Goal: Information Seeking & Learning: Find specific page/section

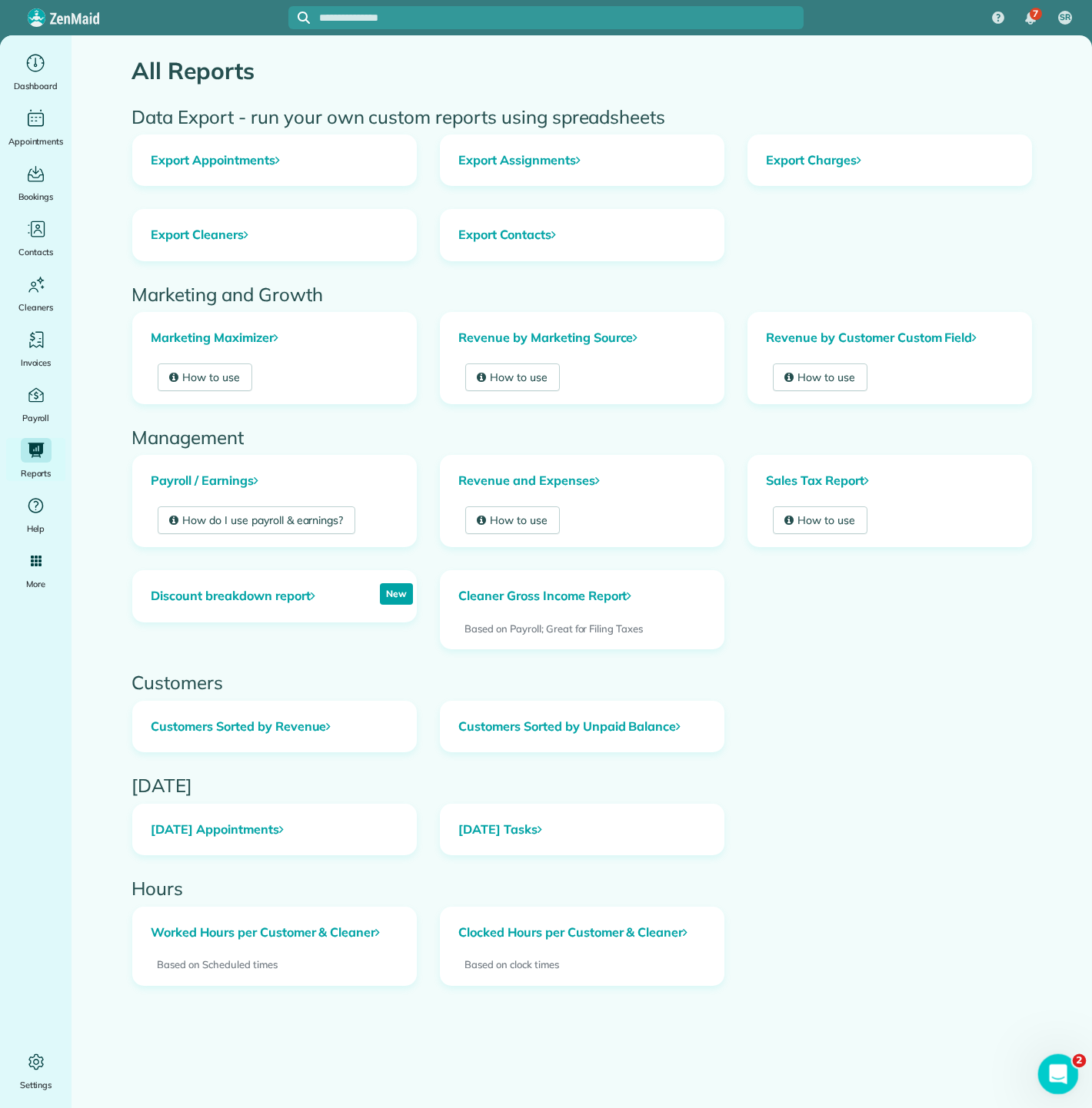
click at [1061, 1071] on icon "Abrir Intercom Messenger" at bounding box center [1056, 1072] width 25 height 25
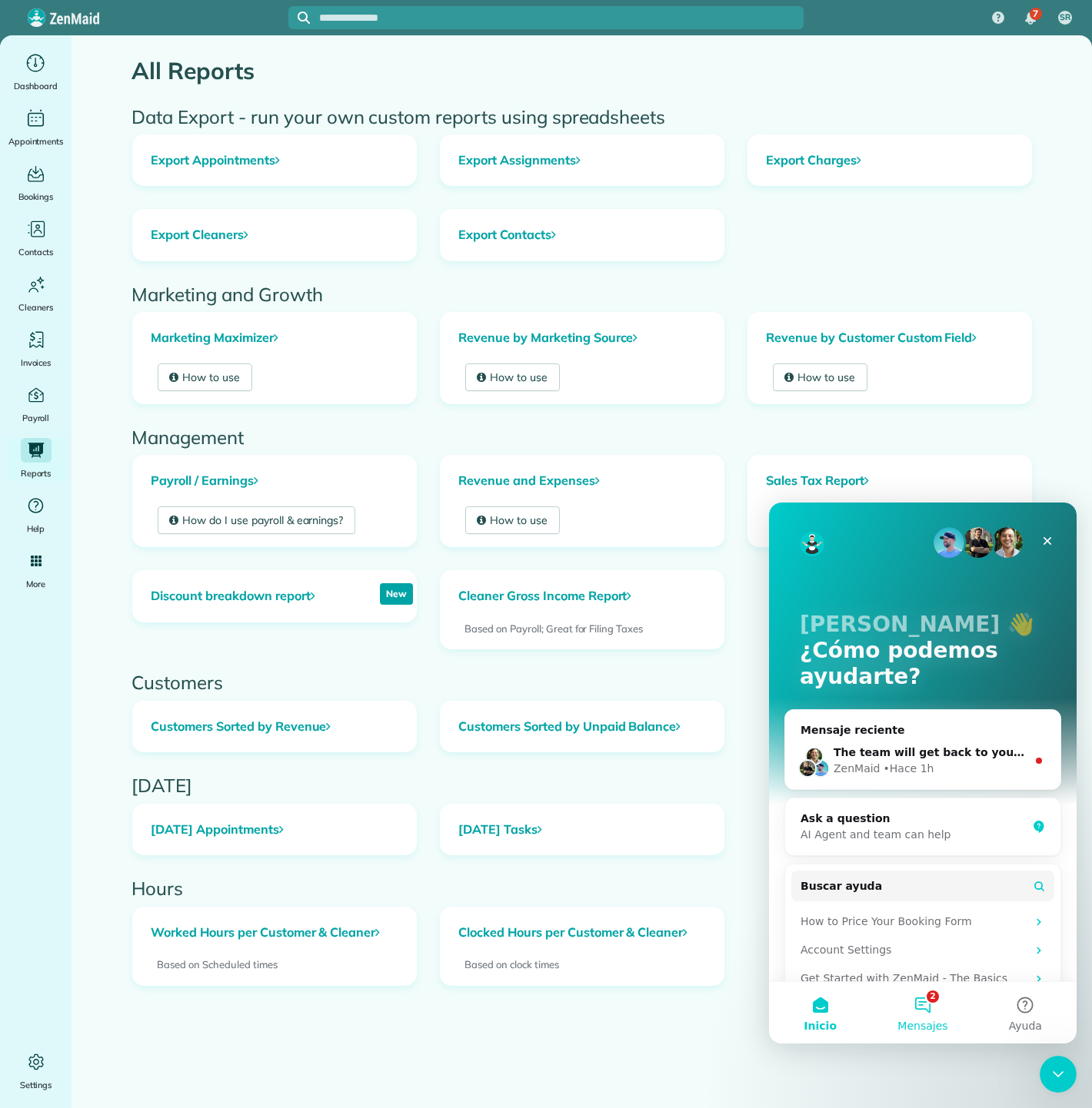
click at [917, 1015] on button "2 Mensajes" at bounding box center [923, 1013] width 103 height 62
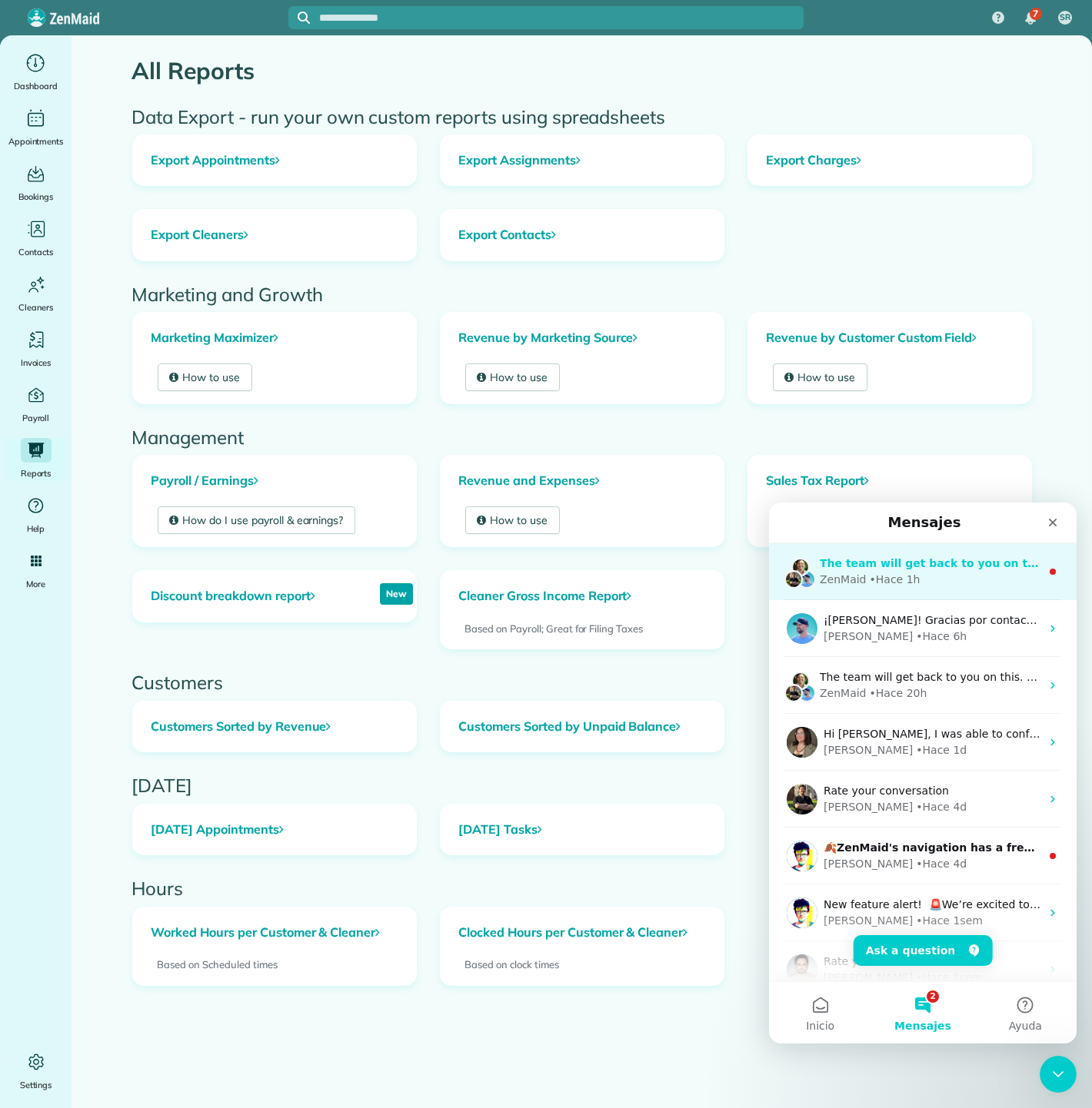
click at [914, 595] on div "The team will get back to you on this. ZenMaid typically replies in a few hours…" at bounding box center [923, 571] width 308 height 57
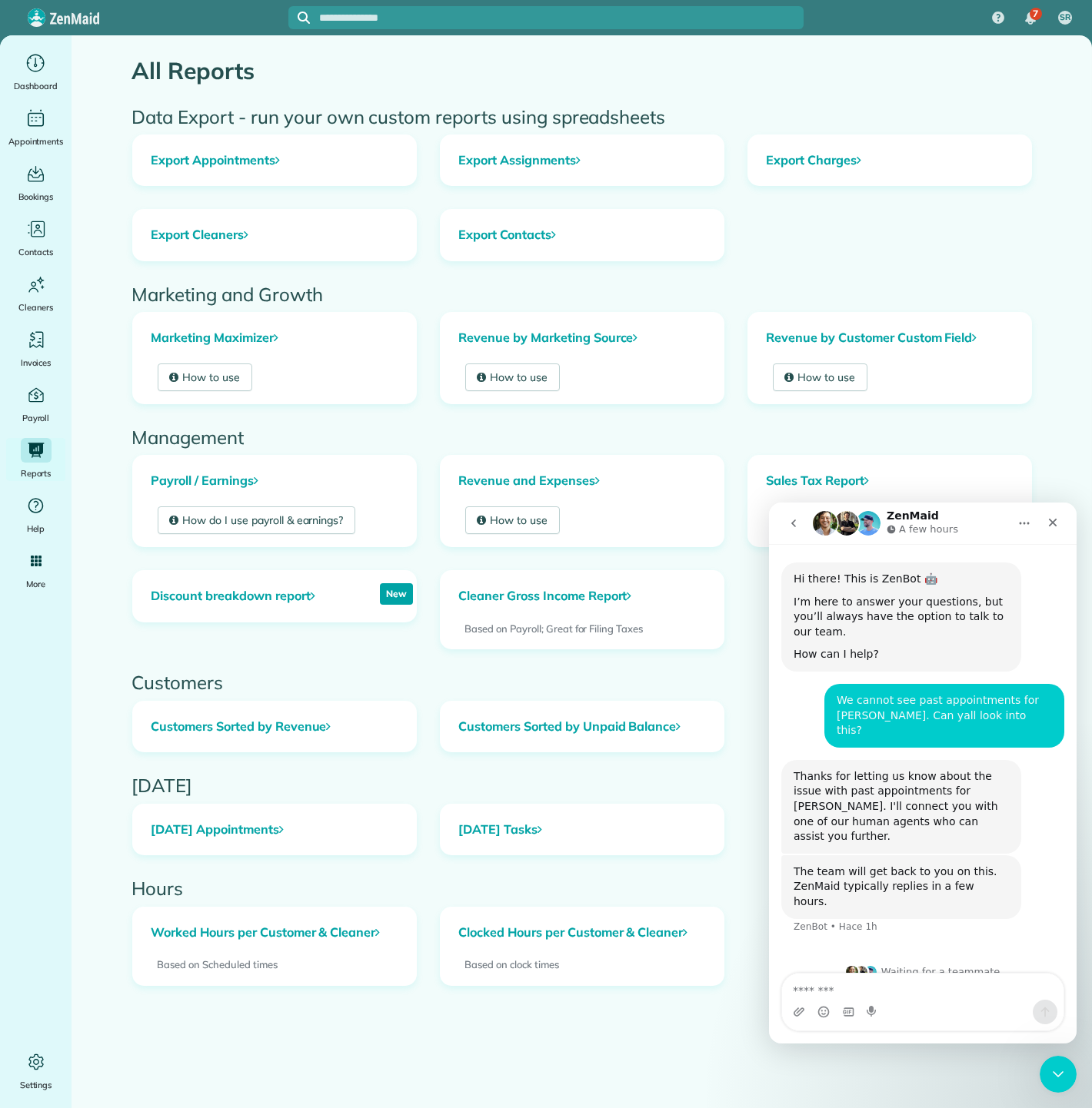
click at [785, 530] on button "go back" at bounding box center [793, 523] width 29 height 29
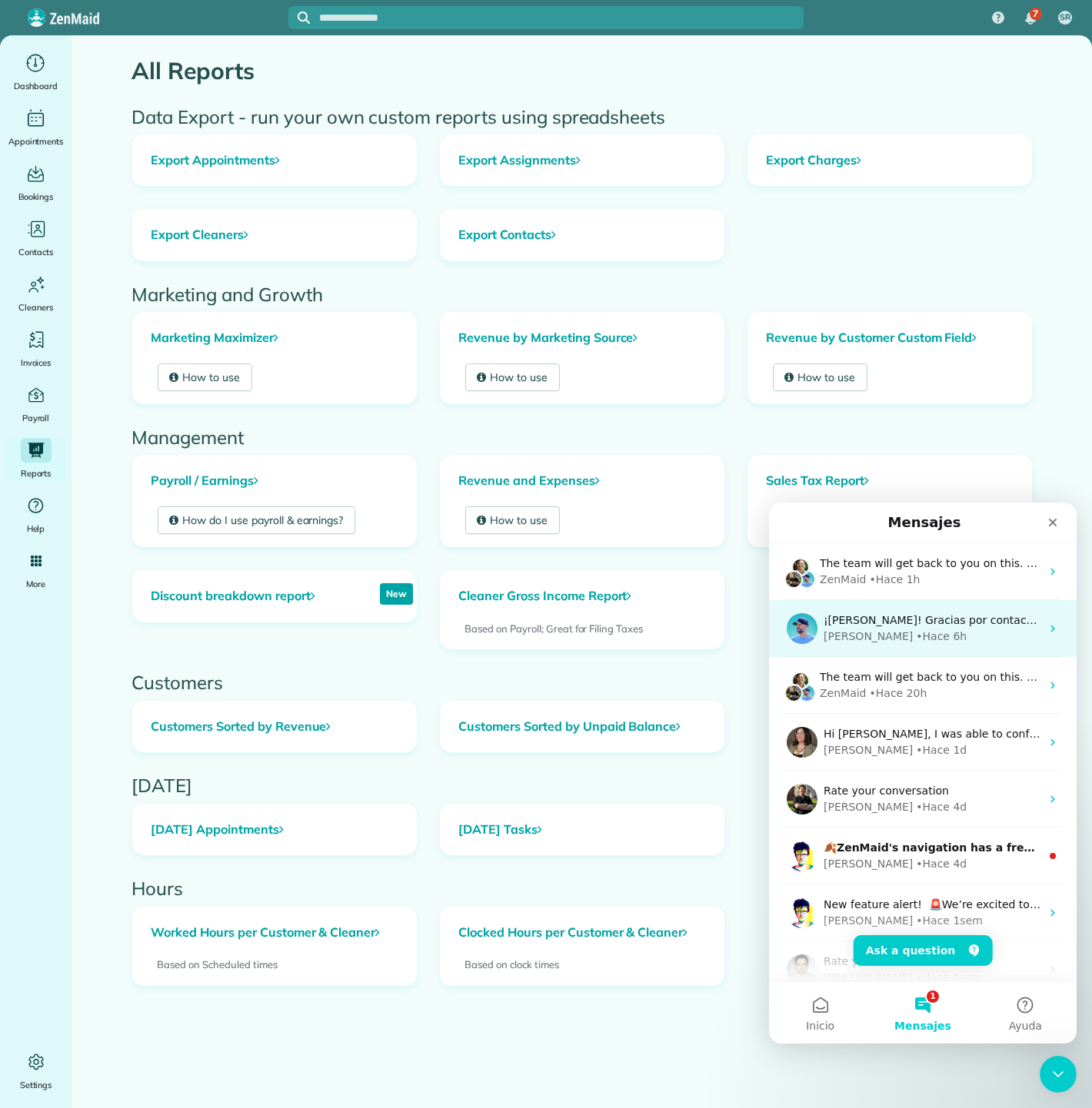
click at [916, 631] on div "• Hace 6h" at bounding box center [941, 636] width 50 height 16
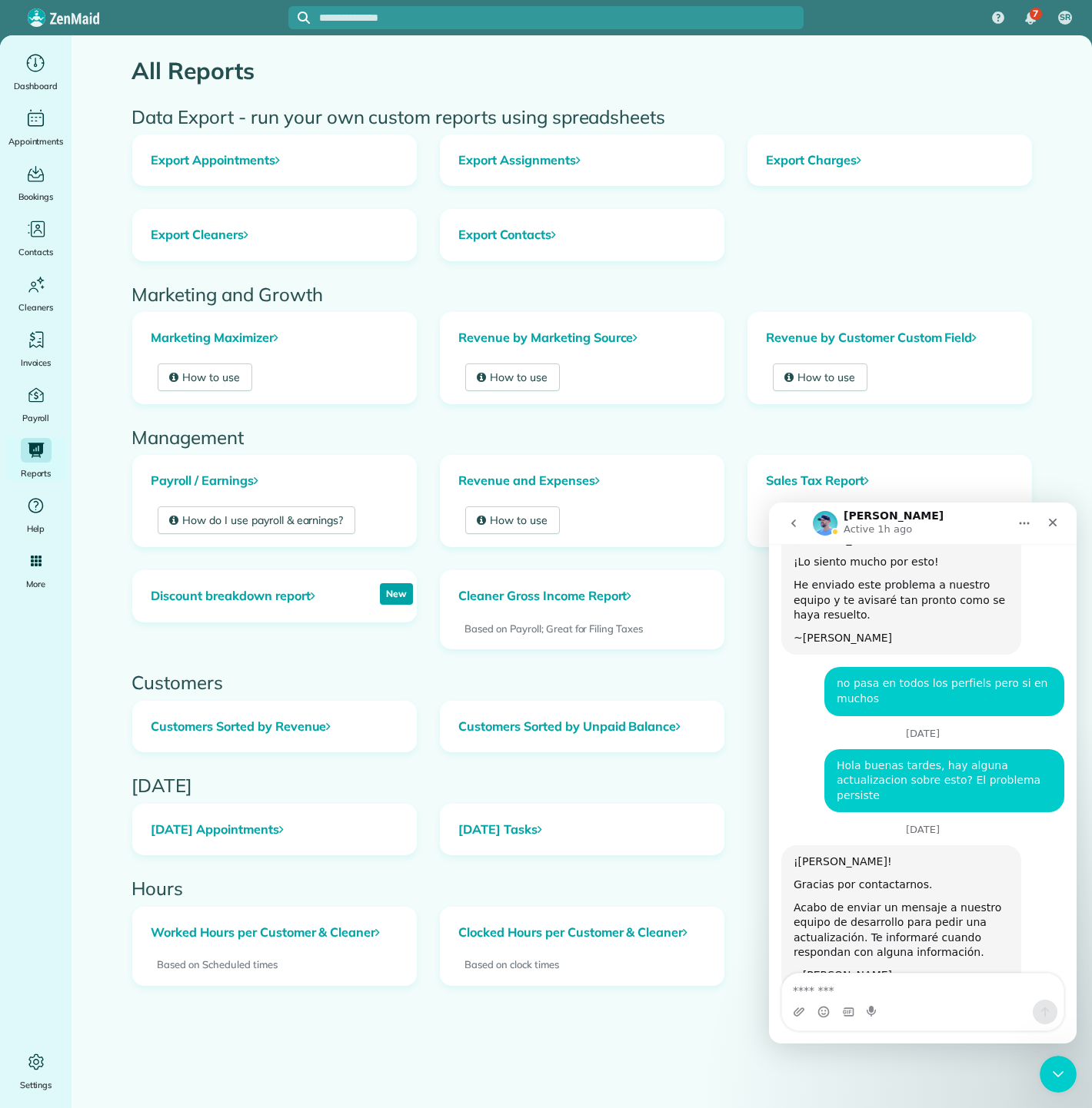
scroll to position [978, 0]
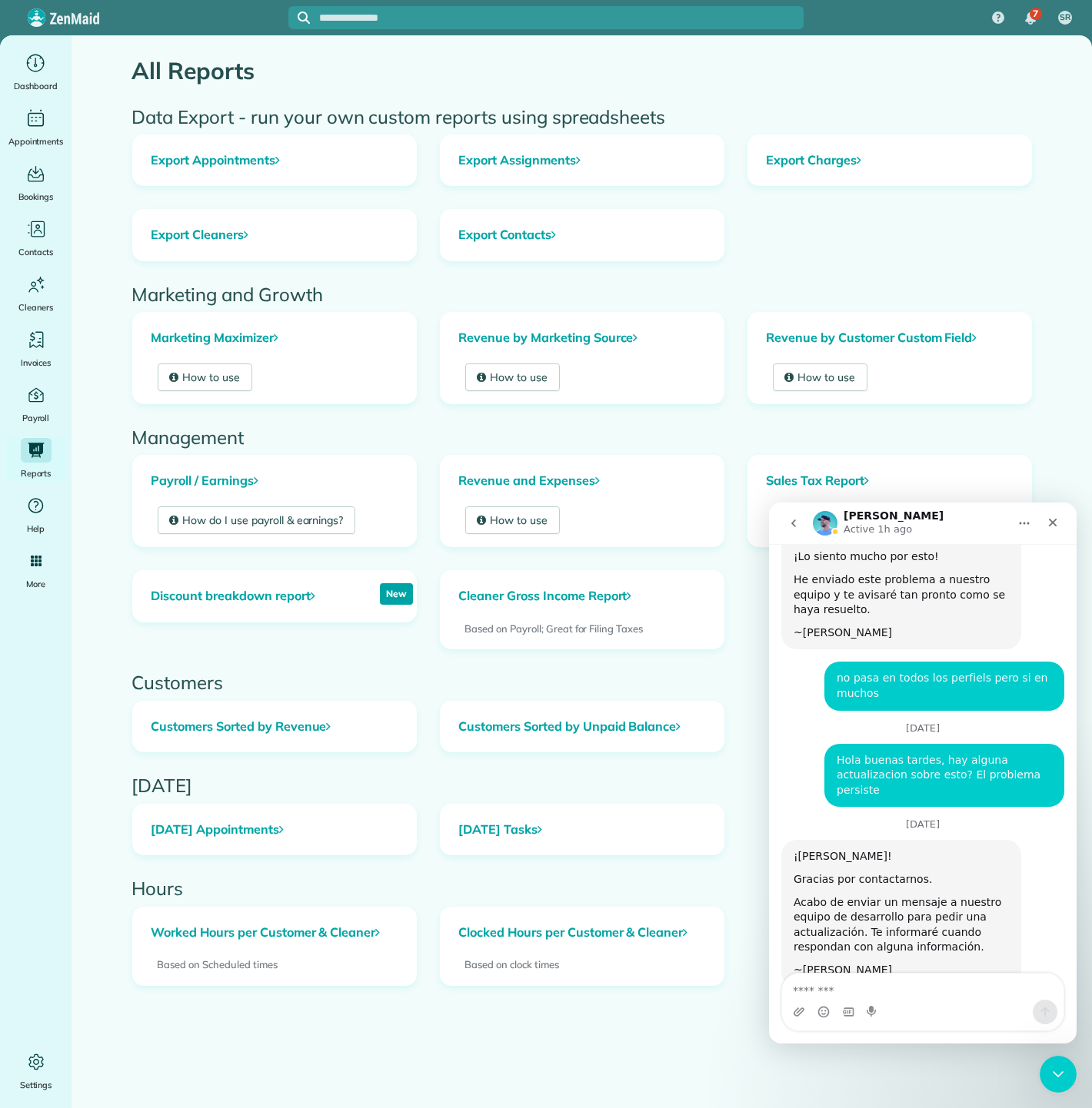
click at [890, 980] on textarea "Message…" at bounding box center [922, 986] width 281 height 26
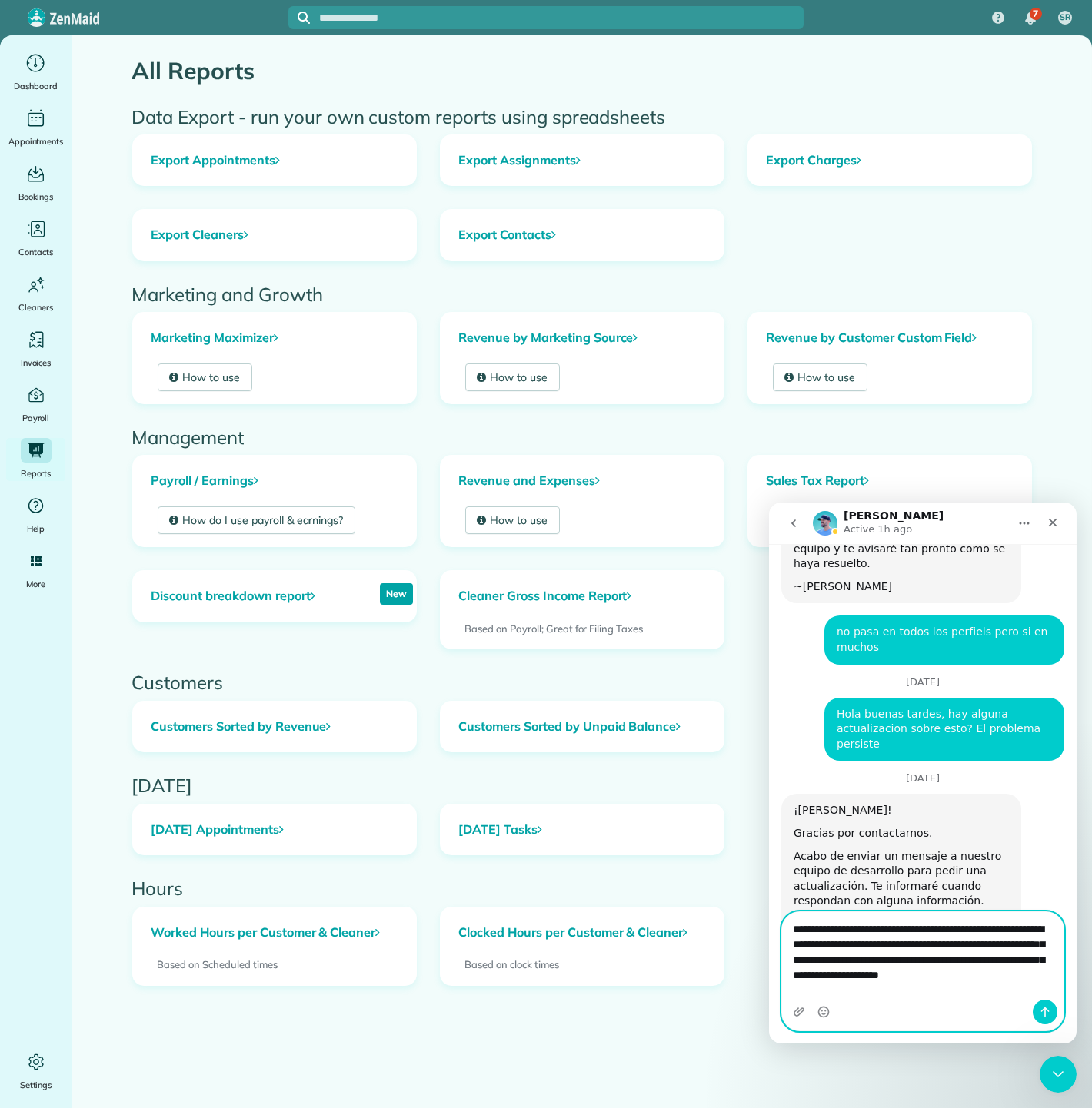
scroll to position [1040, 0]
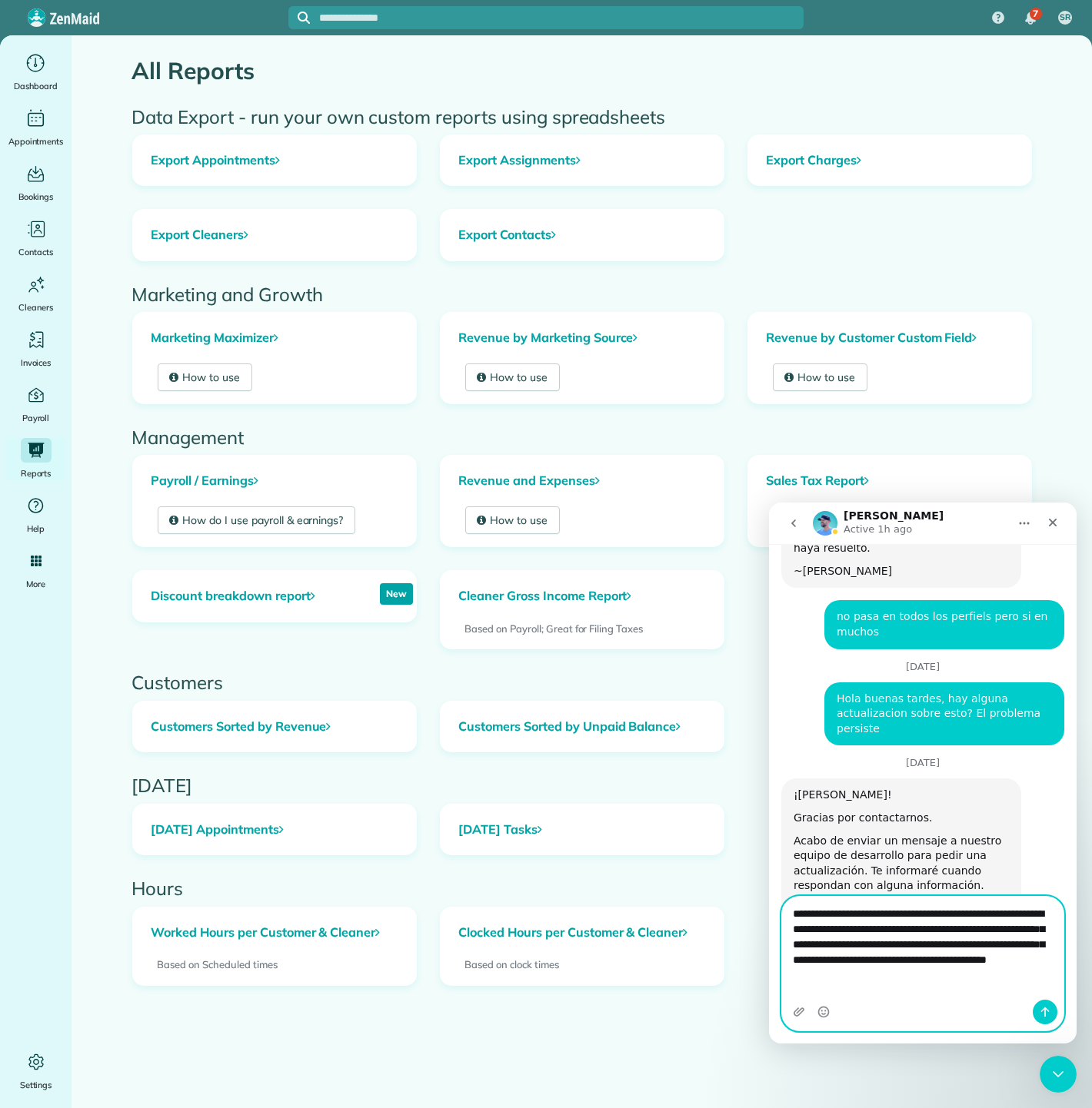
click at [950, 984] on textarea "**********" at bounding box center [923, 941] width 282 height 88
click at [999, 984] on textarea "**********" at bounding box center [923, 941] width 282 height 88
click at [1001, 984] on textarea "**********" at bounding box center [923, 941] width 282 height 88
type textarea "**********"
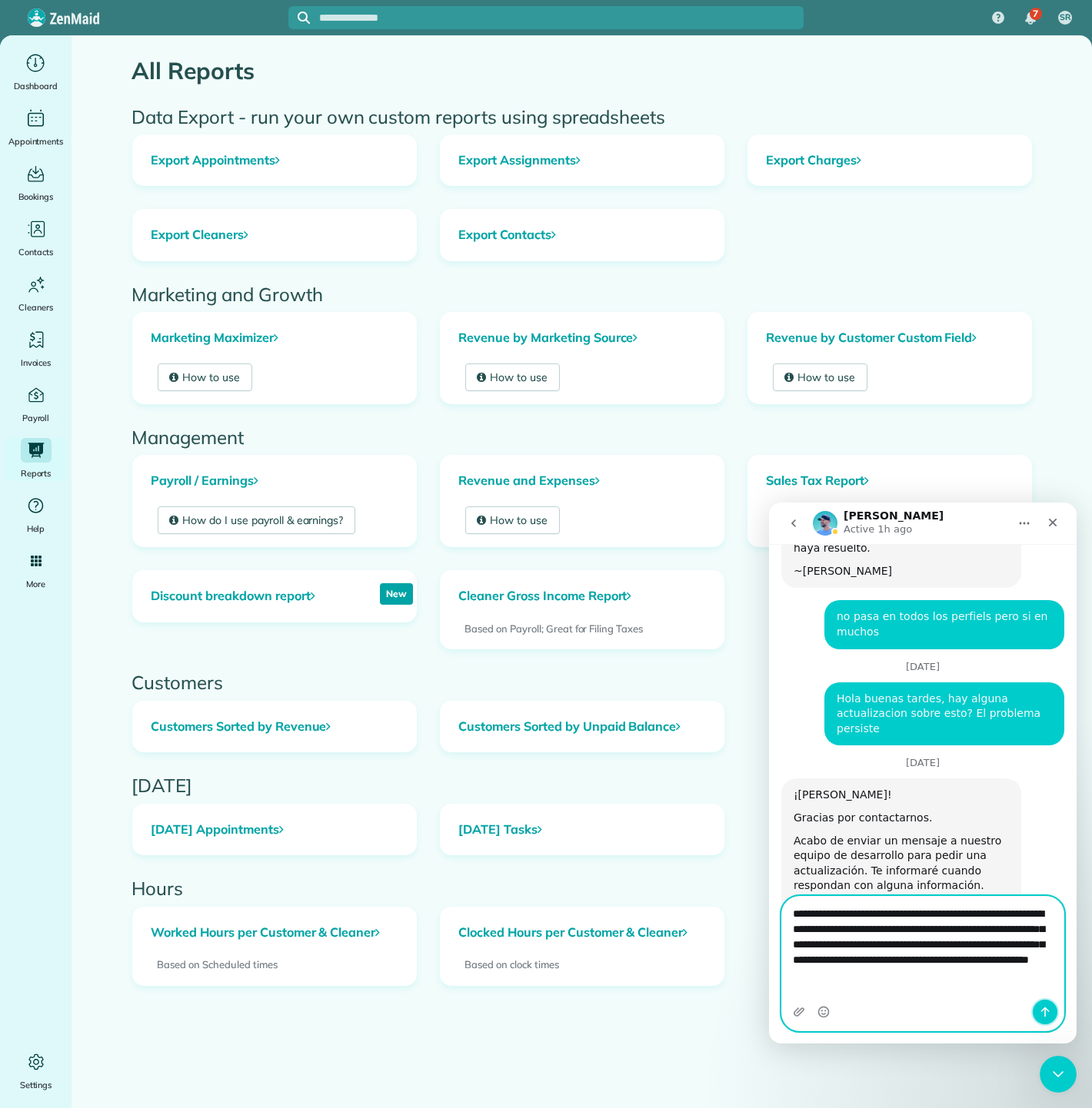
click at [1037, 1012] on button "Enviar un mensaje…" at bounding box center [1045, 1011] width 24 height 24
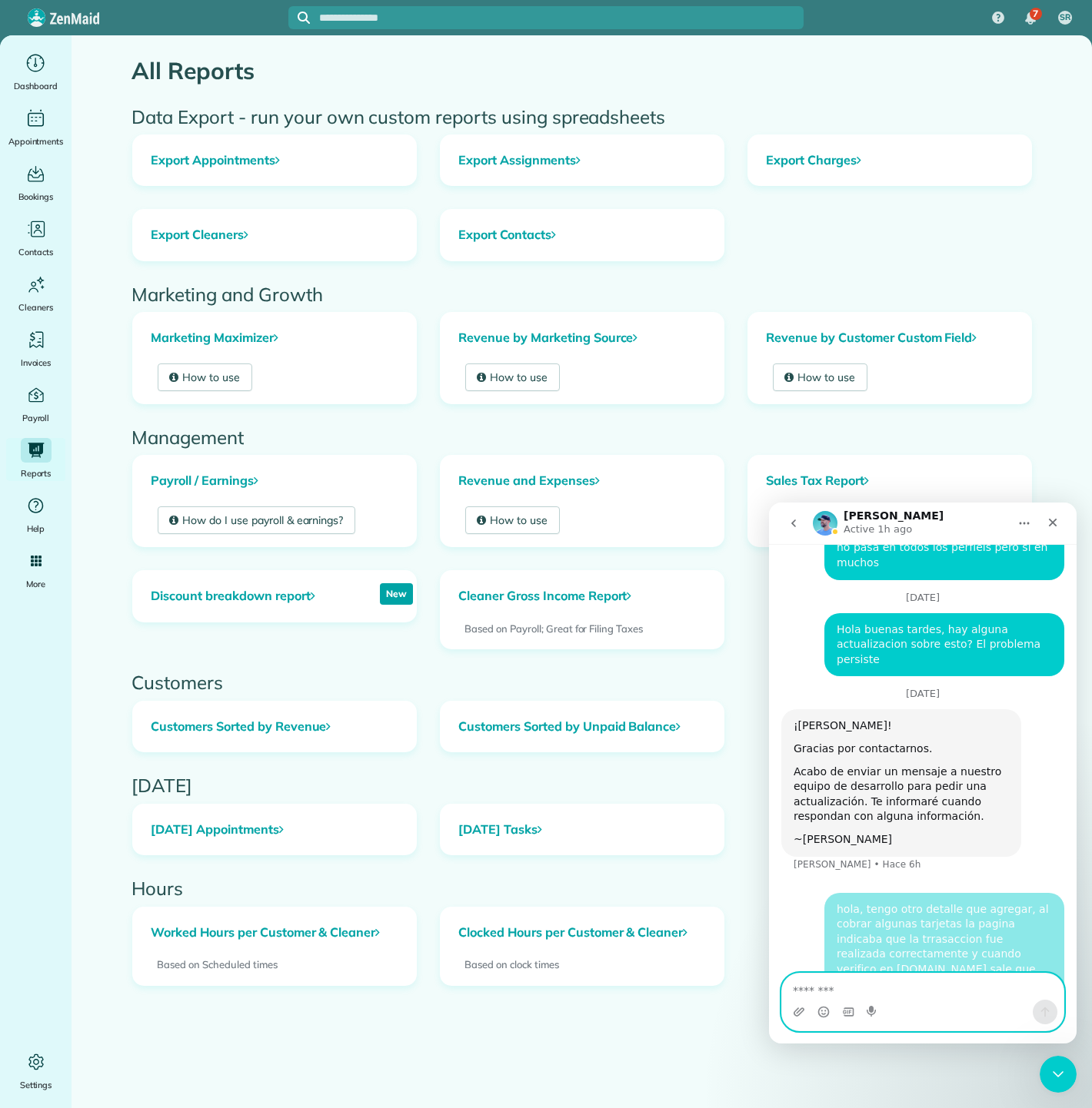
scroll to position [1115, 0]
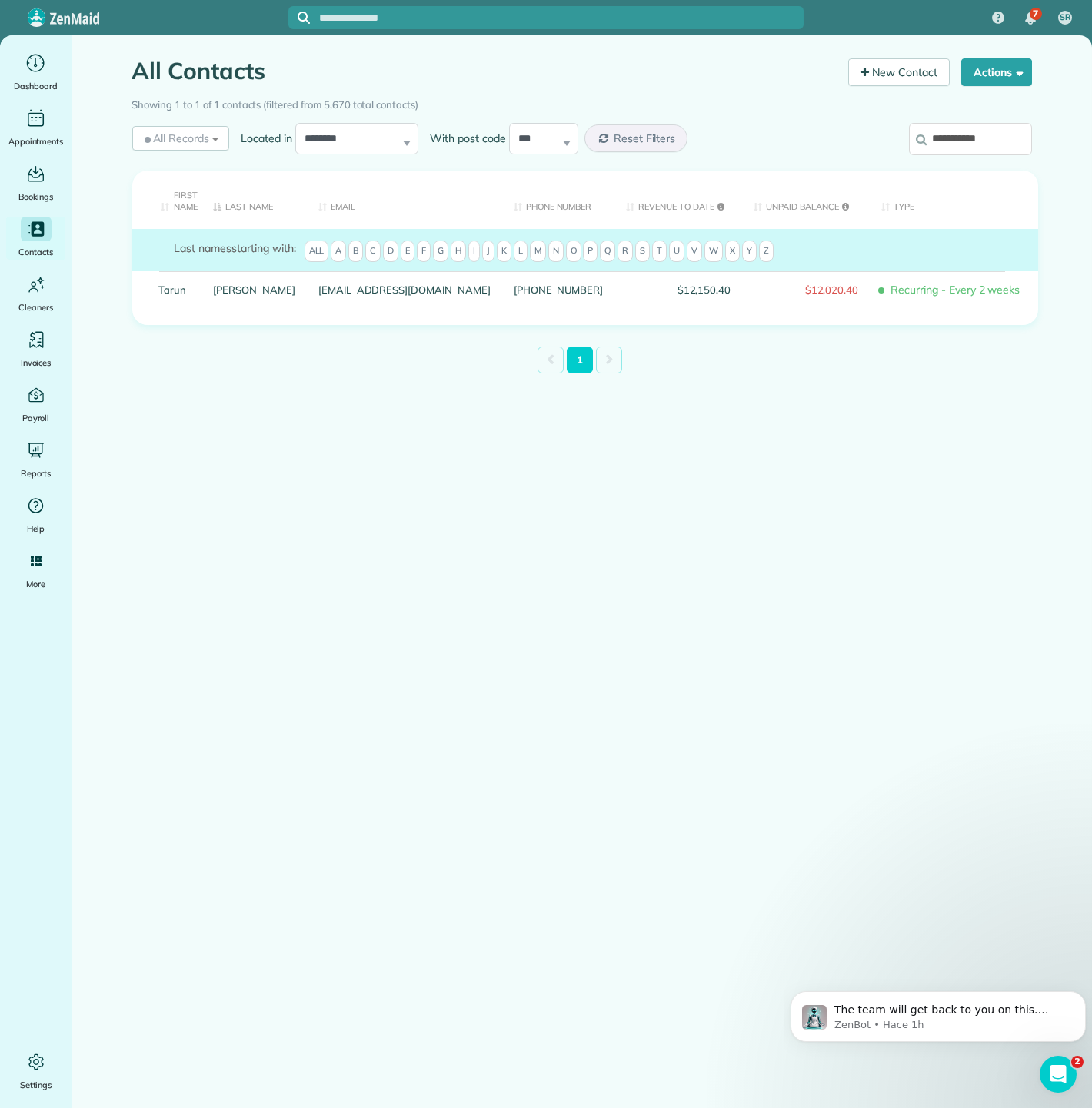
click at [984, 136] on input "**********" at bounding box center [970, 138] width 123 height 32
paste input "**"
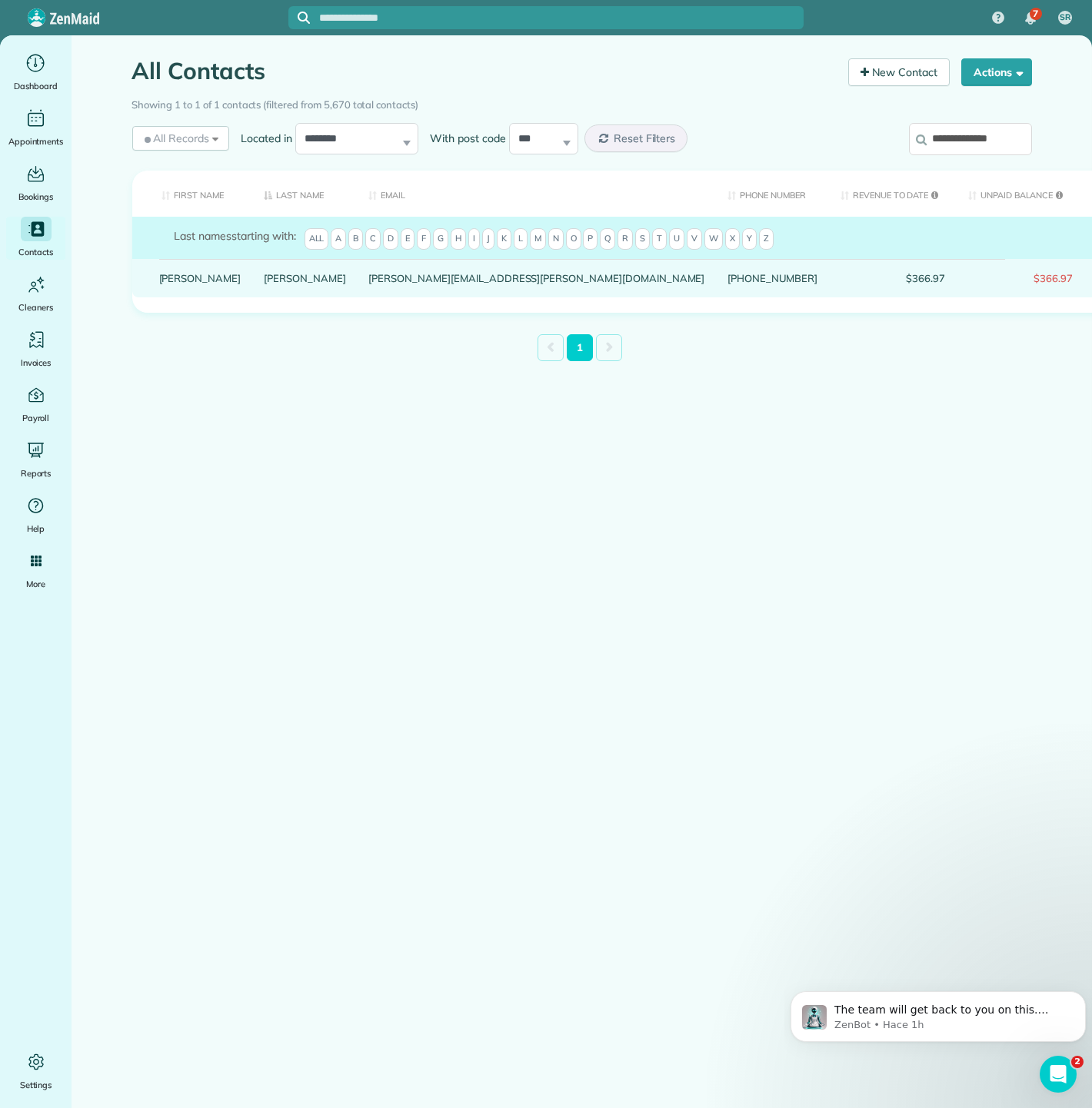
type input "**********"
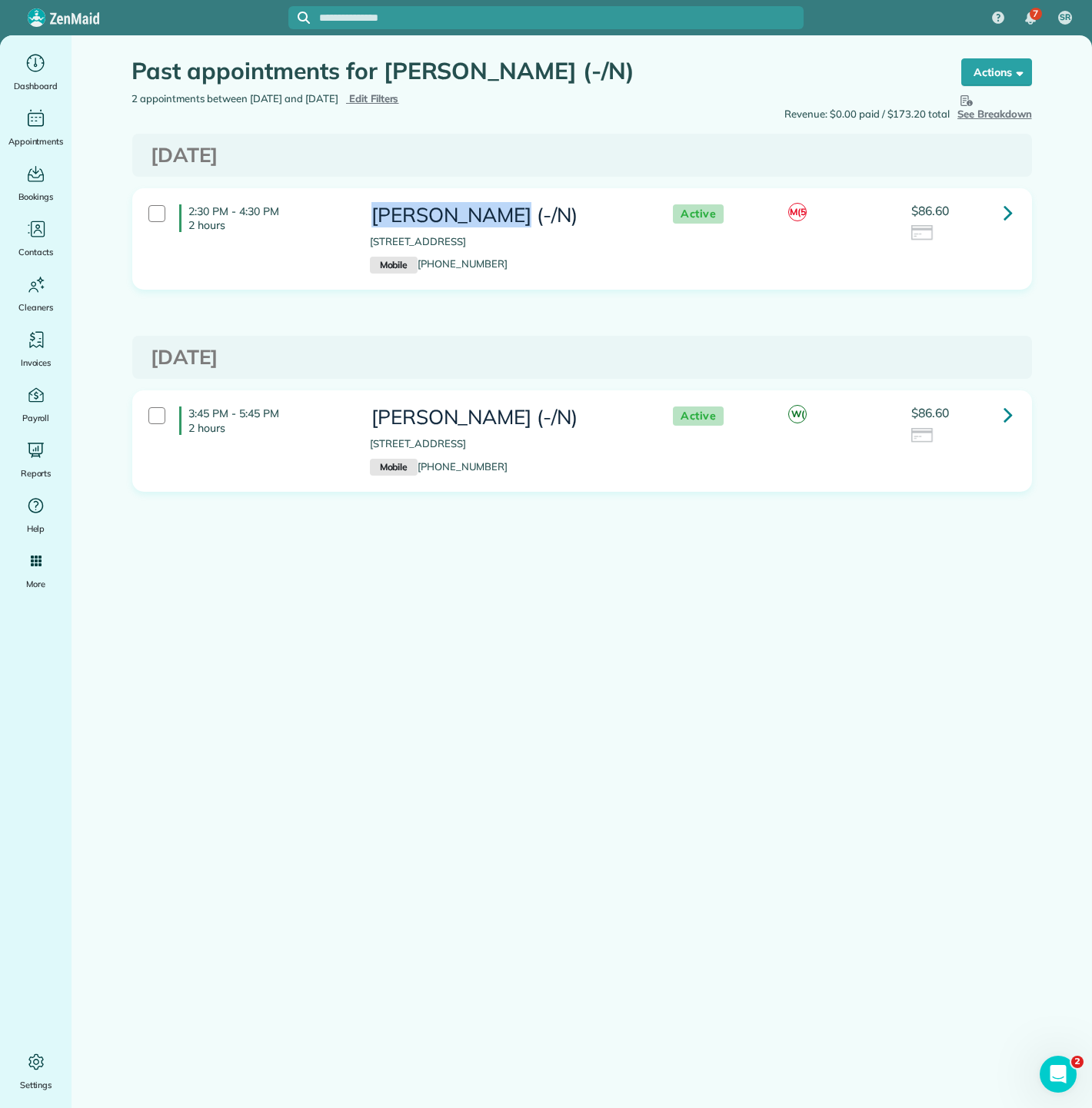
copy h3 "[PERSON_NAME]"
drag, startPoint x: 369, startPoint y: 209, endPoint x: 500, endPoint y: 223, distance: 131.7
click at [500, 223] on div "[PERSON_NAME] (-/N) [STREET_ADDRESS] Mobile [PHONE_NUMBER]" at bounding box center [505, 238] width 295 height 84
drag, startPoint x: 486, startPoint y: 151, endPoint x: 474, endPoint y: 151, distance: 12.0
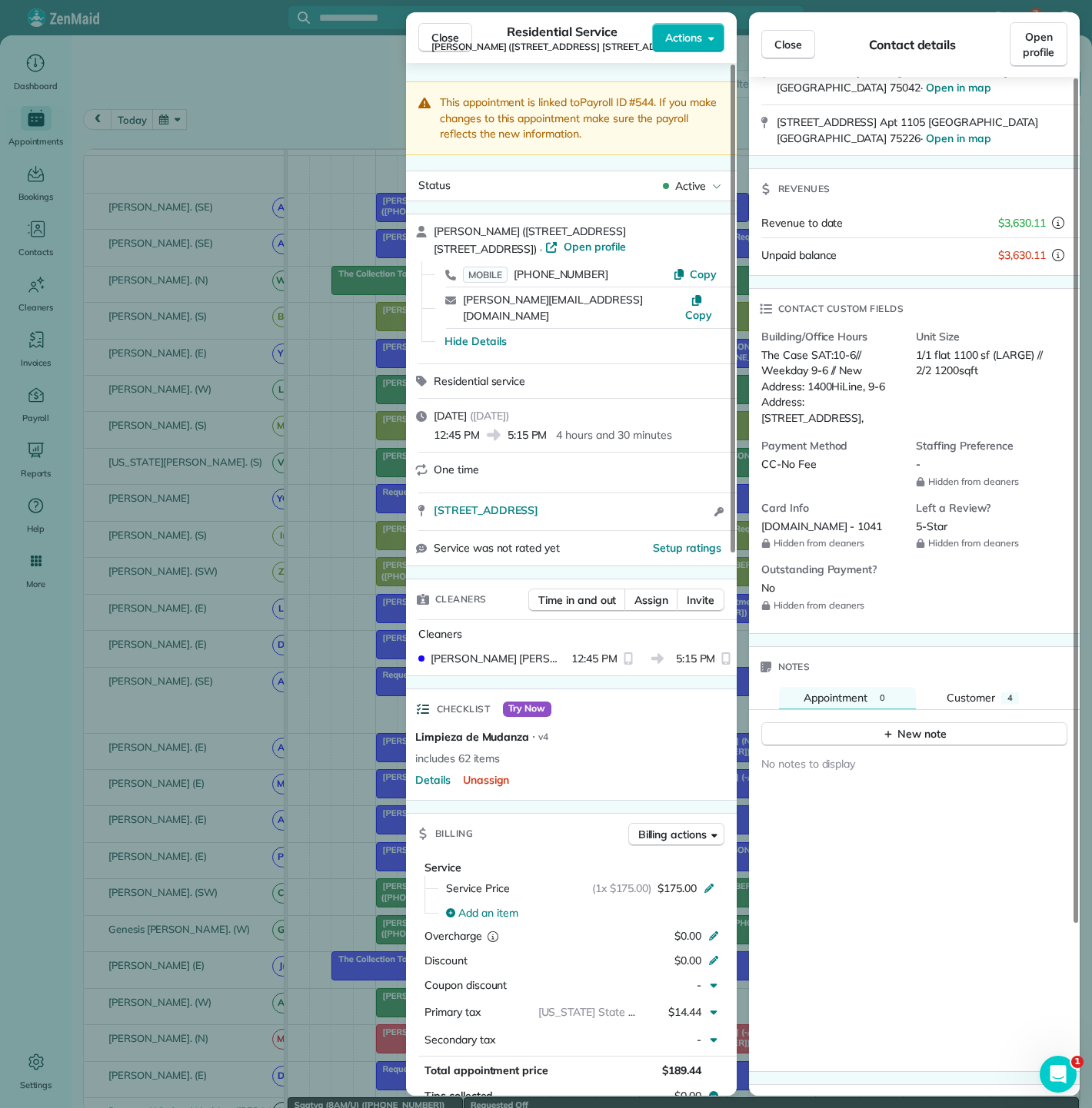
click at [317, 259] on div "Close Residential Service Jorge Flores (1400 Hiline Dr (-/W) 3131 Main St -/E) …" at bounding box center [546, 554] width 1092 height 1108
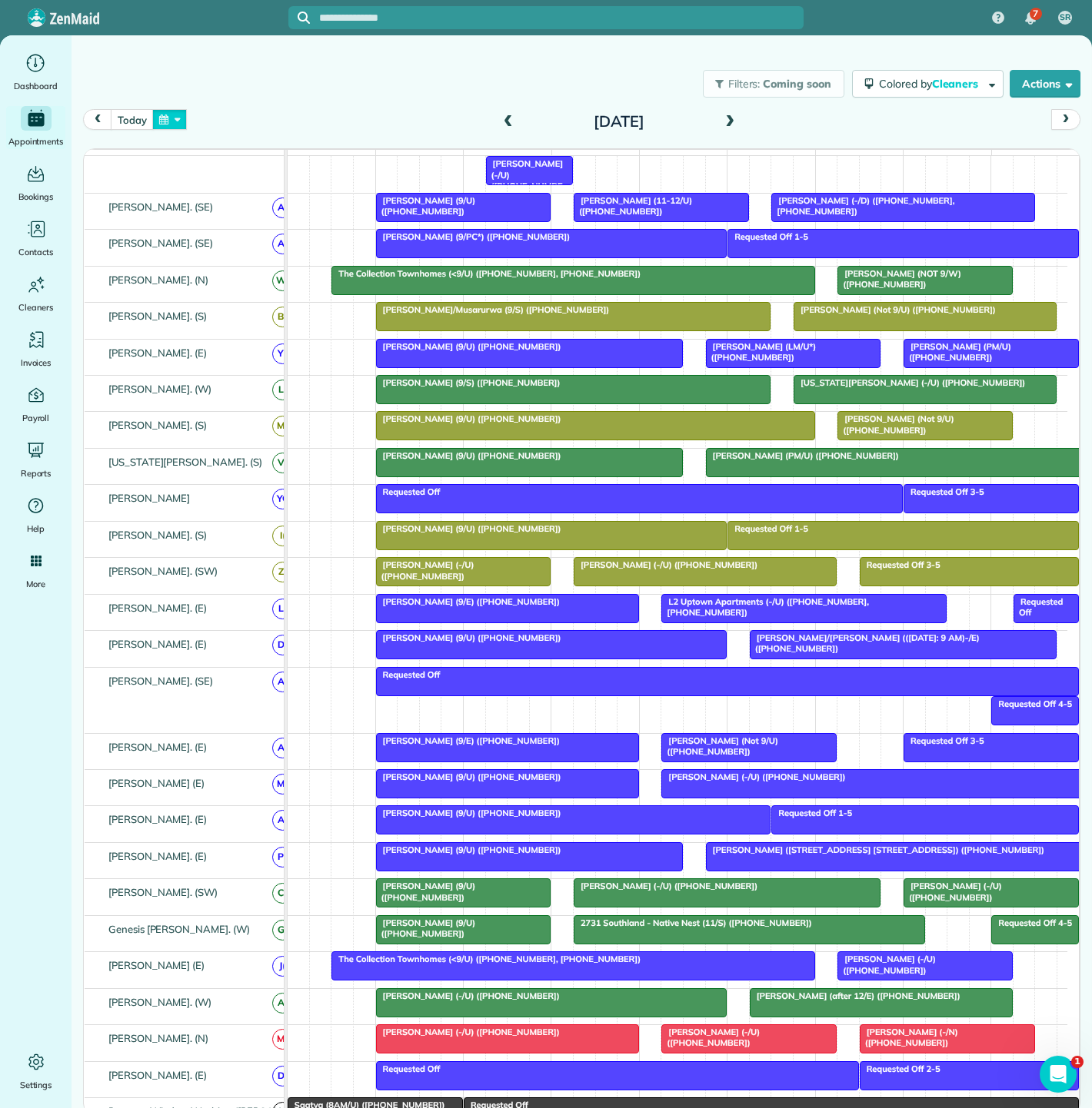
click at [180, 117] on button "button" at bounding box center [169, 119] width 36 height 20
click at [339, 219] on link "17" at bounding box center [329, 223] width 24 height 24
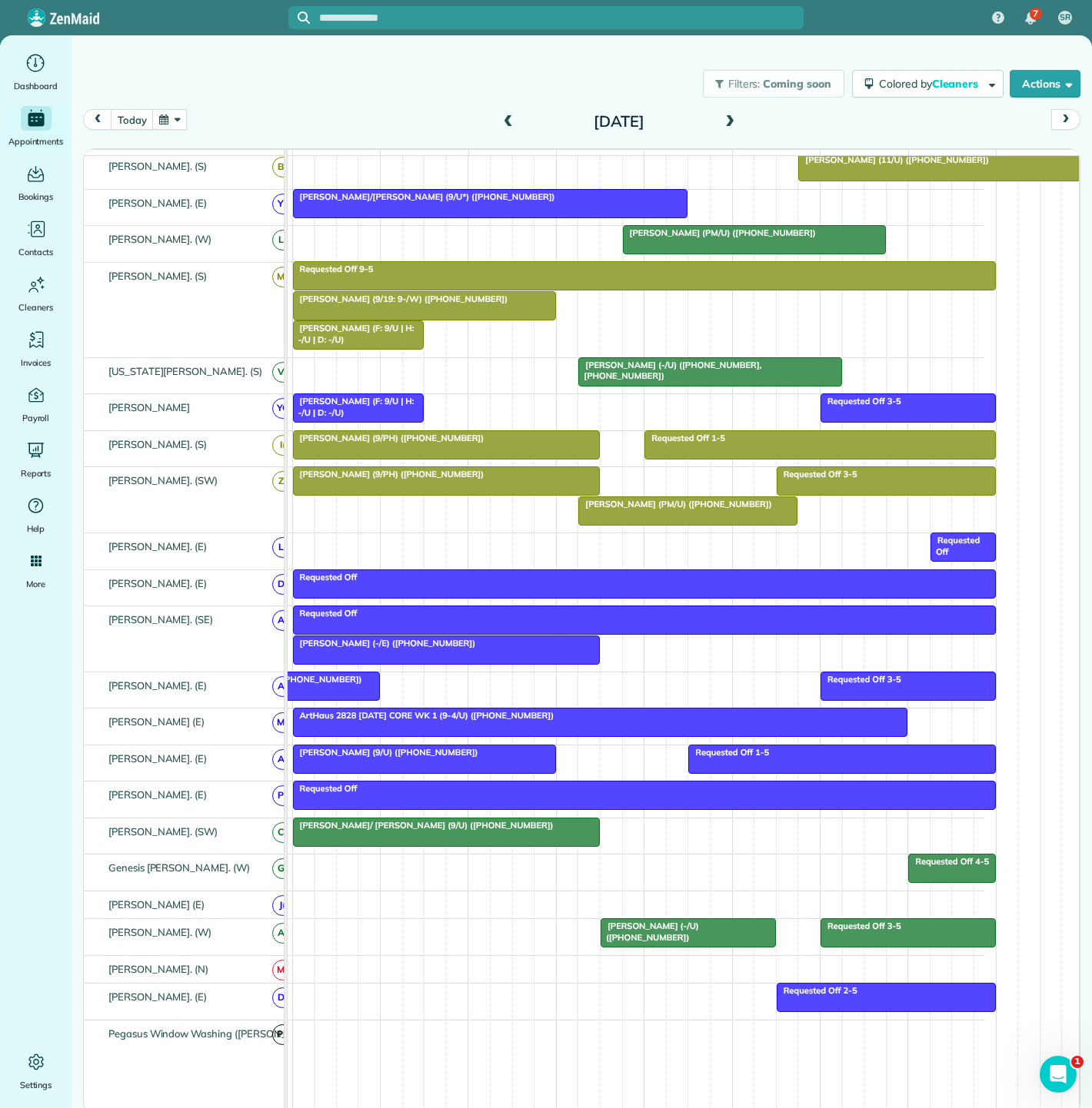
scroll to position [1003, 0]
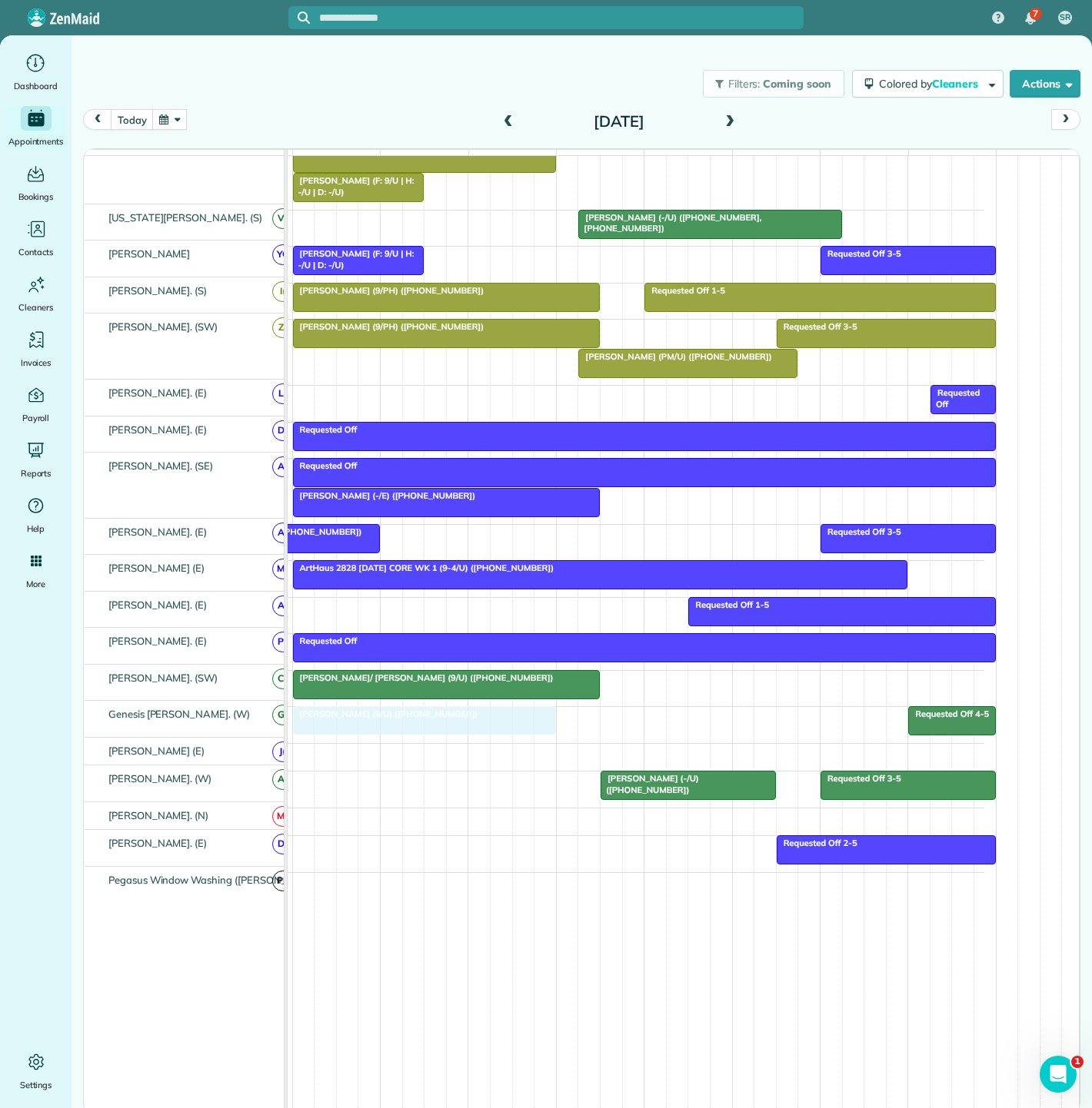
drag, startPoint x: 408, startPoint y: 617, endPoint x: 408, endPoint y: 700, distance: 83.0
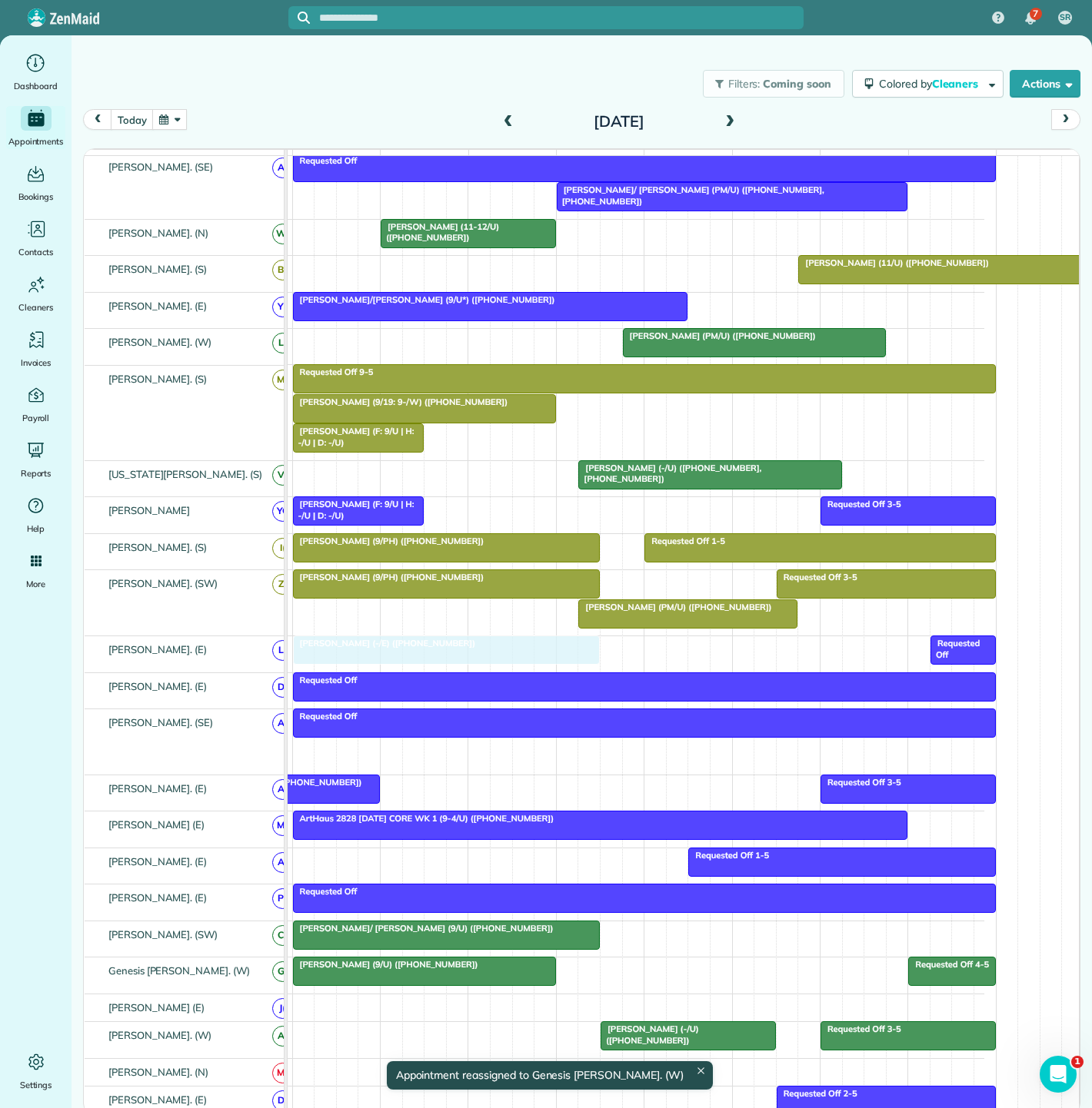
drag, startPoint x: 399, startPoint y: 765, endPoint x: 402, endPoint y: 663, distance: 102.0
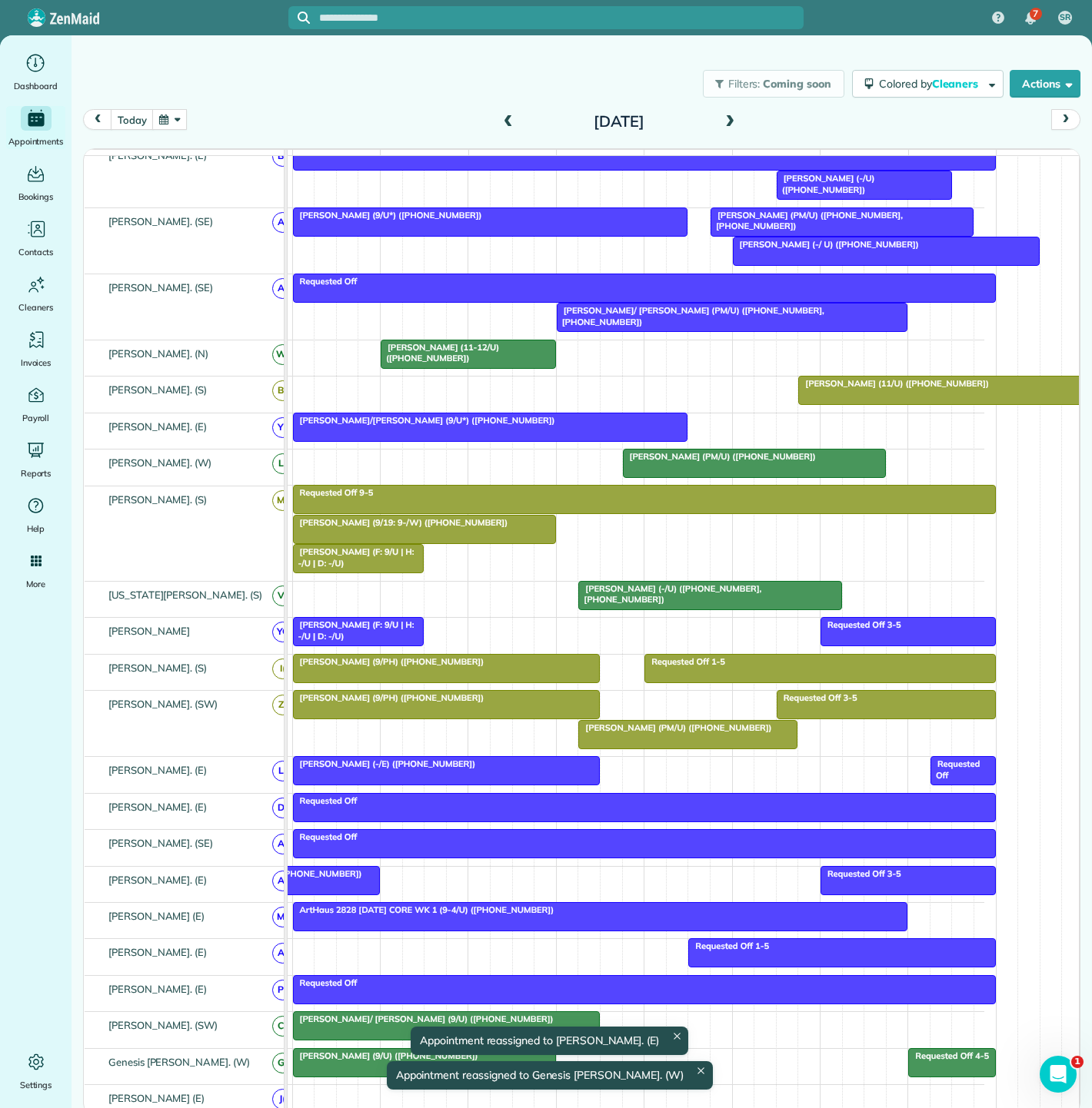
scroll to position [0, 0]
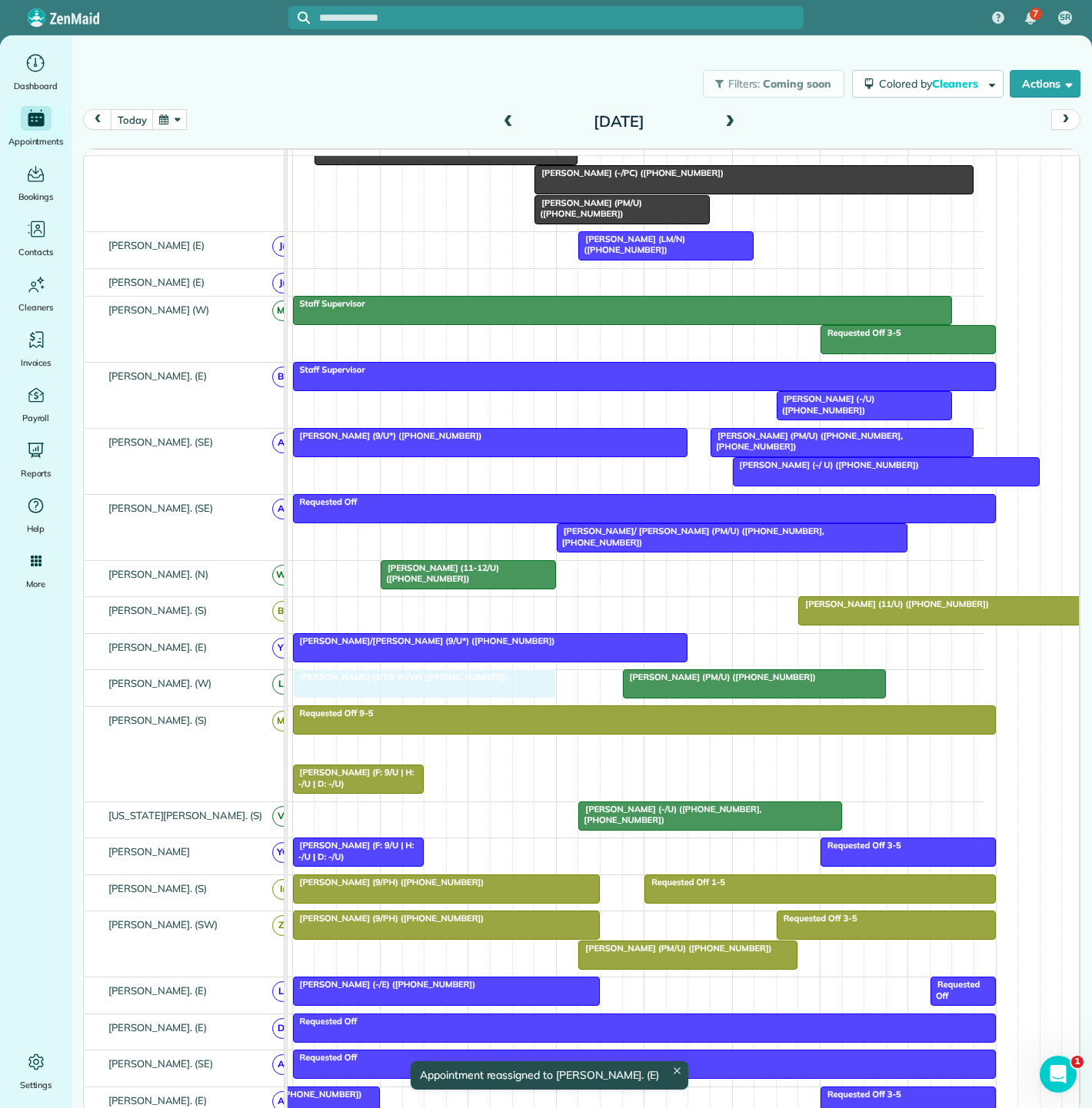
drag, startPoint x: 444, startPoint y: 754, endPoint x: 441, endPoint y: 696, distance: 58.1
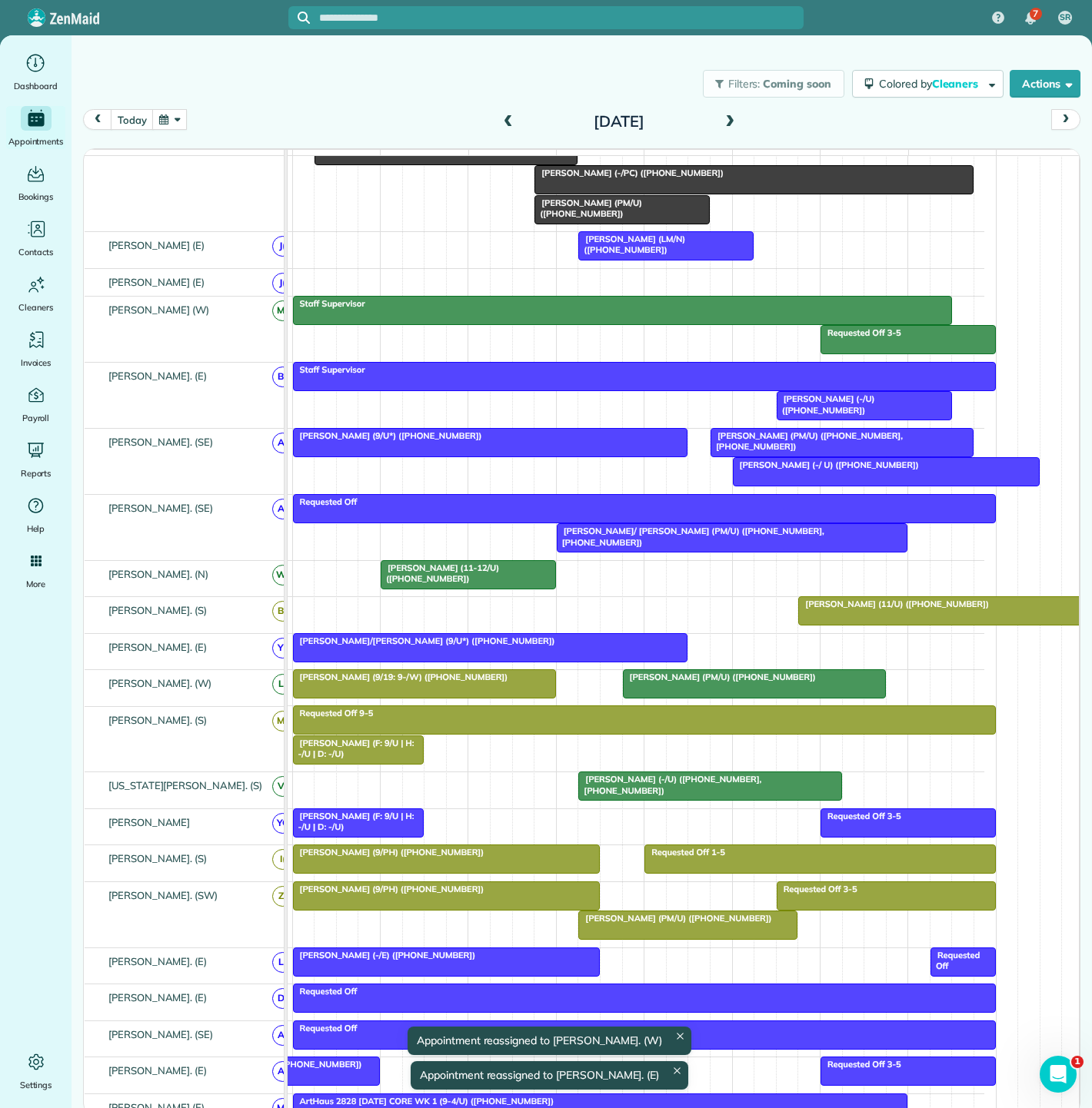
click at [441, 697] on div at bounding box center [425, 684] width 261 height 28
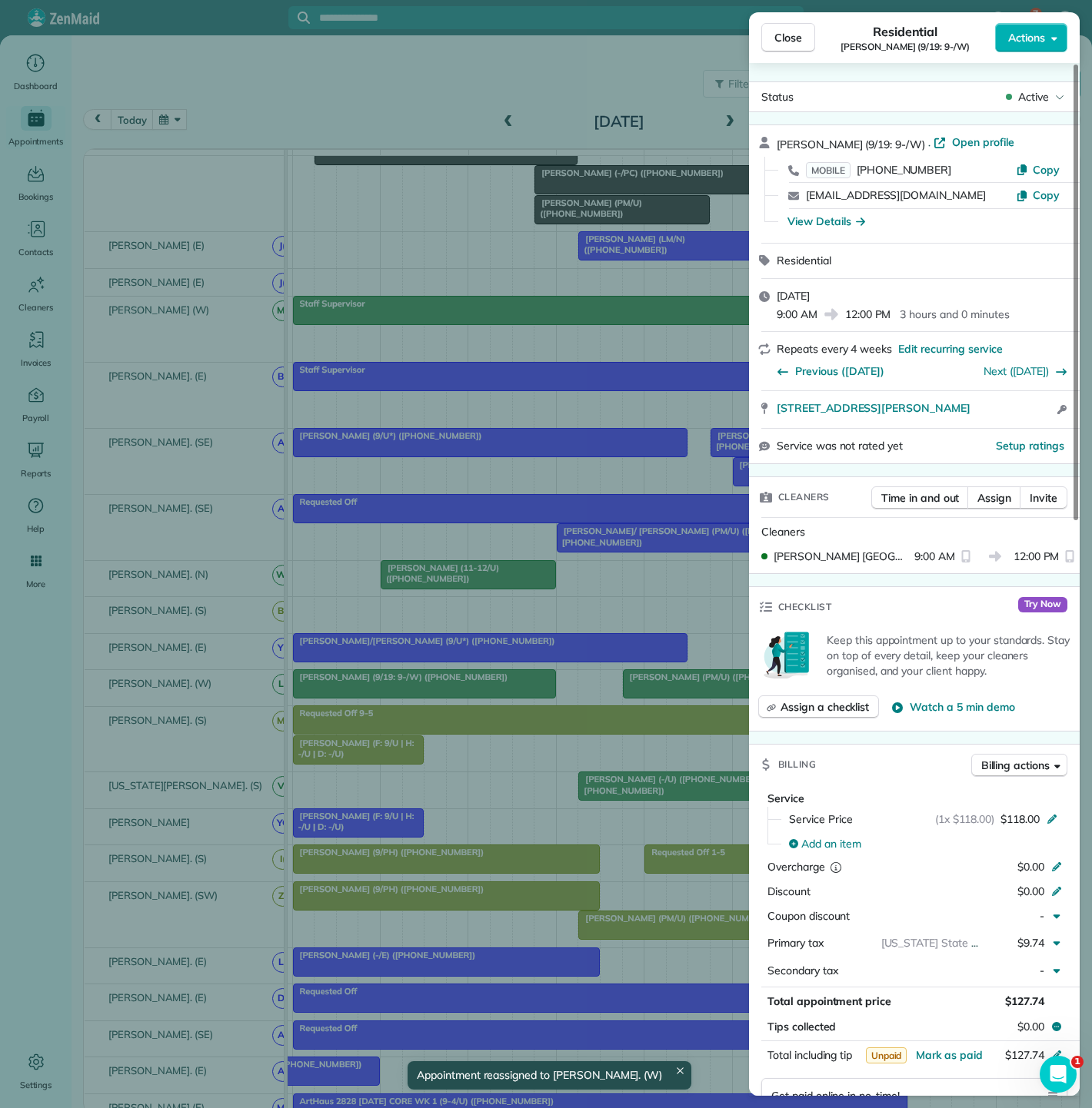
click at [441, 697] on div "Close Residential Nicole Granda (9/19: 9-/W) Actions Status Active Nicole Grand…" at bounding box center [546, 554] width 1092 height 1108
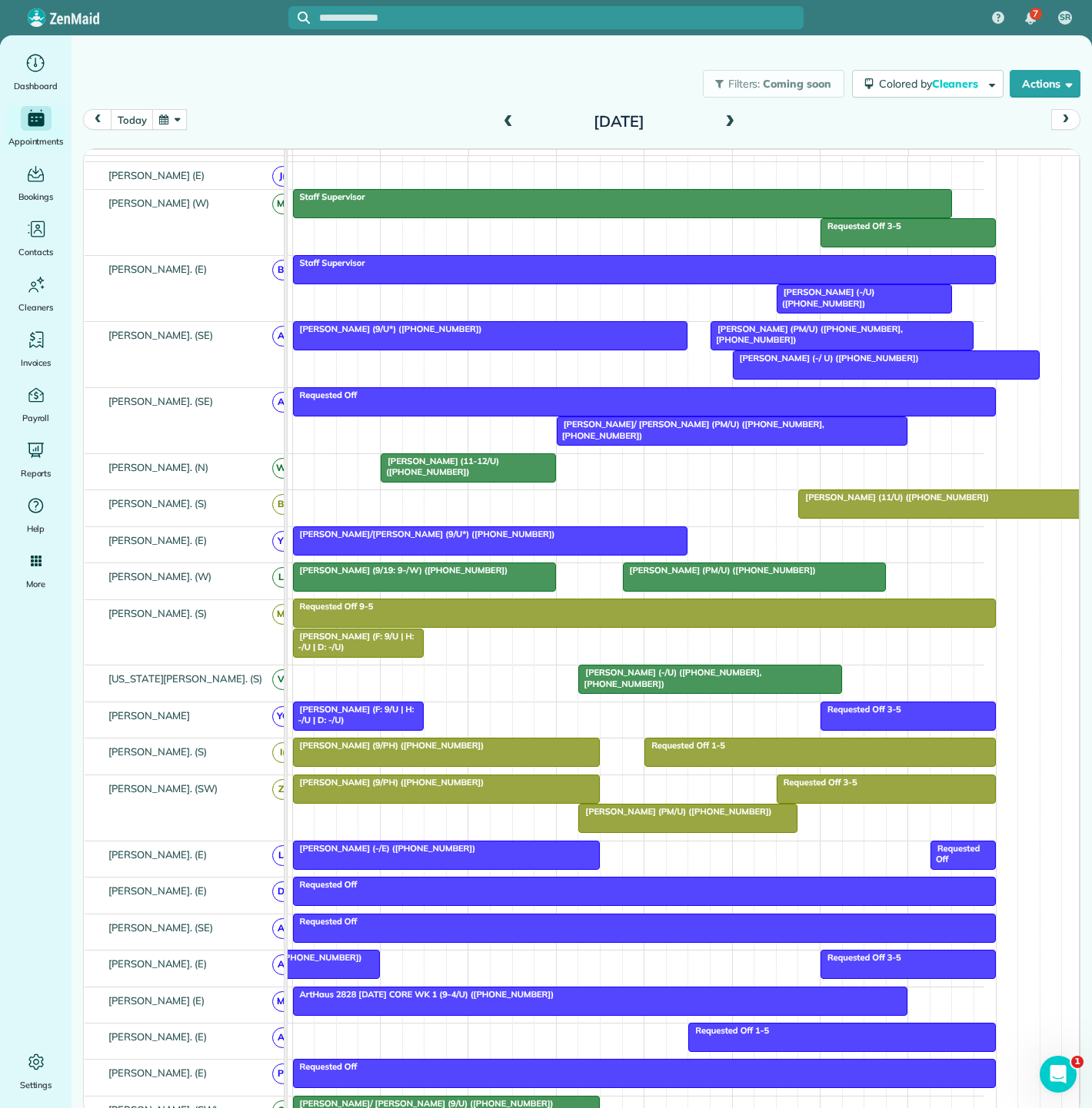
click at [626, 445] on div at bounding box center [732, 431] width 350 height 28
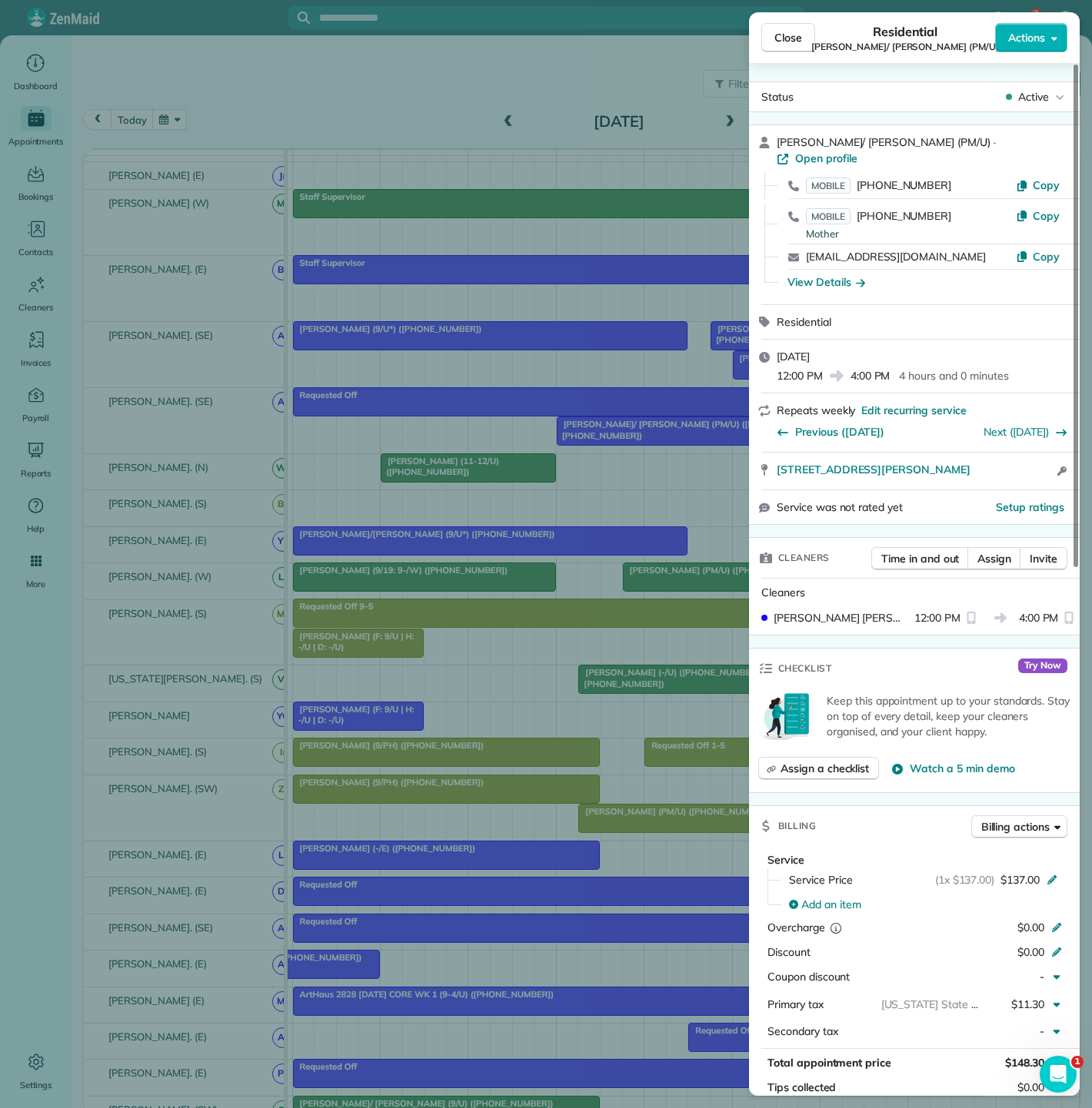
click at [626, 448] on div "Close Residential Sam/ Heidi Walters (PM/U) Actions Status Active Sam/ Heidi Wa…" at bounding box center [546, 554] width 1092 height 1108
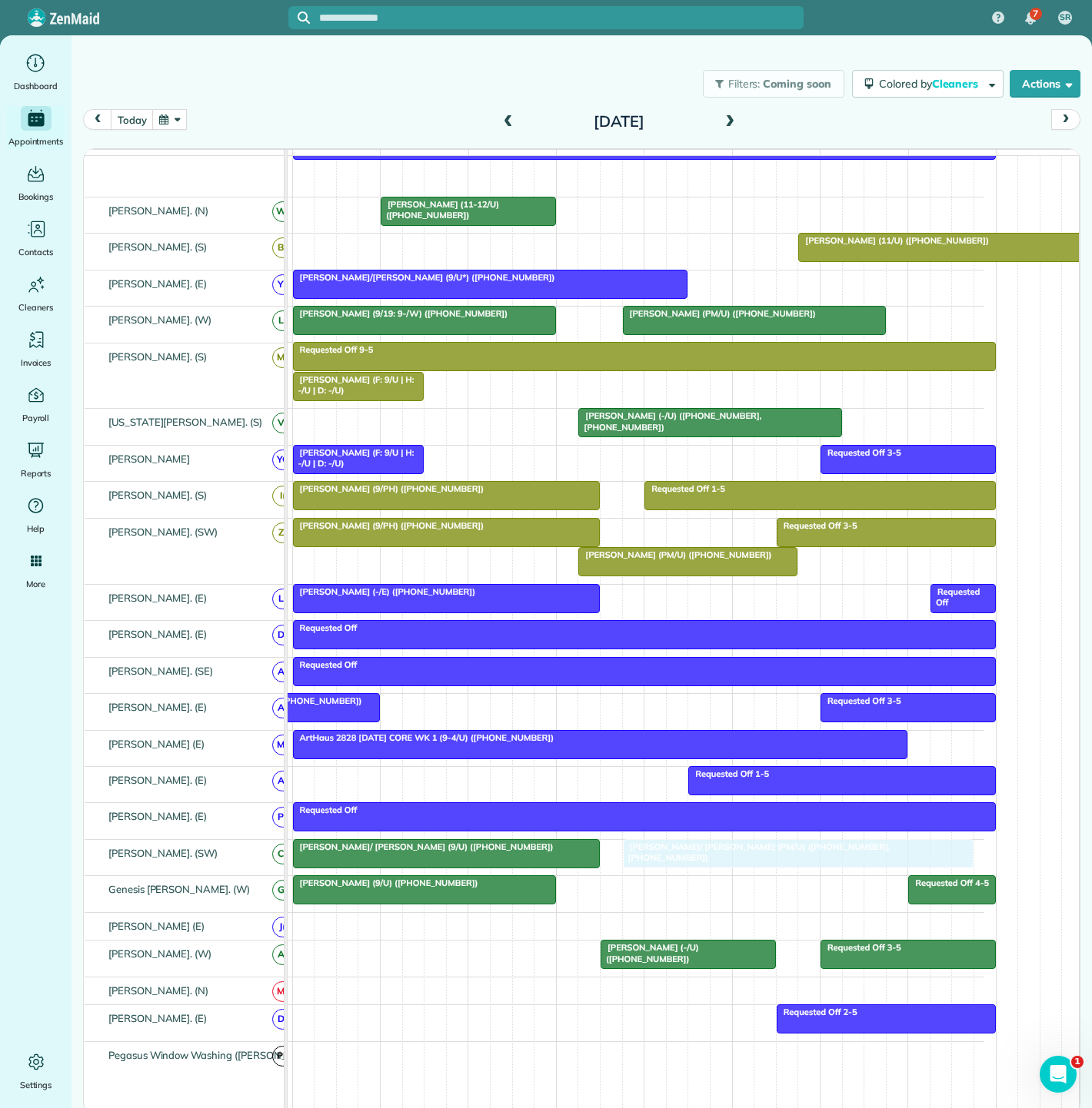
drag, startPoint x: 628, startPoint y: 448, endPoint x: 692, endPoint y: 870, distance: 426.8
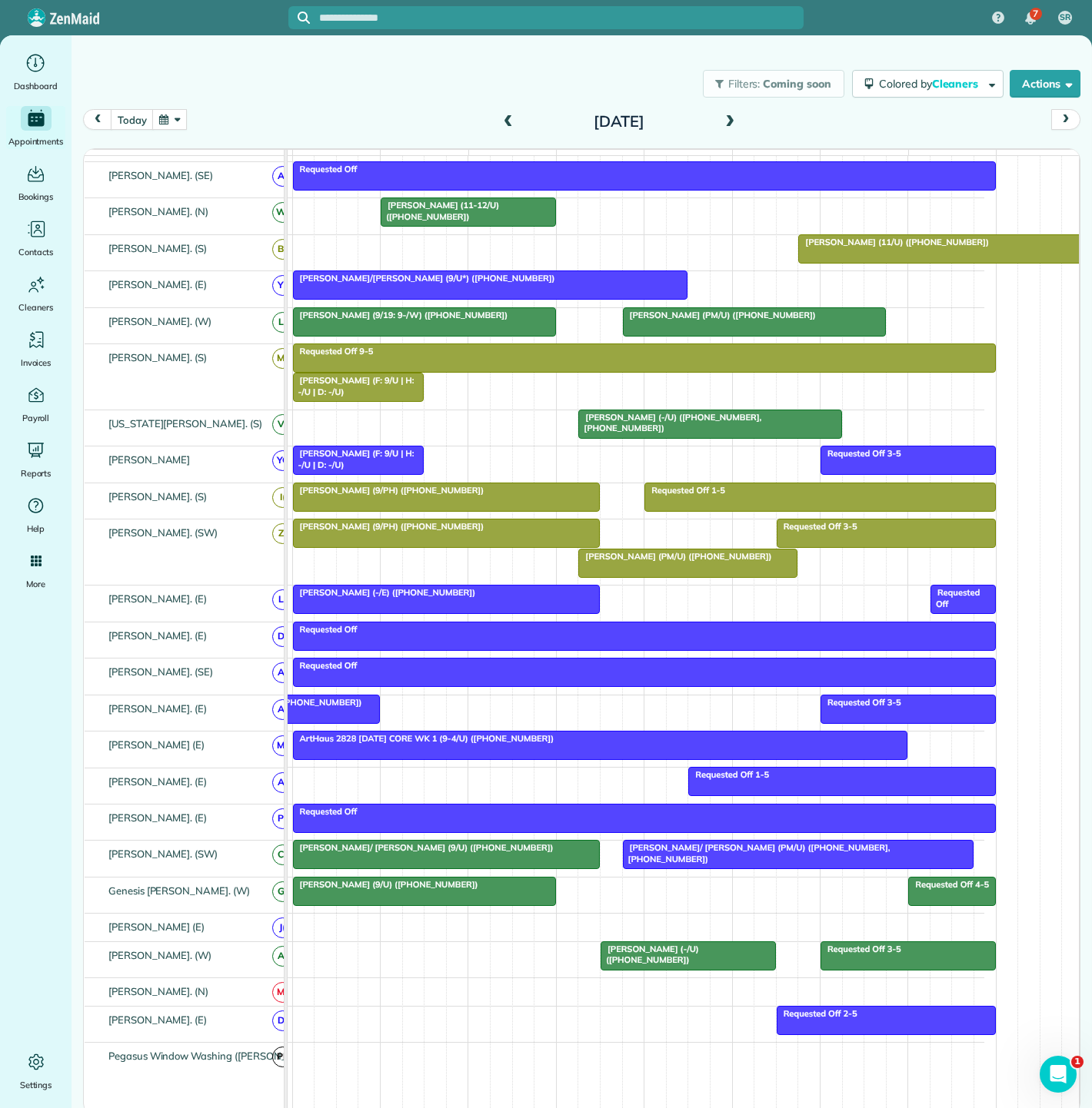
click at [524, 853] on div "[PERSON_NAME]/ [PERSON_NAME] (9/U) ([PHONE_NUMBER])" at bounding box center [447, 847] width 298 height 11
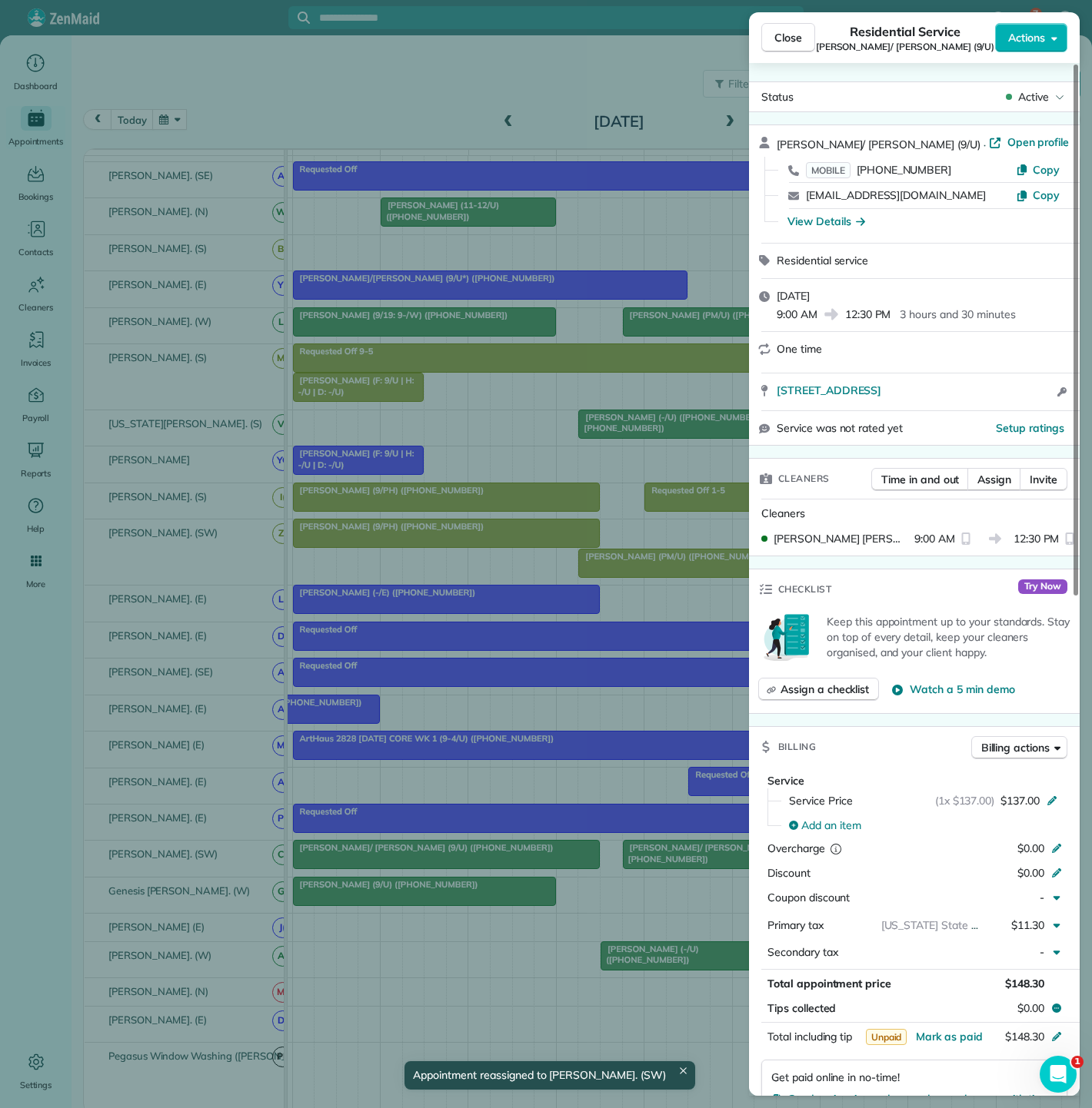
click at [524, 860] on div "Close Residential Service Tammy/ David Boone (9/U) Actions Status Active Tammy/…" at bounding box center [546, 554] width 1092 height 1108
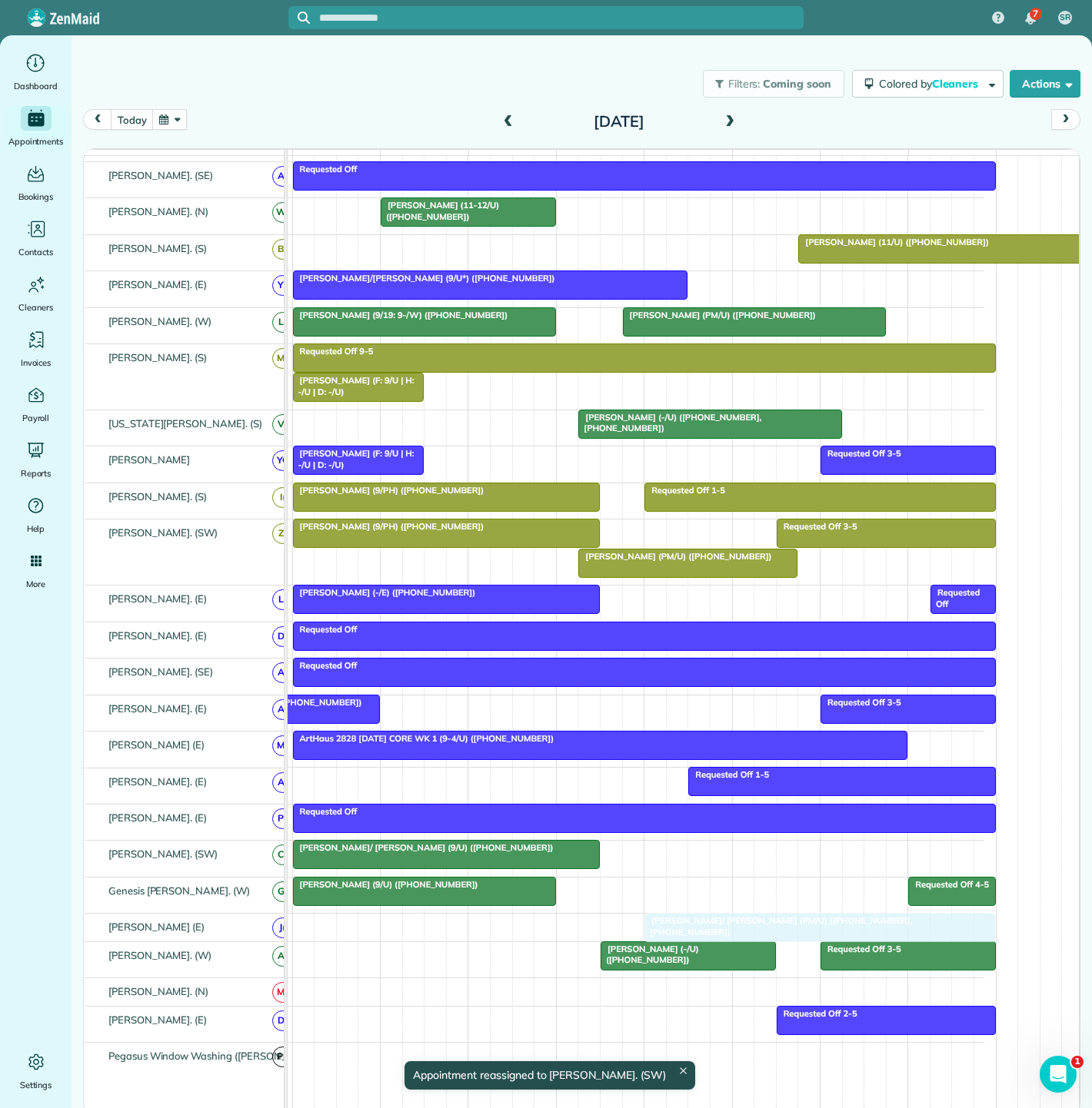
drag, startPoint x: 688, startPoint y: 857, endPoint x: 720, endPoint y: 925, distance: 75.2
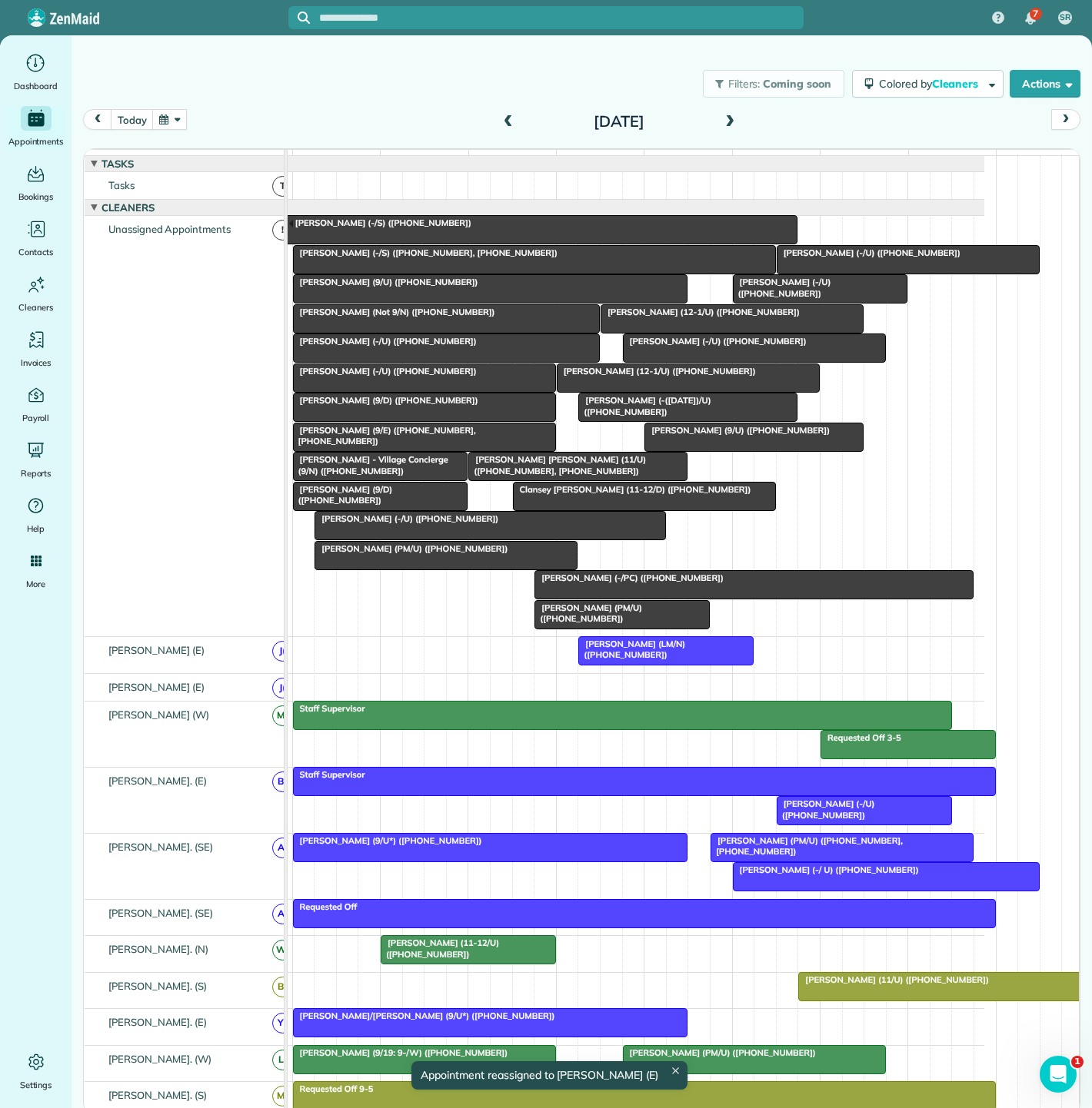
click at [428, 228] on div "[PERSON_NAME] (-/S) ([PHONE_NUMBER])" at bounding box center [534, 222] width 517 height 11
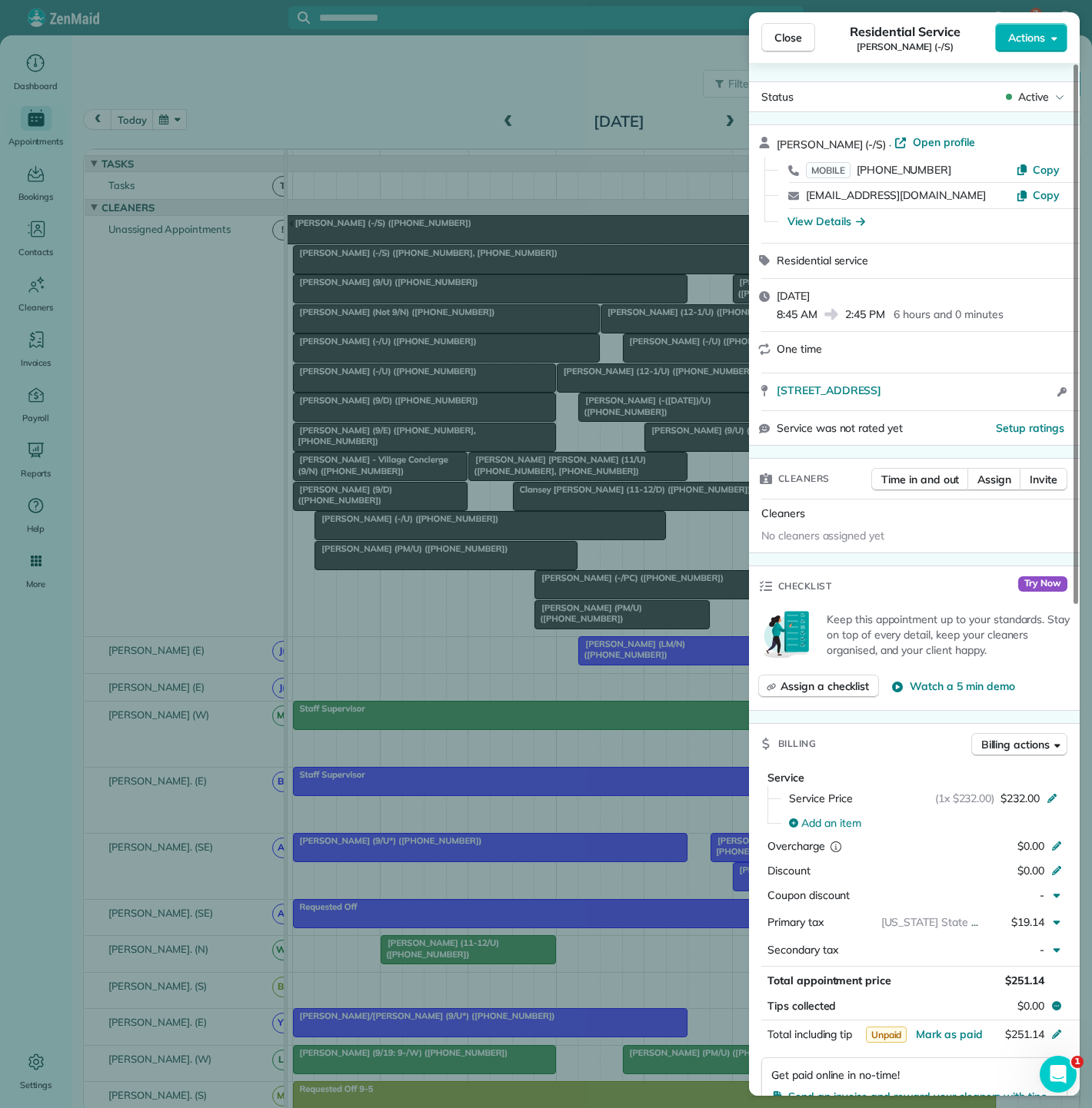
drag, startPoint x: 555, startPoint y: 294, endPoint x: 441, endPoint y: 223, distance: 134.3
click at [555, 294] on div "Close Residential Service Erica Ray (-/S) Actions Status Active Erica Ray (-/S)…" at bounding box center [546, 554] width 1092 height 1108
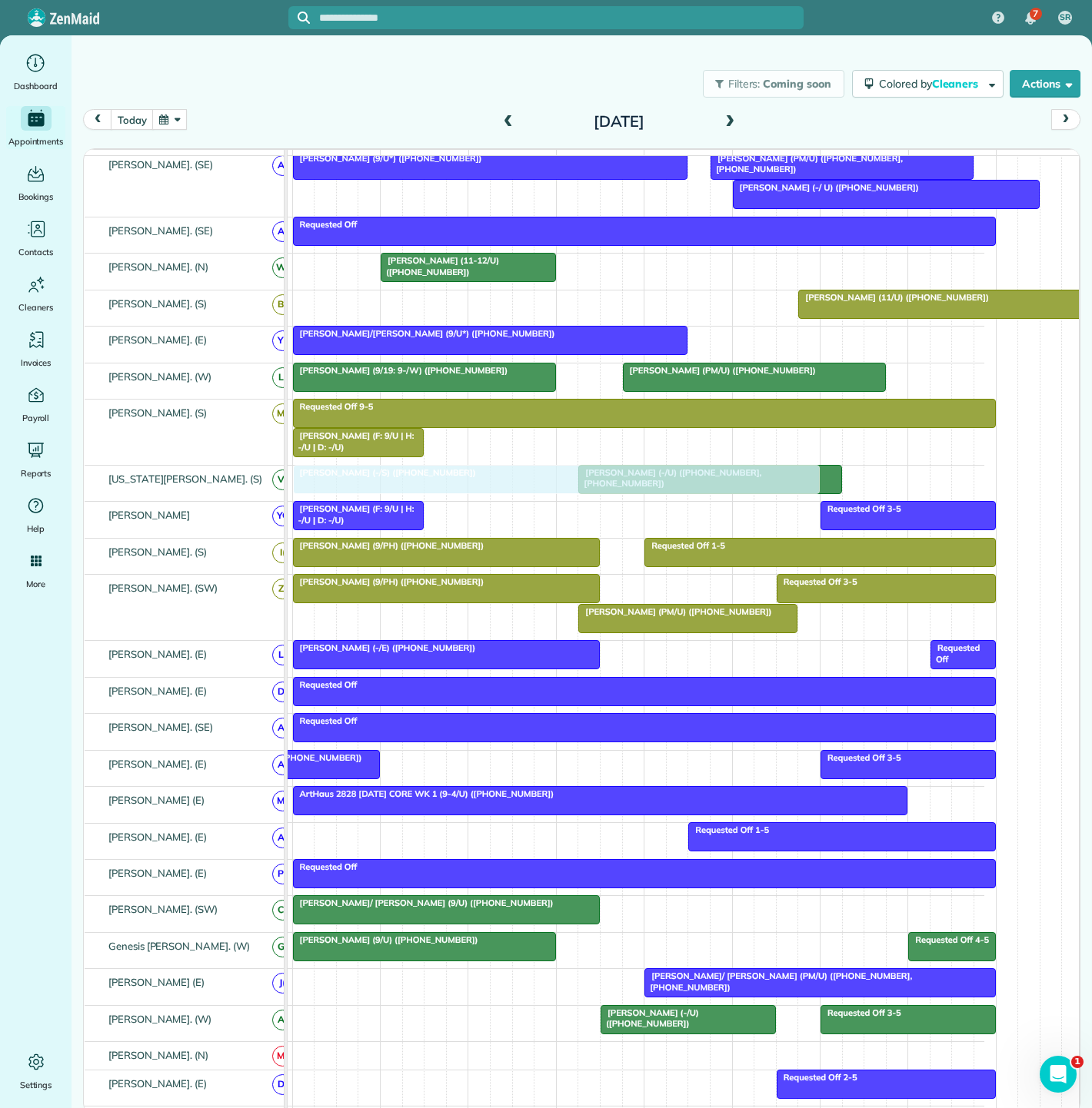
drag, startPoint x: 378, startPoint y: 242, endPoint x: 387, endPoint y: 498, distance: 256.2
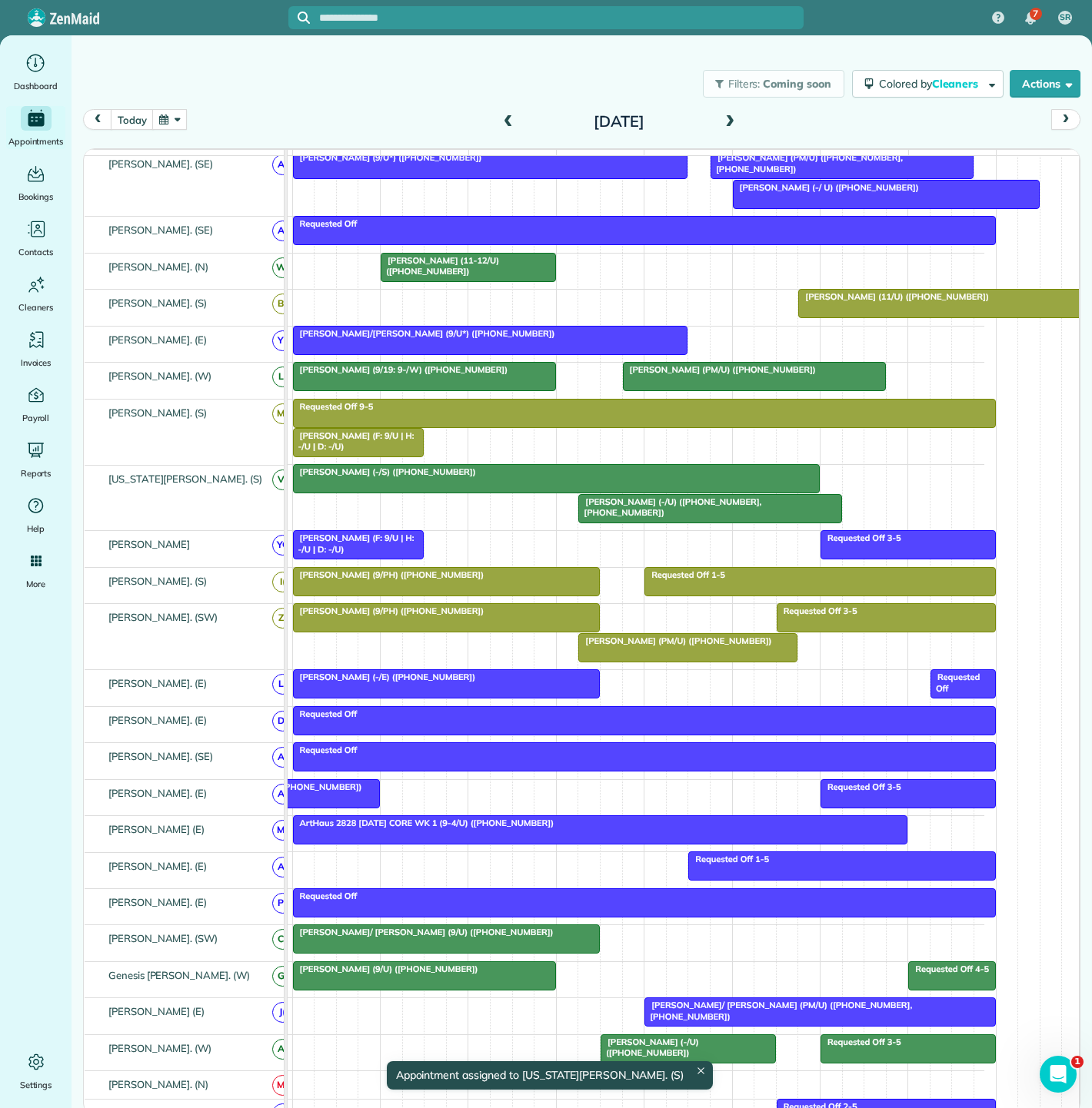
click at [438, 493] on div at bounding box center [556, 479] width 525 height 28
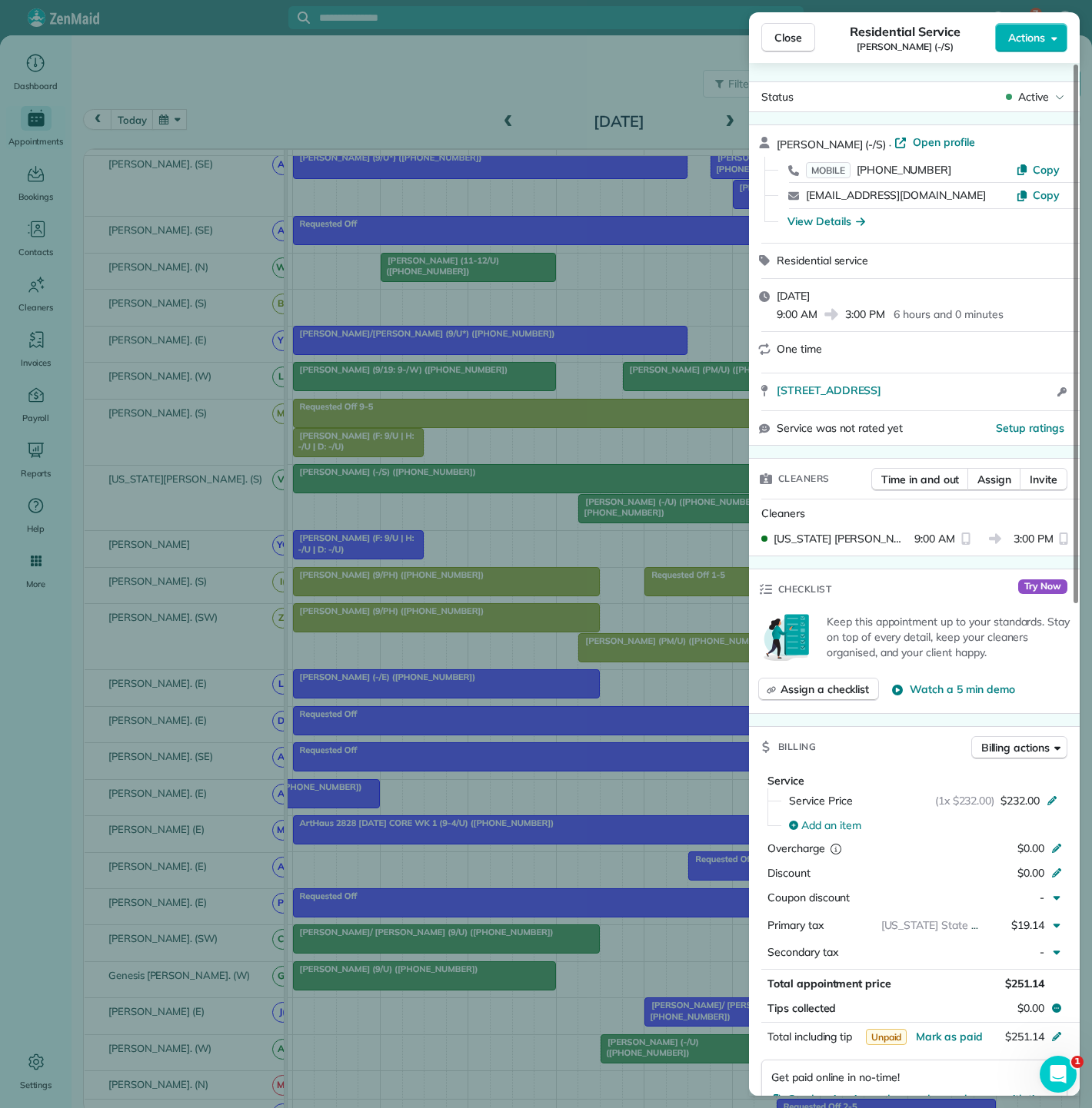
click at [579, 522] on div "Close Residential Service Erica Ray (-/S) Actions Status Active Erica Ray (-/S)…" at bounding box center [546, 554] width 1092 height 1108
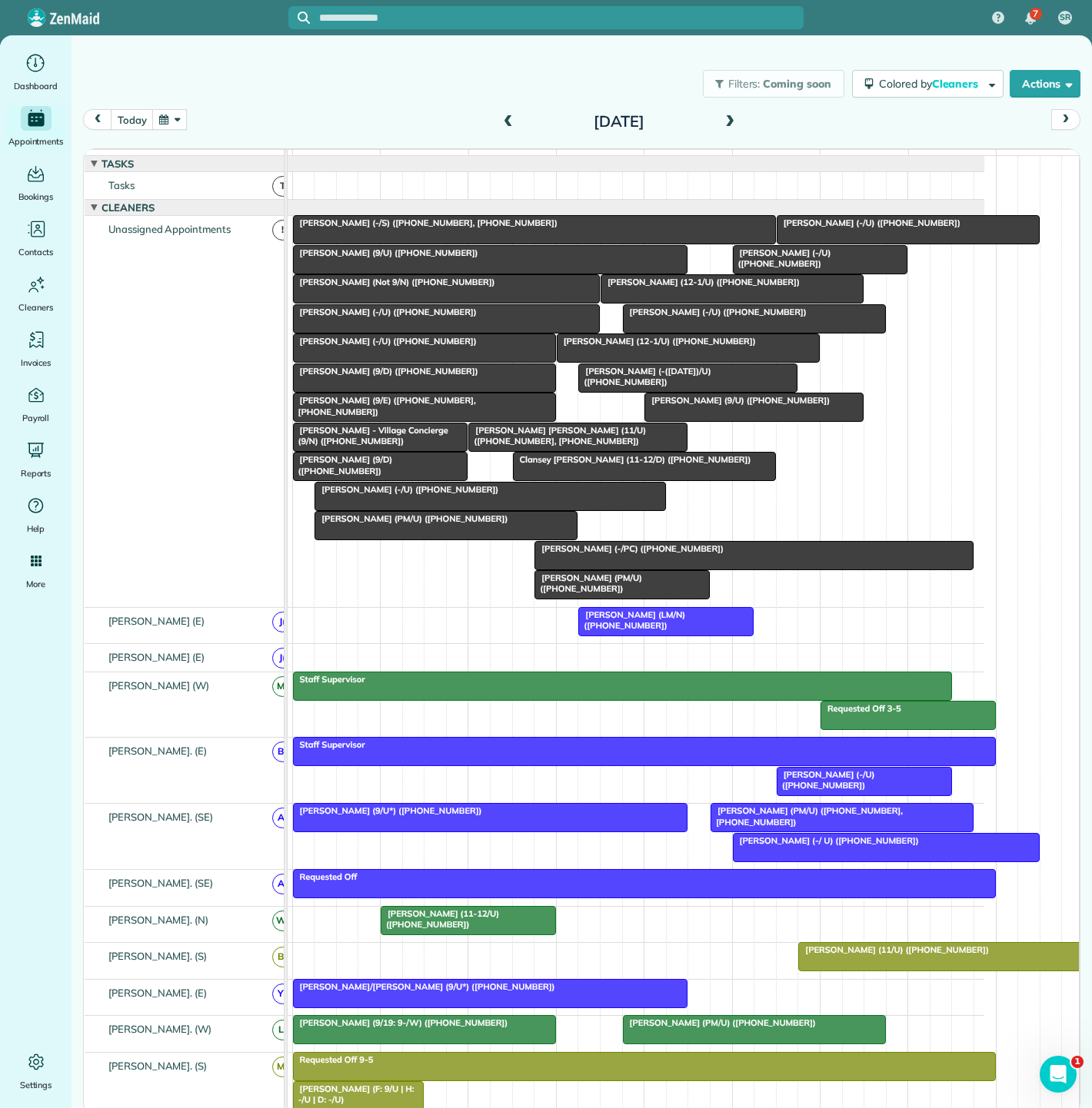
click at [401, 271] on div at bounding box center [490, 259] width 394 height 28
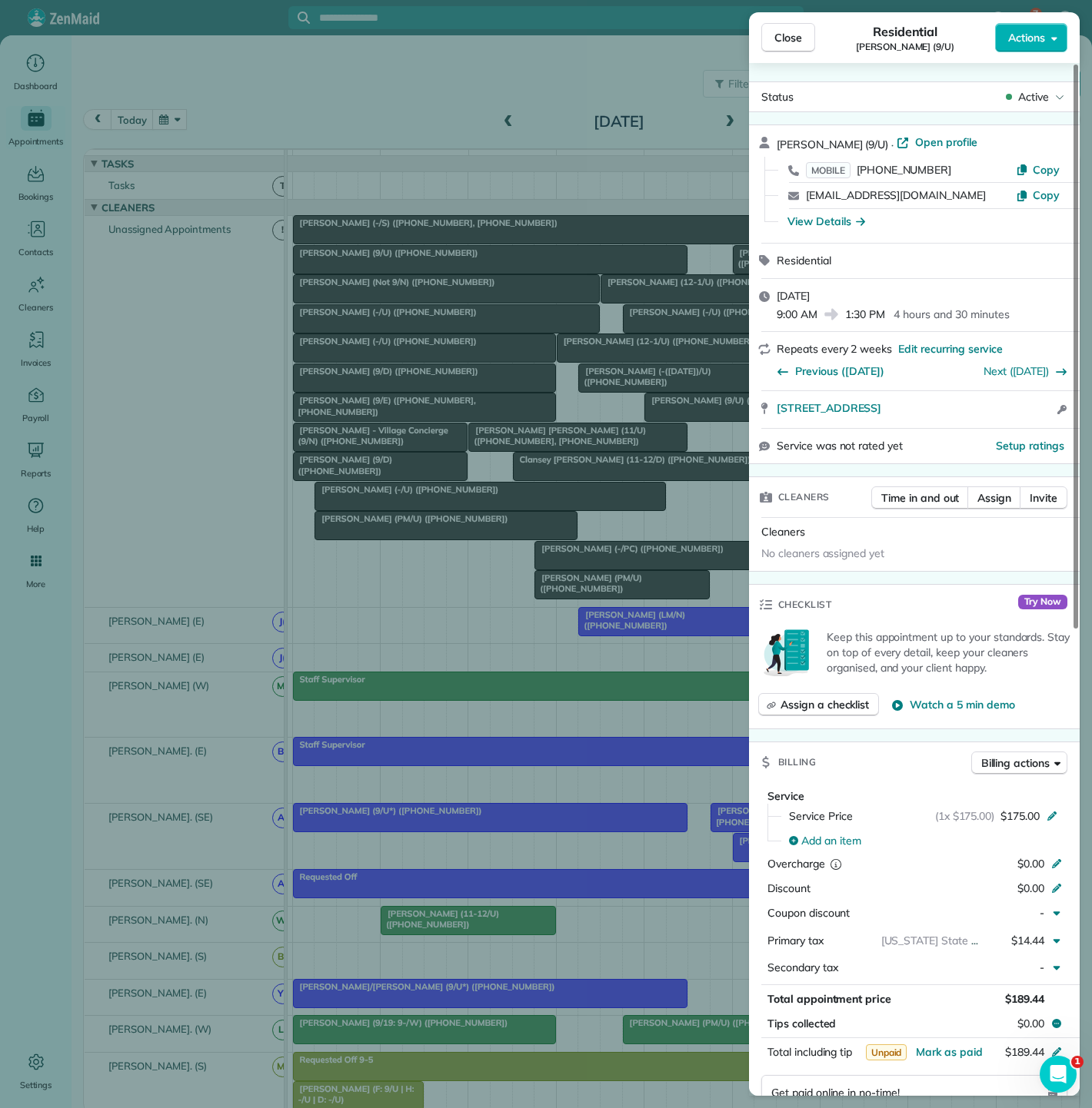
click at [406, 272] on div "Close Residential Ryan Buzzelli (9/U) Actions Status Active Ryan Buzzelli (9/U)…" at bounding box center [546, 554] width 1092 height 1108
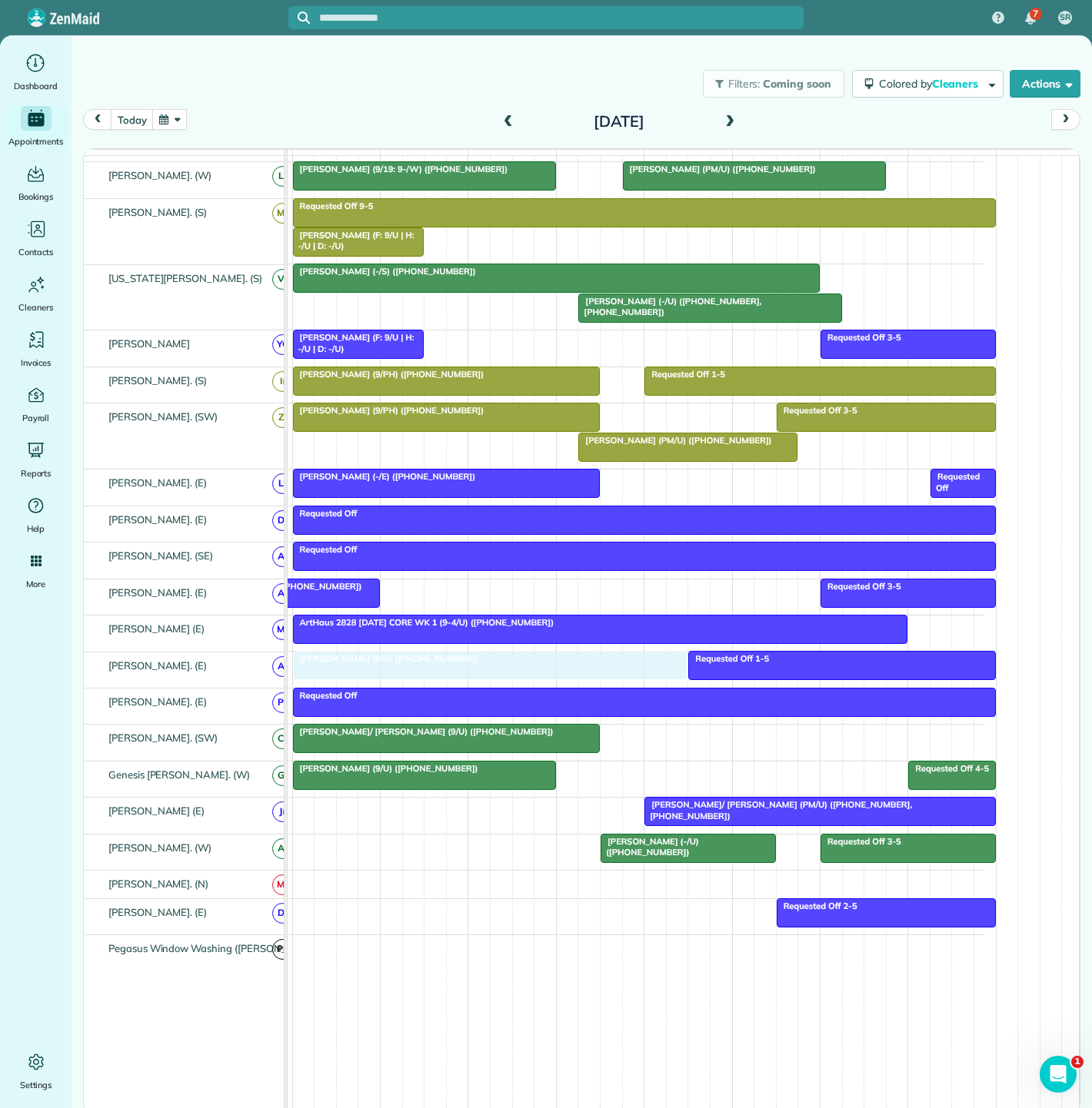
drag, startPoint x: 406, startPoint y: 272, endPoint x: 407, endPoint y: 682, distance: 410.0
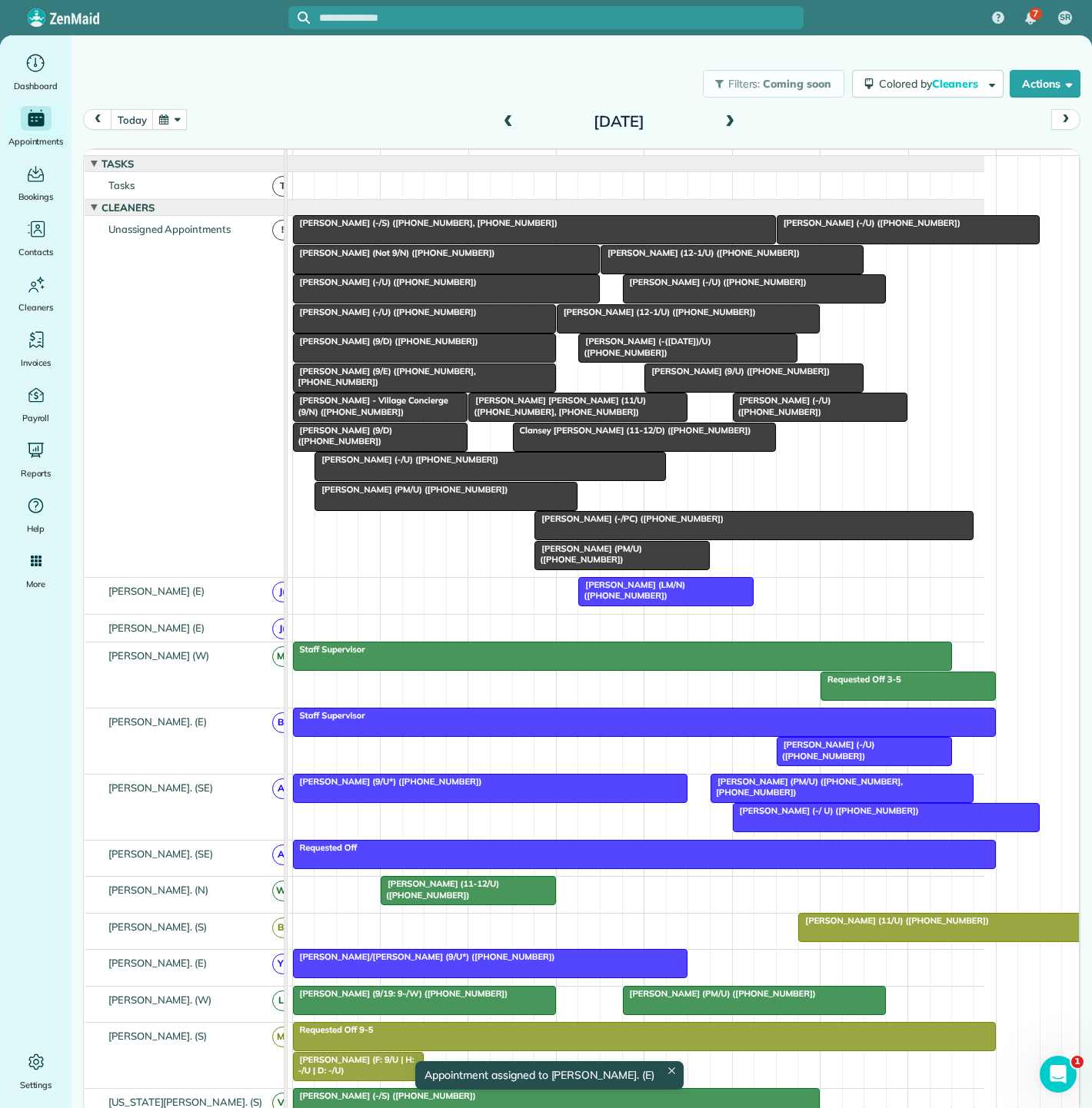
click at [433, 274] on div at bounding box center [447, 259] width 306 height 28
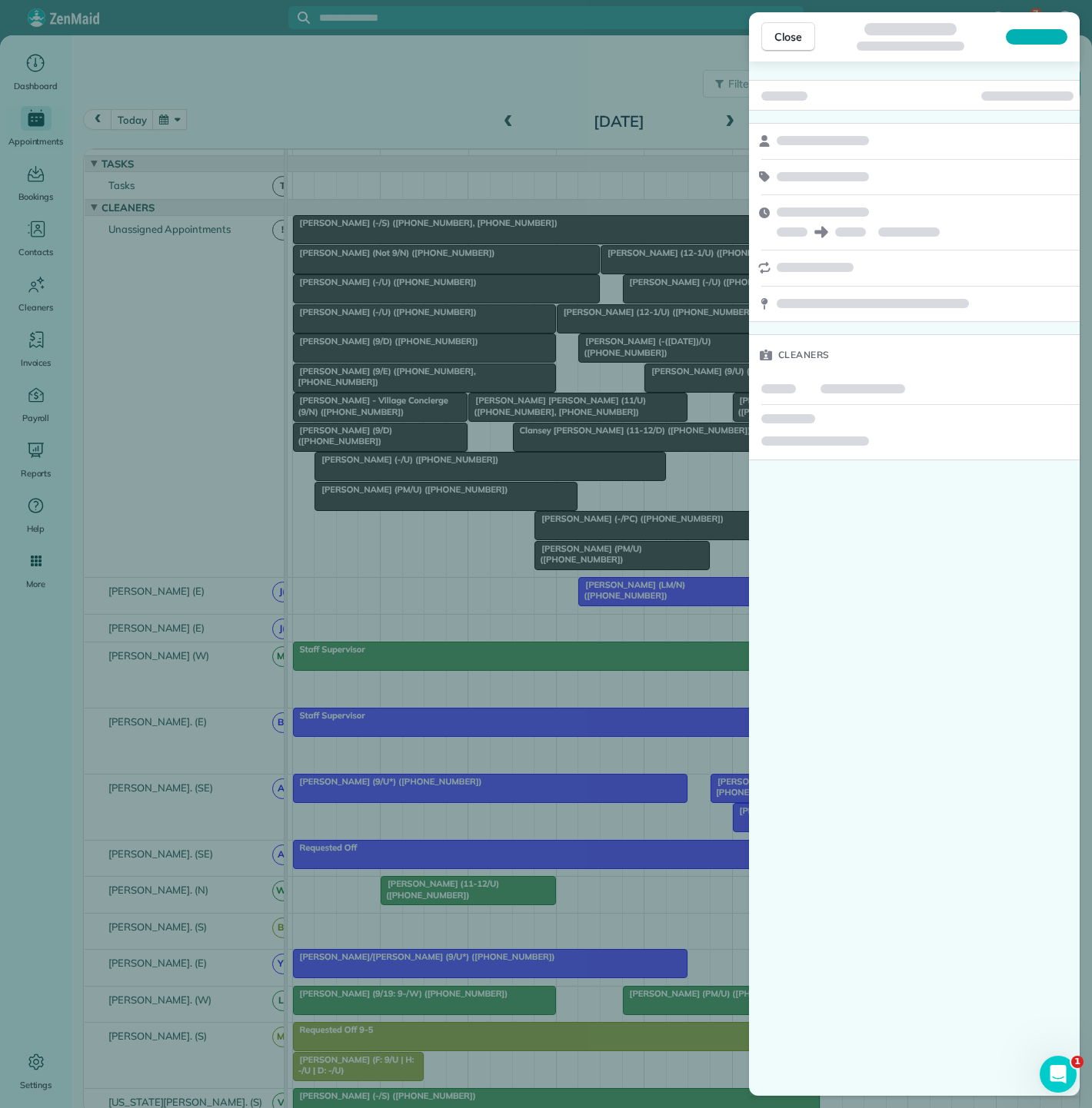
click at [439, 274] on div "Close Cleaners" at bounding box center [546, 554] width 1092 height 1108
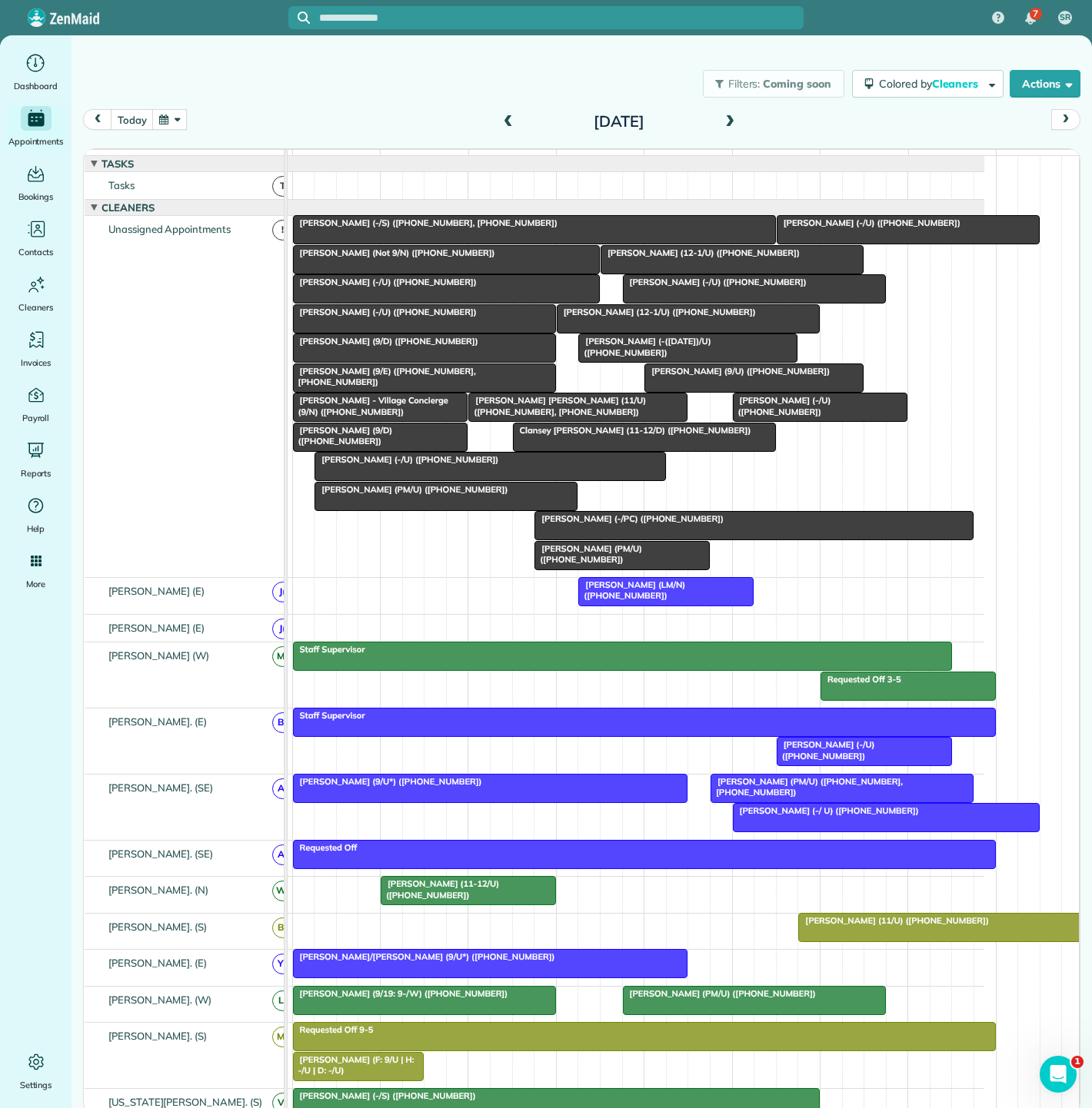
click at [444, 240] on div at bounding box center [535, 229] width 482 height 28
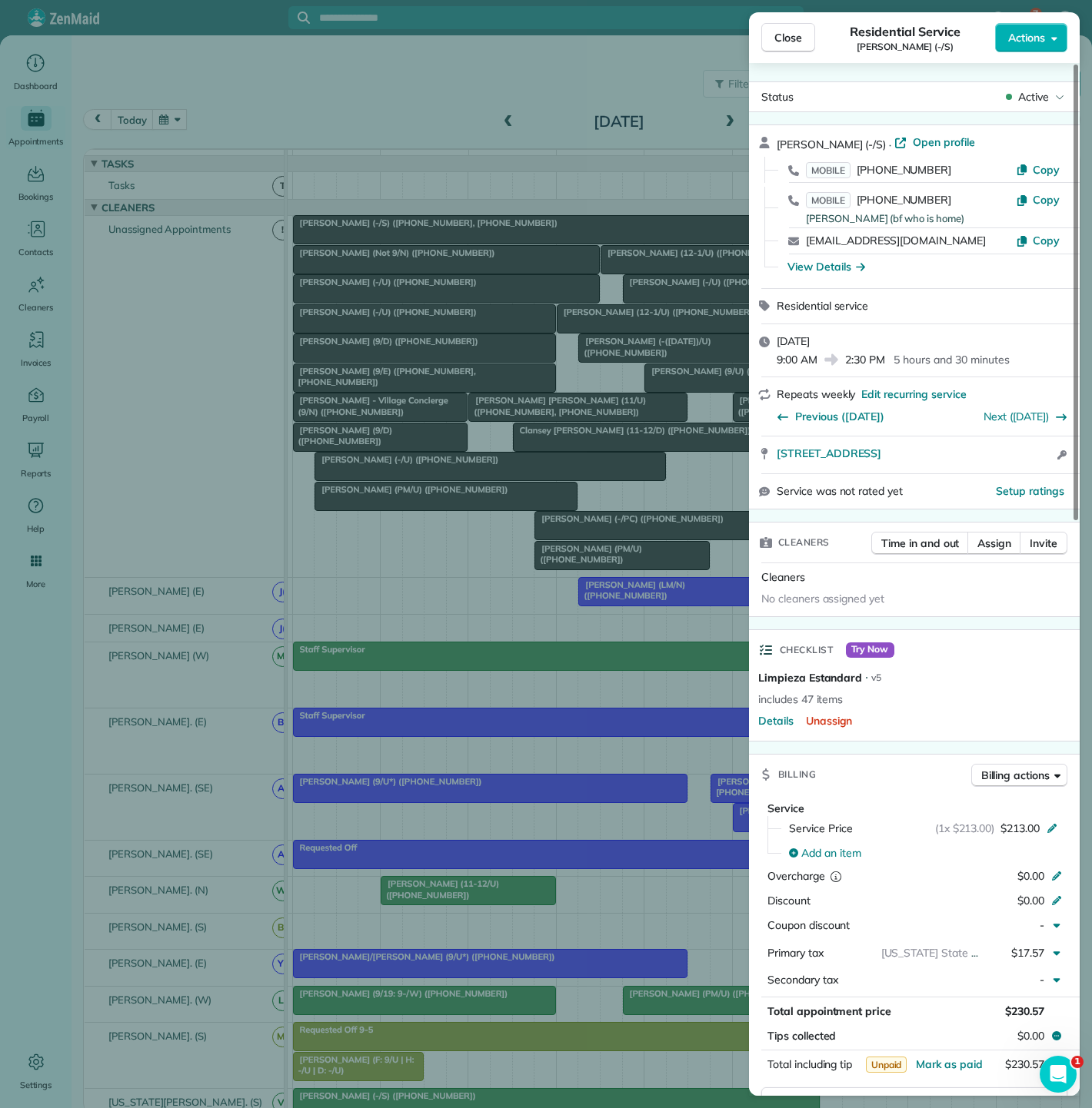
click at [444, 240] on div "Close Residential Service Claire Smith (-/S) Actions Status Active Claire Smith…" at bounding box center [546, 554] width 1092 height 1108
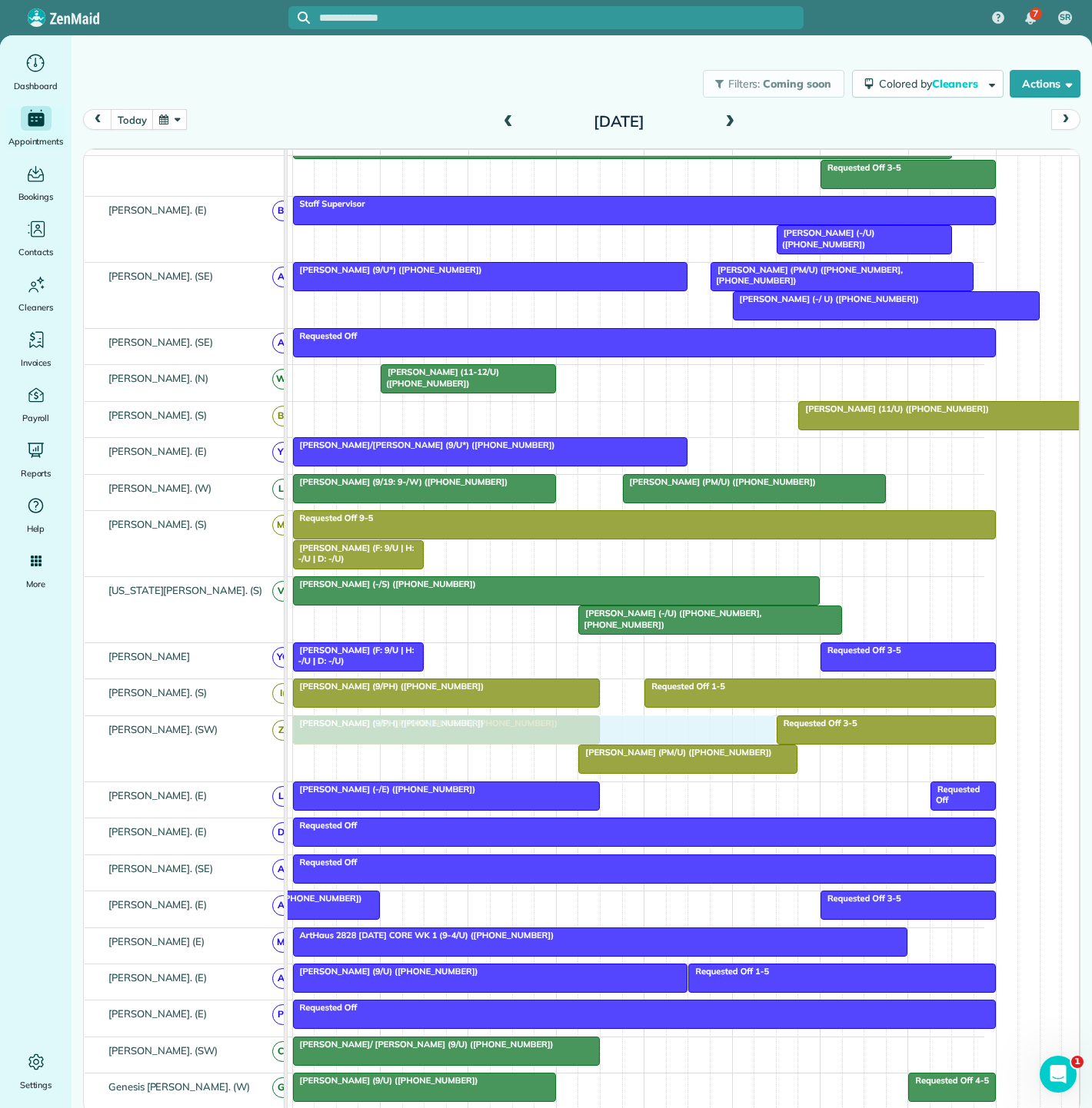
drag, startPoint x: 444, startPoint y: 240, endPoint x: 452, endPoint y: 729, distance: 489.1
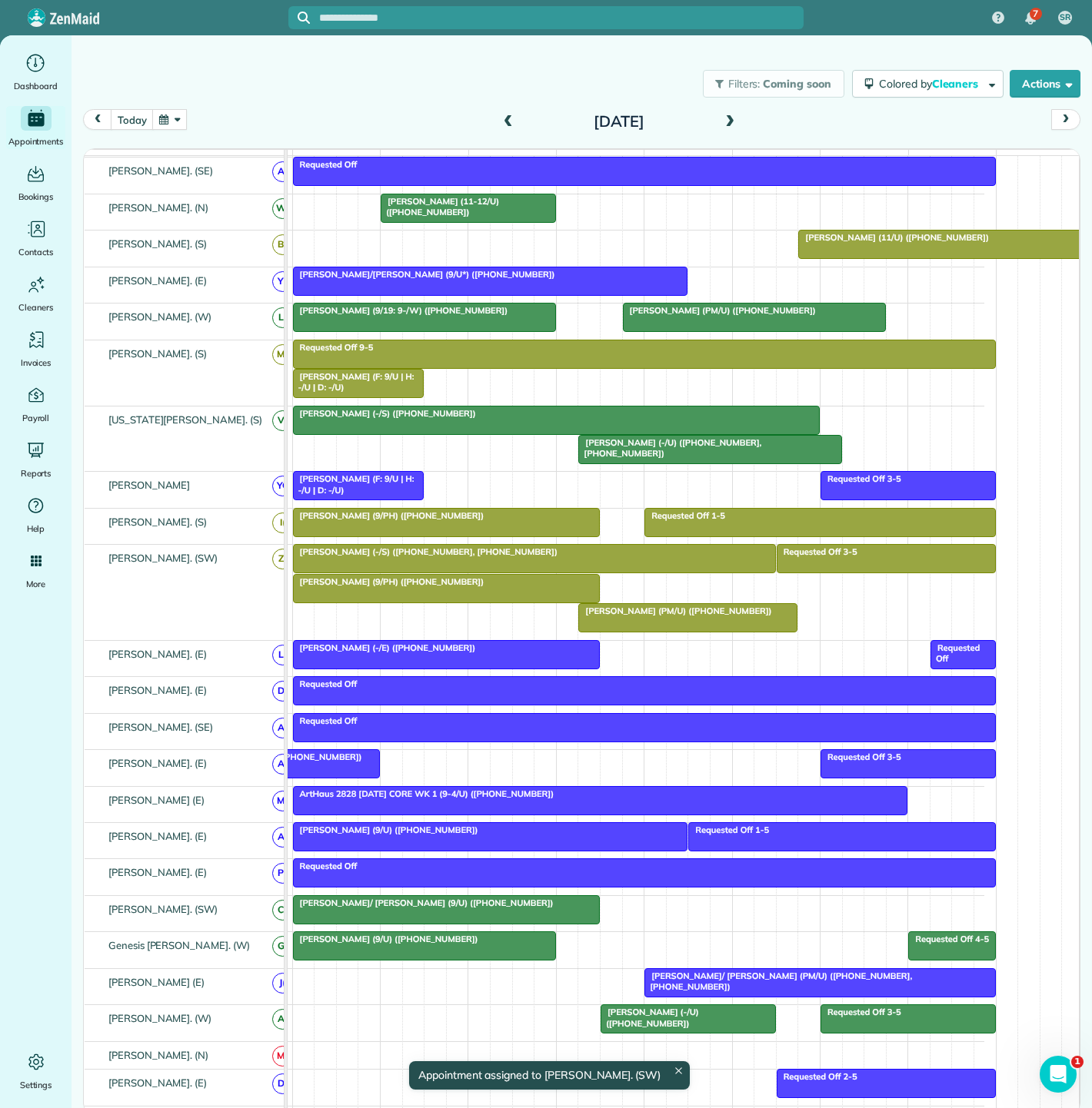
click at [444, 598] on div at bounding box center [447, 589] width 306 height 28
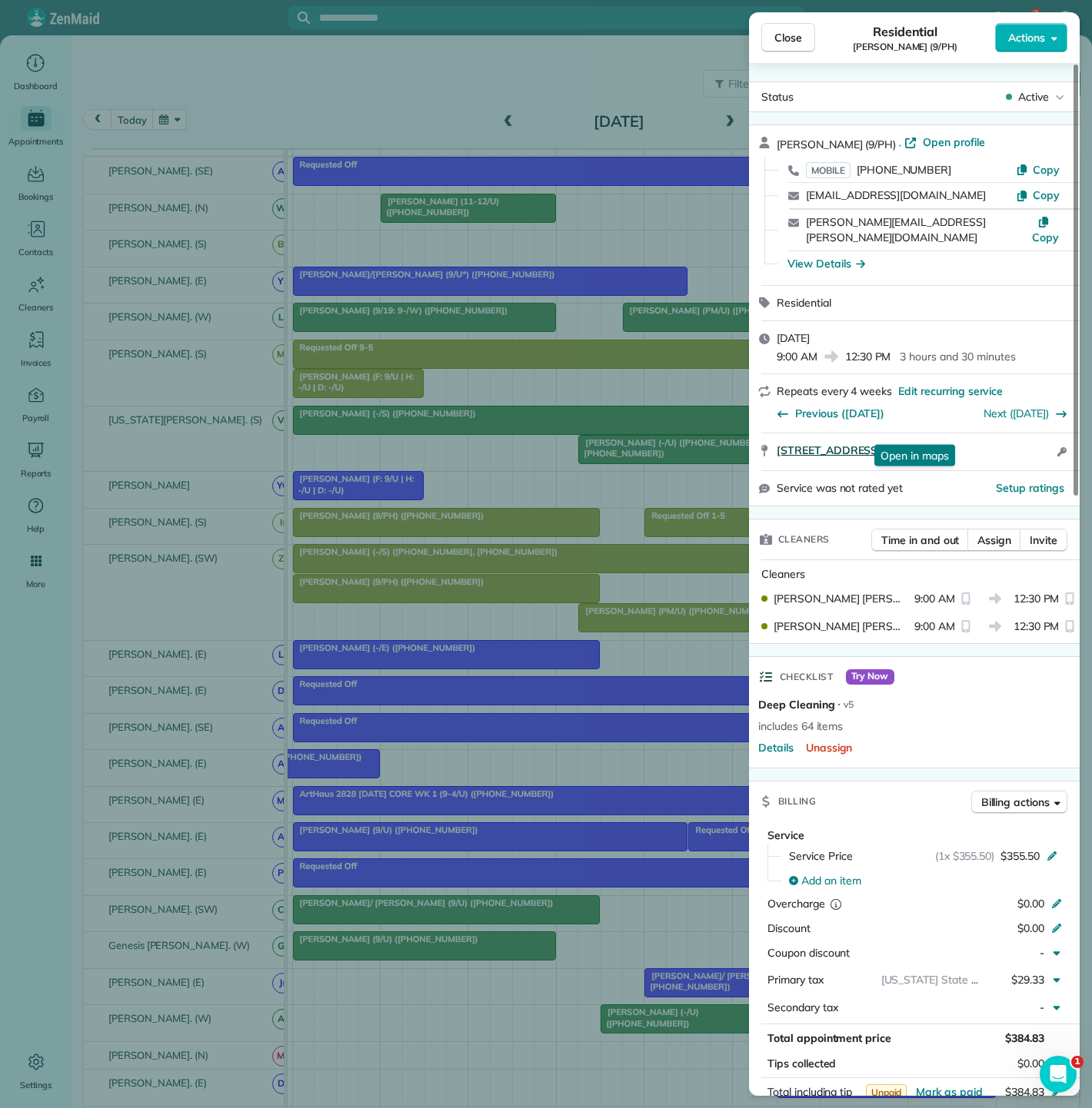
copy span "3974 Durango Drive Dallas Texas 75220"
drag, startPoint x: 769, startPoint y: 433, endPoint x: 985, endPoint y: 433, distance: 216.0
click at [985, 433] on div "3974 Durango Drive Dallas Texas 75220 Open in maps Open in maps Open access inf…" at bounding box center [914, 452] width 331 height 37
click at [324, 467] on div "Close Residential Robert Hureau (9/PH) Actions Status Active Robert Hureau (9/P…" at bounding box center [546, 554] width 1092 height 1108
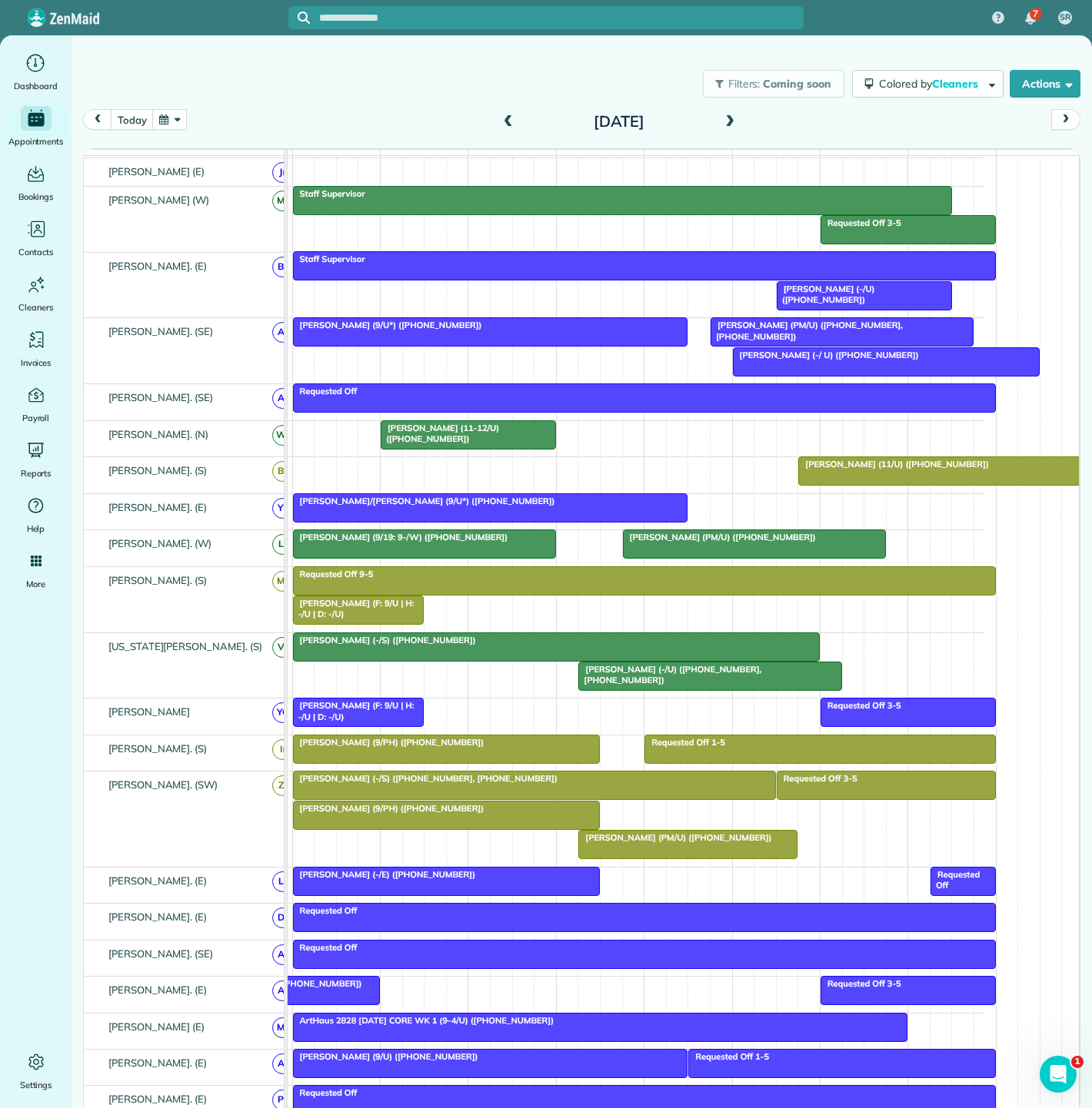
scroll to position [487, 0]
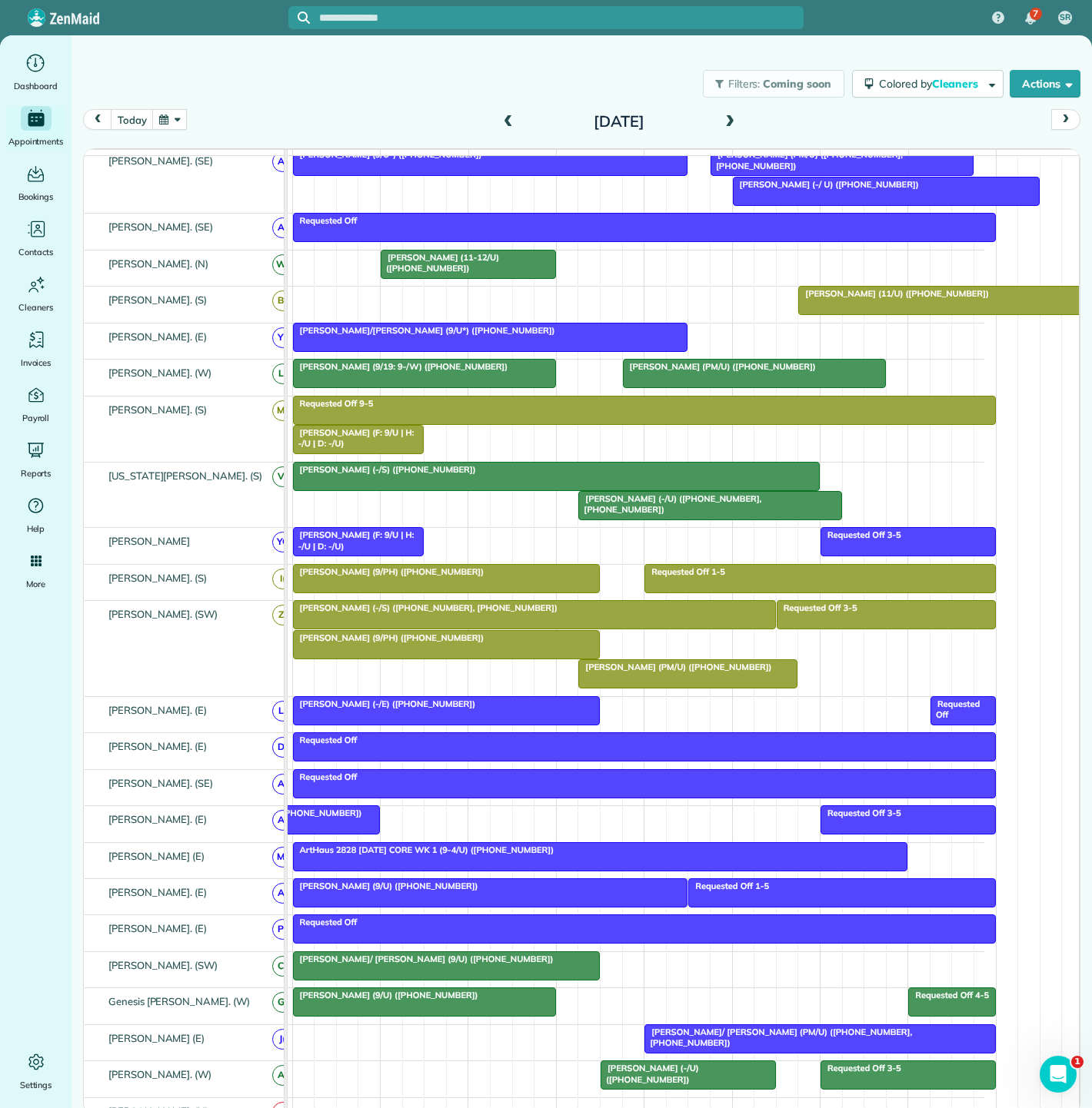
click at [439, 655] on div at bounding box center [447, 645] width 306 height 28
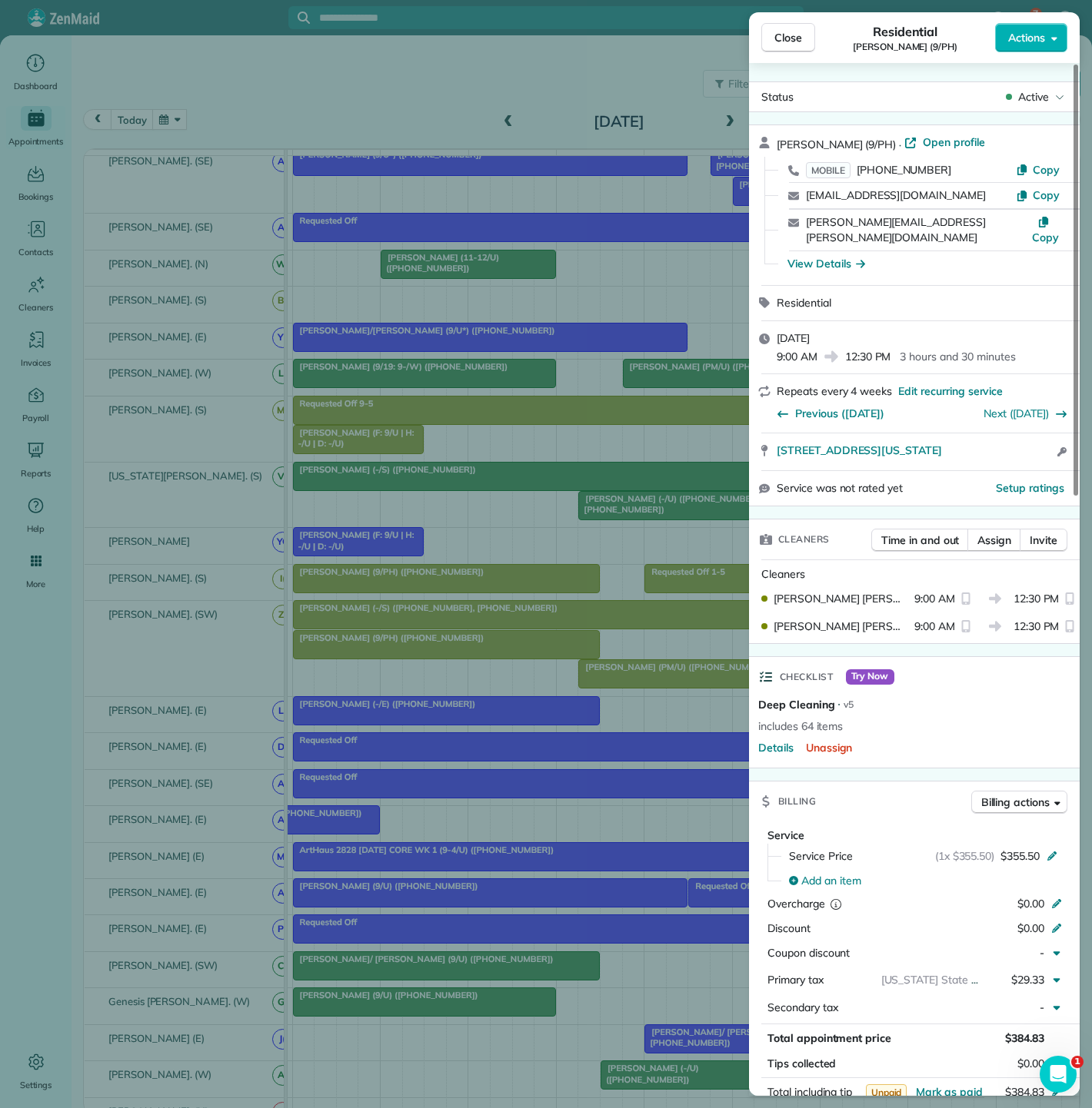
click at [439, 655] on div "Close Residential Robert Hureau (9/PH) Actions Status Active Robert Hureau (9/P…" at bounding box center [546, 554] width 1092 height 1108
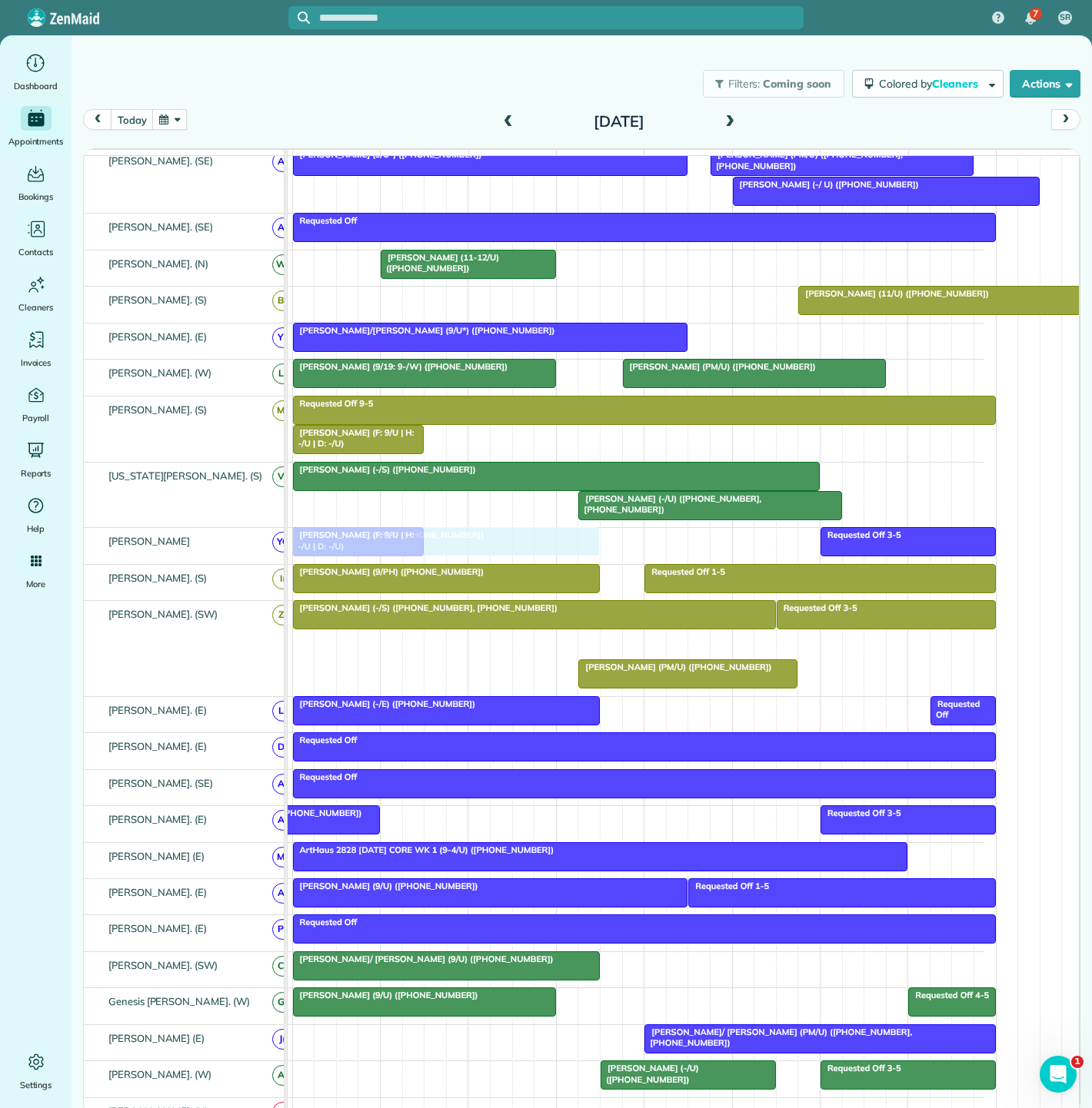
scroll to position [426, 0]
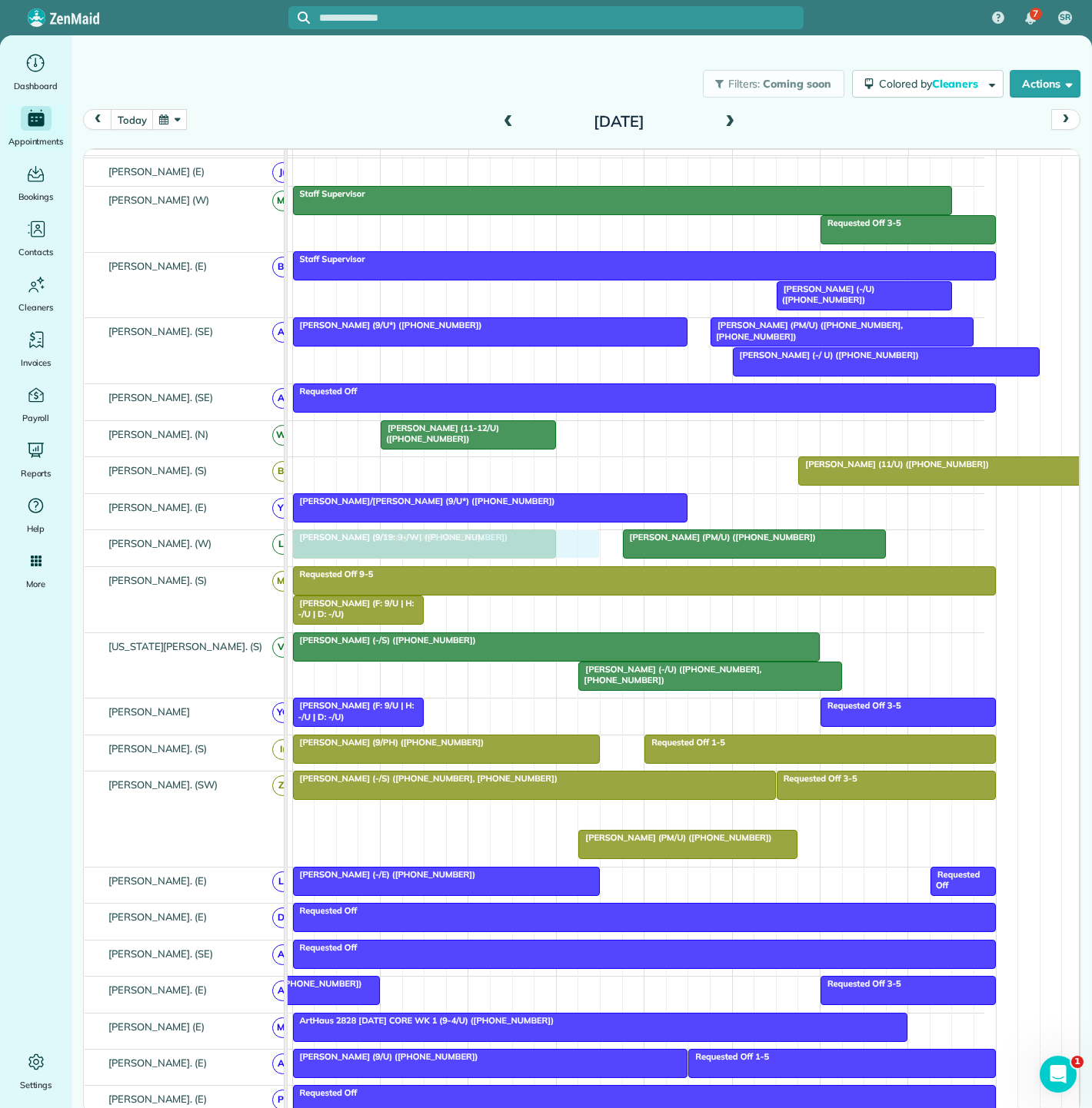
drag, startPoint x: 439, startPoint y: 655, endPoint x: 447, endPoint y: 543, distance: 112.3
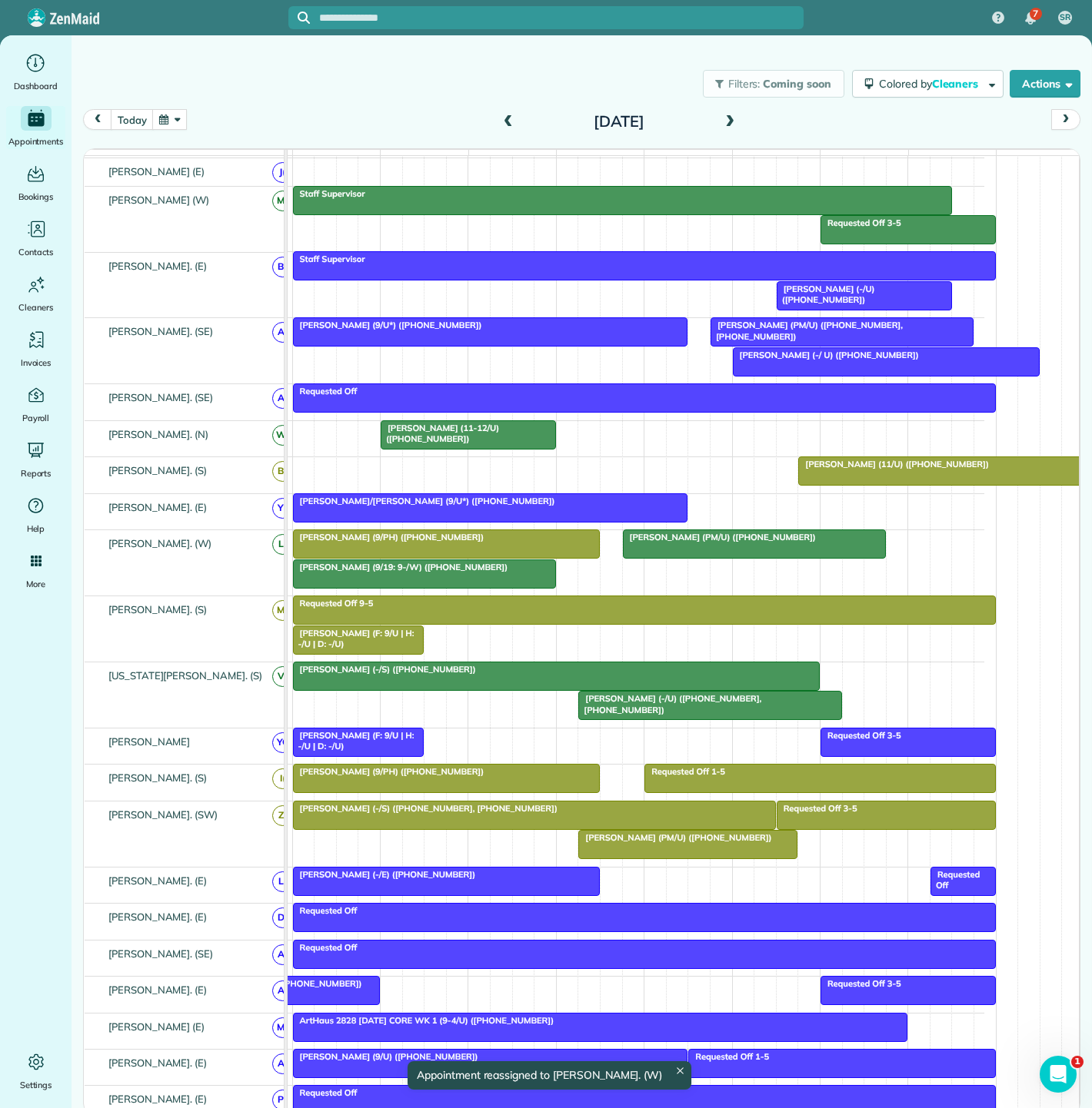
click at [395, 572] on span "[PERSON_NAME] (9/19: 9-/W) ([PHONE_NUMBER])" at bounding box center [400, 567] width 217 height 11
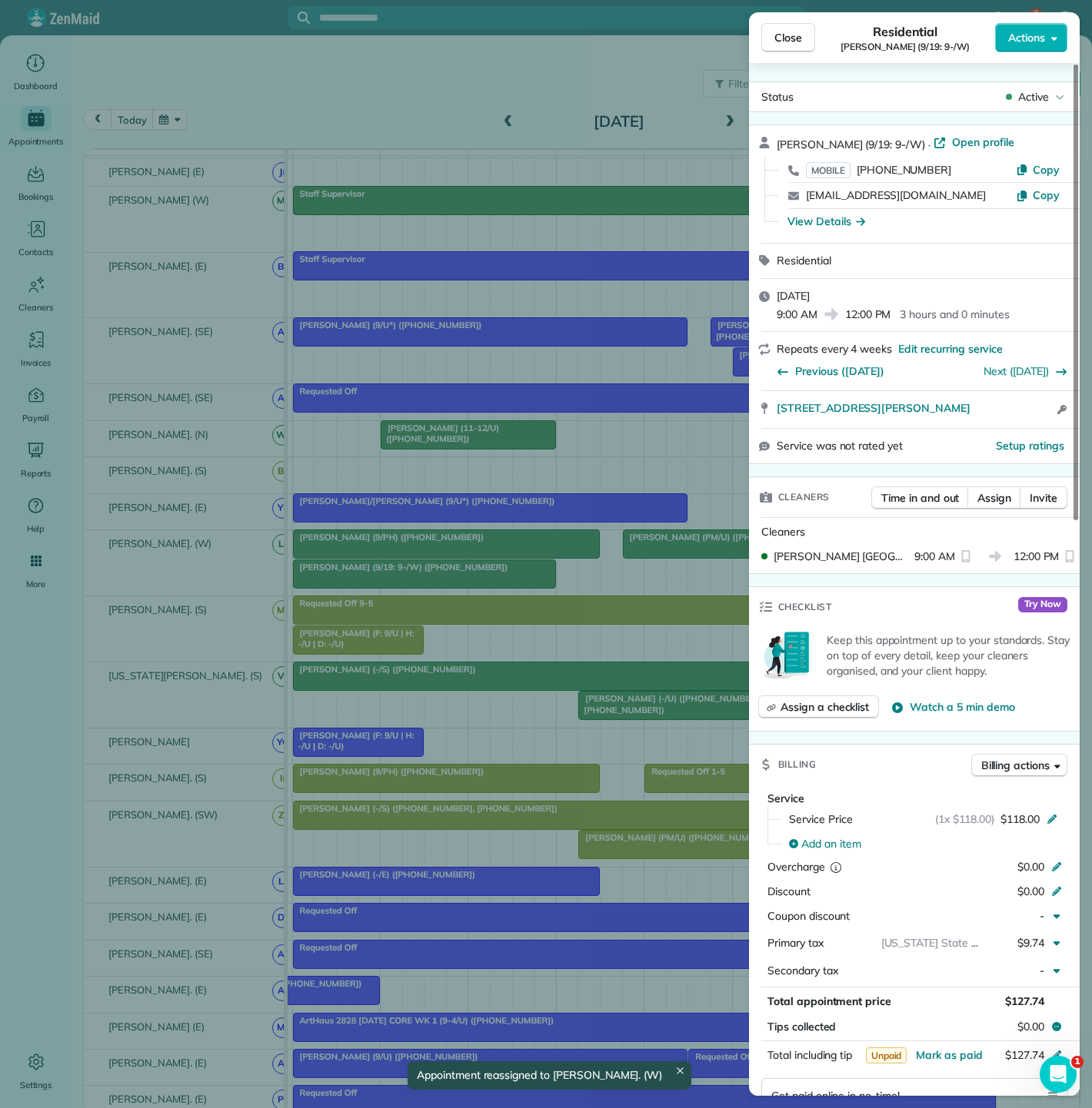
click at [395, 575] on div "Close Residential Nicole Granda (9/19: 9-/W) Actions Status Active Nicole Grand…" at bounding box center [546, 554] width 1092 height 1108
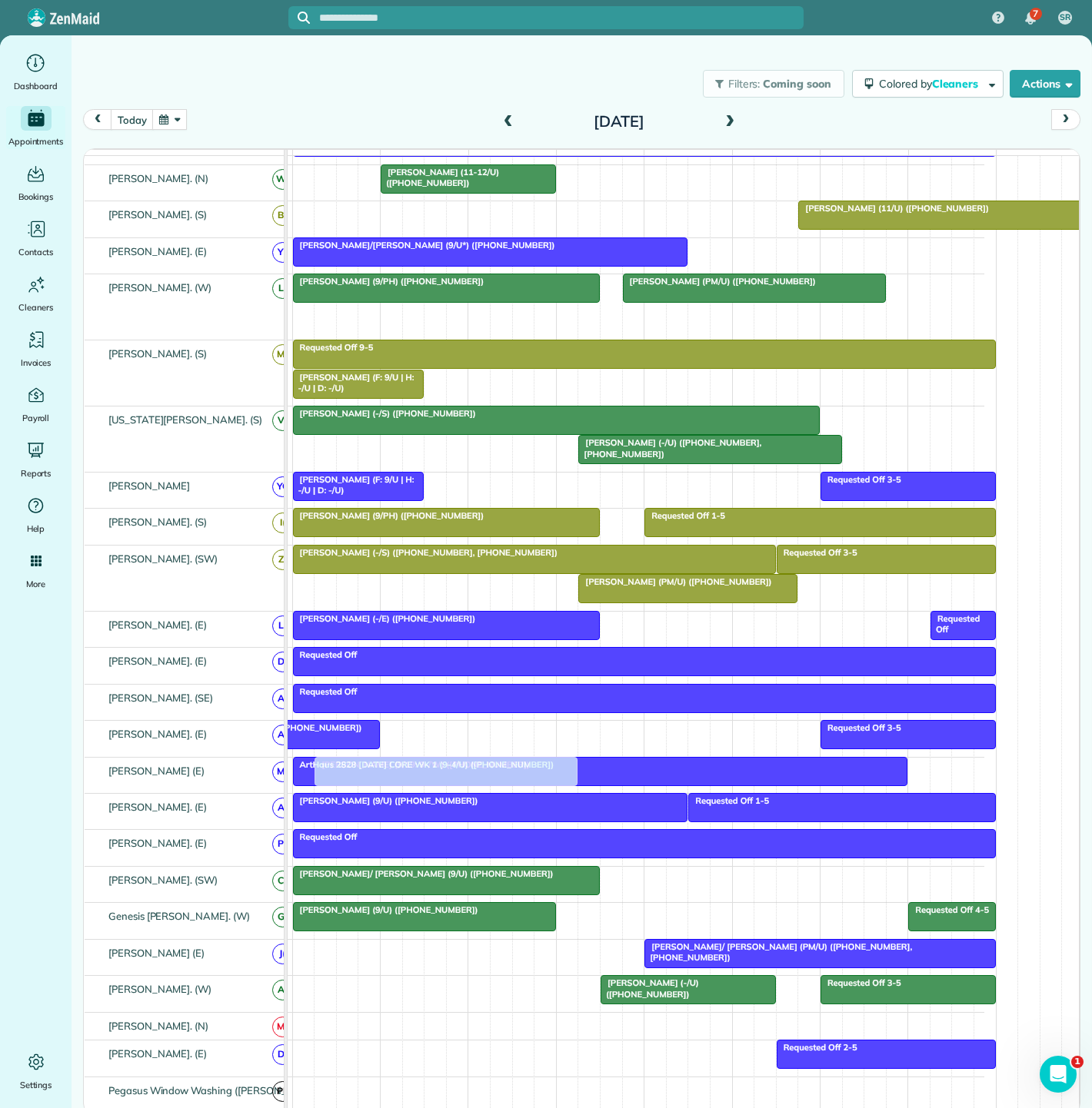
scroll to position [744, 0]
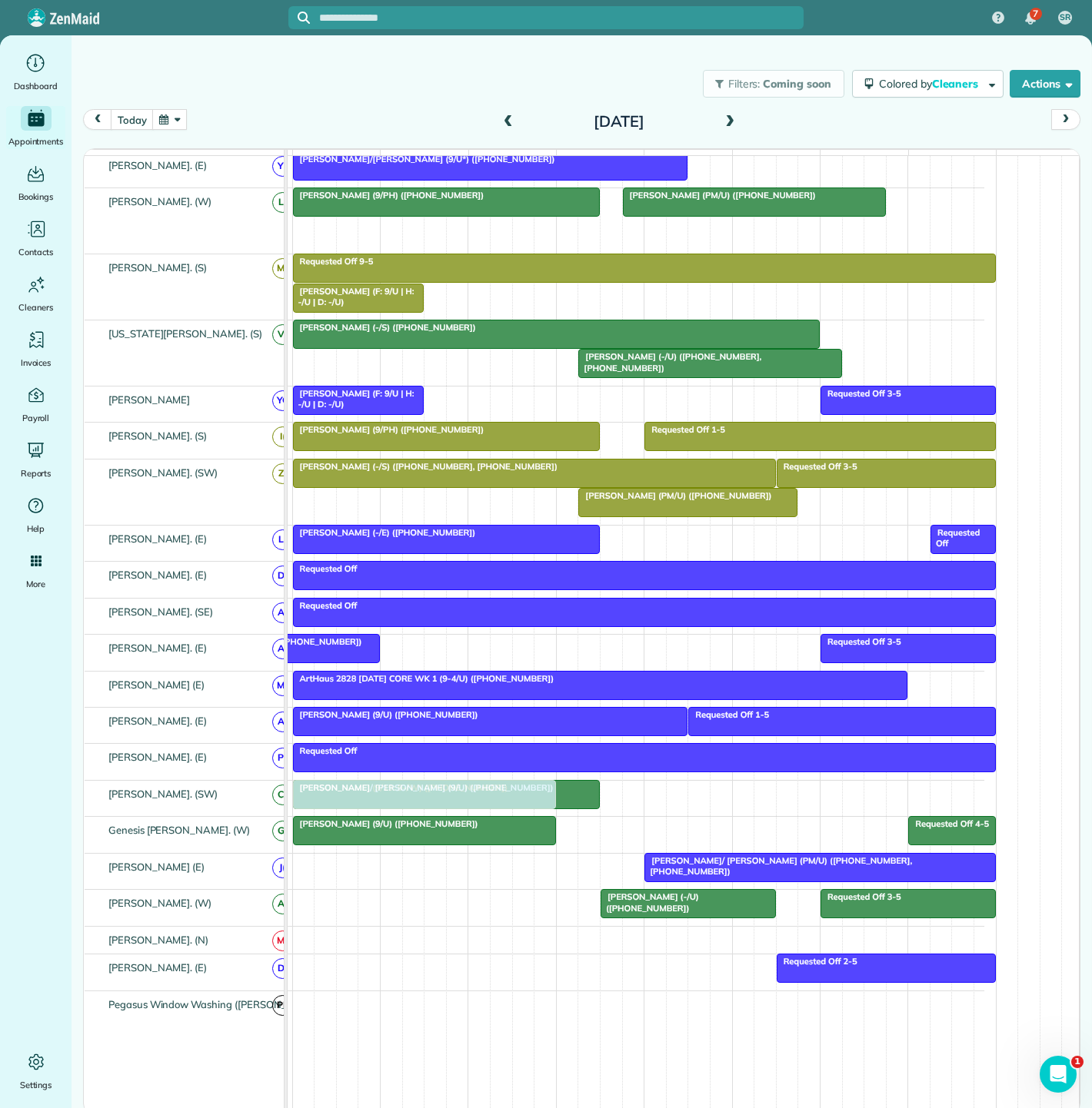
drag, startPoint x: 395, startPoint y: 575, endPoint x: 400, endPoint y: 802, distance: 227.1
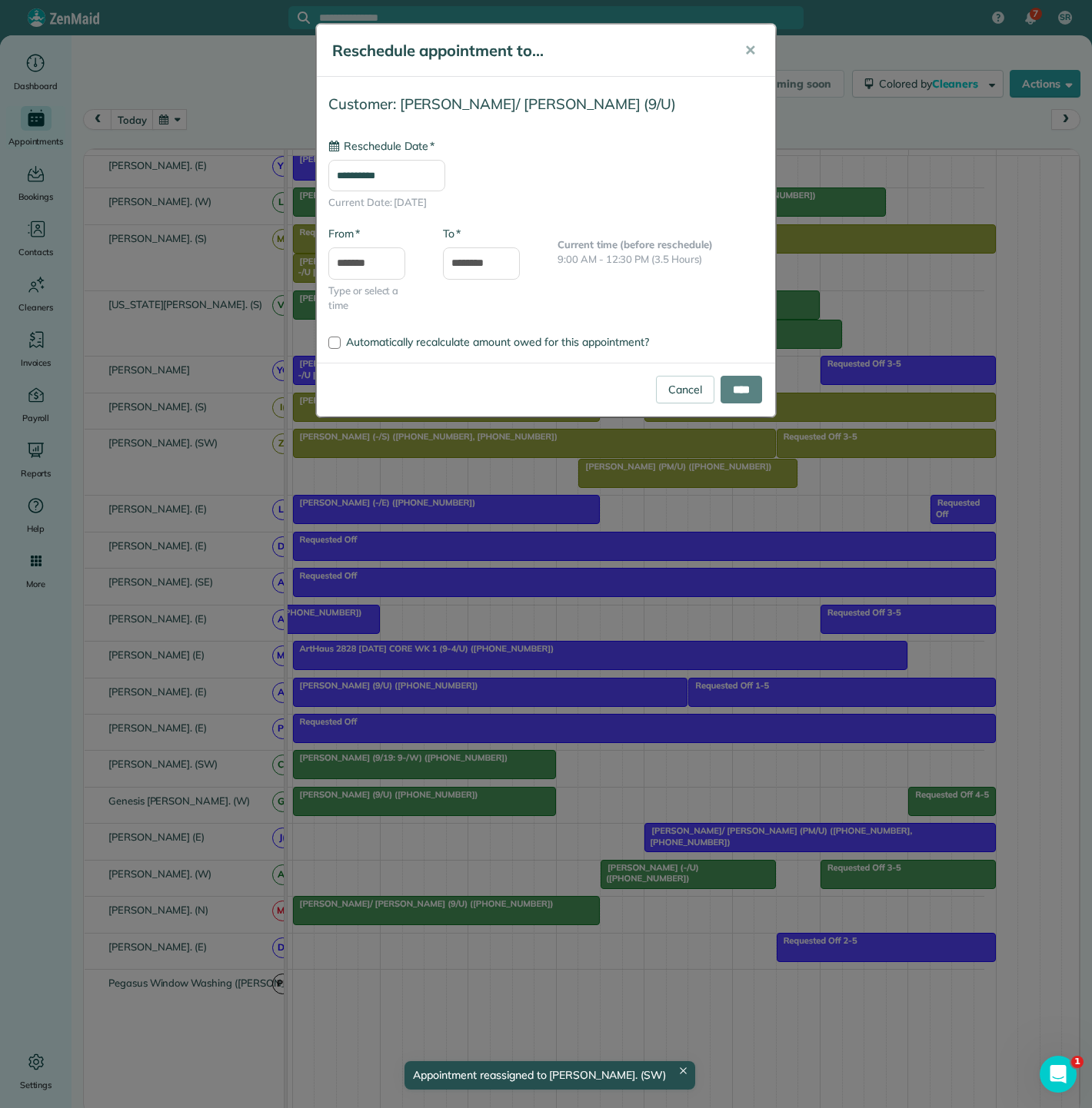
drag, startPoint x: 534, startPoint y: 772, endPoint x: 534, endPoint y: 893, distance: 121.0
type input "**********"
click at [664, 394] on link "Cancel" at bounding box center [685, 390] width 58 height 28
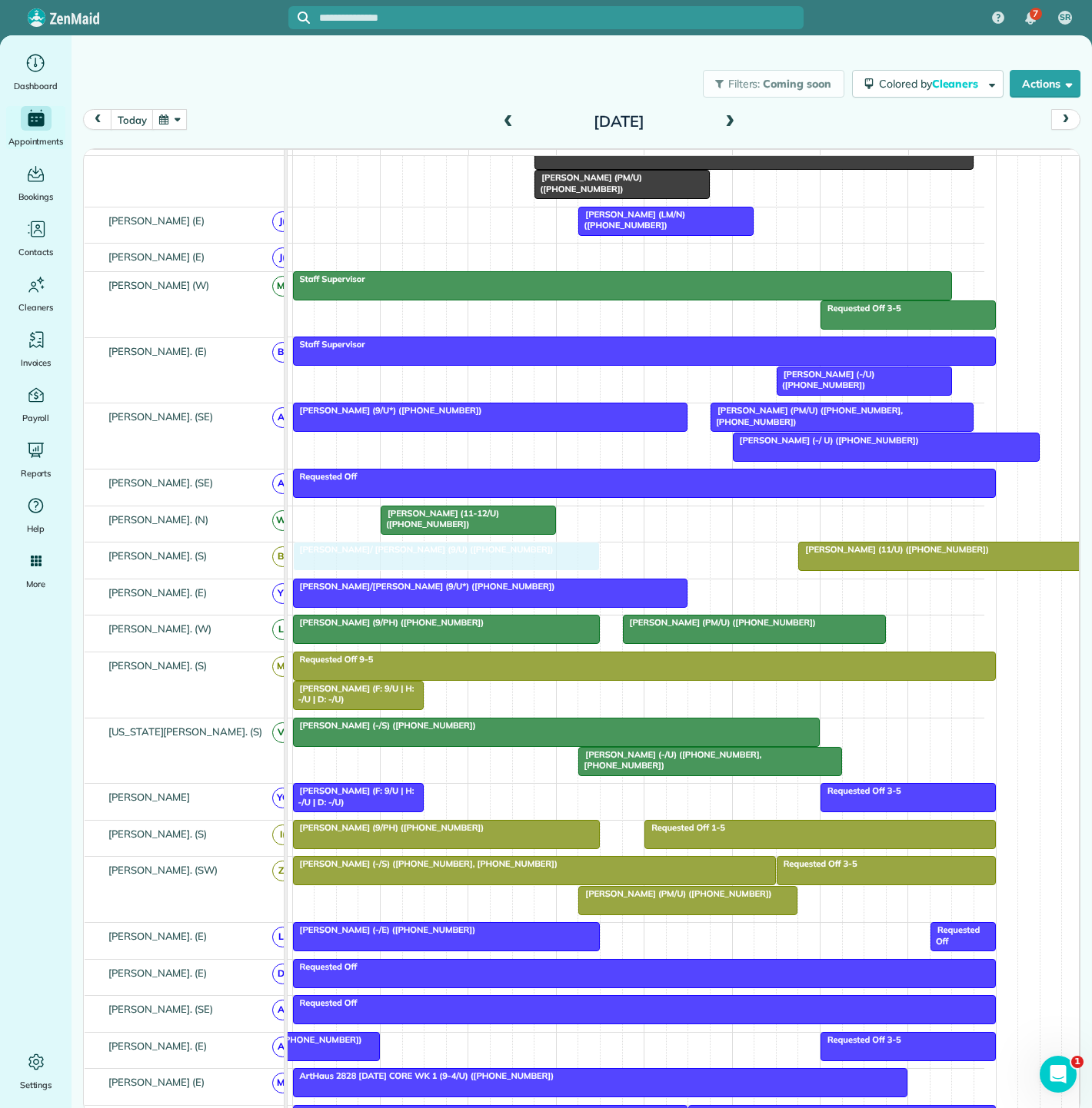
drag, startPoint x: 411, startPoint y: 770, endPoint x: 408, endPoint y: 571, distance: 199.0
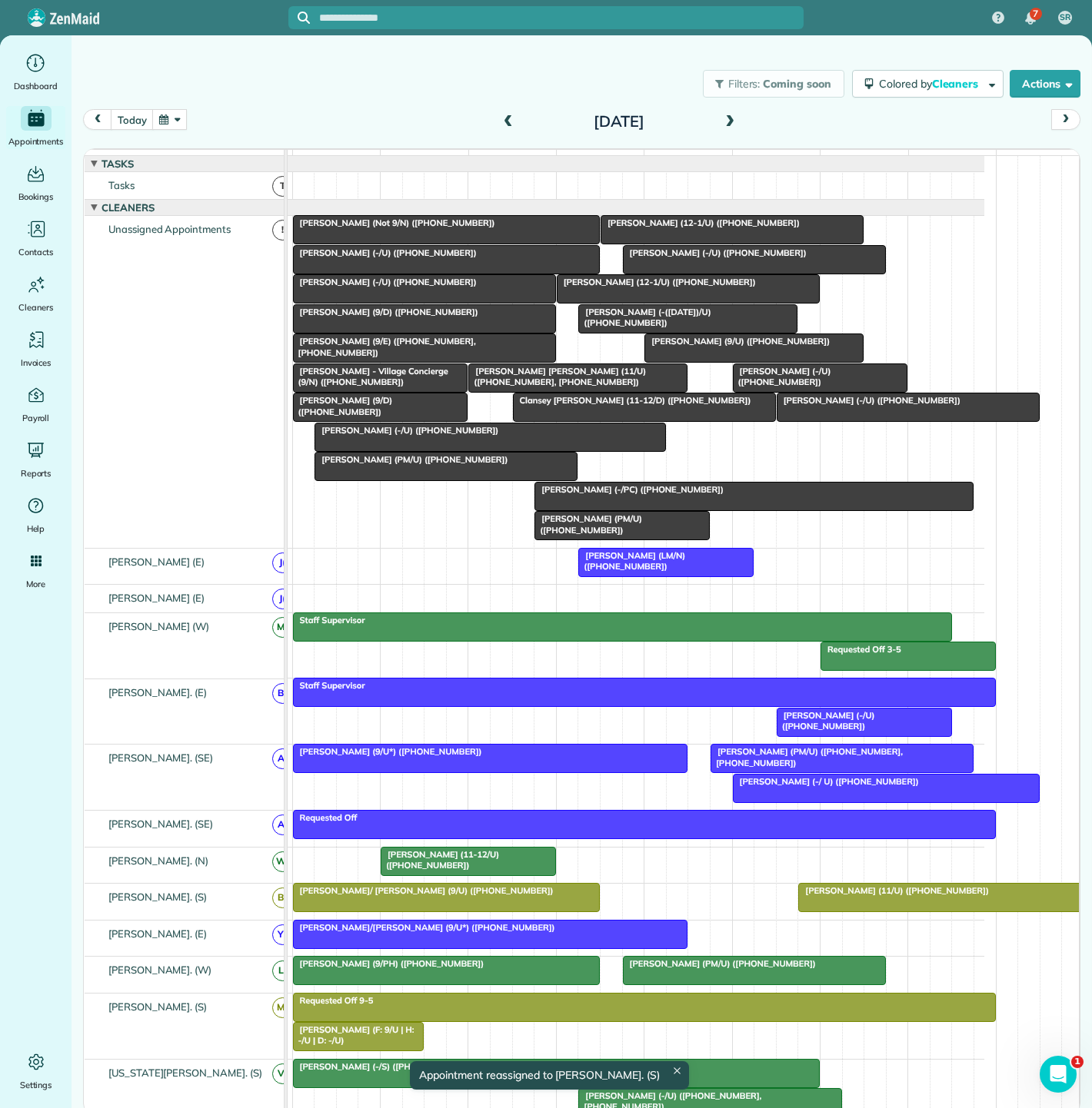
click at [587, 508] on div at bounding box center [753, 496] width 437 height 28
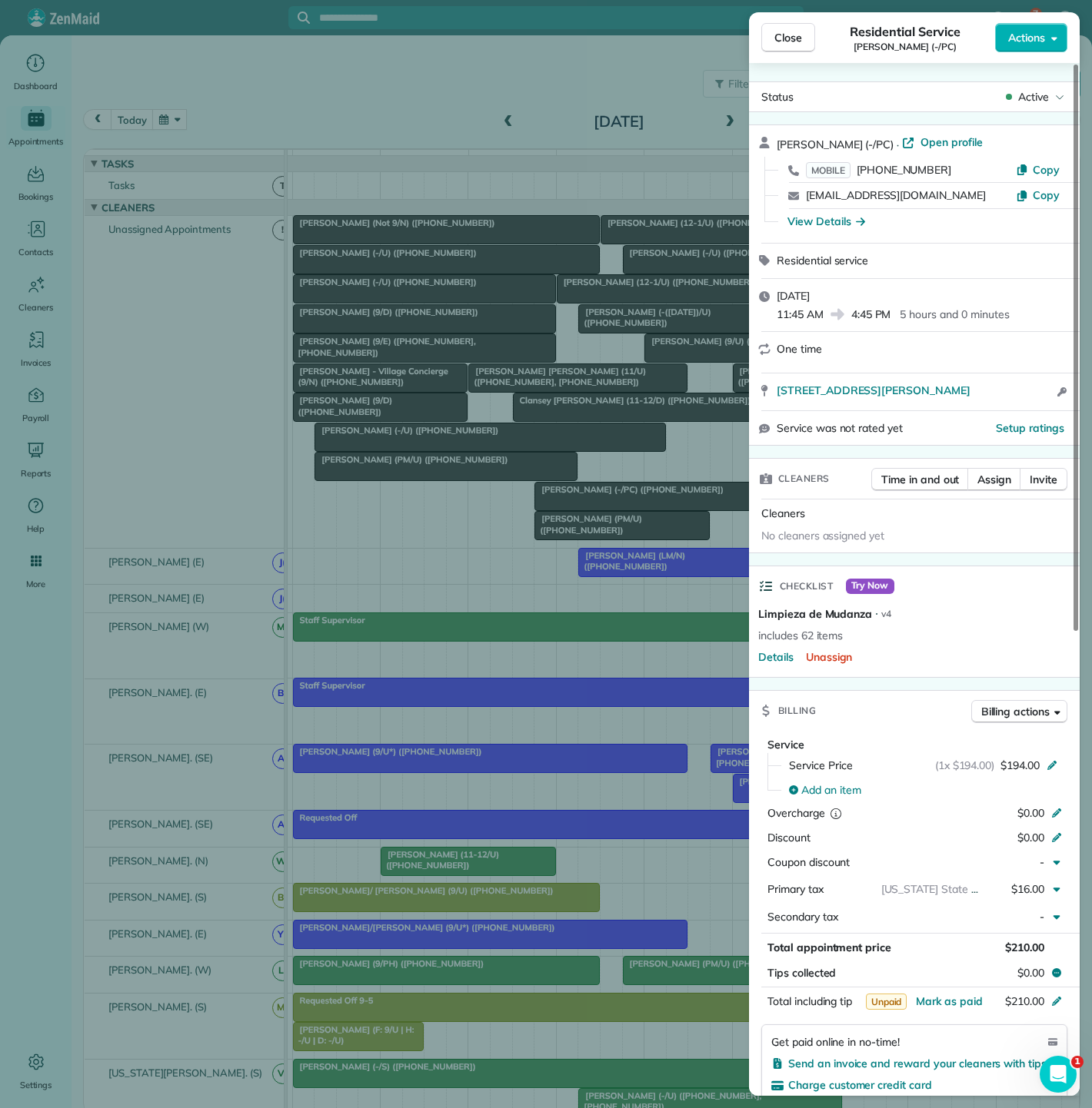
click at [587, 508] on div "Close Residential Service Megan Linquest (-/PC) Actions Status Active Megan Lin…" at bounding box center [546, 554] width 1092 height 1108
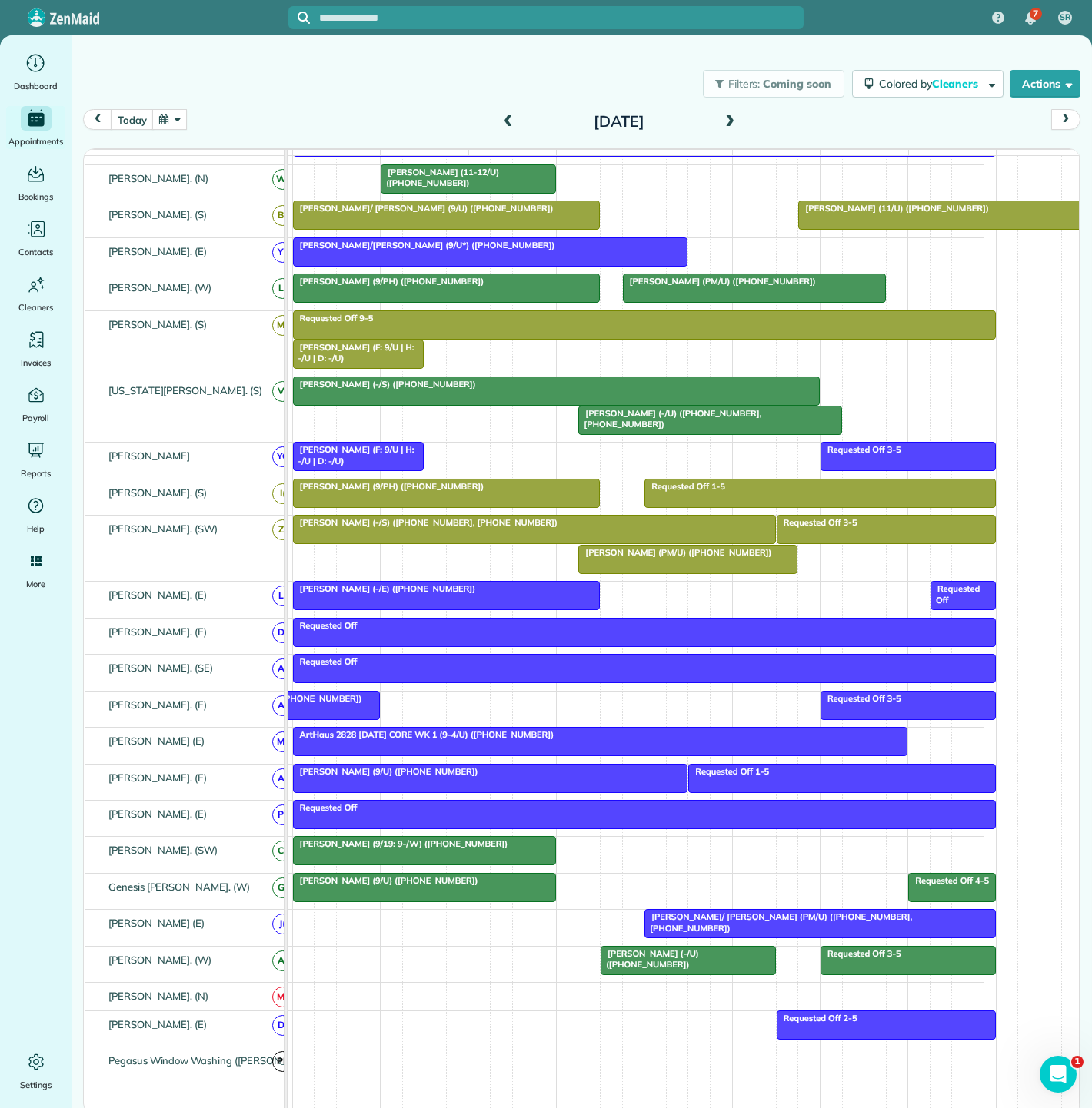
click at [722, 925] on span "[PERSON_NAME]/ [PERSON_NAME] (PM/U) ([PHONE_NUMBER], [PHONE_NUMBER])" at bounding box center [777, 922] width 268 height 21
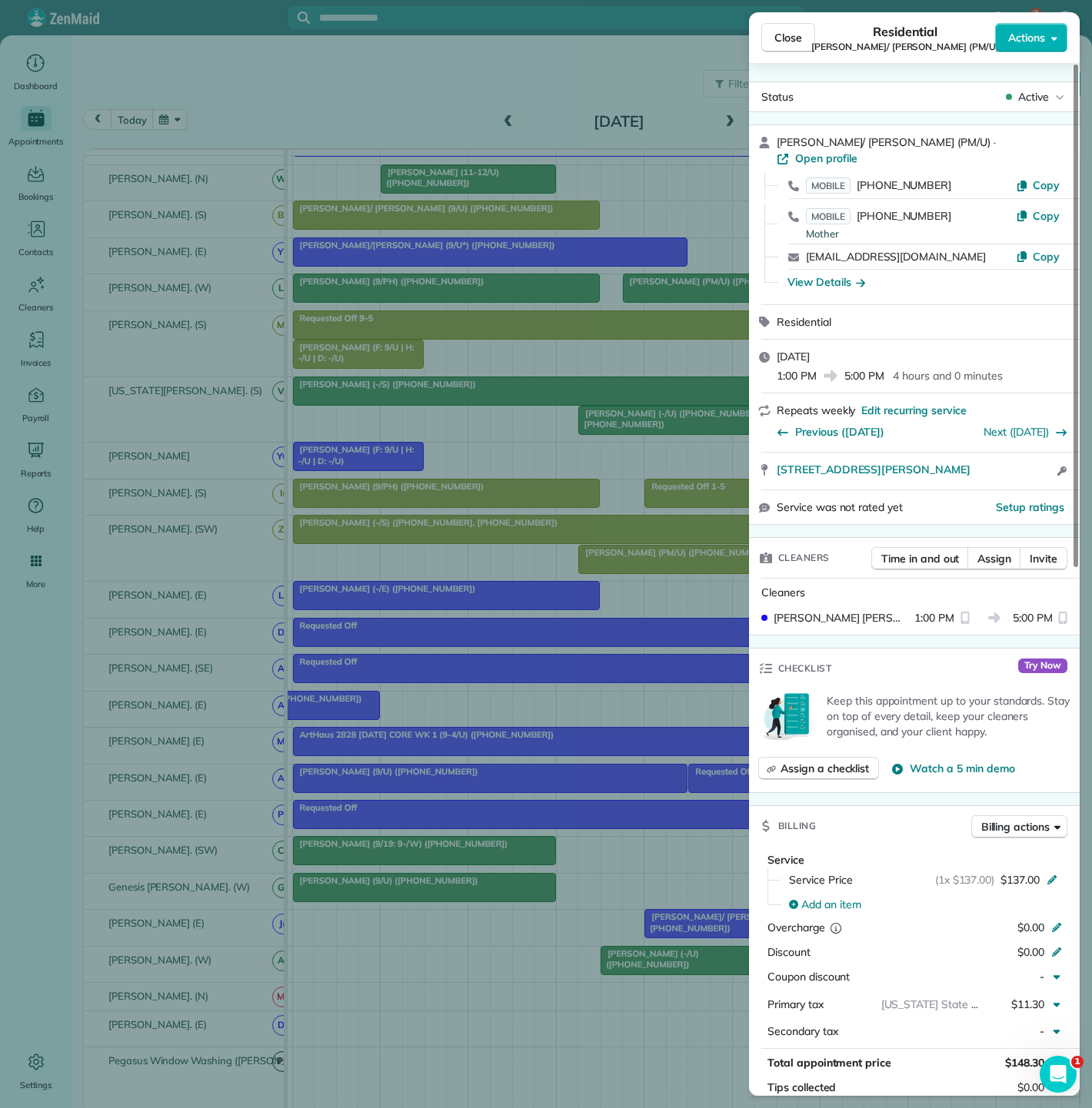
click at [718, 923] on div "Close Residential Sam/ Heidi Walters (PM/U) Actions Status Active Sam/ Heidi Wa…" at bounding box center [546, 554] width 1092 height 1108
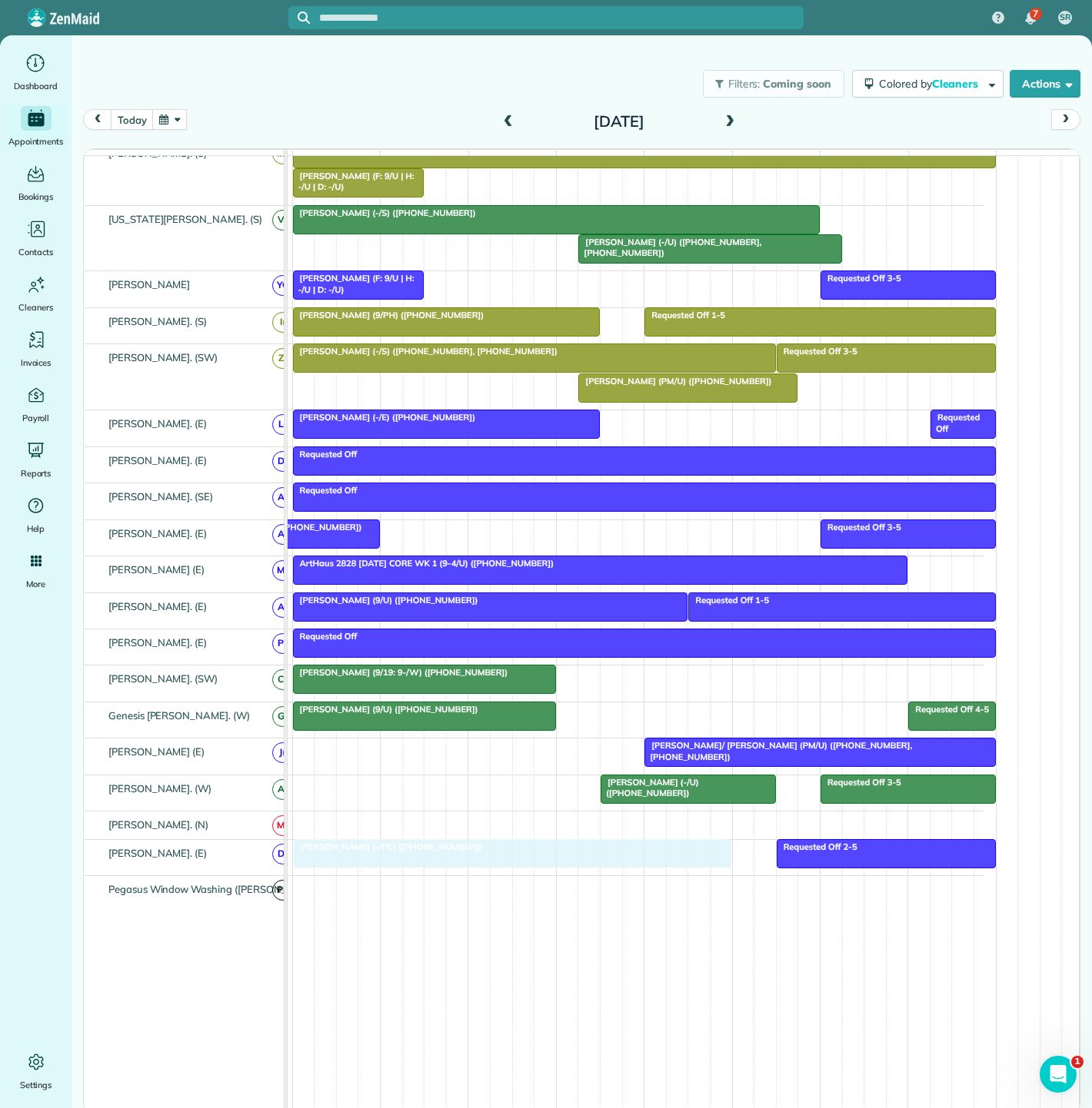
drag, startPoint x: 669, startPoint y: 335, endPoint x: 437, endPoint y: 857, distance: 571.2
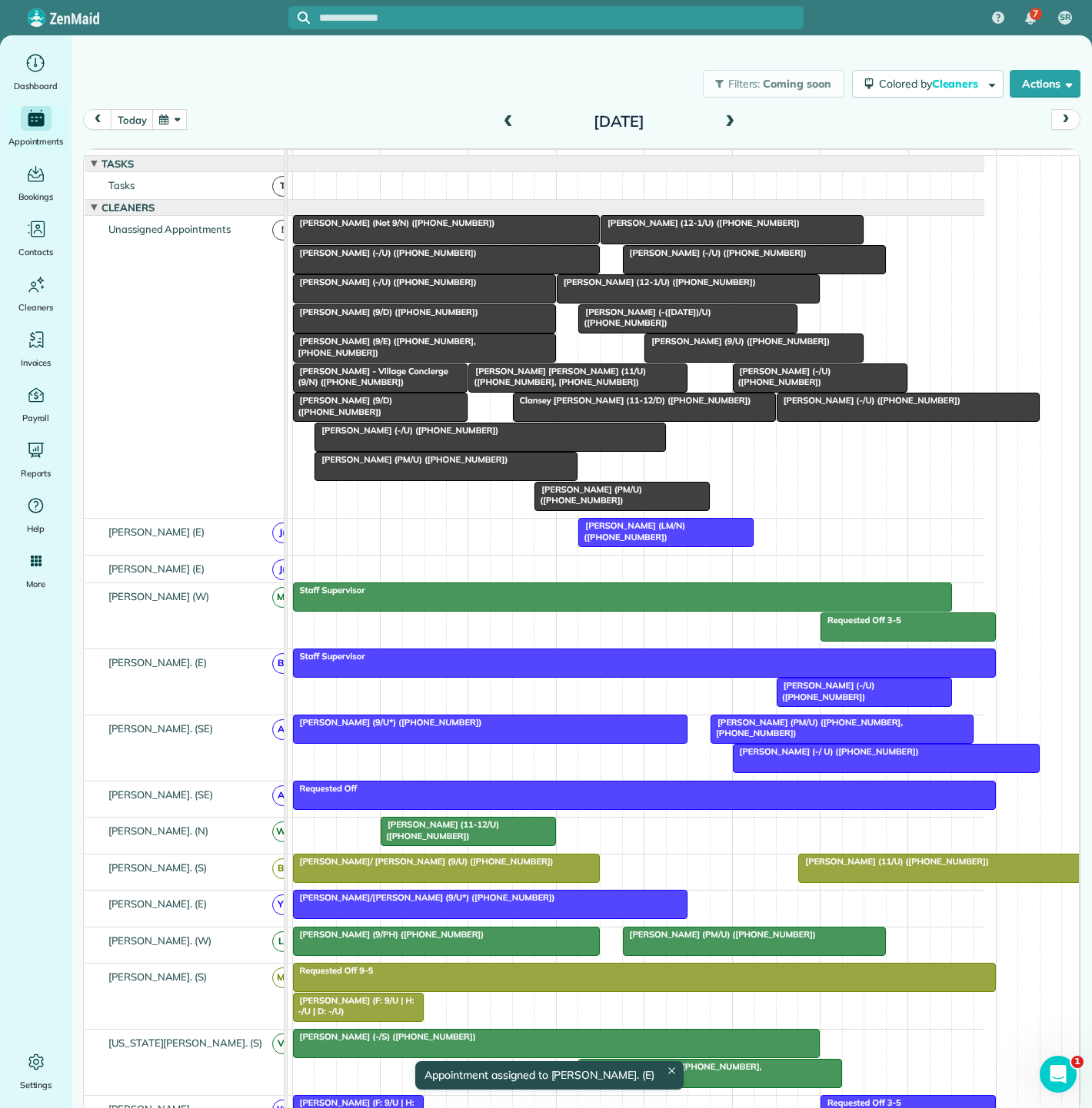
click at [432, 355] on span "[PERSON_NAME] (9/E) ([PHONE_NUMBER], [PHONE_NUMBER])" at bounding box center [384, 346] width 184 height 21
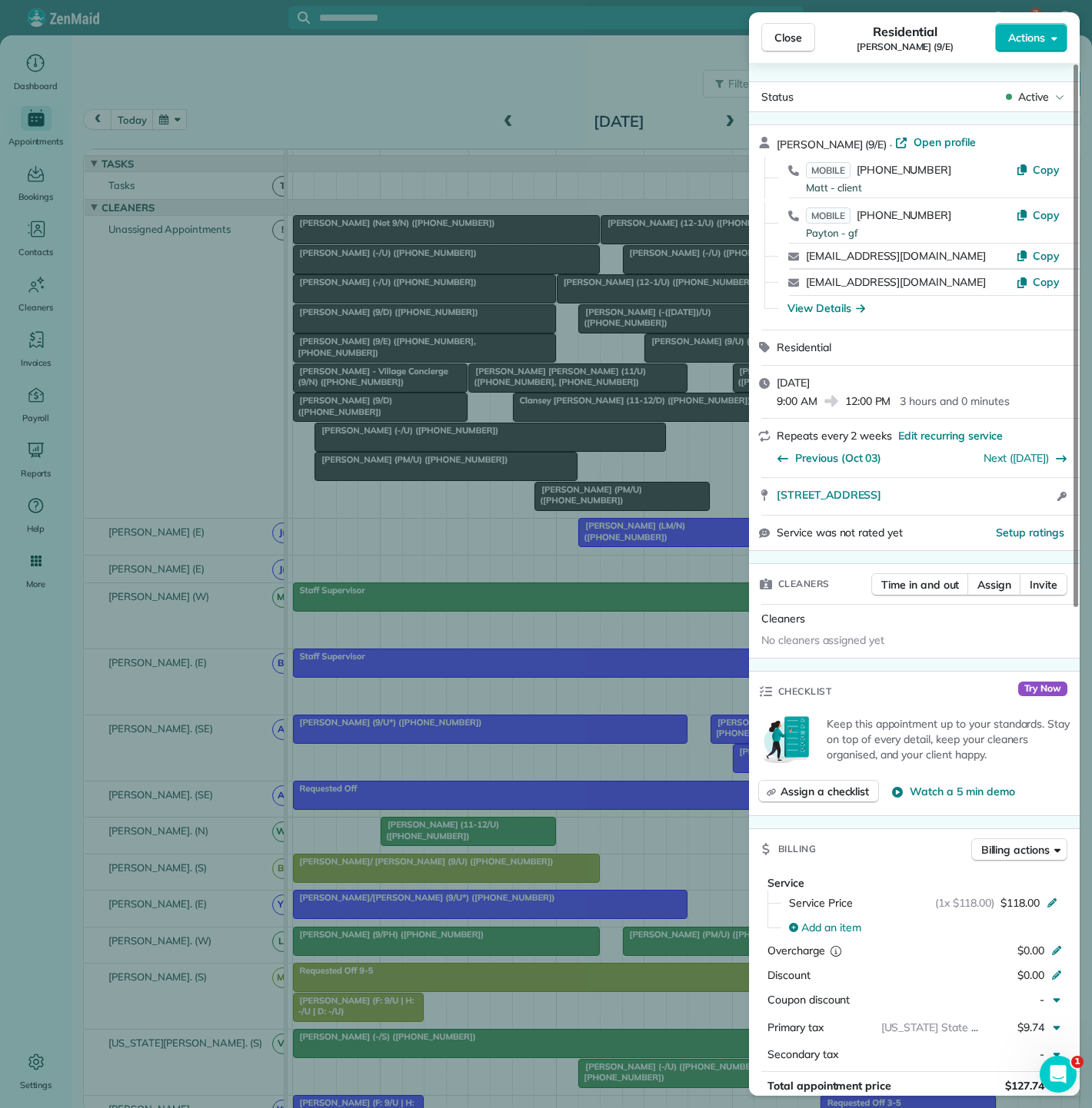
click at [432, 355] on div "Close Residential Matt Buongiorno (9/E) Actions Status Active Matt Buongiorno (…" at bounding box center [546, 554] width 1092 height 1108
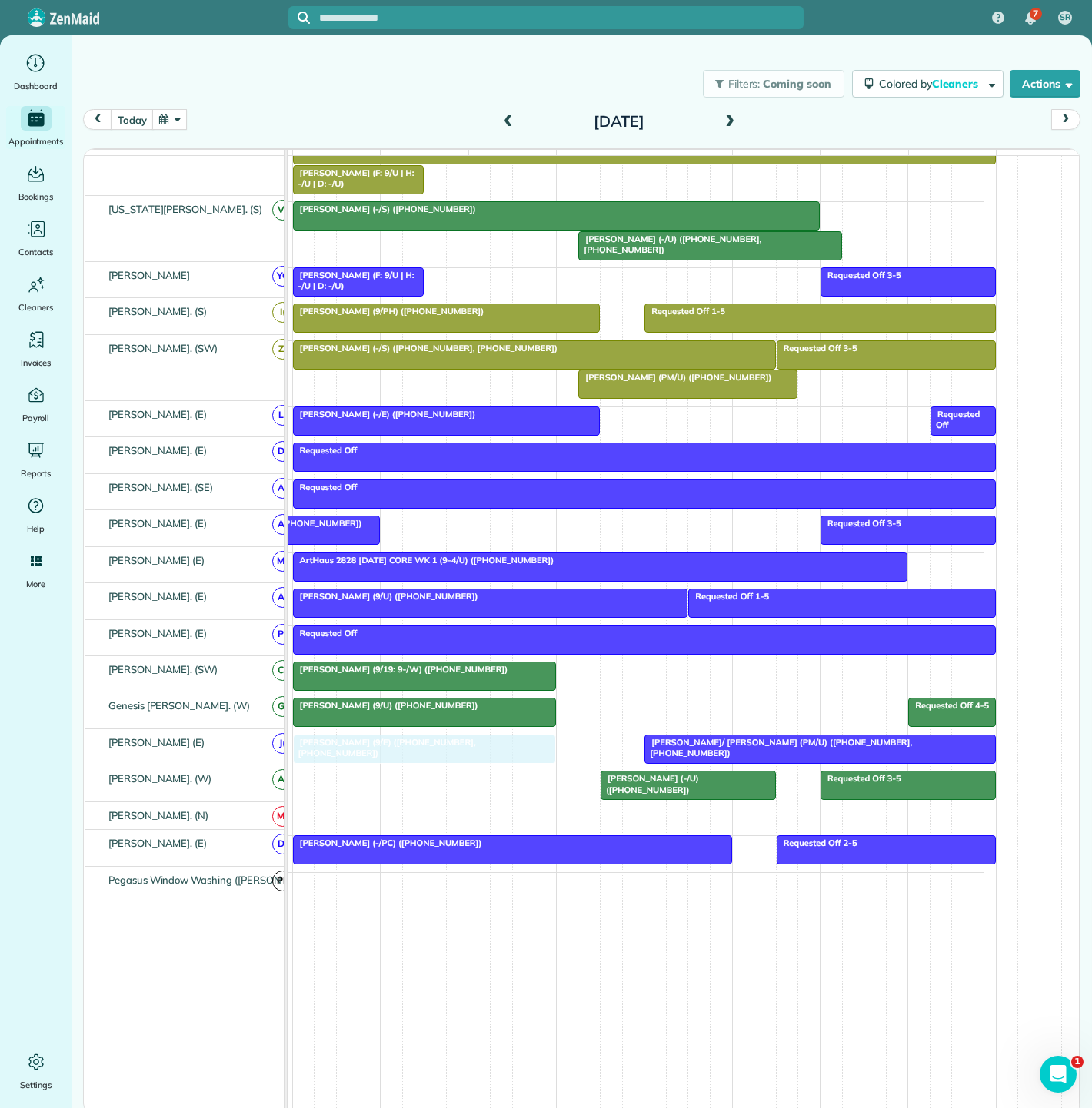
drag, startPoint x: 432, startPoint y: 357, endPoint x: 437, endPoint y: 746, distance: 389.0
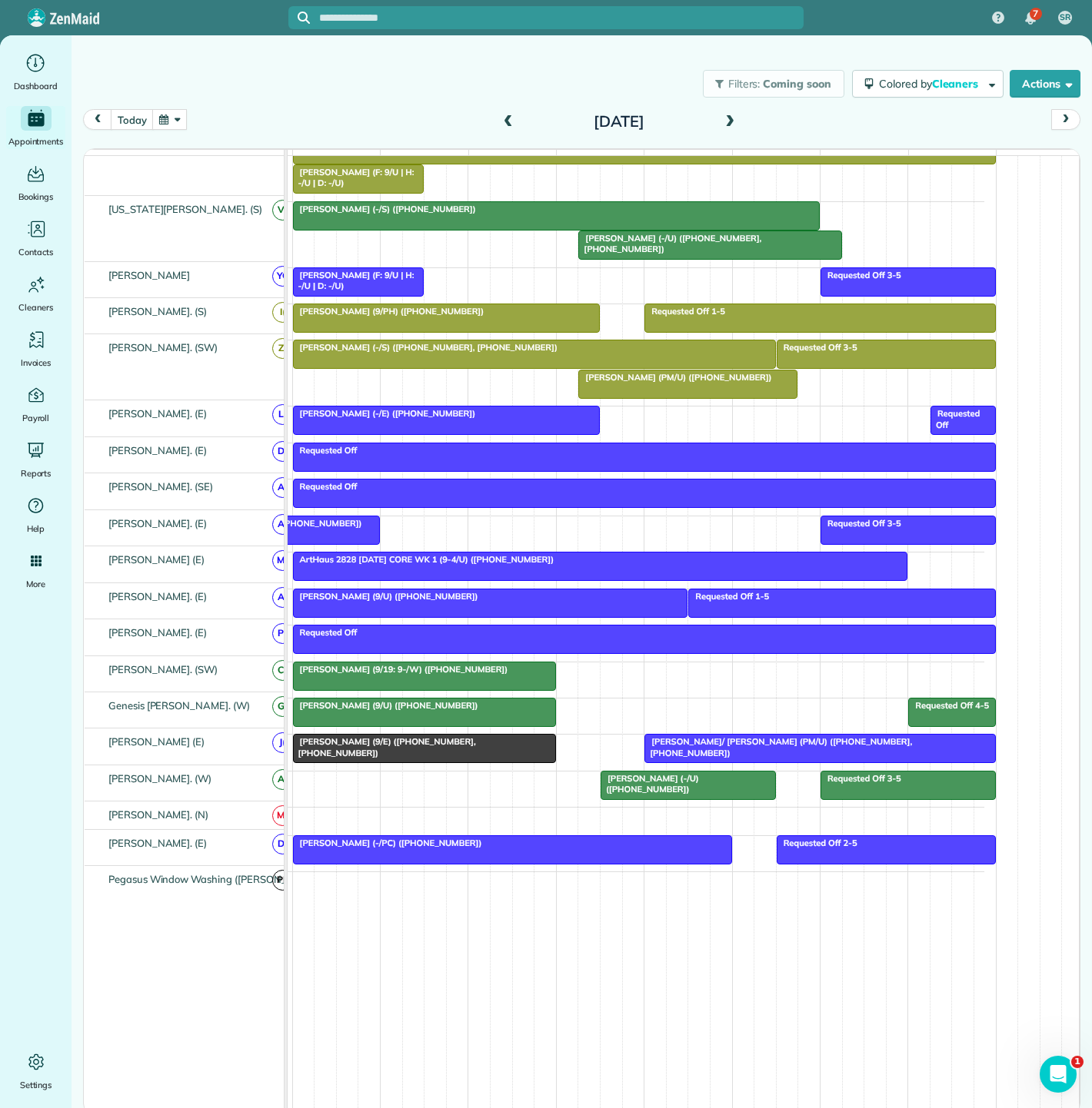
click at [418, 744] on span "[PERSON_NAME] (9/E) ([PHONE_NUMBER], [PHONE_NUMBER])" at bounding box center [384, 747] width 184 height 21
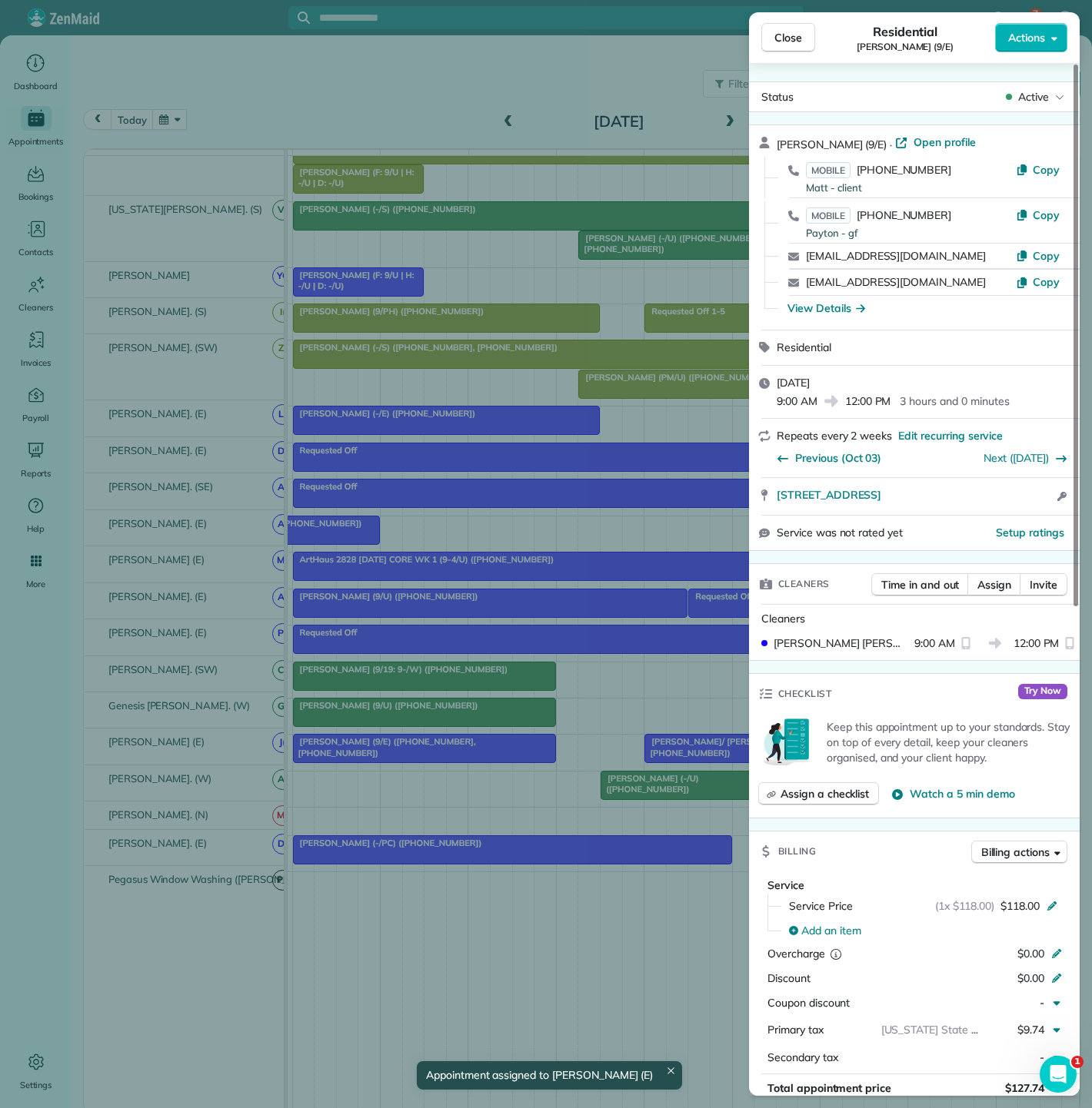
click at [418, 744] on div "Close Residential [PERSON_NAME] (9/E) Actions Status Active [PERSON_NAME] (9/E)…" at bounding box center [546, 554] width 1092 height 1108
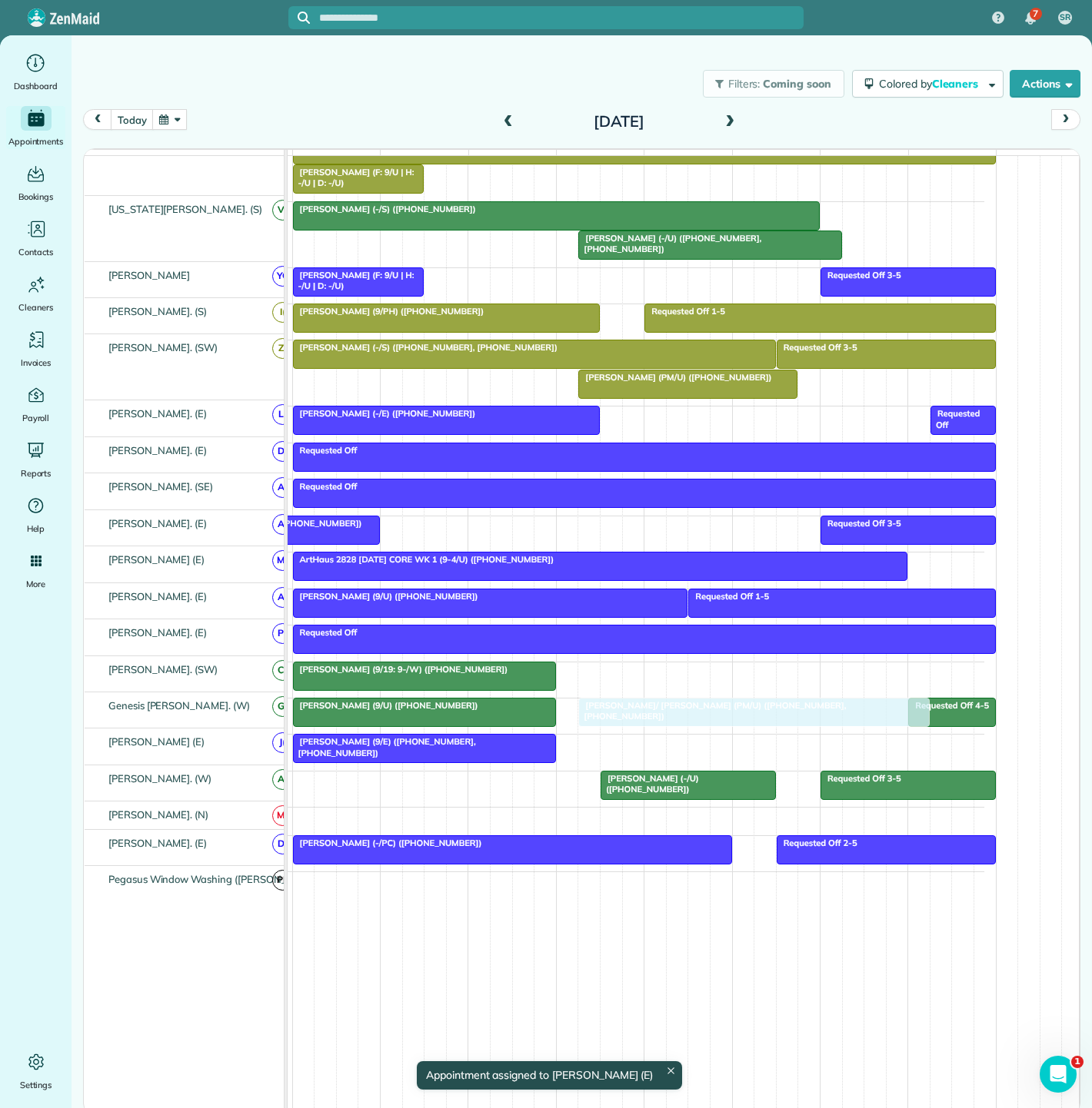
drag, startPoint x: 769, startPoint y: 744, endPoint x: 693, endPoint y: 706, distance: 85.0
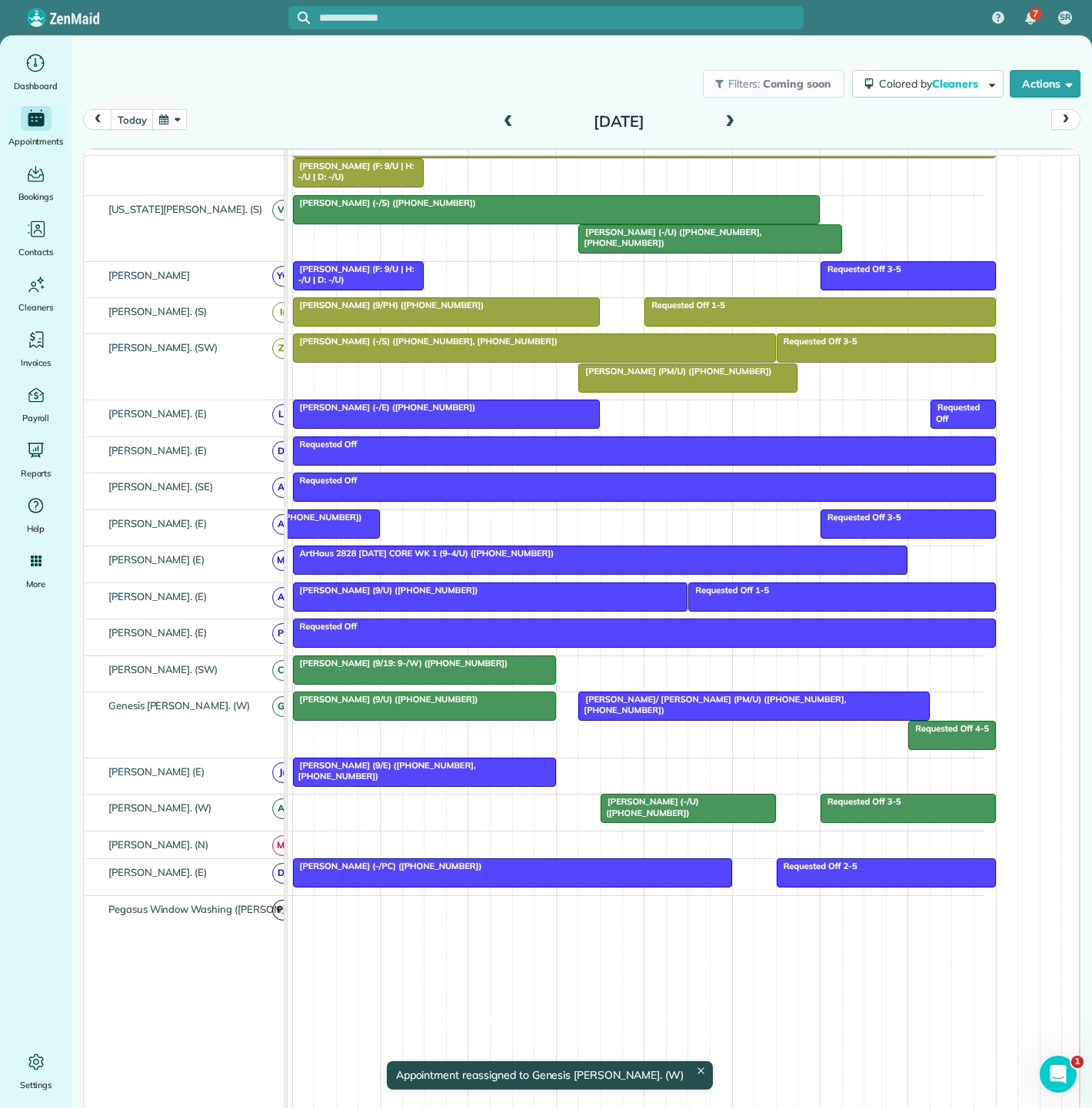
click at [629, 711] on div at bounding box center [754, 706] width 350 height 28
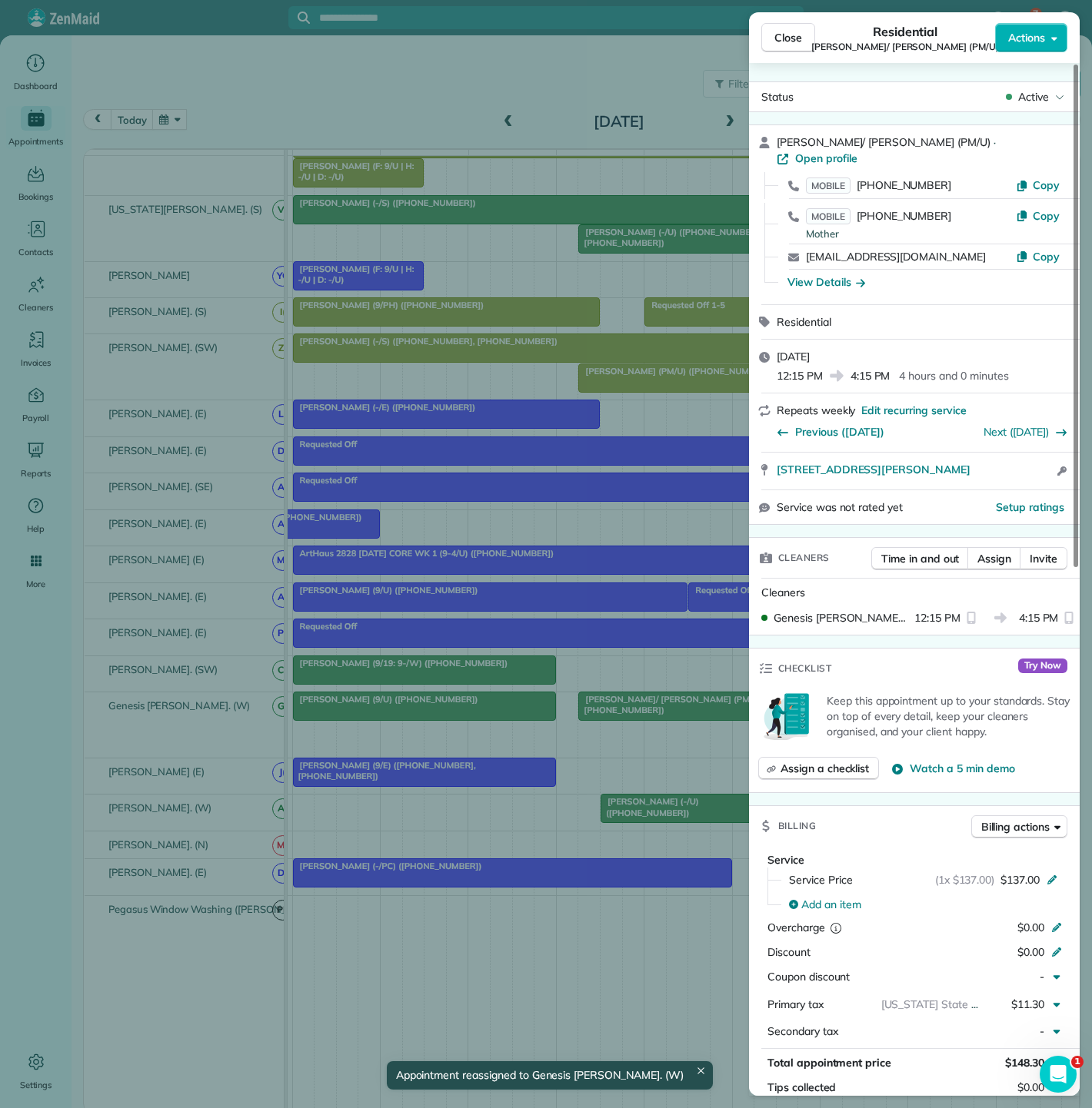
click at [468, 707] on div "Close Residential Sam/ Heidi Walters (PM/U) Actions Status Active Sam/ Heidi Wa…" at bounding box center [546, 554] width 1092 height 1108
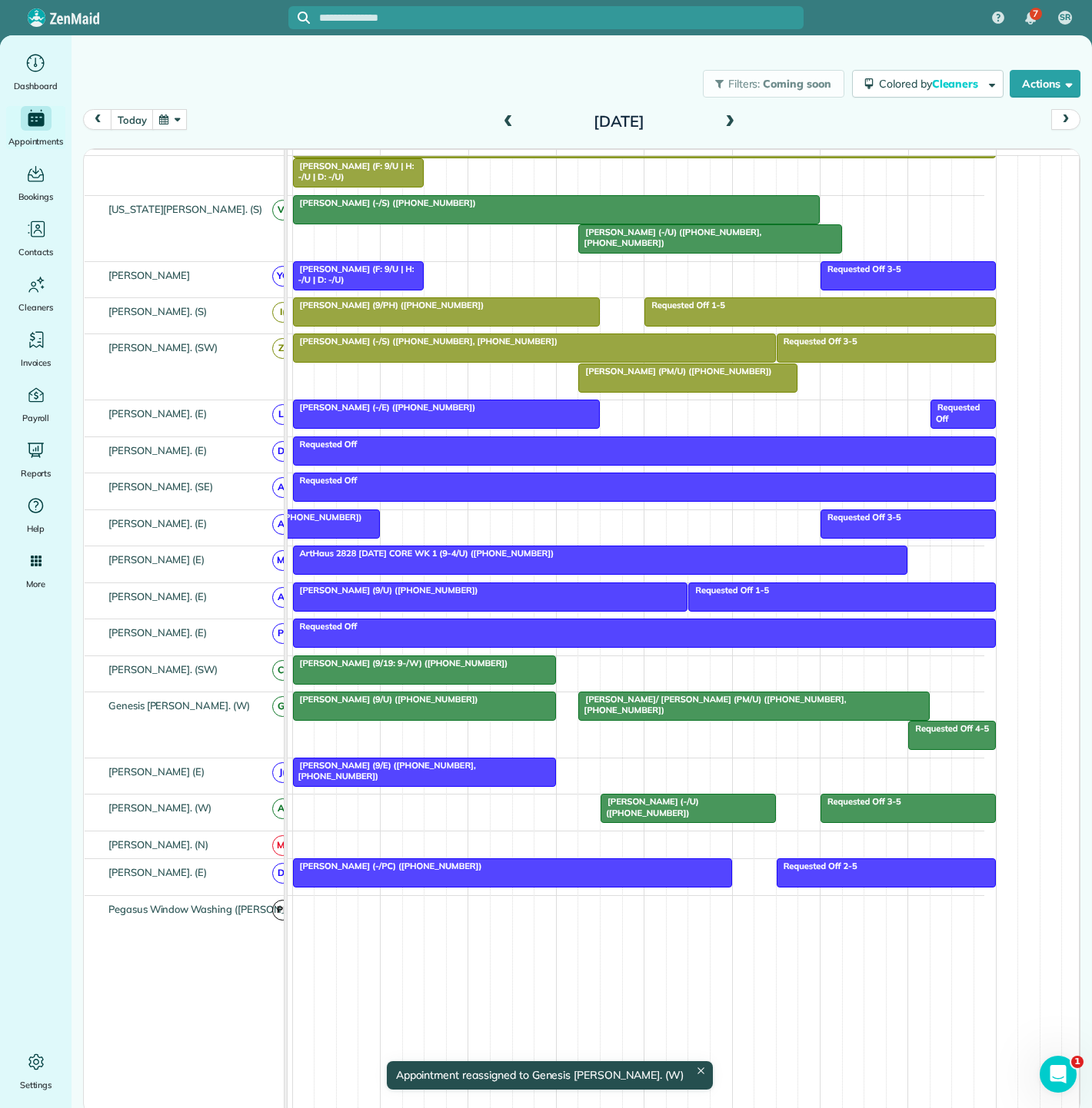
click at [468, 705] on div "[PERSON_NAME] (9/U) ([PHONE_NUMBER])" at bounding box center [425, 699] width 253 height 11
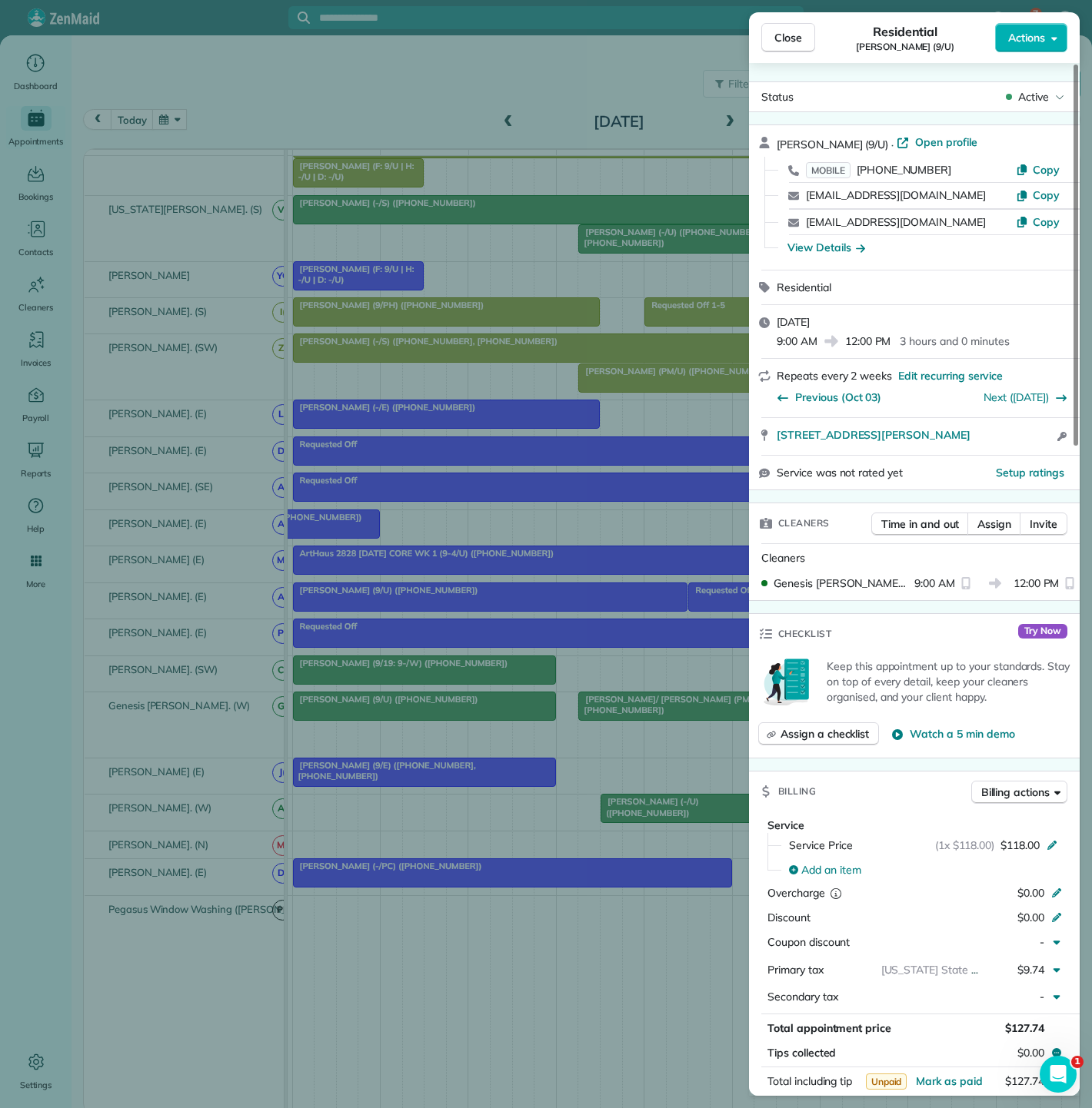
copy span "3227 McKinney Avenue #21D Dallas TX 75204"
drag, startPoint x: 767, startPoint y: 448, endPoint x: 430, endPoint y: 238, distance: 397.1
click at [1018, 419] on div "3227 McKinney Avenue #21D Dallas TX 75204 Open access information" at bounding box center [914, 436] width 331 height 37
click at [487, 605] on div "Close Residential Corey Oliver (9/U) Actions Status Active Corey Oliver (9/U) ·…" at bounding box center [546, 554] width 1092 height 1108
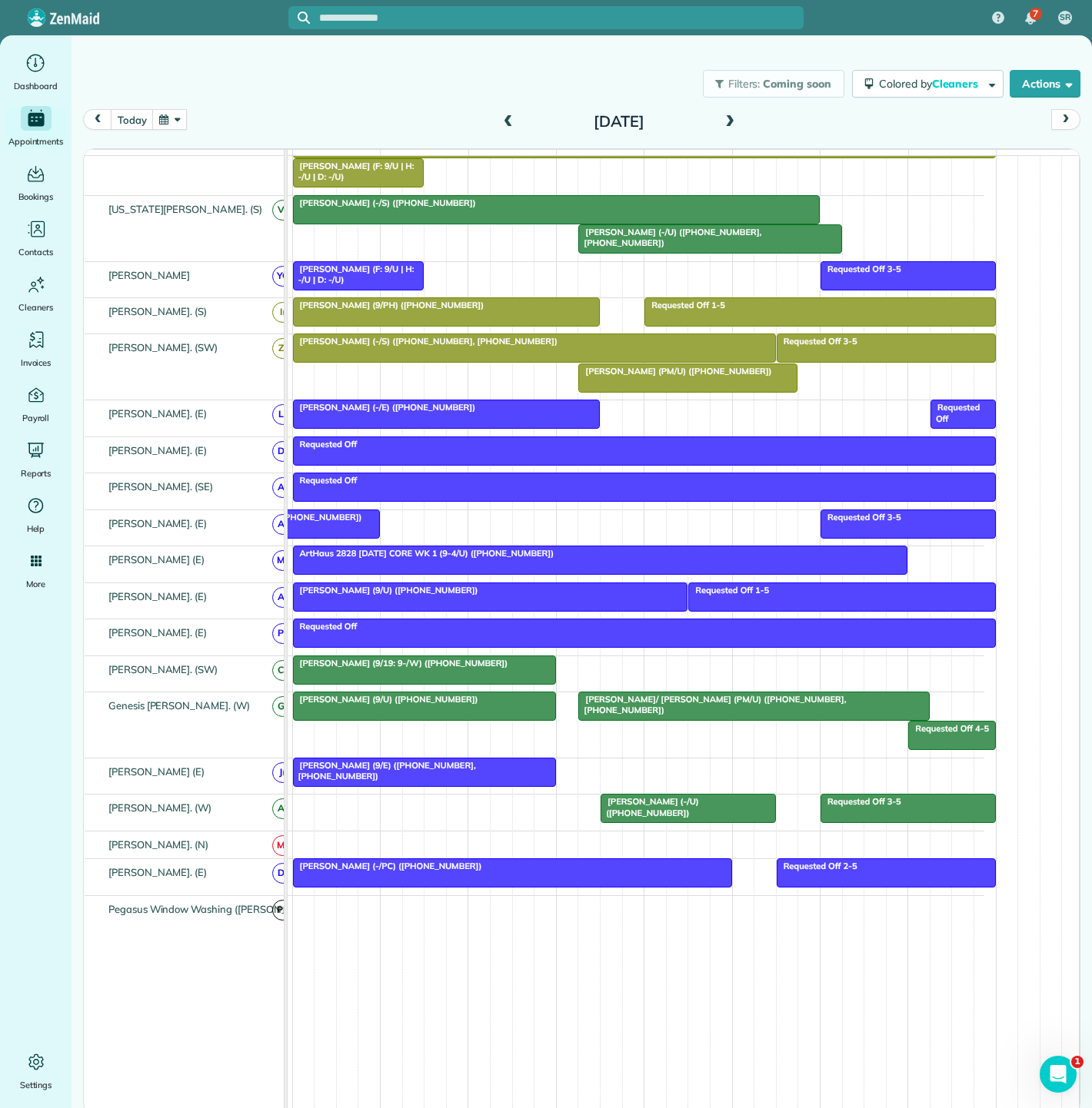
click at [646, 714] on div at bounding box center [754, 706] width 350 height 28
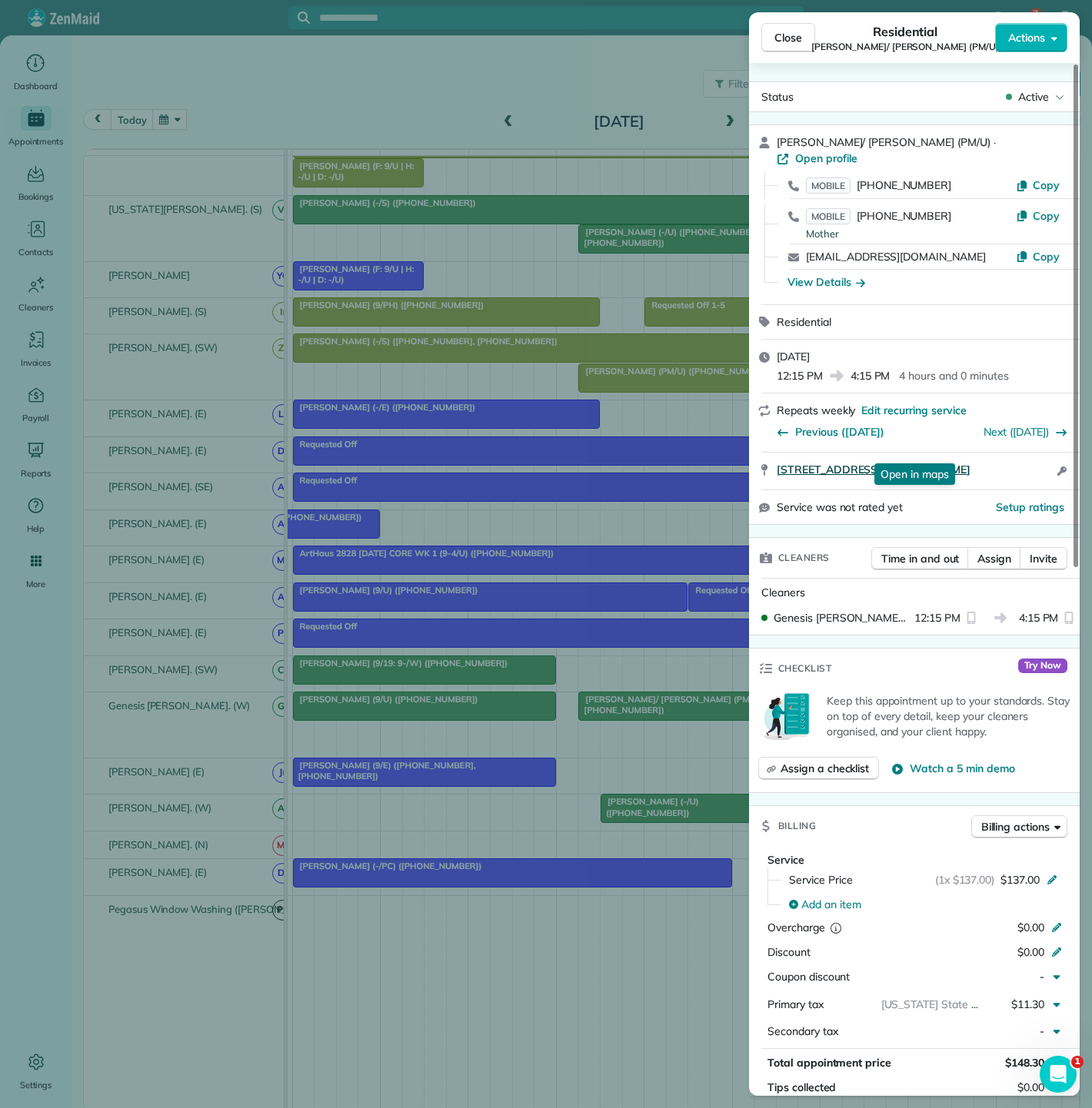
copy span "3031 Oliver Street 1603 Dallas TX 75205"
drag, startPoint x: 797, startPoint y: 455, endPoint x: 474, endPoint y: 321, distance: 349.7
click at [988, 455] on div "3031 Oliver Street 1603 Dallas TX 75205 Open in maps Open in maps Open access i…" at bounding box center [914, 471] width 331 height 37
click at [354, 699] on div "Close Residential Sam/ Heidi Walters (PM/U) Actions Status Active Sam/ Heidi Wa…" at bounding box center [546, 554] width 1092 height 1108
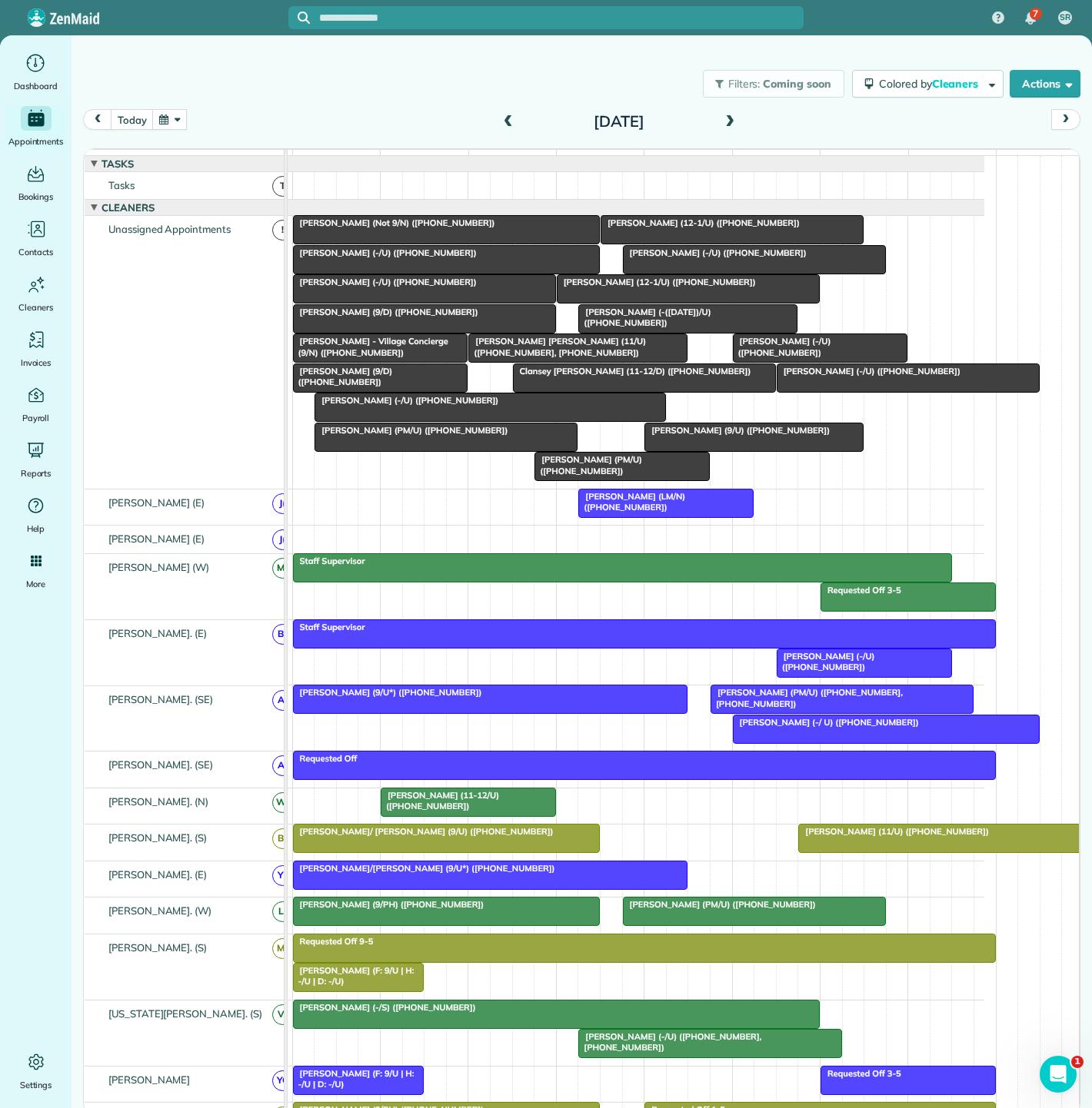
click at [410, 406] on span "[PERSON_NAME] (-/U) ([PHONE_NUMBER])" at bounding box center [406, 400] width 186 height 11
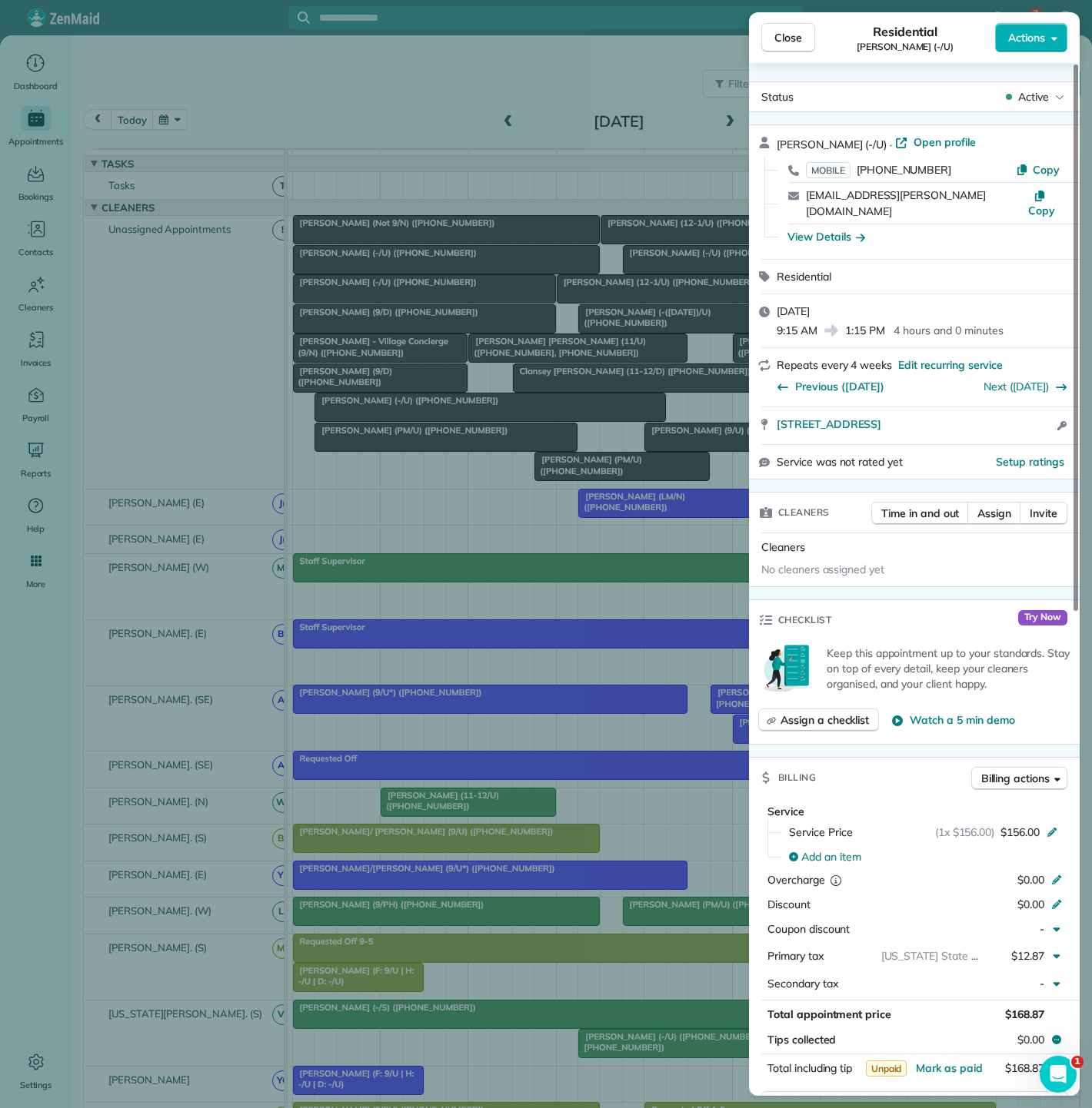
click at [410, 410] on div "Close Residential Andrew Ash (-/U) Actions Status Active Andrew Ash (-/U) · Ope…" at bounding box center [546, 554] width 1092 height 1108
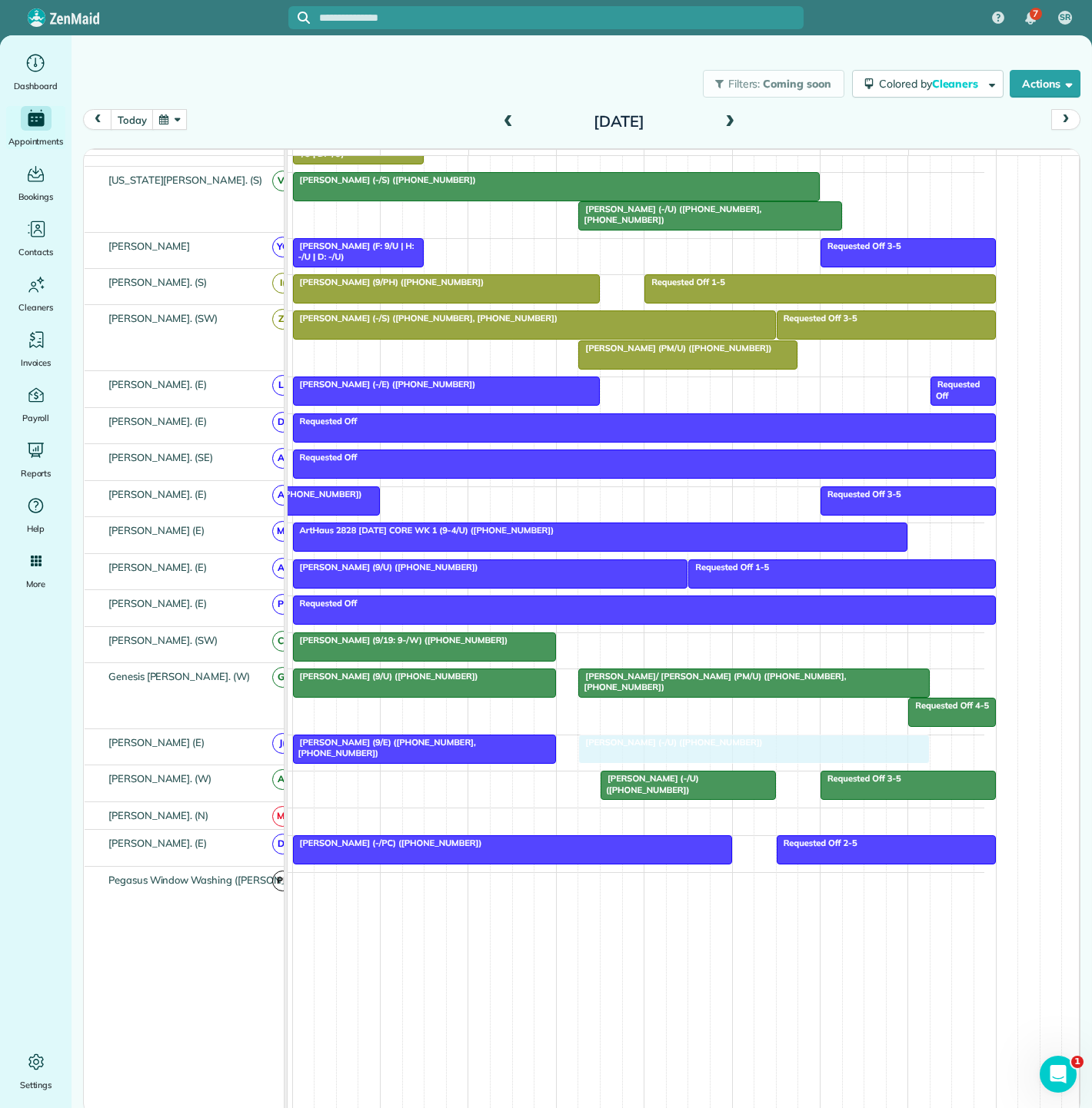
drag, startPoint x: 405, startPoint y: 412, endPoint x: 679, endPoint y: 733, distance: 422.0
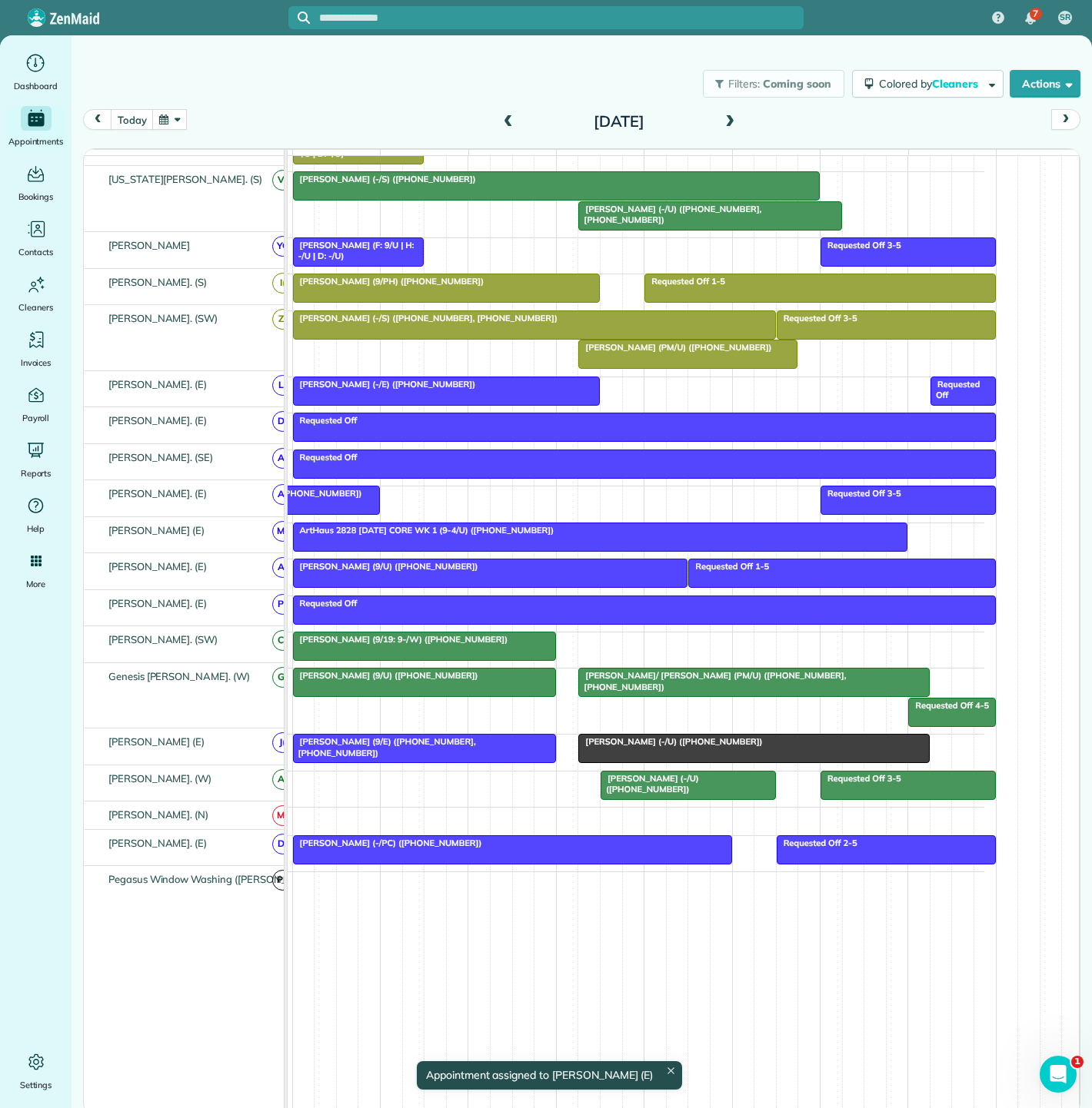
click at [600, 750] on div at bounding box center [754, 748] width 350 height 28
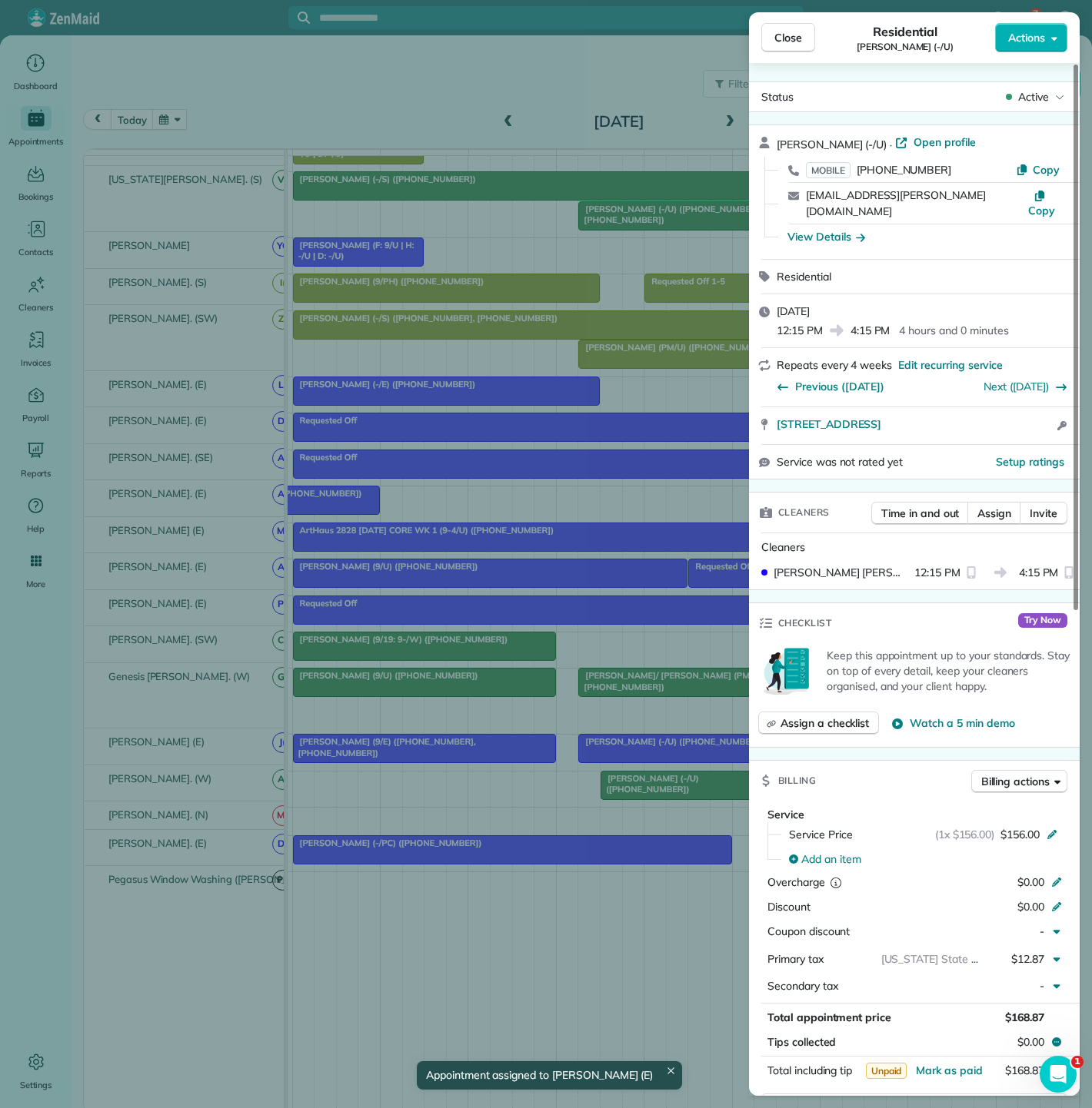
click at [471, 744] on div "Close Residential [PERSON_NAME] (-/U) Actions Status Active [PERSON_NAME] (-/U)…" at bounding box center [546, 554] width 1092 height 1108
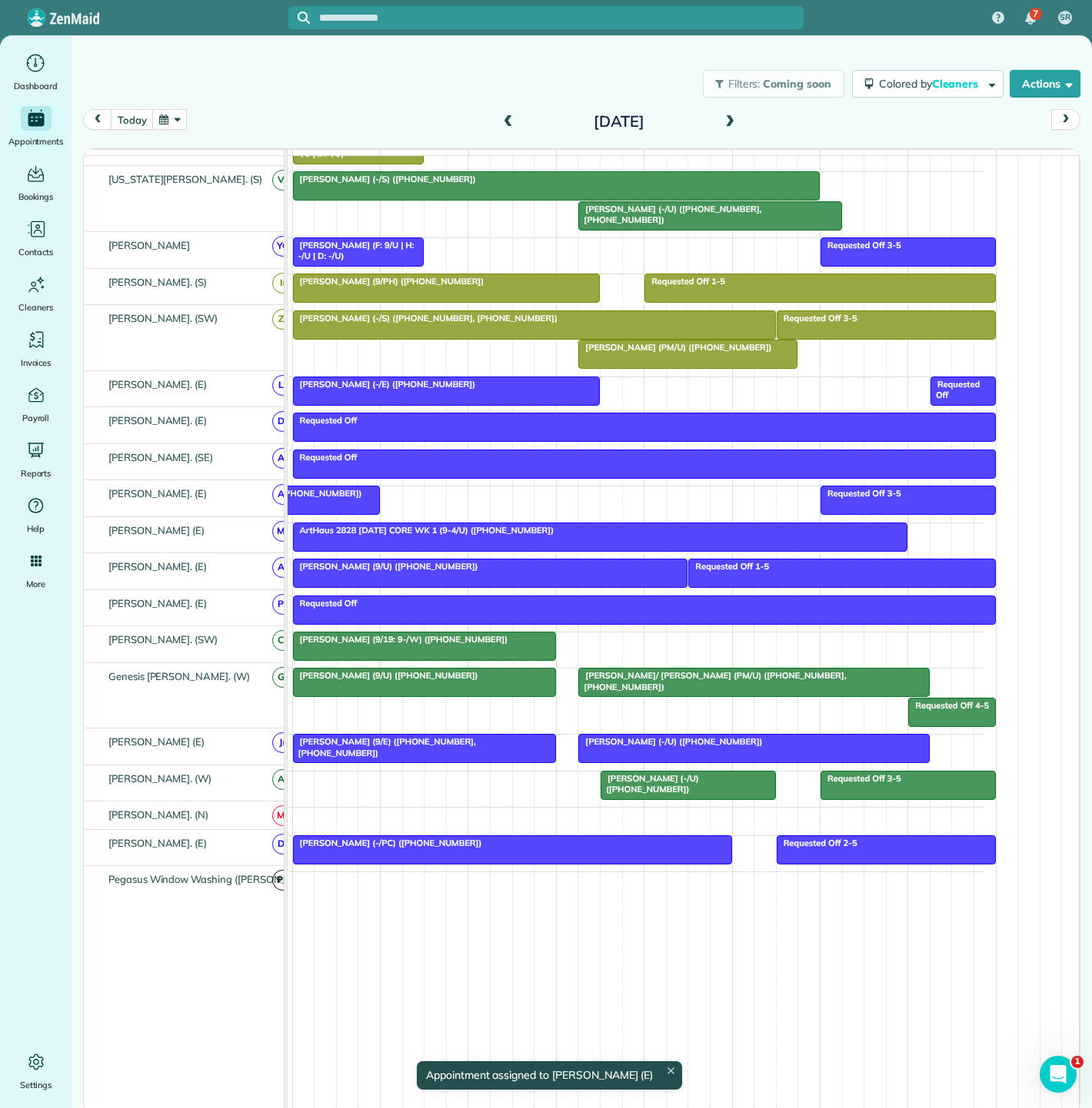
click at [471, 744] on div "7 SR Dashboard Appointments Bookings Contacts Cleaners Invoices Payroll Reports…" at bounding box center [546, 554] width 1092 height 1108
click at [471, 744] on span "[PERSON_NAME] (9/E) ([PHONE_NUMBER], [PHONE_NUMBER])" at bounding box center [384, 747] width 184 height 21
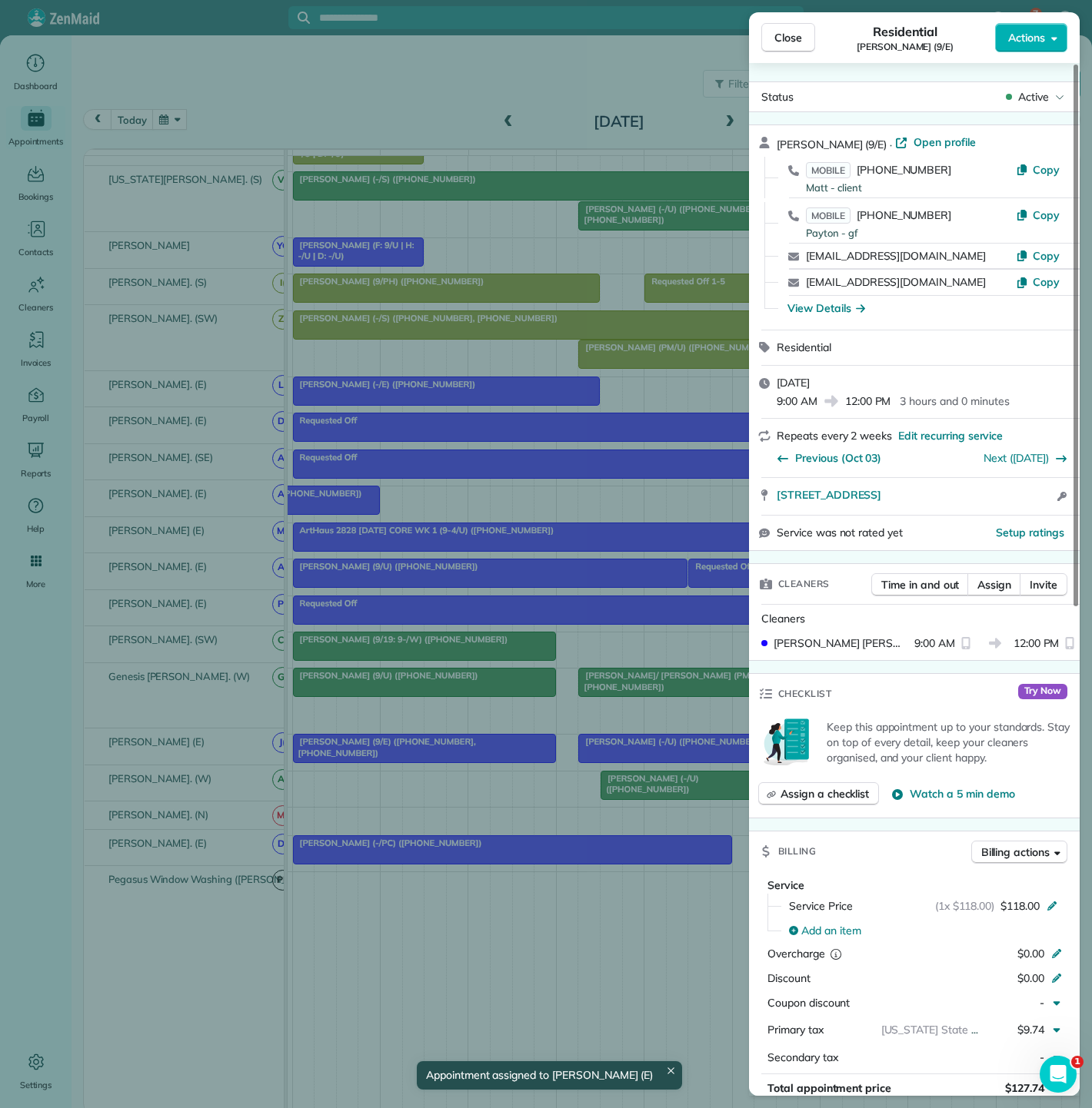
click at [471, 744] on div "Close Residential [PERSON_NAME] (9/E) Actions Status Active [PERSON_NAME] (9/E)…" at bounding box center [546, 554] width 1092 height 1108
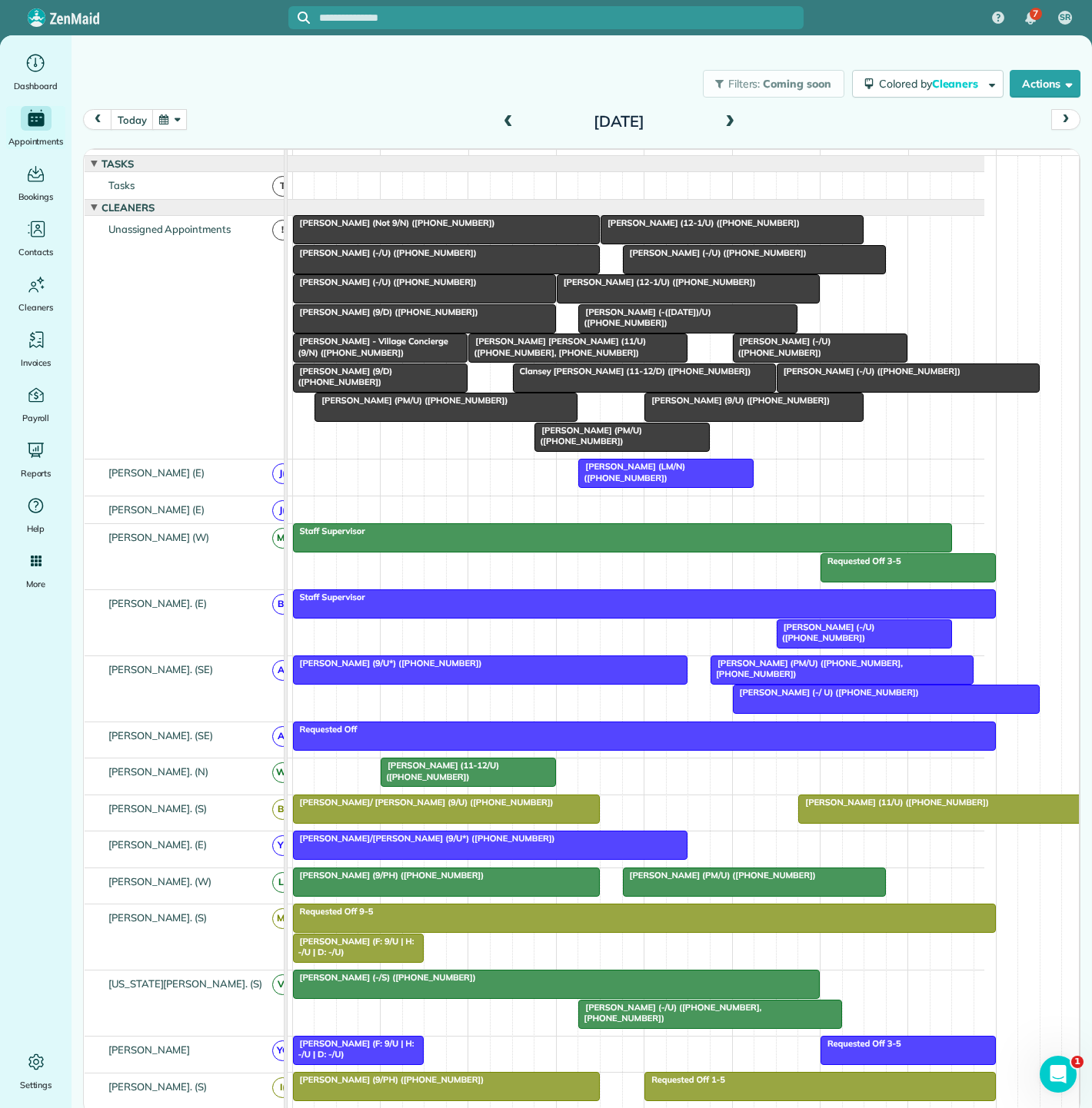
click at [695, 406] on span "[PERSON_NAME] (9/U) ([PHONE_NUMBER])" at bounding box center [736, 400] width 187 height 11
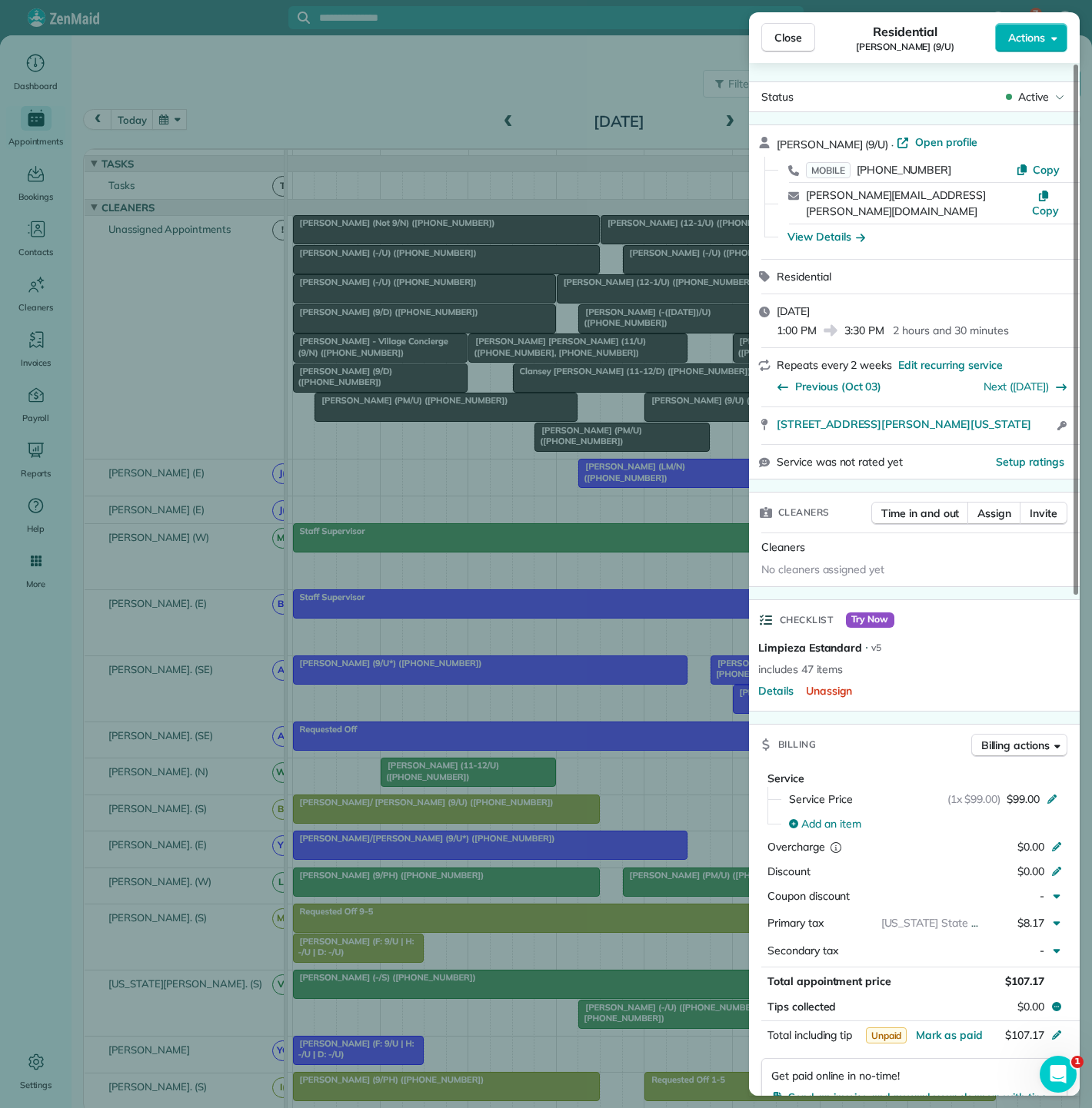
click at [694, 413] on div "Close Residential Jessica Wasinger (9/U) Actions Status Active Jessica Wasinger…" at bounding box center [546, 554] width 1092 height 1108
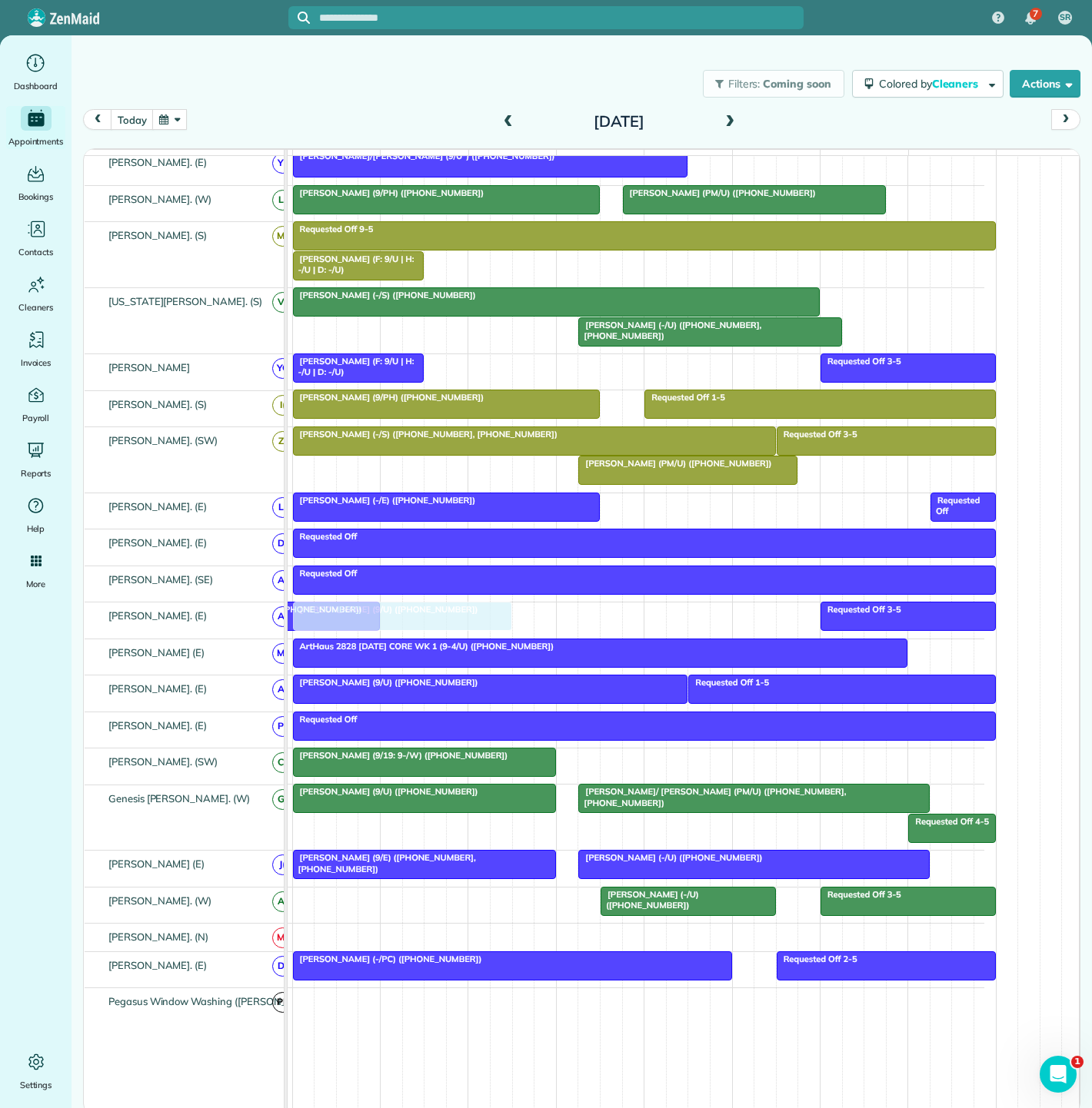
drag, startPoint x: 710, startPoint y: 414, endPoint x: 367, endPoint y: 627, distance: 403.8
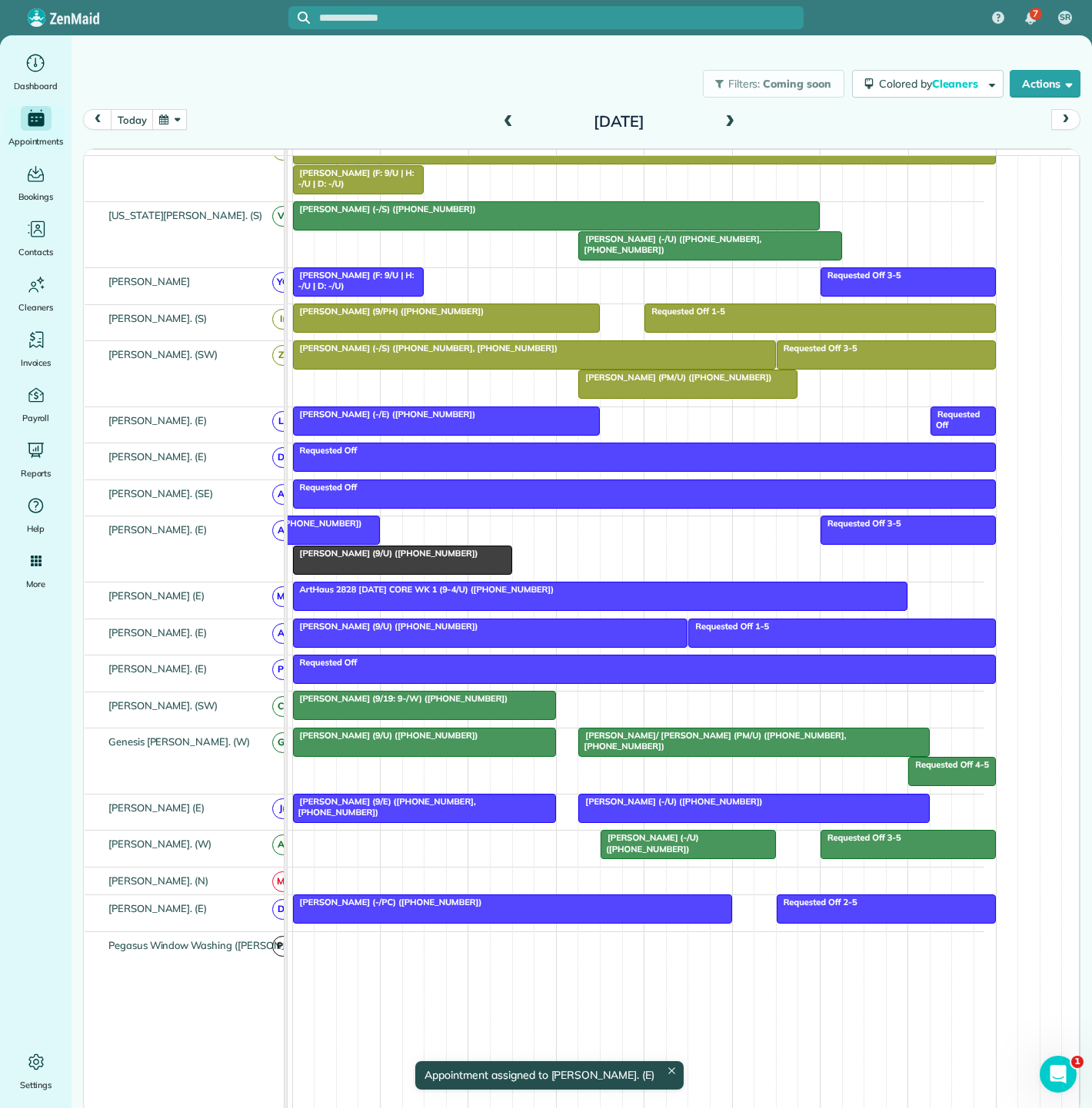
click at [320, 529] on span "Saatva (8AM/U) ([PHONE_NUMBER])" at bounding box center [283, 523] width 160 height 11
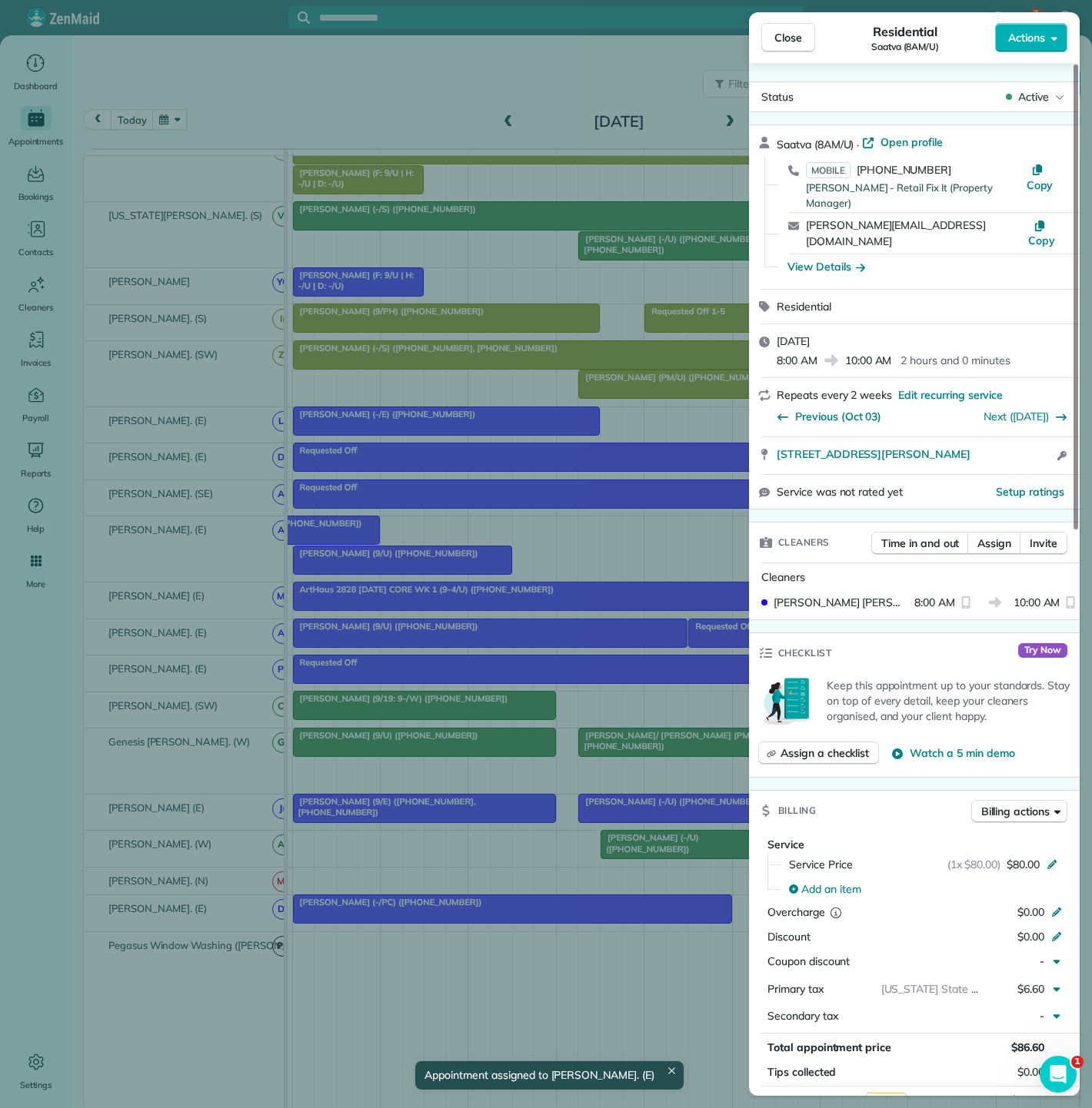
click at [320, 532] on div "Close Residential Saatva (8AM/U) Actions Status Active Saatva (8AM/U) · Open pr…" at bounding box center [546, 554] width 1092 height 1108
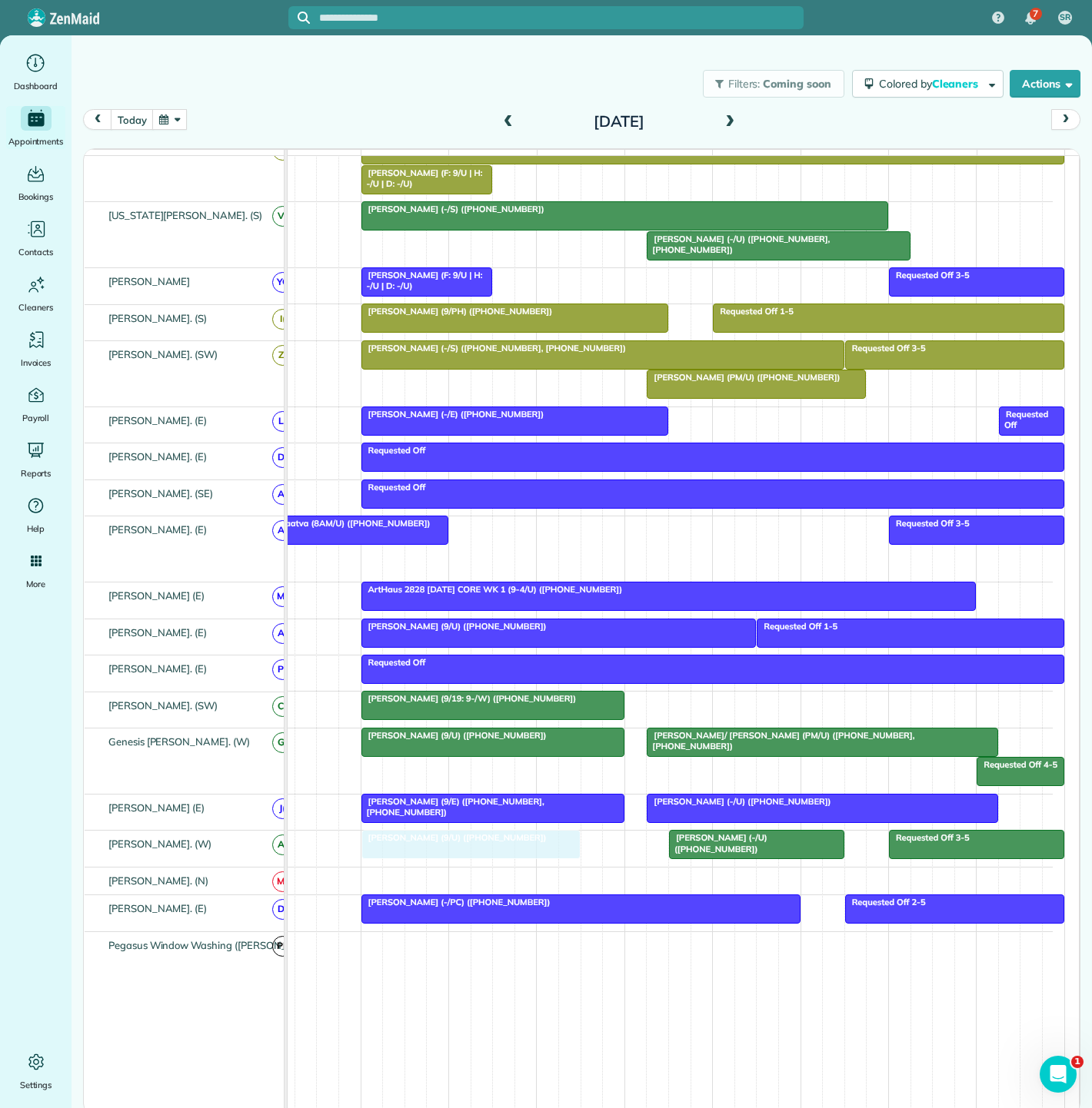
drag, startPoint x: 423, startPoint y: 563, endPoint x: 422, endPoint y: 854, distance: 291.0
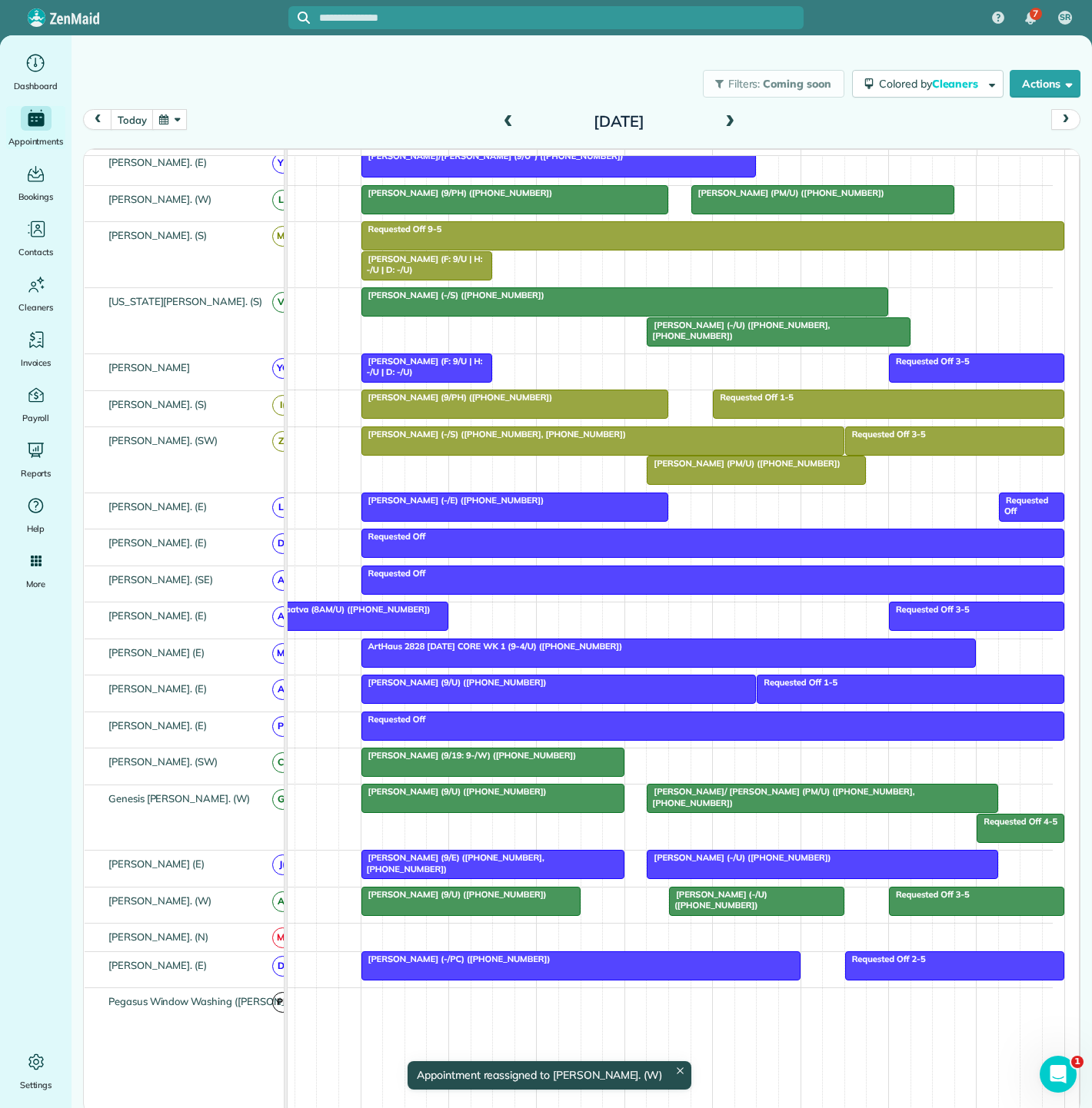
click at [464, 916] on div at bounding box center [470, 901] width 218 height 28
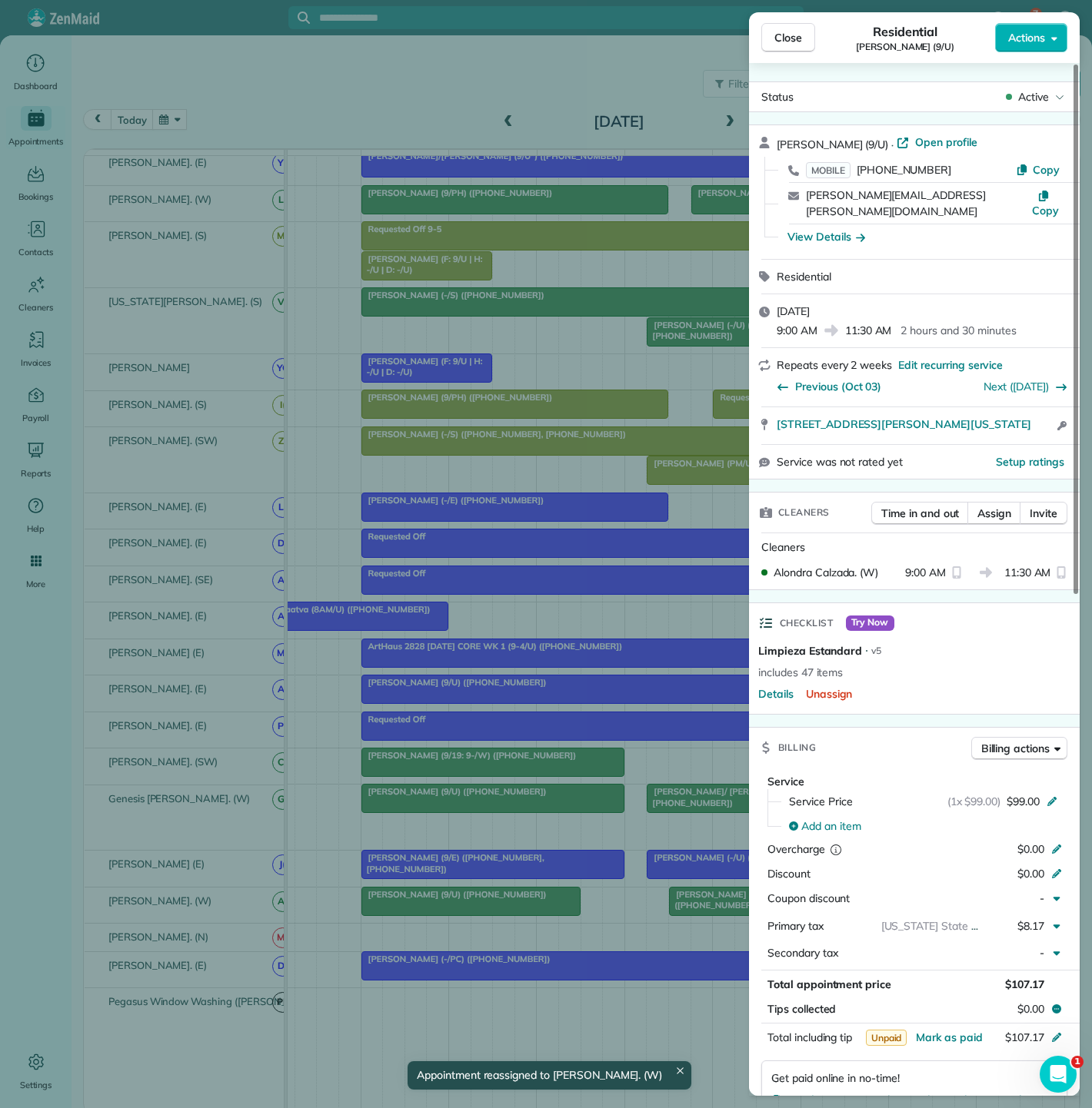
click at [464, 917] on div "Close Residential Jessica Wasinger (9/U) Actions Status Active Jessica Wasinger…" at bounding box center [546, 554] width 1092 height 1108
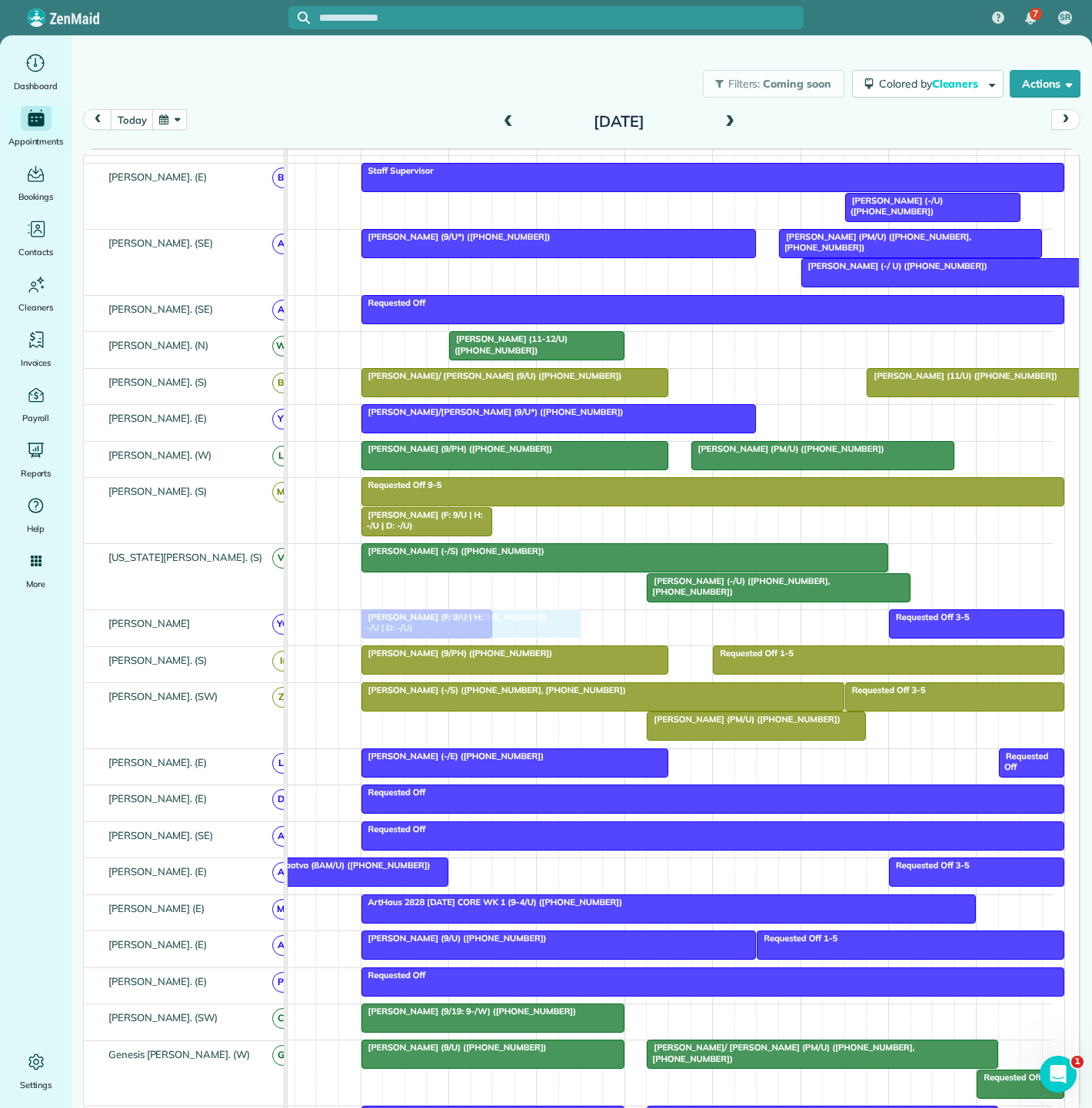
drag, startPoint x: 452, startPoint y: 903, endPoint x: 459, endPoint y: 650, distance: 253.1
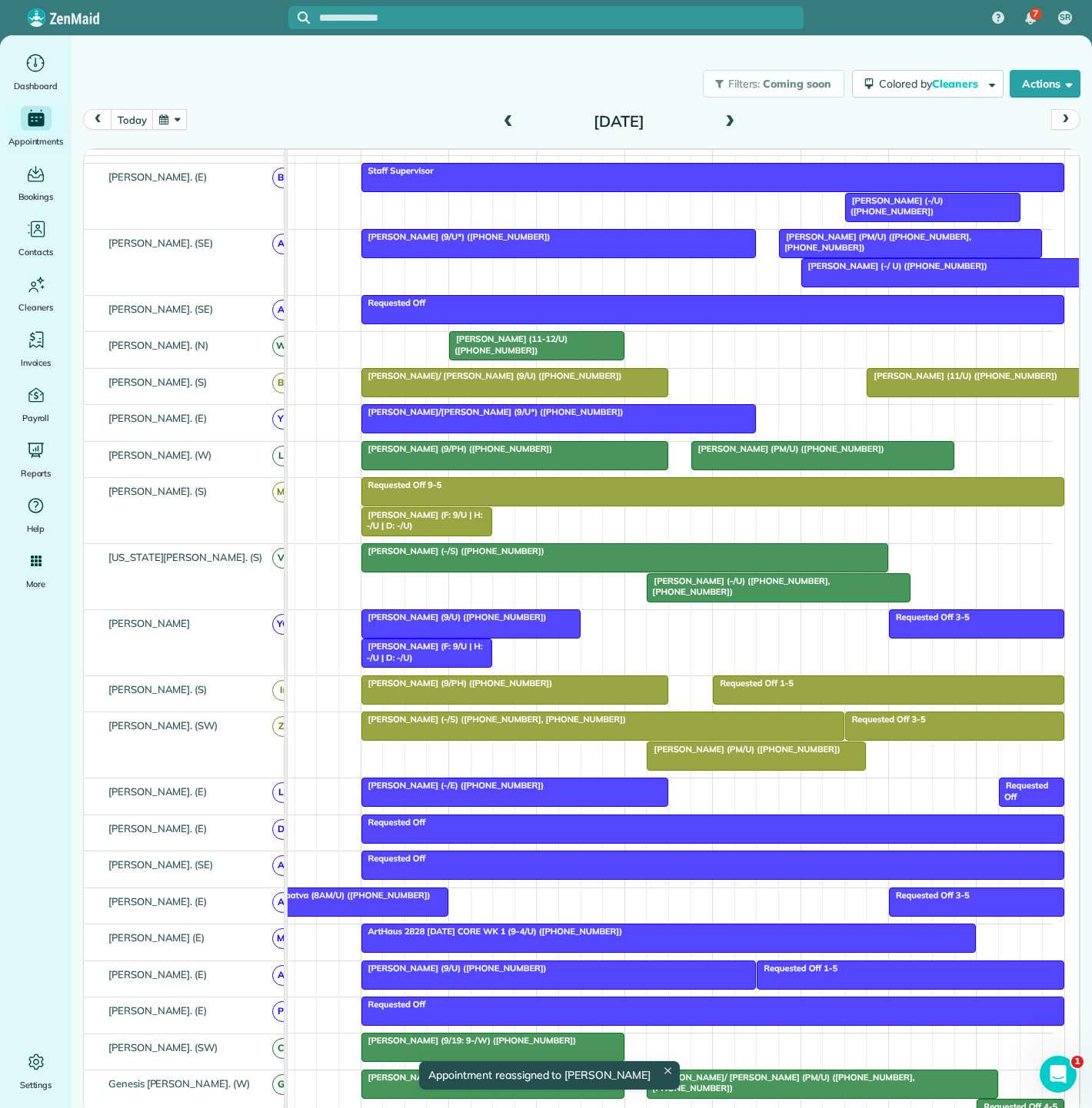
click at [419, 657] on span "[PERSON_NAME] (F: 9/U | H: -/U | D: -/U)" at bounding box center [422, 652] width 122 height 21
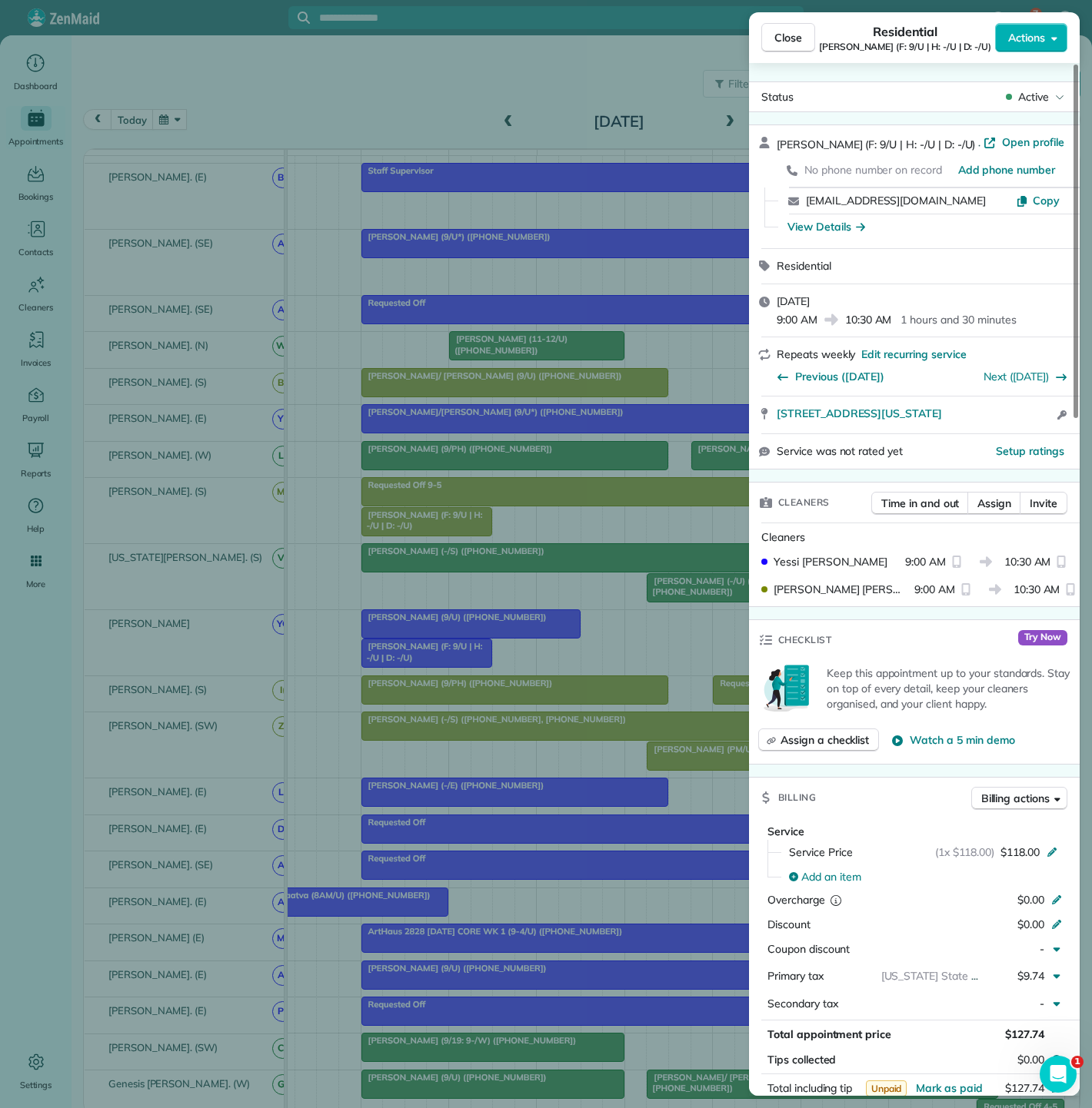
click at [318, 754] on div "Close Residential Darden Orand (F: 9/U | H: -/U | D: -/U) Actions Status Active…" at bounding box center [546, 554] width 1092 height 1108
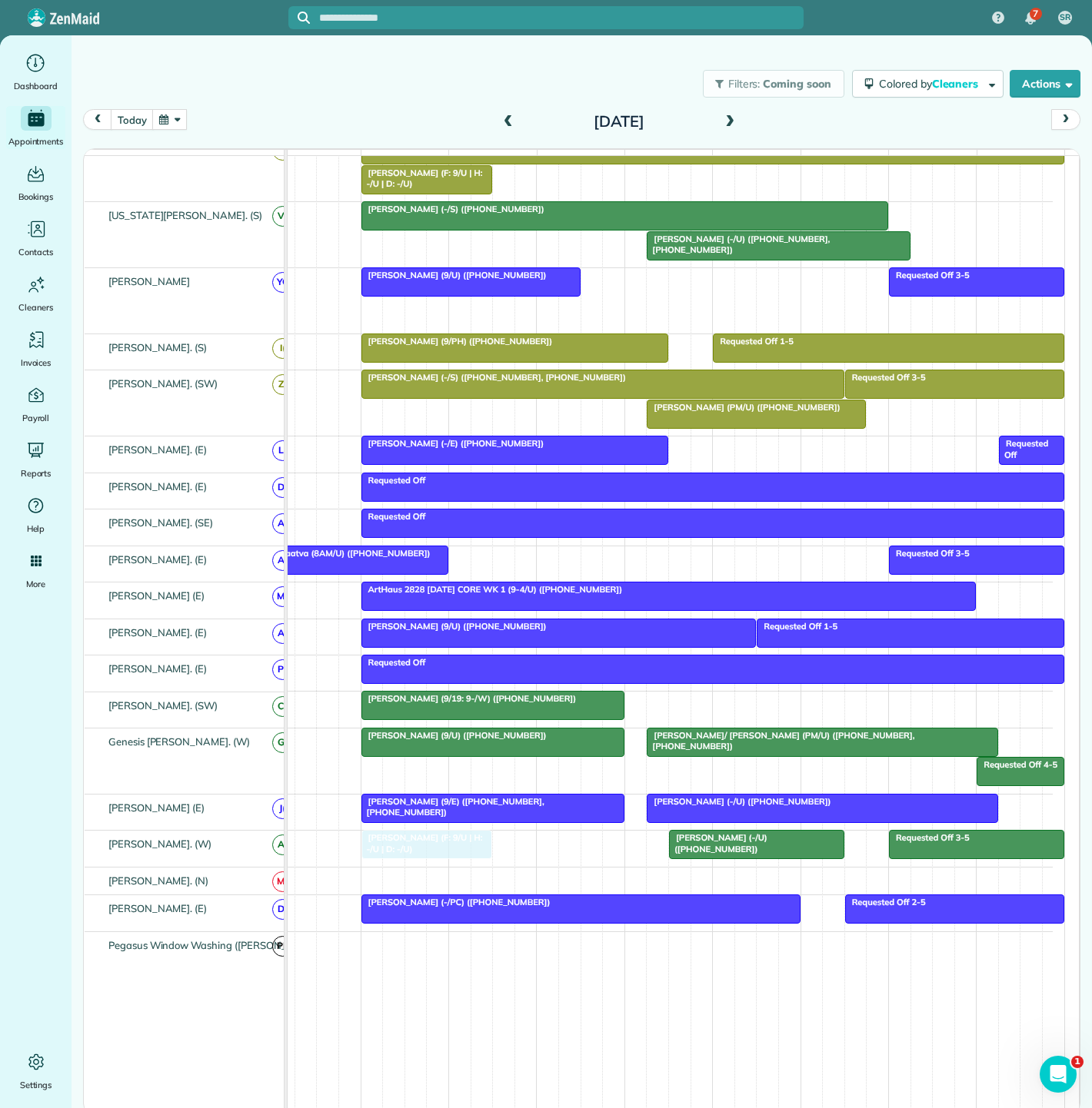
drag, startPoint x: 434, startPoint y: 653, endPoint x: 430, endPoint y: 849, distance: 196.0
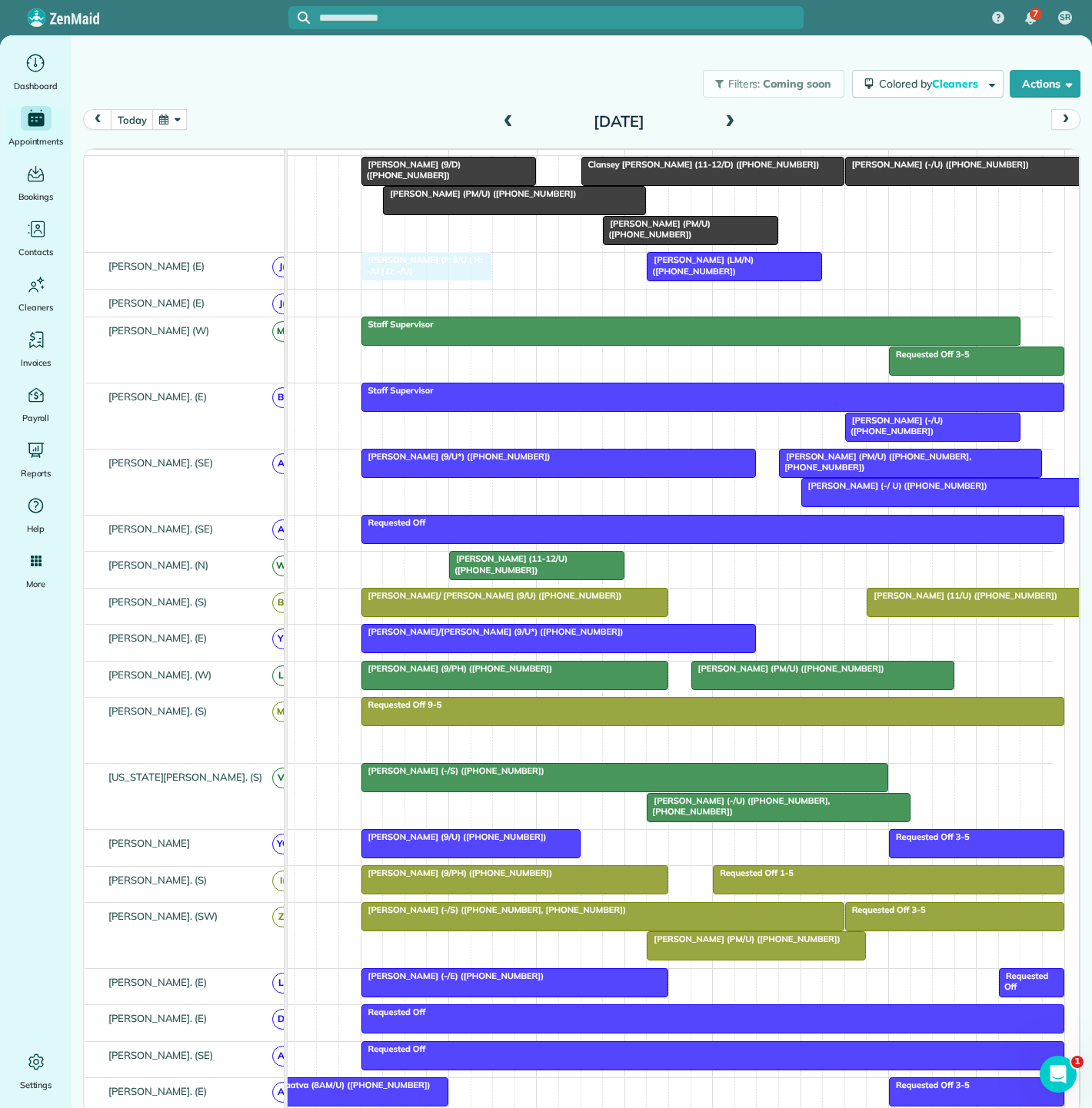
drag, startPoint x: 401, startPoint y: 623, endPoint x: 399, endPoint y: 300, distance: 323.0
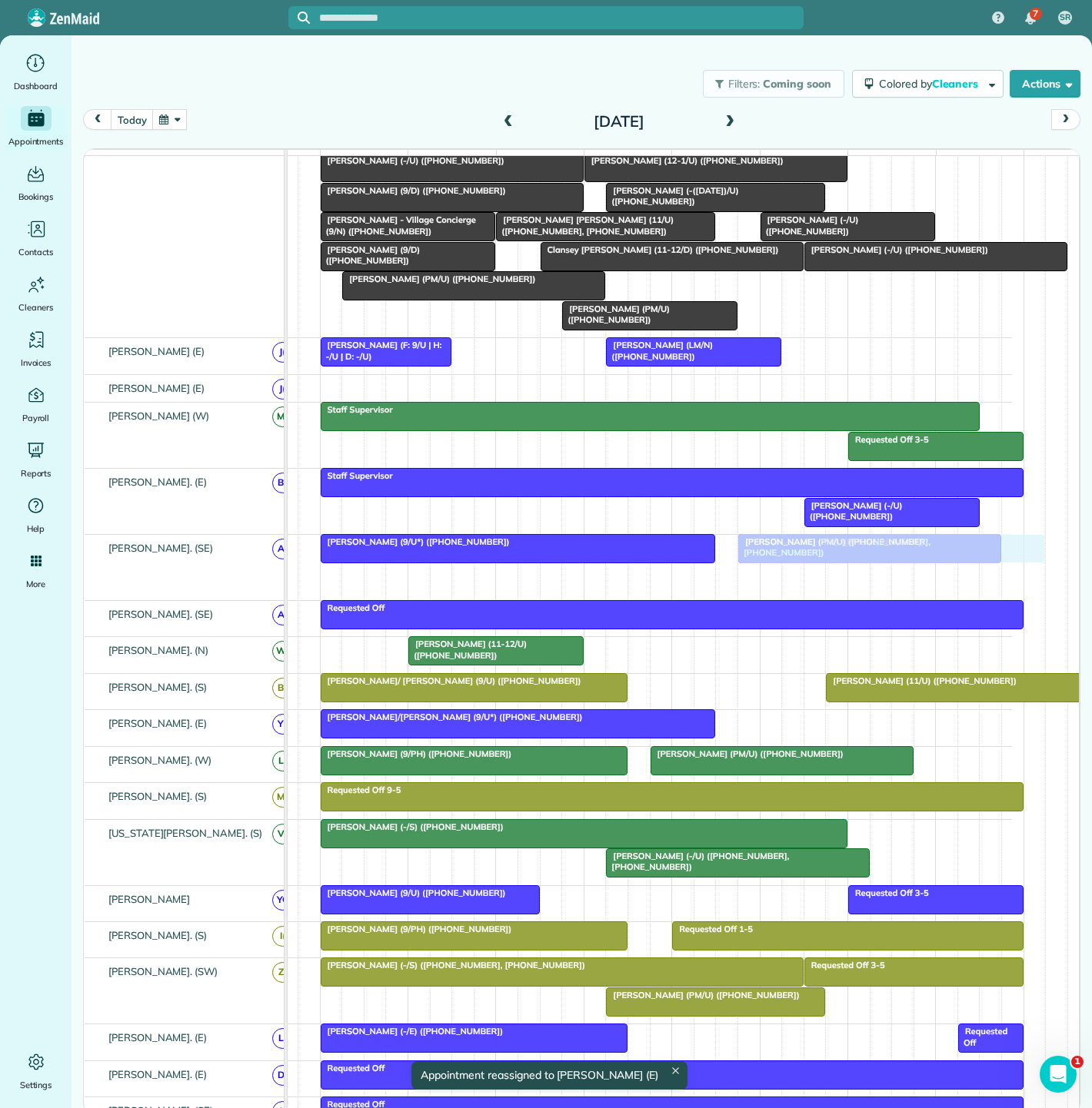
drag, startPoint x: 841, startPoint y: 591, endPoint x: 821, endPoint y: 591, distance: 20.0
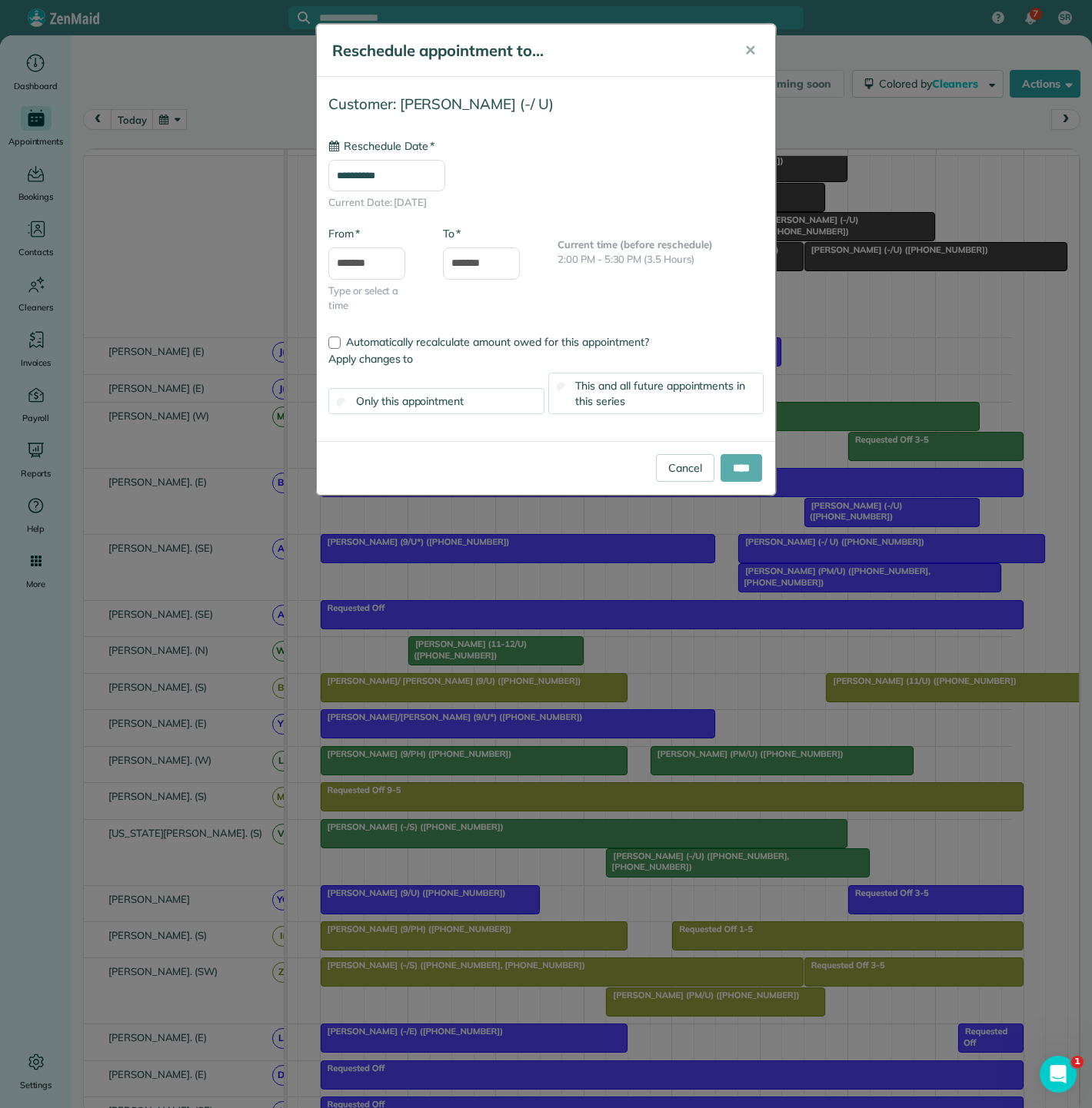
type input "**********"
click at [725, 461] on input "****" at bounding box center [741, 468] width 42 height 28
click at [738, 476] on div "**********" at bounding box center [546, 554] width 1092 height 1108
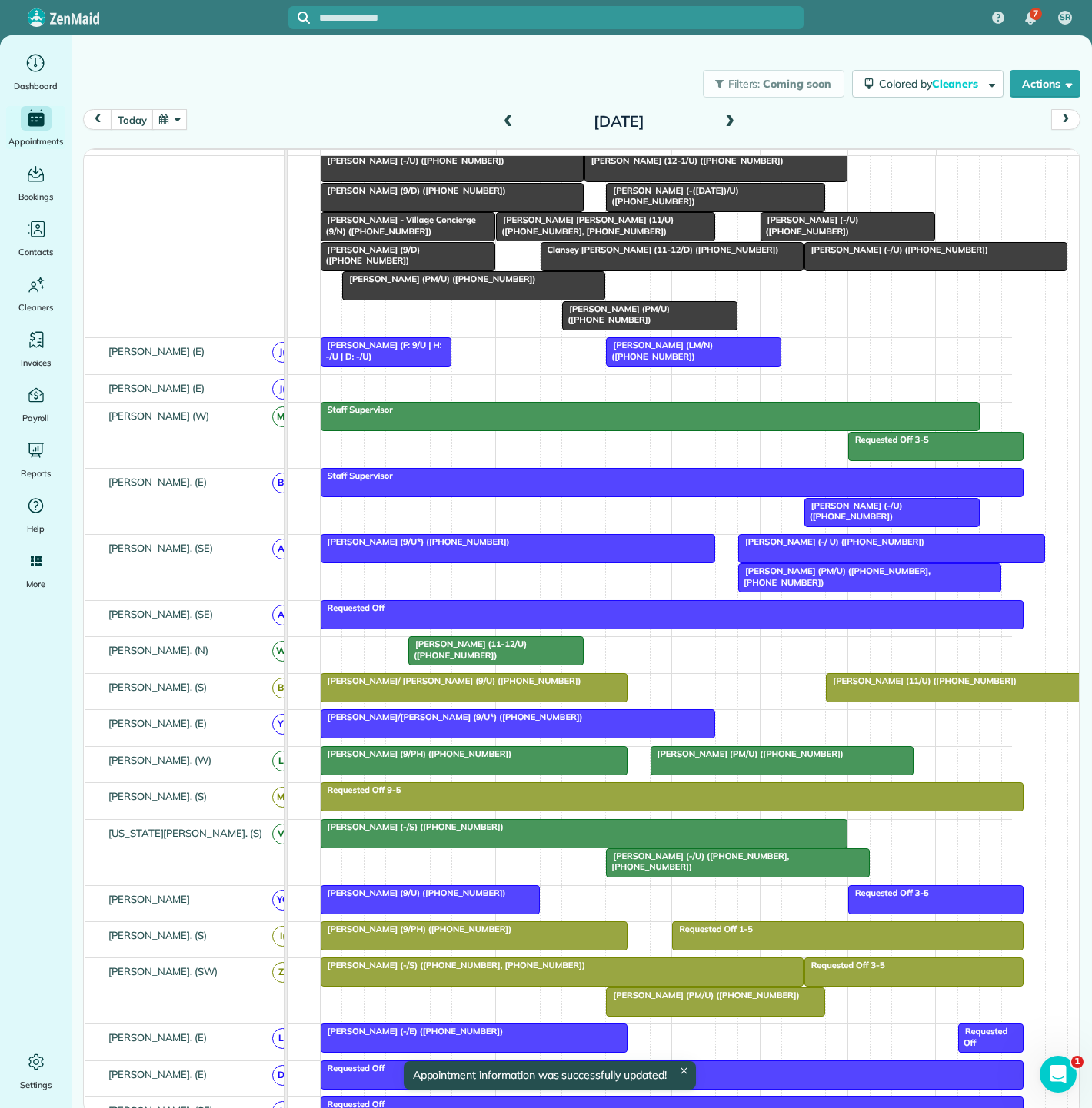
click at [500, 722] on span "[PERSON_NAME]/[PERSON_NAME] (9/U*) ([PHONE_NUMBER])" at bounding box center [452, 716] width 264 height 11
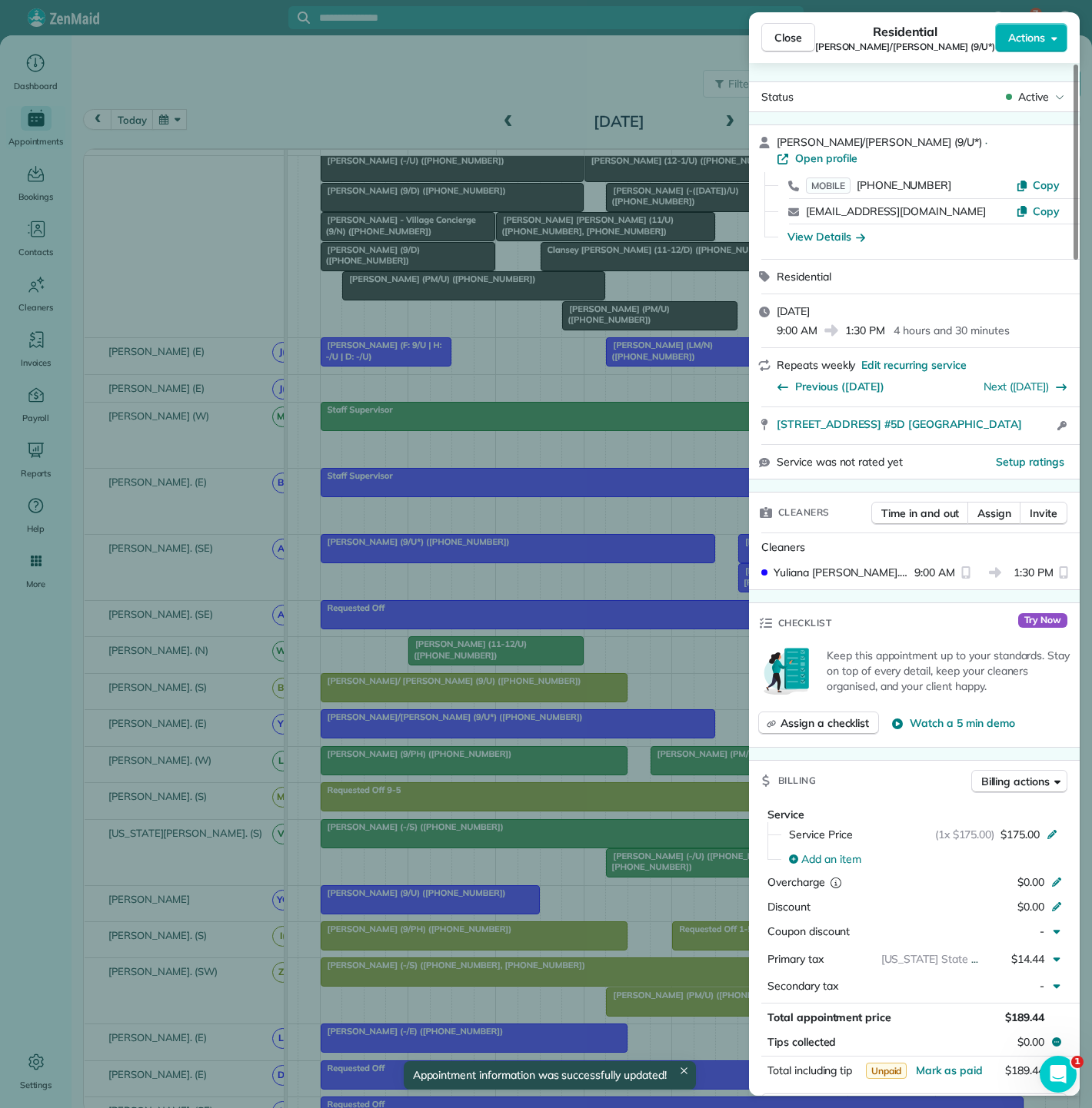
click at [500, 725] on div "Close Residential Rhonda Friedman/Rafferty (9/U*) Actions Status Active Rhonda …" at bounding box center [546, 554] width 1092 height 1108
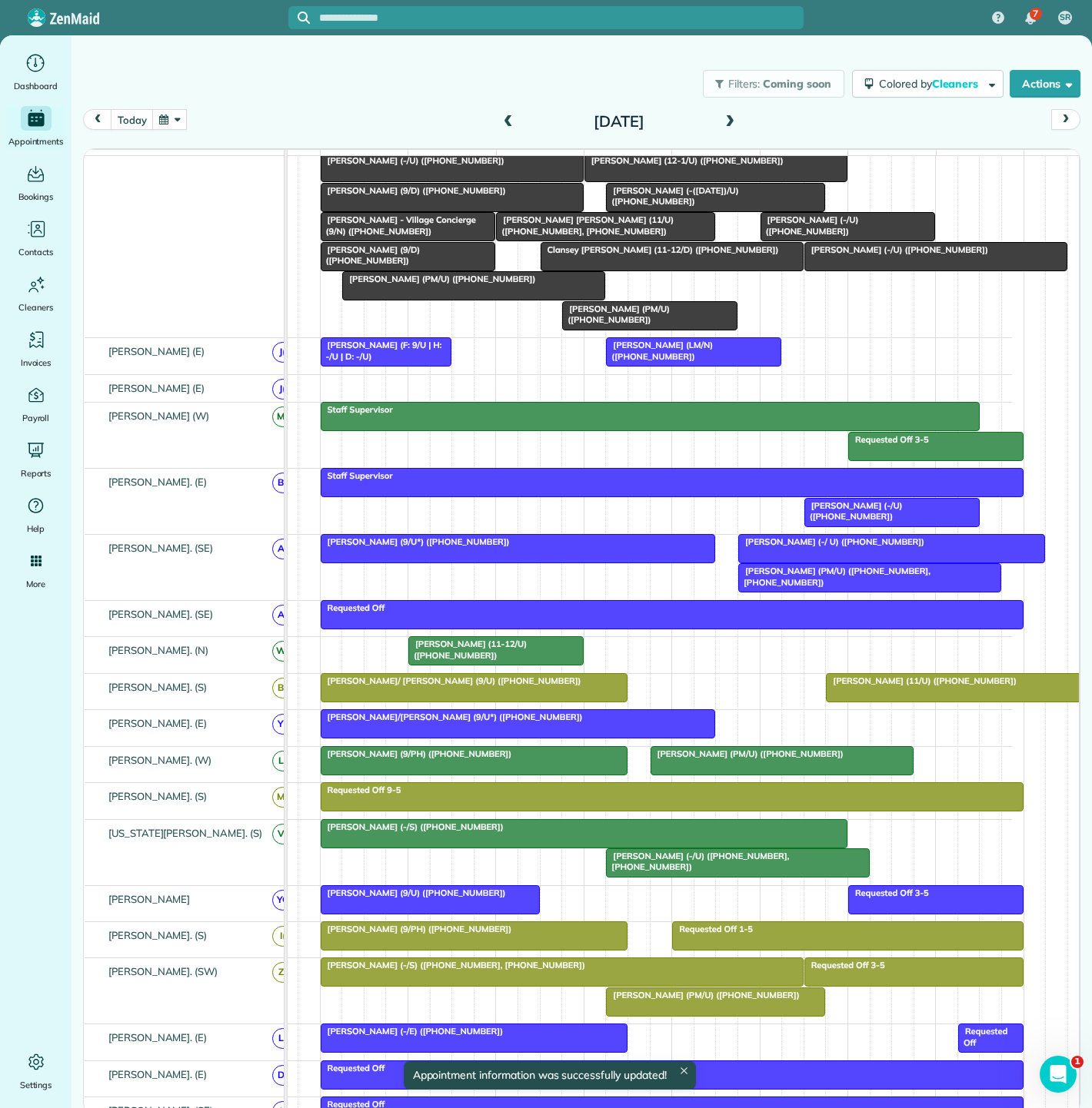
click at [788, 590] on div at bounding box center [870, 577] width 261 height 28
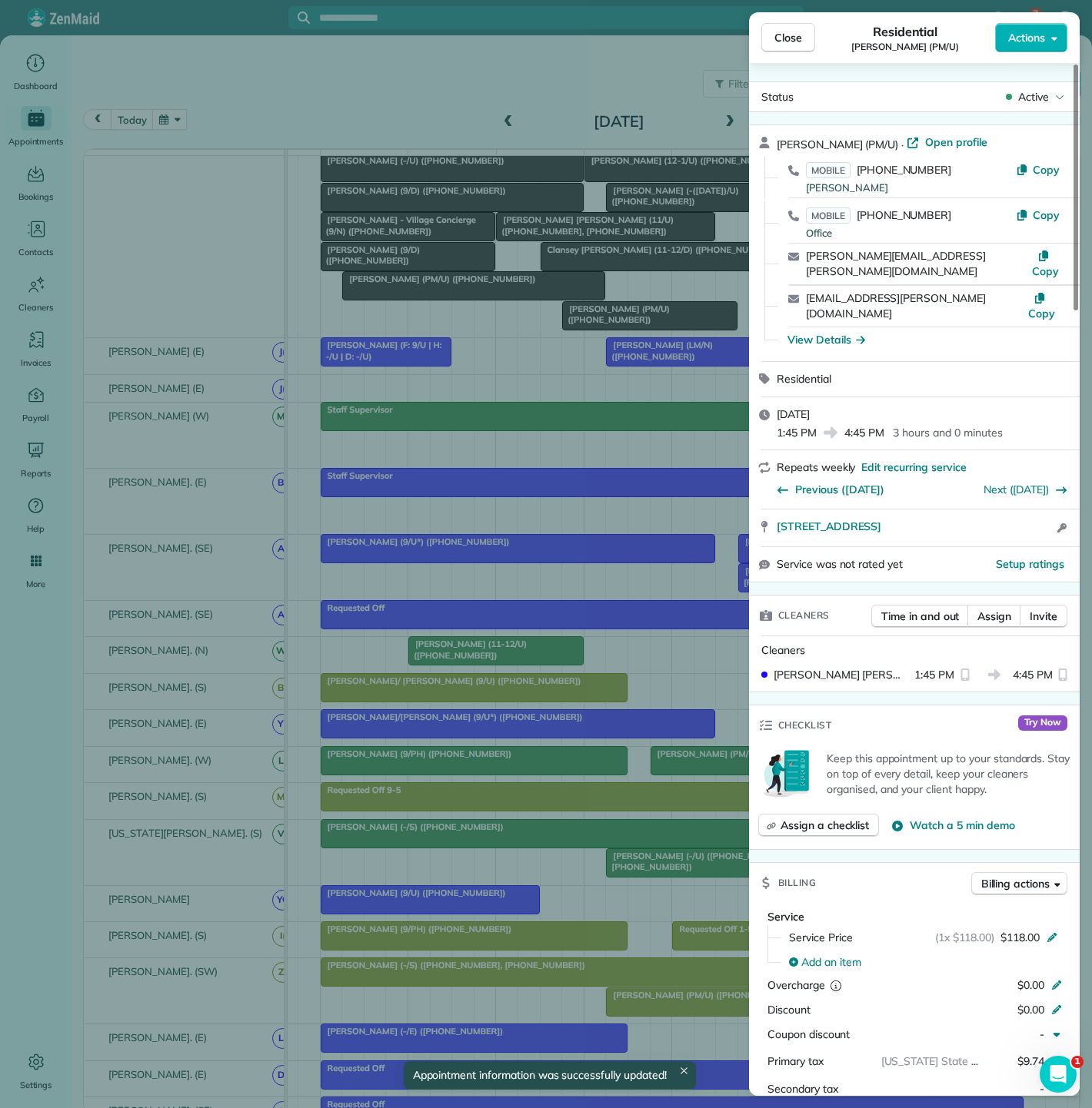
click at [585, 603] on div "Close Residential Jacob Shipp (PM/U) Actions Status Active Jacob Shipp (PM/U) ·…" at bounding box center [546, 554] width 1092 height 1108
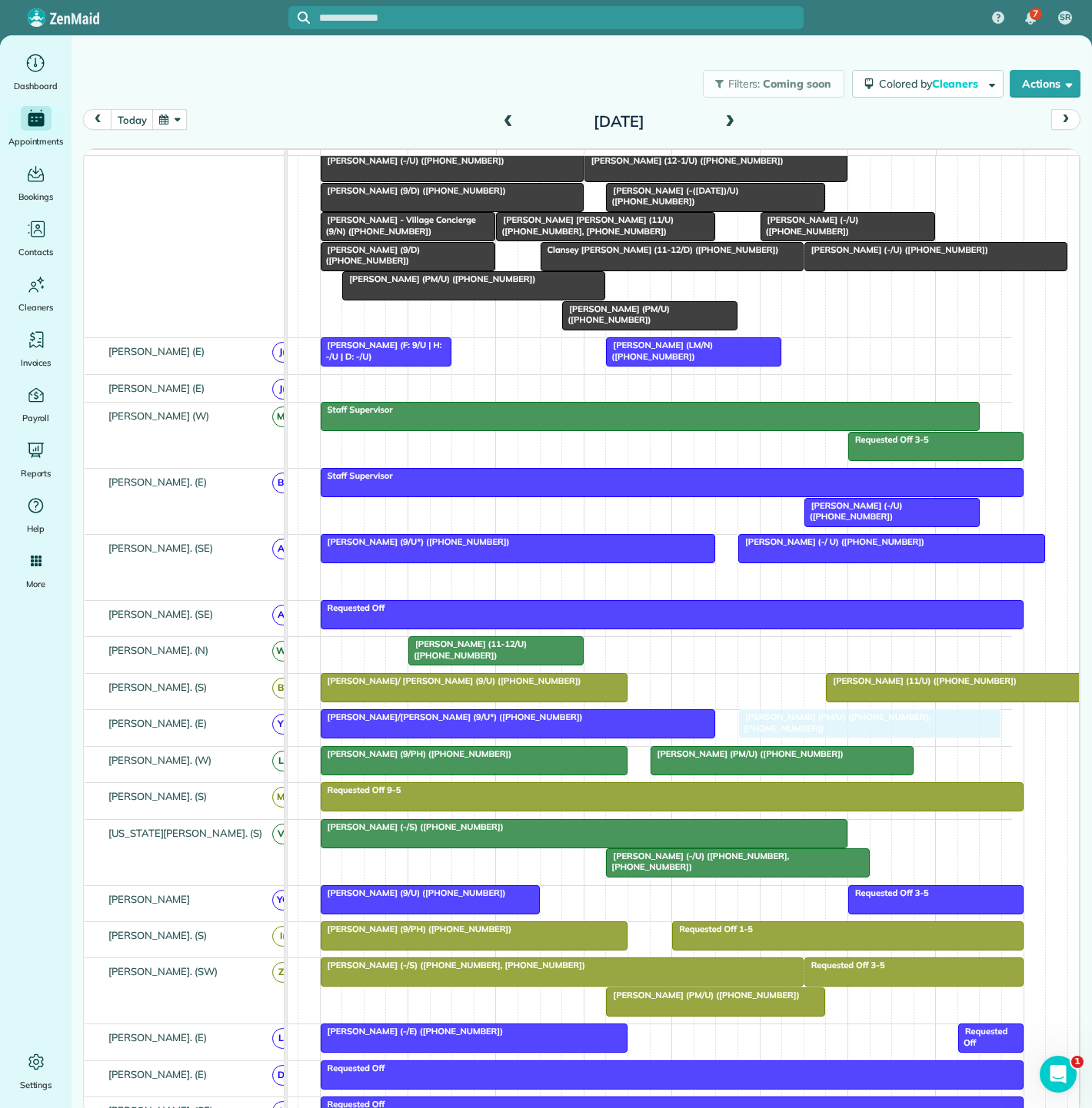
drag, startPoint x: 811, startPoint y: 578, endPoint x: 811, endPoint y: 744, distance: 166.0
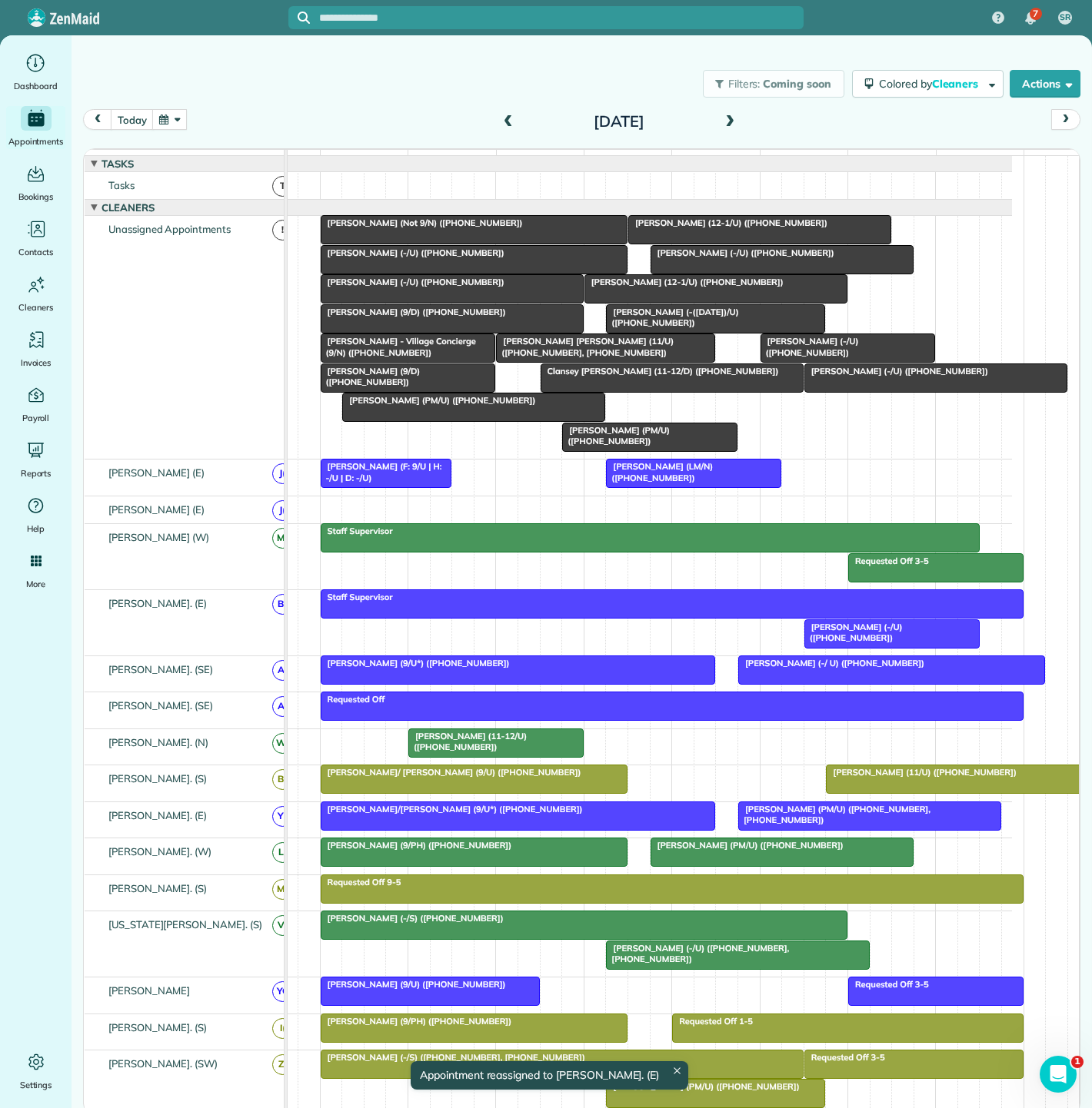
click at [413, 329] on div at bounding box center [452, 319] width 261 height 28
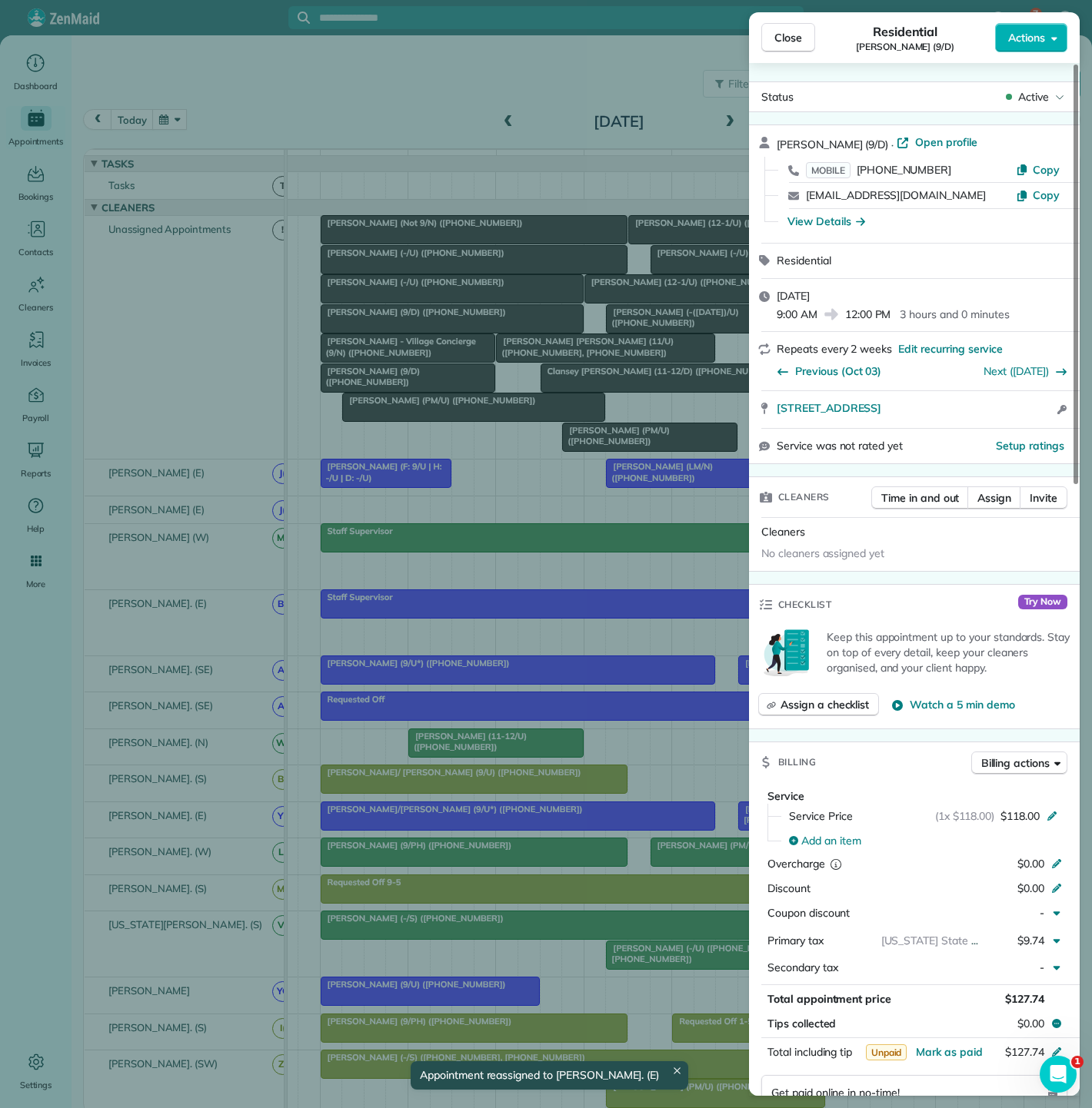
click at [413, 330] on div "Close Residential Jasmyn Fall (9/D) Actions Status Active Jasmyn Fall (9/D) · O…" at bounding box center [546, 554] width 1092 height 1108
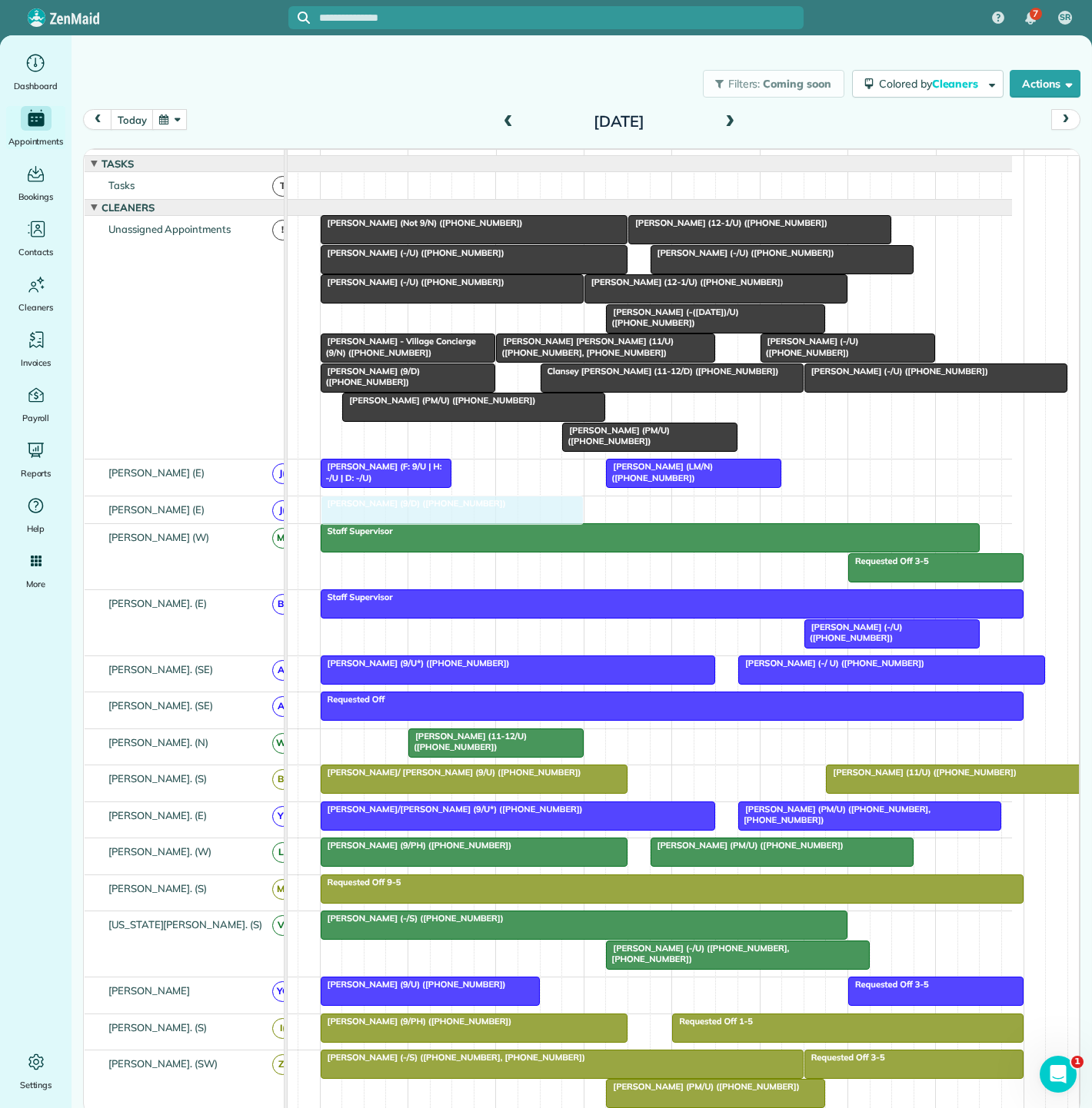
drag, startPoint x: 413, startPoint y: 328, endPoint x: 407, endPoint y: 511, distance: 183.1
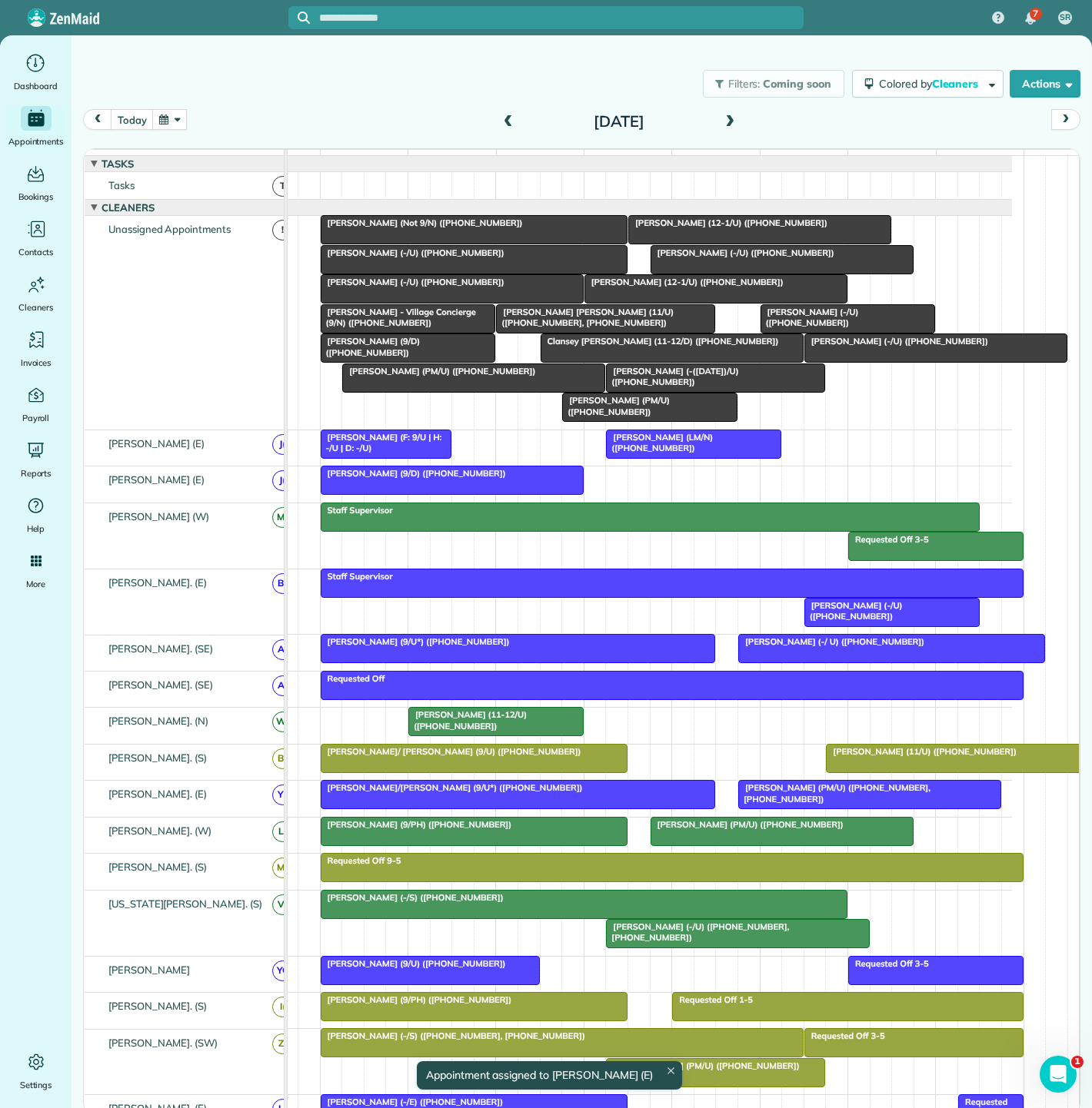
click at [473, 728] on span "[PERSON_NAME] (11-12/U) ([PHONE_NUMBER])" at bounding box center [466, 720] width 119 height 21
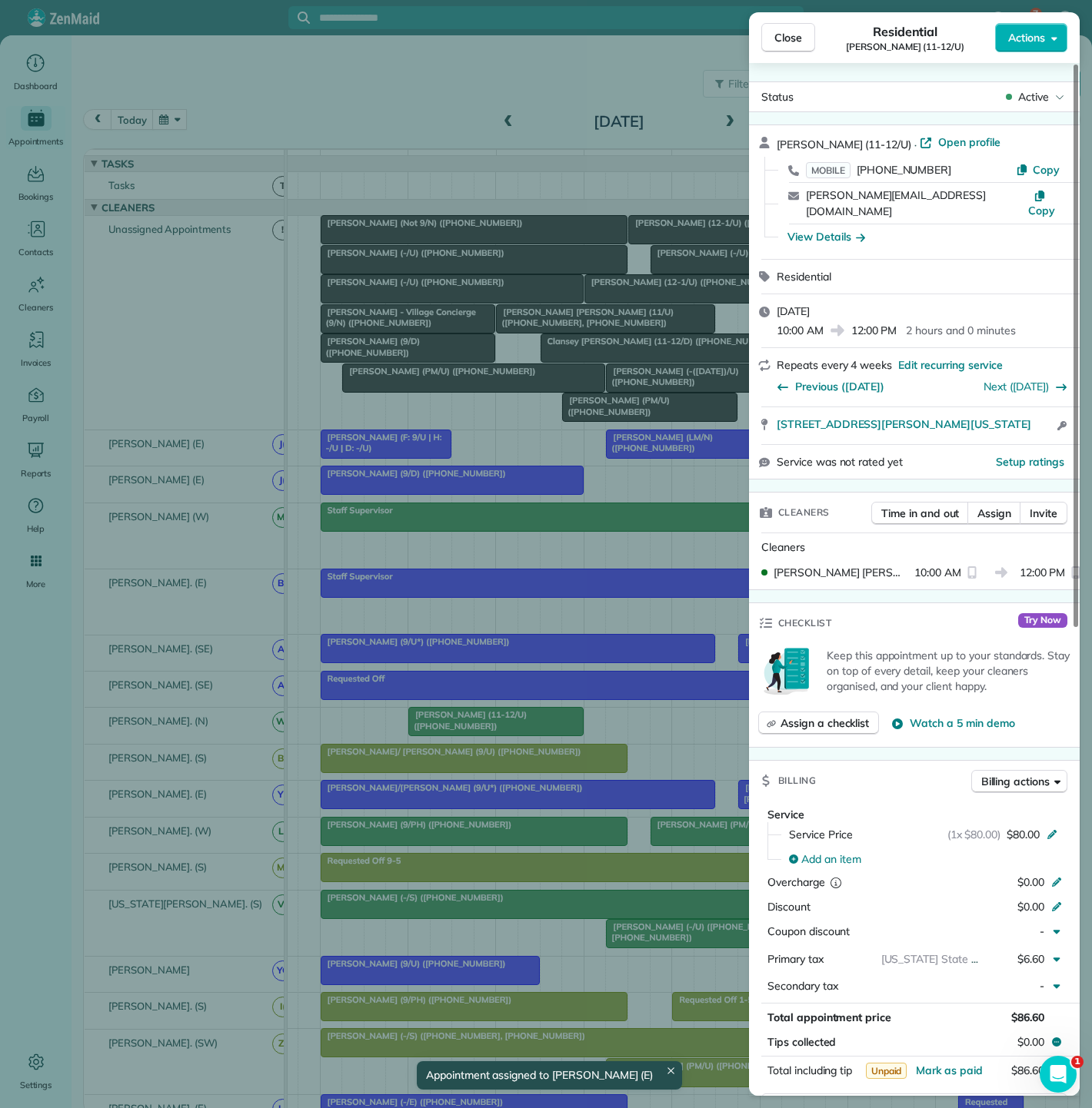
click at [437, 730] on div "Close Residential Yagnesh Rohit (11-12/U) Actions Status Active Yagnesh Rohit (…" at bounding box center [546, 554] width 1092 height 1108
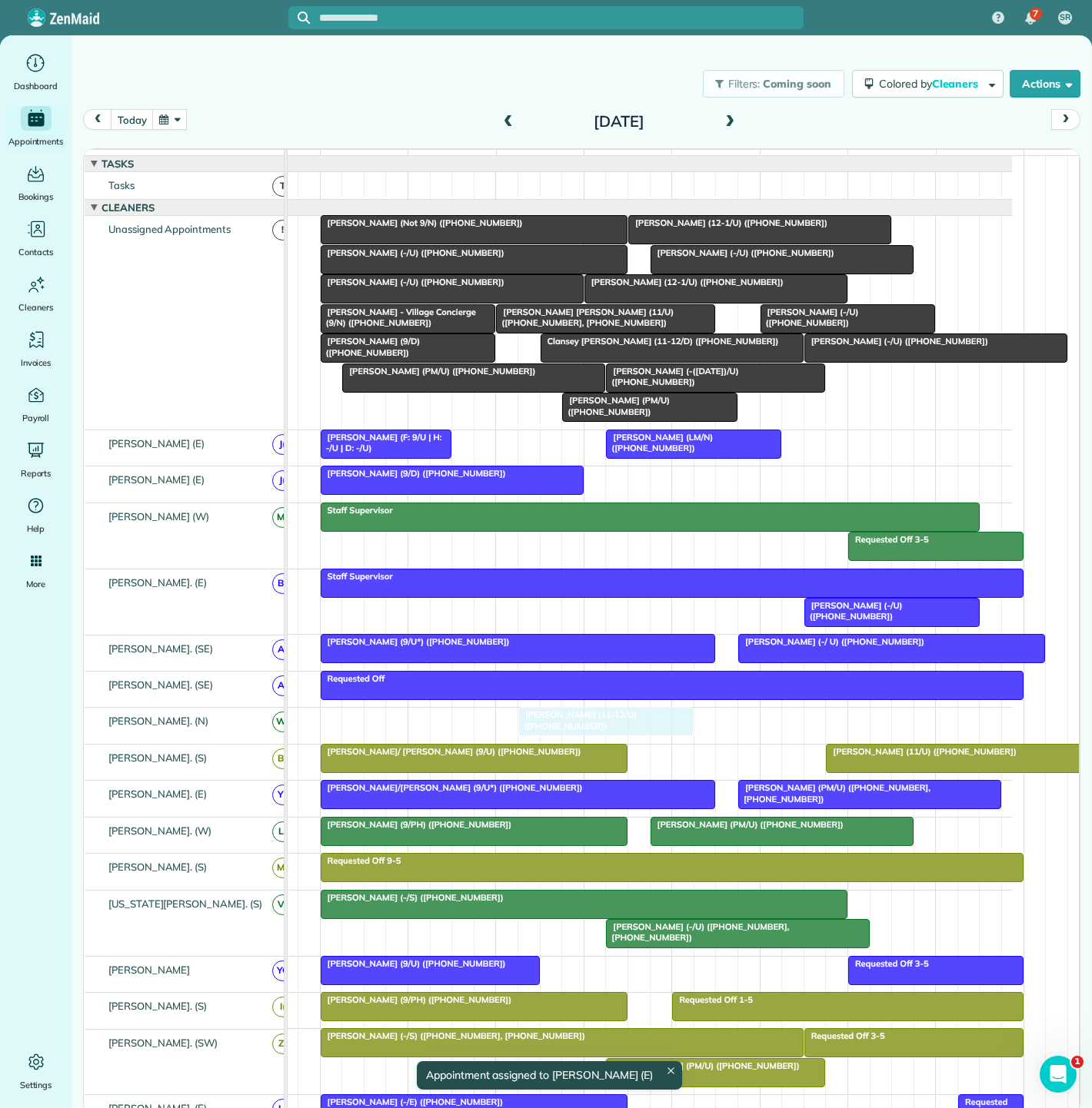
drag, startPoint x: 437, startPoint y: 735, endPoint x: 547, endPoint y: 734, distance: 110.0
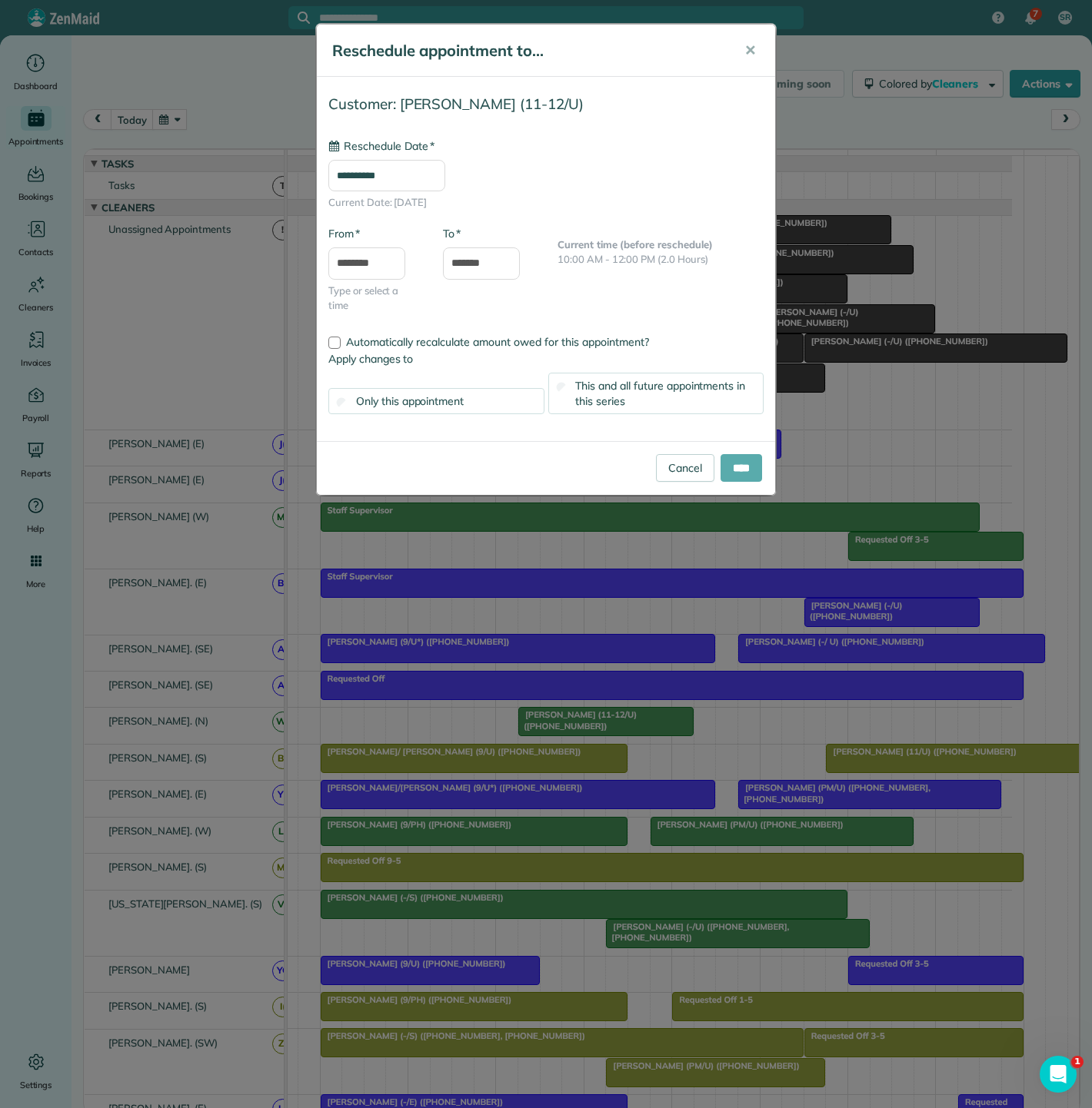
type input "**********"
click at [740, 470] on input "****" at bounding box center [741, 468] width 42 height 28
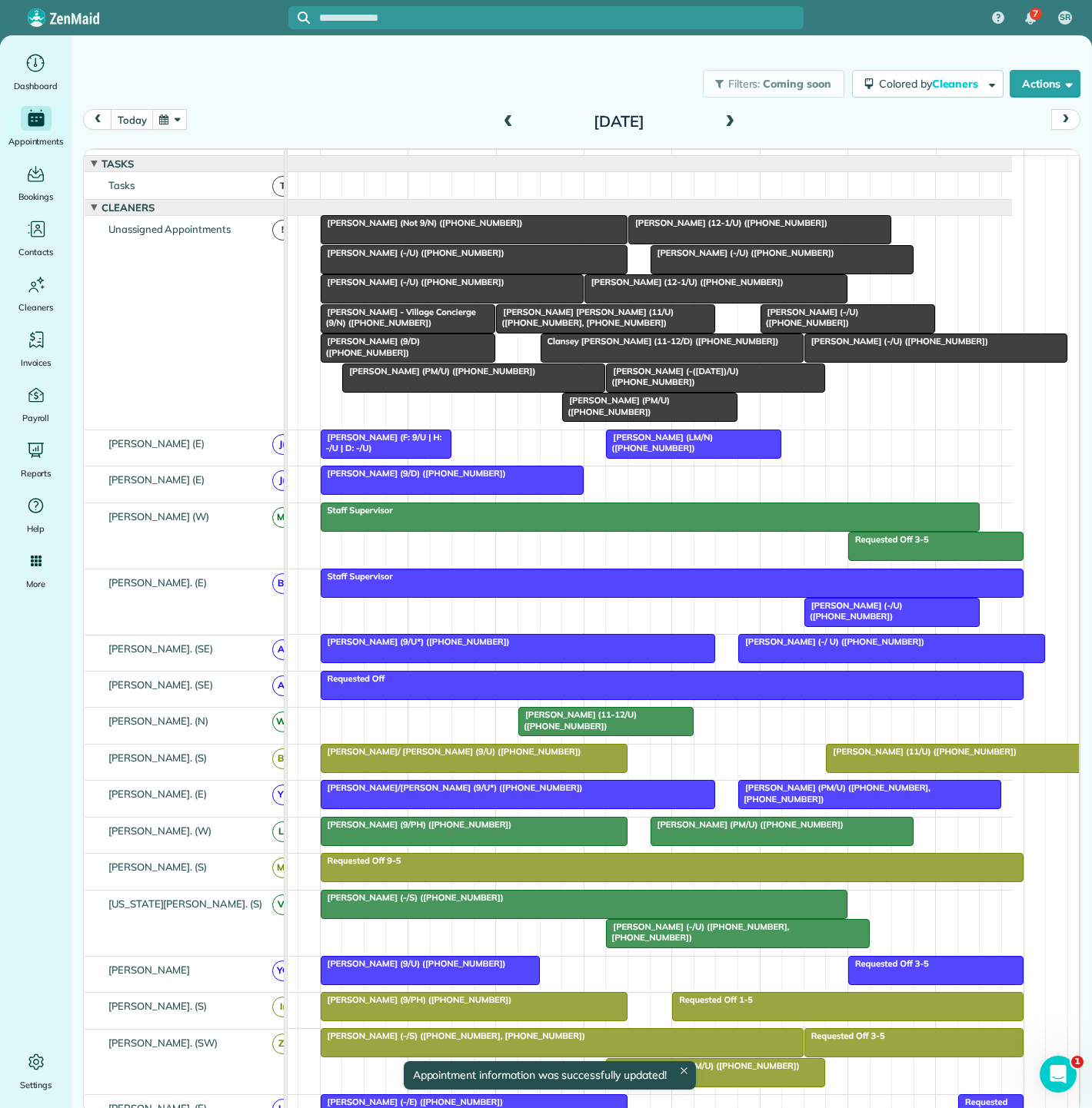
click at [571, 729] on span "[PERSON_NAME] (11-12/U) ([PHONE_NUMBER])" at bounding box center [576, 720] width 119 height 21
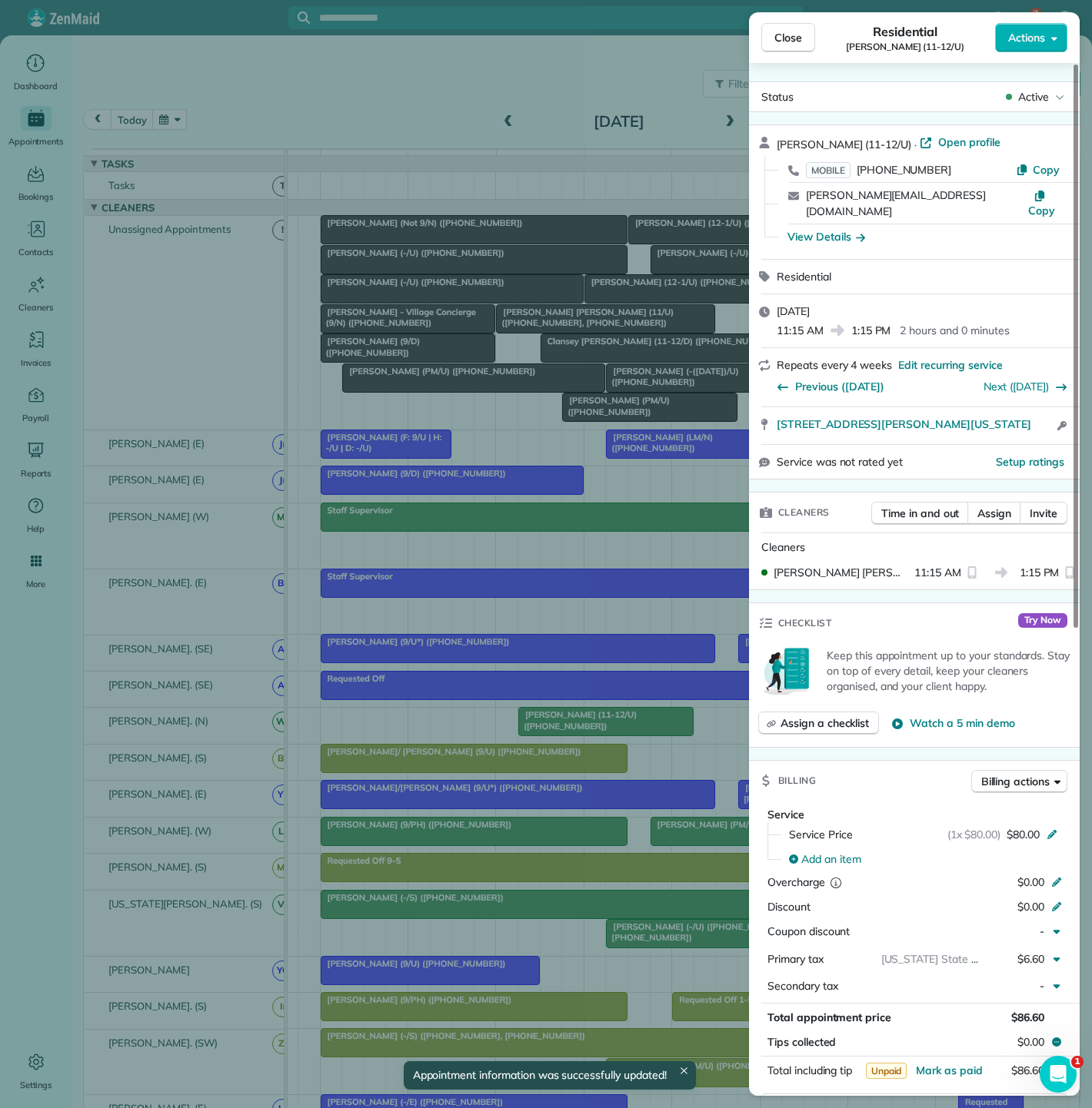
click at [571, 729] on div "Close Residential Yagnesh Rohit (11-12/U) Actions Status Active Yagnesh Rohit (…" at bounding box center [546, 554] width 1092 height 1108
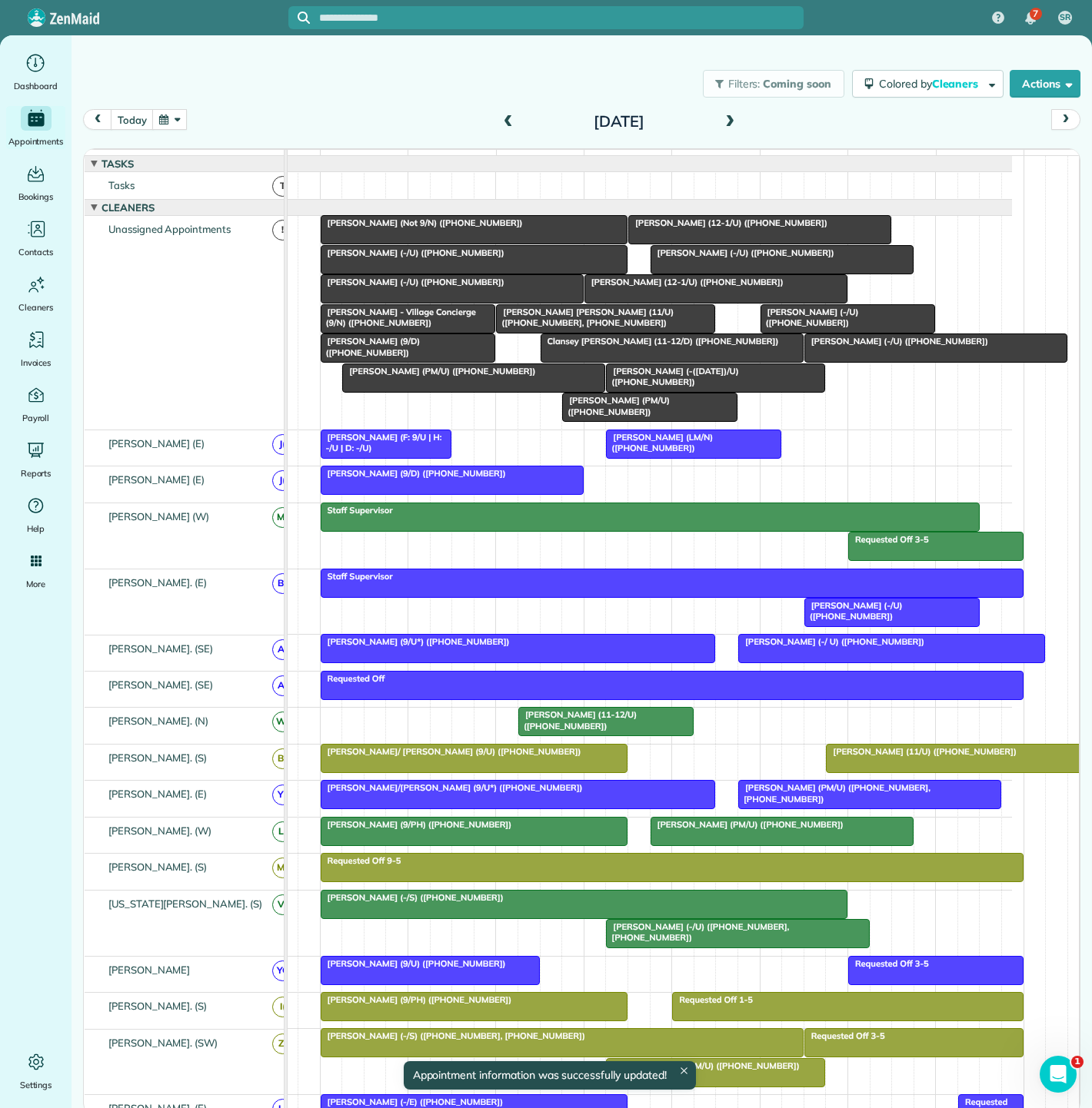
click at [692, 287] on span "[PERSON_NAME] (12-1/U) ([PHONE_NUMBER])" at bounding box center [683, 281] width 200 height 11
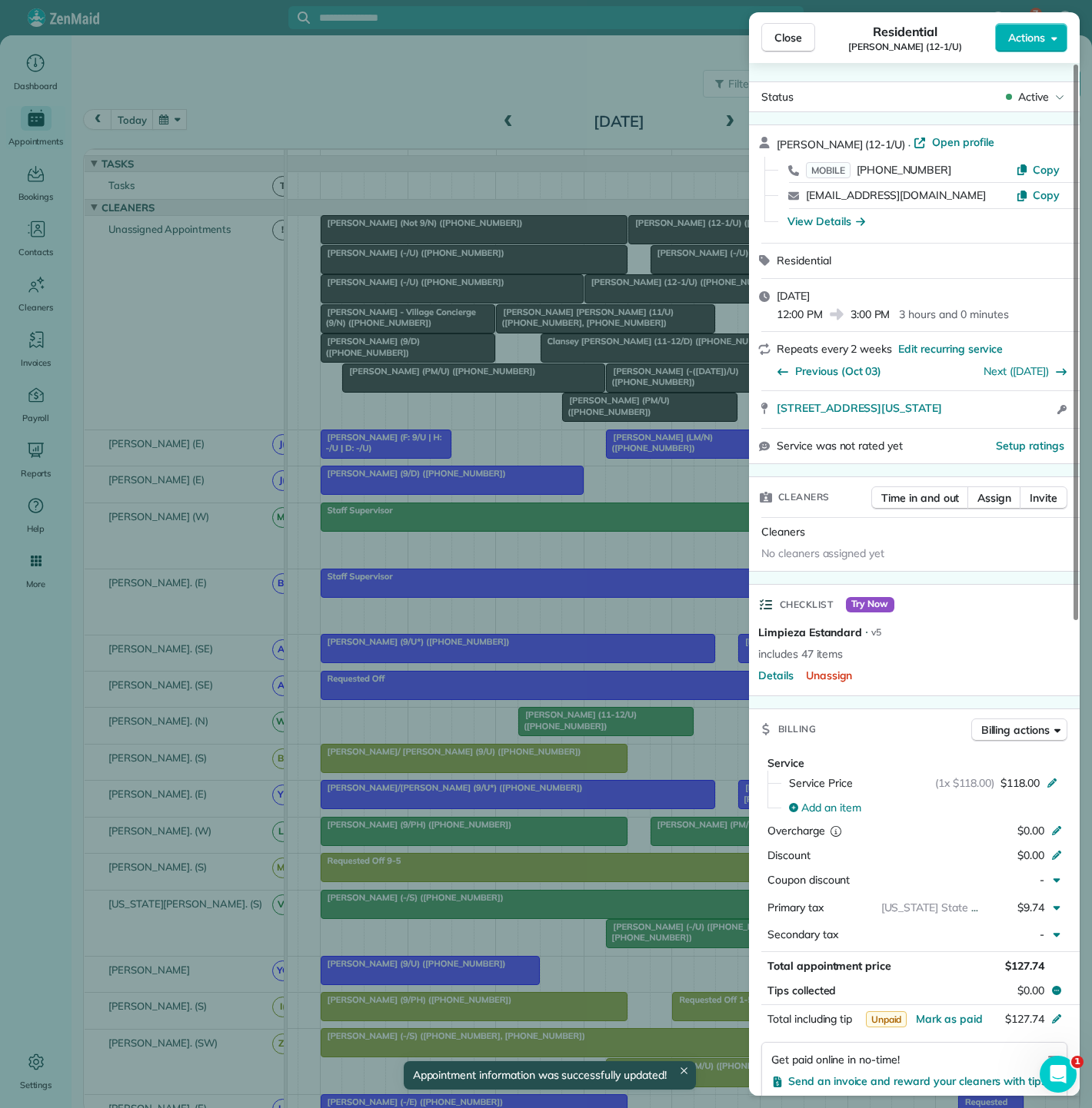
click at [692, 294] on div "Close Residential Vivien Yang (12-1/U) Actions Status Active Vivien Yang (12-1/…" at bounding box center [546, 554] width 1092 height 1108
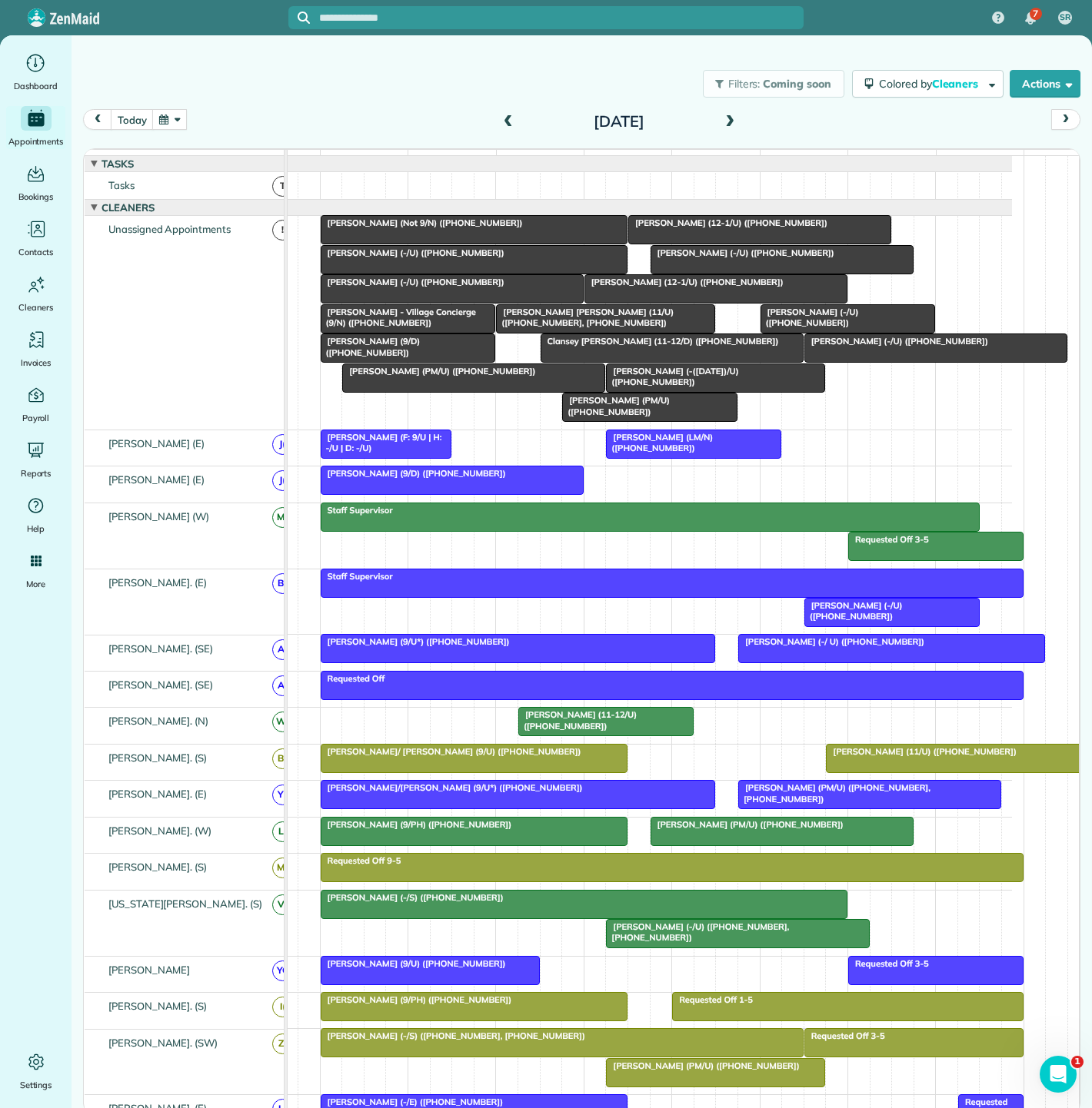
click at [692, 287] on span "[PERSON_NAME] (12-1/U) ([PHONE_NUMBER])" at bounding box center [683, 281] width 200 height 11
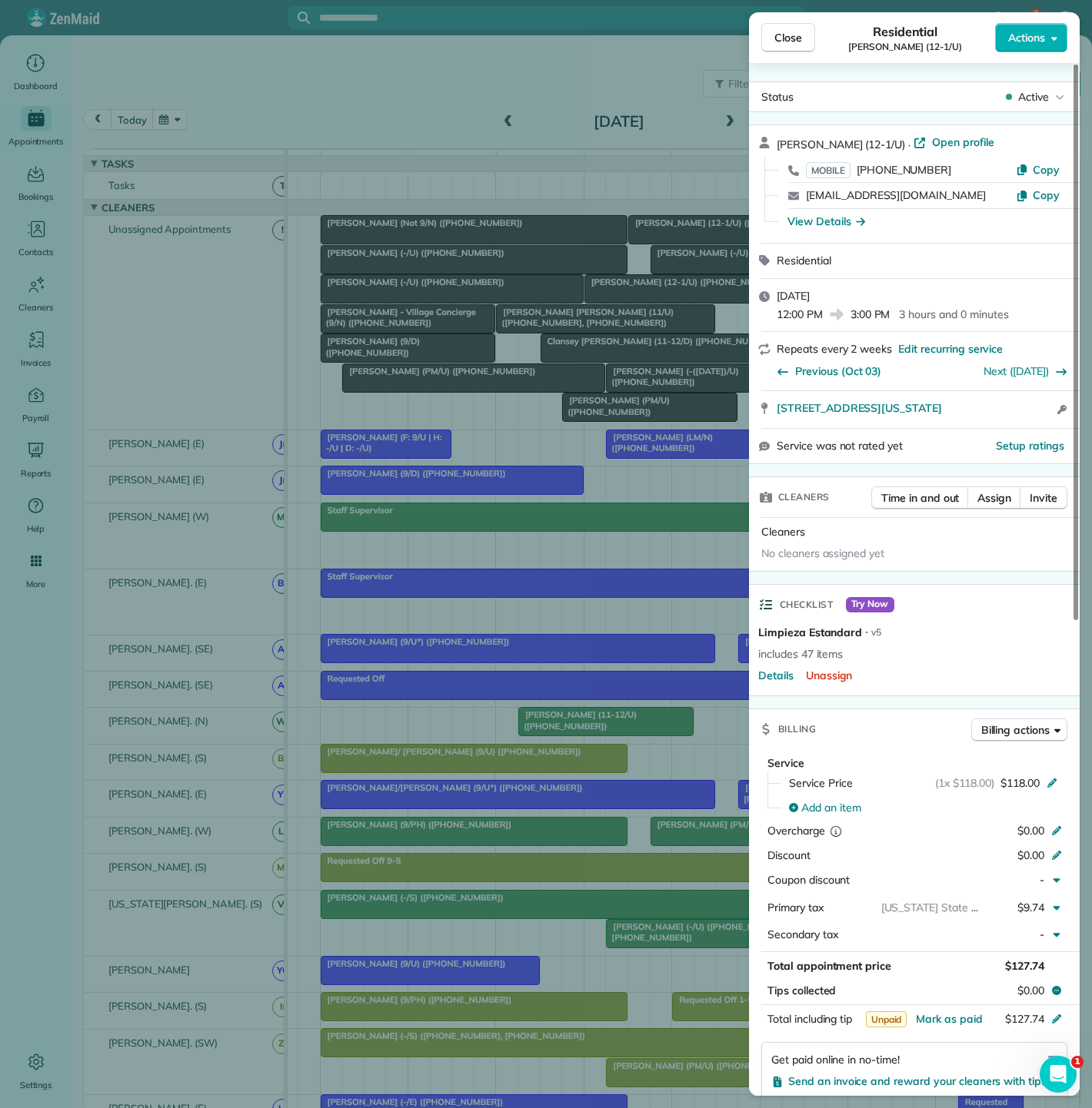
click at [667, 300] on div "Close Residential Vivien Yang (12-1/U) Actions Status Active Vivien Yang (12-1/…" at bounding box center [546, 554] width 1092 height 1108
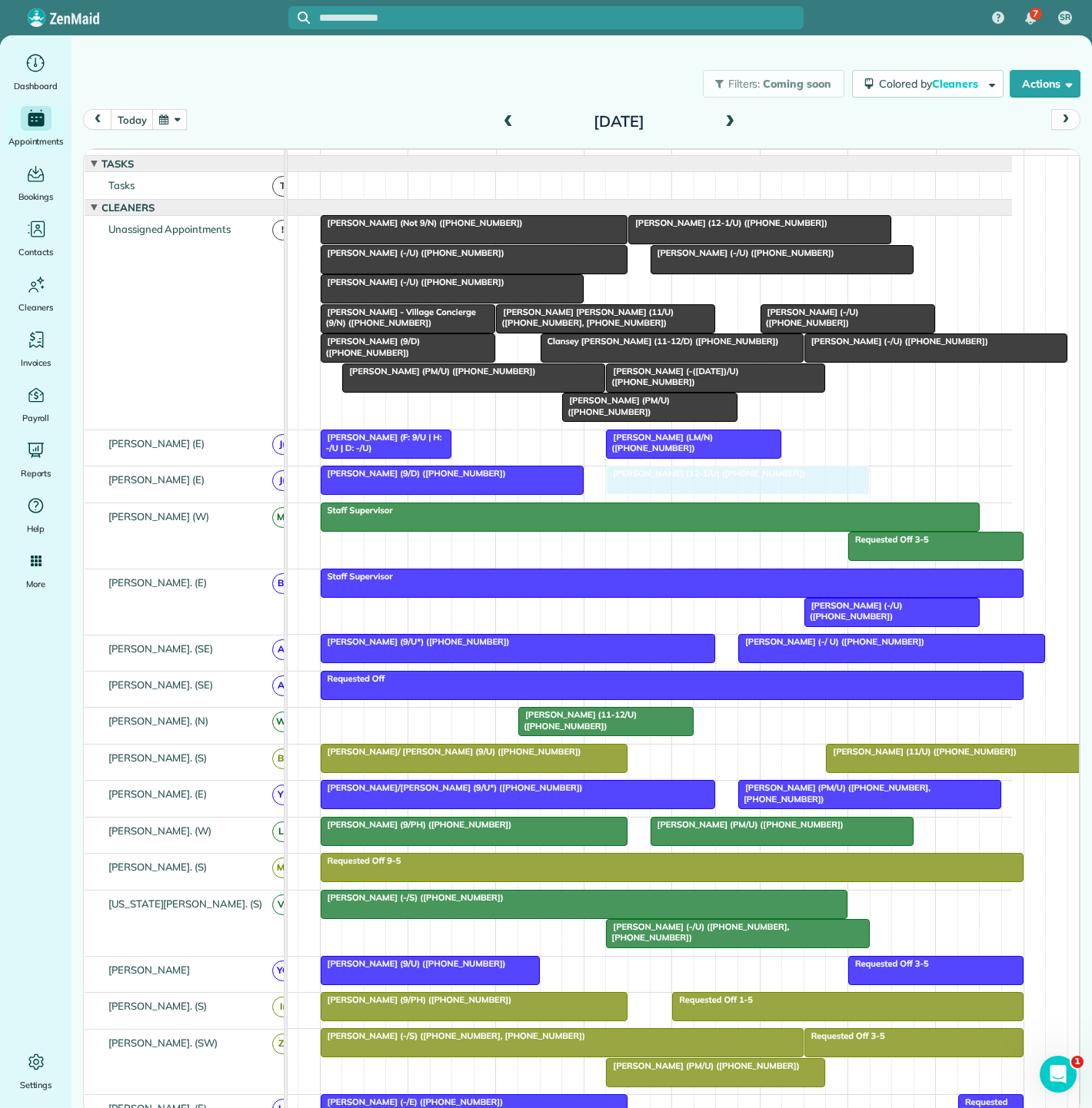
drag, startPoint x: 683, startPoint y: 302, endPoint x: 695, endPoint y: 496, distance: 194.4
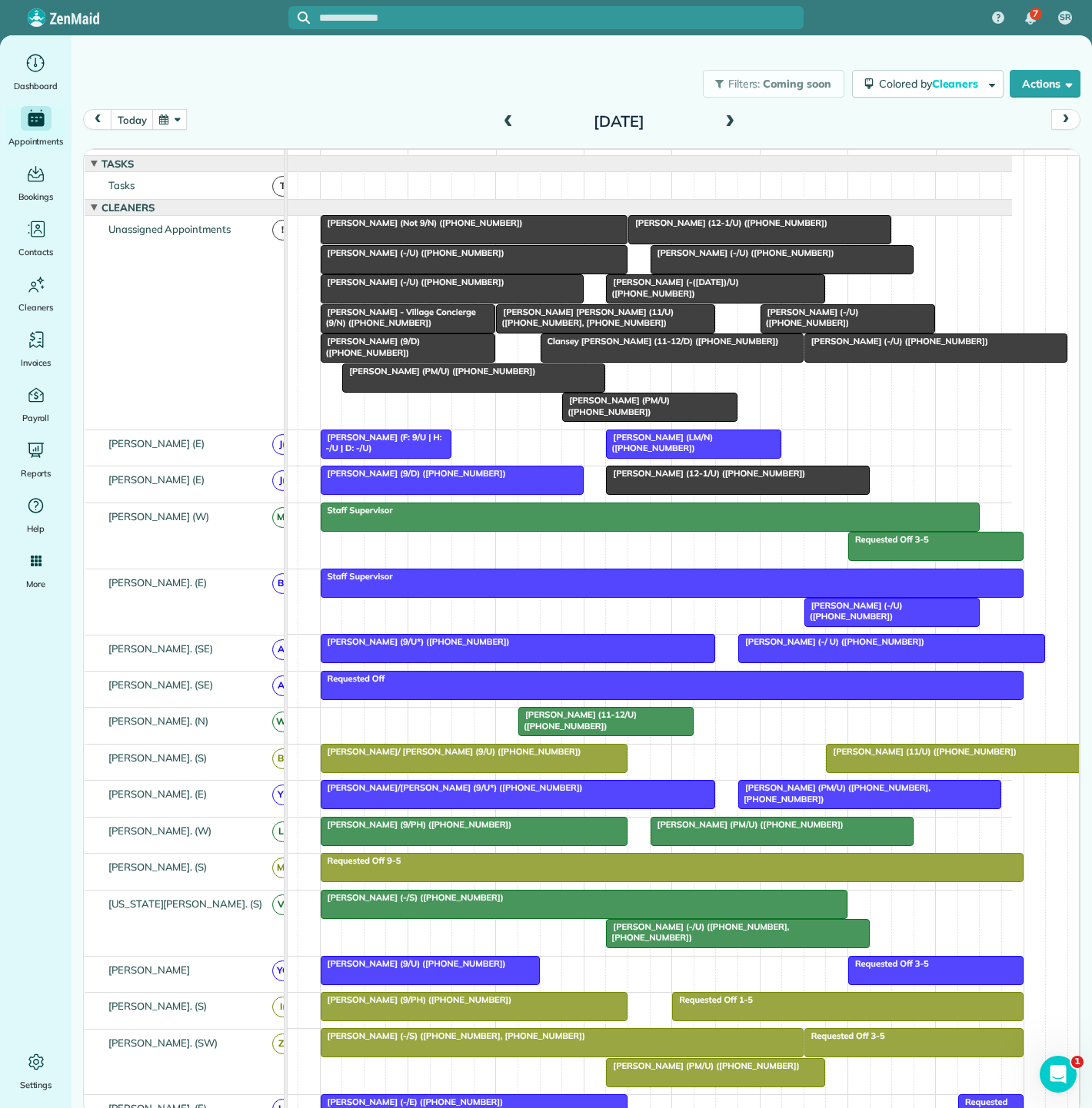
click at [693, 493] on div at bounding box center [737, 481] width 261 height 28
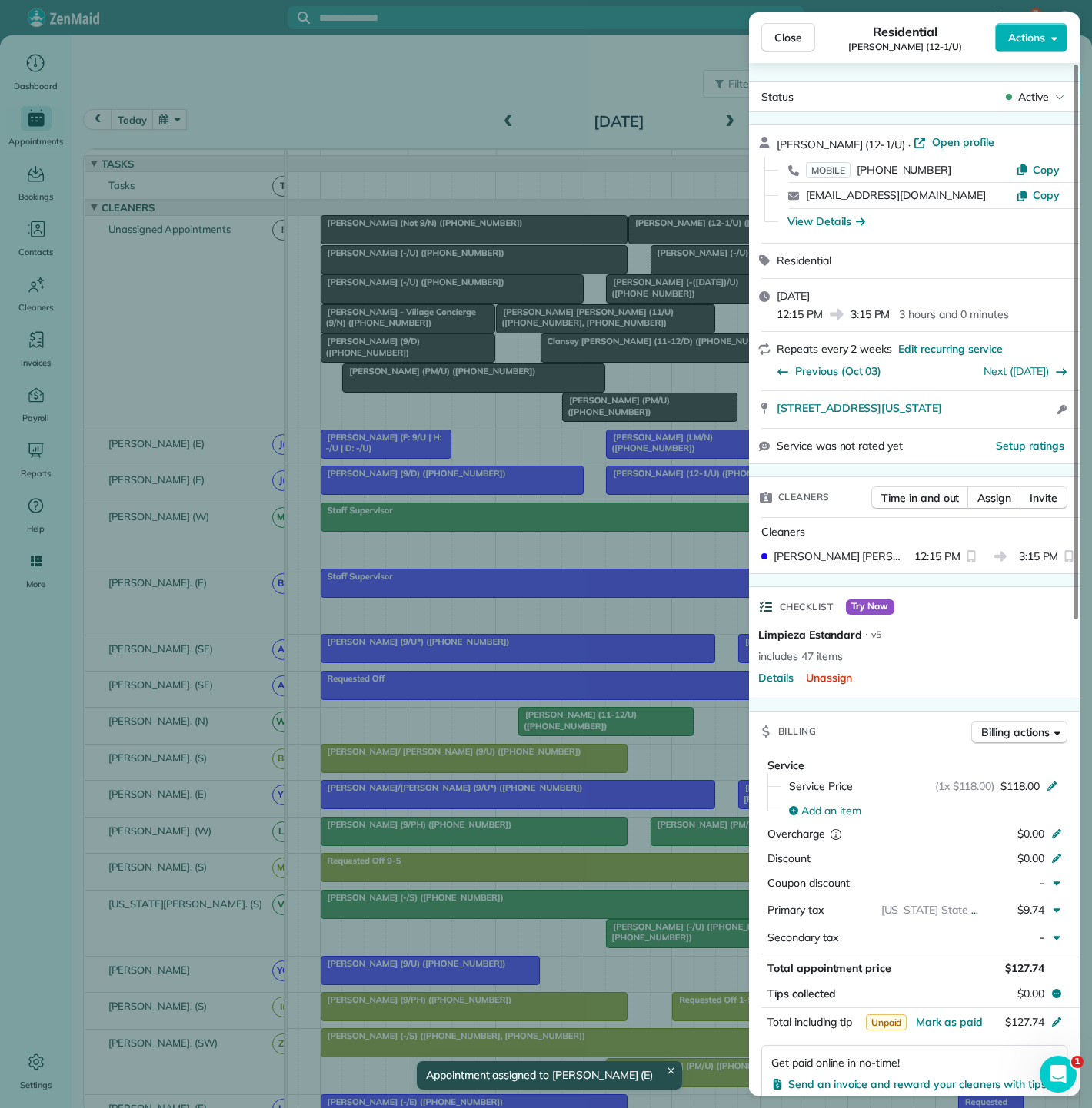
click at [638, 495] on div "Close Residential Vivien Yang (12-1/U) Actions Status Active Vivien Yang (12-1/…" at bounding box center [546, 554] width 1092 height 1108
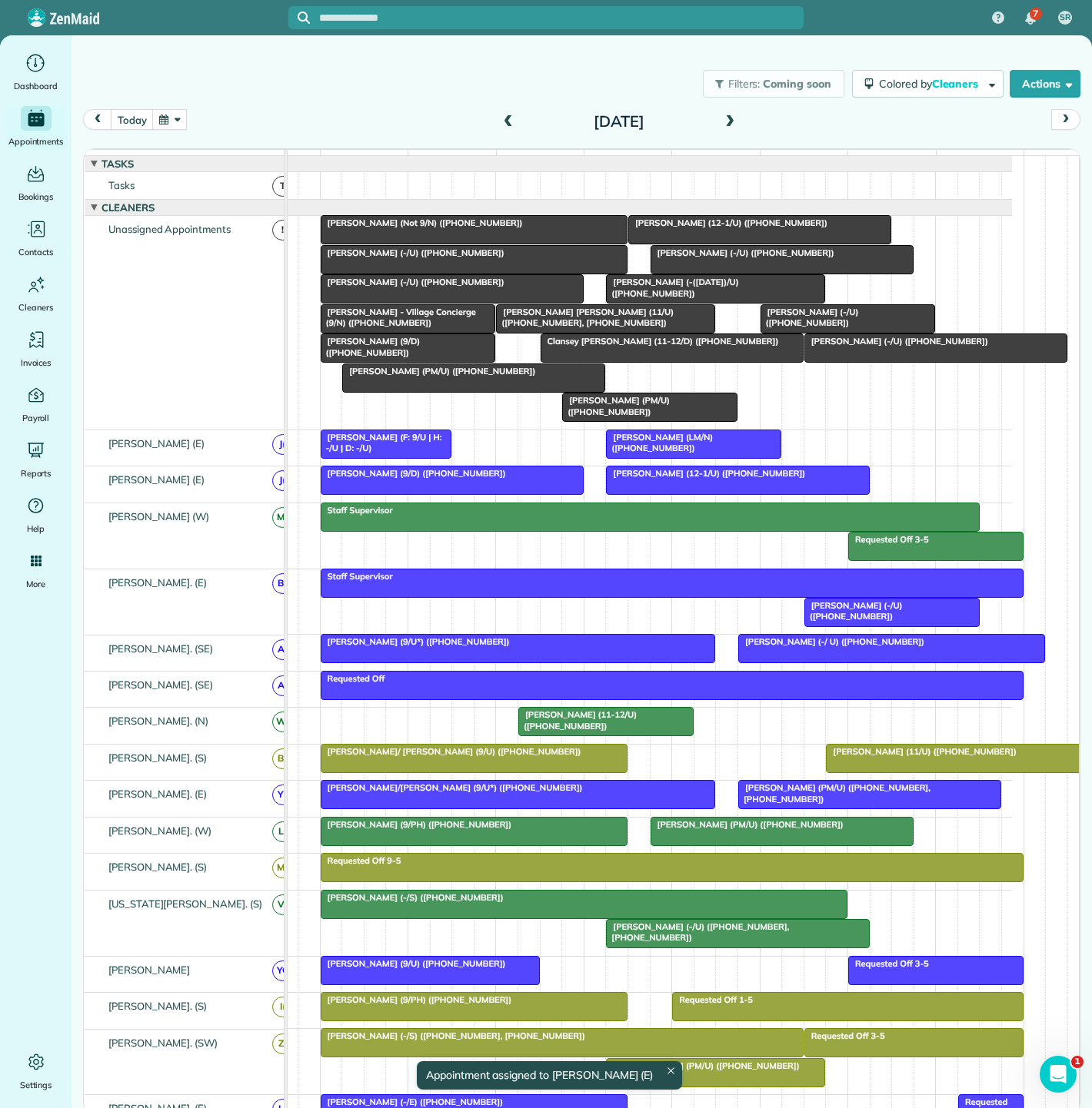
click at [527, 490] on div at bounding box center [452, 481] width 261 height 28
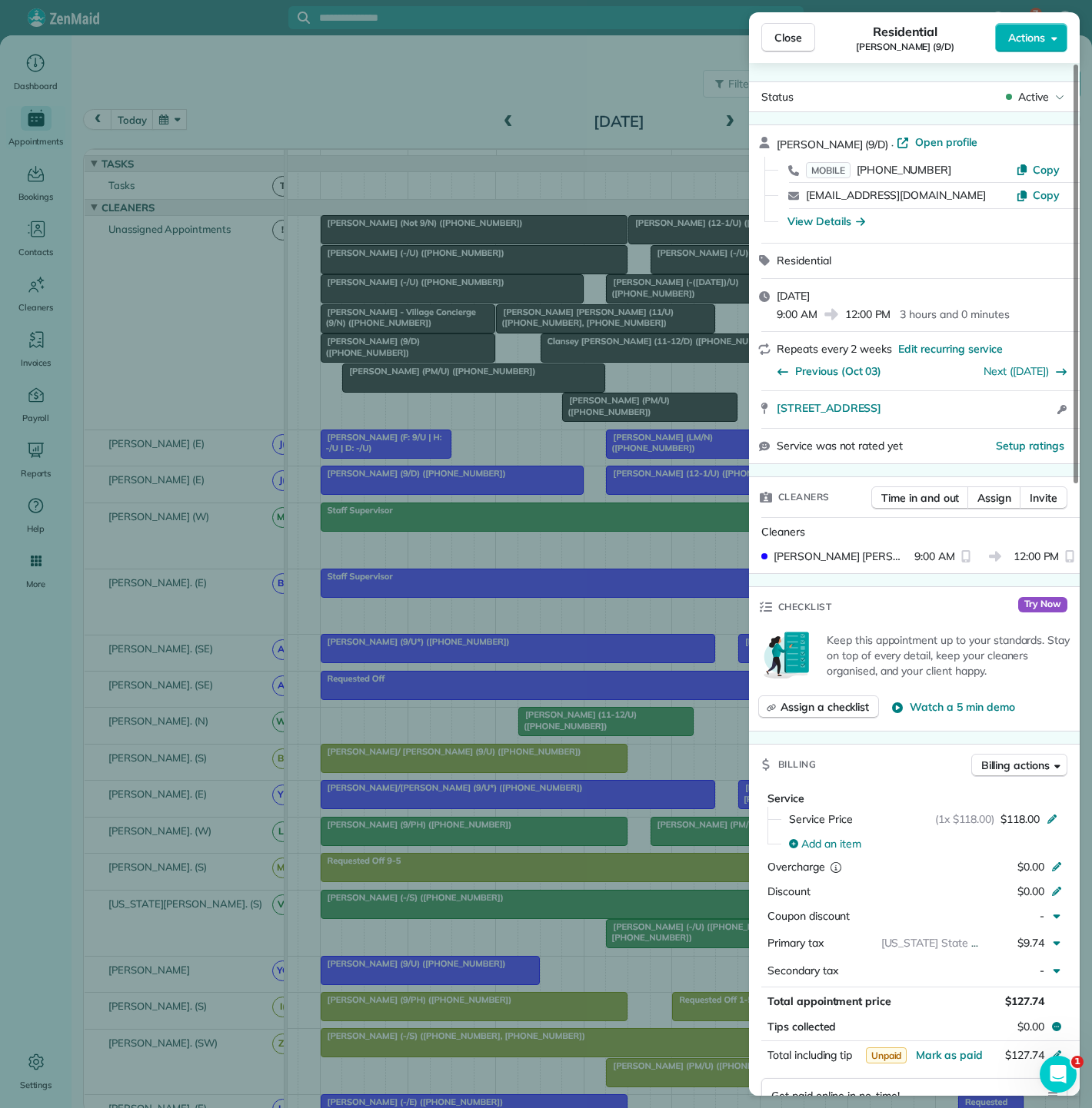
click at [527, 490] on div "Close Residential Jasmyn Fall (9/D) Actions Status Active Jasmyn Fall (9/D) · O…" at bounding box center [546, 554] width 1092 height 1108
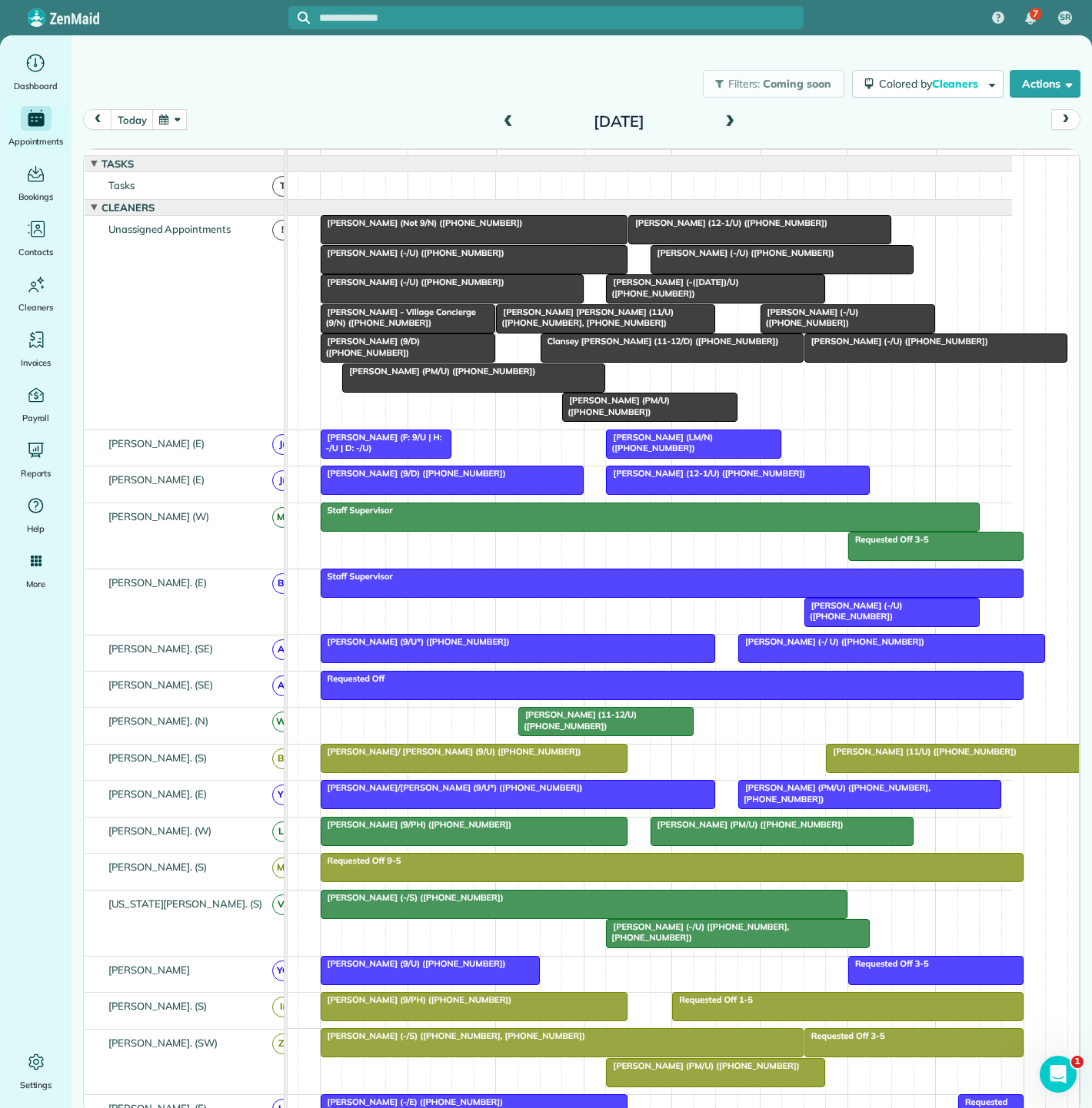
click at [662, 479] on span "[PERSON_NAME] (12-1/U) ([PHONE_NUMBER])" at bounding box center [705, 473] width 200 height 11
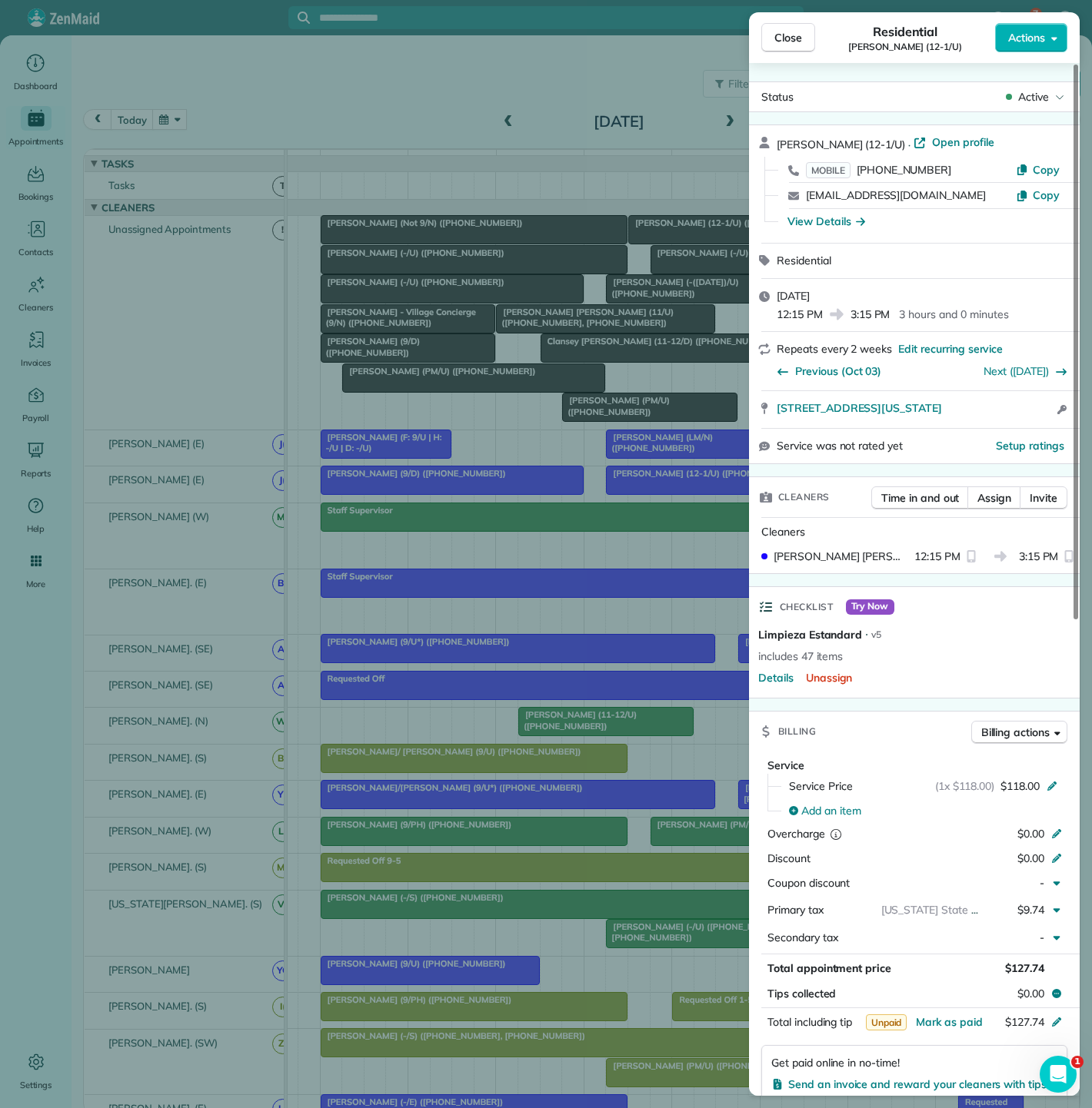
click at [662, 488] on div "Close Residential Vivien Yang (12-1/U) Actions Status Active Vivien Yang (12-1/…" at bounding box center [546, 554] width 1092 height 1108
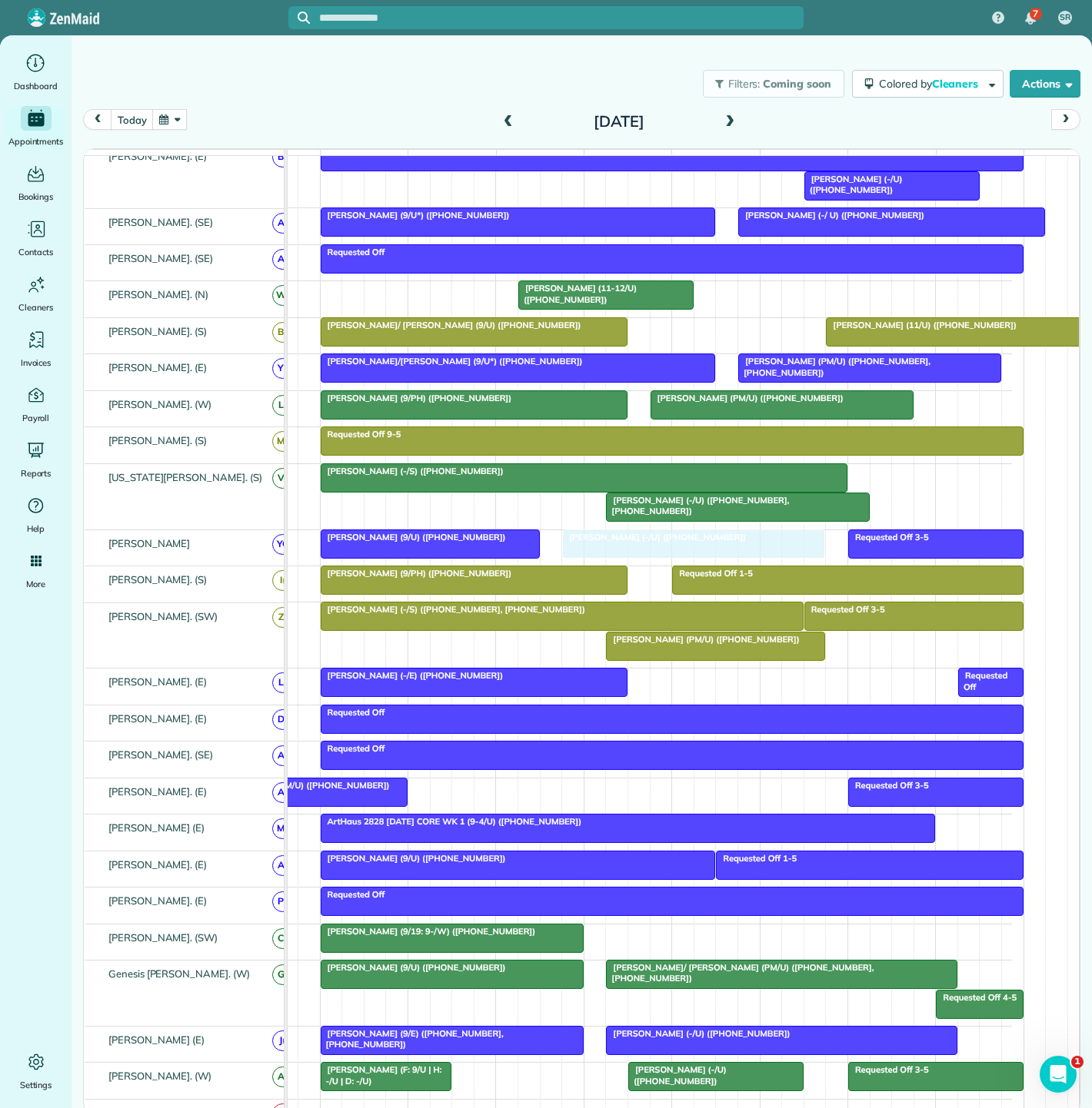
drag, startPoint x: 902, startPoint y: 363, endPoint x: 671, endPoint y: 555, distance: 300.4
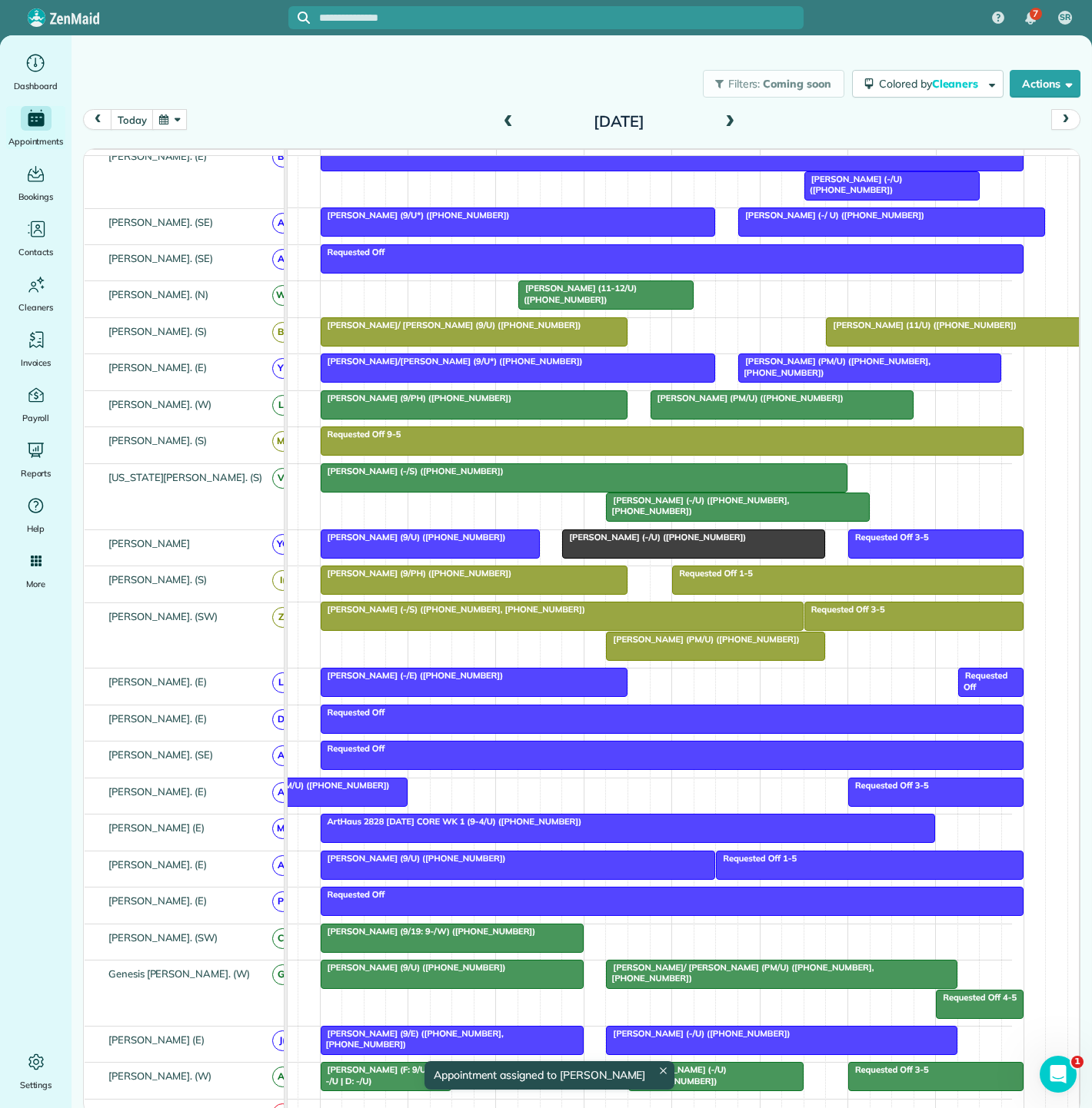
click at [471, 542] on span "[PERSON_NAME] (9/U) ([PHONE_NUMBER])" at bounding box center [413, 537] width 187 height 11
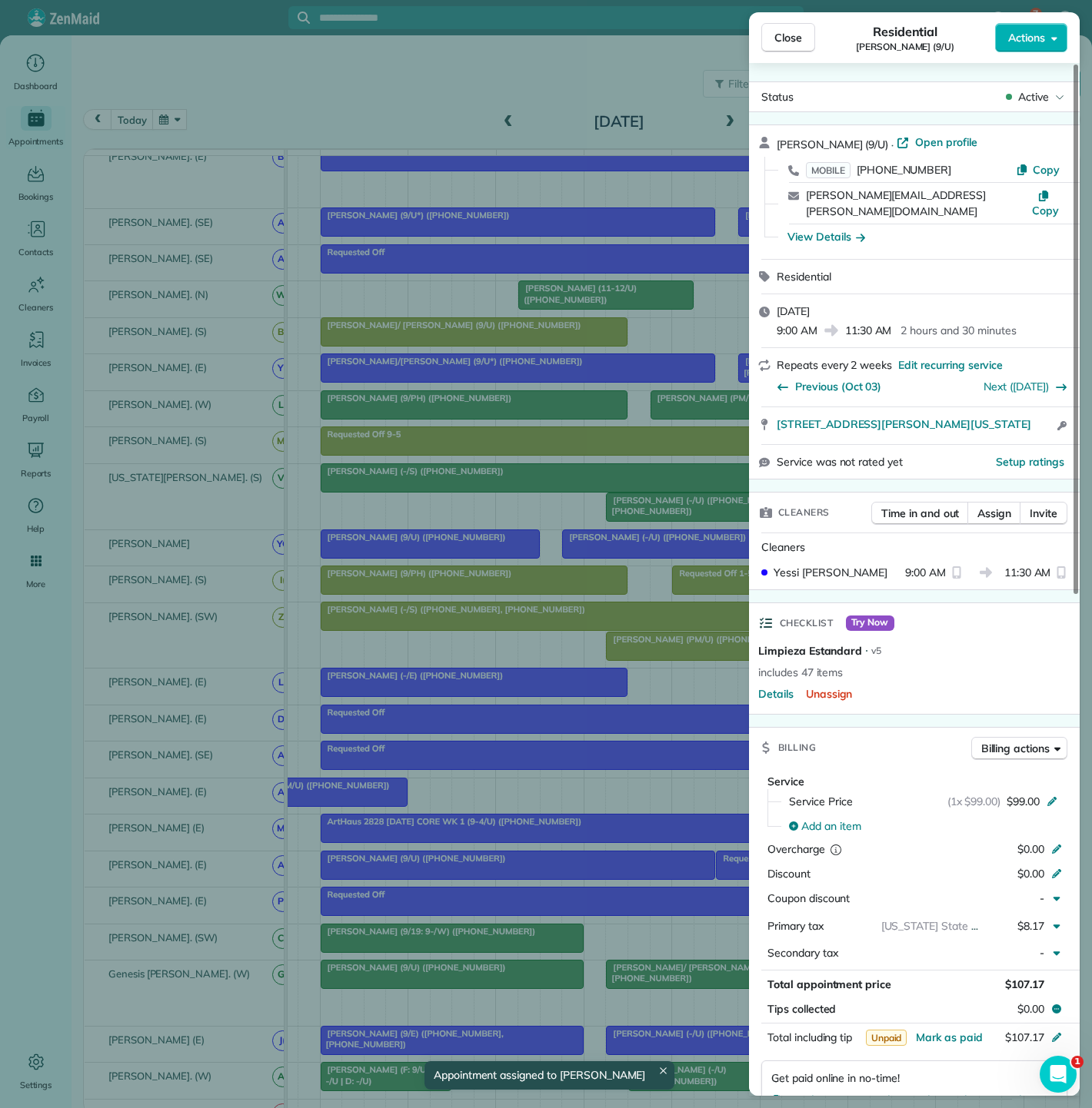
click at [471, 549] on div "Close Residential Jessica Wasinger (9/U) Actions Status Active Jessica Wasinger…" at bounding box center [546, 554] width 1092 height 1108
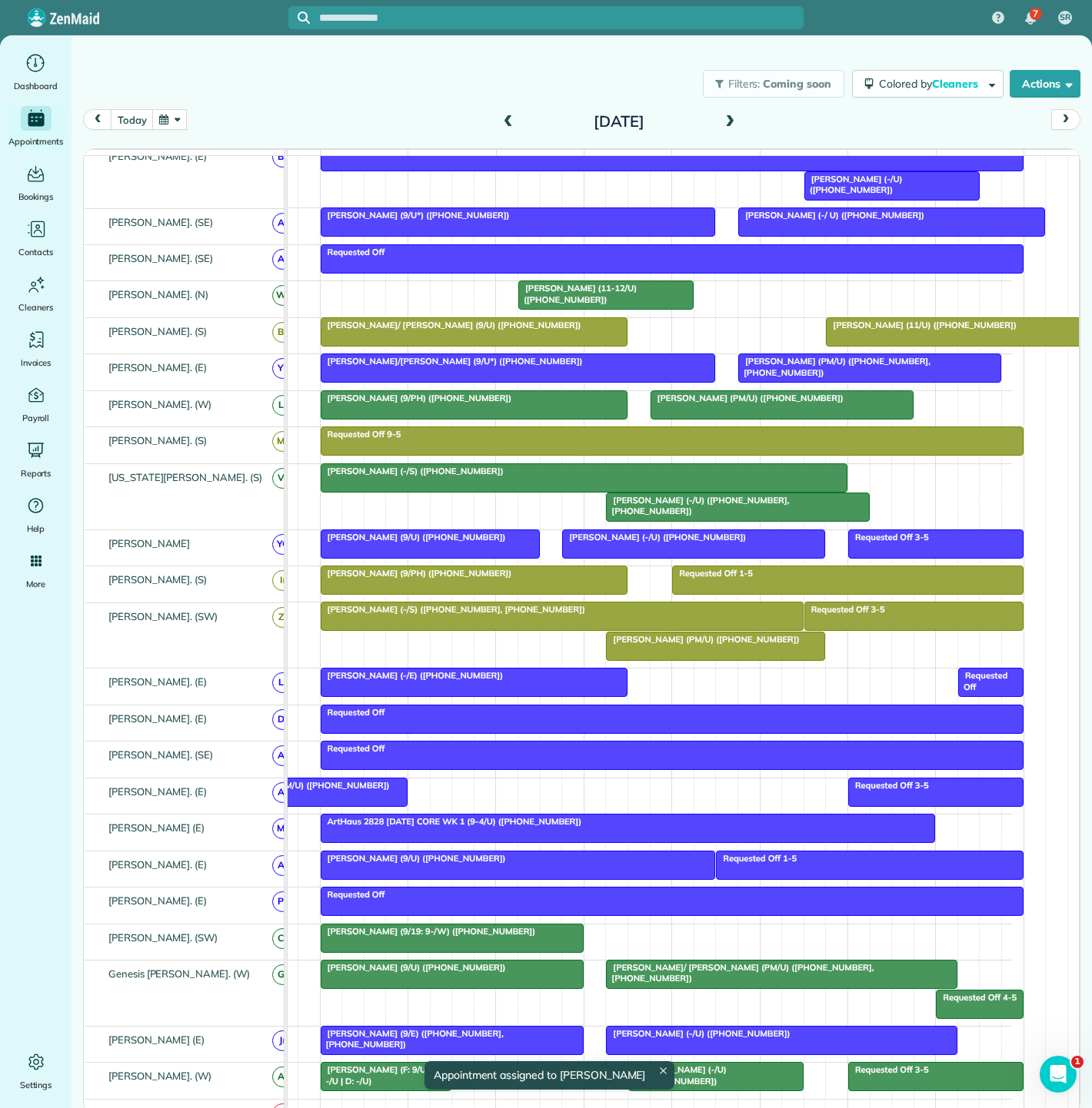
click at [581, 542] on span "[PERSON_NAME] (-/U) ([PHONE_NUMBER])" at bounding box center [654, 537] width 186 height 11
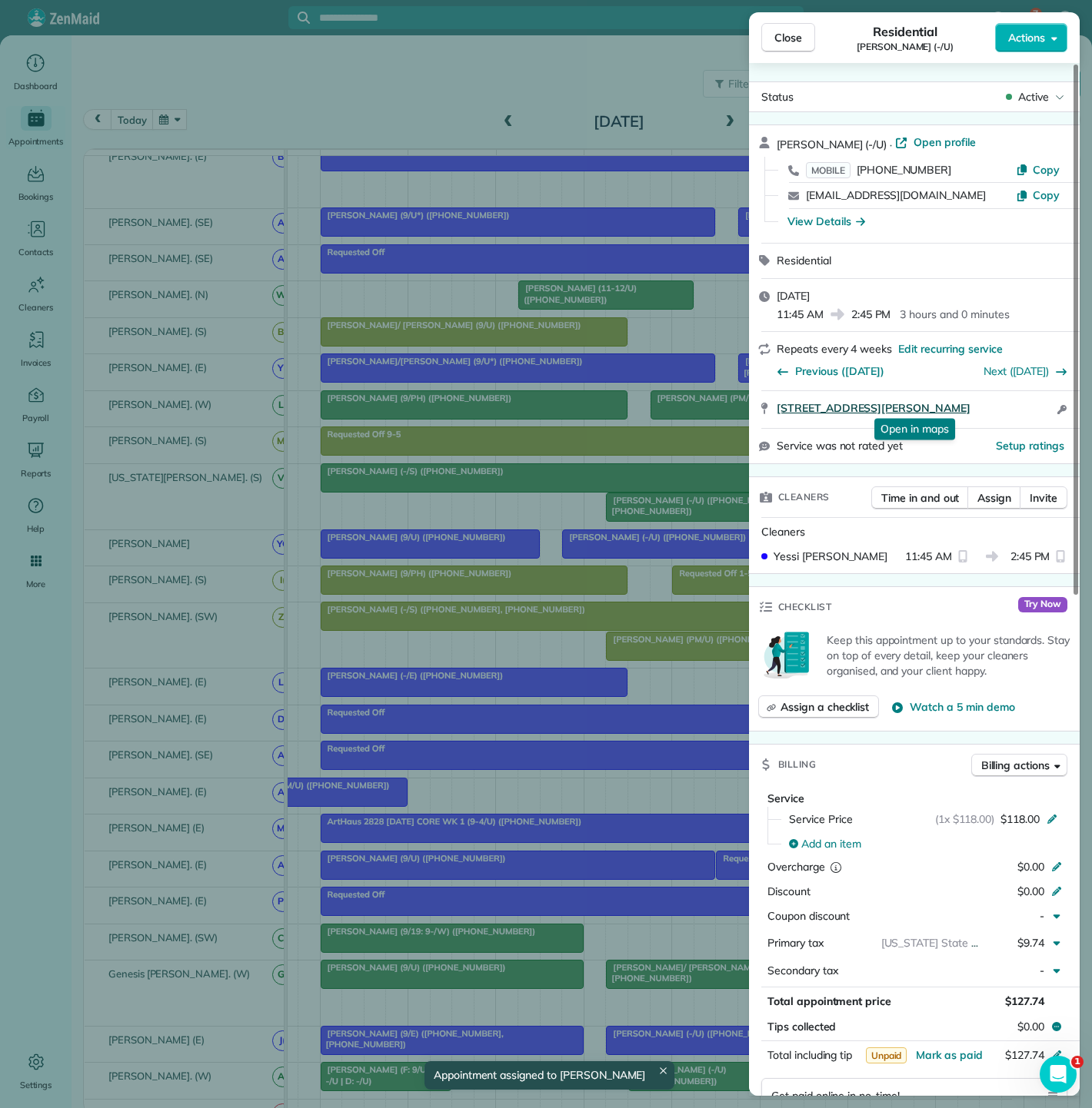
copy span "3347 Blackburn Street 8108 Dallas TX 75204"
drag, startPoint x: 819, startPoint y: 411, endPoint x: 1028, endPoint y: 408, distance: 209.0
click at [1028, 408] on div "3347 Blackburn Street 8108 Dallas TX 75204 Open in maps Open in maps Open acces…" at bounding box center [914, 410] width 331 height 37
click at [417, 587] on div "Close Residential Perla Sanchez (-/U) Actions Status Active Perla Sanchez (-/U)…" at bounding box center [546, 554] width 1092 height 1108
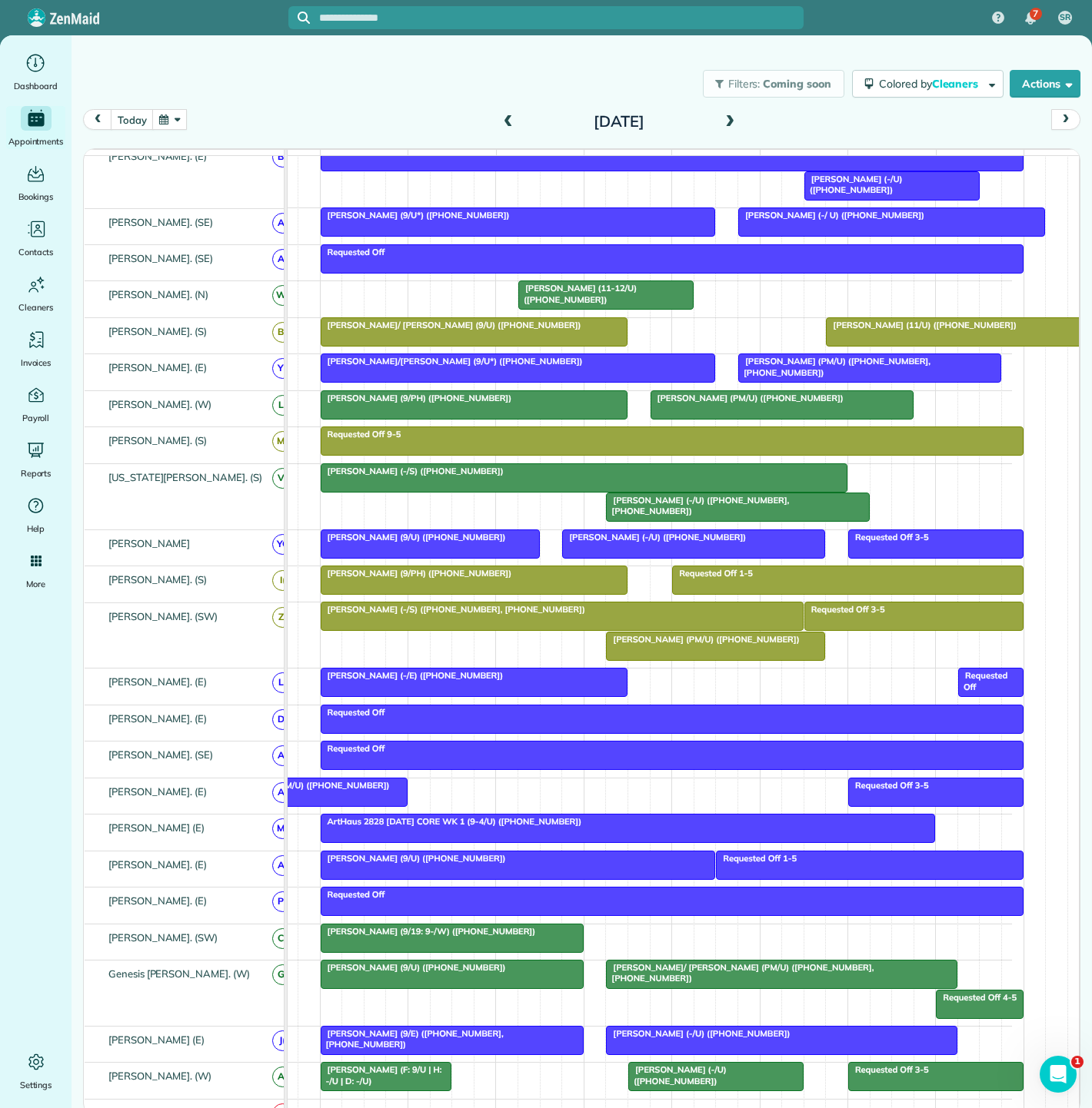
click at [409, 554] on div at bounding box center [429, 543] width 218 height 28
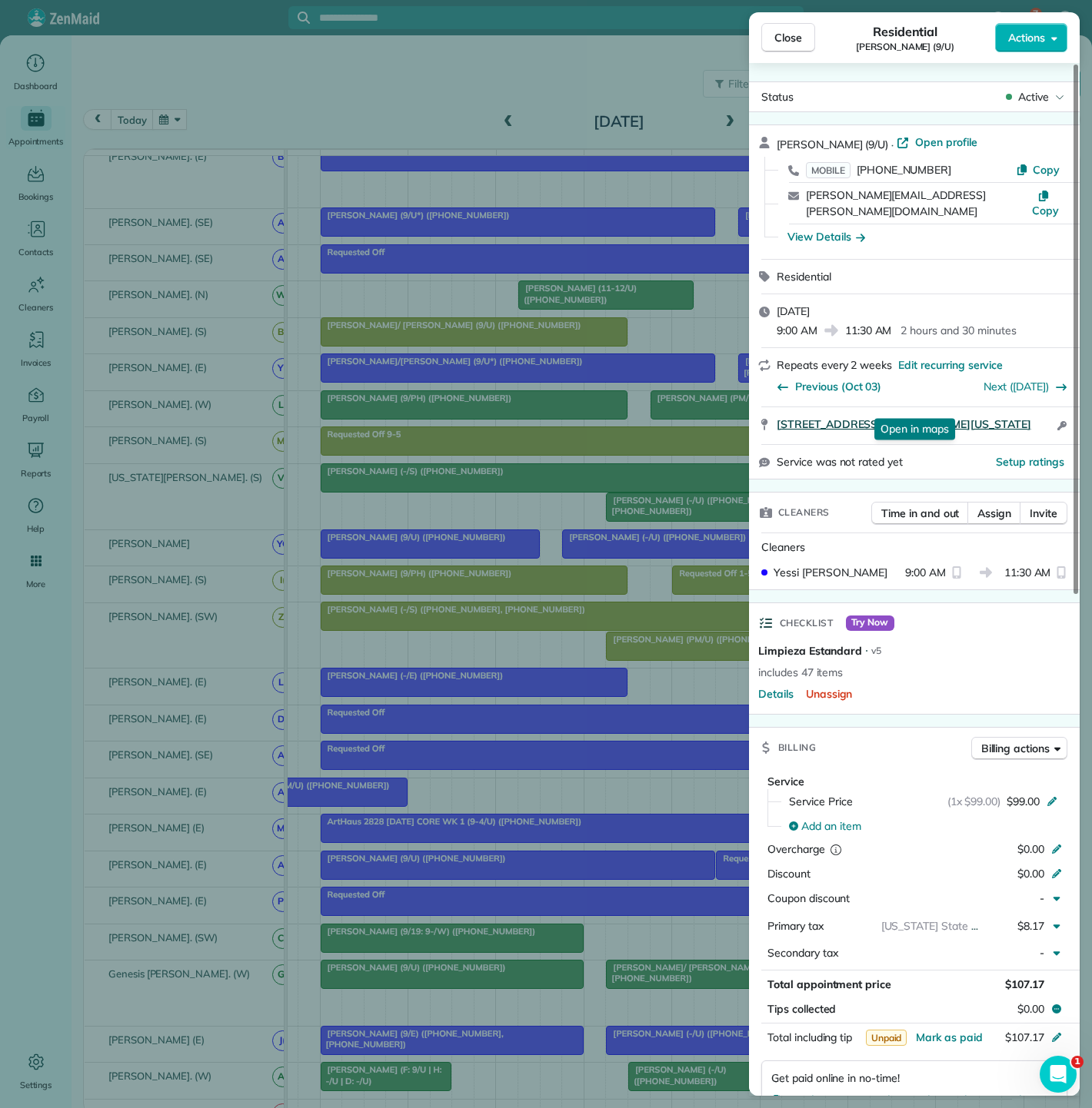
drag, startPoint x: 774, startPoint y: 409, endPoint x: 1028, endPoint y: 400, distance: 254.2
click at [1028, 407] on div "4700 McKinney Ave Unit 455 Dallas Texas 75205 Open in maps Open in maps Open ac…" at bounding box center [914, 425] width 331 height 37
click at [541, 467] on div "Close Residential Jessica Wasinger (9/U) Actions Status Active Jessica Wasinger…" at bounding box center [546, 554] width 1092 height 1108
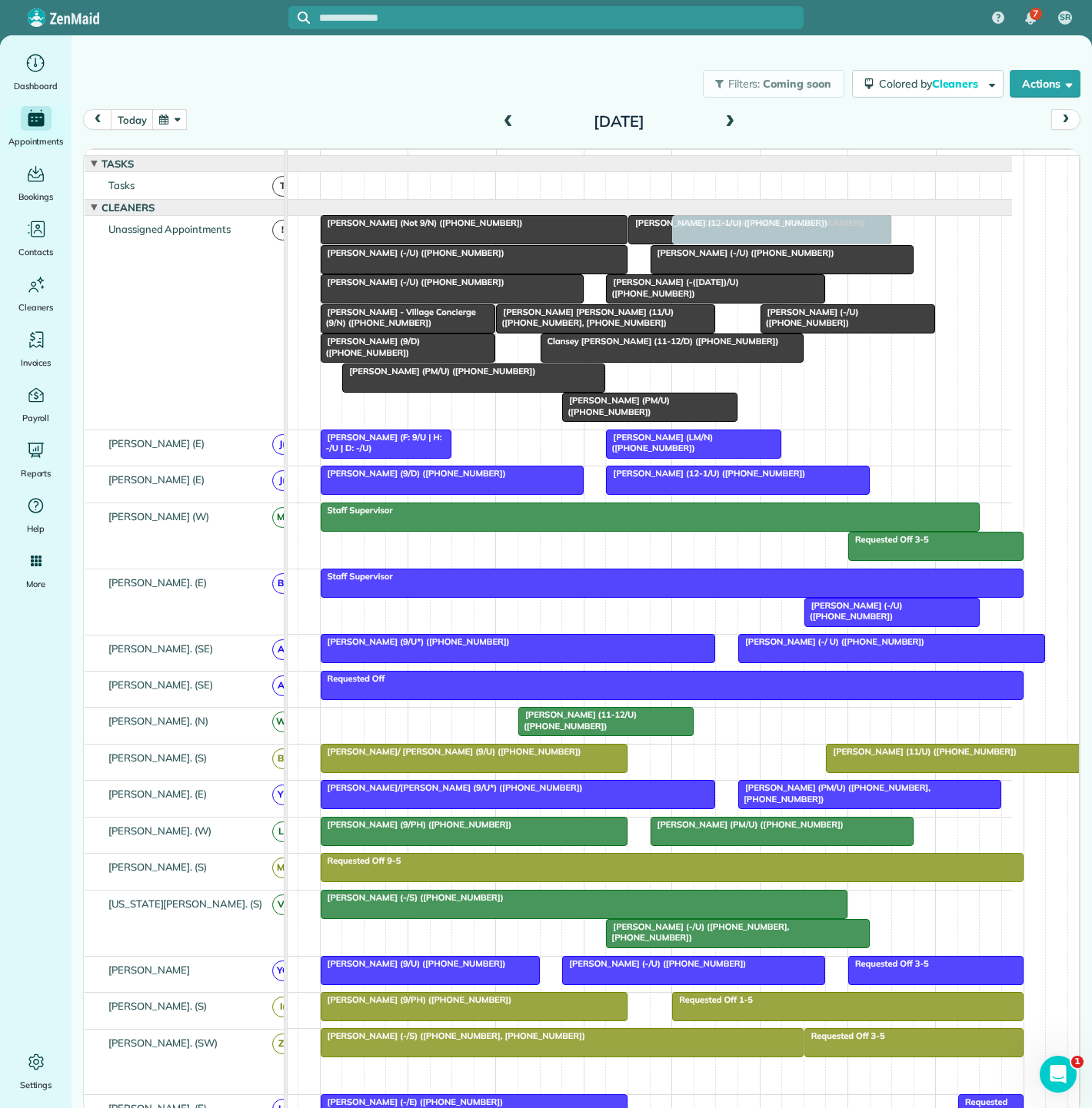
drag, startPoint x: 695, startPoint y: 649, endPoint x: 771, endPoint y: 320, distance: 337.7
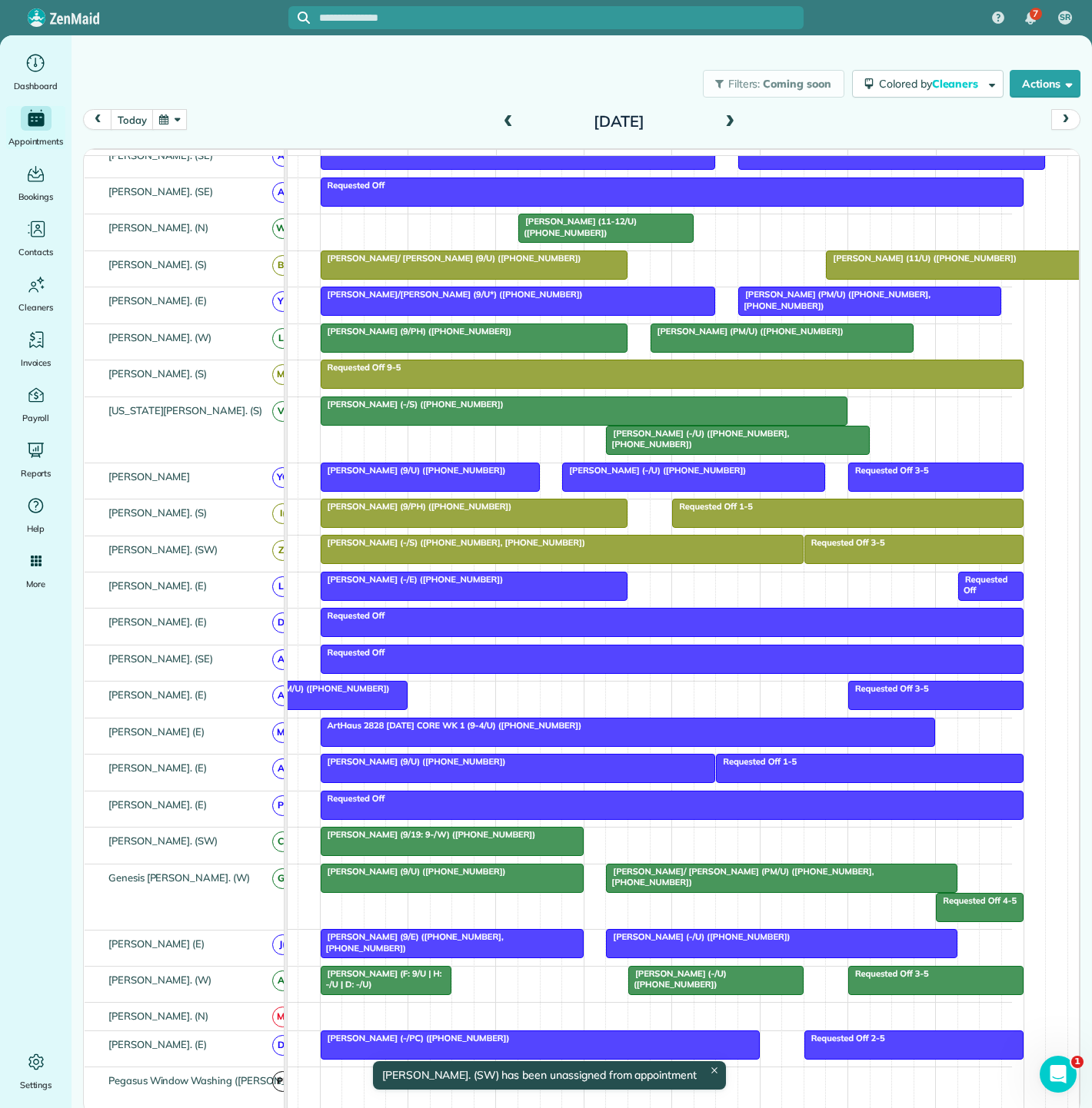
scroll to position [511, 0]
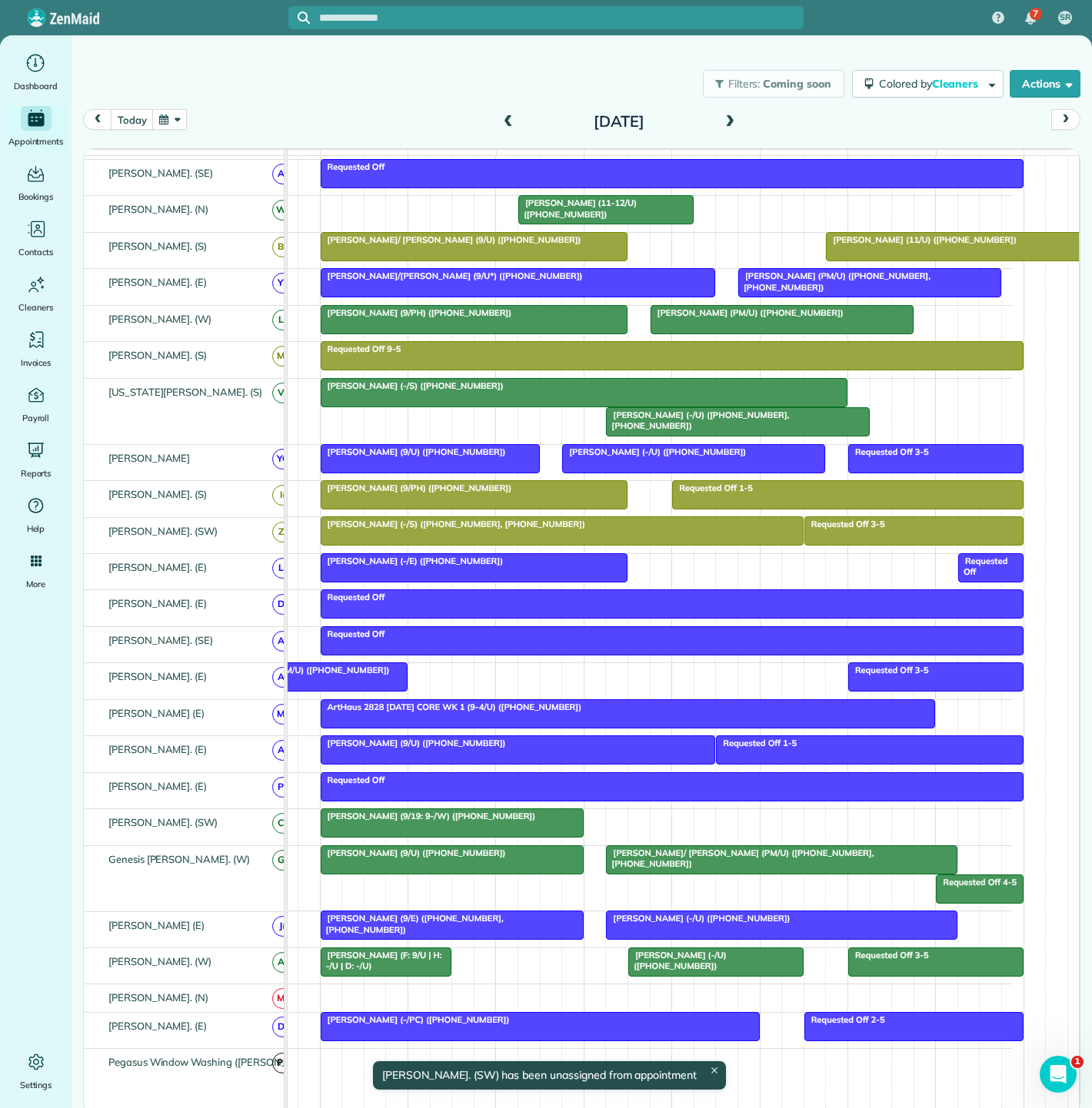
click at [340, 688] on div at bounding box center [320, 677] width 174 height 28
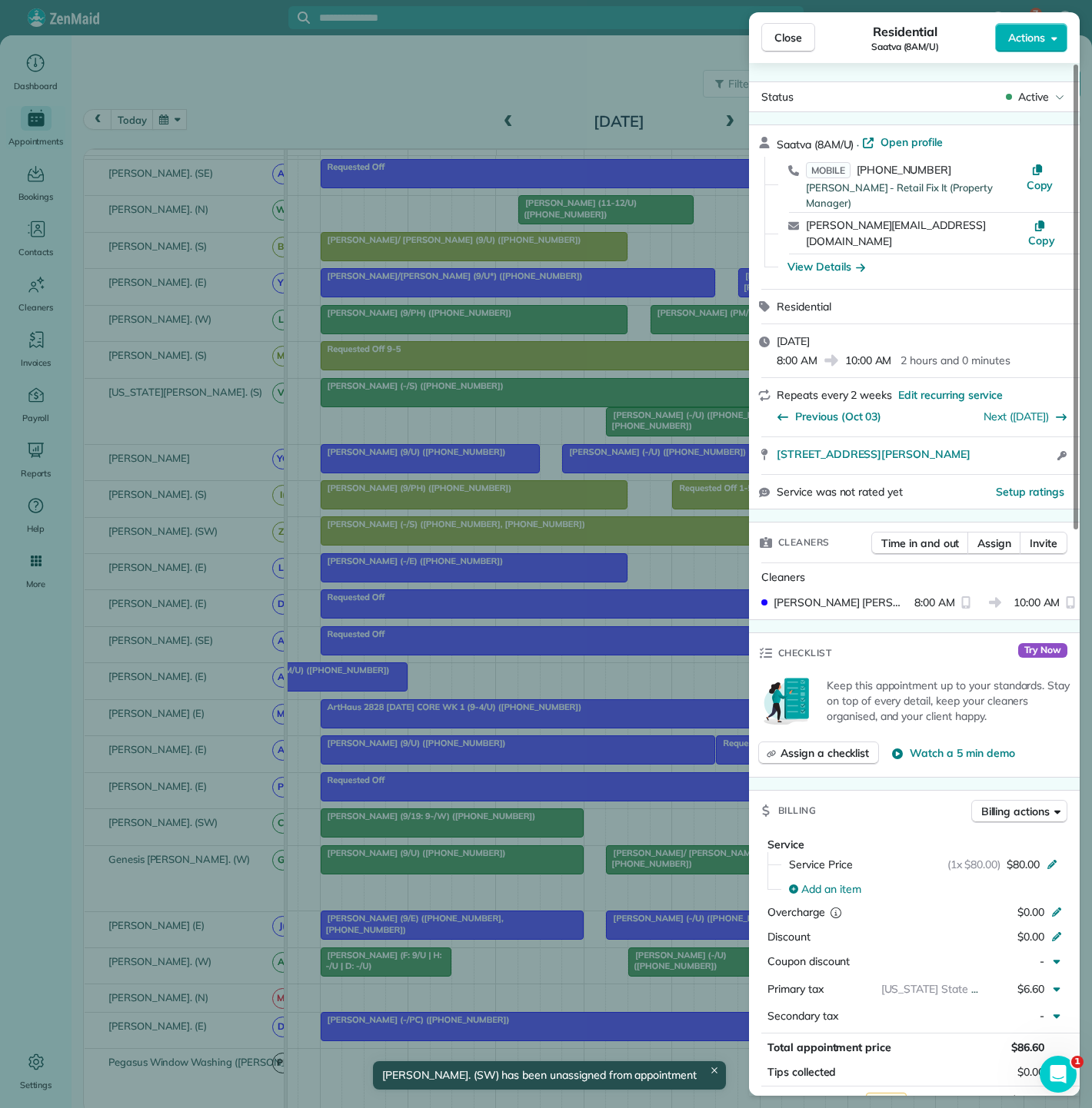
click at [340, 688] on div "Close Residential Saatva (8AM/U) Actions Status Active Saatva (8AM/U) · Open pr…" at bounding box center [546, 554] width 1092 height 1108
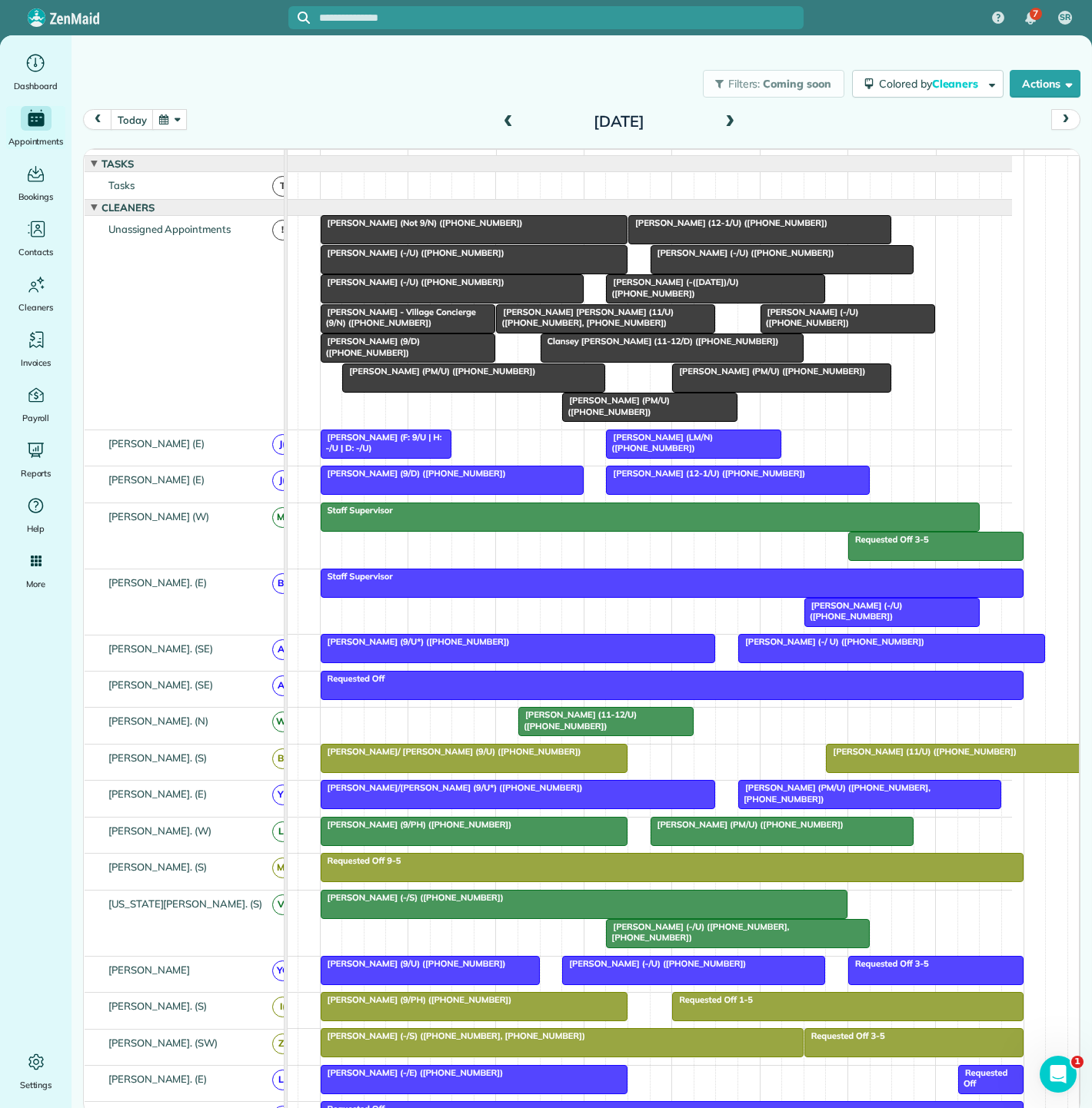
click at [584, 329] on div "[PERSON_NAME] [PERSON_NAME] (11/U) ([PHONE_NUMBER], [PHONE_NUMBER])" at bounding box center [605, 317] width 210 height 22
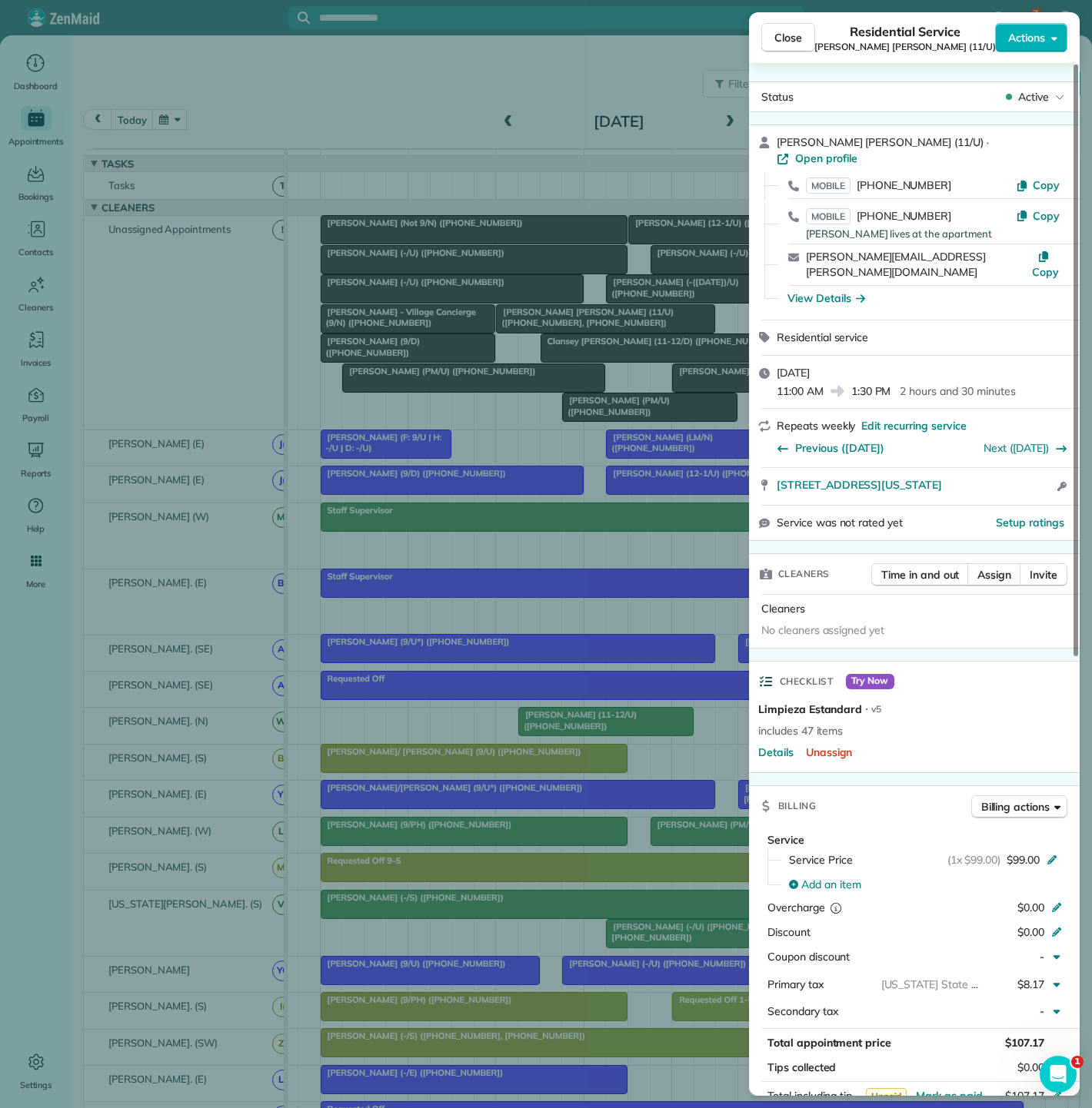
click at [584, 330] on div "Close Residential Service Connor Edwards (11/U) Actions Status Active Connor Ed…" at bounding box center [546, 554] width 1092 height 1108
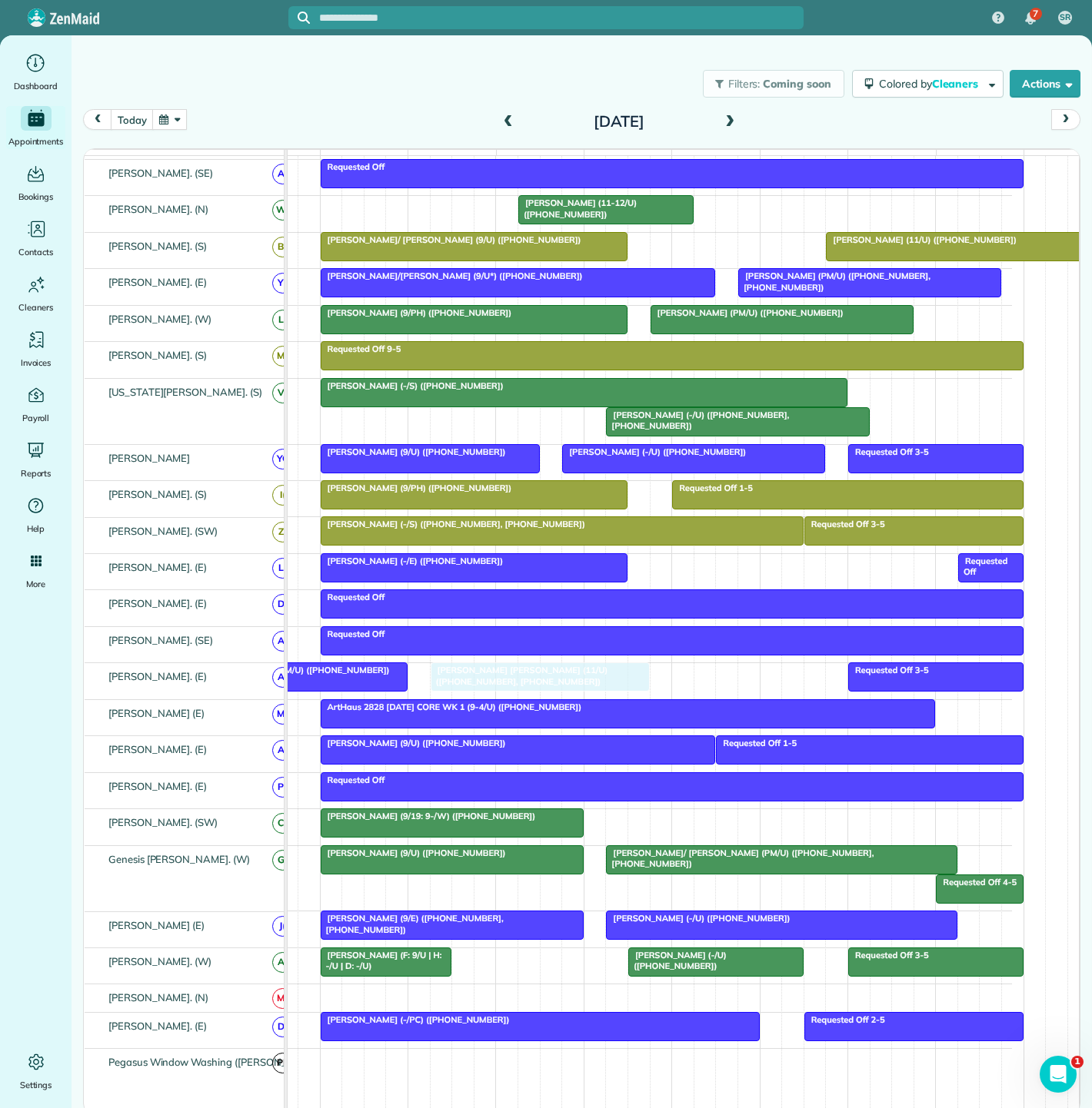
drag, startPoint x: 584, startPoint y: 330, endPoint x: 513, endPoint y: 682, distance: 359.1
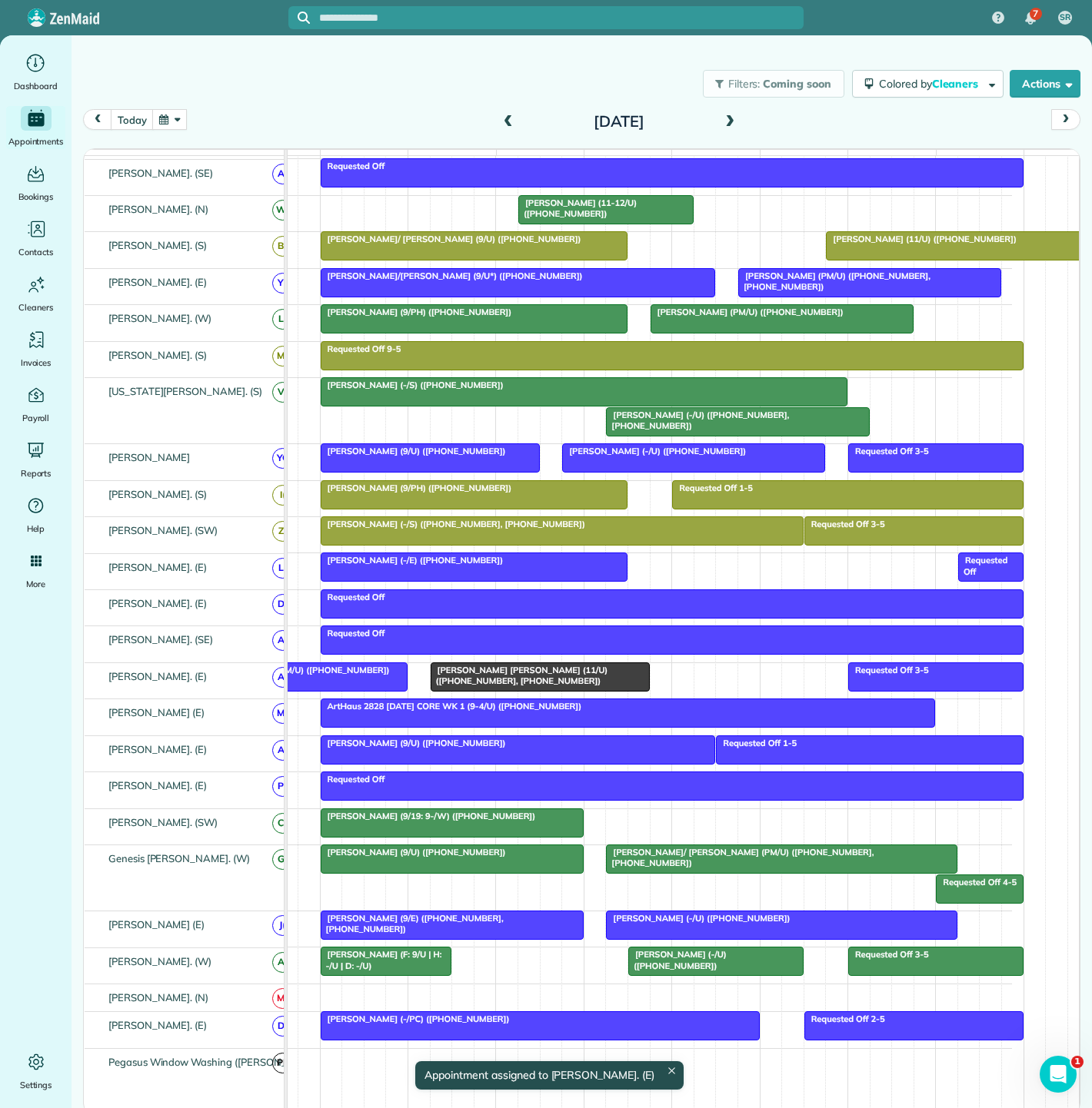
click at [543, 687] on div "[PERSON_NAME] [PERSON_NAME] (11/U) ([PHONE_NUMBER], [PHONE_NUMBER])" at bounding box center [540, 676] width 210 height 22
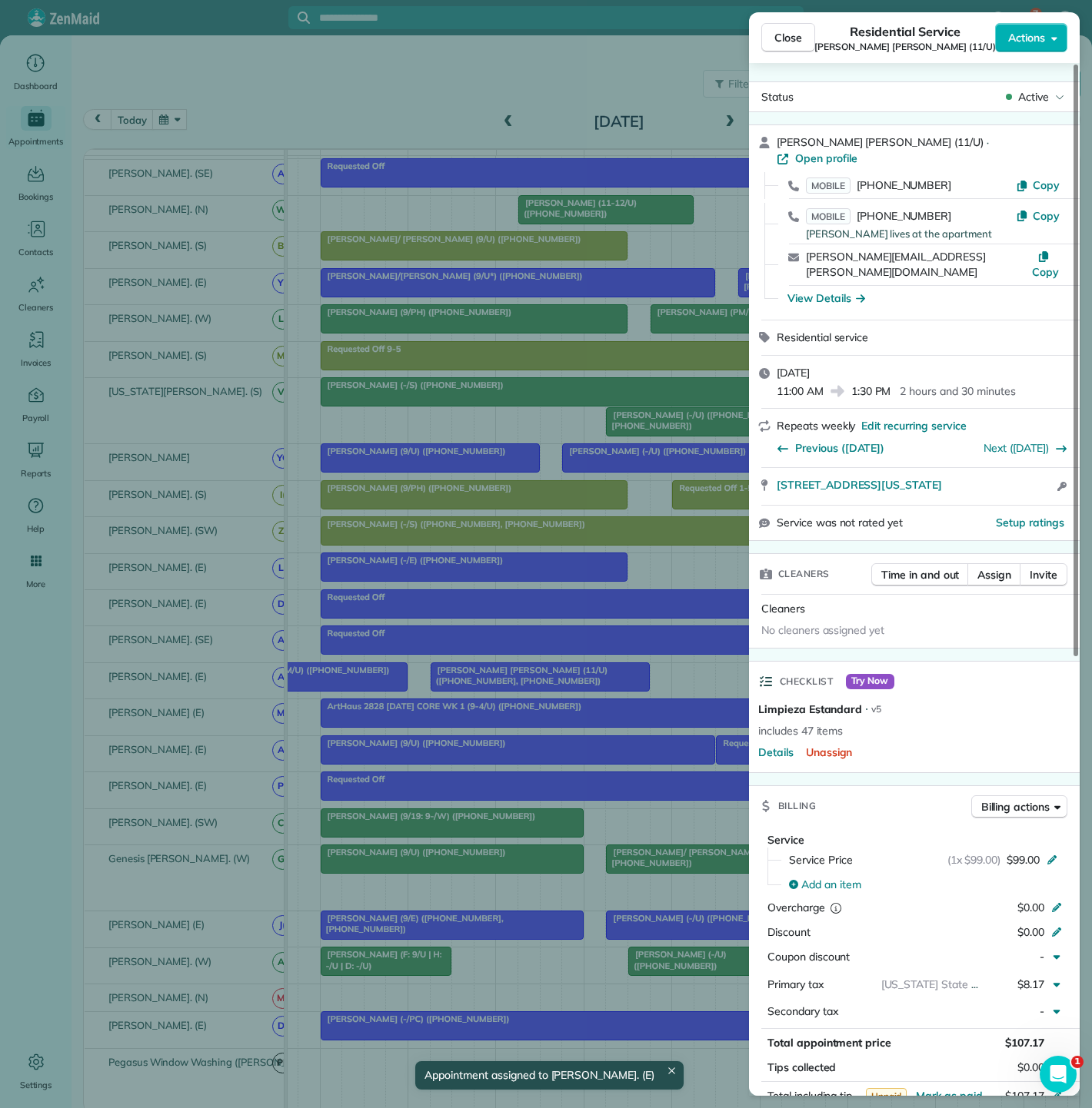
click at [543, 690] on div "Close Residential Service Connor Edwards (11/U) Actions Status Active Connor Ed…" at bounding box center [546, 554] width 1092 height 1108
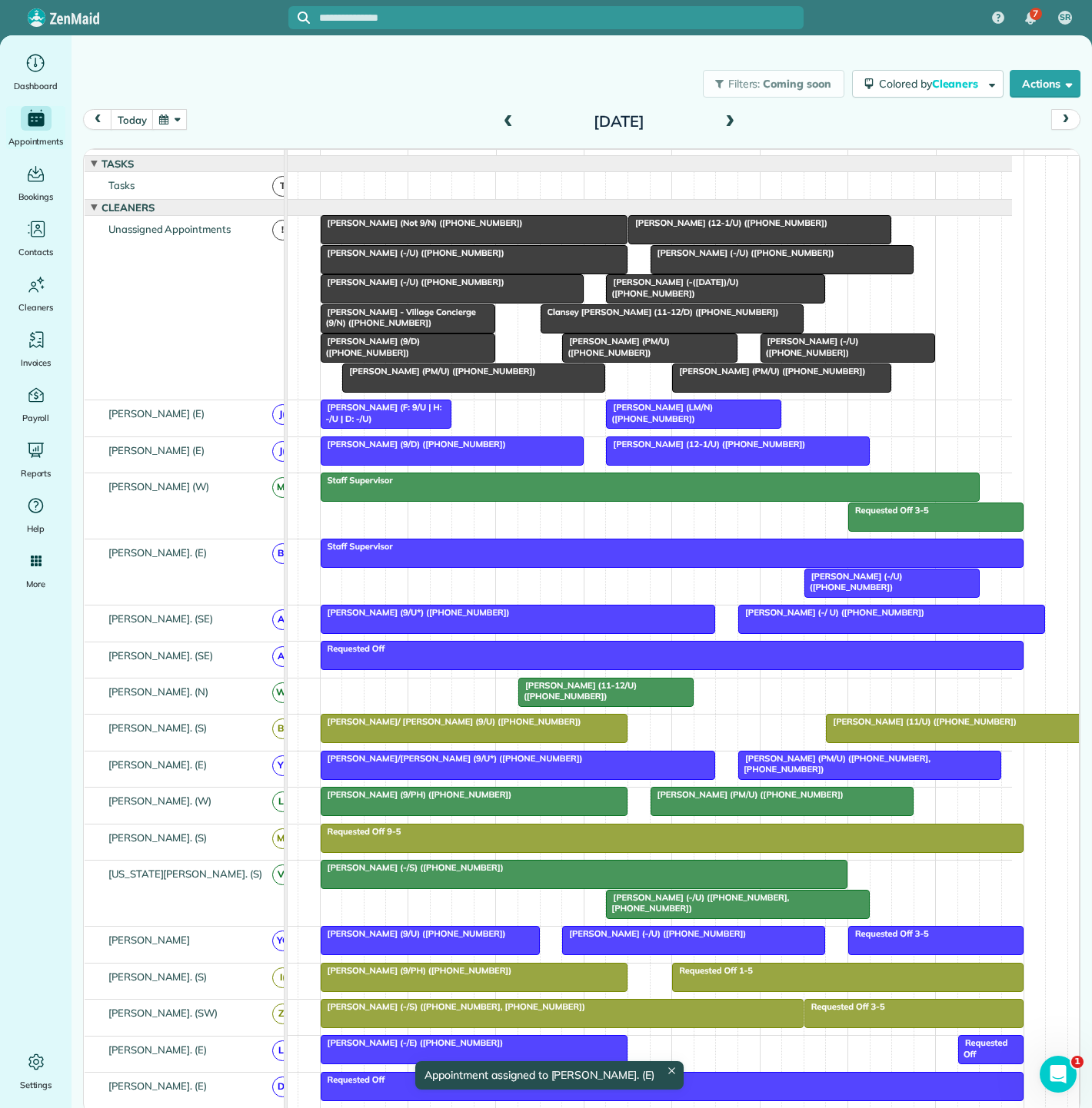
click at [623, 354] on span "[PERSON_NAME] (PM/U) ([PHONE_NUMBER])" at bounding box center [615, 346] width 108 height 21
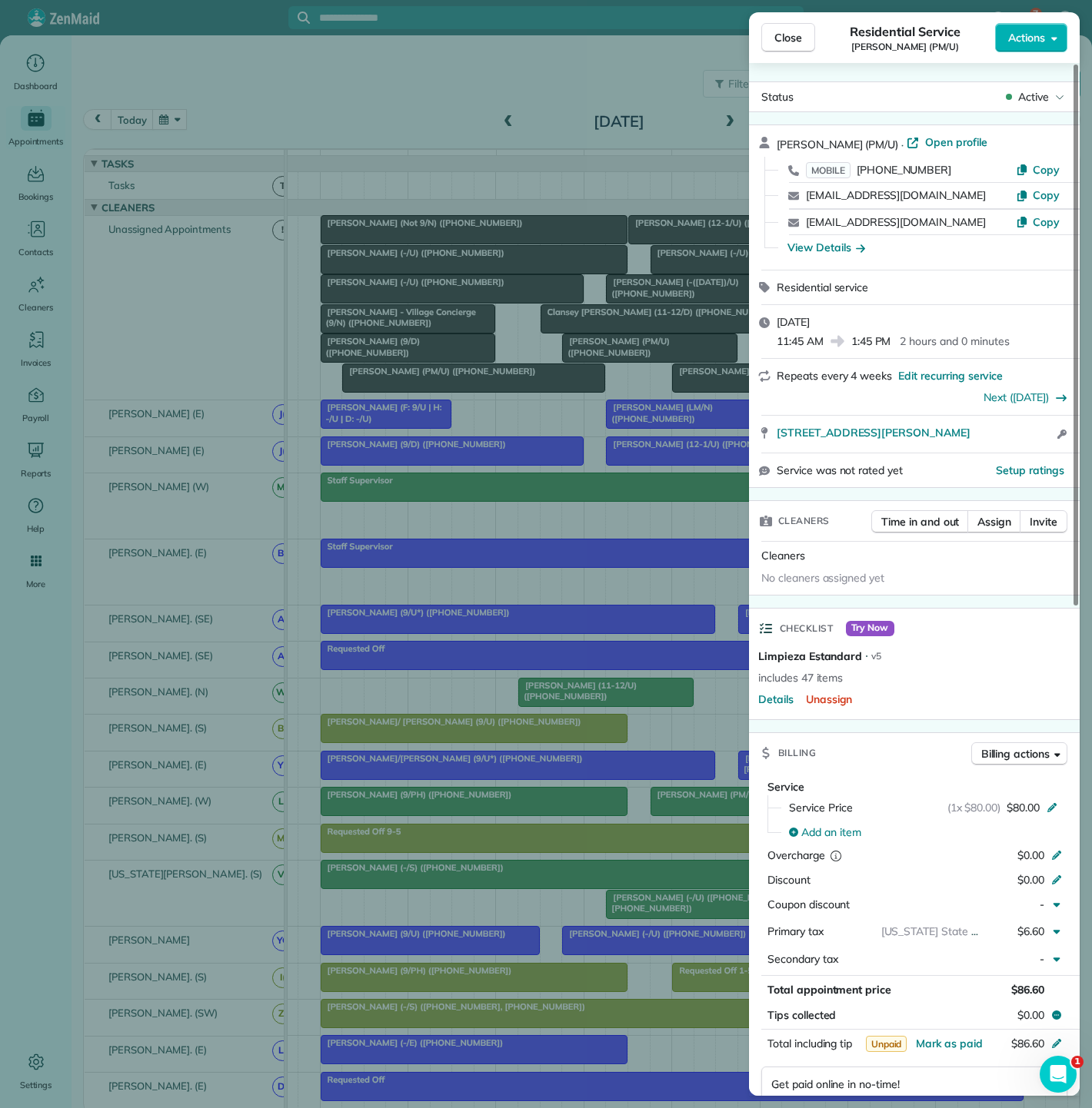
click at [623, 354] on div "Close Residential Service Nick Macias (PM/U) Actions Status Active Nick Macias …" at bounding box center [546, 554] width 1092 height 1108
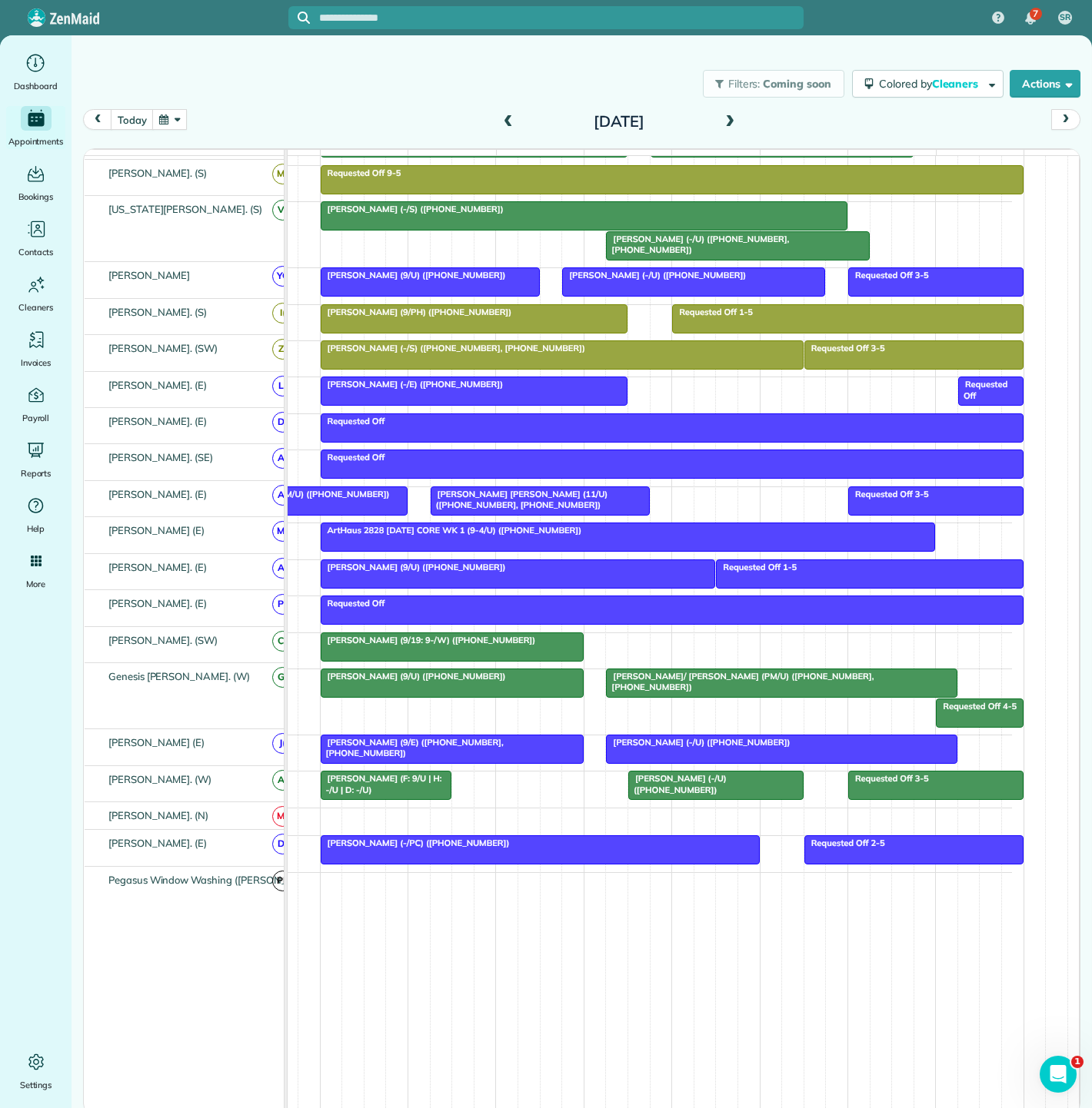
click at [349, 494] on span "Saatva (8AM/U) ([PHONE_NUMBER])" at bounding box center [310, 494] width 160 height 11
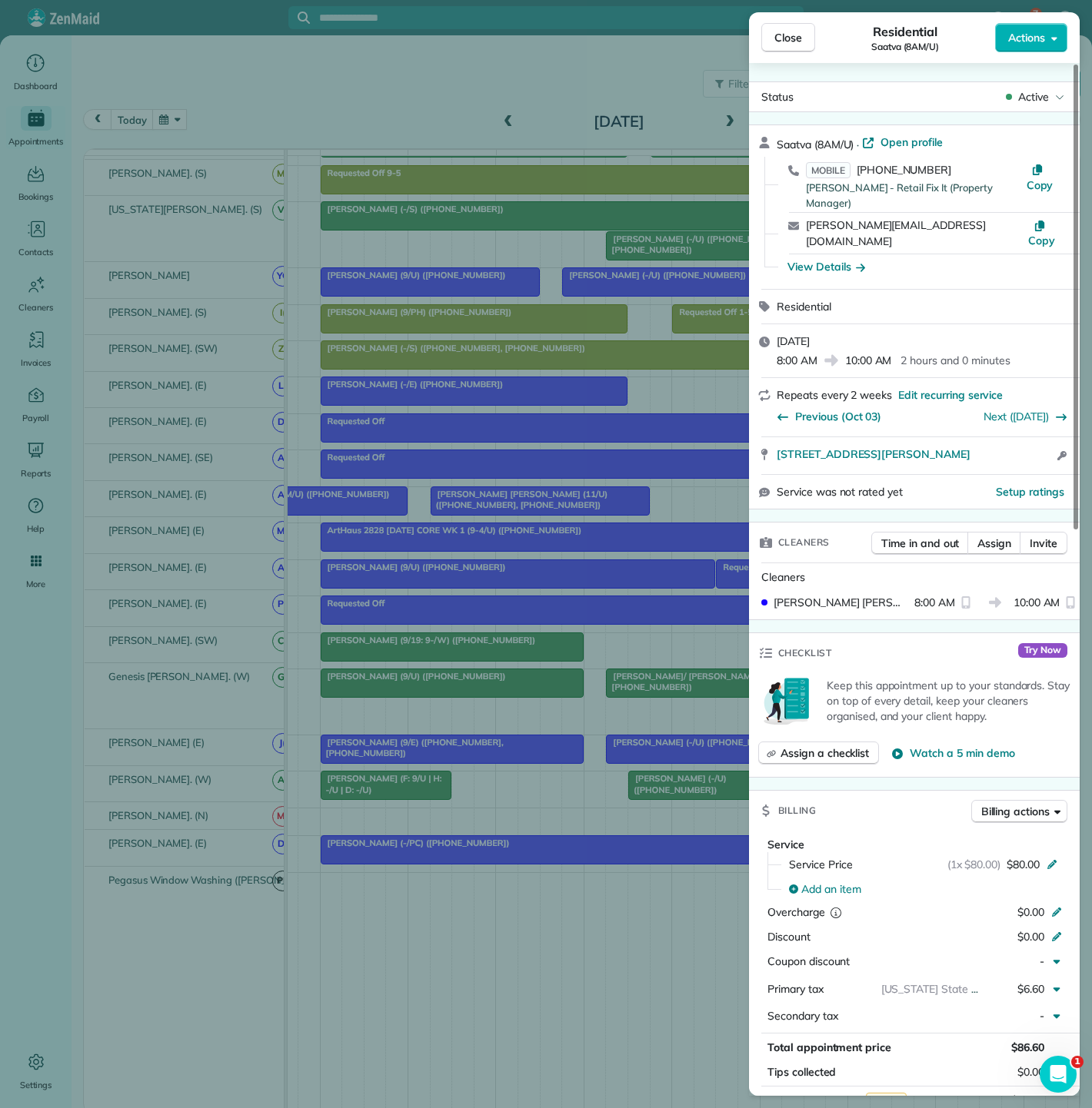
click at [349, 494] on div "Close Residential Saatva (8AM/U) Actions Status Active Saatva (8AM/U) · Open pr…" at bounding box center [546, 554] width 1092 height 1108
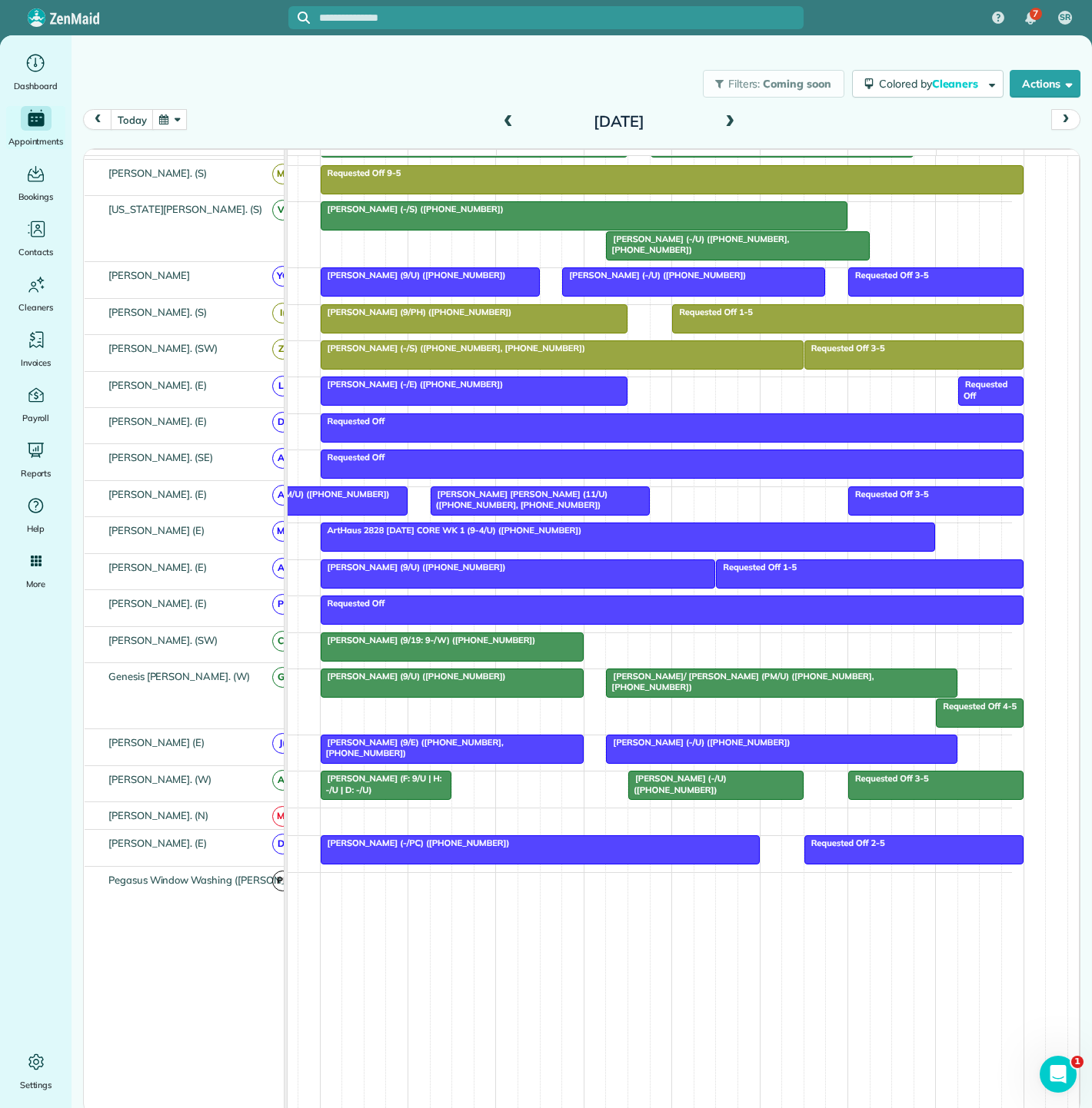
click at [509, 496] on span "[PERSON_NAME] [PERSON_NAME] (11/U) ([PHONE_NUMBER], [PHONE_NUMBER])" at bounding box center [518, 500] width 178 height 21
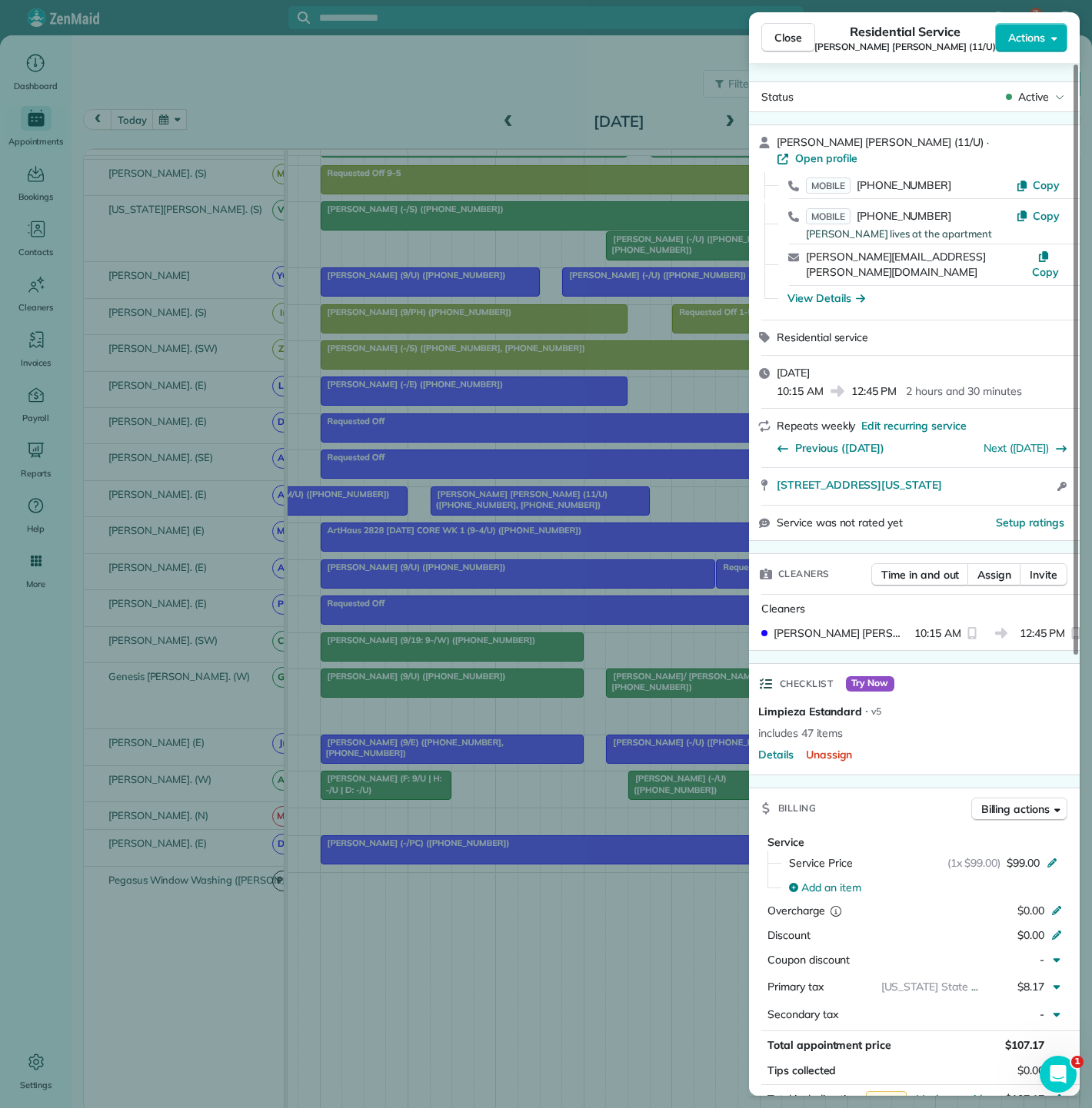
click at [509, 496] on div "Close Residential Service Connor Edwards (11/U) Actions Status Active Connor Ed…" at bounding box center [546, 554] width 1092 height 1108
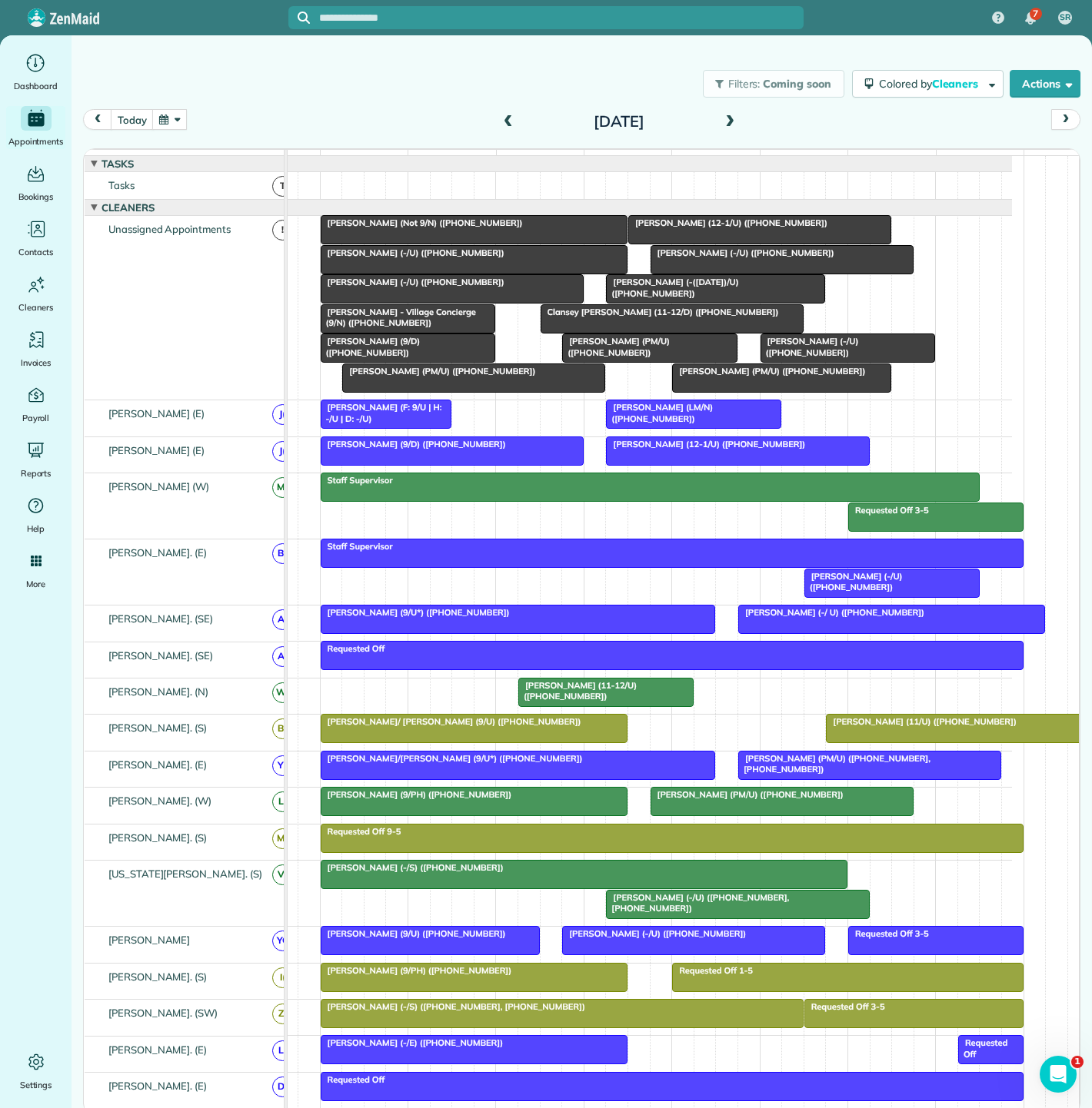
click at [428, 329] on div "[PERSON_NAME] - Village Concierge (9/N) ([PHONE_NUMBER])" at bounding box center [408, 317] width 166 height 22
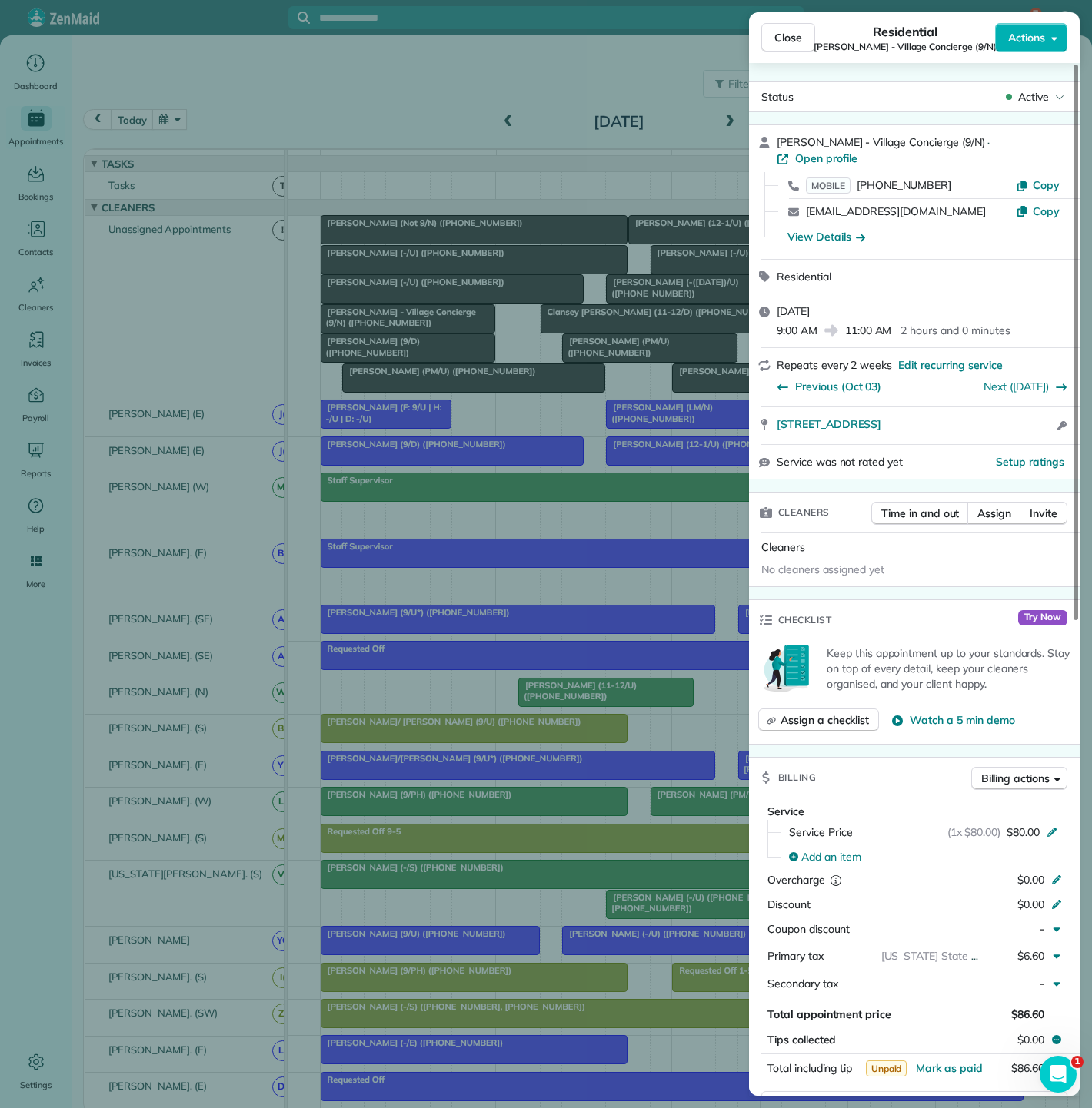
click at [428, 332] on div "Close Residential [PERSON_NAME] - Village Concierge (9/N) Actions Status Active…" at bounding box center [546, 554] width 1092 height 1108
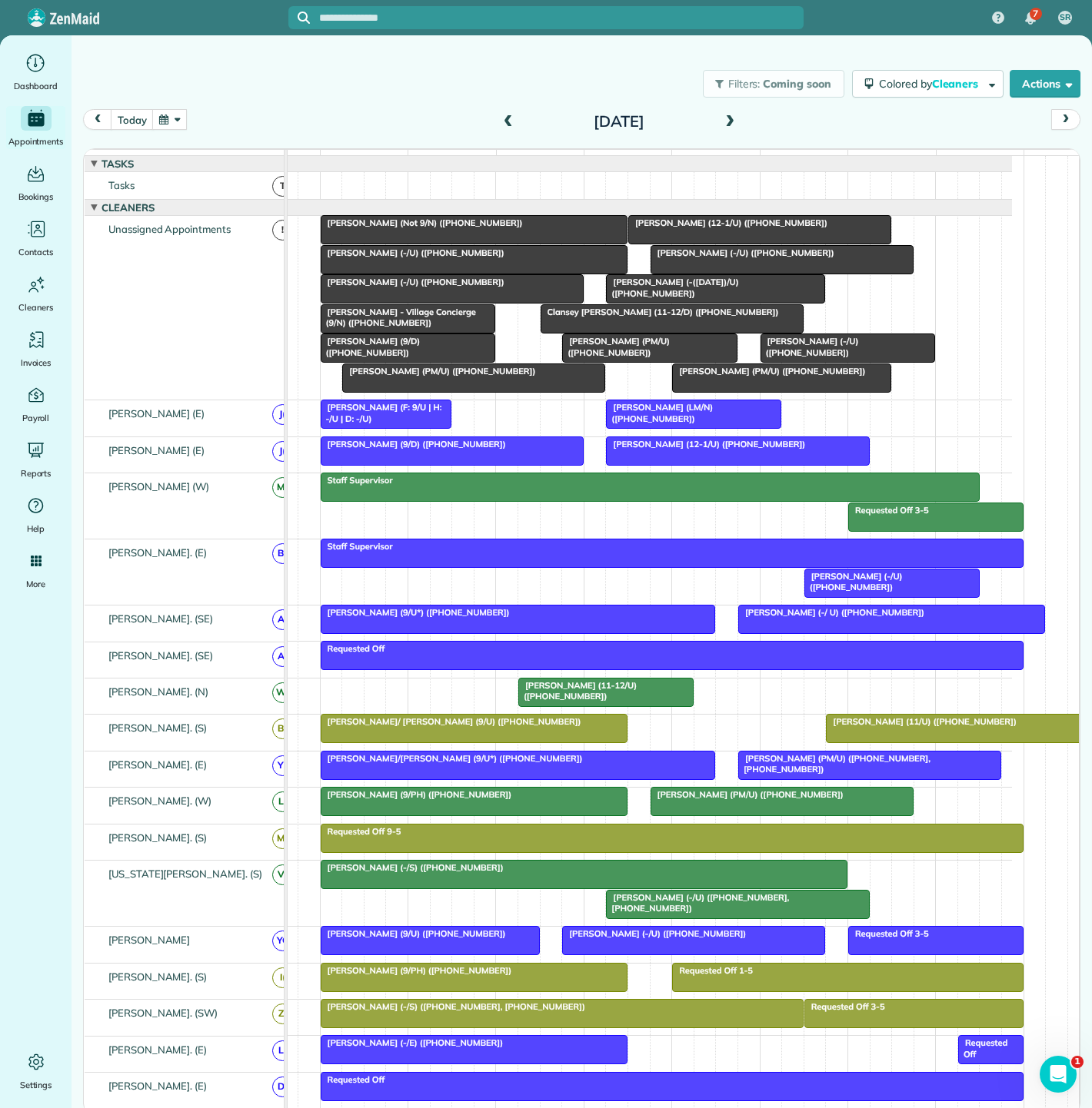
click at [800, 358] on span "[PERSON_NAME] (-/U) ([PHONE_NUMBER])" at bounding box center [809, 346] width 100 height 21
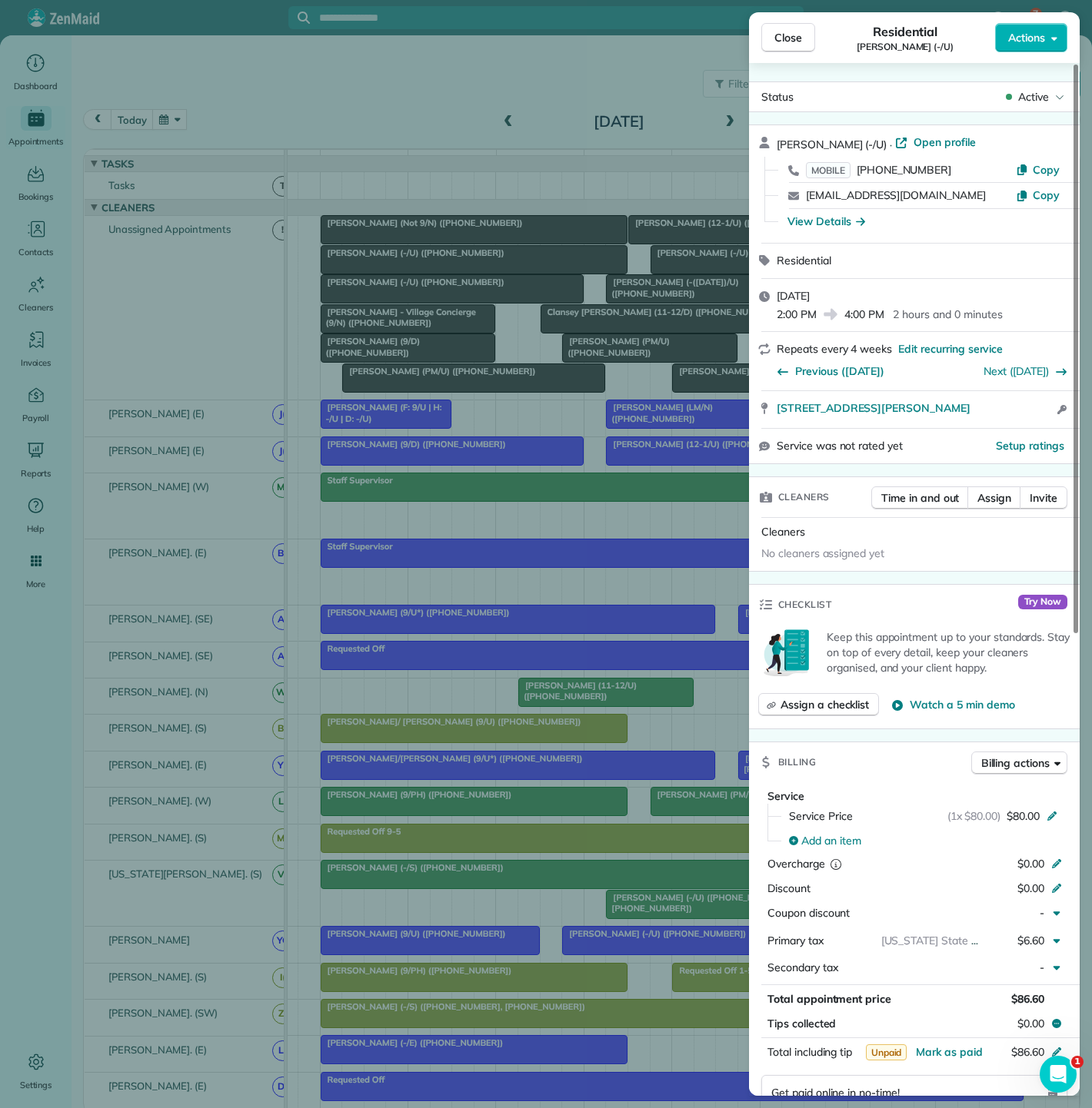
click at [598, 358] on div "Close Residential Brooke Reichardt (-/U) Actions Status Active Brooke Reichardt…" at bounding box center [546, 554] width 1092 height 1108
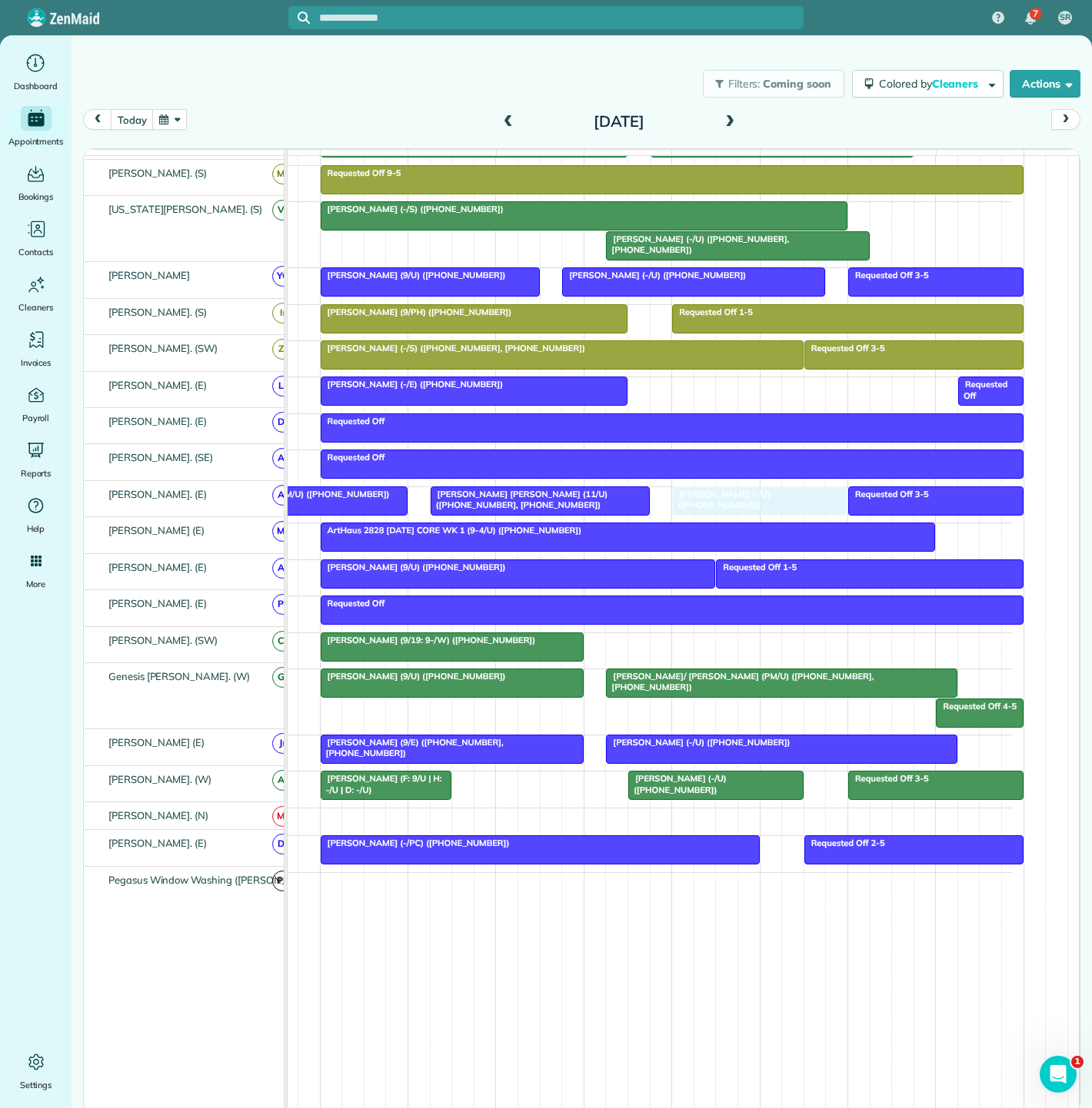
drag, startPoint x: 805, startPoint y: 362, endPoint x: 709, endPoint y: 504, distance: 171.4
click at [325, 500] on div at bounding box center [320, 501] width 174 height 28
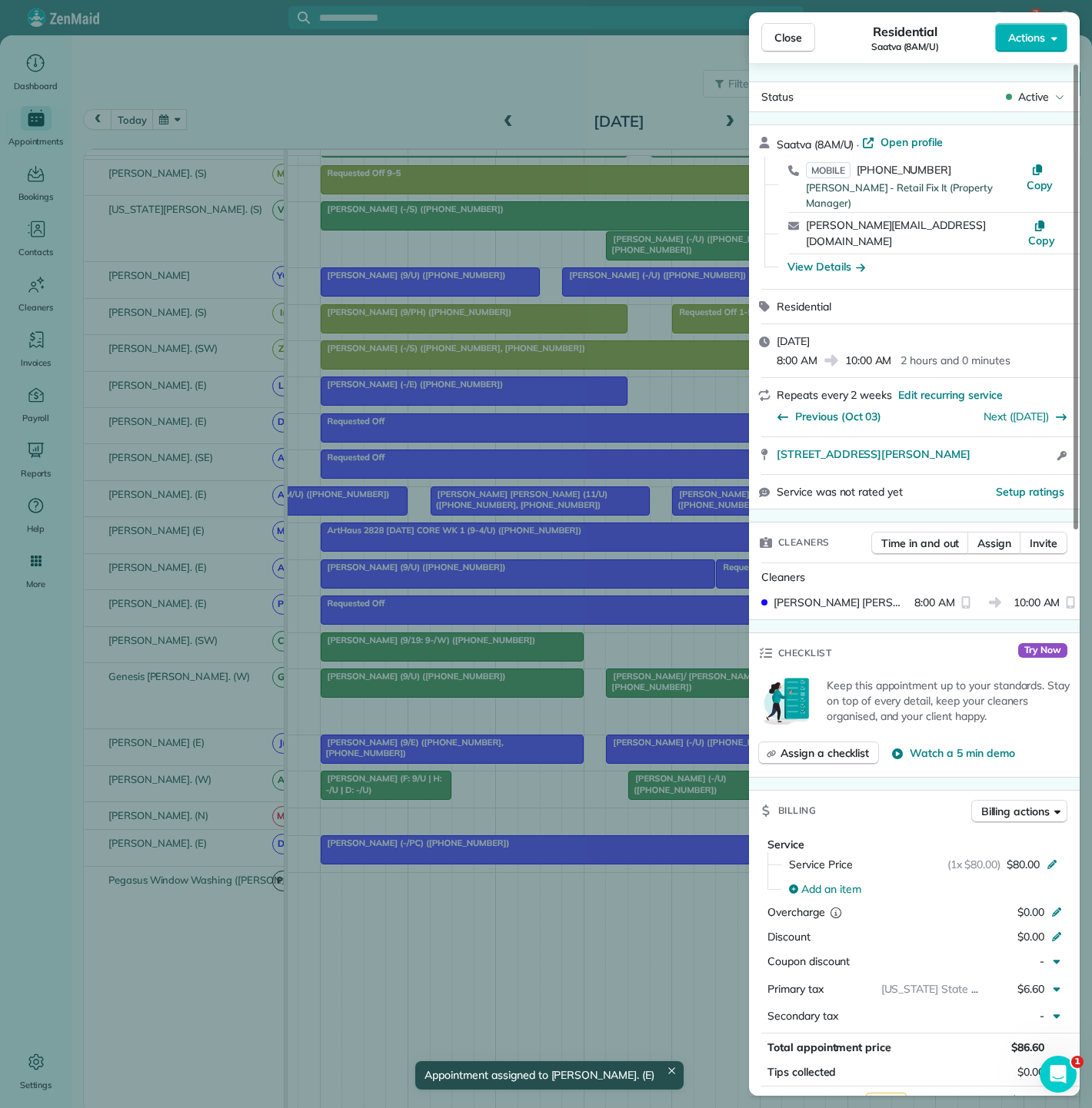
copy span "3699 McKinney Avenue Suite 405 Dallas TX 75204"
drag, startPoint x: 762, startPoint y: 429, endPoint x: 784, endPoint y: 397, distance: 38.8
click at [1034, 437] on div "3699 McKinney Avenue Suite 405 Dallas TX 75204 Open access information" at bounding box center [914, 455] width 331 height 37
click at [480, 590] on div "Close Residential Saatva (8AM/U) Actions Status Active Saatva (8AM/U) · Open pr…" at bounding box center [546, 554] width 1092 height 1108
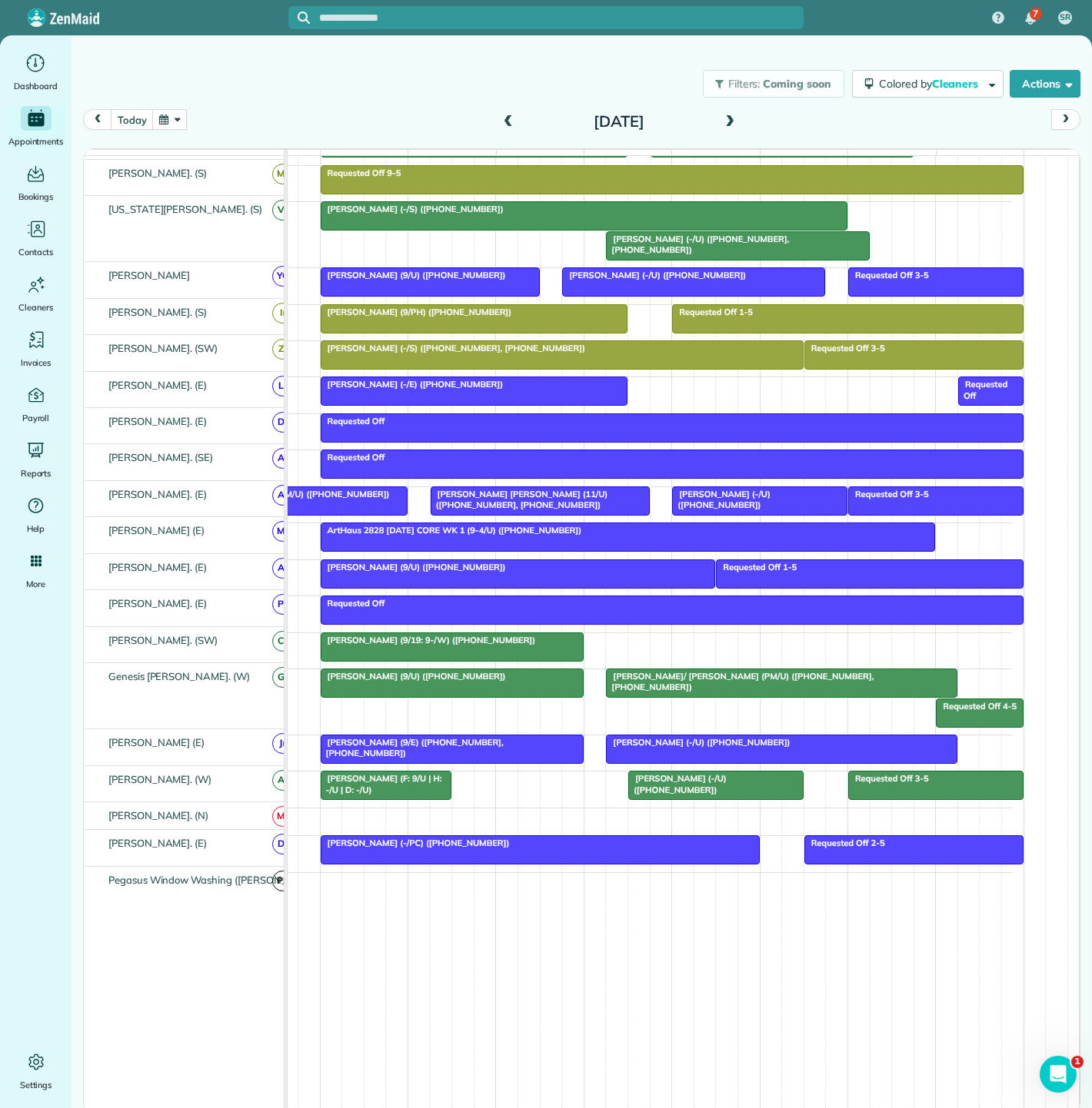
click at [492, 501] on span "[PERSON_NAME] [PERSON_NAME] (11/U) ([PHONE_NUMBER], [PHONE_NUMBER])" at bounding box center [518, 500] width 178 height 21
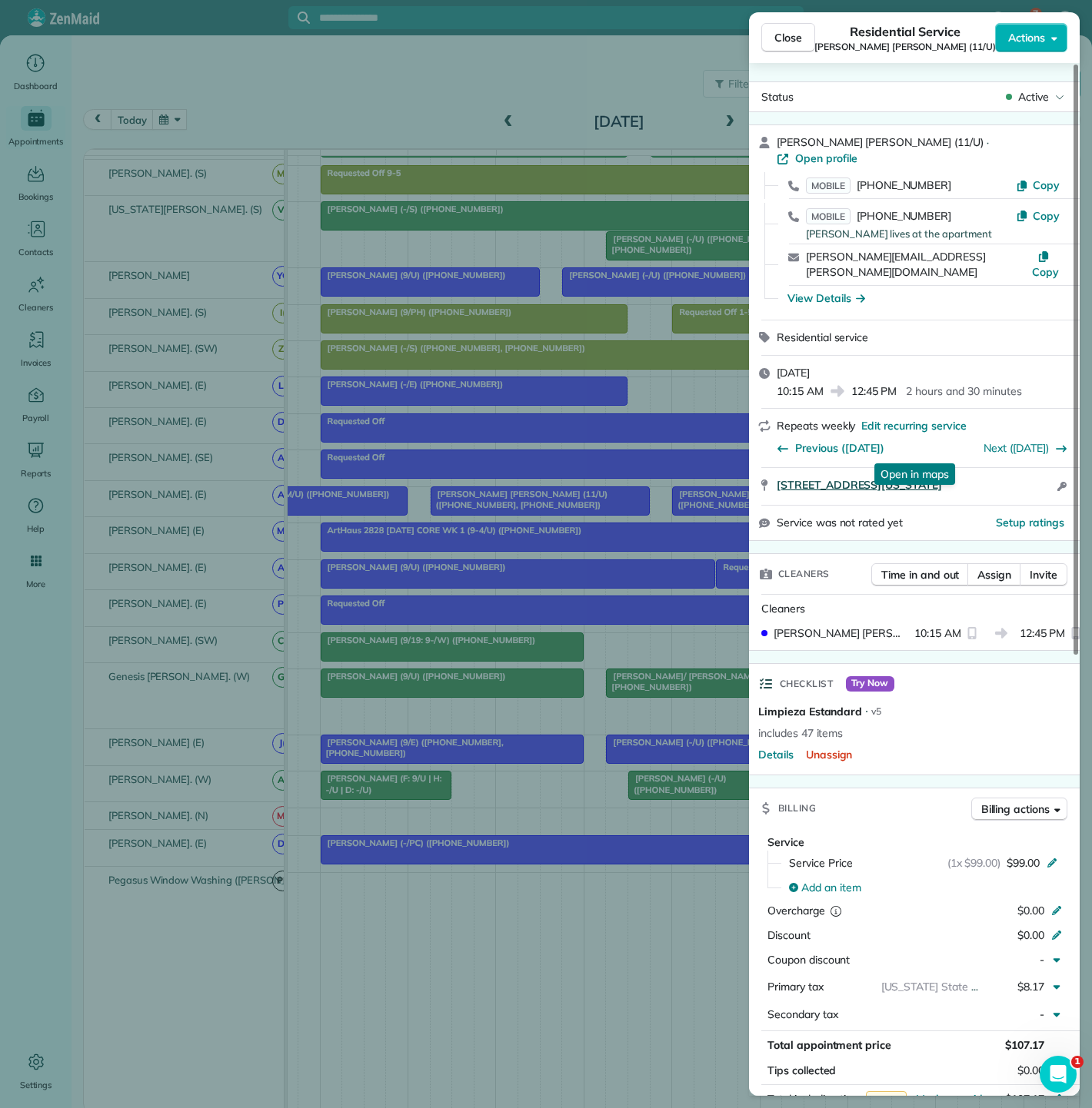
copy span "4251 Irving Avenue 1106 Dallas Texas 75219"
drag, startPoint x: 774, startPoint y: 456, endPoint x: 1039, endPoint y: 456, distance: 265.0
click at [1039, 468] on div "4251 Irving Avenue 1106 Dallas Texas 75219 Open in maps Open in maps Open acces…" at bounding box center [914, 486] width 331 height 37
click at [544, 583] on div "Close Residential Service Connor Edwards (11/U) Actions Status Active Connor Ed…" at bounding box center [546, 554] width 1092 height 1108
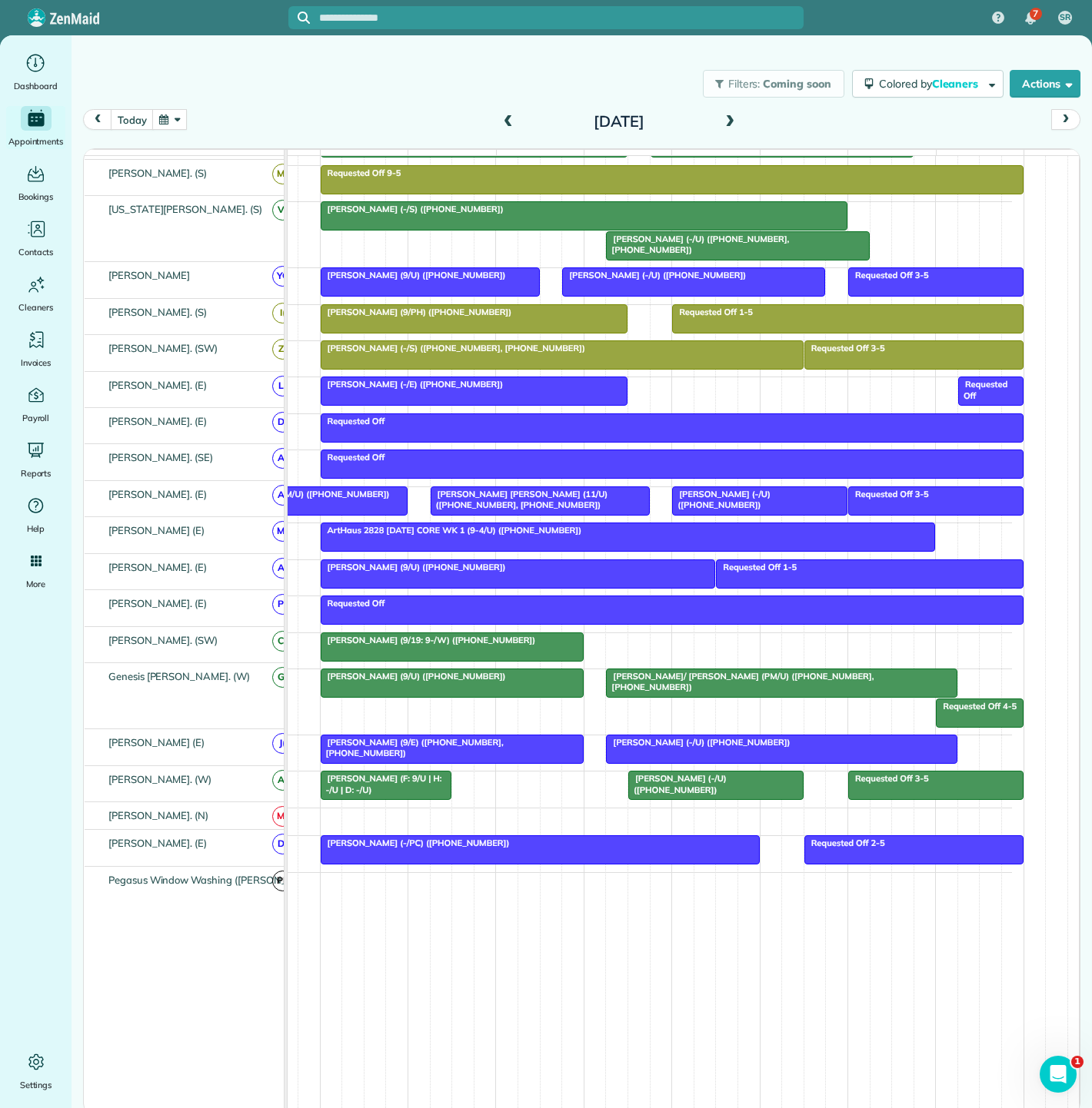
click at [770, 496] on span "[PERSON_NAME] (-/U) ([PHONE_NUMBER])" at bounding box center [721, 500] width 100 height 21
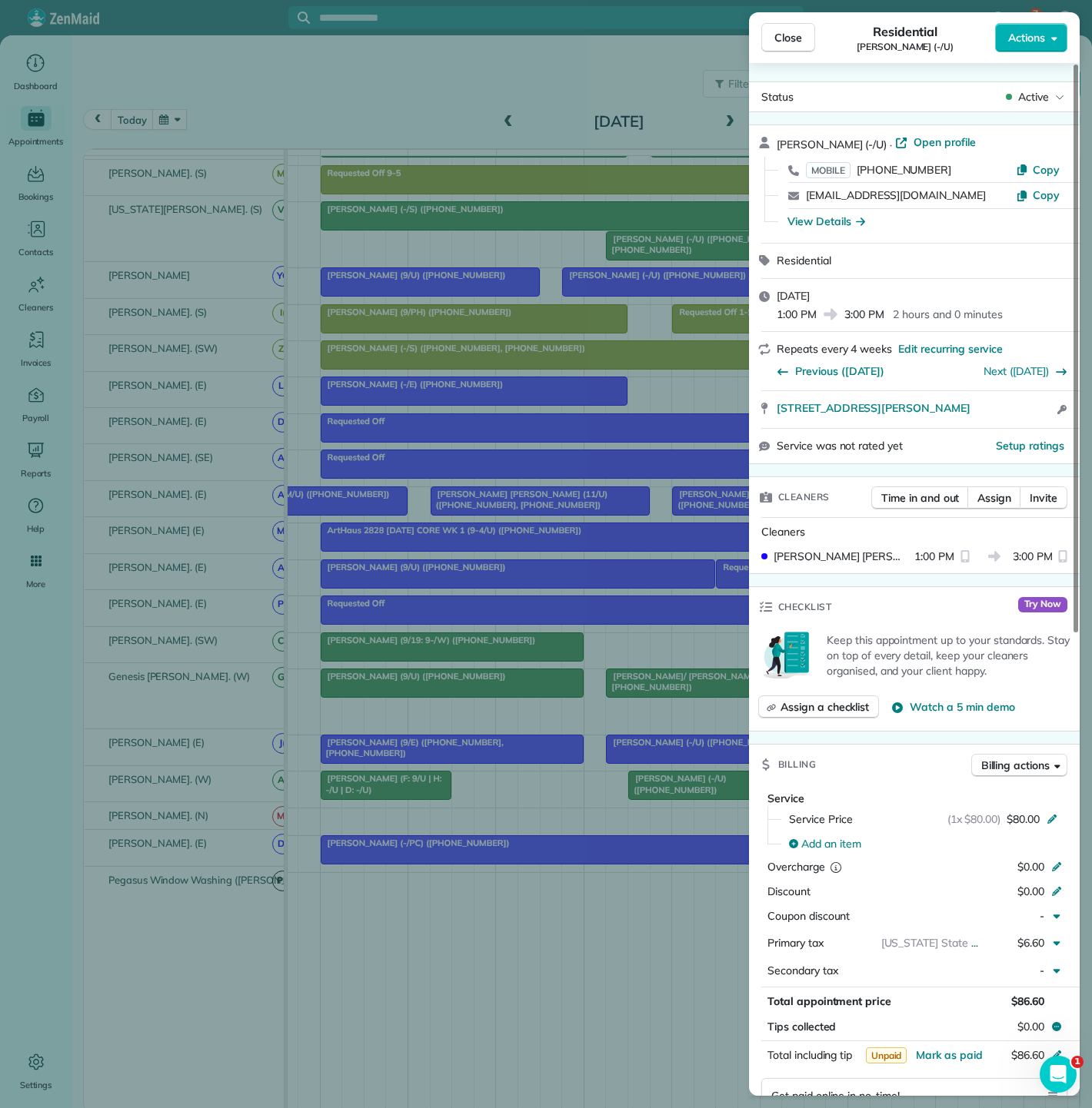
copy body "Reschedule appointment to... ✕ Customer: Yagnesh Rohit (11-12/U) * Reschedule D…"
copy span "3700 McKinney Avenue 2110 Dallas TX 75204"
drag, startPoint x: 773, startPoint y: 414, endPoint x: 1015, endPoint y: 414, distance: 242.0
click at [1015, 414] on div "3700 McKinney Avenue 2110 Dallas TX 75204 Open access information" at bounding box center [914, 410] width 331 height 37
click at [398, 519] on div "Close Residential Brooke Reichardt (-/U) Actions Status Active Brooke Reichardt…" at bounding box center [546, 554] width 1092 height 1108
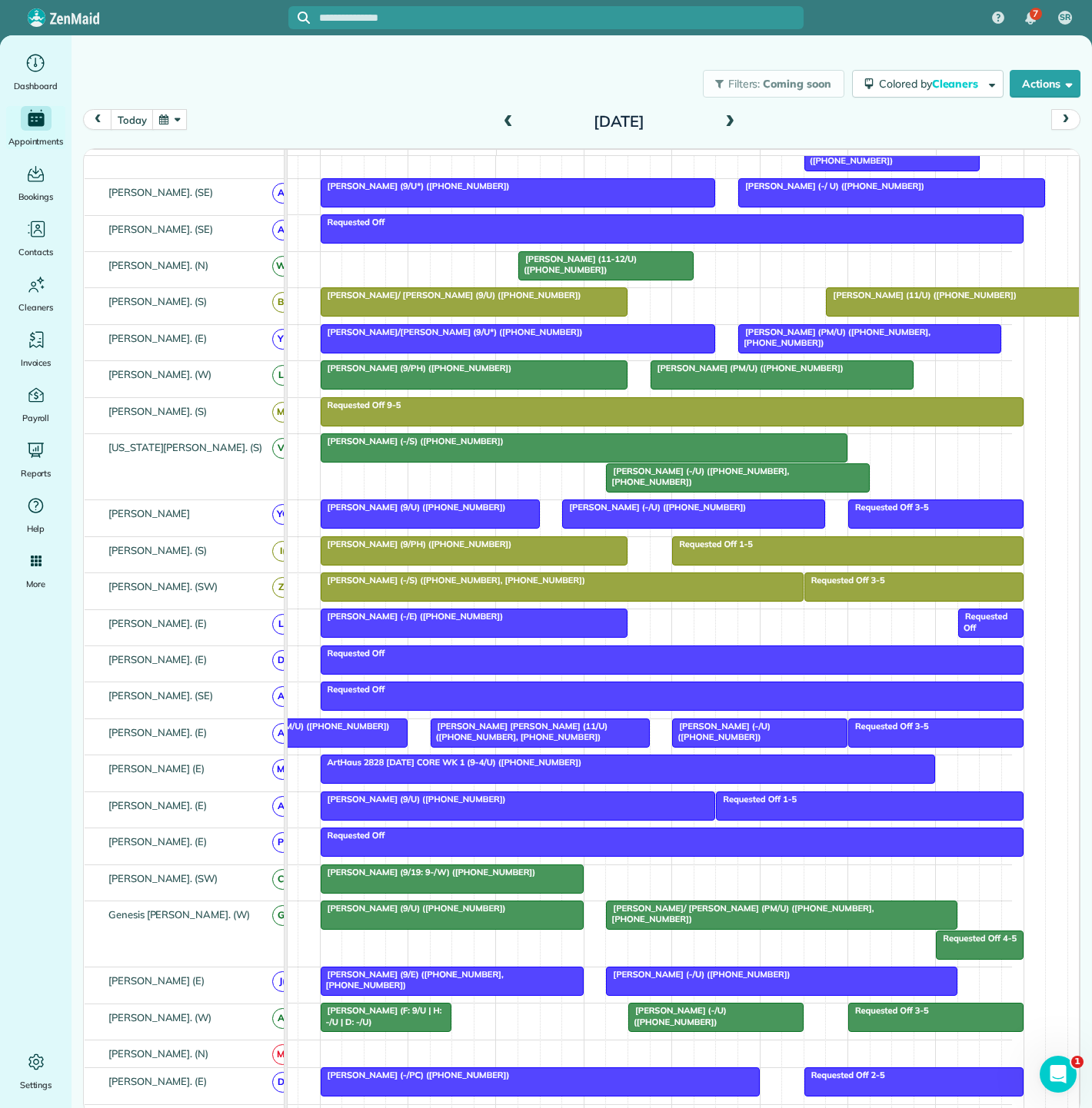
click at [736, 744] on div at bounding box center [760, 733] width 174 height 28
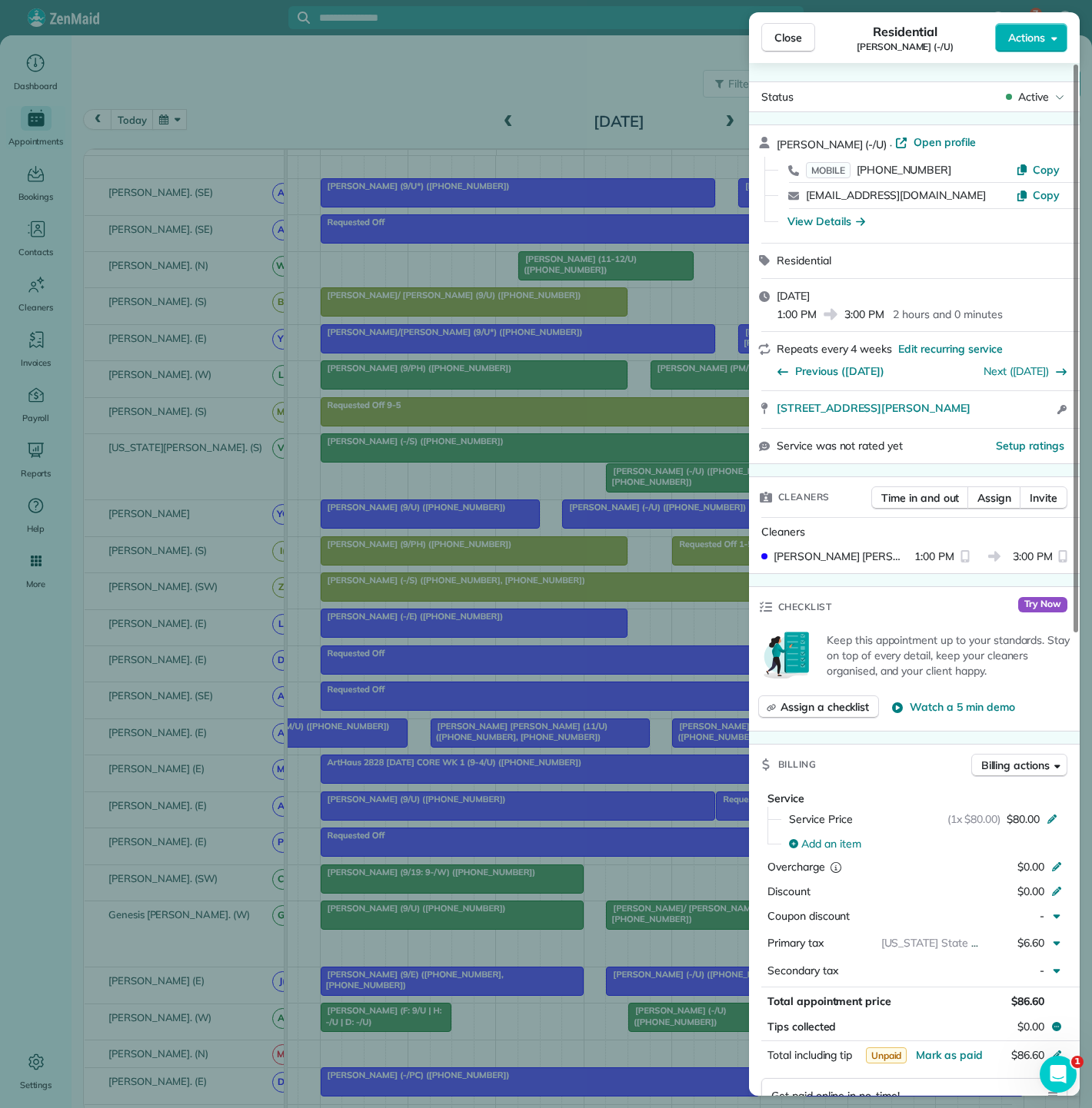
click at [504, 736] on div "Close Residential Brooke Reichardt (-/U) Actions Status Active Brooke Reichardt…" at bounding box center [546, 554] width 1092 height 1108
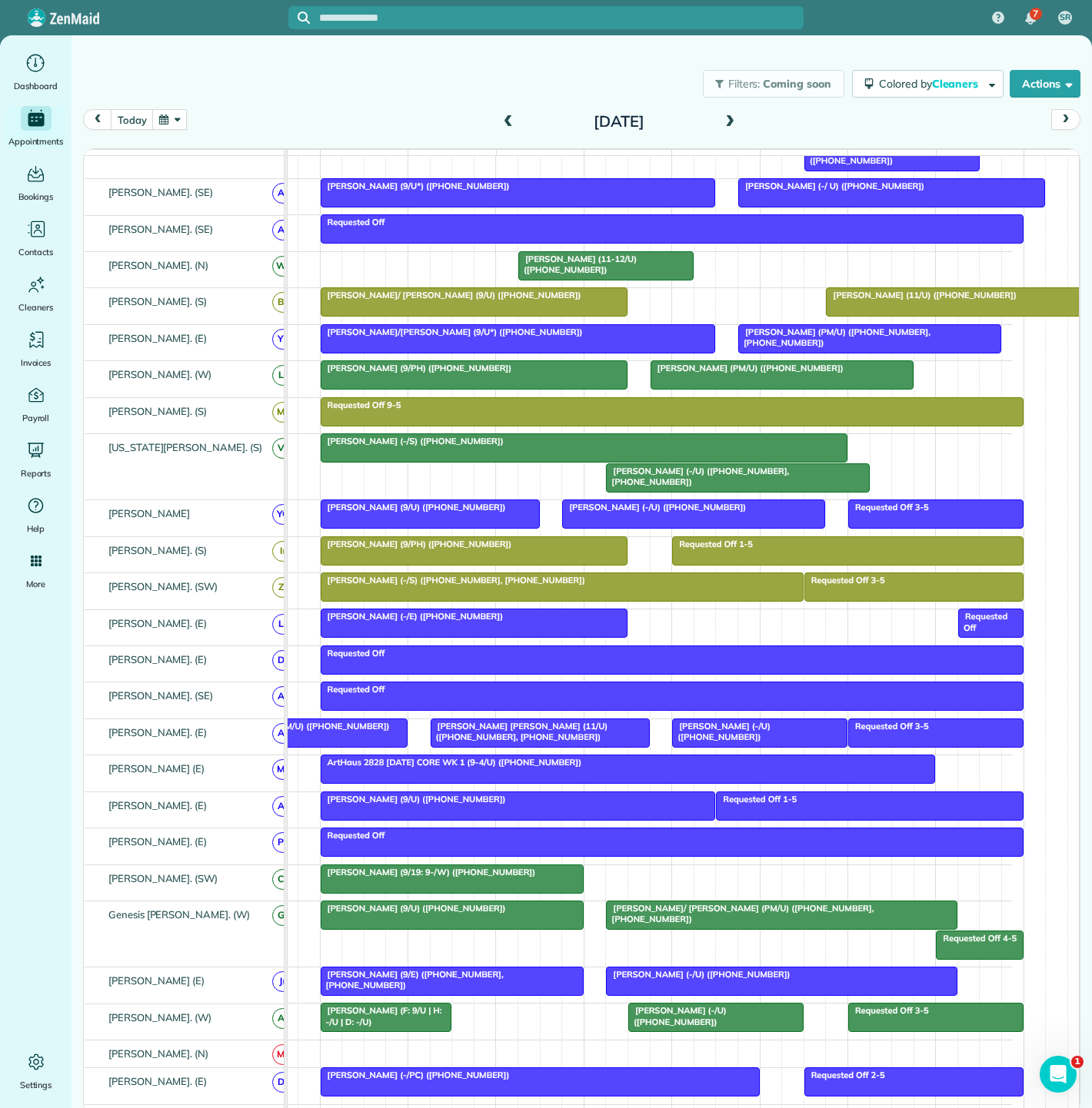
click at [744, 747] on div at bounding box center [760, 733] width 174 height 28
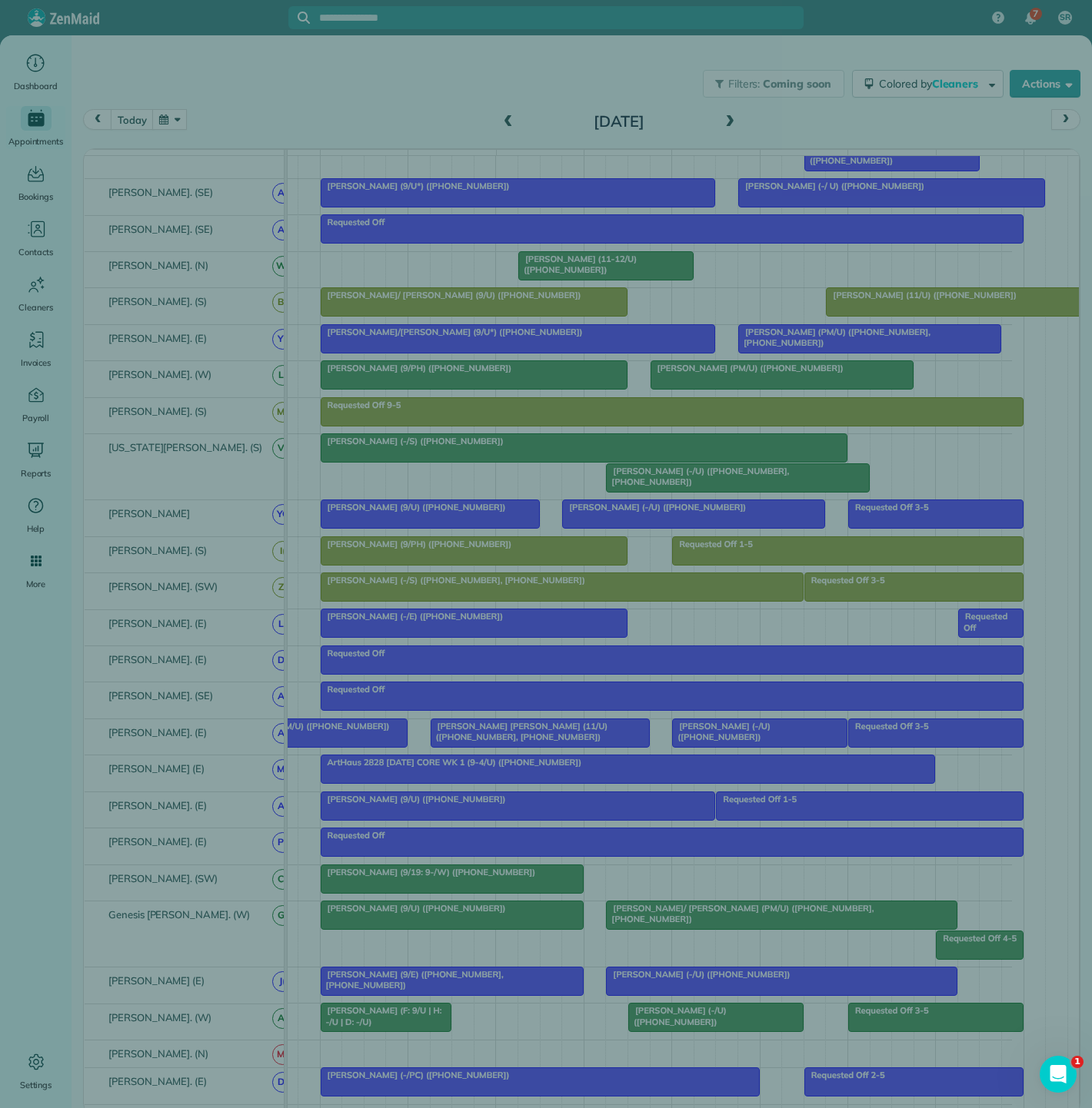
click at [662, 749] on div "Close Residential Brooke Reichardt (-/U) Actions Status Active Brooke Reichardt…" at bounding box center [546, 554] width 1092 height 1108
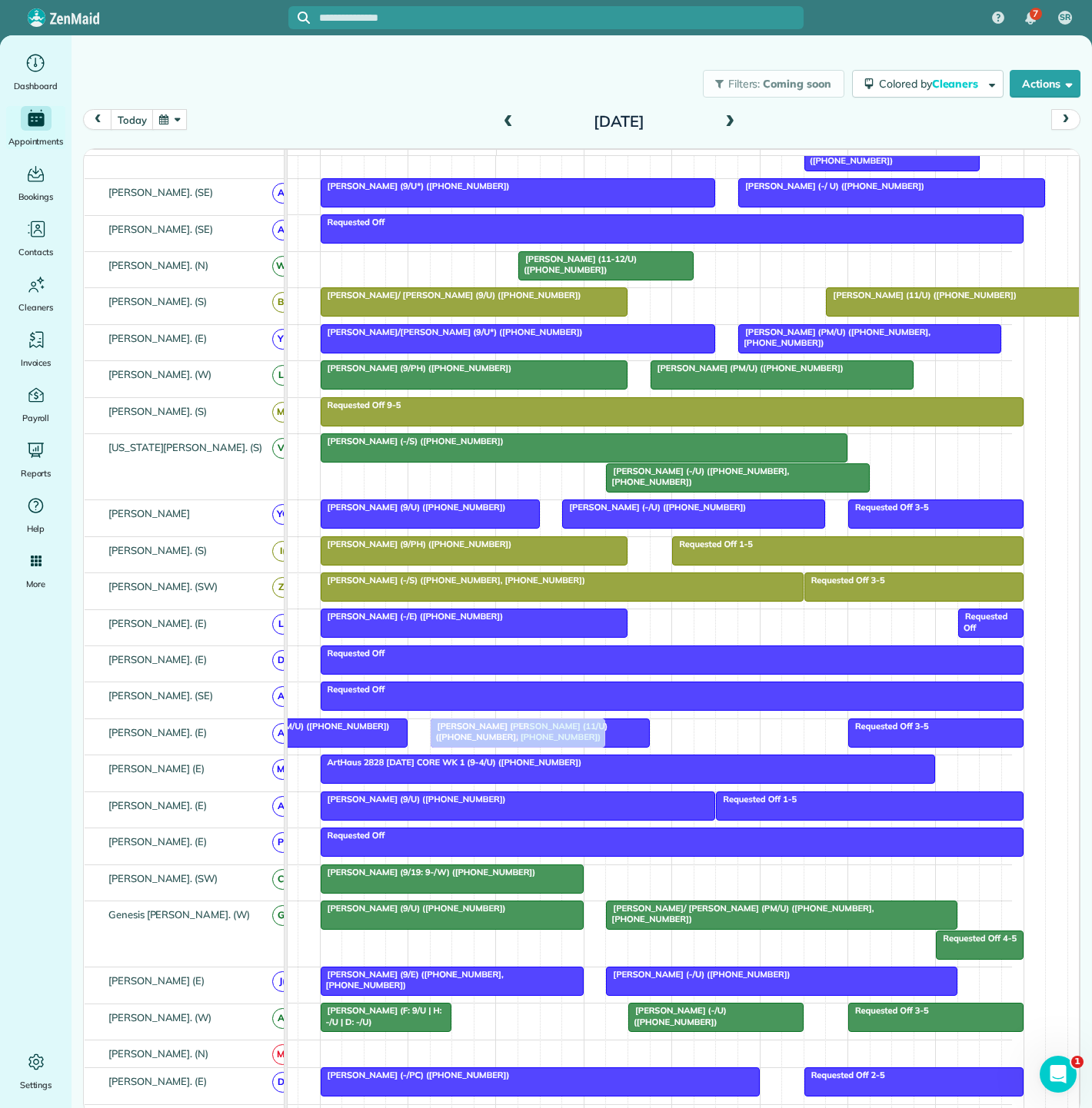
drag, startPoint x: 736, startPoint y: 747, endPoint x: 496, endPoint y: 734, distance: 240.4
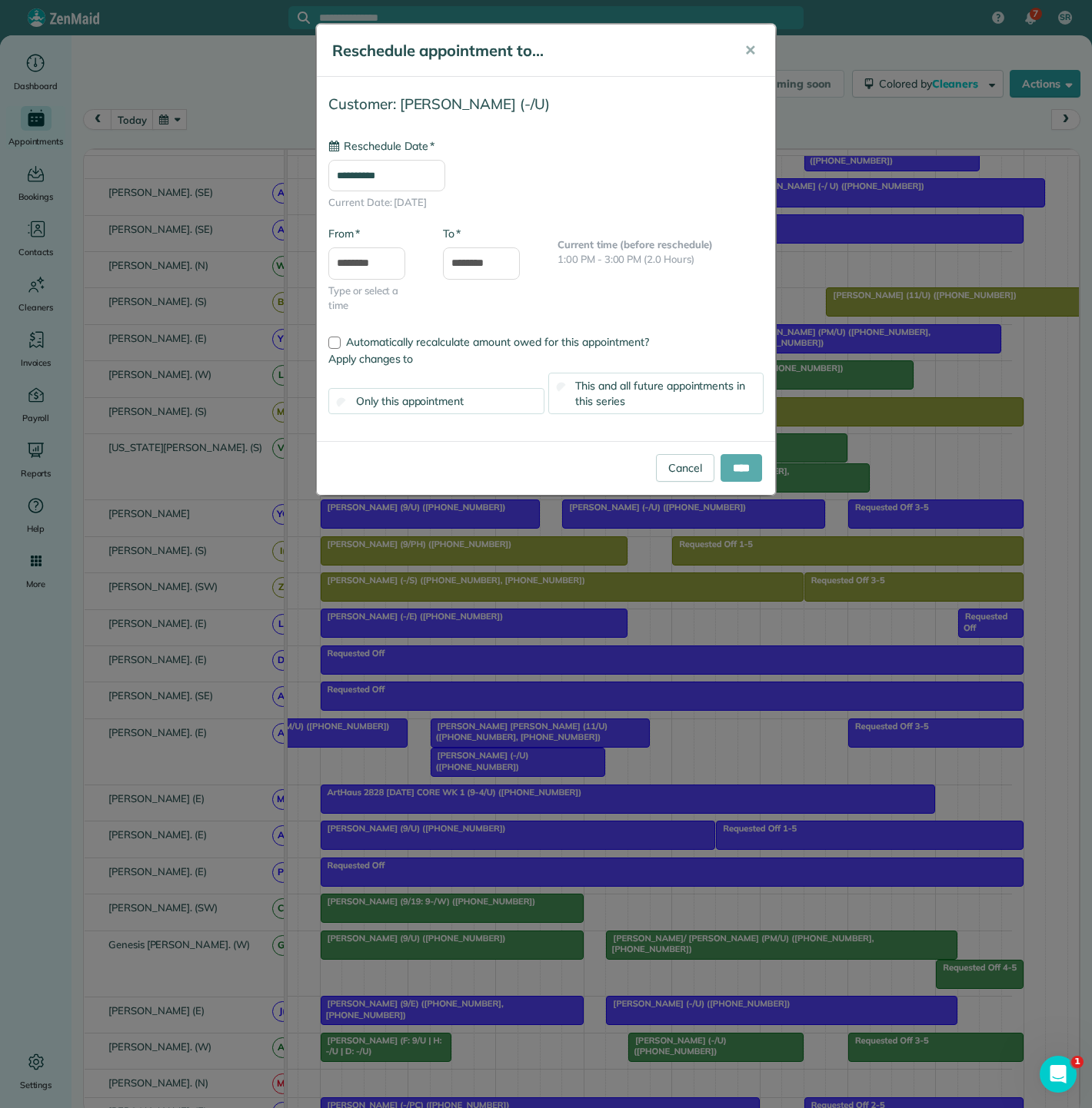
type input "**********"
click at [749, 475] on input "****" at bounding box center [741, 468] width 42 height 28
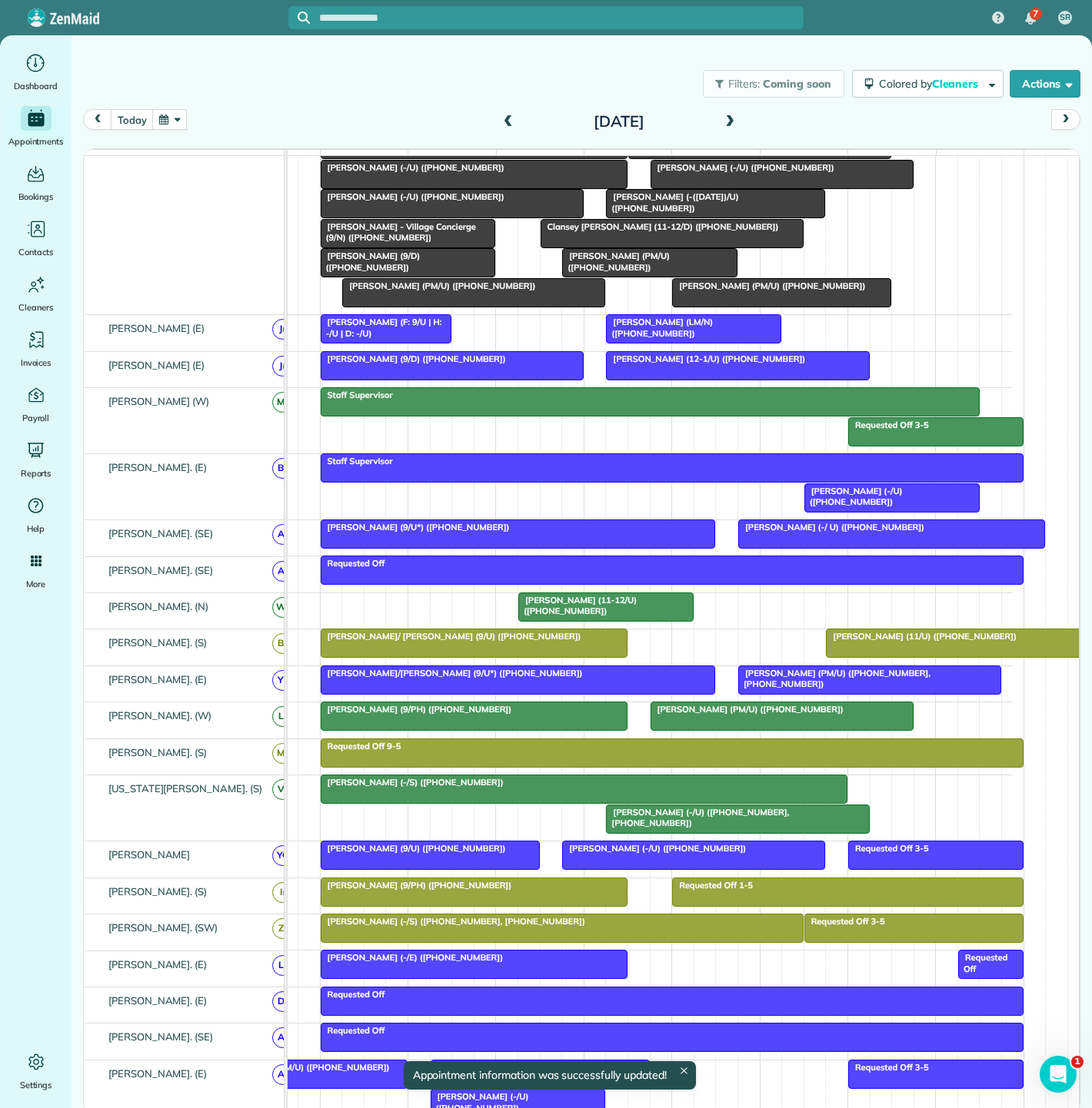
scroll to position [331, 0]
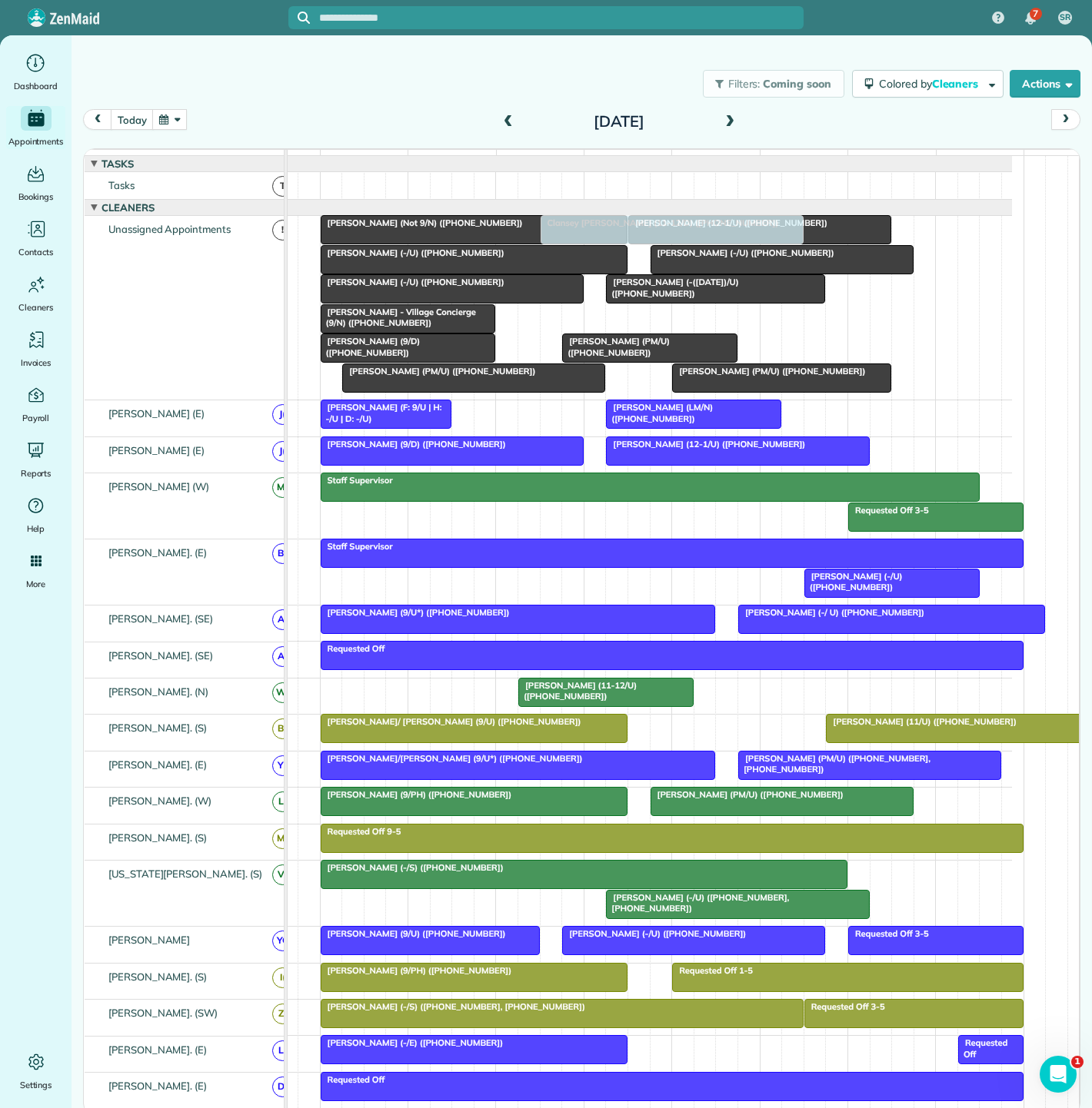
drag, startPoint x: 602, startPoint y: 324, endPoint x: 603, endPoint y: 377, distance: 53.0
click at [232, 377] on div "Elizabeth McNichol (-/U) (+17865142414) Audrey Sloane (PM/U) (+14693861434) Bri…" at bounding box center [232, 307] width 0 height 184
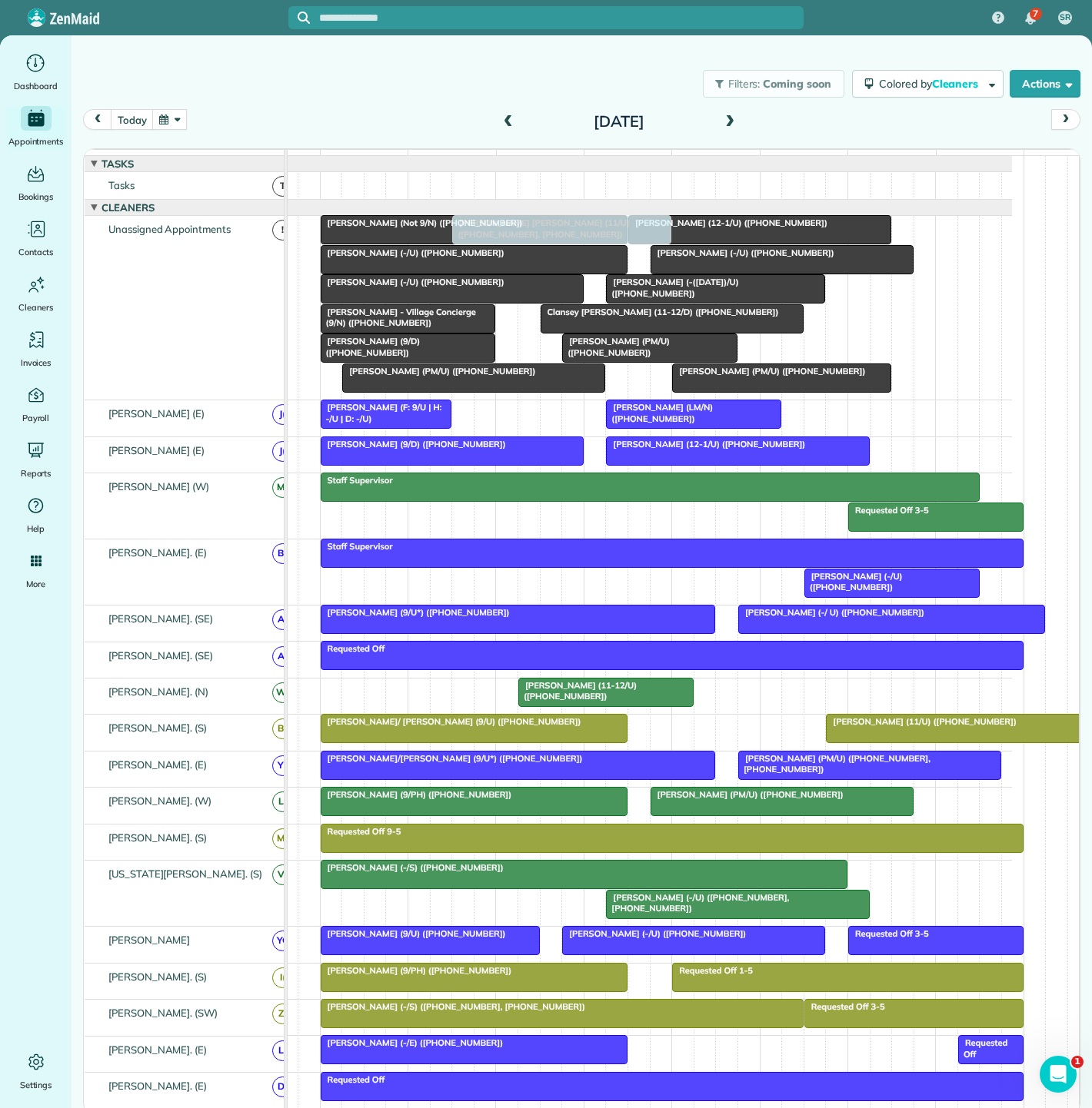
drag, startPoint x: 551, startPoint y: 571, endPoint x: 564, endPoint y: 320, distance: 251.3
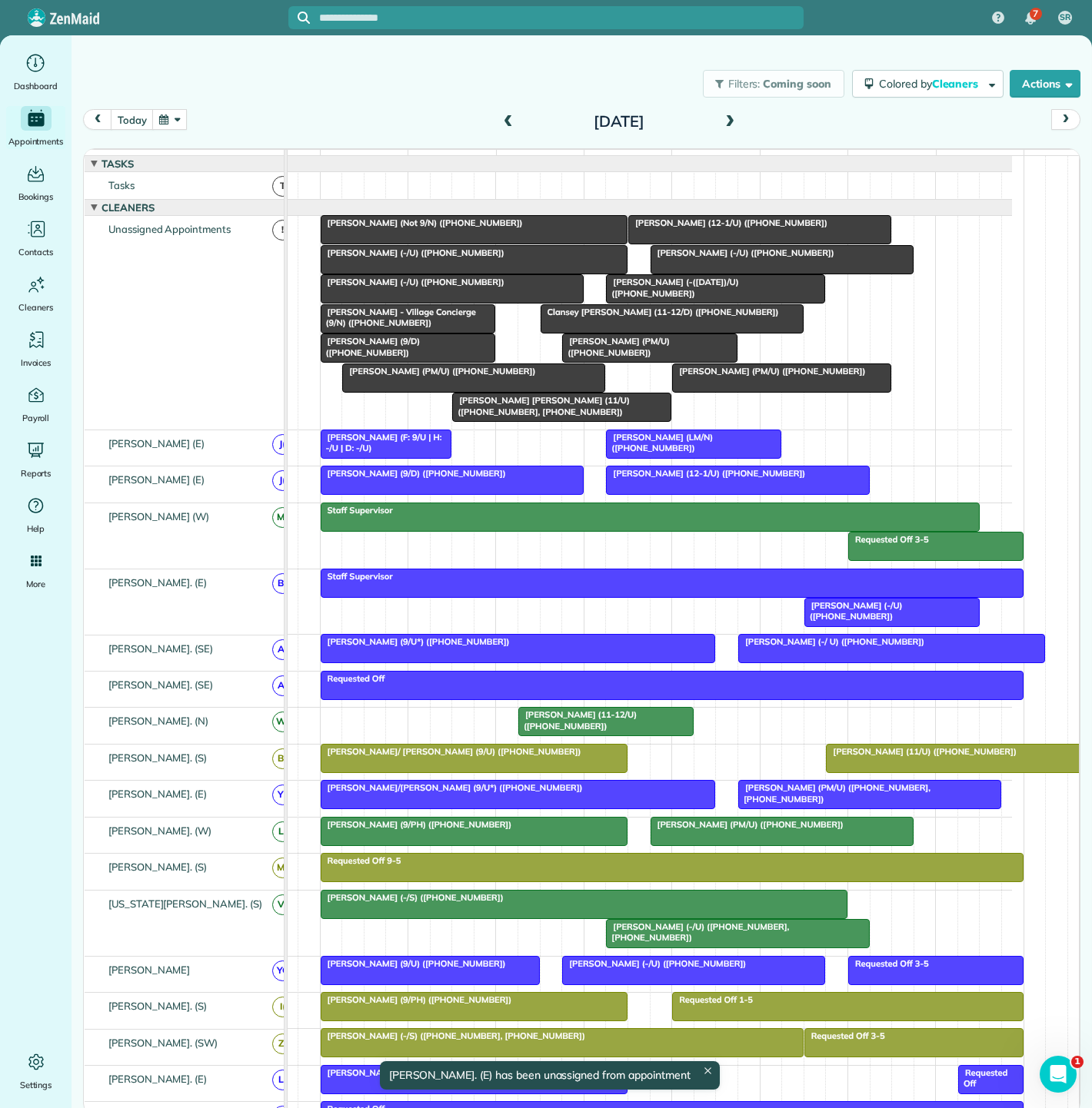
click at [672, 303] on div at bounding box center [715, 289] width 218 height 28
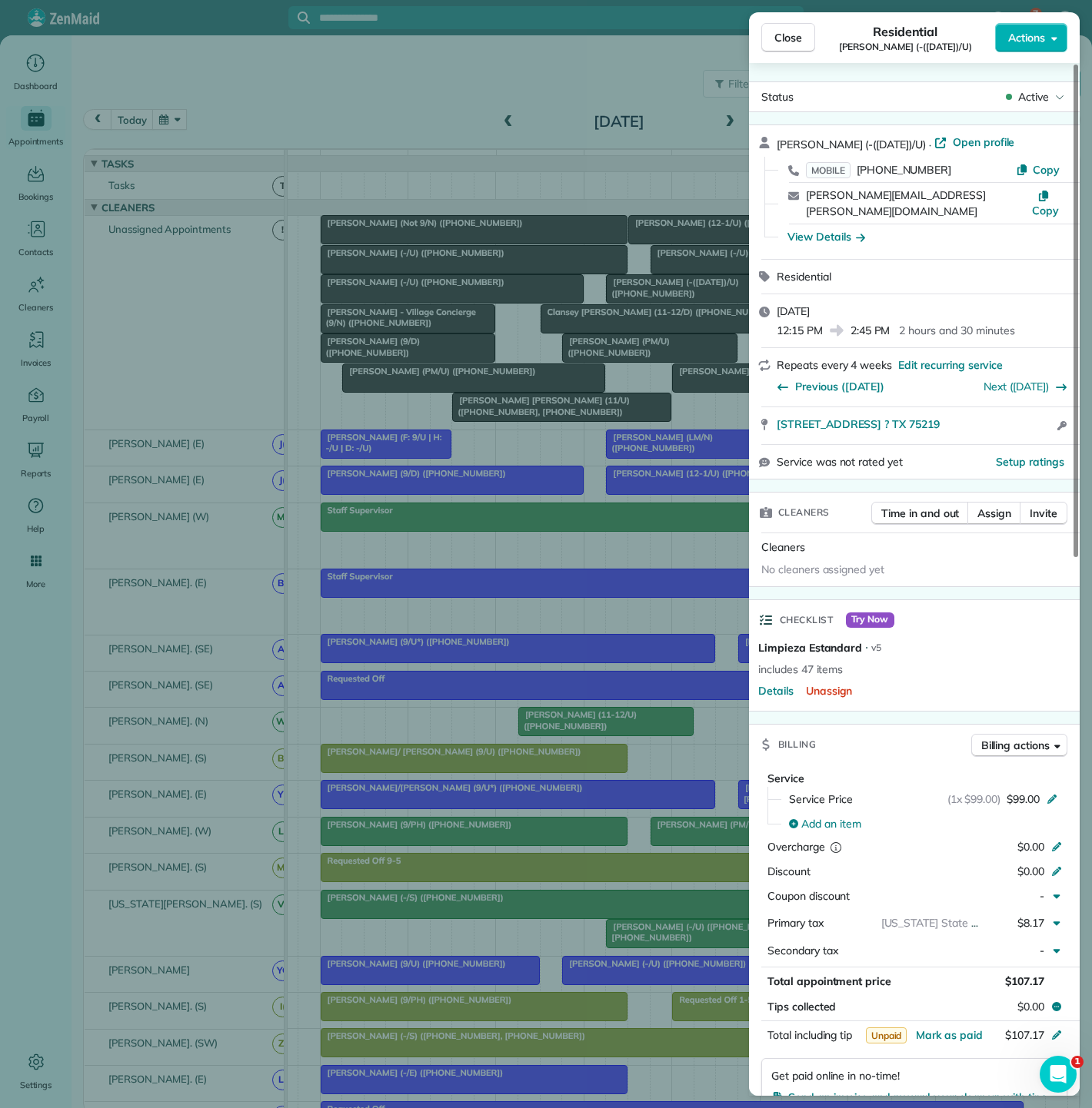
drag, startPoint x: 795, startPoint y: 412, endPoint x: 843, endPoint y: 415, distance: 48.1
click at [961, 417] on div "4251 Irving Avenue 1407 ? TX 75219 Open access information" at bounding box center [924, 425] width 294 height 18
copy span "4251 Irving Avenue 1407 ? TX 75219"
drag, startPoint x: 772, startPoint y: 416, endPoint x: 959, endPoint y: 414, distance: 187.0
click at [973, 414] on div "4251 Irving Avenue 1407 ? TX 75219 Open access information" at bounding box center [914, 425] width 331 height 37
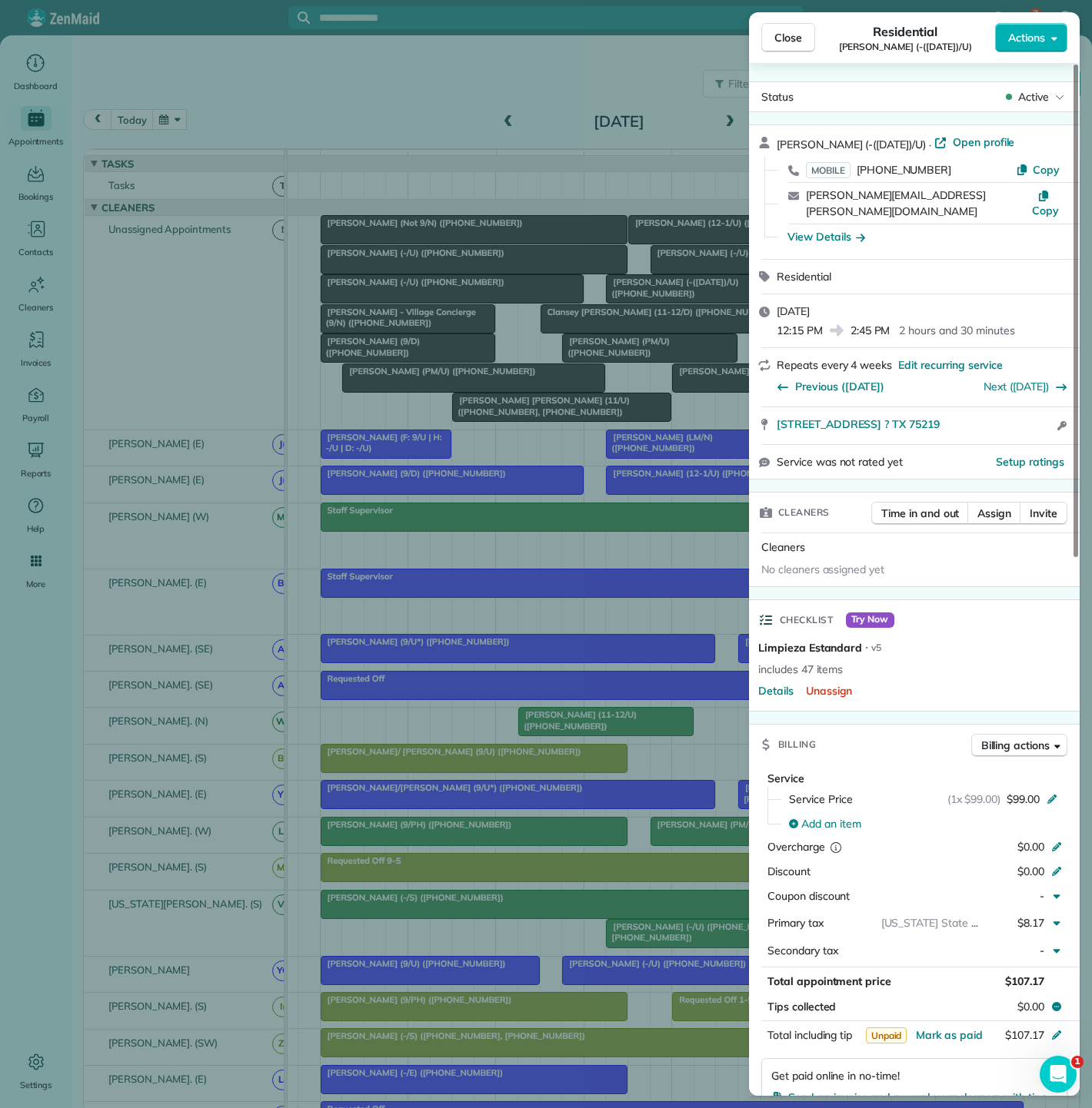
click at [555, 455] on div "Close Residential Brigette Zuhdi (-(8/26/25)/U) Actions Status Active Brigette …" at bounding box center [546, 554] width 1092 height 1108
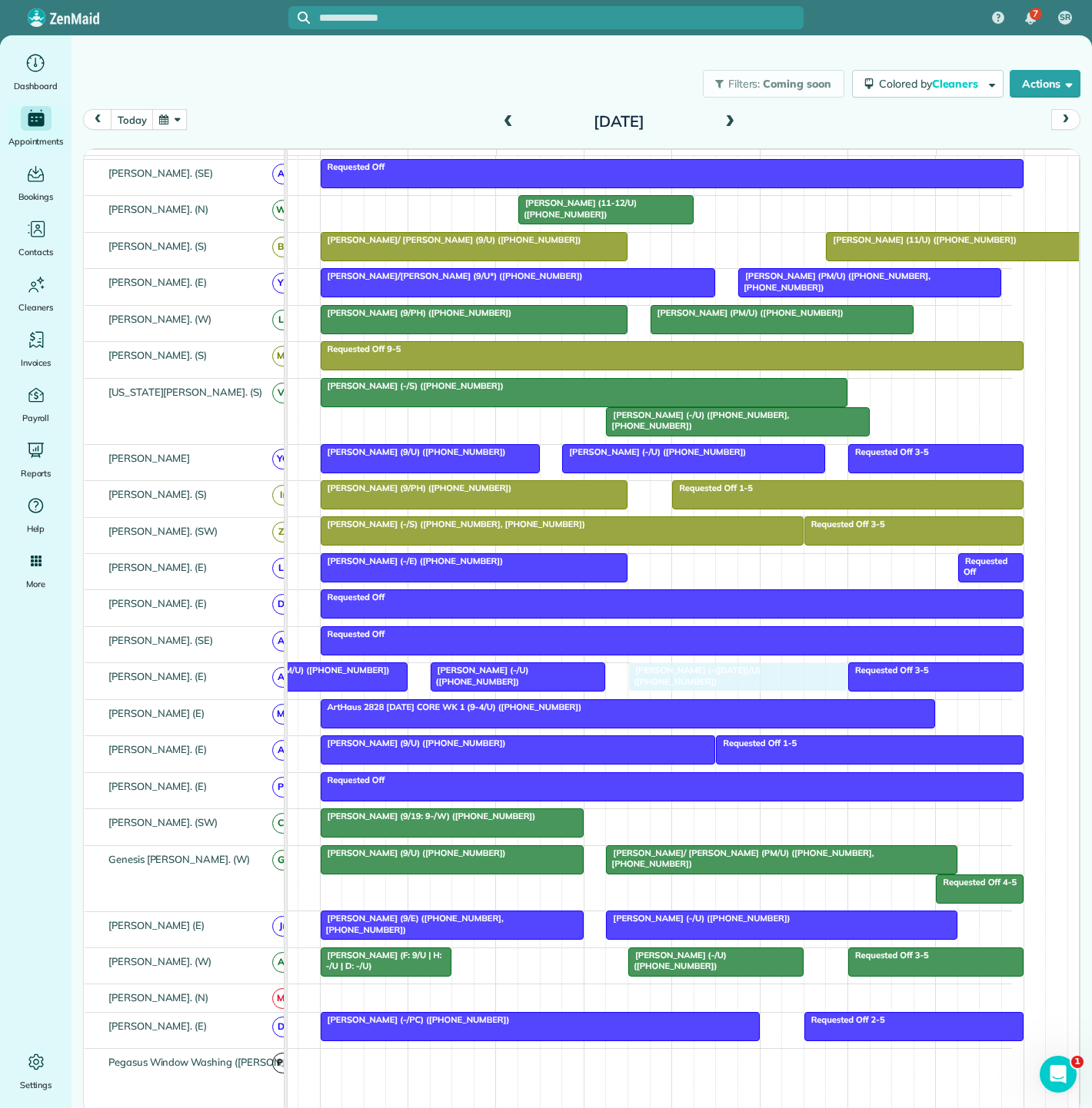
drag, startPoint x: 659, startPoint y: 306, endPoint x: 675, endPoint y: 699, distance: 393.3
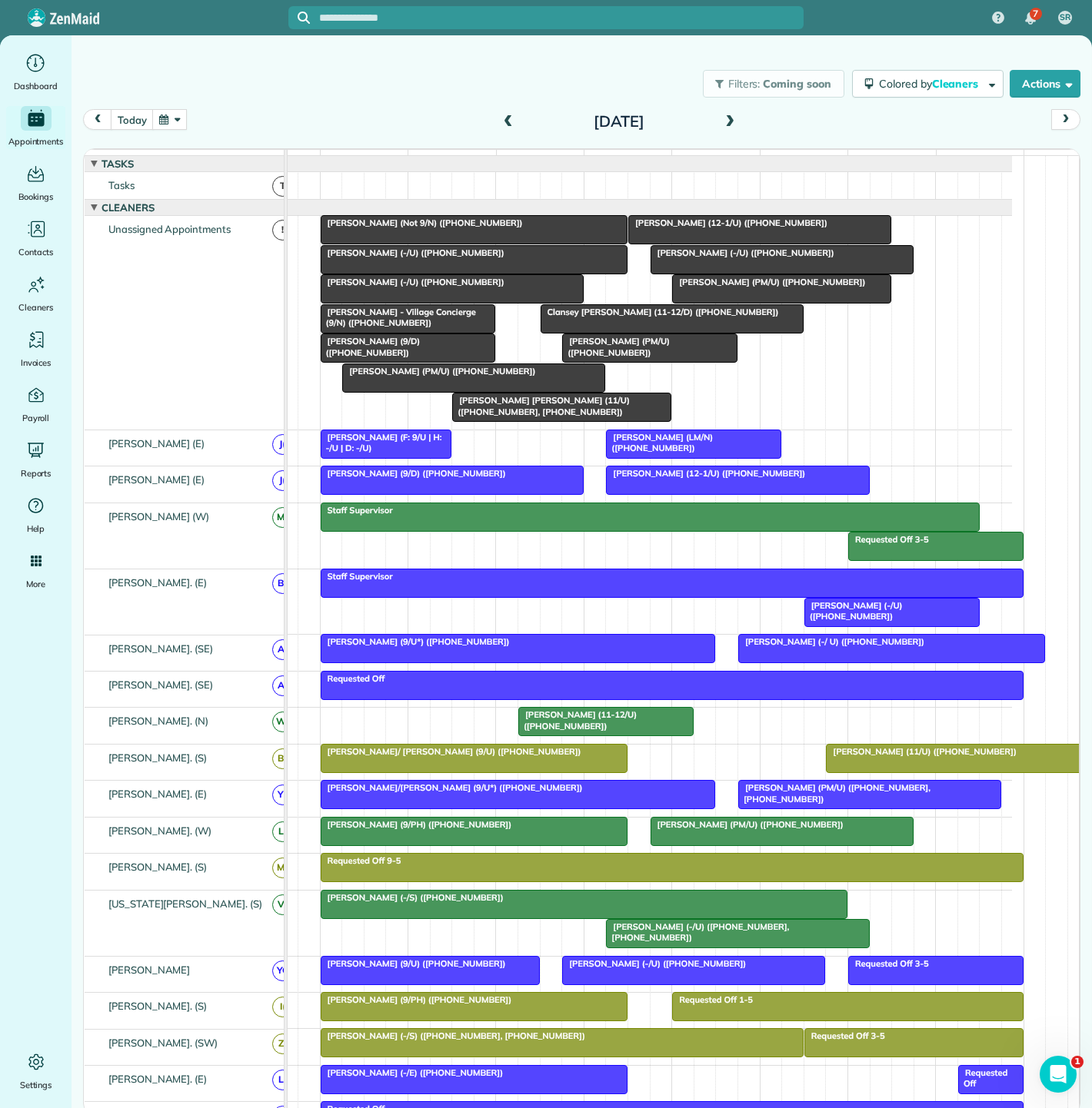
click at [378, 903] on span "[PERSON_NAME] (-/S) ([PHONE_NUMBER])" at bounding box center [412, 897] width 185 height 11
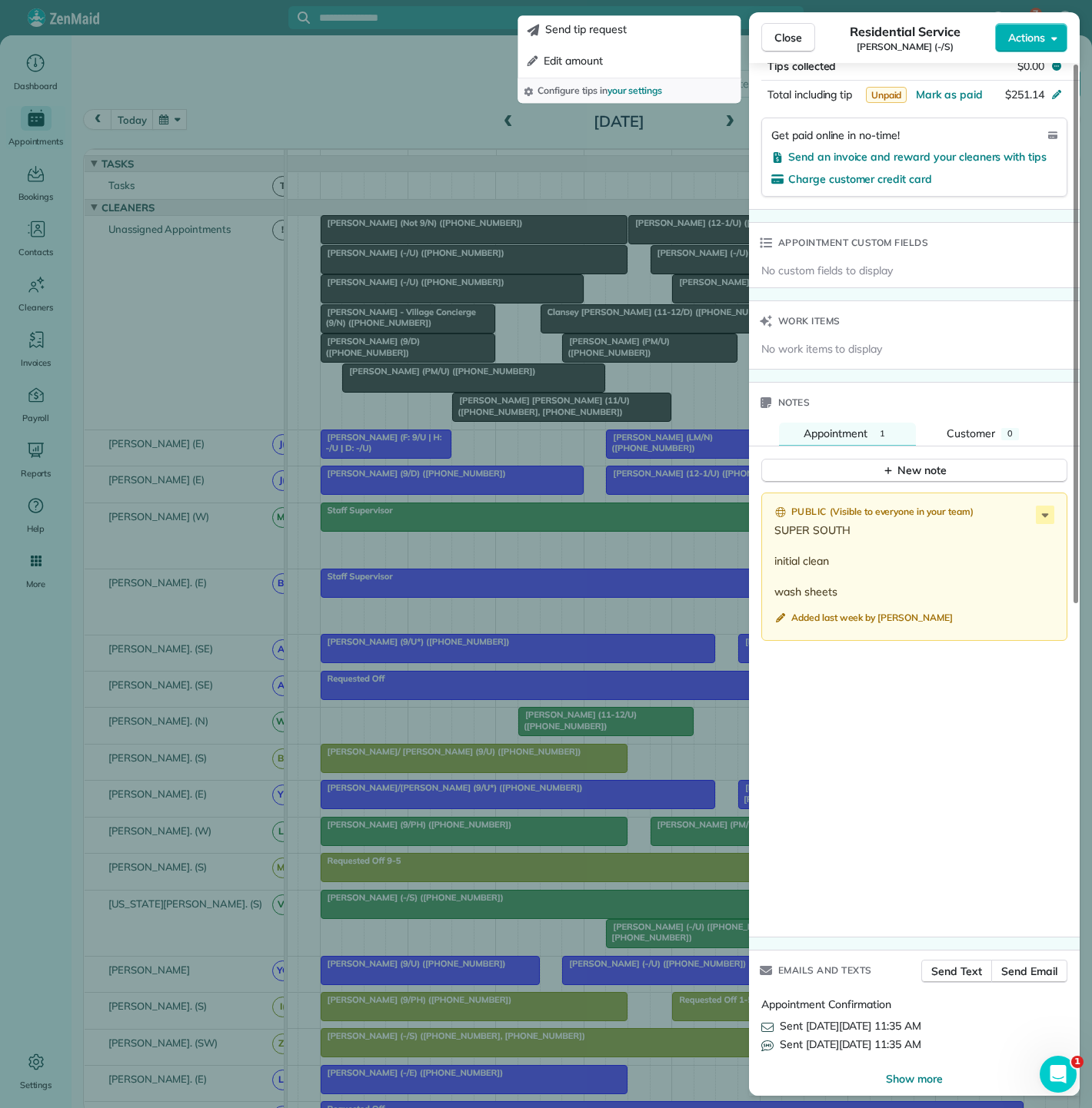
click at [575, 843] on div "Close Residential Service Erica Ray (-/S) Actions Status Active Erica Ray (-/S)…" at bounding box center [546, 554] width 1092 height 1108
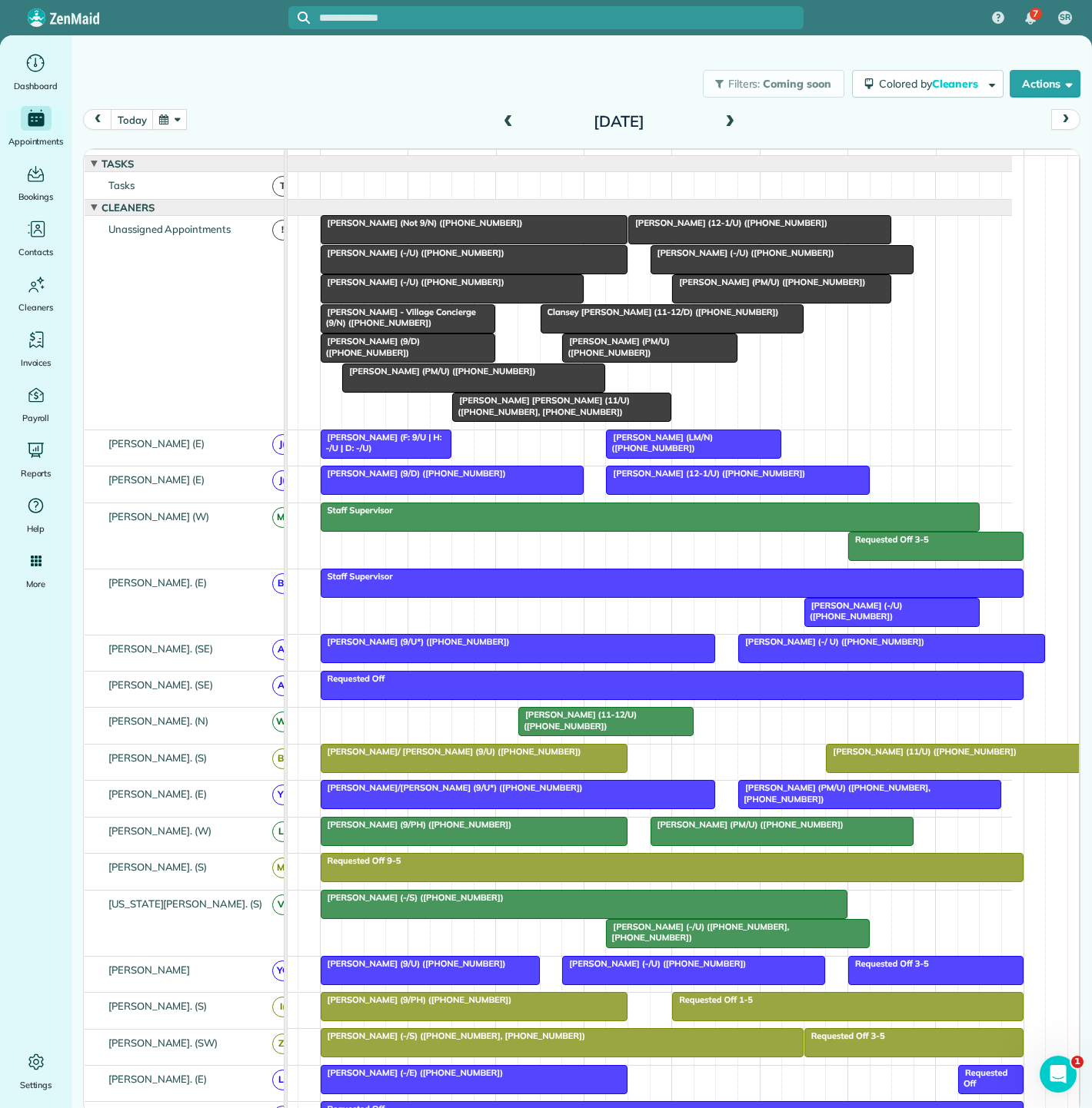
click at [487, 757] on span "[PERSON_NAME]/ [PERSON_NAME] (9/U) ([PHONE_NUMBER])" at bounding box center [451, 751] width 262 height 11
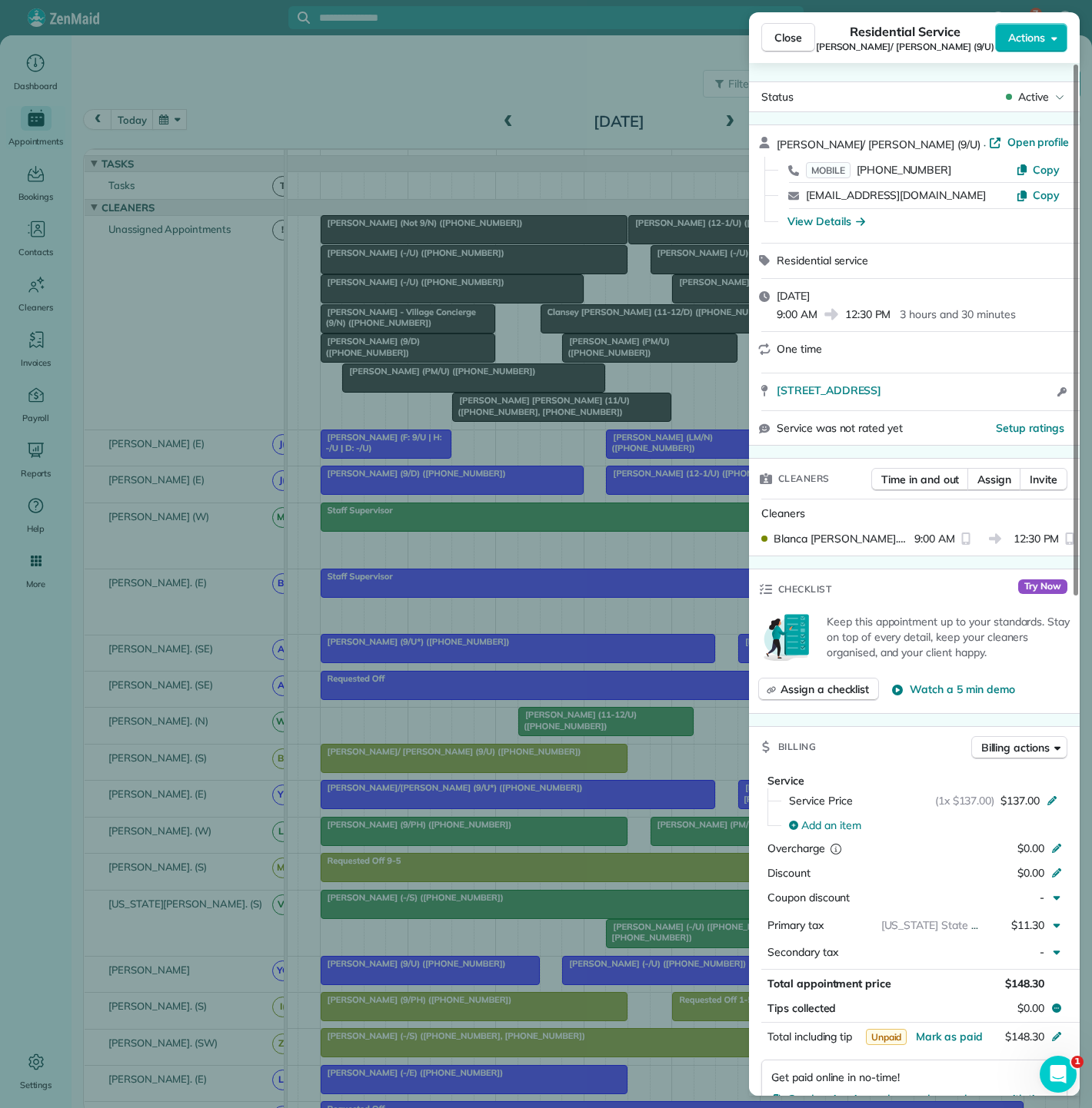
click at [487, 759] on div "Close Residential Service Tammy/ David Boone (9/U) Actions Status Active Tammy/…" at bounding box center [546, 554] width 1092 height 1108
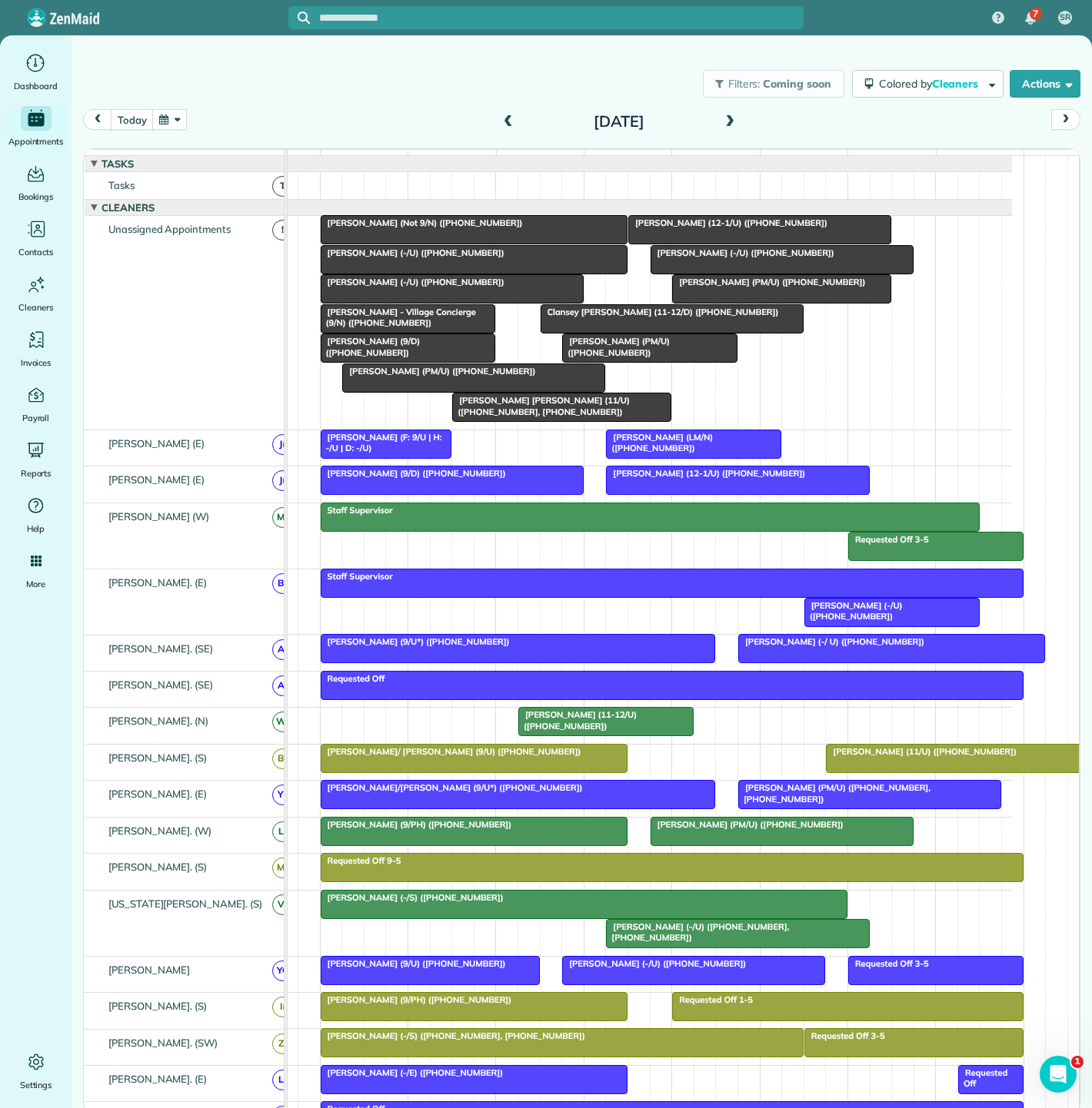
click at [870, 770] on div at bounding box center [980, 758] width 306 height 28
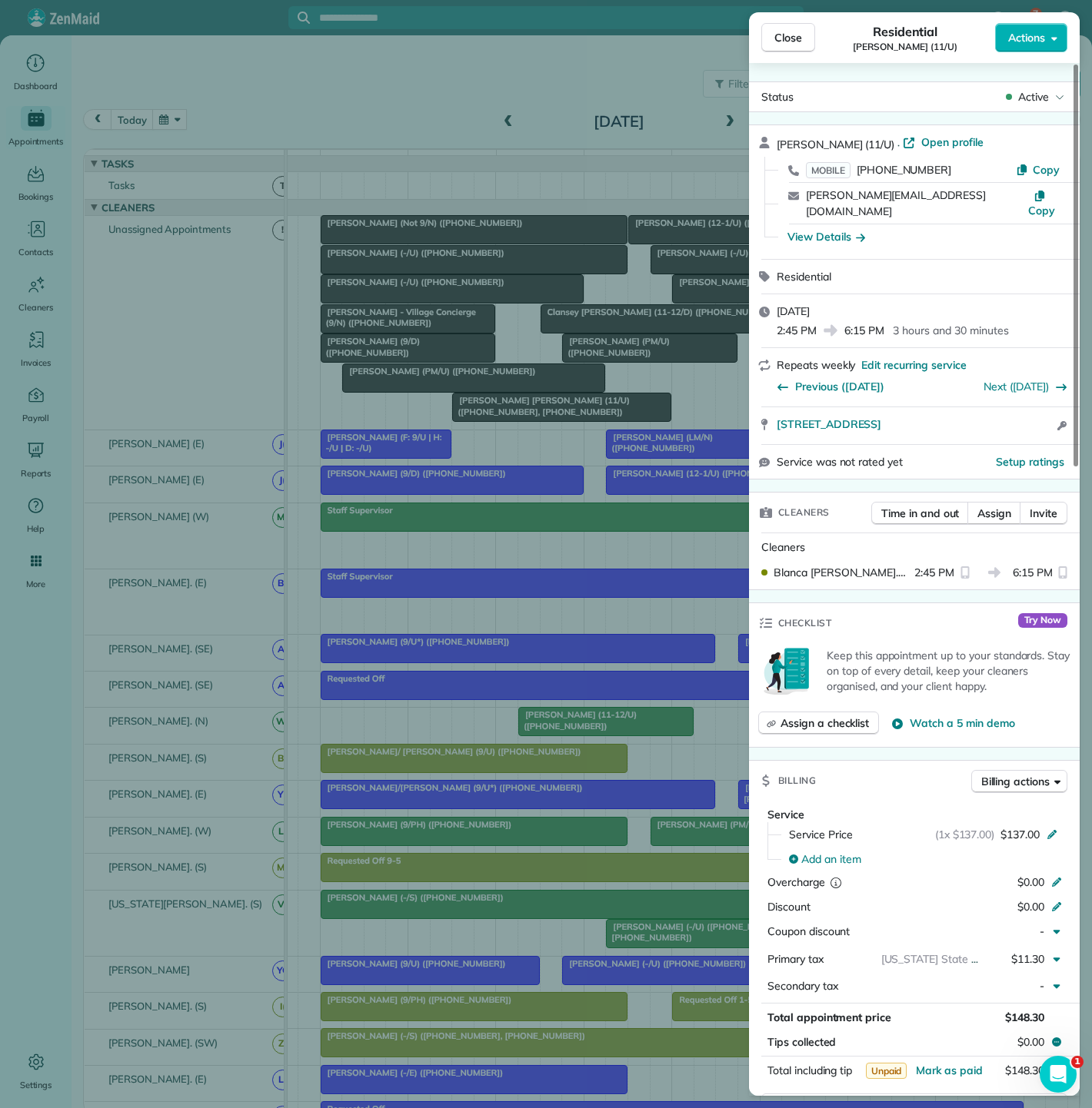
click at [534, 768] on div "Close Residential Cynthia Stopani (11/U) Actions Status Active Cynthia Stopani …" at bounding box center [546, 554] width 1092 height 1108
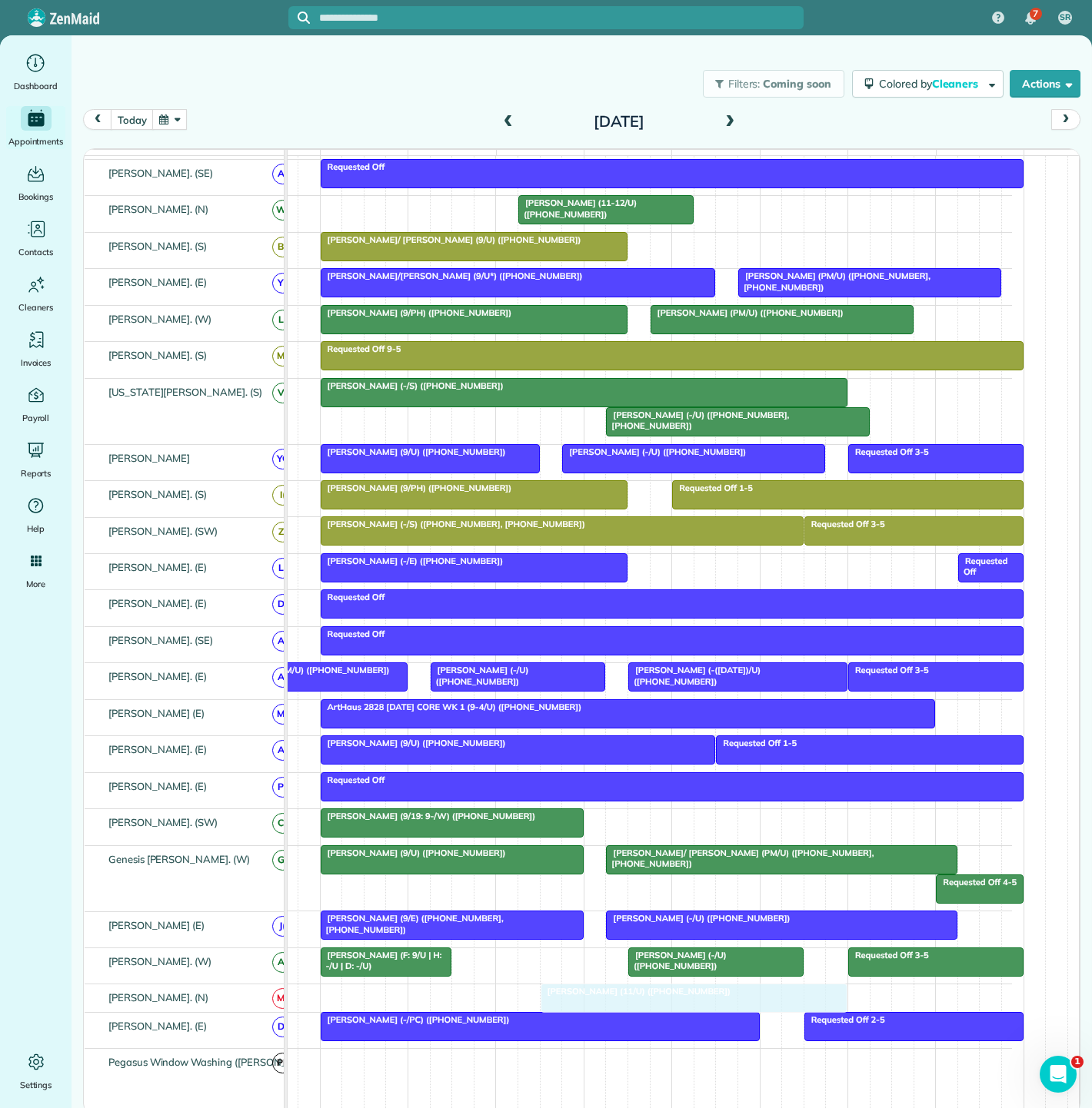
drag, startPoint x: 847, startPoint y: 767, endPoint x: 570, endPoint y: 998, distance: 360.7
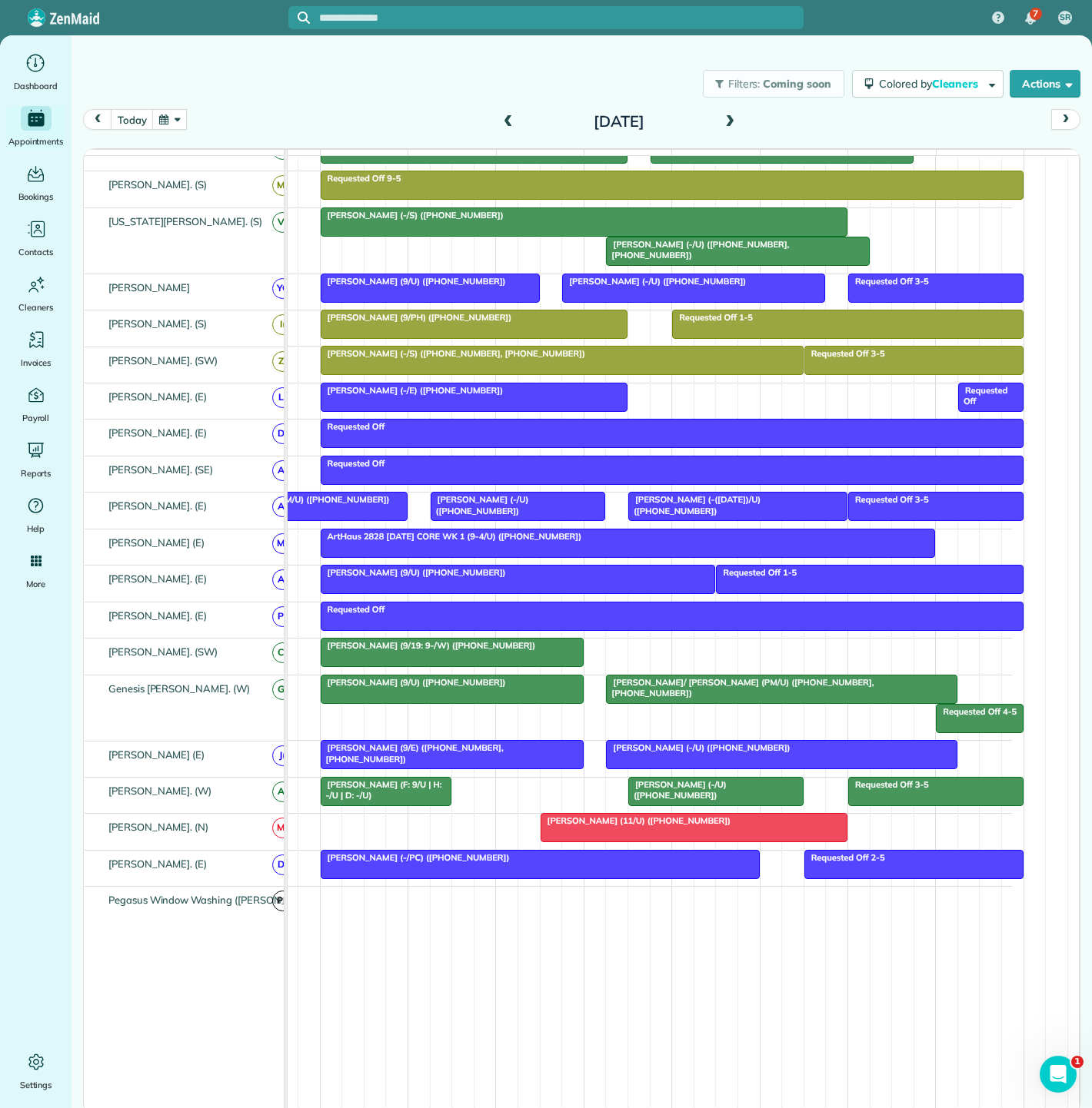
click at [409, 800] on div "[PERSON_NAME] (F: 9/U | H: -/U | D: -/U)" at bounding box center [386, 790] width 122 height 22
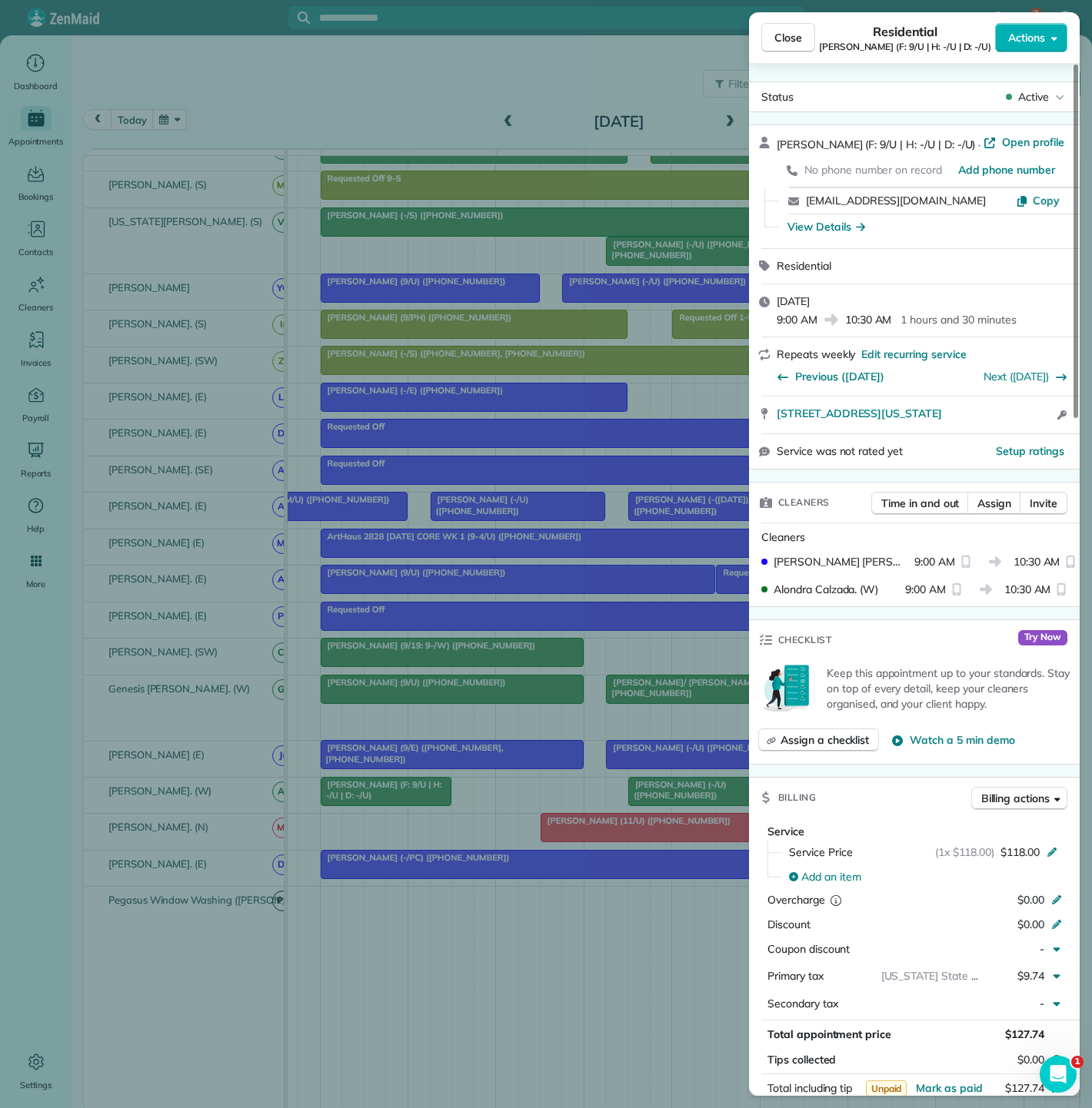
click at [409, 800] on div "Close Residential Darden Orand (F: 9/U | H: -/U | D: -/U) Actions Status Active…" at bounding box center [546, 554] width 1092 height 1108
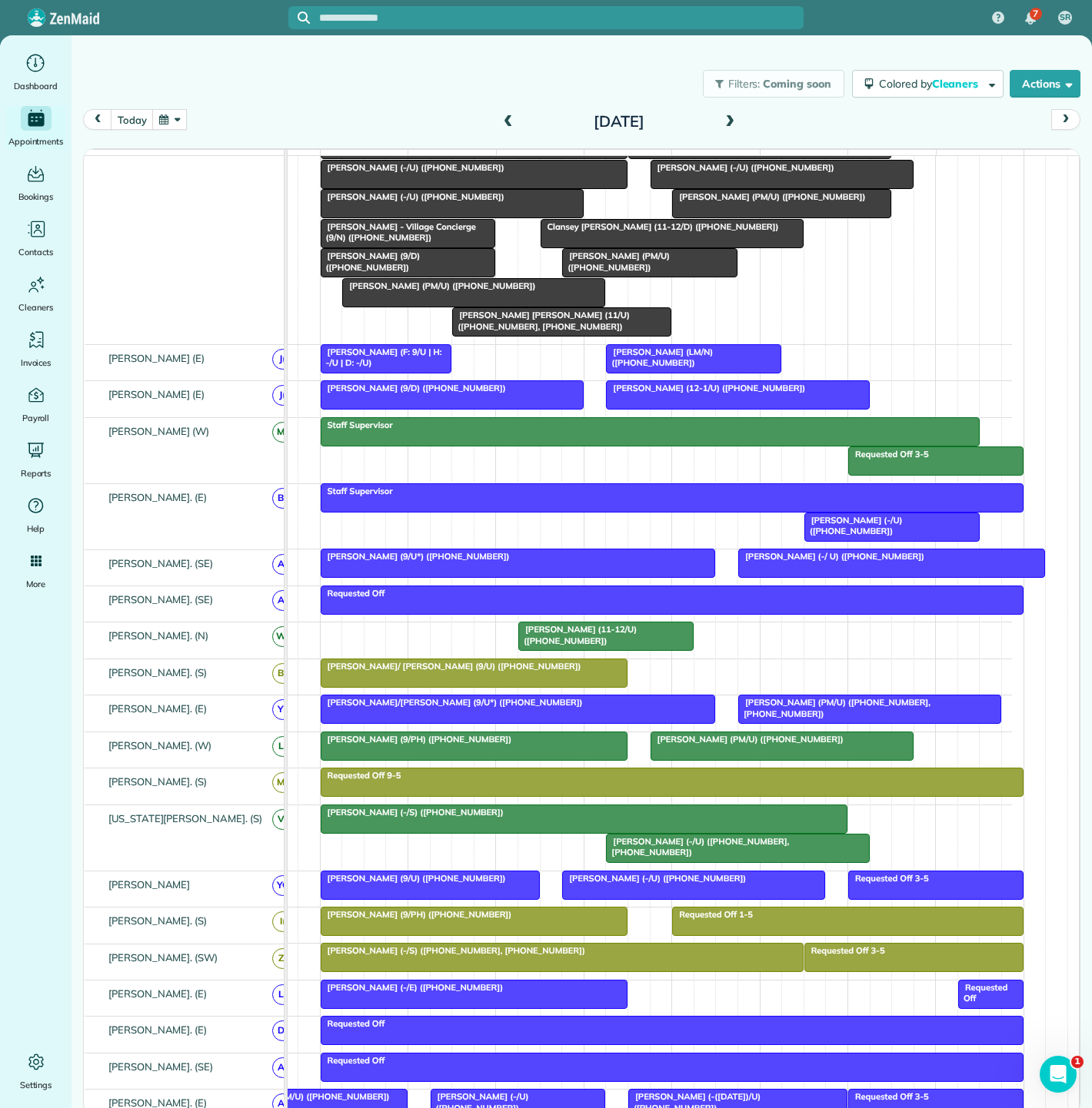
click at [557, 332] on div "[PERSON_NAME] [PERSON_NAME] (11/U) ([PHONE_NUMBER], [PHONE_NUMBER])" at bounding box center [561, 320] width 210 height 22
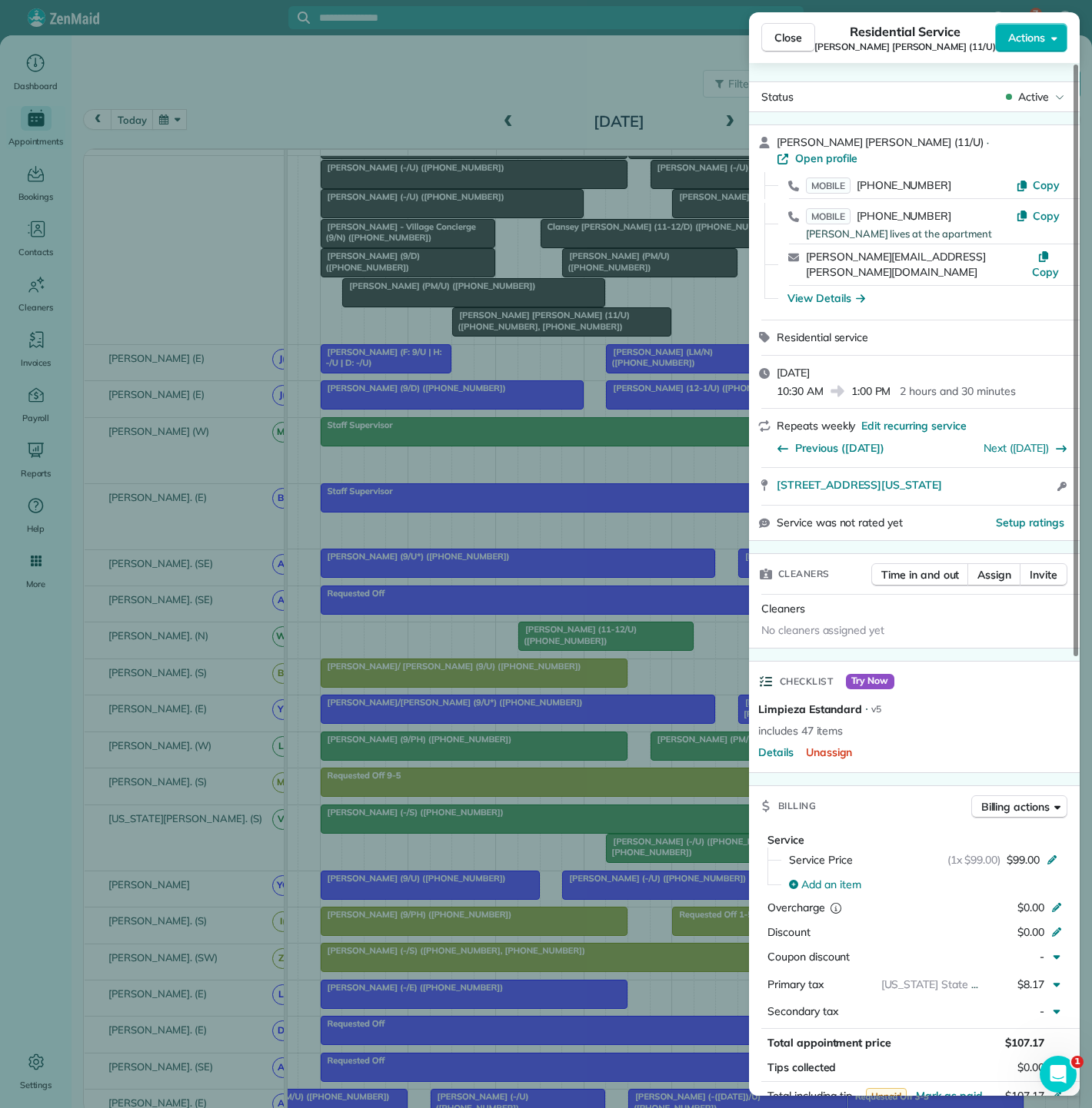
click at [556, 333] on div "Close Residential Service Connor Edwards (11/U) Actions Status Active Connor Ed…" at bounding box center [546, 554] width 1092 height 1108
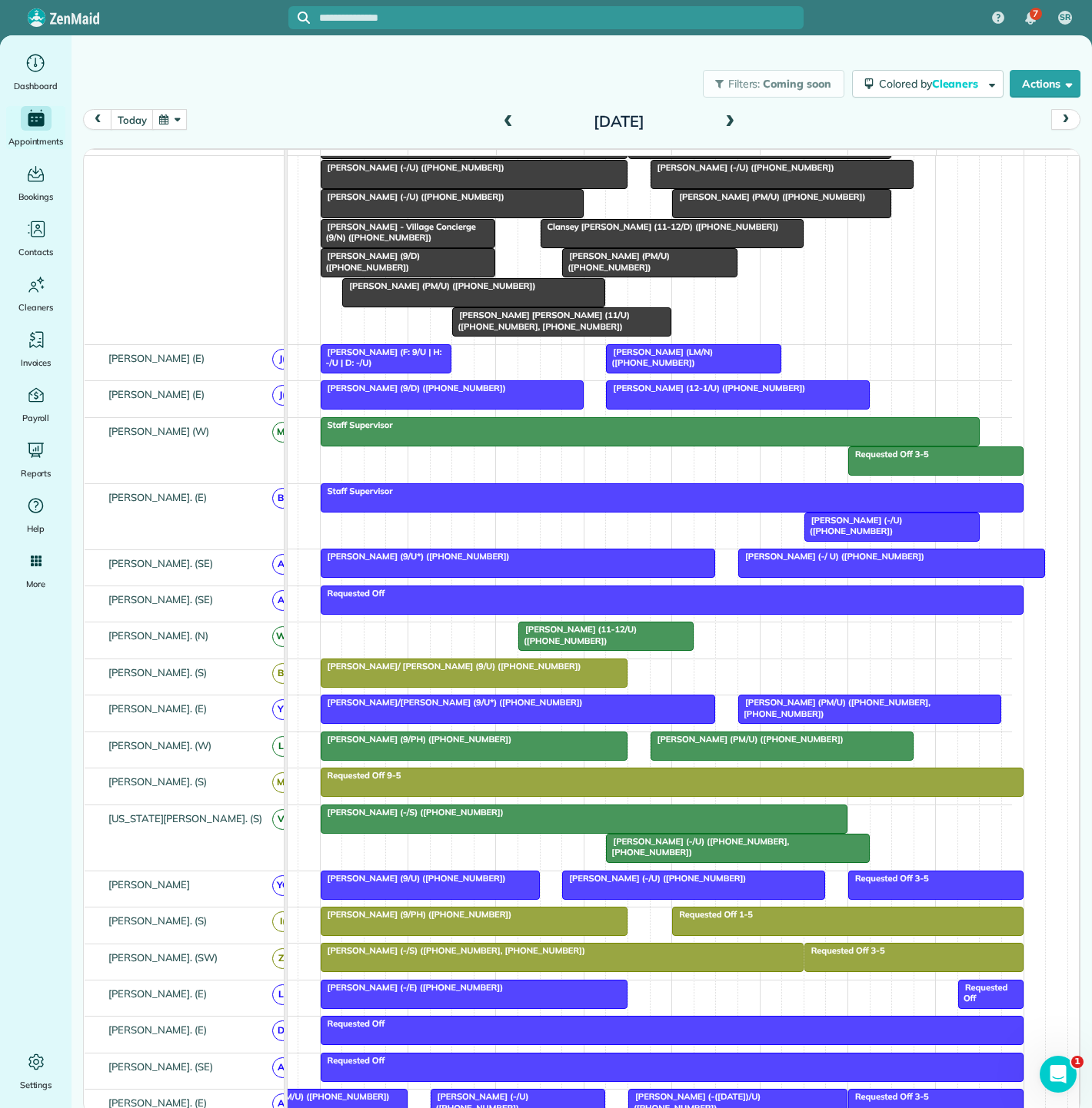
click at [595, 246] on div at bounding box center [672, 233] width 261 height 28
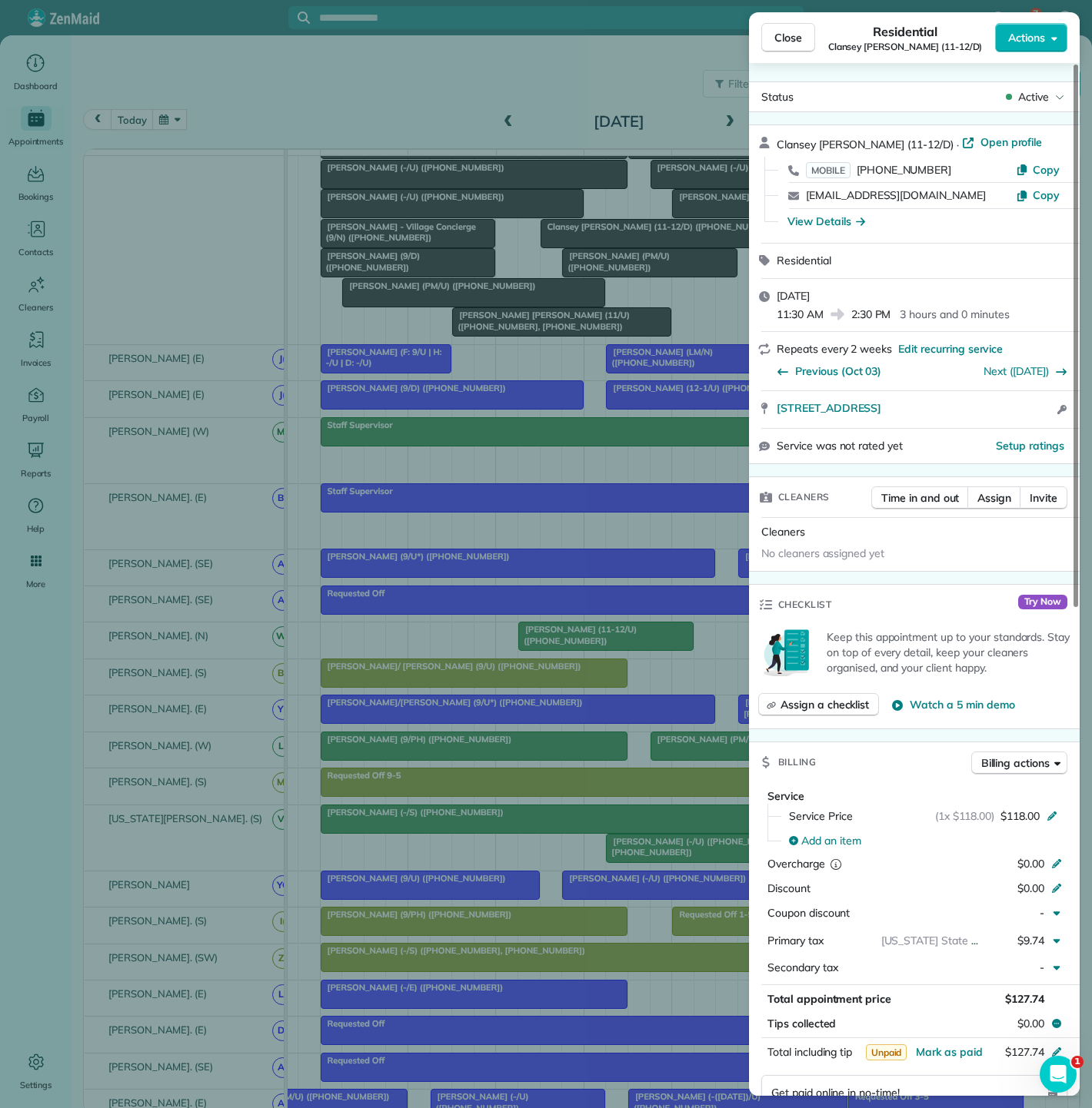
click at [595, 246] on div "Close Residential Clansey Flautt (11-12/D) Actions Status Active Clansey Flautt…" at bounding box center [546, 554] width 1092 height 1108
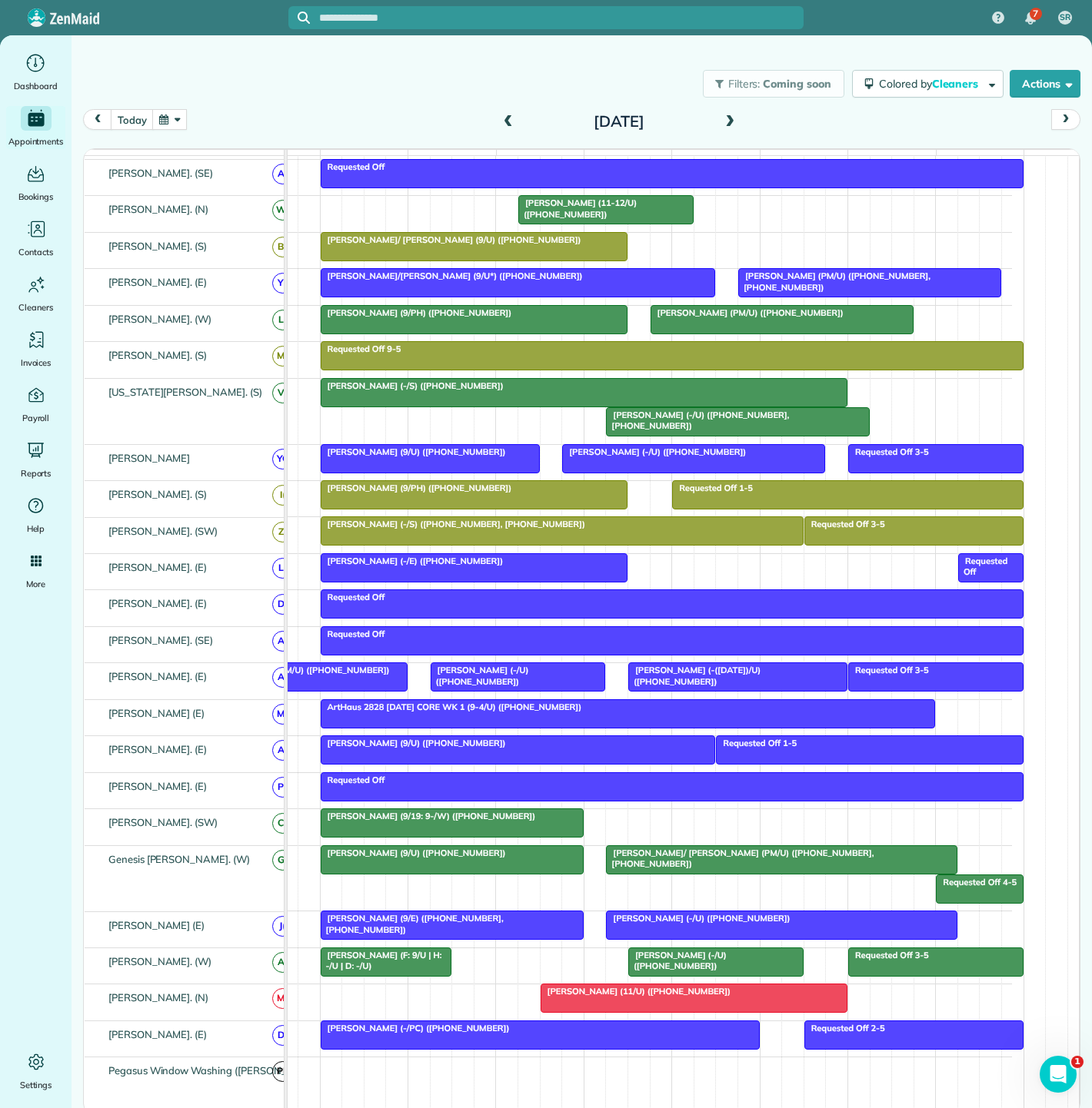
click at [393, 973] on div "[PERSON_NAME] (F: 9/U | H: -/U | D: -/U)" at bounding box center [386, 960] width 122 height 22
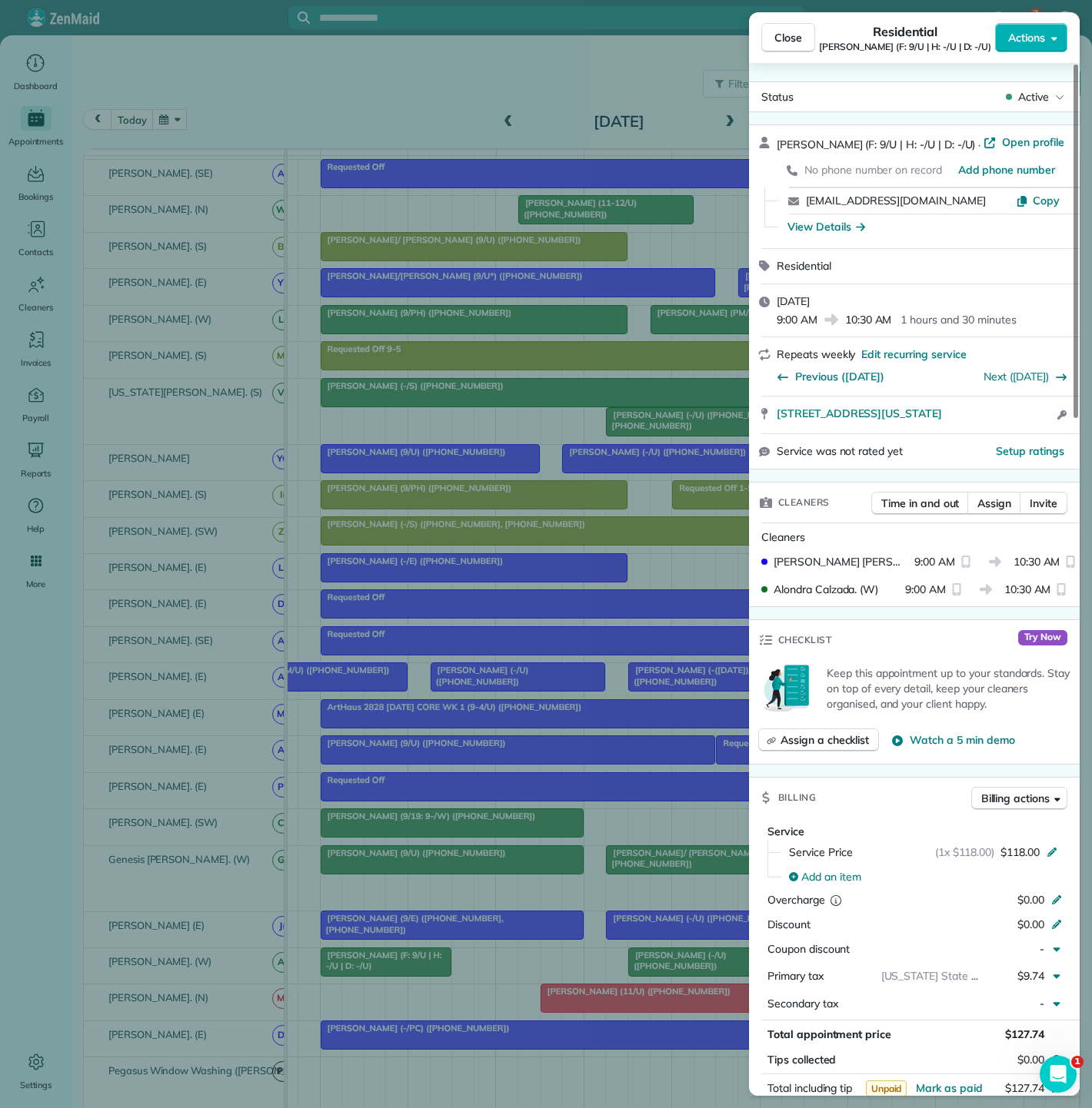
click at [393, 977] on div "Close Residential Darden Orand (F: 9/U | H: -/U | D: -/U) Actions Status Active…" at bounding box center [546, 554] width 1092 height 1108
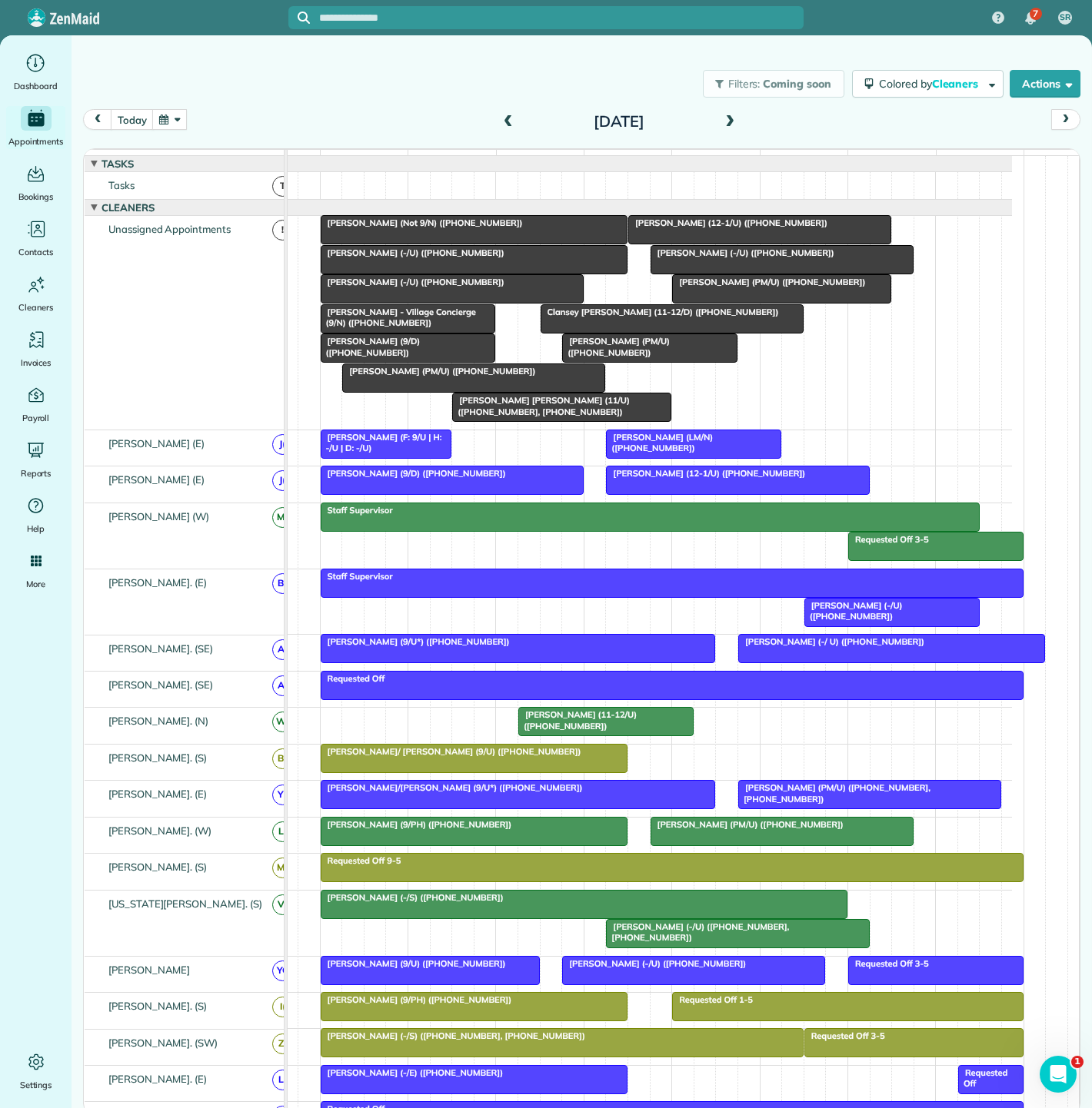
click at [602, 332] on div at bounding box center [672, 319] width 261 height 28
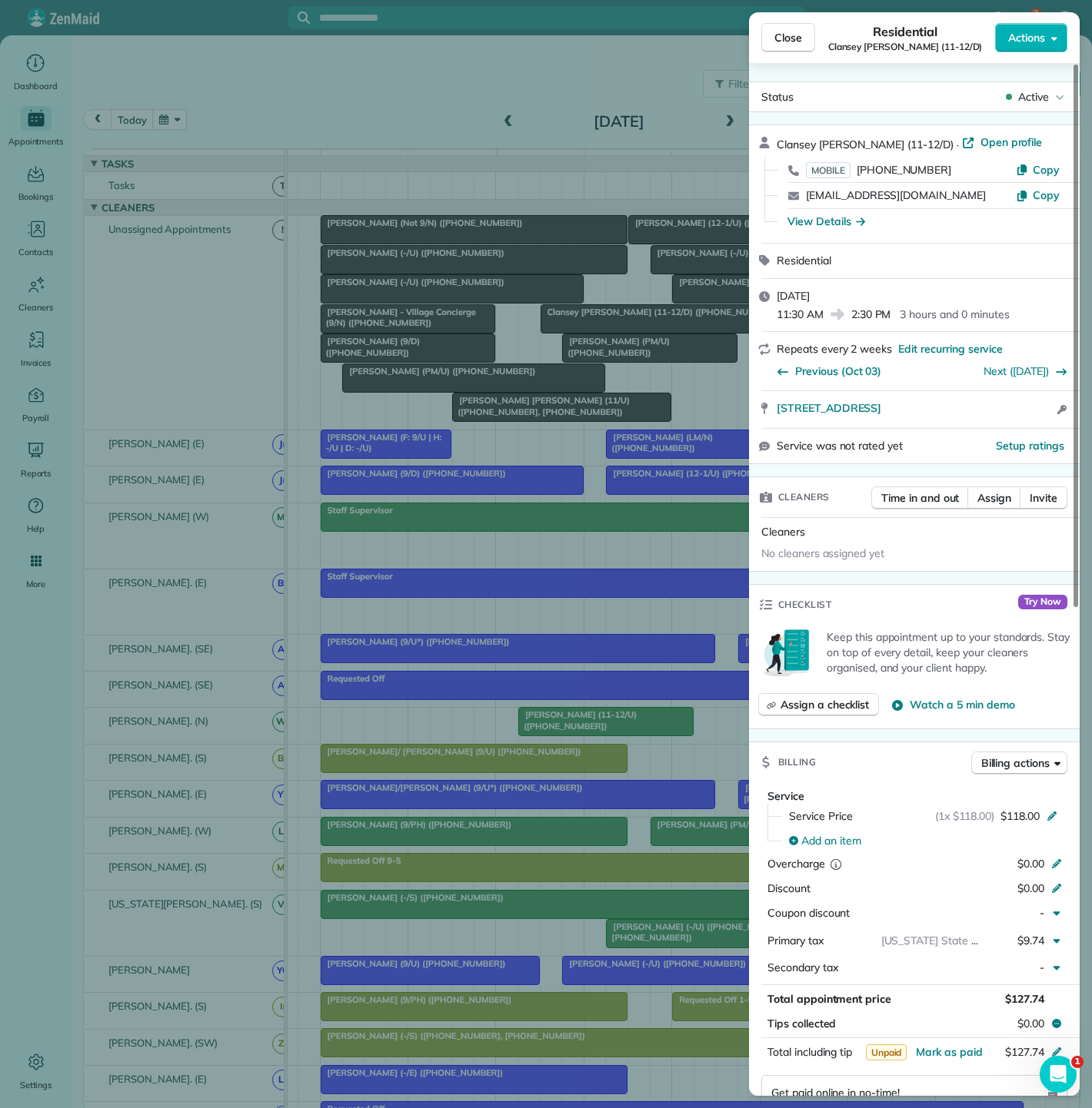
click at [602, 332] on div "Close Residential Clansey Flautt (11-12/D) Actions Status Active Clansey Flautt…" at bounding box center [546, 554] width 1092 height 1108
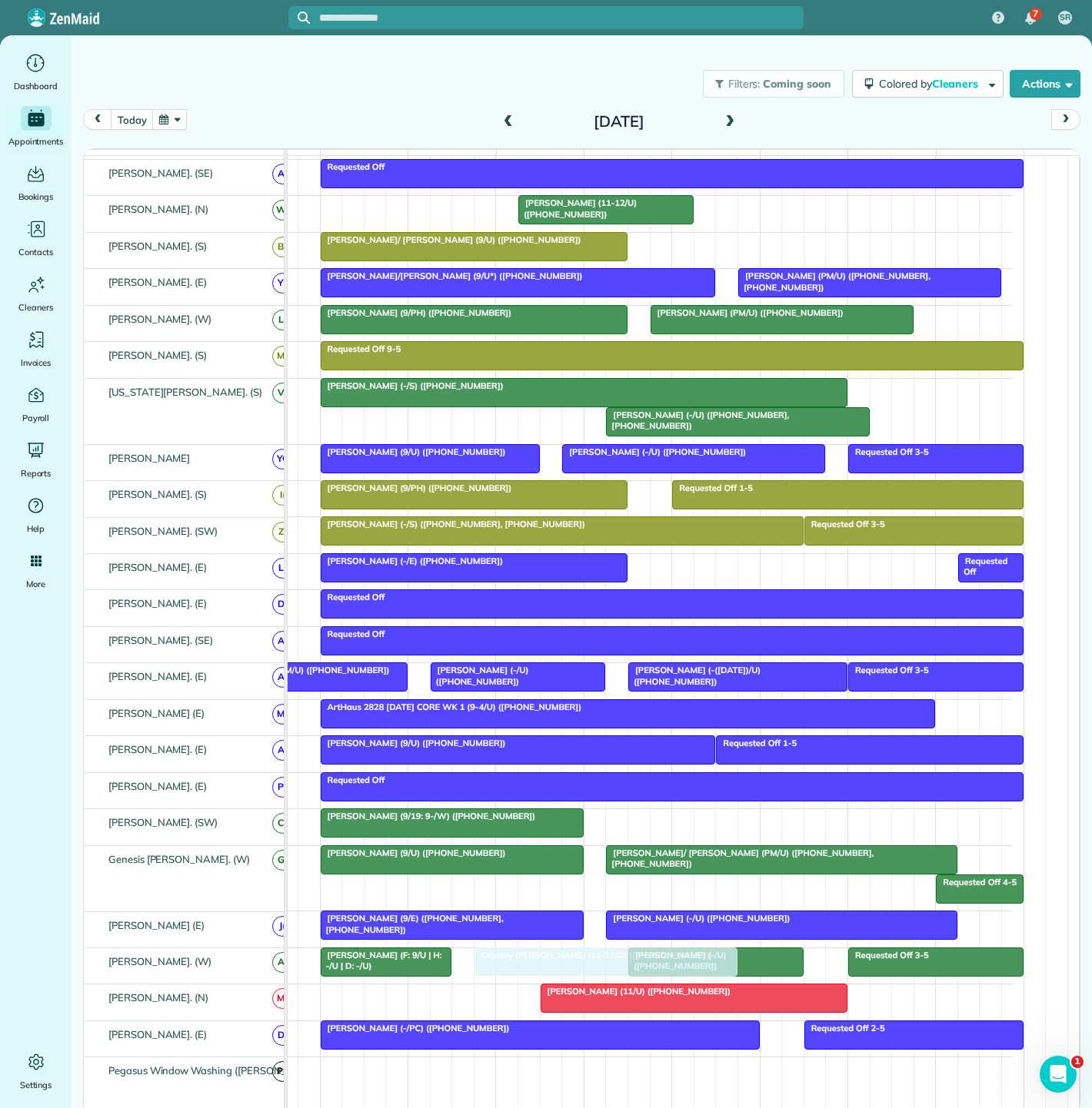
drag, startPoint x: 602, startPoint y: 330, endPoint x: 534, endPoint y: 985, distance: 658.5
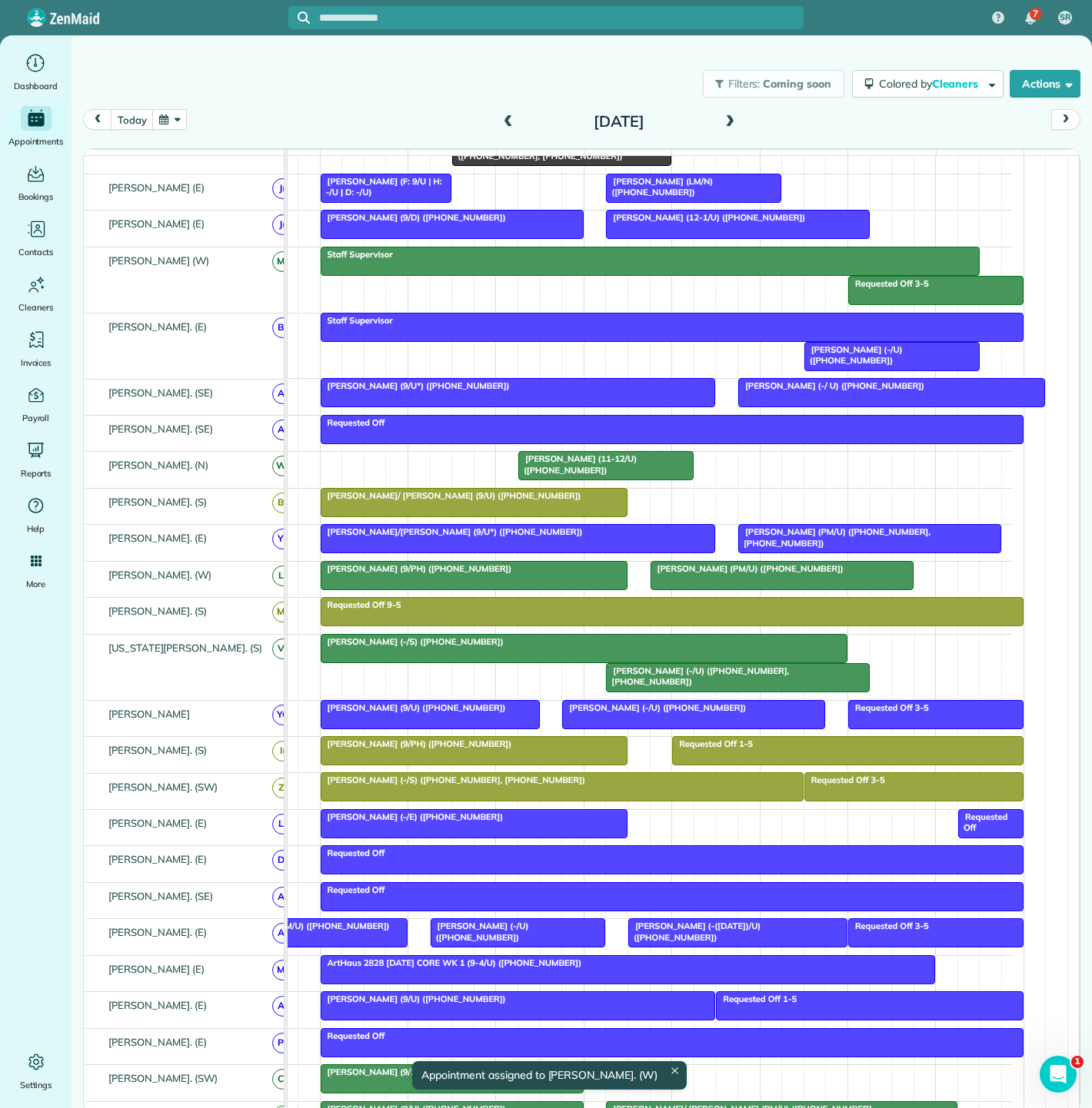
drag, startPoint x: 705, startPoint y: 917, endPoint x: 744, endPoint y: 706, distance: 214.6
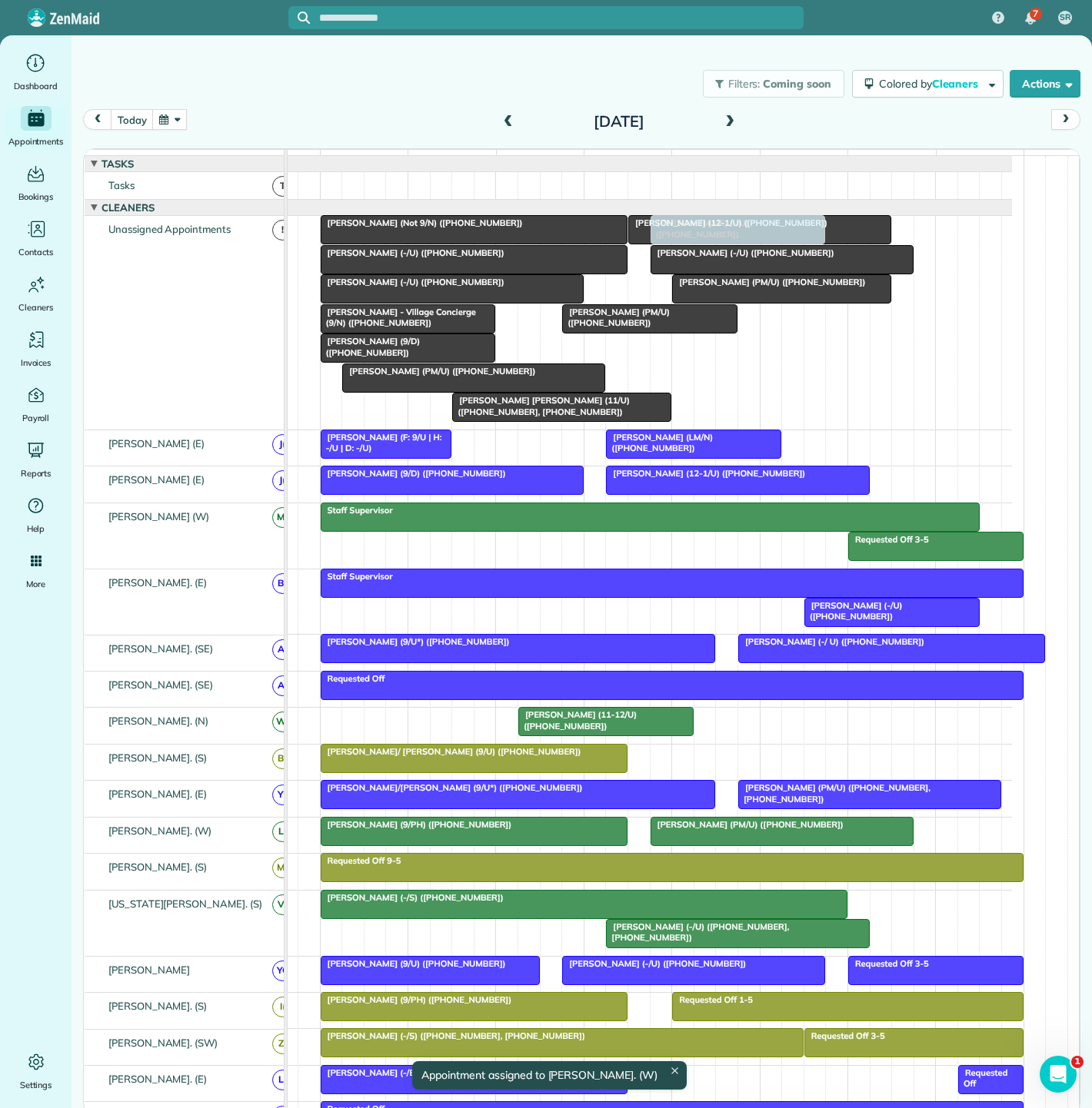
drag, startPoint x: 688, startPoint y: 773, endPoint x: 695, endPoint y: 334, distance: 439.1
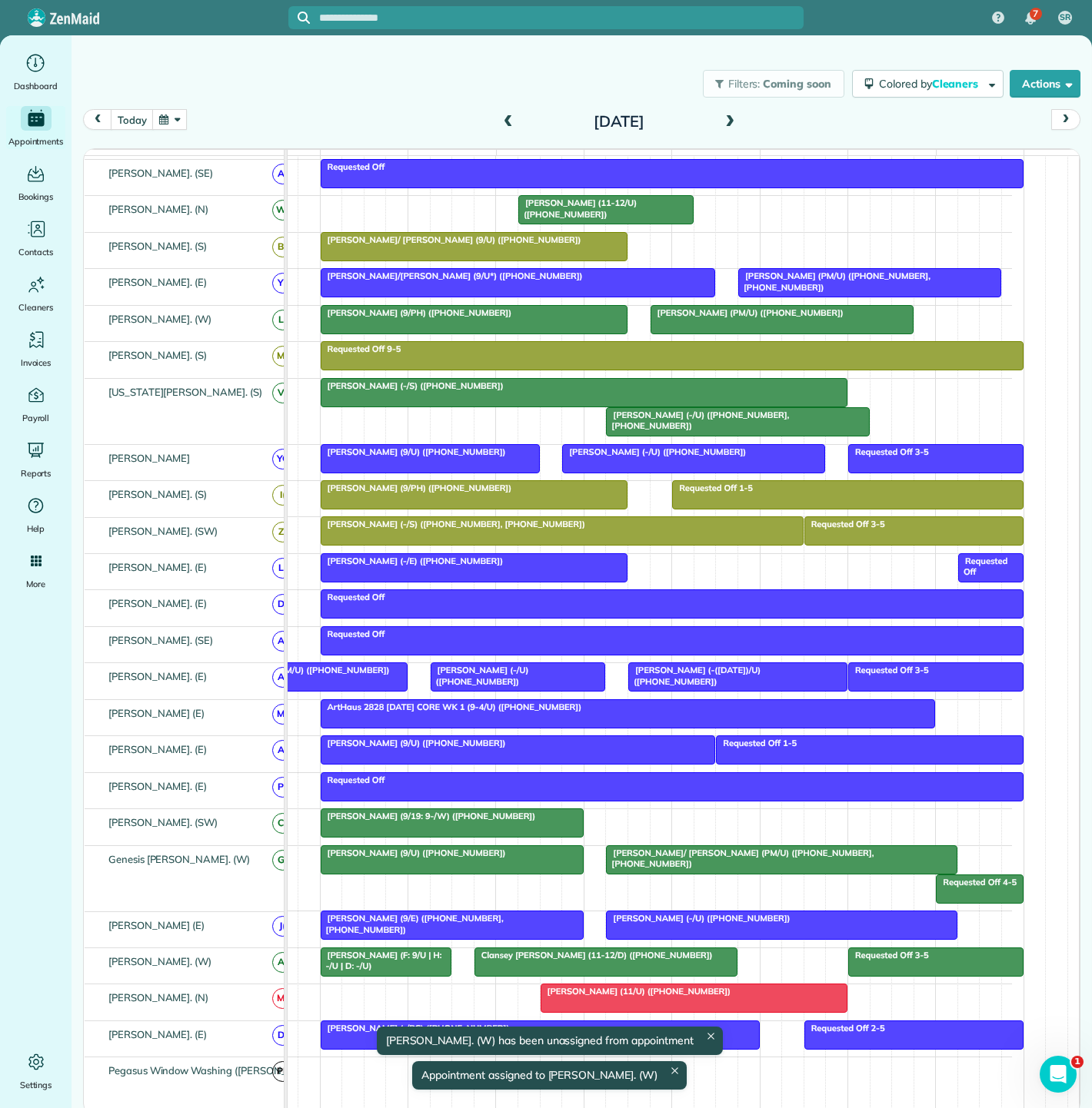
click at [406, 958] on span "[PERSON_NAME] (F: 9/U | H: -/U | D: -/U)" at bounding box center [381, 960] width 122 height 21
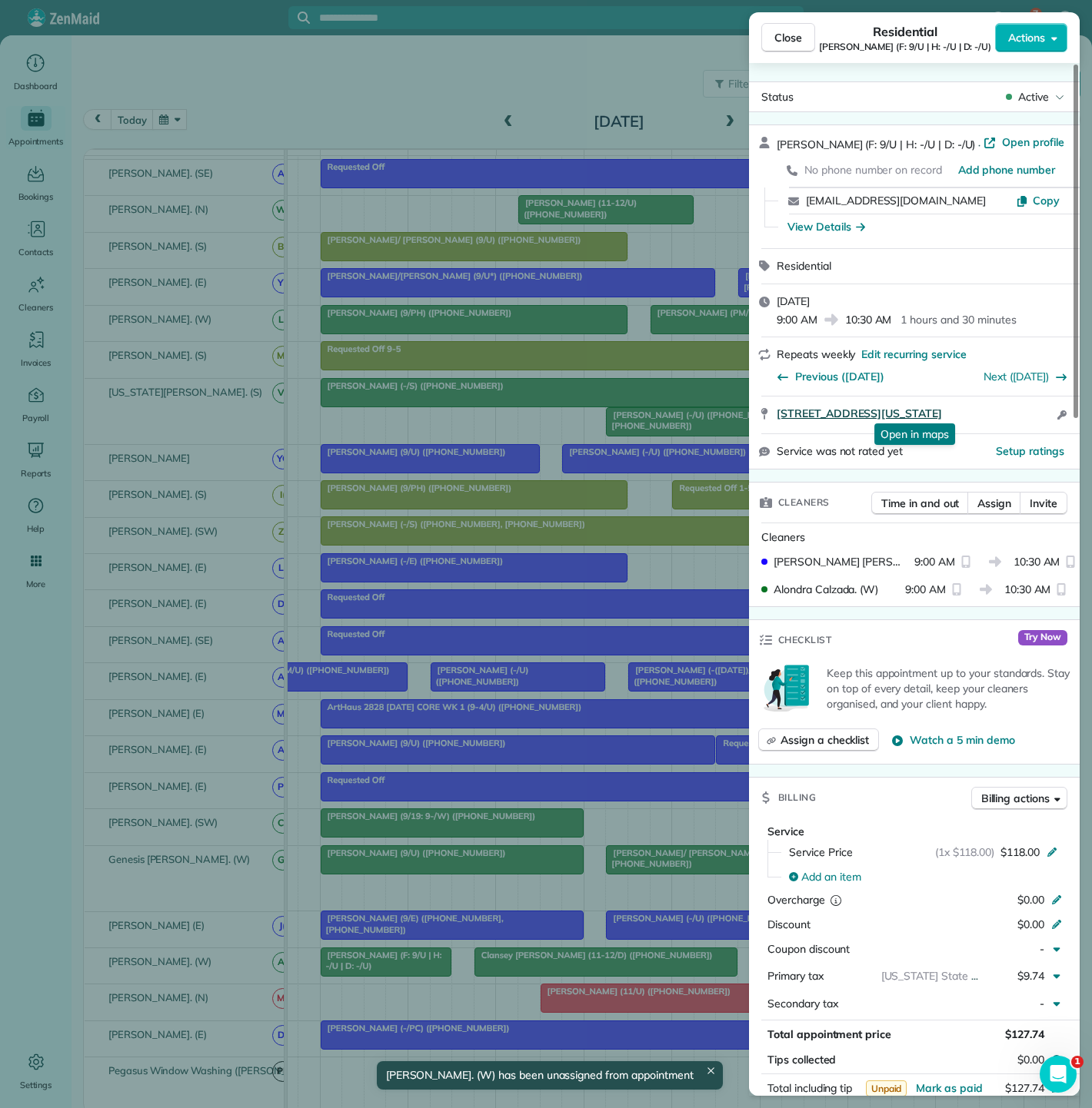
copy span "2527 Fairmount Street Dallas Texas 75201"
drag, startPoint x: 763, startPoint y: 429, endPoint x: 210, endPoint y: 284, distance: 571.7
click at [992, 410] on div "2527 Fairmount Street Dallas Texas 75201 Open in maps Open in maps Open access …" at bounding box center [914, 415] width 331 height 37
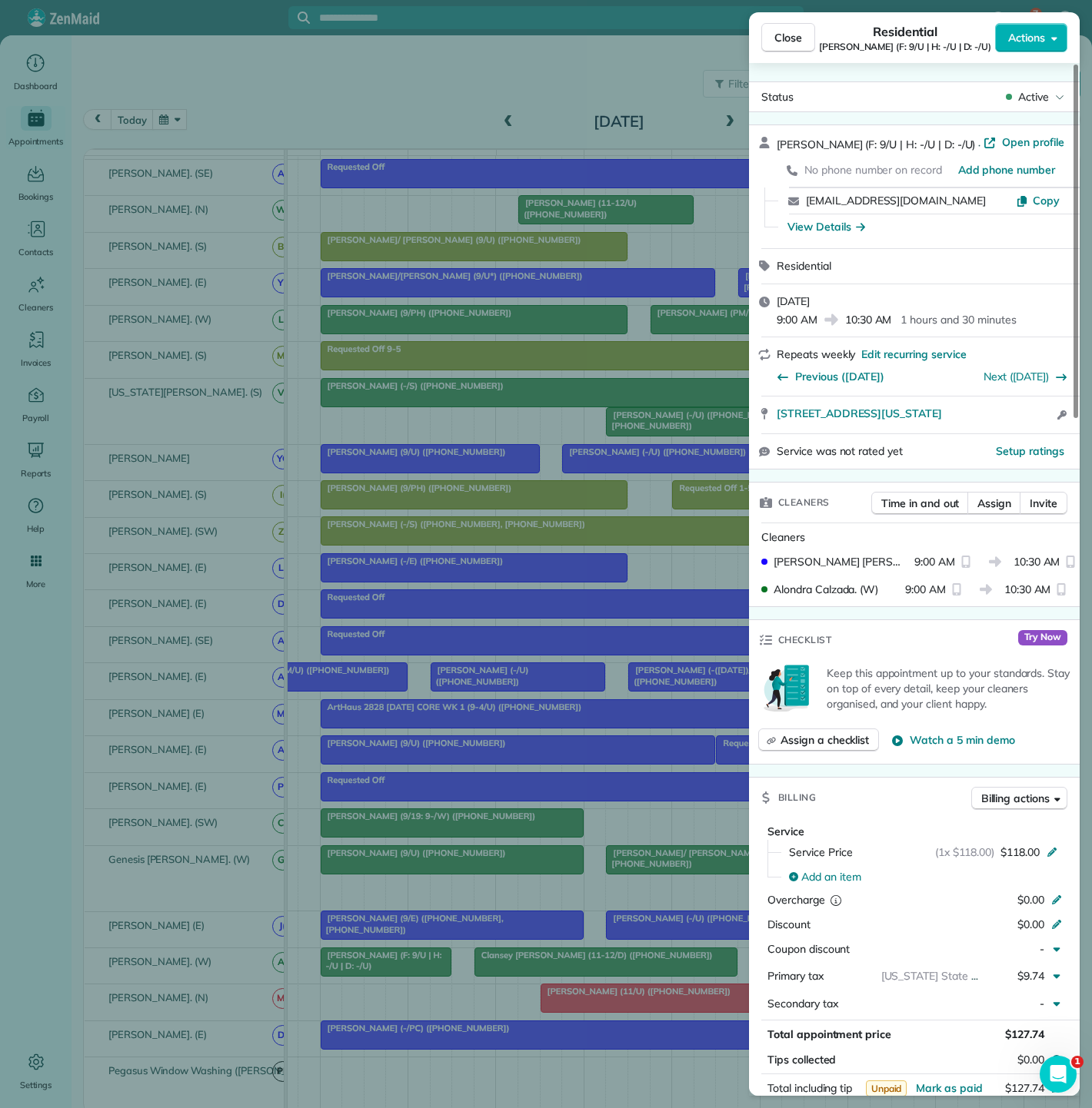
click at [273, 851] on div "Close Residential Darden Orand (F: 9/U | H: -/U | D: -/U) Actions Status Active…" at bounding box center [546, 554] width 1092 height 1108
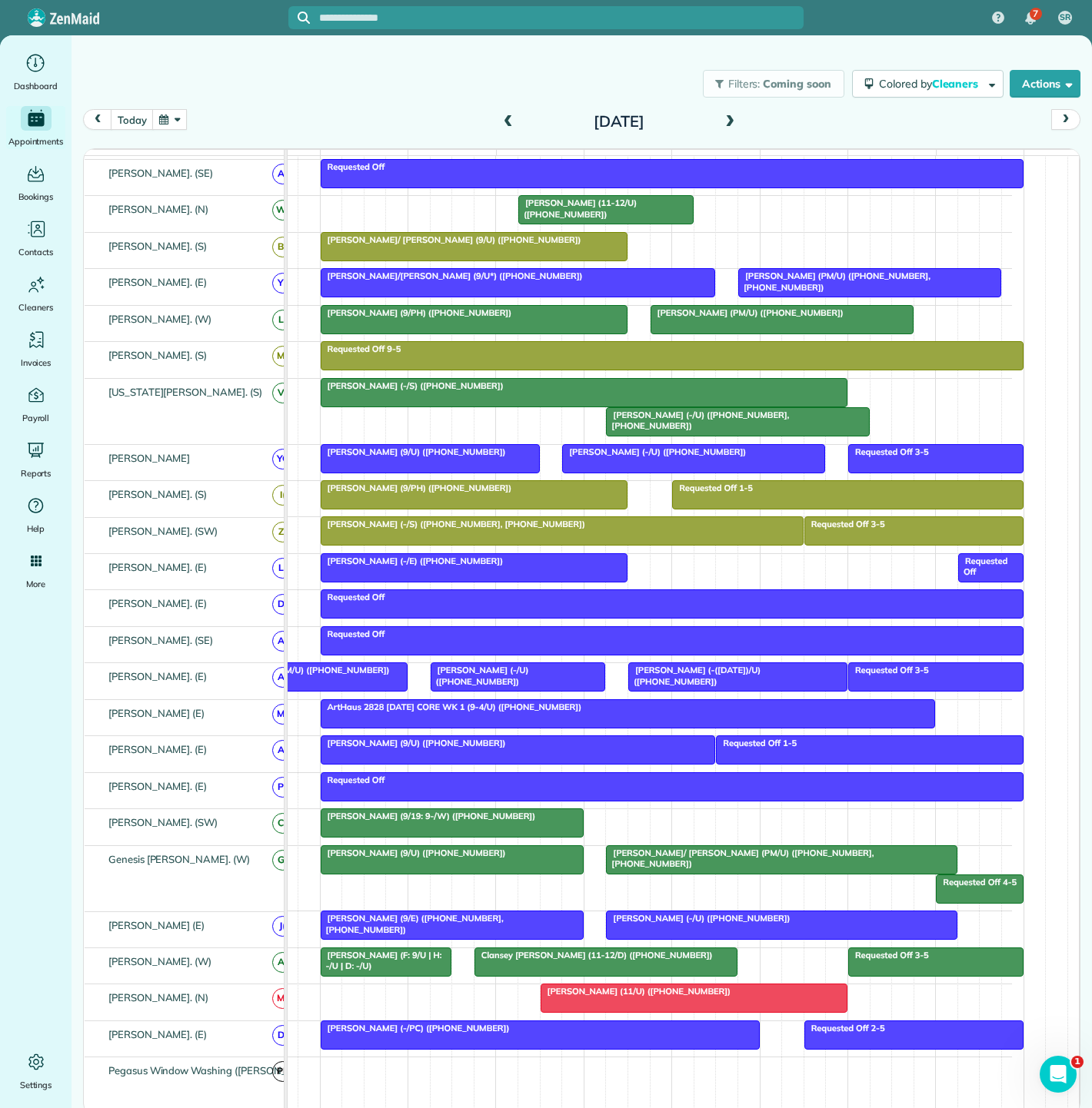
click at [643, 958] on span "Clansey [PERSON_NAME] (11-12/D) ([PHONE_NUMBER])" at bounding box center [594, 954] width 240 height 11
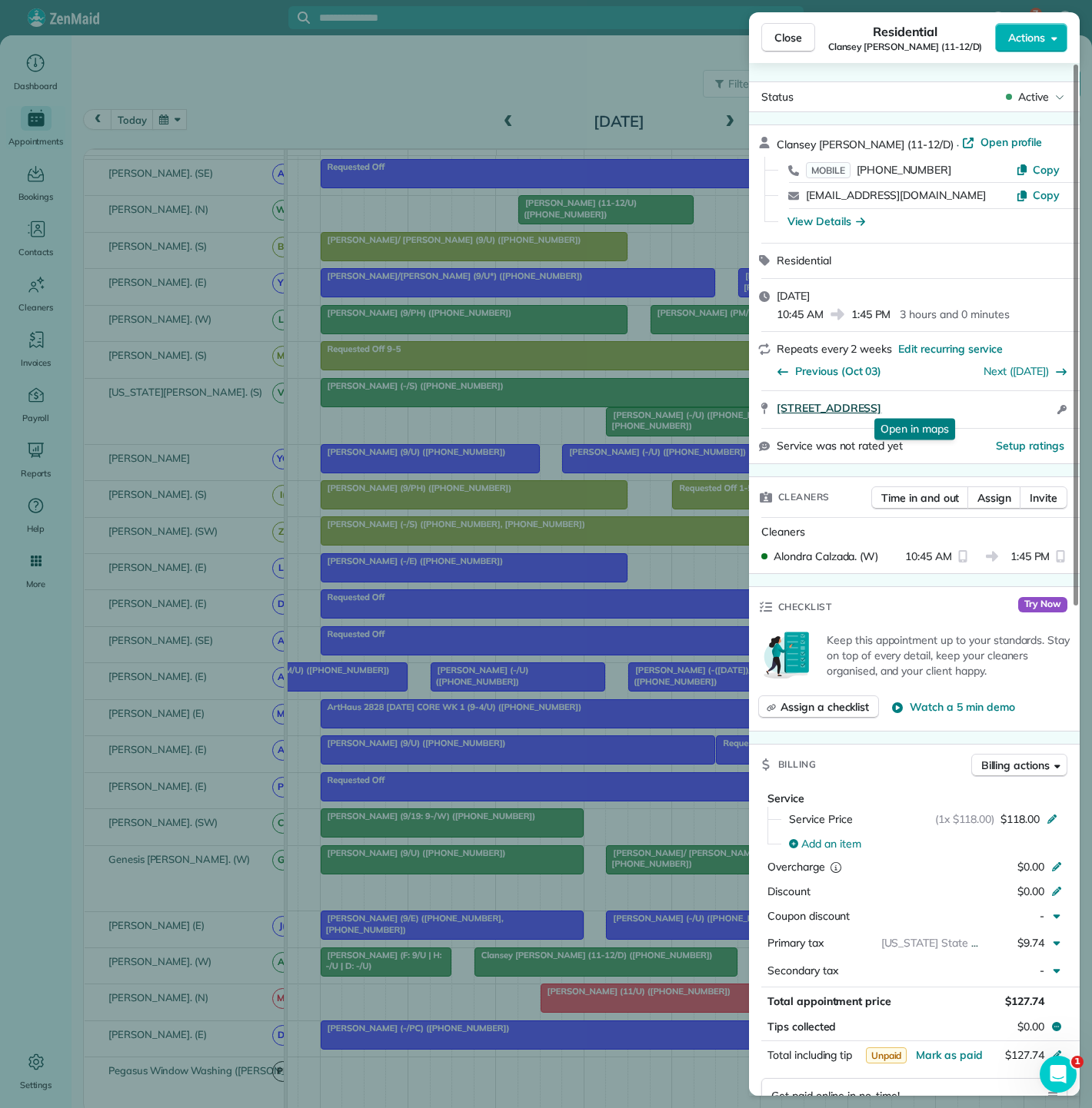
drag, startPoint x: 770, startPoint y: 417, endPoint x: 990, endPoint y: 409, distance: 220.1
click at [990, 409] on div "3131 Main Street #1325 Dallas TX 75226 Open in maps Open in maps Open access in…" at bounding box center [914, 410] width 331 height 37
click at [588, 943] on div "Close Residential Clansey Flautt (11-12/D) Actions Status Active Clansey Flautt…" at bounding box center [546, 554] width 1092 height 1108
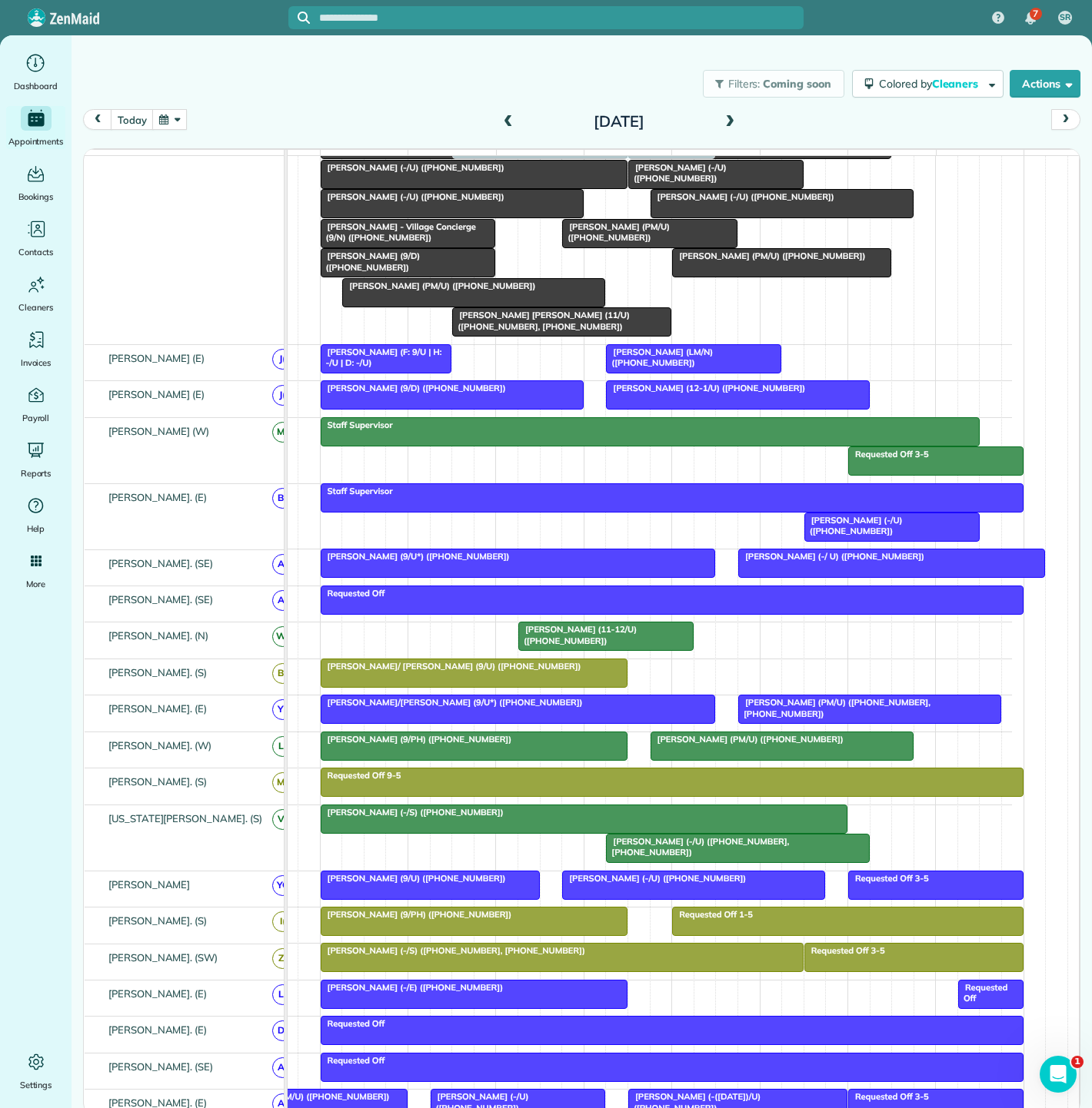
drag, startPoint x: 606, startPoint y: 971, endPoint x: 591, endPoint y: 264, distance: 707.2
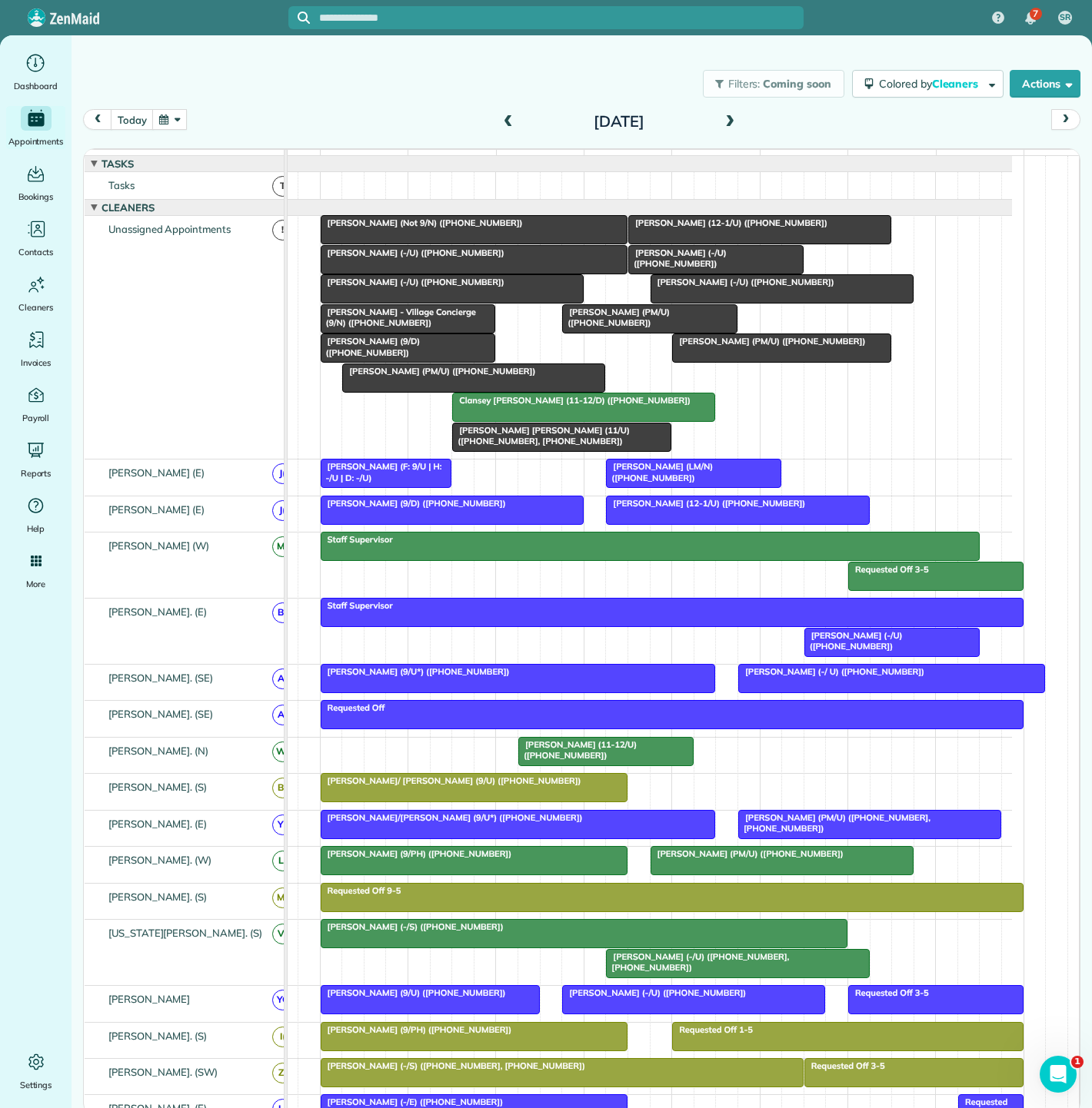
click at [534, 448] on div "[PERSON_NAME] [PERSON_NAME] (11/U) ([PHONE_NUMBER], [PHONE_NUMBER])" at bounding box center [561, 436] width 210 height 22
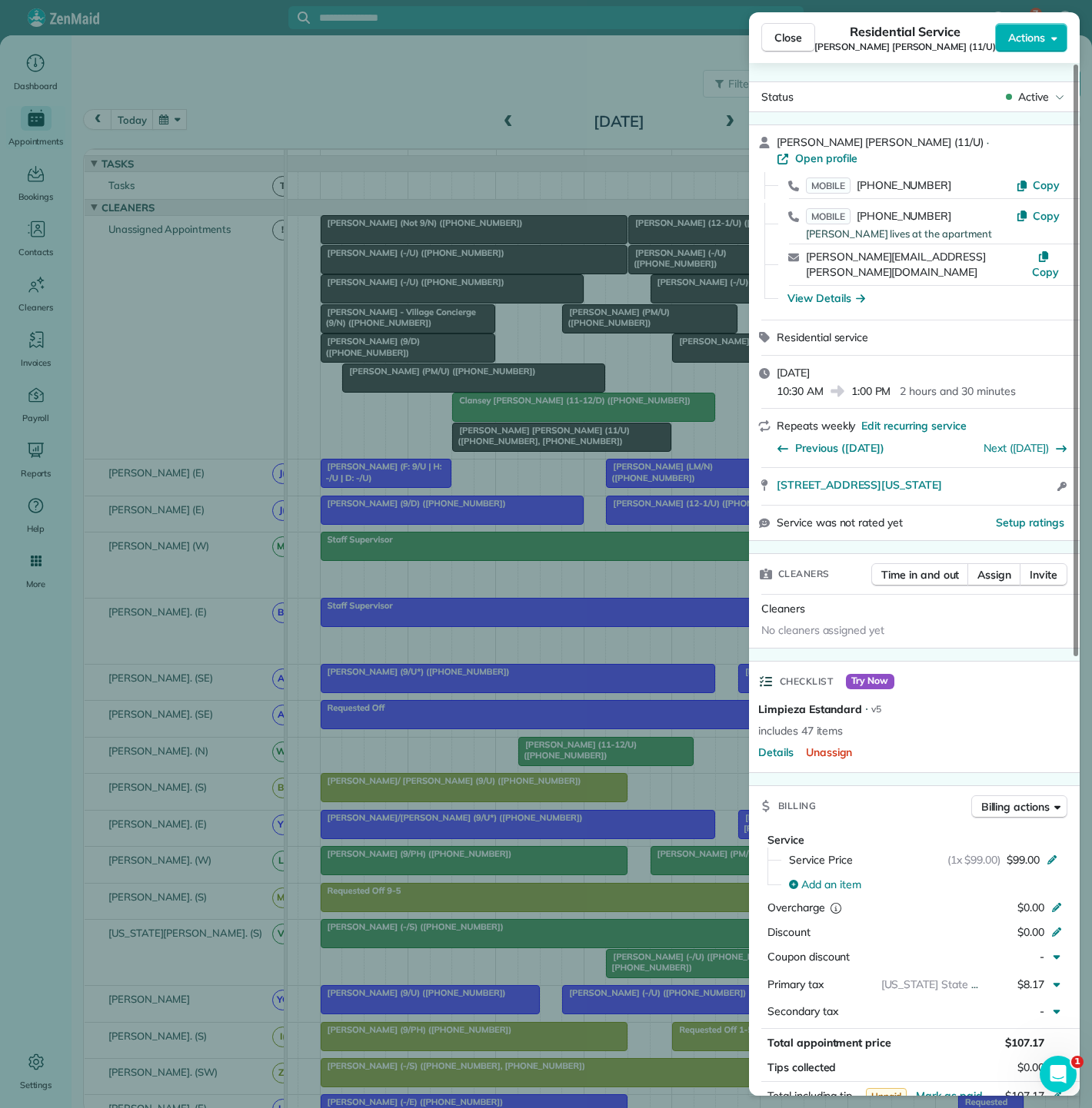
drag, startPoint x: 772, startPoint y: 457, endPoint x: 78, endPoint y: 224, distance: 732.1
click at [1018, 468] on div "4251 Irving Avenue 1106 Dallas Texas 75219 Open access information" at bounding box center [914, 486] width 331 height 37
click at [508, 353] on div "Close Residential Service Connor Edwards (11/U) Actions Status Active Connor Ed…" at bounding box center [546, 554] width 1092 height 1108
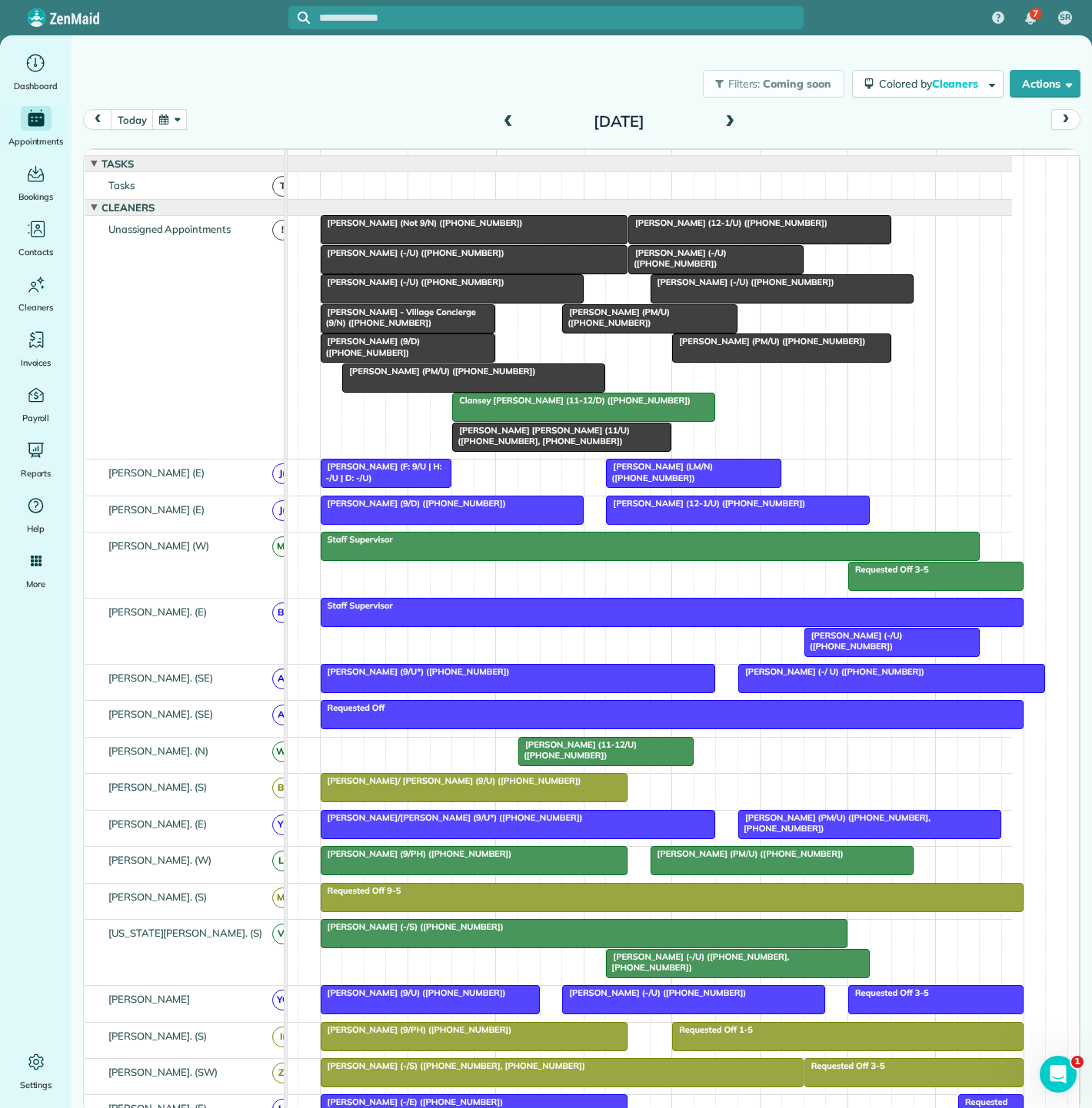
click at [523, 448] on div "[PERSON_NAME] [PERSON_NAME] (11/U) ([PHONE_NUMBER], [PHONE_NUMBER])" at bounding box center [561, 436] width 210 height 22
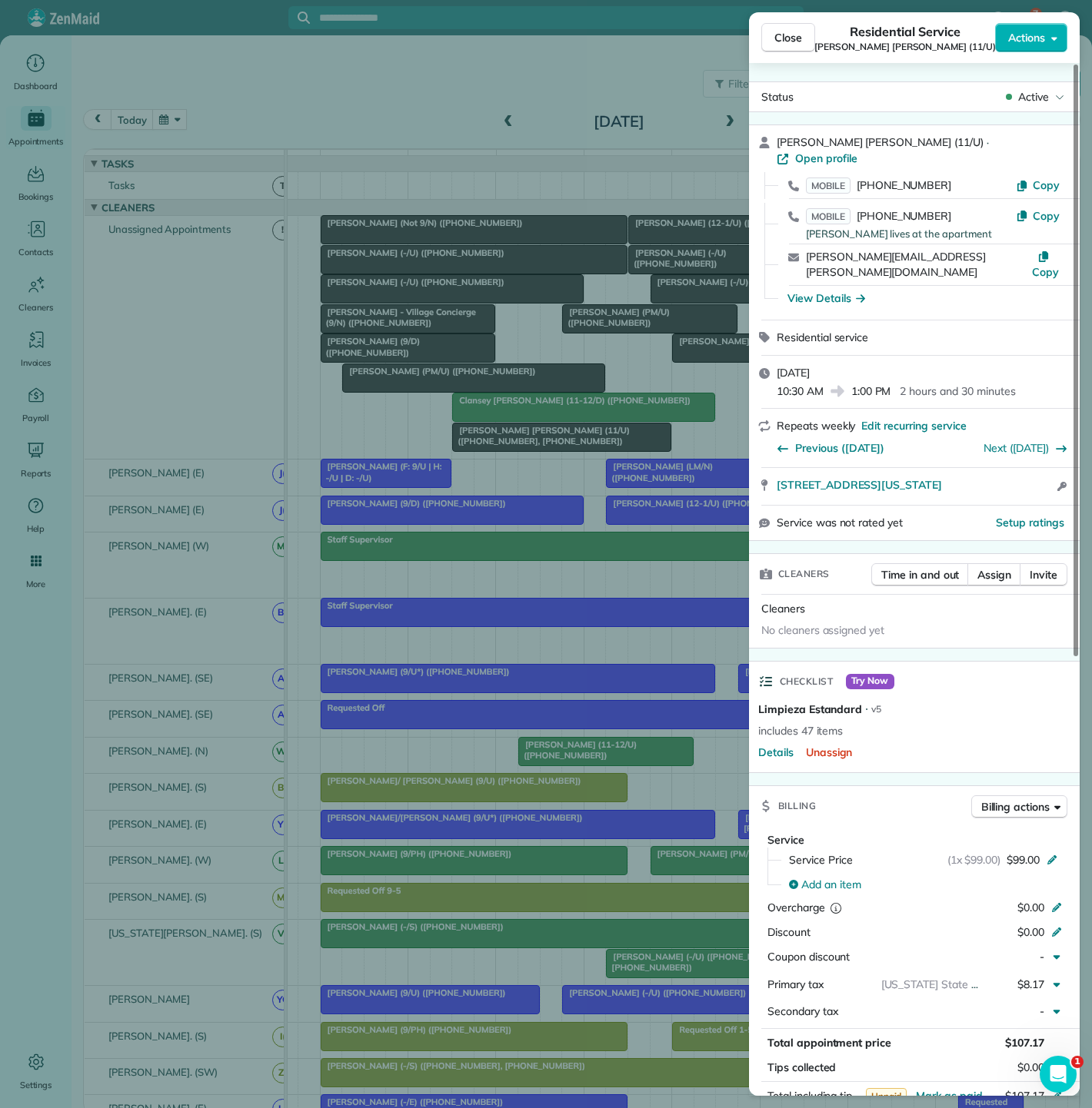
click at [523, 450] on div "Close Residential Service Connor Edwards (11/U) Actions Status Active Connor Ed…" at bounding box center [546, 554] width 1092 height 1108
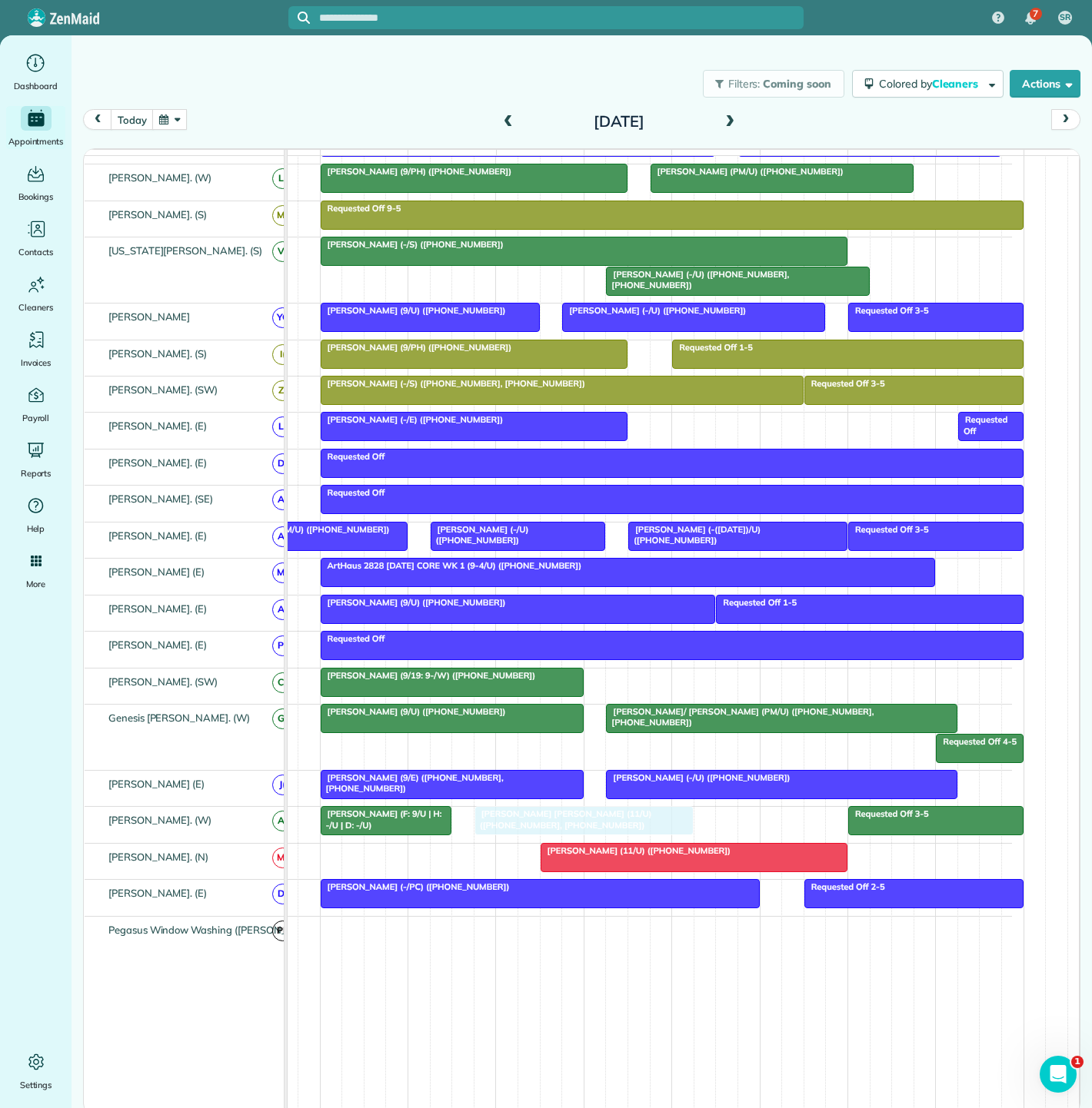
drag, startPoint x: 523, startPoint y: 451, endPoint x: 543, endPoint y: 838, distance: 387.5
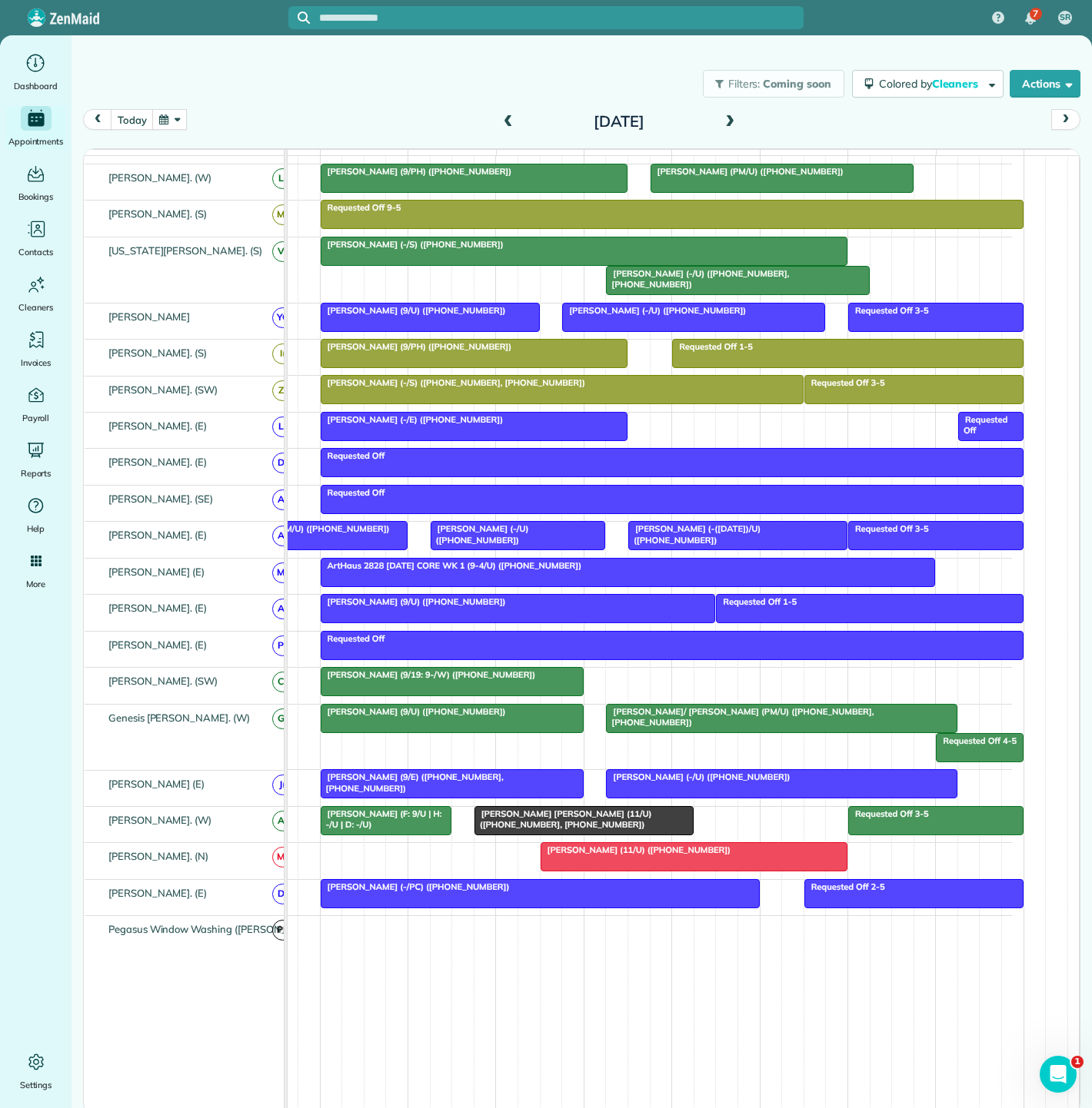
click at [522, 830] on span "[PERSON_NAME] [PERSON_NAME] (11/U) ([PHONE_NUMBER], [PHONE_NUMBER])" at bounding box center [563, 819] width 178 height 21
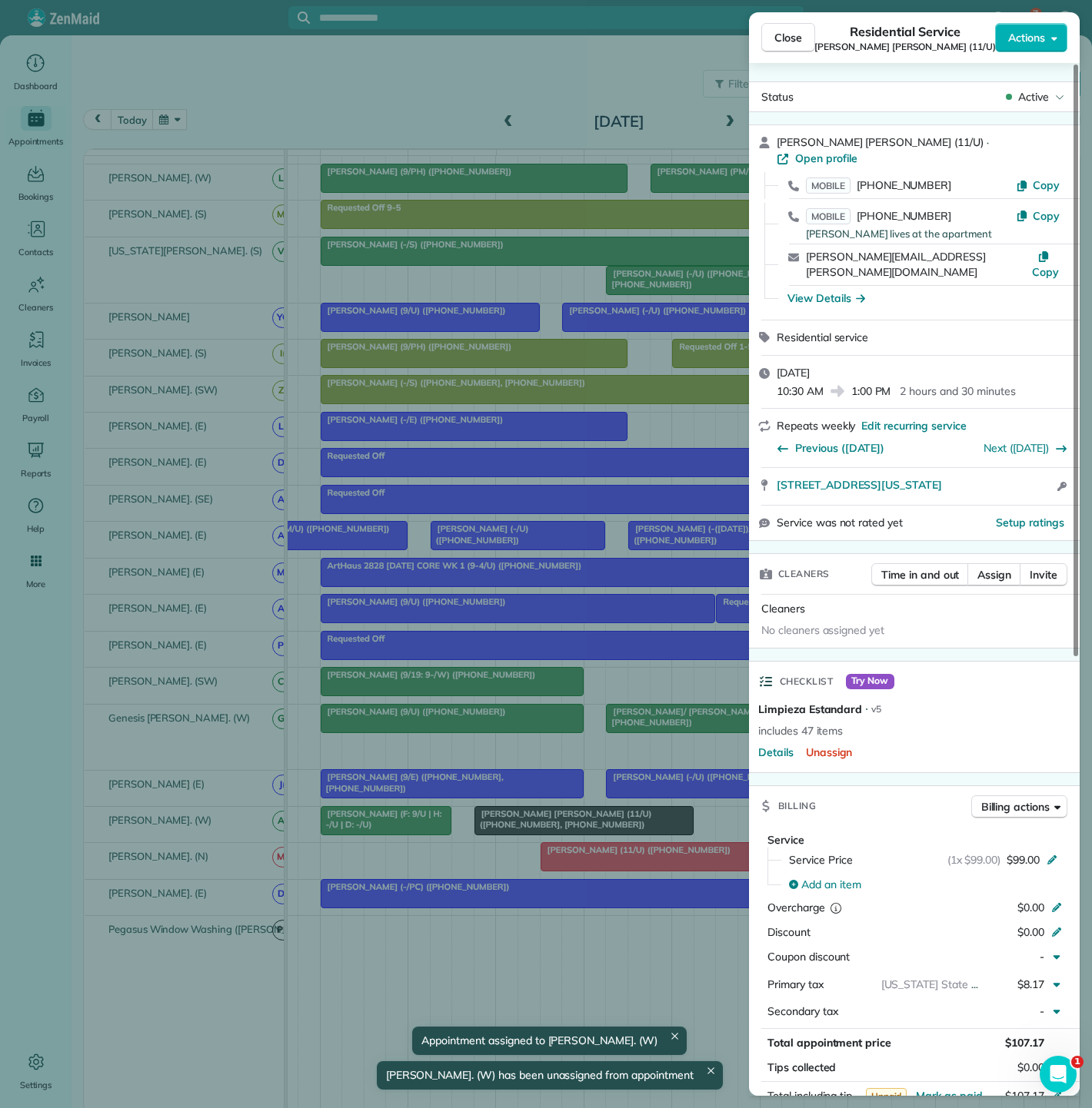
click at [502, 830] on div "Close Residential Service Connor Edwards (11/U) Actions Status Active Connor Ed…" at bounding box center [546, 554] width 1092 height 1108
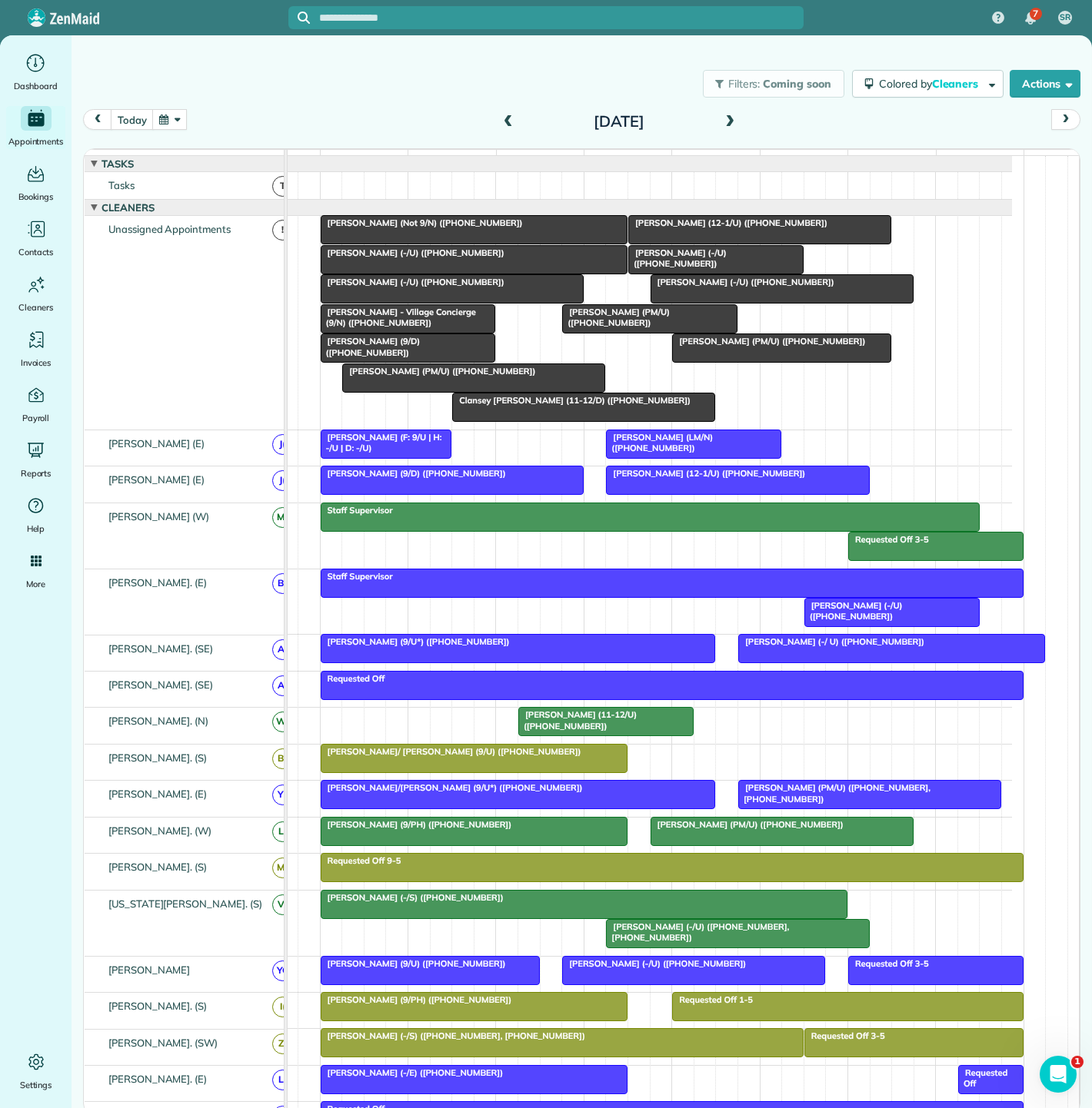
click at [622, 732] on div "[PERSON_NAME] (11-12/U) ([PHONE_NUMBER])" at bounding box center [606, 720] width 166 height 22
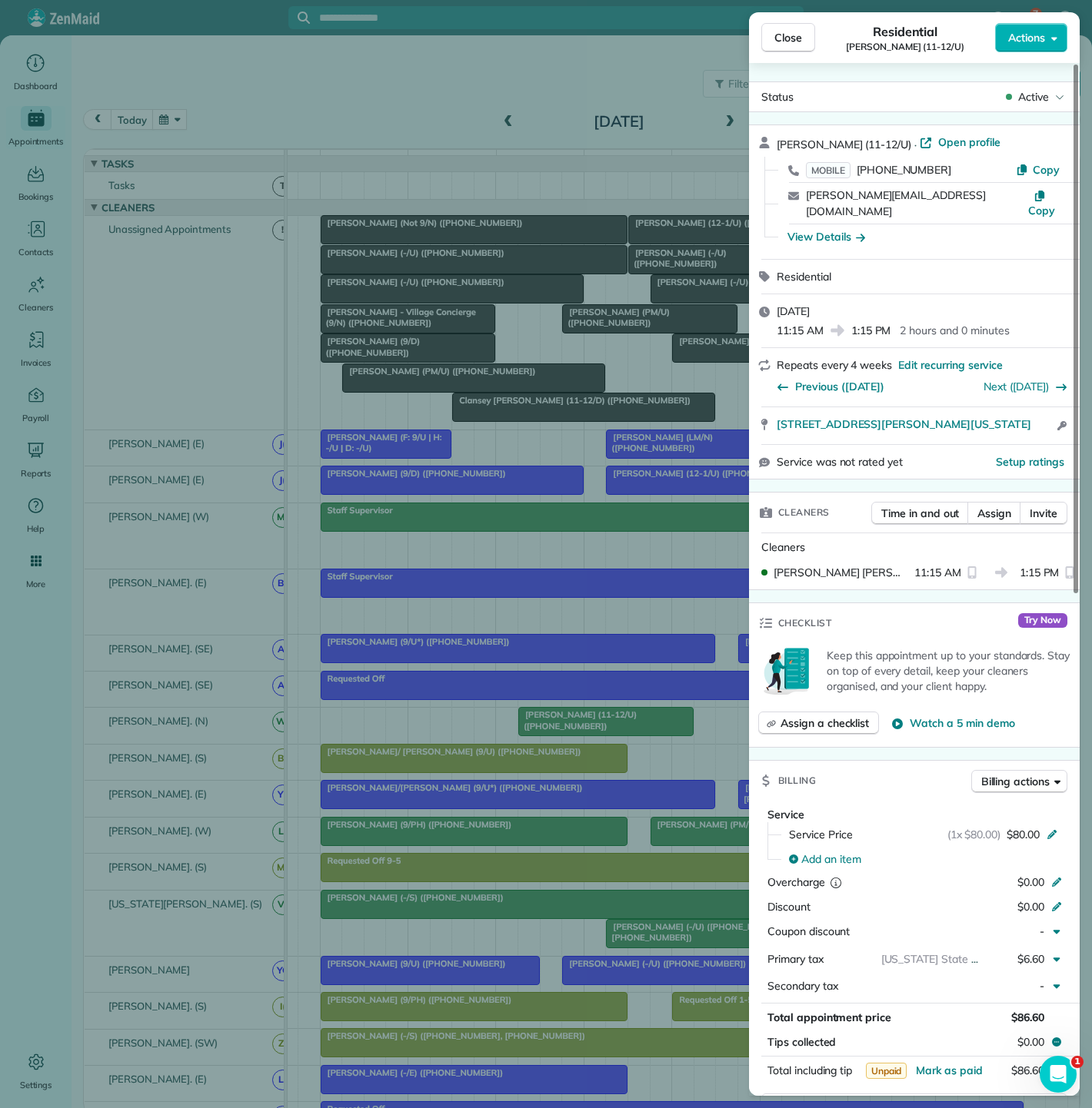
click at [622, 734] on div "Close Residential Yagnesh Rohit (11-12/U) Actions Status Active Yagnesh Rohit (…" at bounding box center [546, 554] width 1092 height 1108
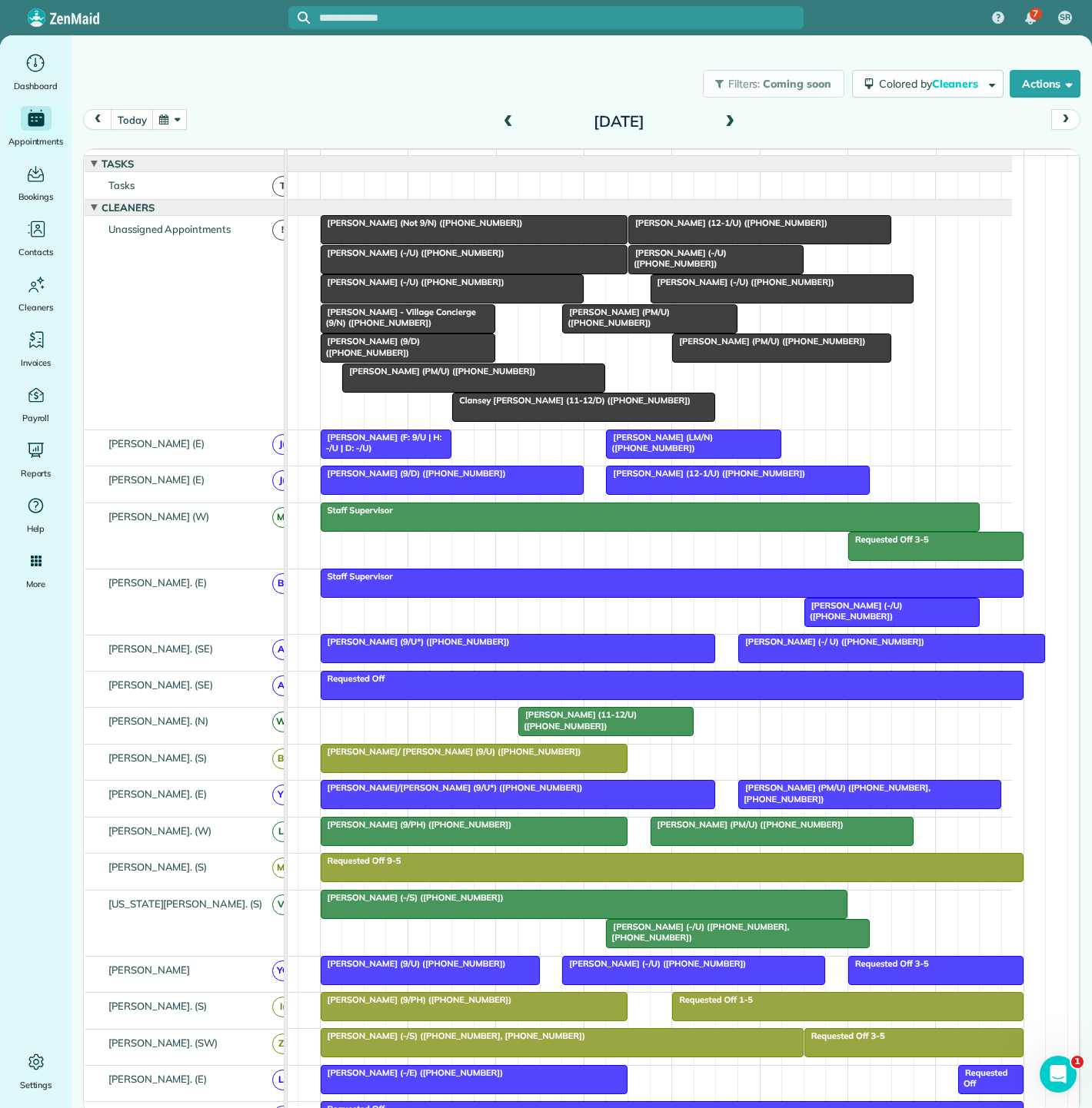
click at [479, 377] on span "[PERSON_NAME] (PM/U) ([PHONE_NUMBER])" at bounding box center [438, 370] width 194 height 11
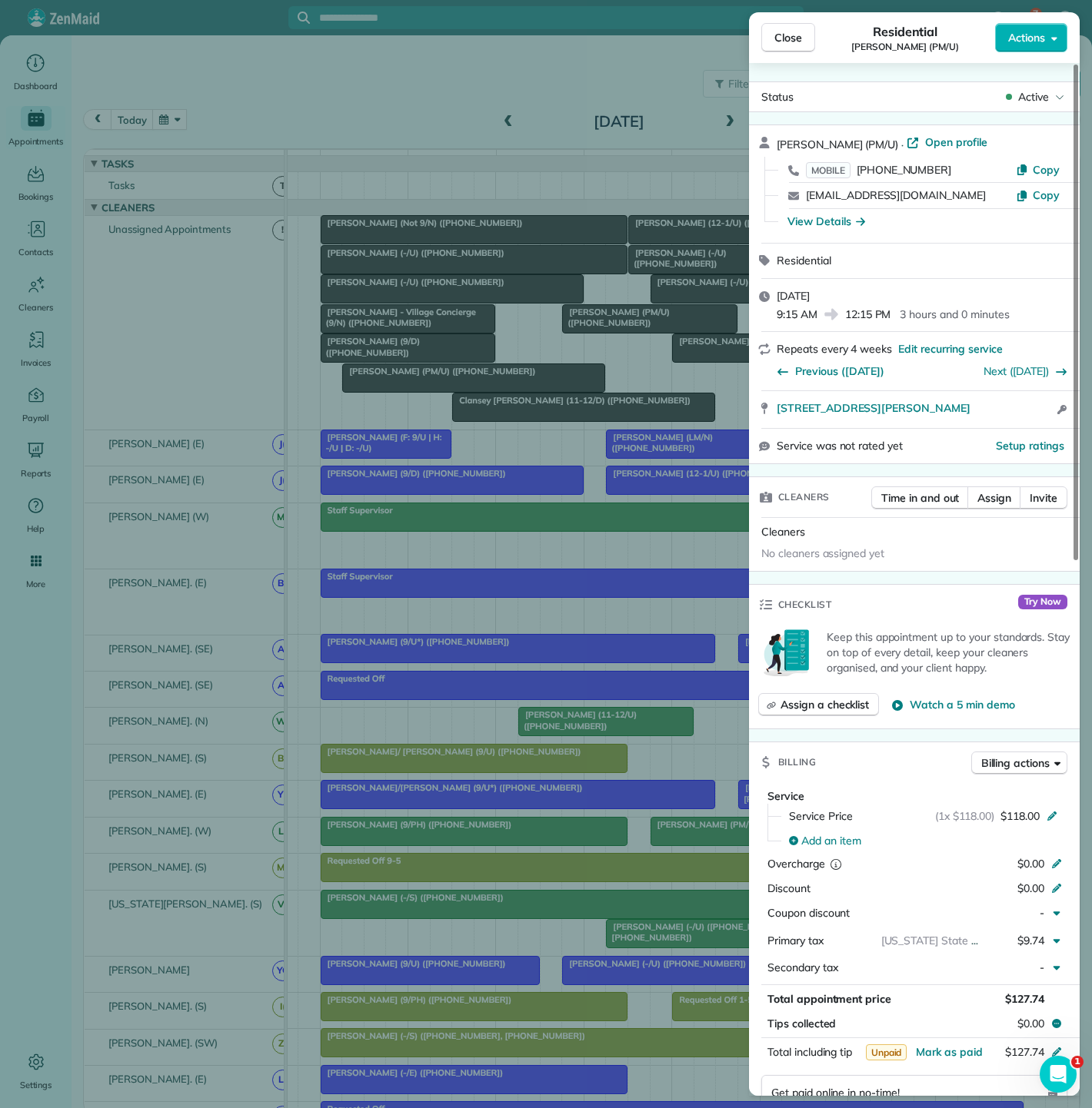
click at [479, 388] on div "Close Residential Audrey Sloane (PM/U) Actions Status Active Audrey Sloane (PM/…" at bounding box center [546, 554] width 1092 height 1108
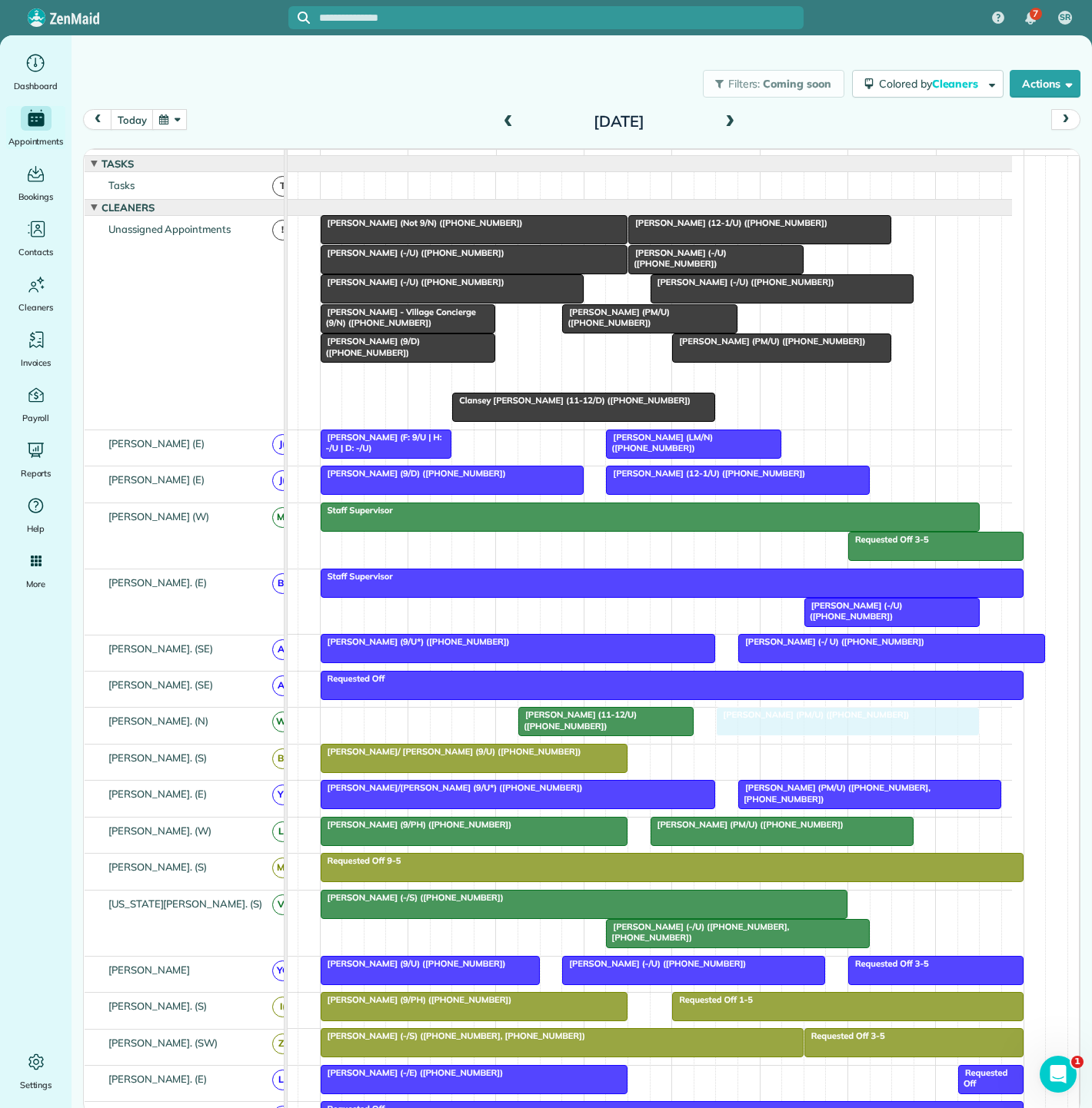
drag, startPoint x: 467, startPoint y: 388, endPoint x: 845, endPoint y: 746, distance: 520.6
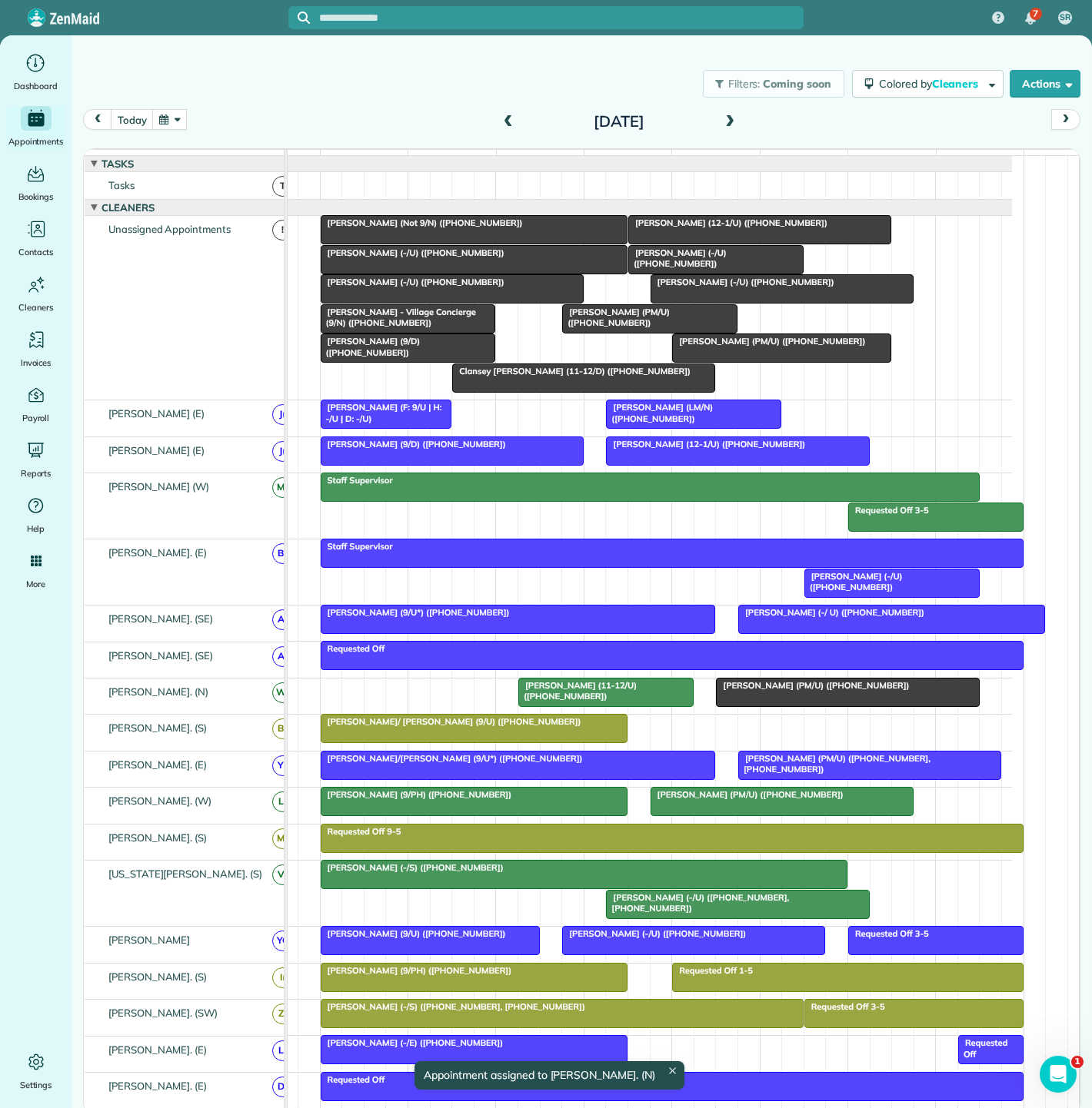
click at [578, 699] on span "[PERSON_NAME] (11-12/U) ([PHONE_NUMBER])" at bounding box center [576, 690] width 119 height 21
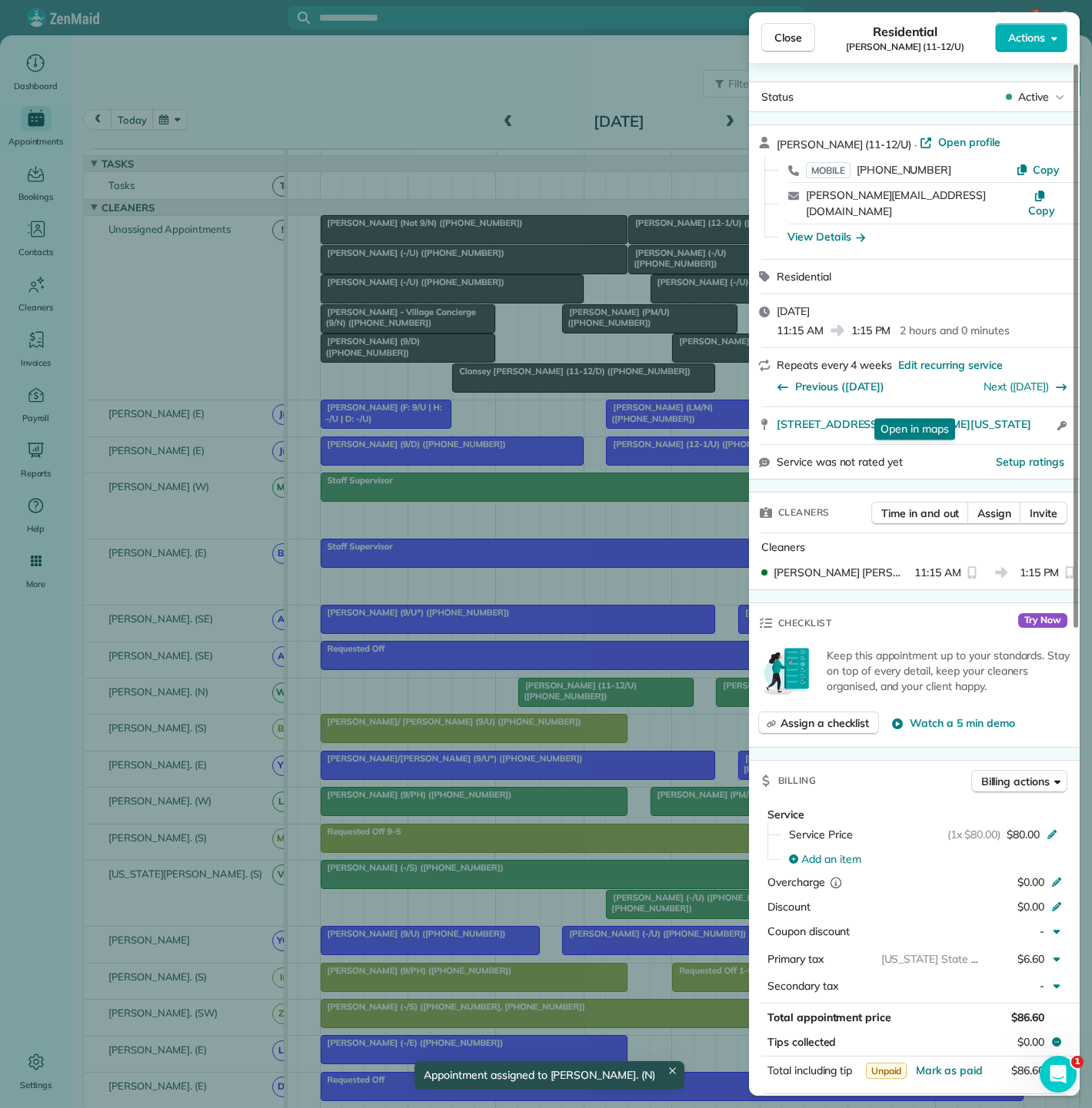
drag, startPoint x: 1000, startPoint y: 410, endPoint x: 673, endPoint y: 350, distance: 332.5
click at [1038, 410] on div "2355 Thomas Avenue Apt 1507 Dallas Texas 75201 Open in maps Open in maps Open a…" at bounding box center [914, 425] width 331 height 37
click at [540, 706] on div "Close Residential Yagnesh Rohit (11-12/U) Actions Status Active Yagnesh Rohit (…" at bounding box center [546, 554] width 1092 height 1108
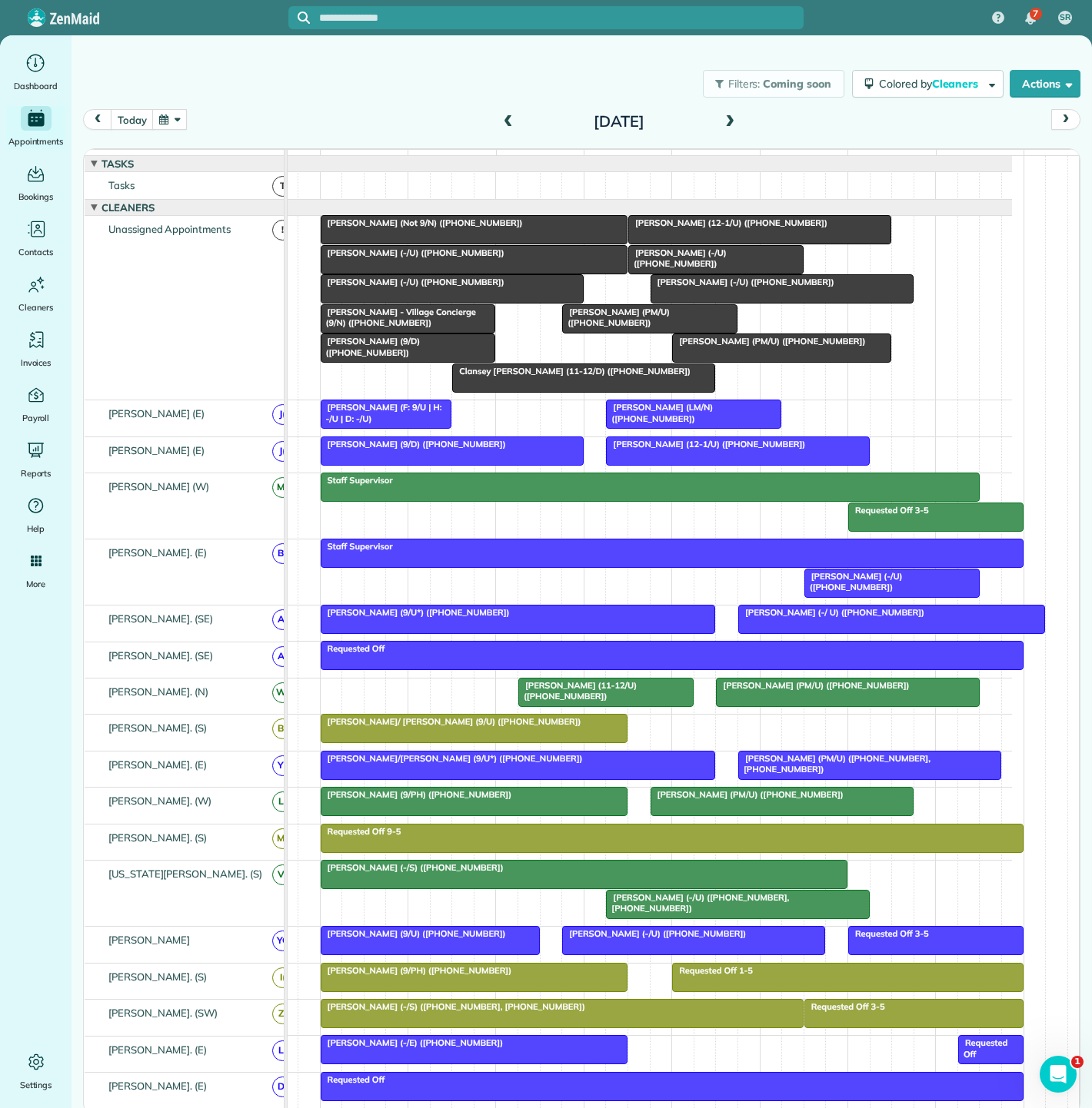
click at [789, 687] on link "[PERSON_NAME] (PM/U) ([PHONE_NUMBER])" at bounding box center [847, 692] width 263 height 29
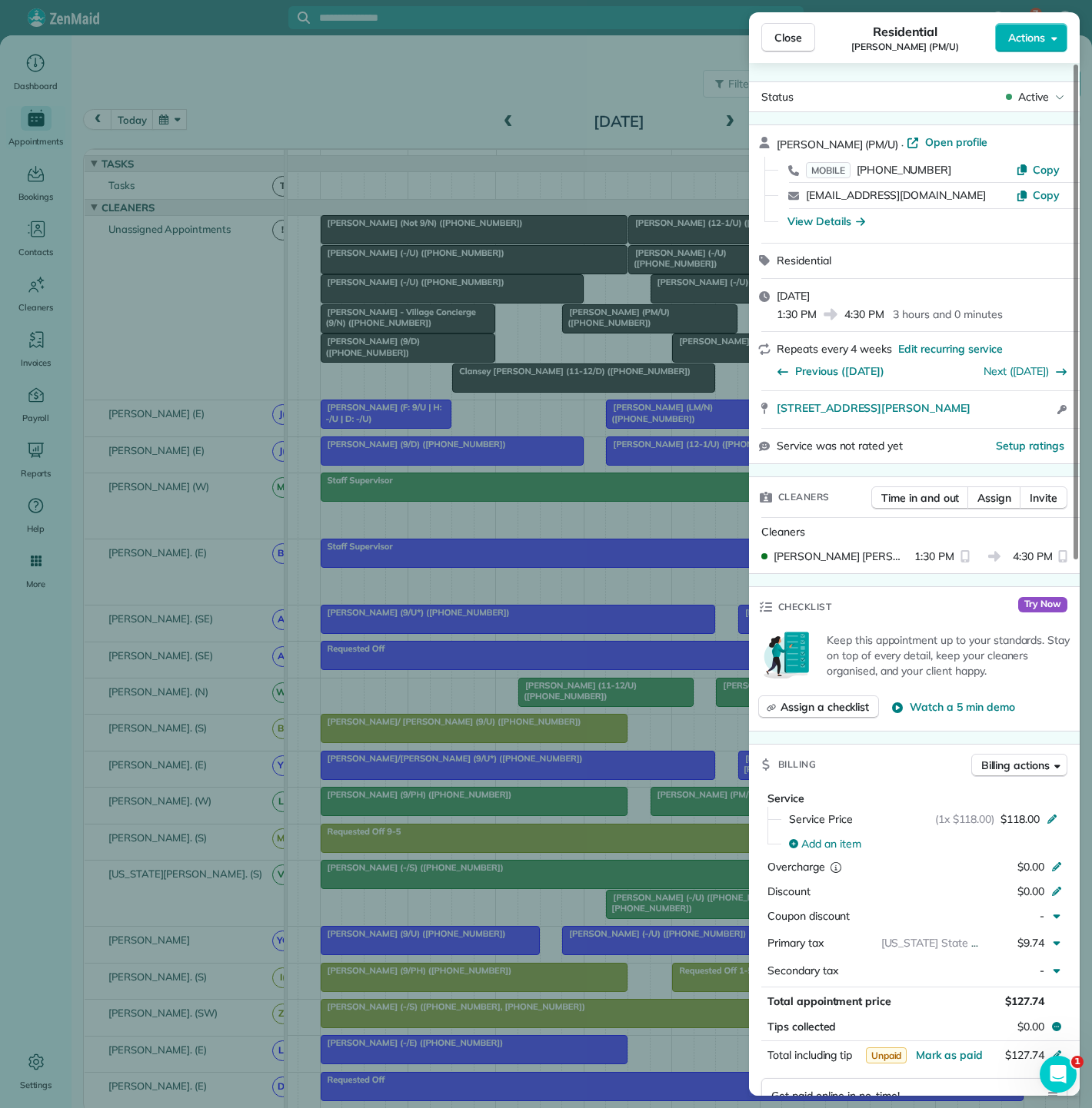
drag, startPoint x: 772, startPoint y: 407, endPoint x: 984, endPoint y: 418, distance: 212.3
click at [984, 418] on div "2707 Cole Avenue 316 Dallas TX 75204 Open access information" at bounding box center [914, 410] width 331 height 37
drag, startPoint x: 459, startPoint y: 803, endPoint x: 466, endPoint y: 797, distance: 9.2
click at [459, 803] on div "Close Residential Audrey Sloane (PM/U) Actions Status Active Audrey Sloane (PM/…" at bounding box center [546, 554] width 1092 height 1108
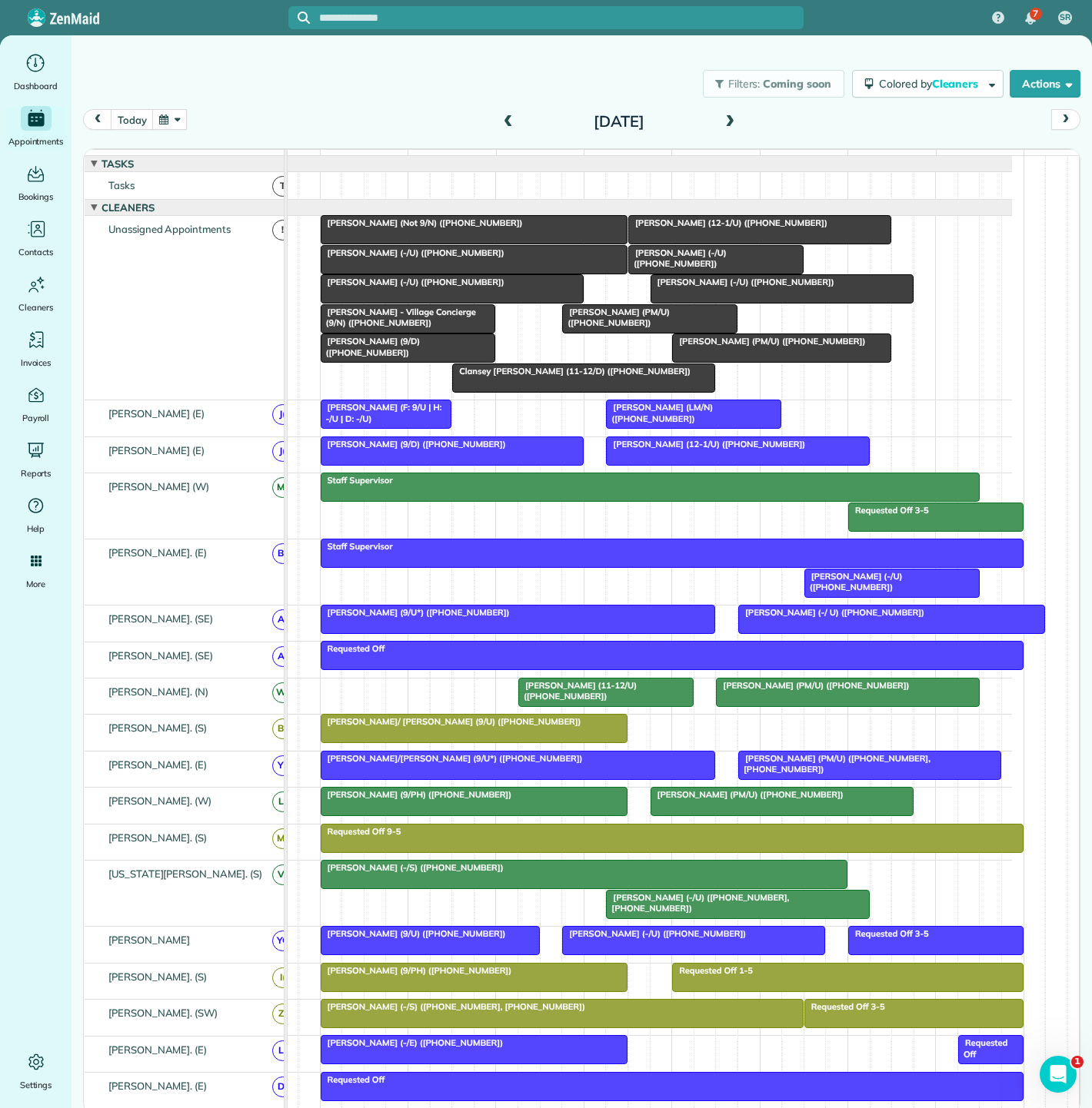
click at [657, 321] on span "[PERSON_NAME] (PM/U) ([PHONE_NUMBER])" at bounding box center [615, 317] width 108 height 21
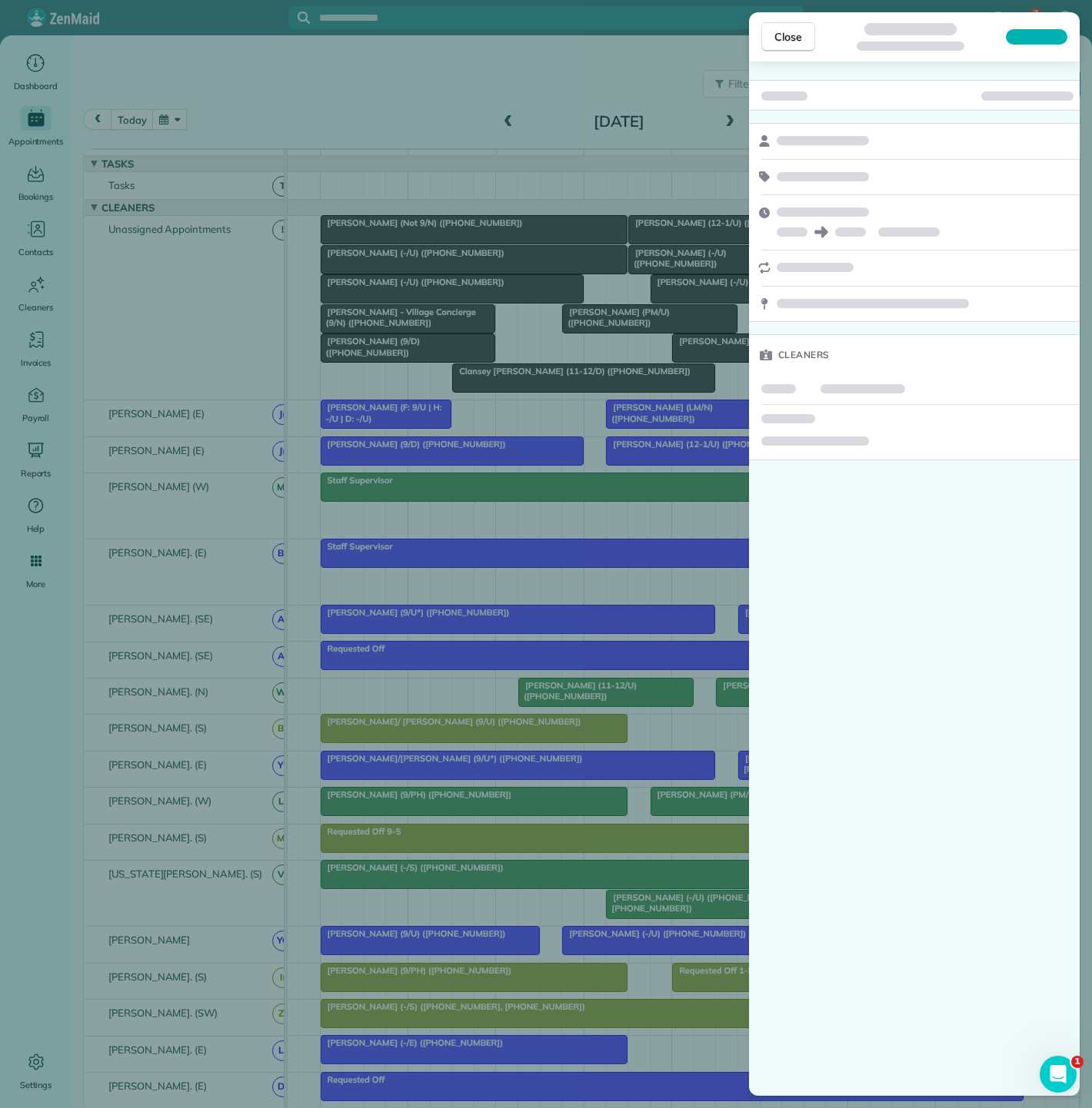
click at [577, 335] on div "Close Cleaners" at bounding box center [546, 554] width 1092 height 1108
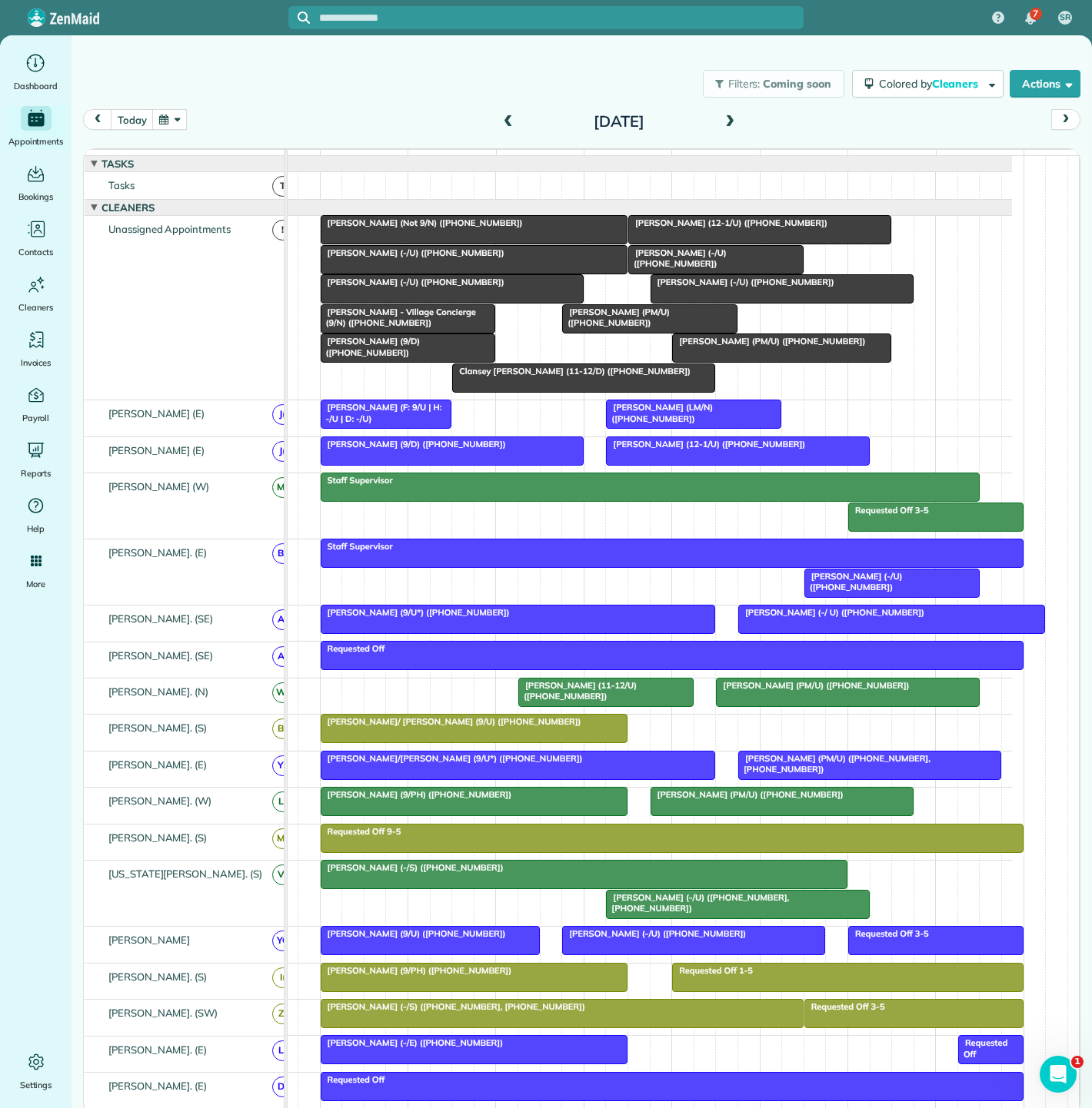
click at [707, 270] on div "[PERSON_NAME] (-/U) ([PHONE_NUMBER])" at bounding box center [716, 258] width 166 height 22
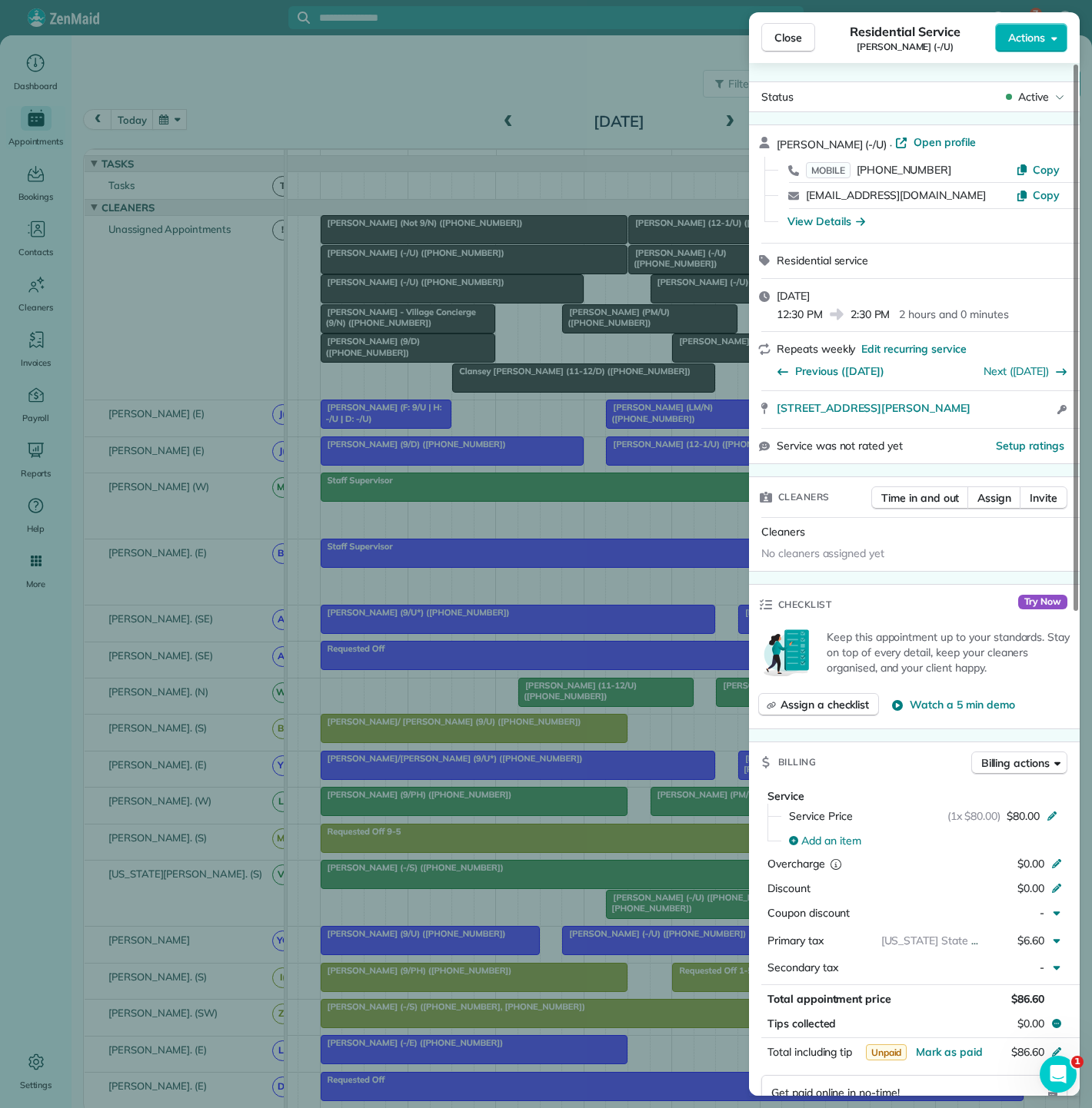
drag, startPoint x: 767, startPoint y: 417, endPoint x: 1025, endPoint y: 418, distance: 258.0
click at [1025, 418] on div "4302 Ross Ave Apt 3024 Dallas TX 75204 Open access information" at bounding box center [914, 410] width 331 height 37
click at [587, 316] on div "Close Residential Service Natoscha Golightly (-/U) Actions Status Active Natosc…" at bounding box center [546, 554] width 1092 height 1108
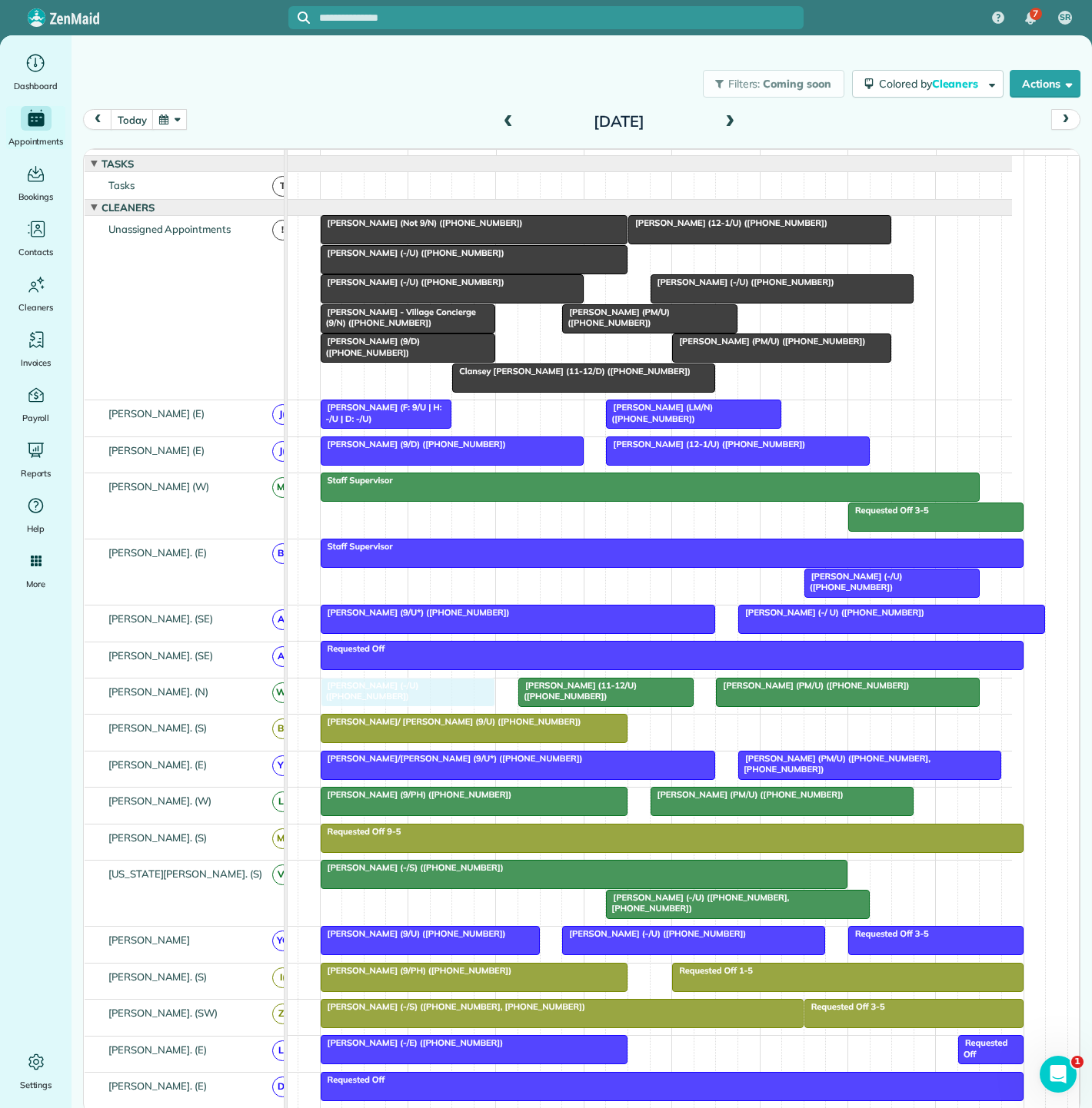
drag, startPoint x: 679, startPoint y: 267, endPoint x: 369, endPoint y: 713, distance: 543.2
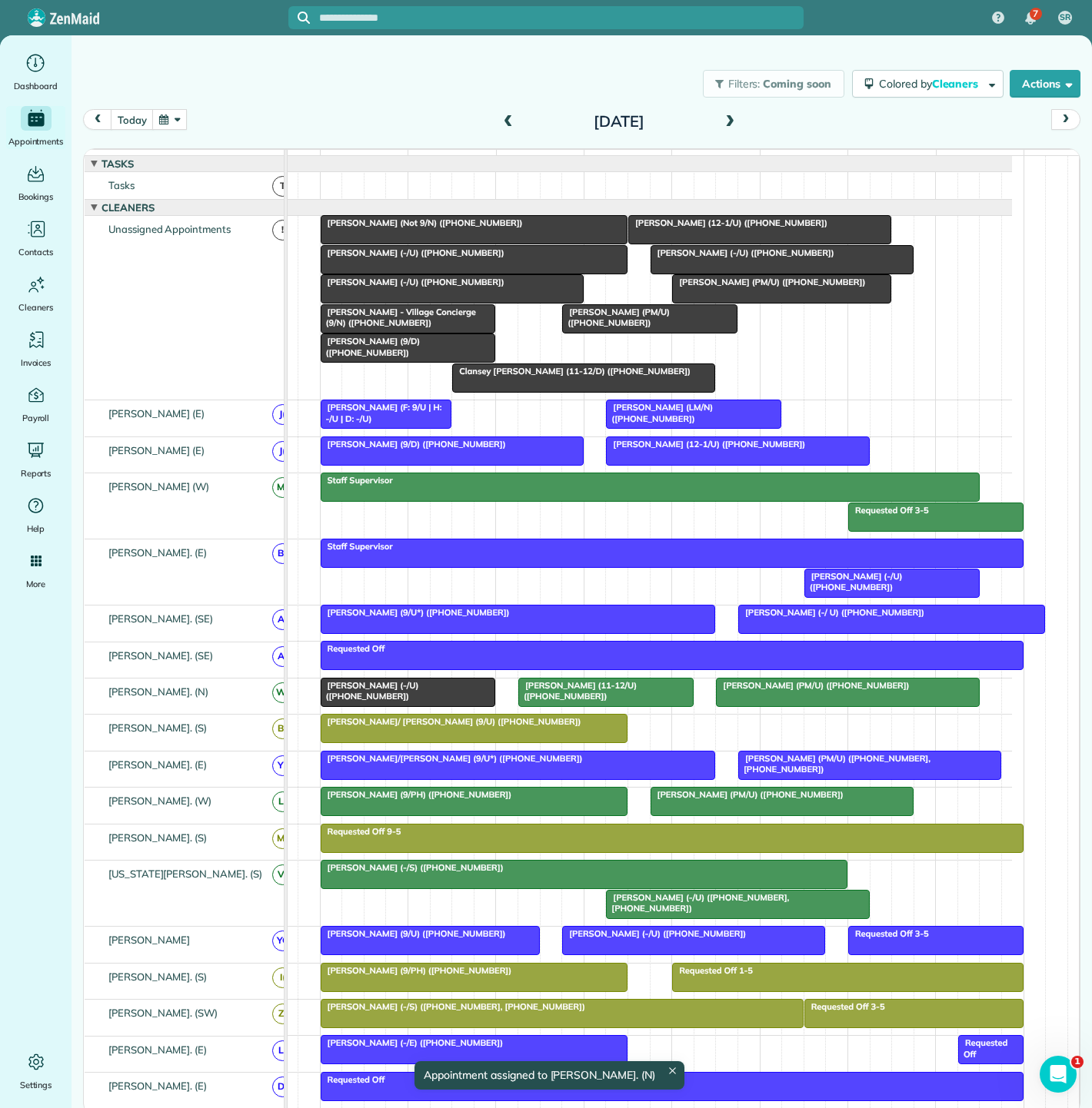
click at [481, 727] on span "[PERSON_NAME]/ [PERSON_NAME] (9/U) ([PHONE_NUMBER])" at bounding box center [451, 721] width 262 height 11
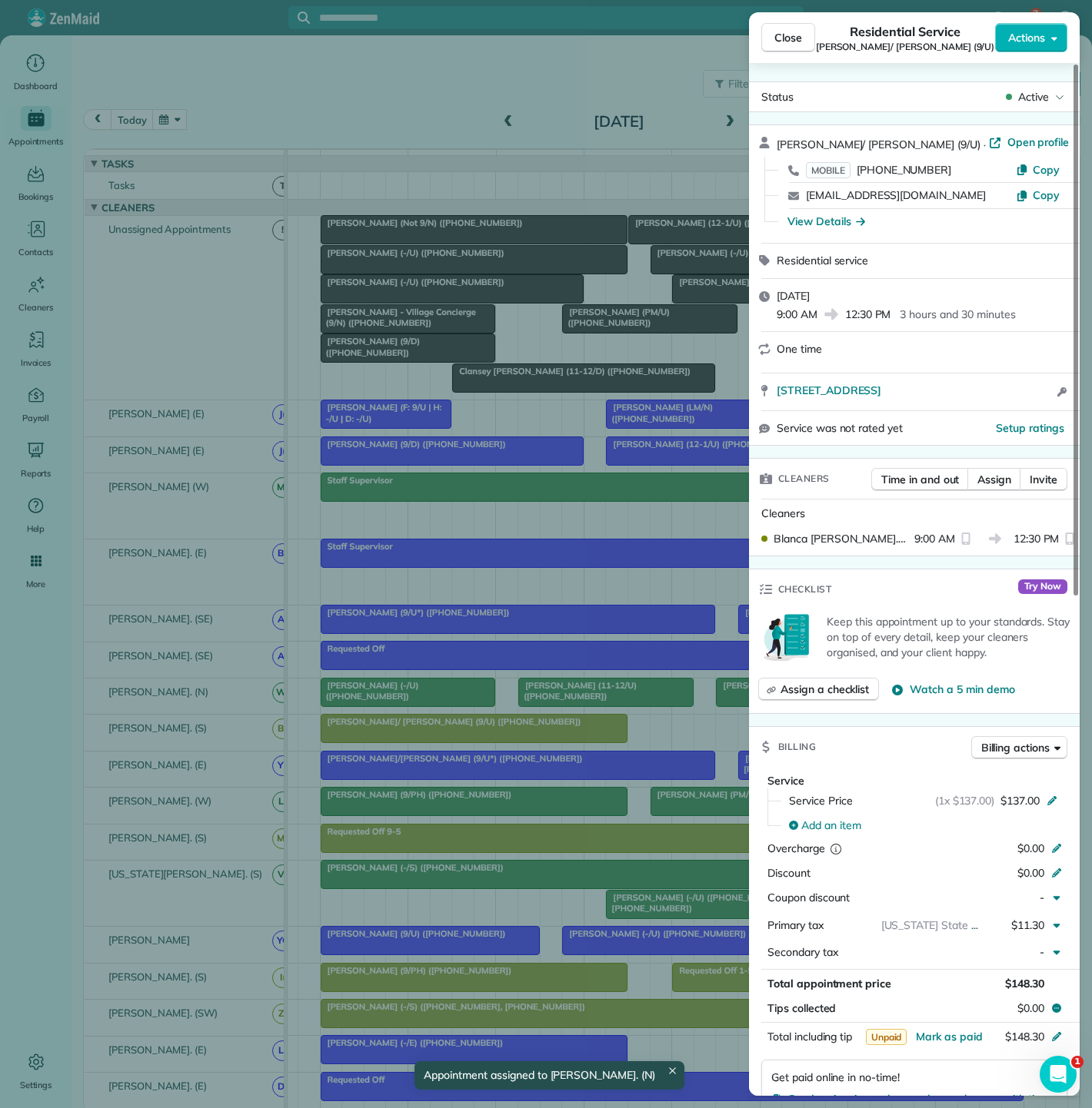
click at [481, 736] on div "Close Residential Service Tammy/ David Boone (9/U) Actions Status Active Tammy/…" at bounding box center [546, 554] width 1092 height 1108
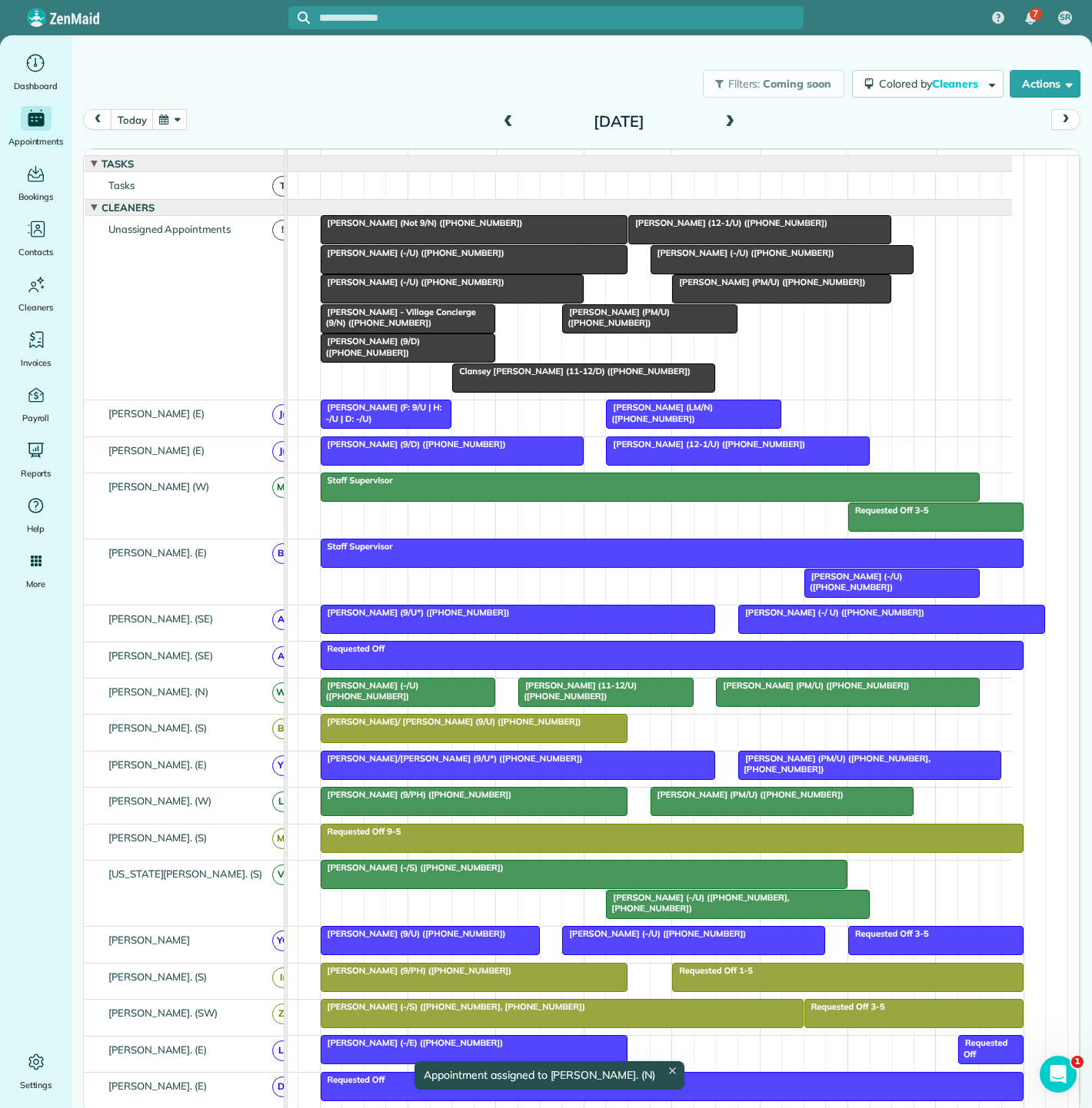
click at [377, 258] on span "[PERSON_NAME] (-/U) ([PHONE_NUMBER])" at bounding box center [413, 252] width 186 height 11
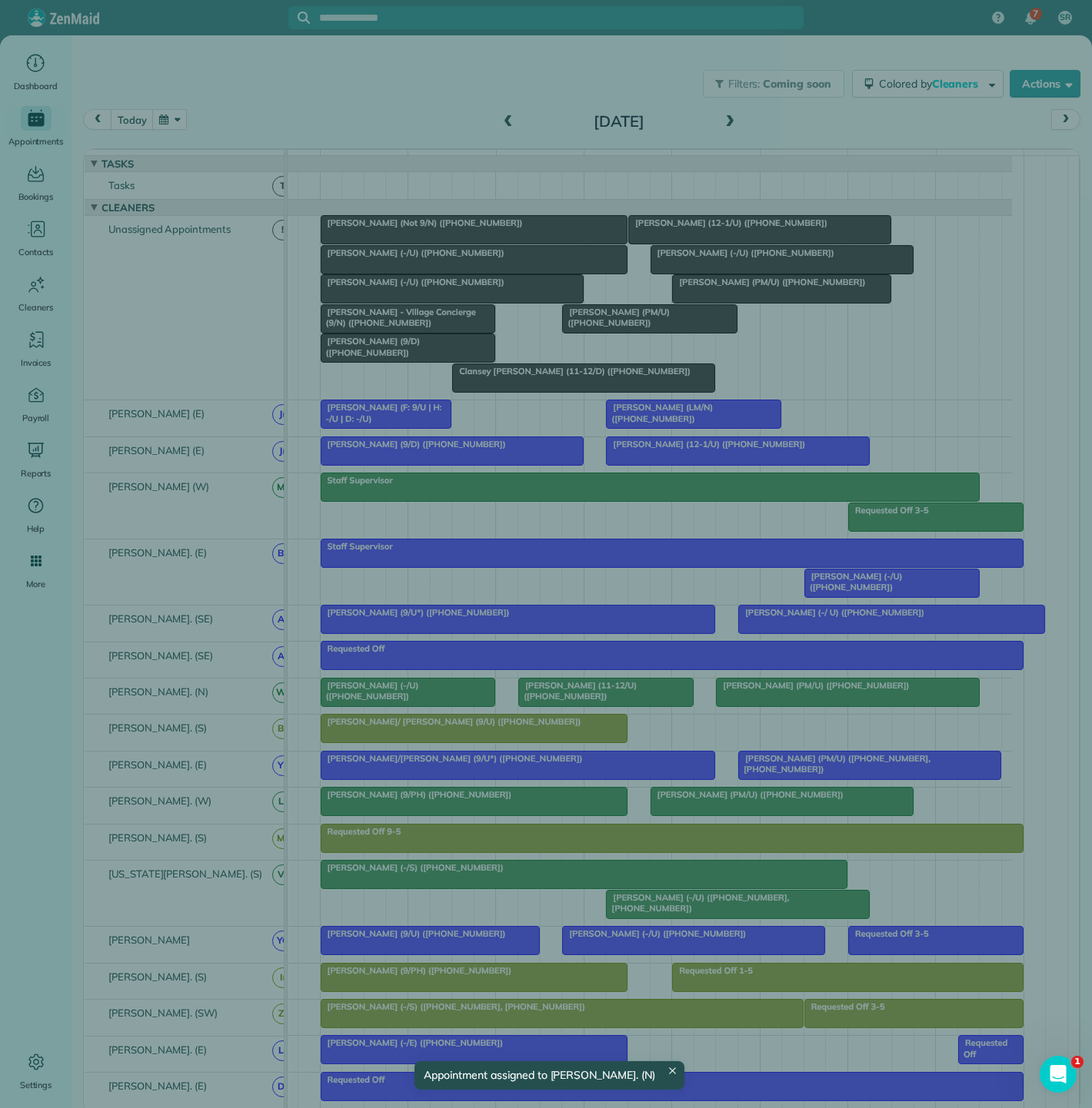
click at [377, 263] on div "Close Cleaners" at bounding box center [546, 554] width 1092 height 1108
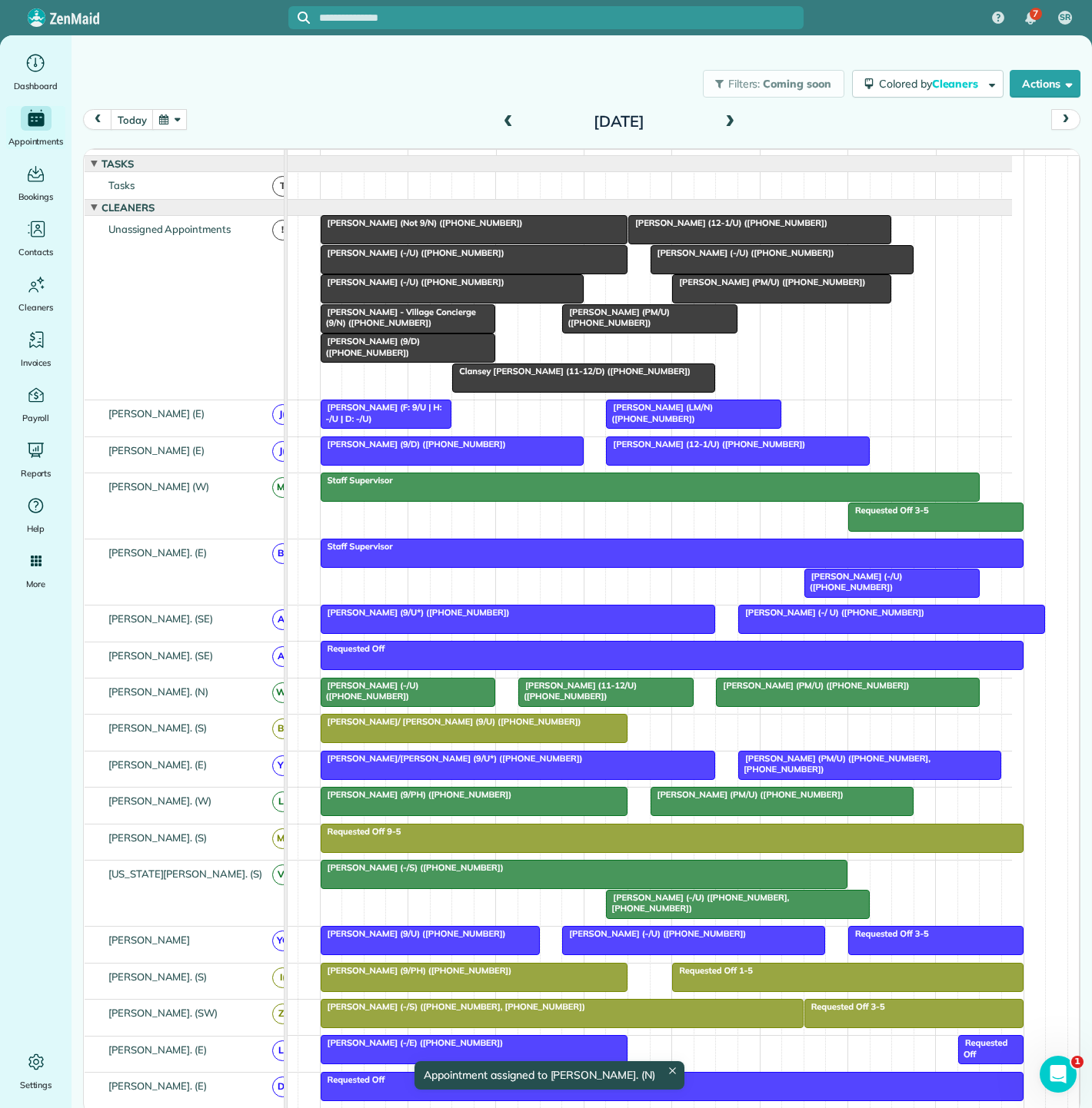
click at [384, 228] on span "[PERSON_NAME] (Not 9/N) ([PHONE_NUMBER])" at bounding box center [422, 222] width 204 height 11
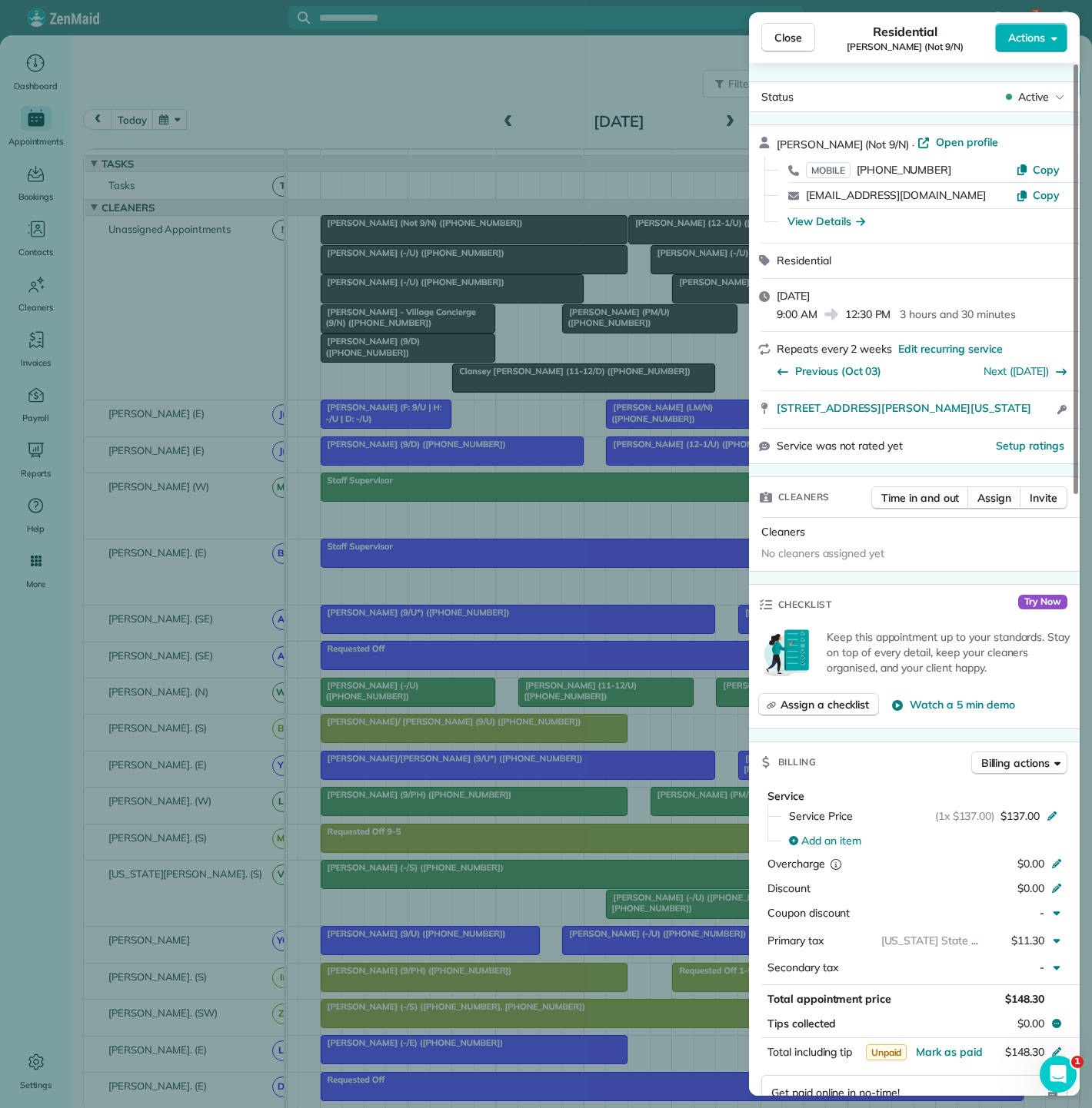
click at [384, 238] on div "Close Residential Dean Drew (Not 9/N) Actions Status Active Dean Drew (Not 9/N)…" at bounding box center [546, 554] width 1092 height 1108
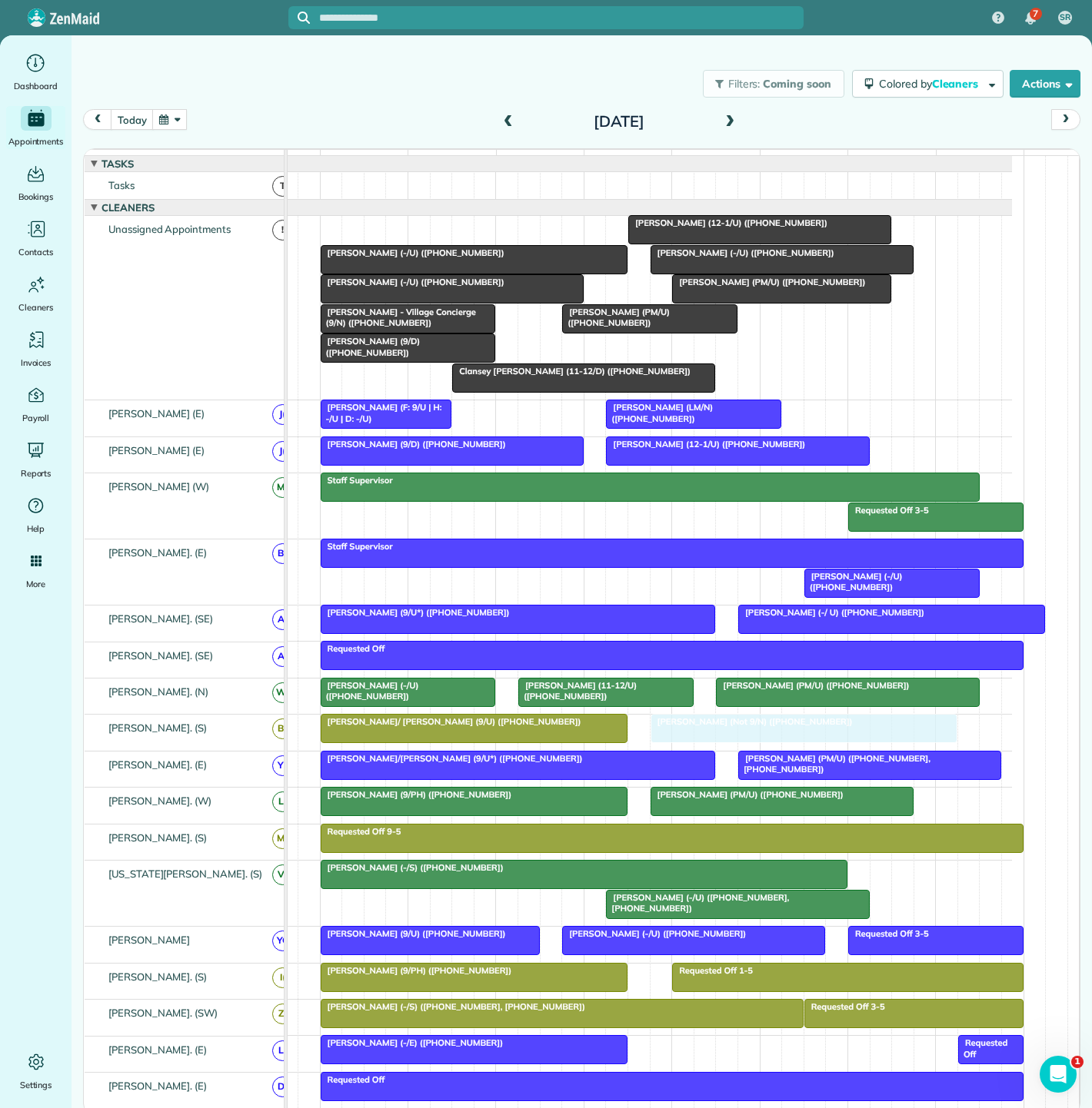
drag, startPoint x: 384, startPoint y: 238, endPoint x: 723, endPoint y: 736, distance: 602.4
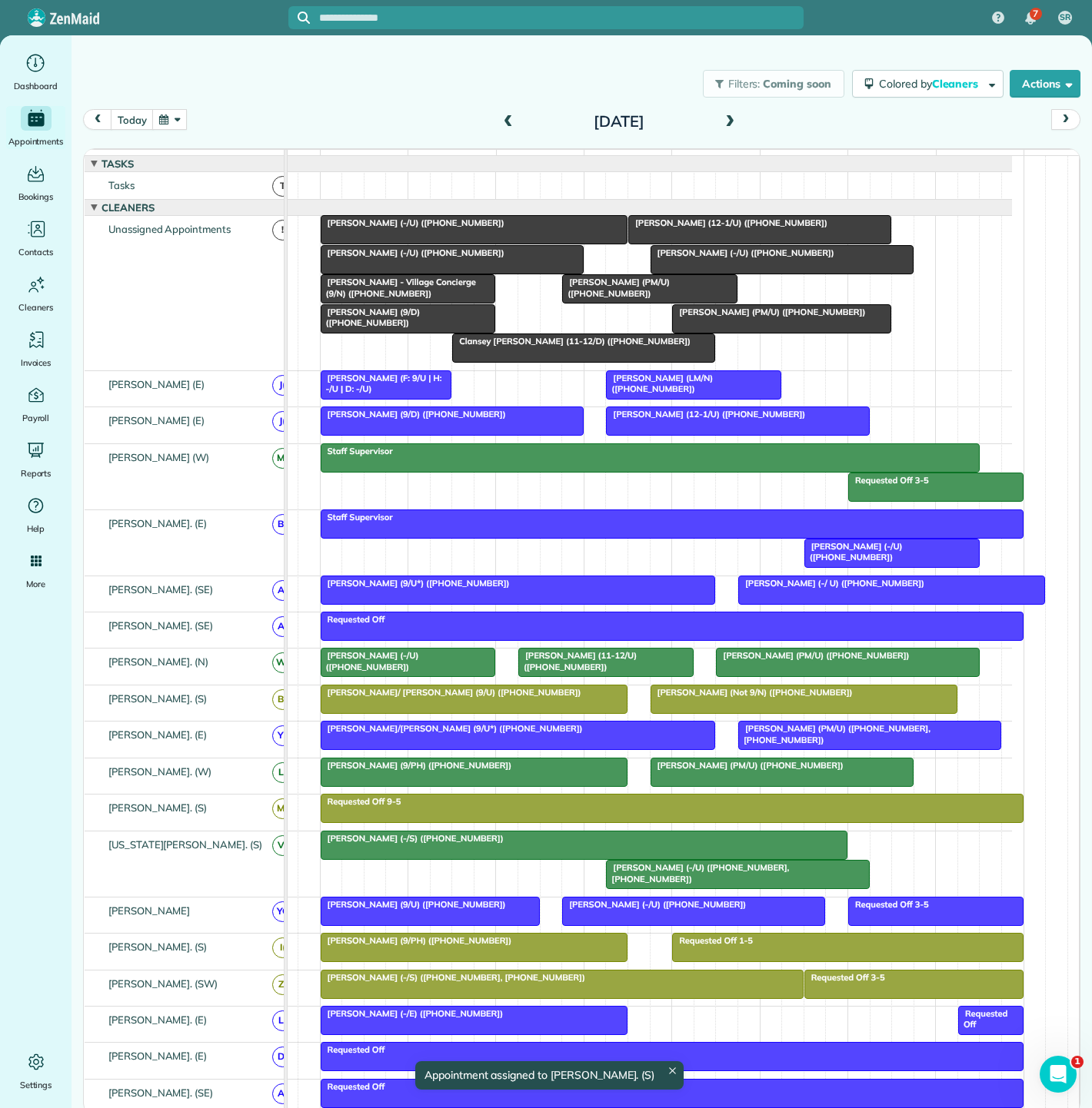
click at [707, 710] on div at bounding box center [804, 699] width 306 height 28
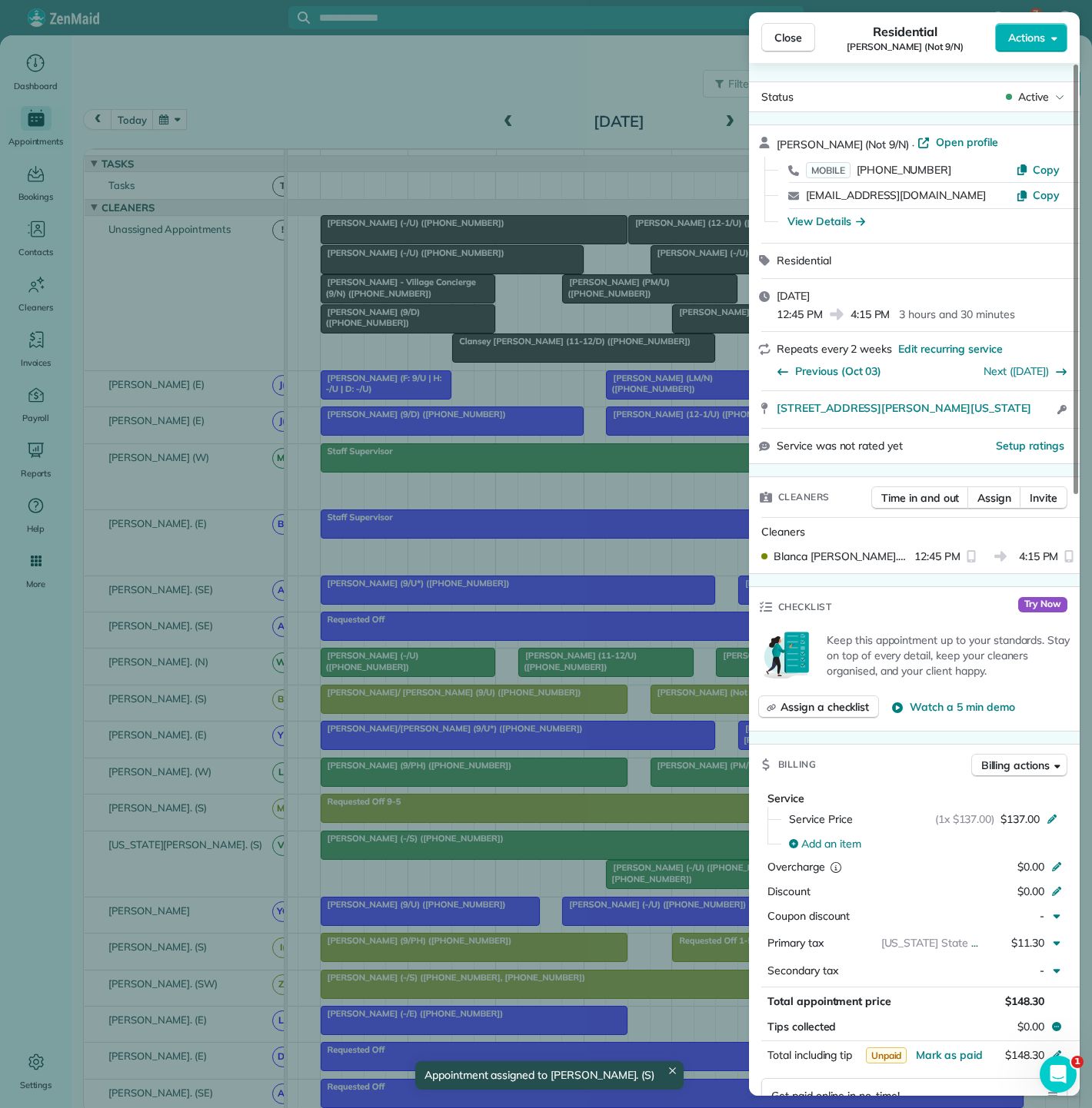
click at [680, 710] on div "Close Residential Dean Drew (Not 9/N) Actions Status Active Dean Drew (Not 9/N)…" at bounding box center [546, 554] width 1092 height 1108
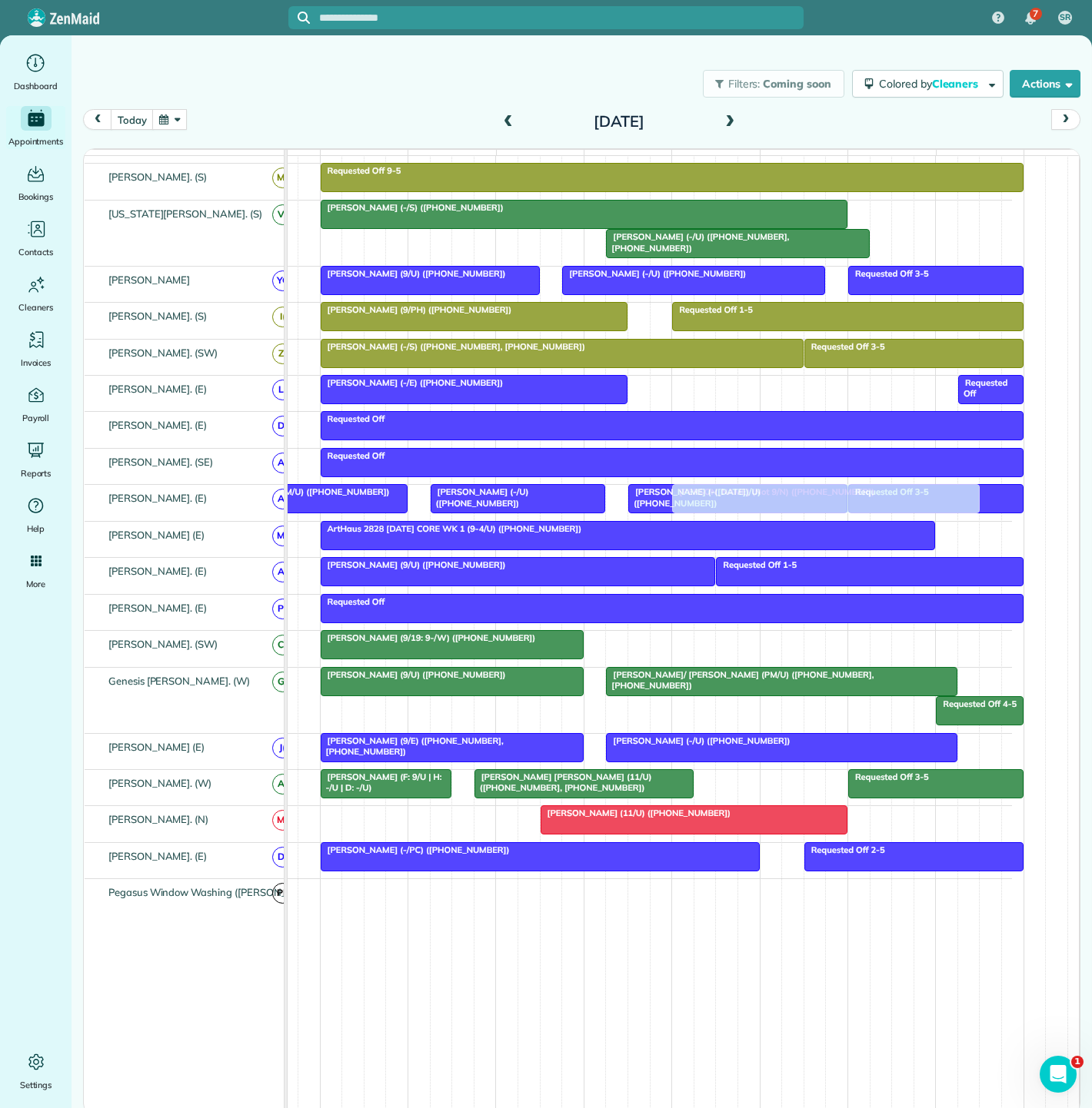
scroll to position [644, 0]
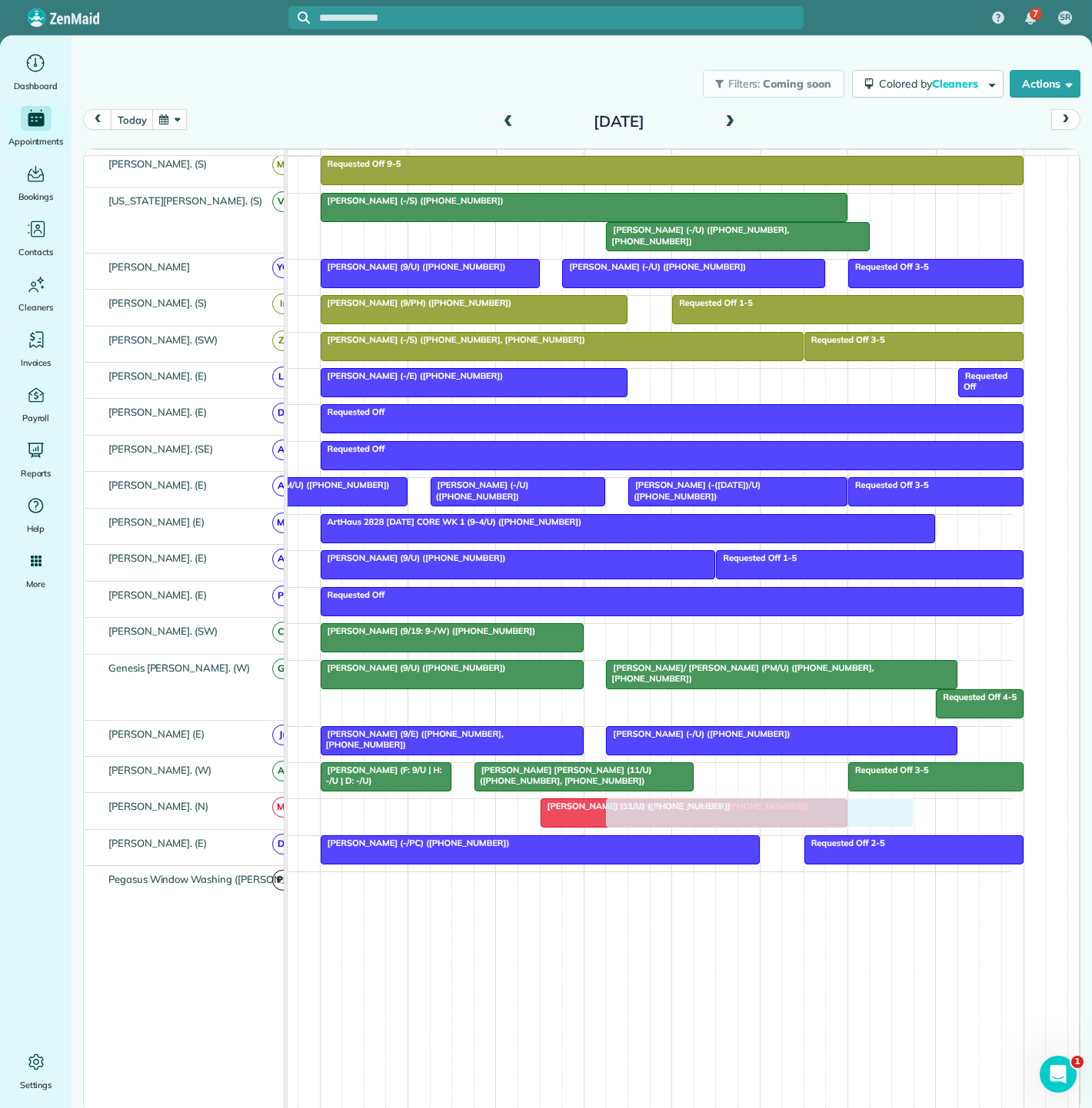
drag, startPoint x: 680, startPoint y: 710, endPoint x: 647, endPoint y: 823, distance: 117.7
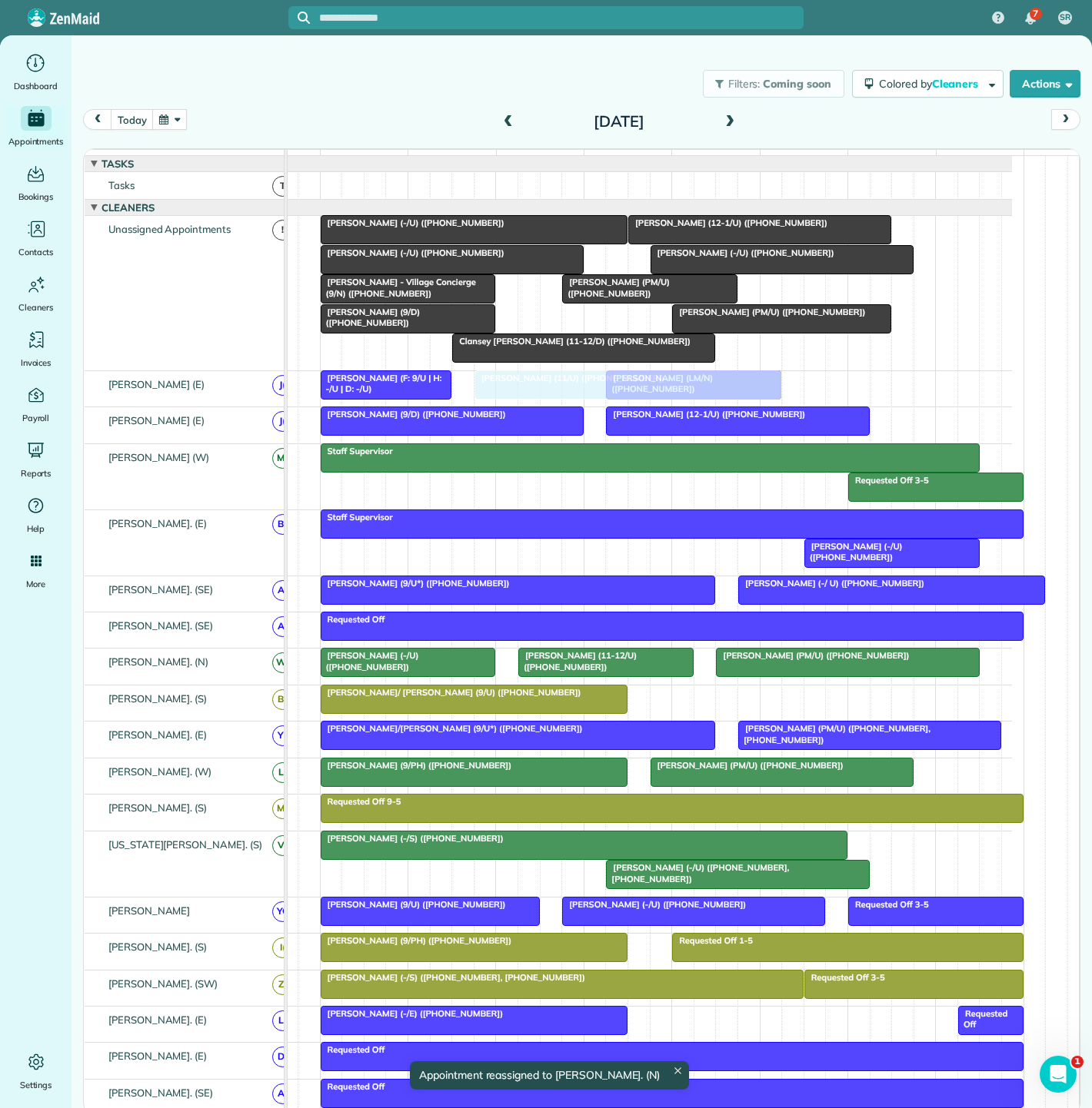
drag, startPoint x: 652, startPoint y: 803, endPoint x: 581, endPoint y: 394, distance: 415.1
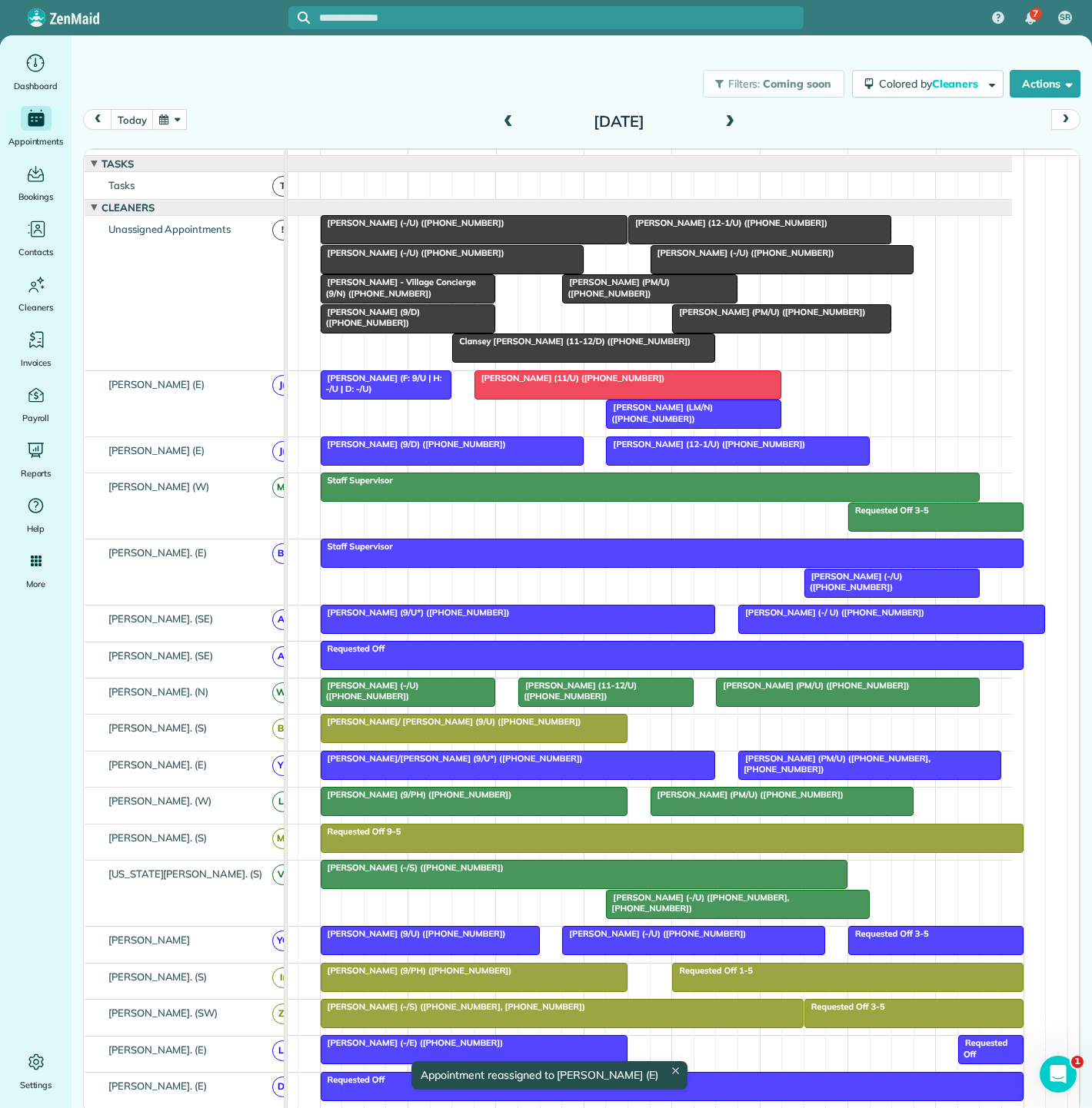
click at [370, 395] on div "[PERSON_NAME] (F: 9/U | H: -/U | D: -/U)" at bounding box center [386, 384] width 122 height 22
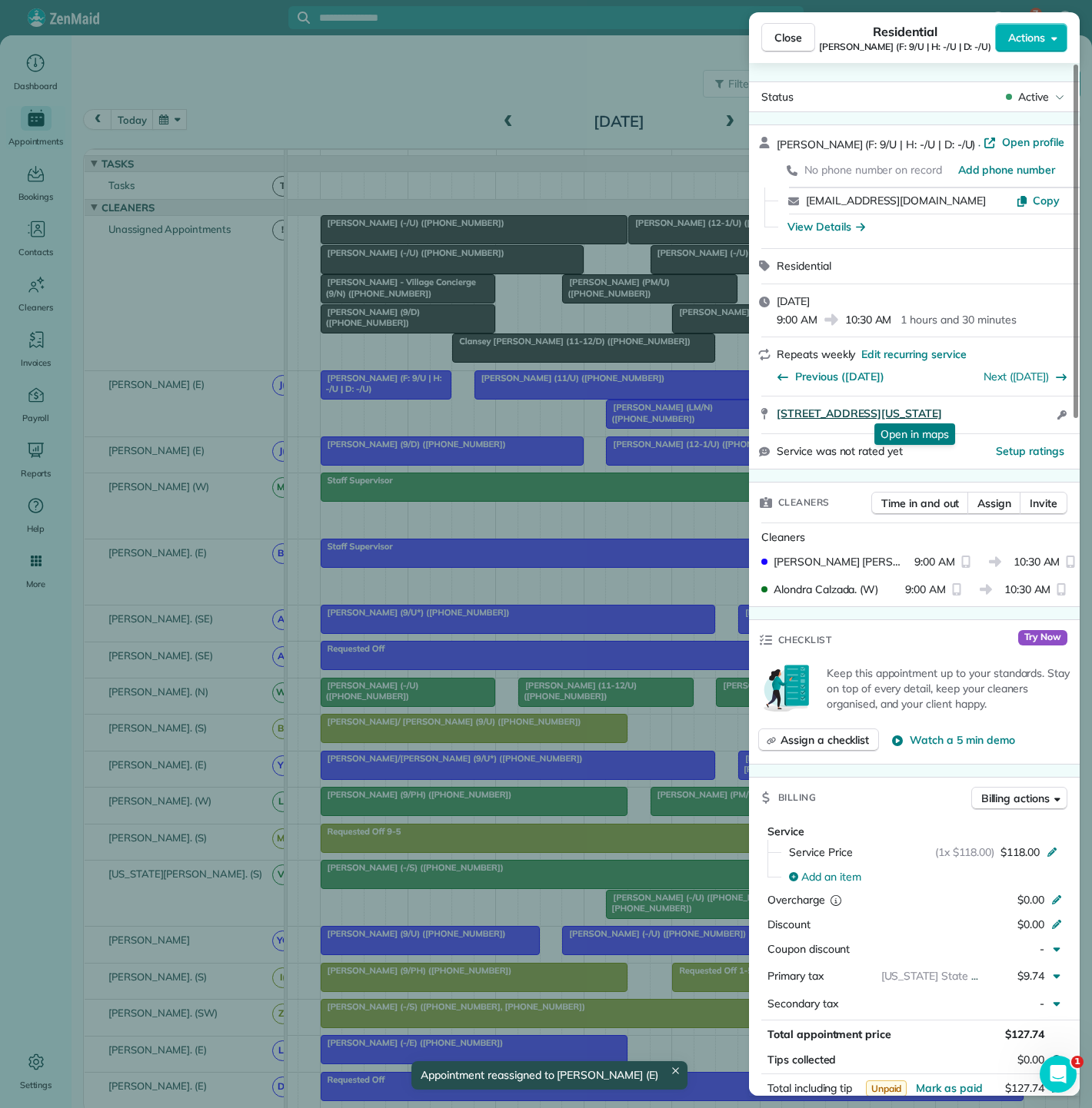
drag, startPoint x: 773, startPoint y: 419, endPoint x: 991, endPoint y: 405, distance: 218.4
click at [991, 405] on div "2527 Fairmount Street Dallas Texas 75201 Open in maps Open in maps Open access …" at bounding box center [914, 415] width 331 height 37
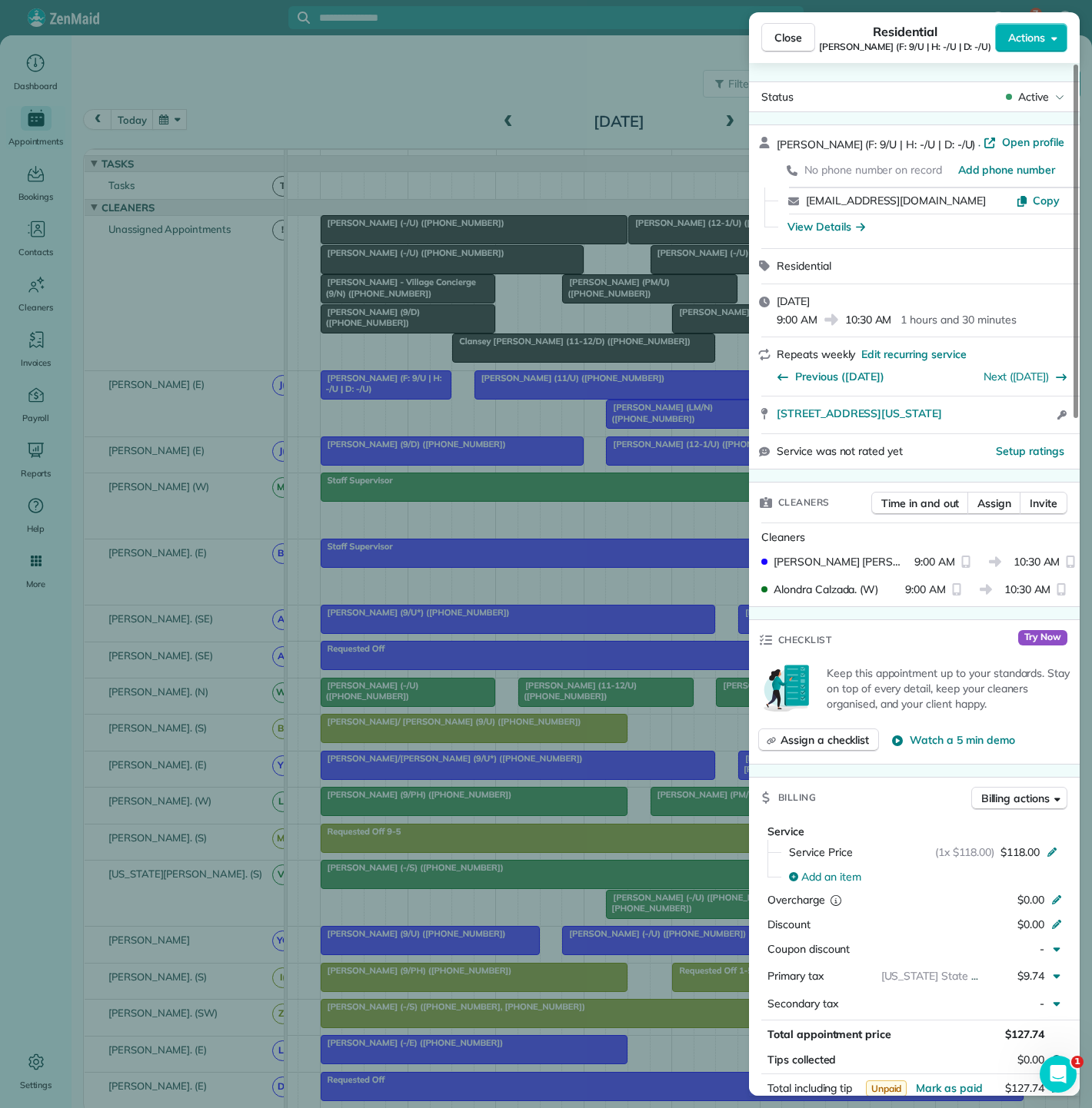
drag, startPoint x: 366, startPoint y: 388, endPoint x: 573, endPoint y: 388, distance: 207.0
click at [366, 388] on div "Close Residential Darden Orand (F: 9/U | H: -/U | D: -/U) Actions Status Active…" at bounding box center [546, 554] width 1092 height 1108
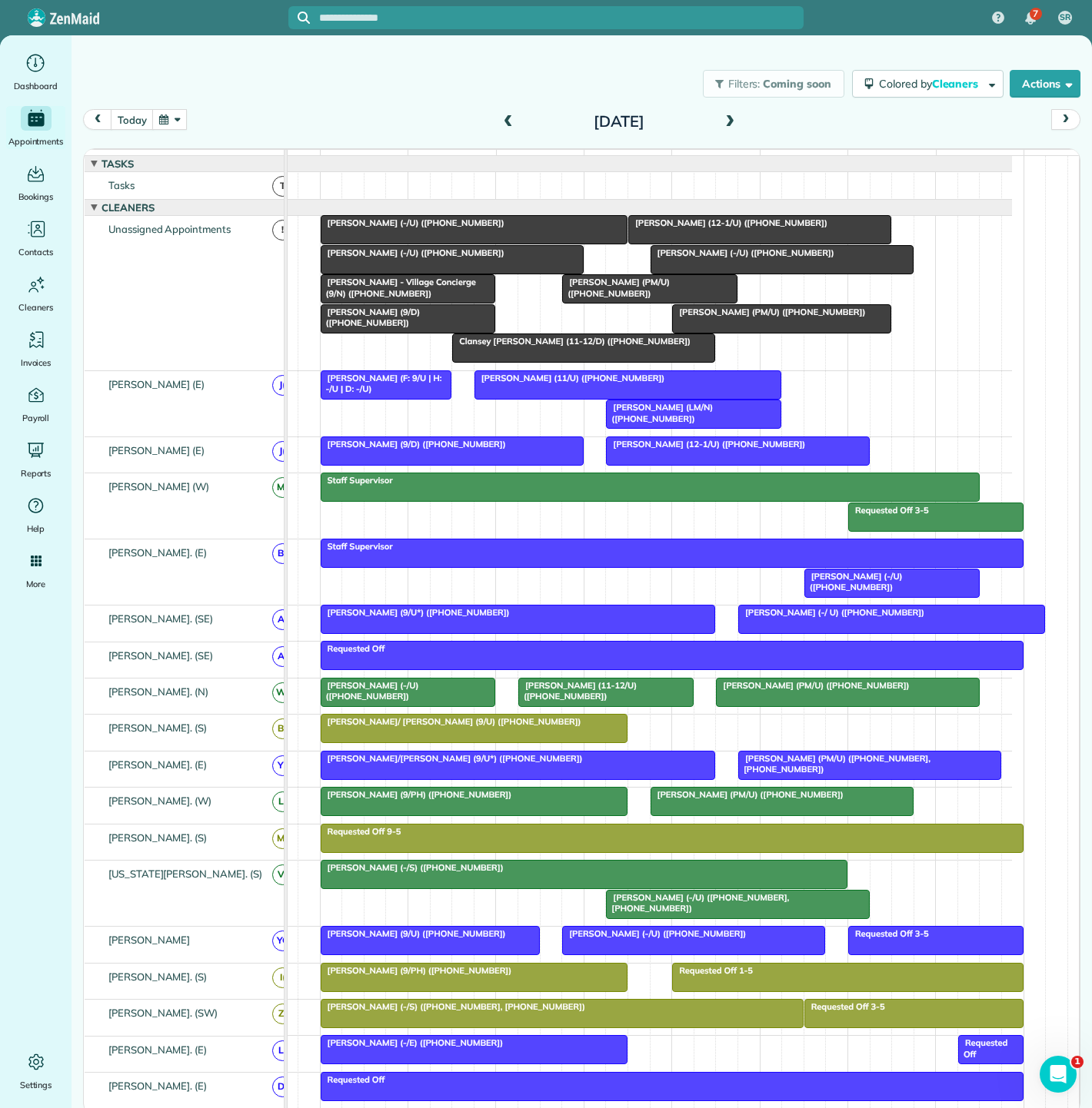
click at [573, 384] on span "[PERSON_NAME] (11/U) ([PHONE_NUMBER])" at bounding box center [570, 378] width 192 height 11
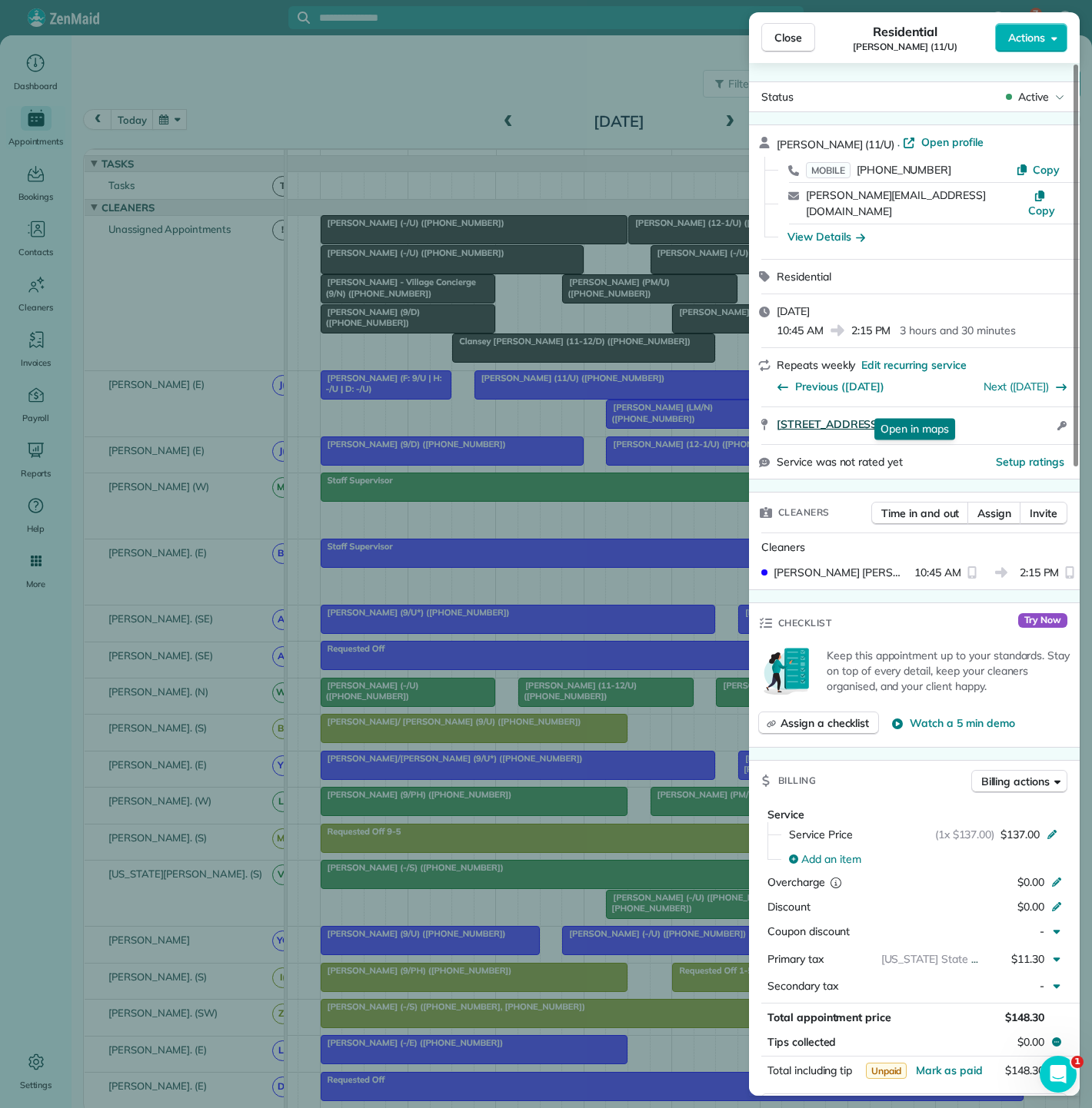
drag, startPoint x: 766, startPoint y: 416, endPoint x: 1034, endPoint y: 411, distance: 268.0
click at [1034, 411] on div "2525 Turtle Creek Boulevard #605 Dallas TX 75219 Open in maps Open in maps Open…" at bounding box center [914, 425] width 331 height 37
click at [497, 376] on div "Close Residential Cynthia Stopani (11/U) Actions Status Active Cynthia Stopani …" at bounding box center [546, 554] width 1092 height 1108
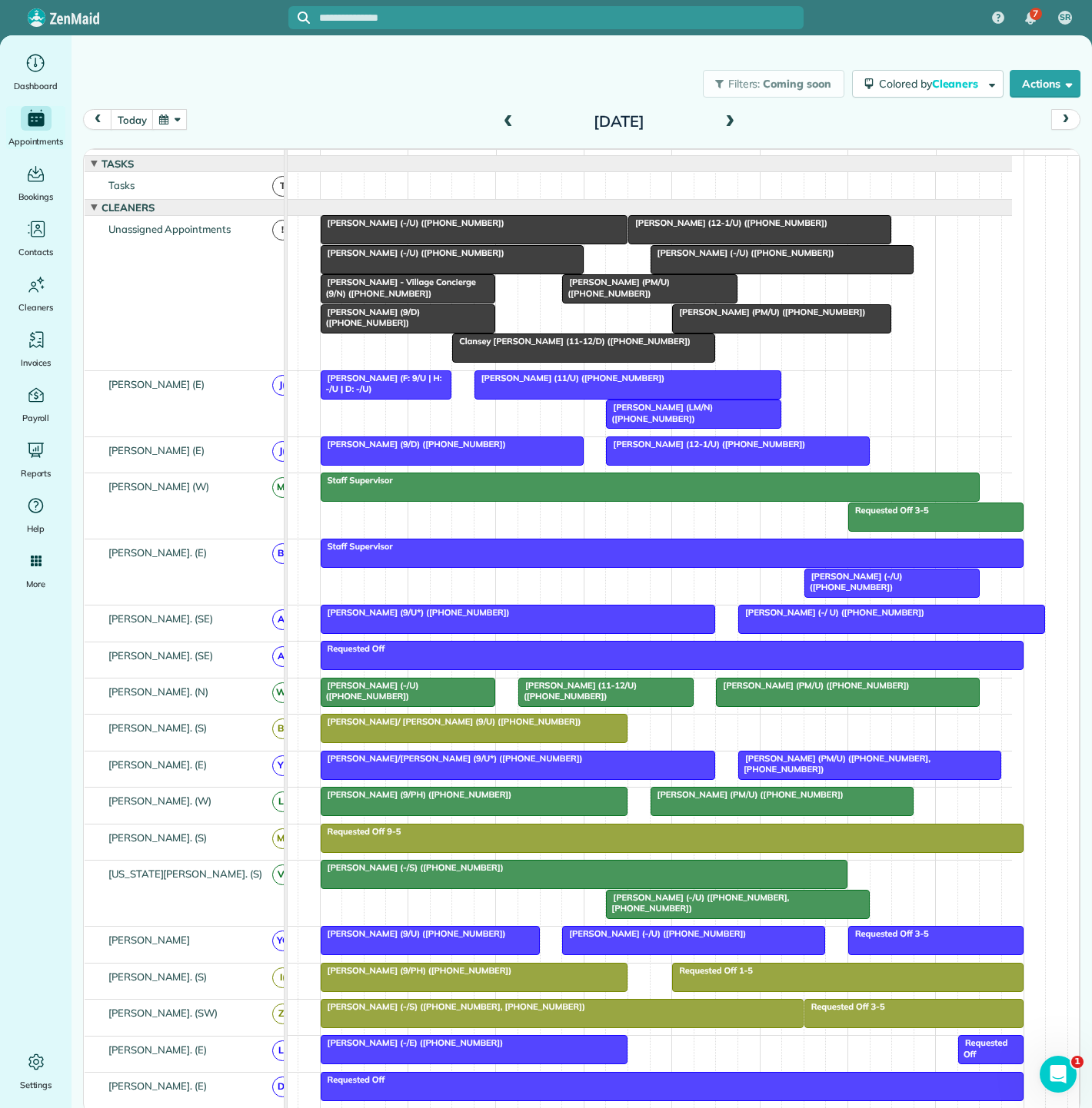
click at [648, 423] on span "[PERSON_NAME] (LM/N) ([PHONE_NUMBER])" at bounding box center [659, 413] width 107 height 21
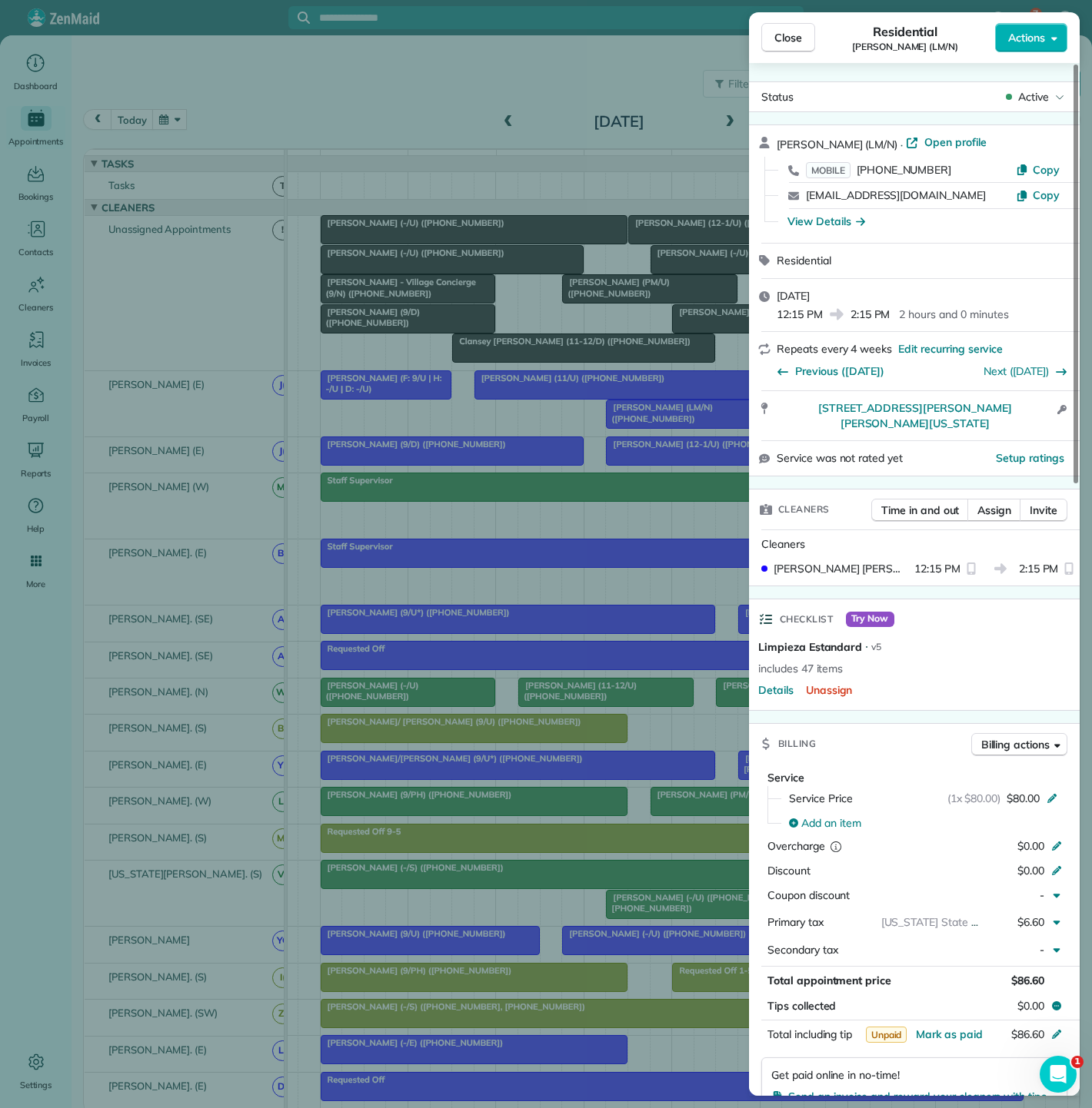
click at [639, 444] on div "Close Residential Luisita Torregrosa (LM/N) Actions Status Active Luisita Torre…" at bounding box center [546, 554] width 1092 height 1108
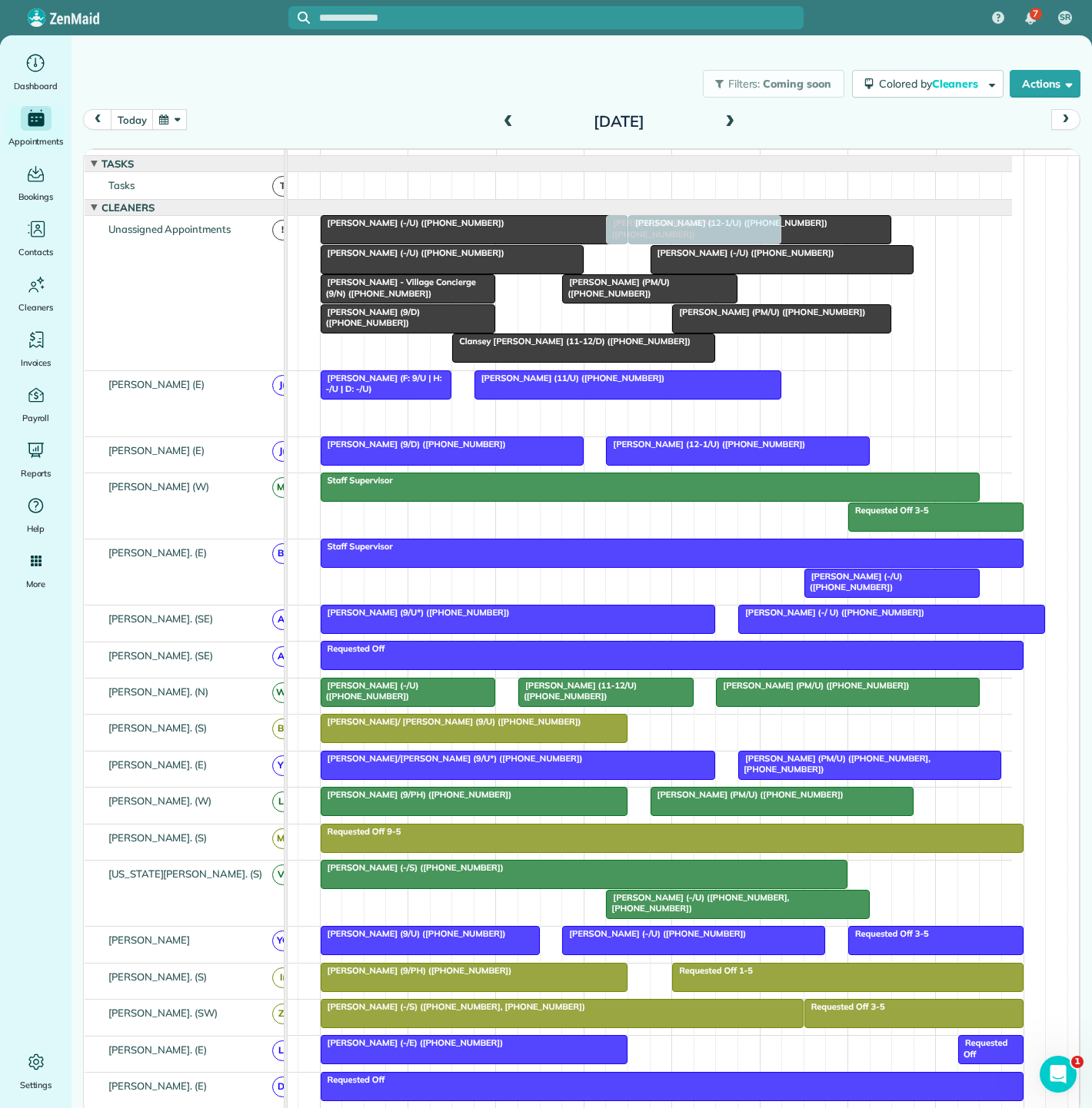
drag, startPoint x: 678, startPoint y: 426, endPoint x: 680, endPoint y: 303, distance: 123.0
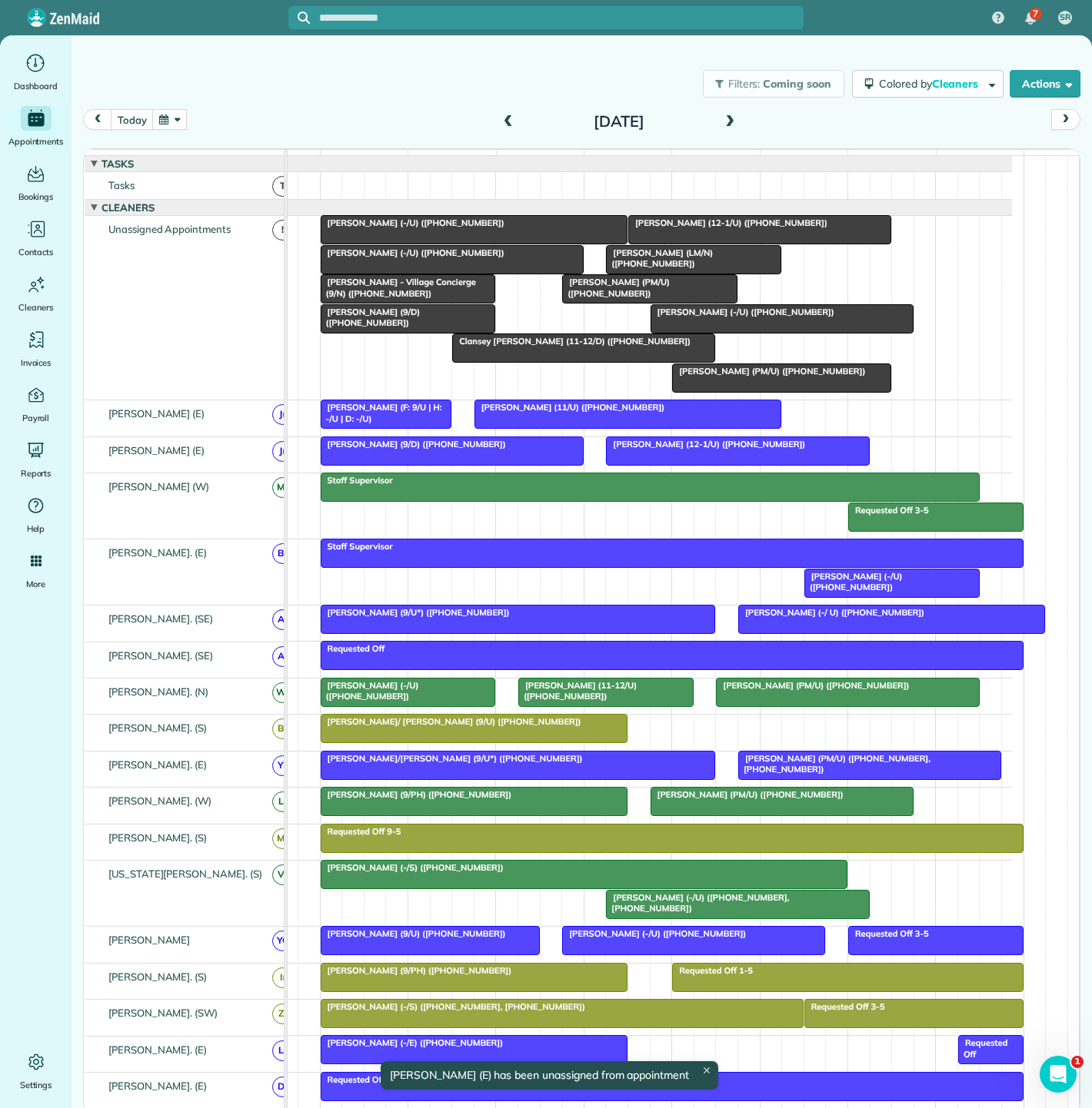
click at [534, 413] on span "[PERSON_NAME] (11/U) ([PHONE_NUMBER])" at bounding box center [570, 407] width 192 height 11
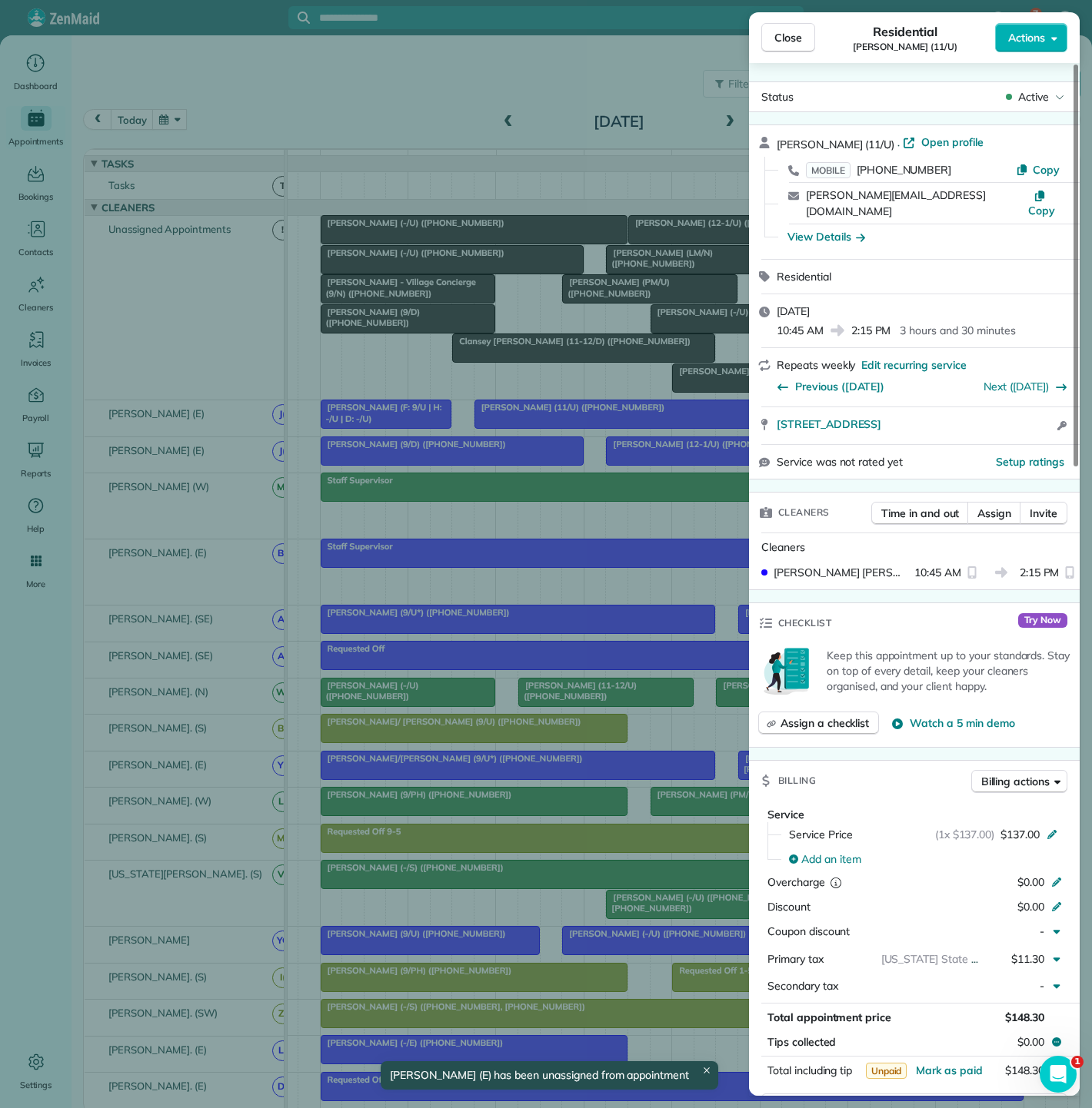
click at [534, 423] on div "Close Residential Cynthia Stopani (11/U) Actions Status Active Cynthia Stopani …" at bounding box center [546, 554] width 1092 height 1108
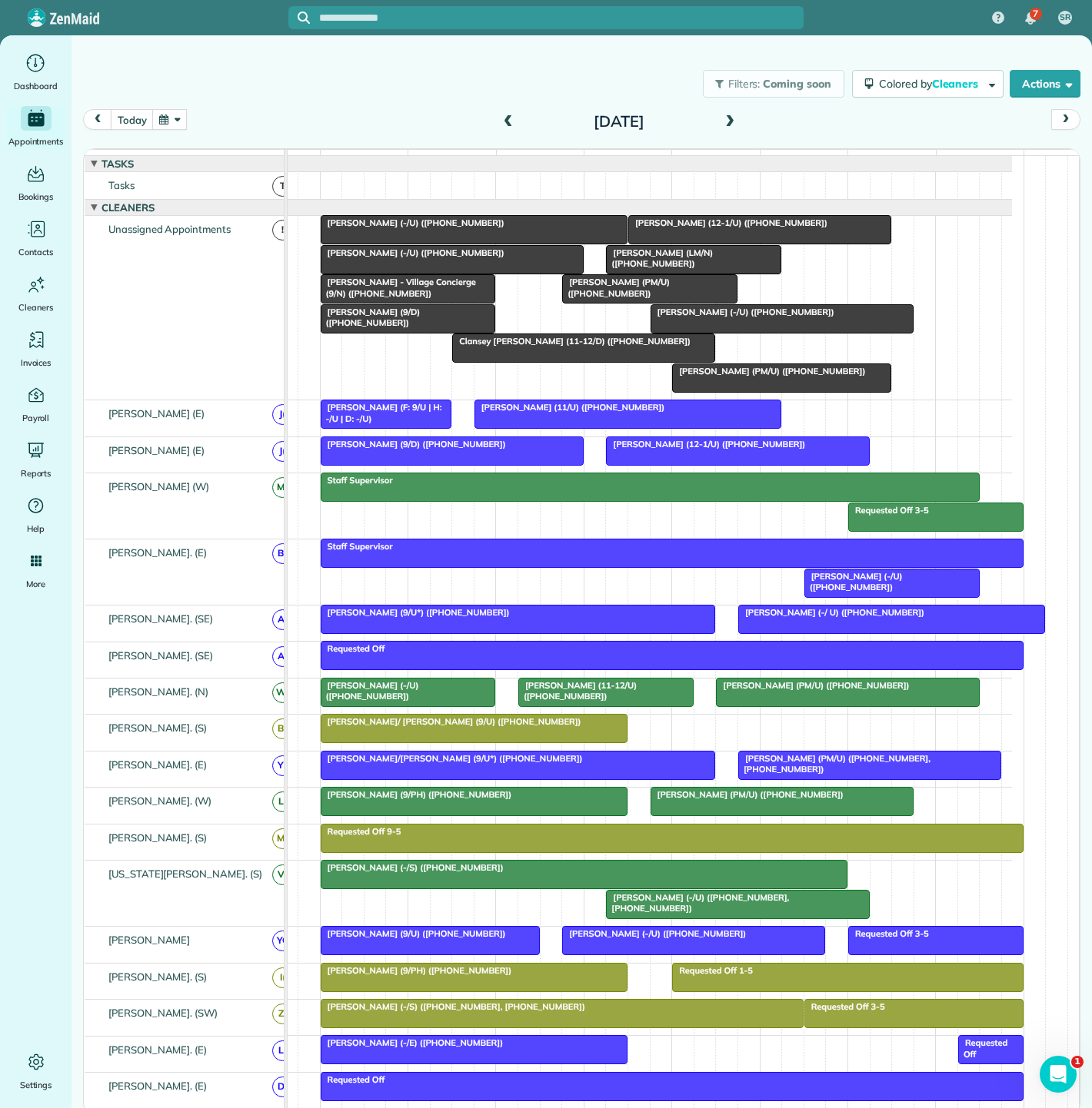
click at [645, 300] on div at bounding box center [650, 289] width 174 height 28
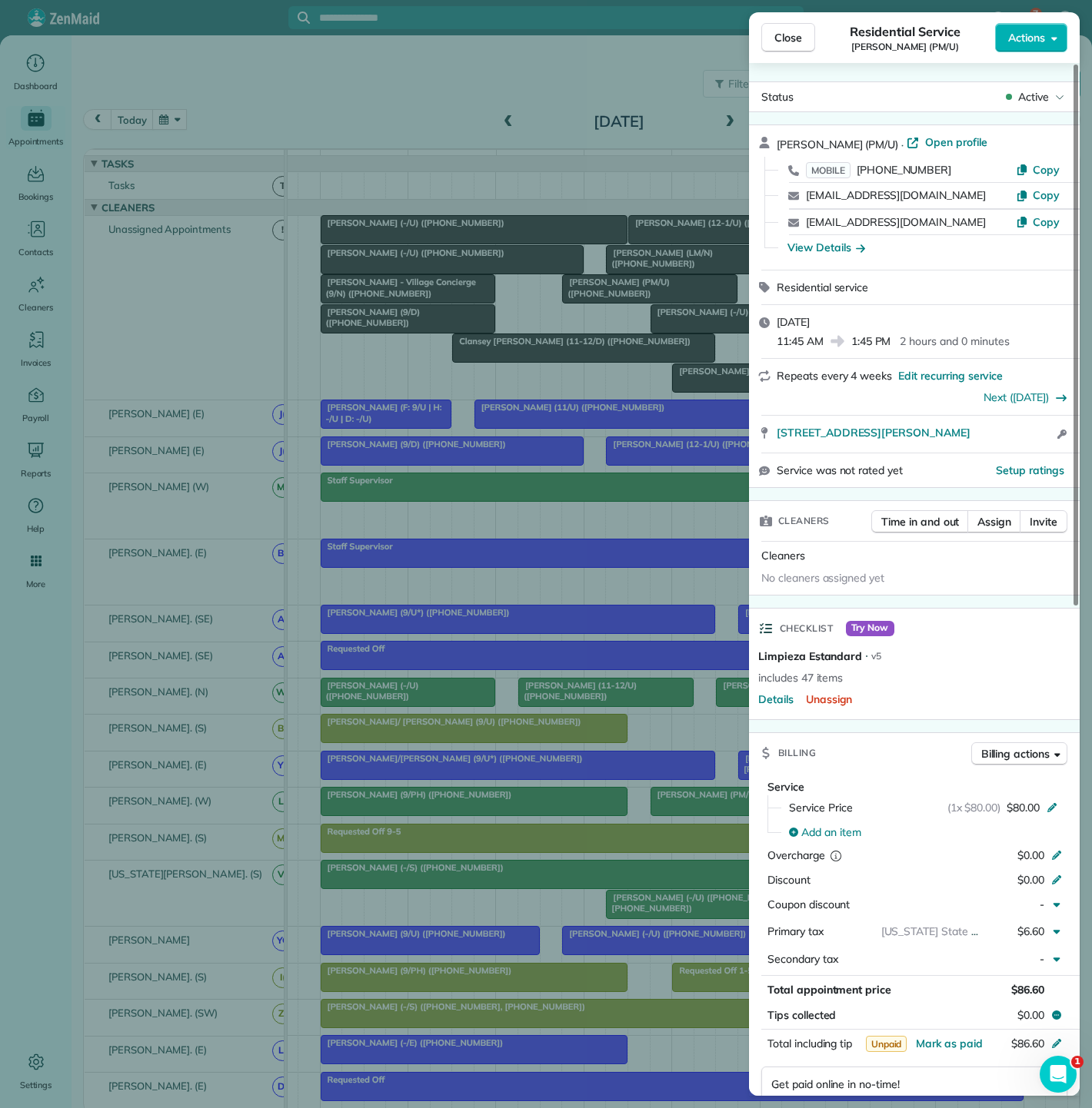
drag, startPoint x: 766, startPoint y: 438, endPoint x: 1029, endPoint y: 438, distance: 263.0
click at [1029, 438] on div "2820 McKinnon St, Apt 4021 Dallas TX 75201 Open access information" at bounding box center [914, 434] width 331 height 37
click at [590, 290] on div "Close Residential Service Nick Macias (PM/U) Actions Status Active Nick Macias …" at bounding box center [546, 554] width 1092 height 1108
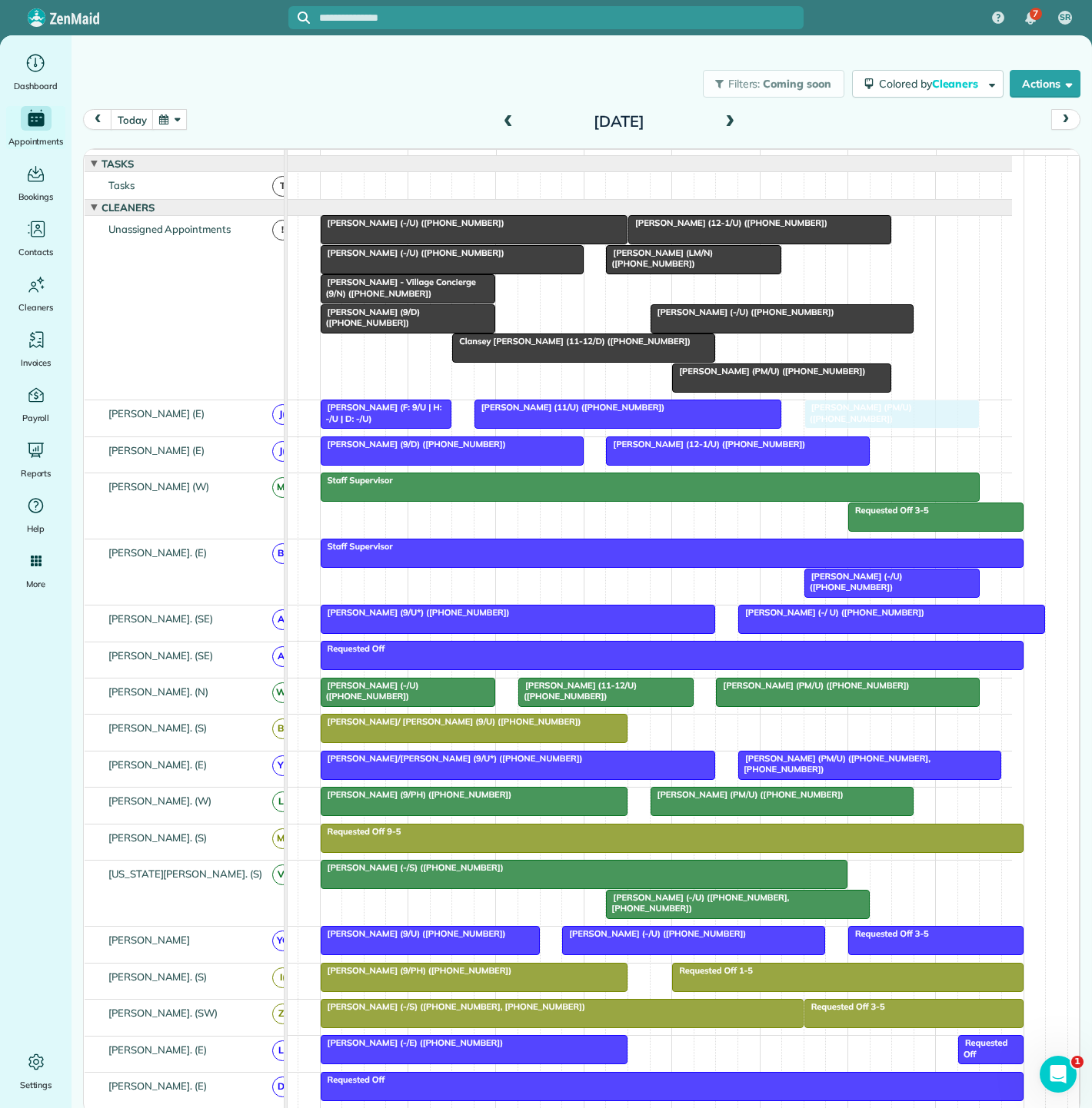
drag, startPoint x: 594, startPoint y: 302, endPoint x: 838, endPoint y: 435, distance: 277.9
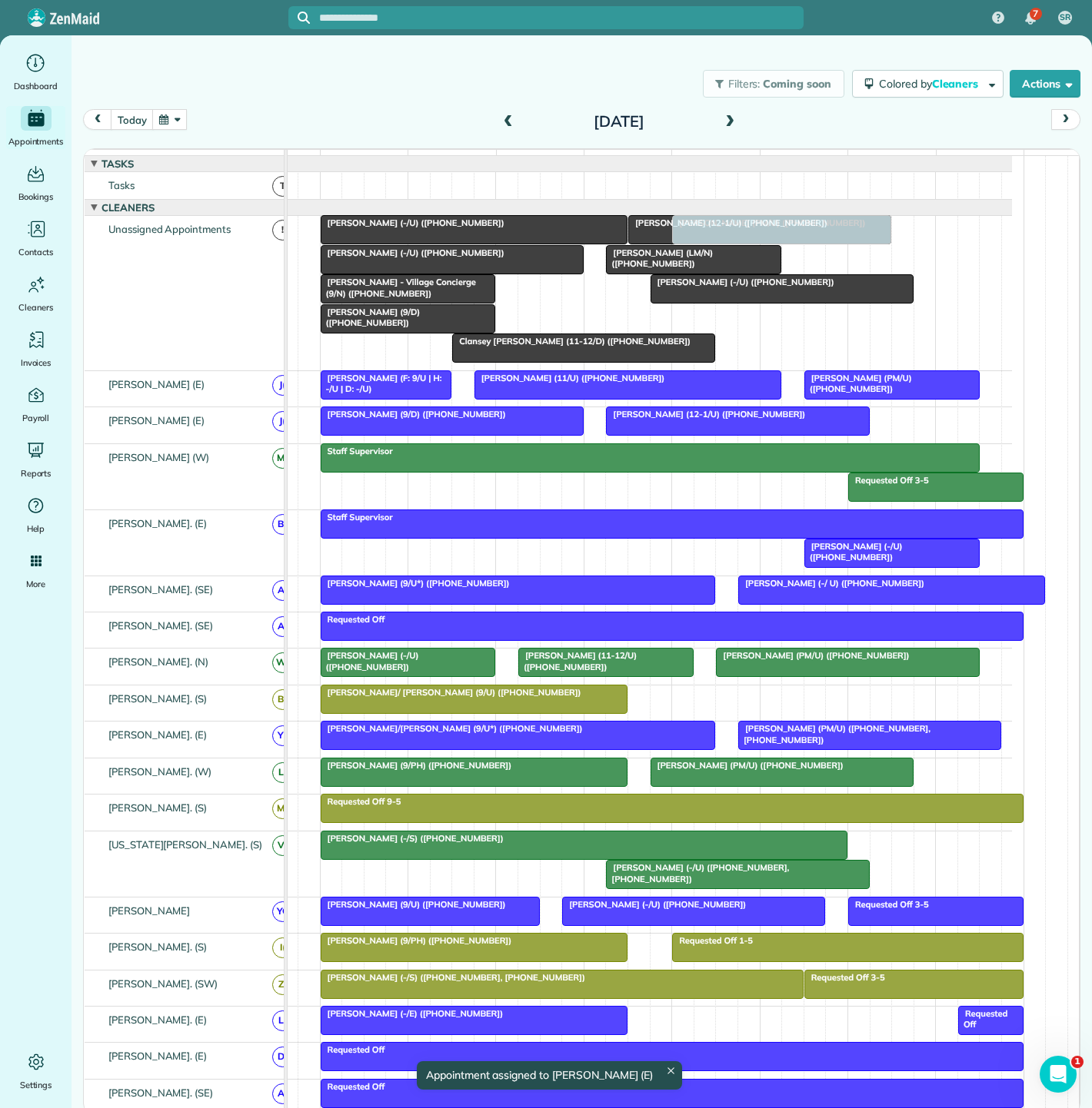
drag, startPoint x: 730, startPoint y: 331, endPoint x: 717, endPoint y: 307, distance: 27.3
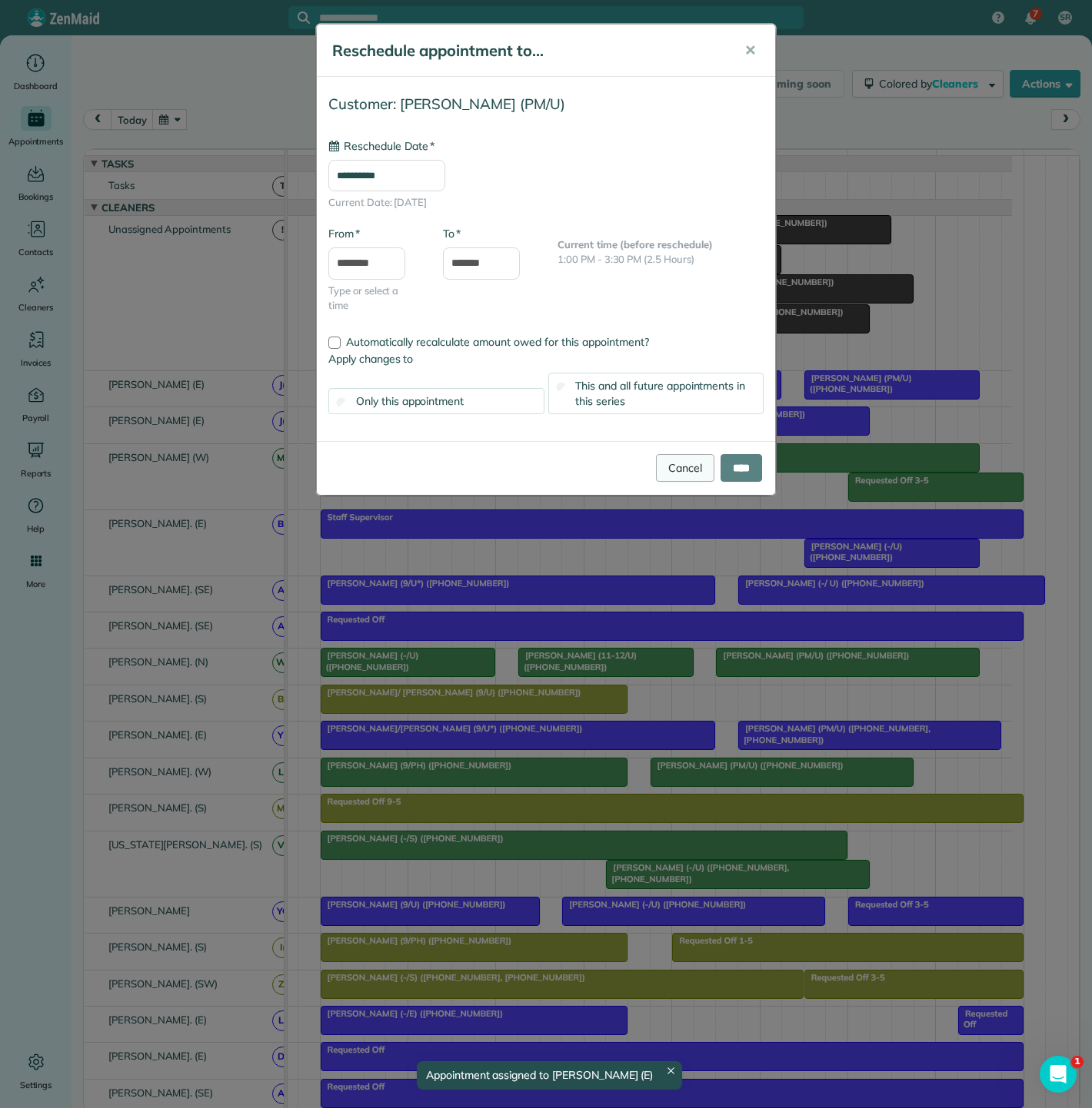
type input "**********"
drag, startPoint x: 657, startPoint y: 465, endPoint x: 778, endPoint y: 360, distance: 160.2
click at [657, 465] on link "Cancel" at bounding box center [685, 468] width 58 height 28
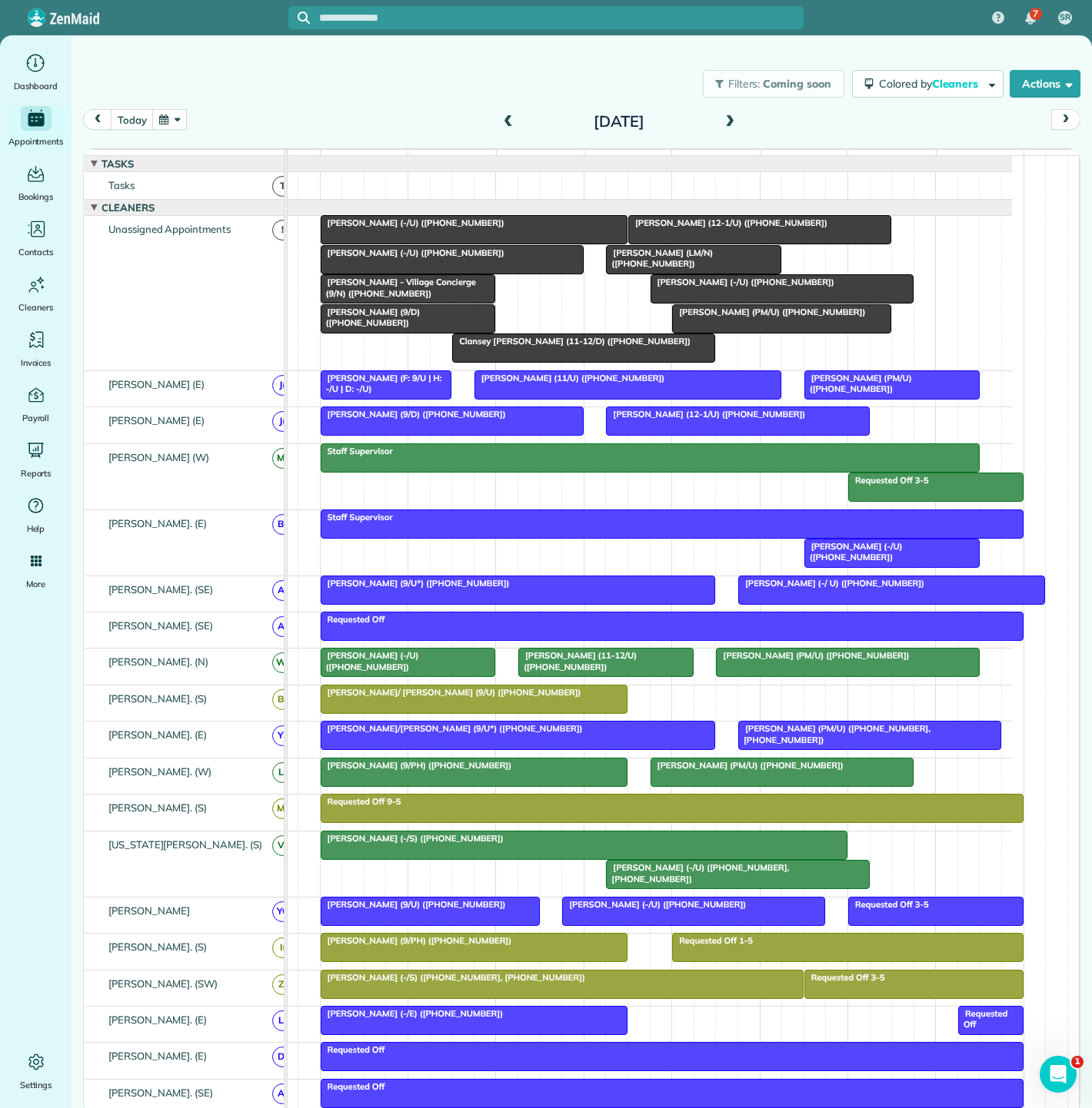
click at [768, 317] on span "[PERSON_NAME] (PM/U) ([PHONE_NUMBER])" at bounding box center [768, 311] width 194 height 11
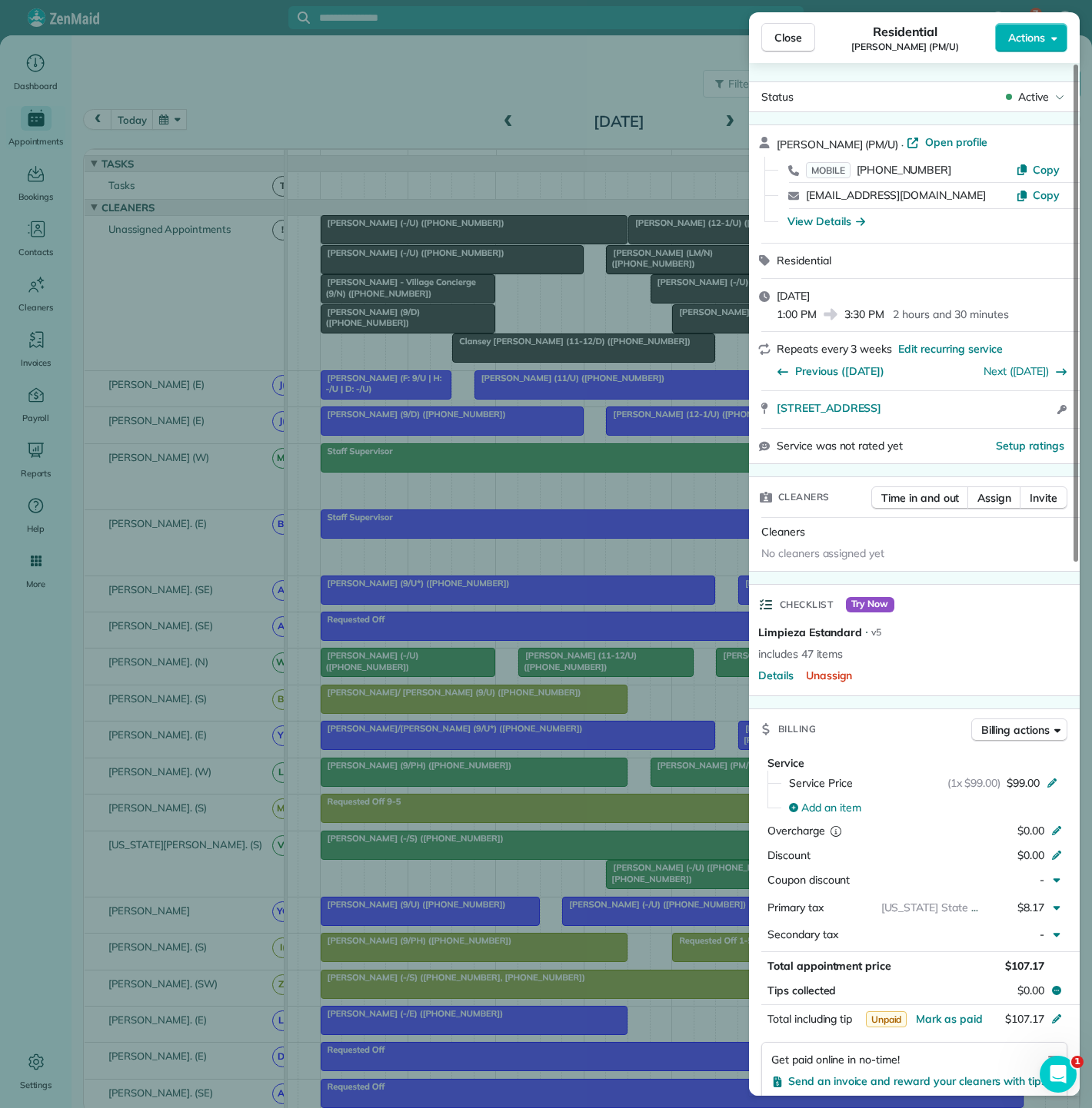
drag, startPoint x: 775, startPoint y: 414, endPoint x: 1034, endPoint y: 419, distance: 259.0
click at [1034, 419] on div "3427 Cedar Springs Rd Apt 1348 Dallas TX 75219 Open access information" at bounding box center [914, 410] width 331 height 37
click at [551, 400] on div "Close Residential Eron Ortiz (PM/U) Actions Status Active Eron Ortiz (PM/U) · O…" at bounding box center [546, 554] width 1092 height 1108
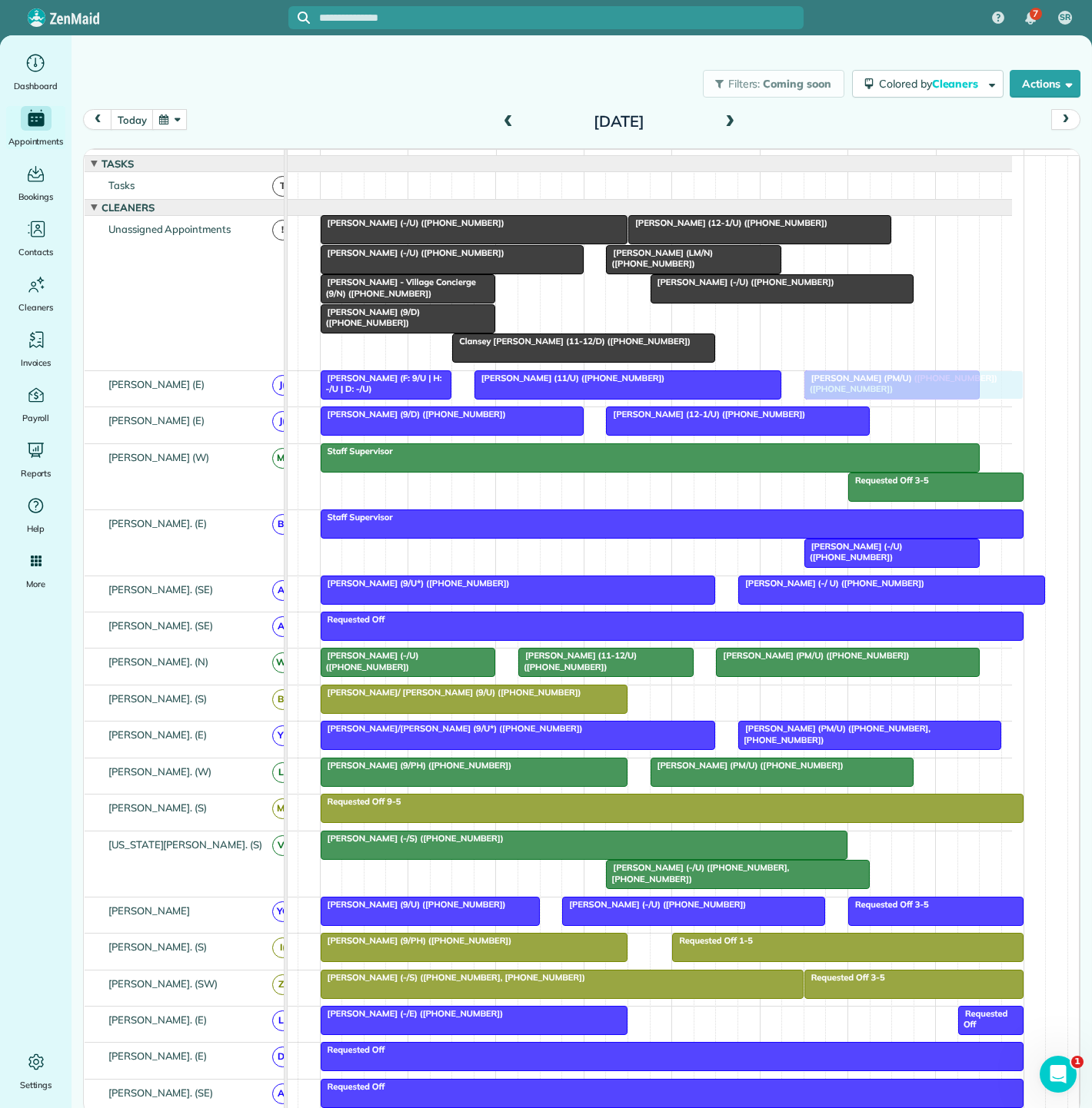
drag, startPoint x: 731, startPoint y: 335, endPoint x: 856, endPoint y: 395, distance: 138.7
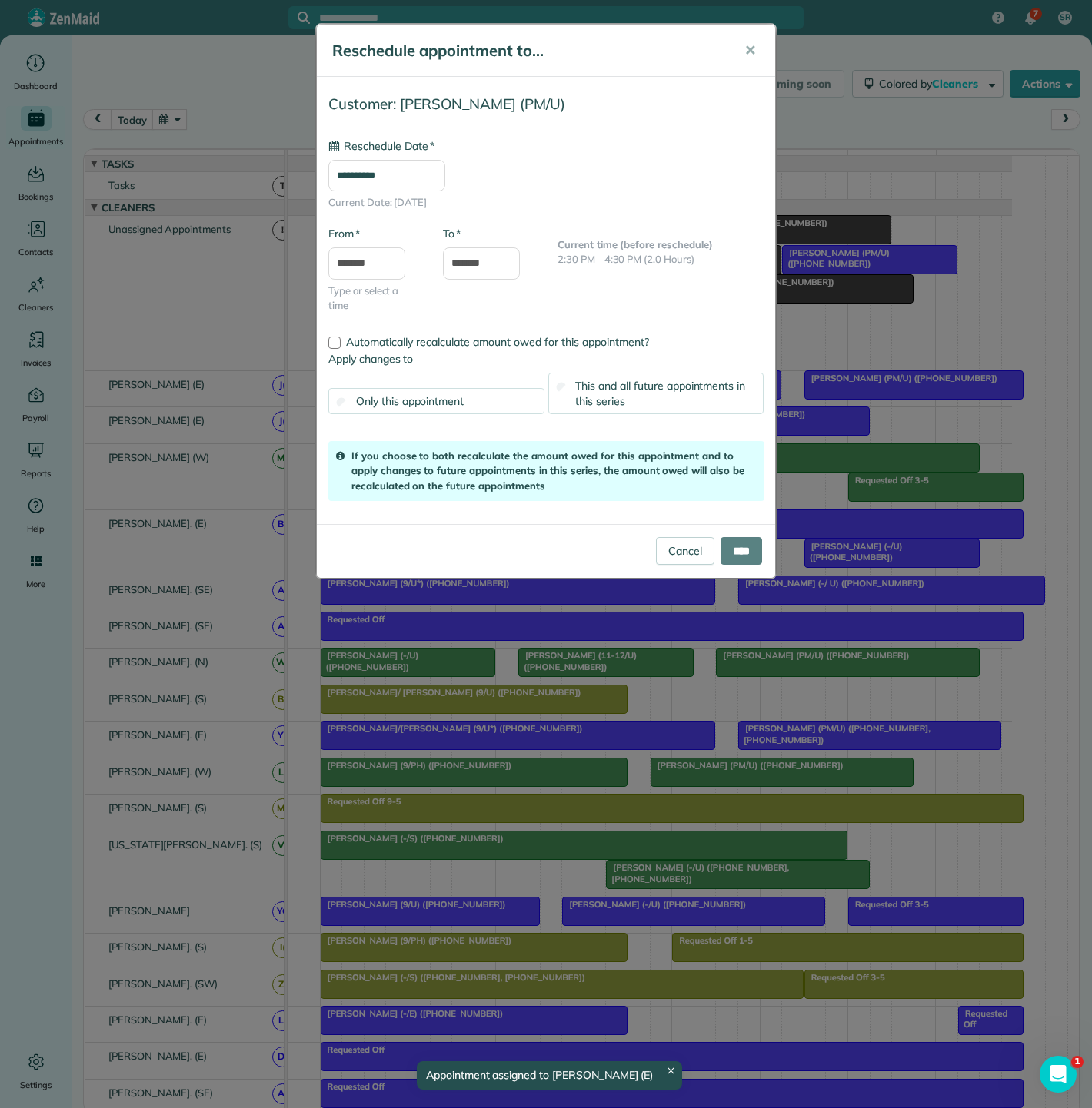
drag, startPoint x: 852, startPoint y: 425, endPoint x: 762, endPoint y: 331, distance: 130.1
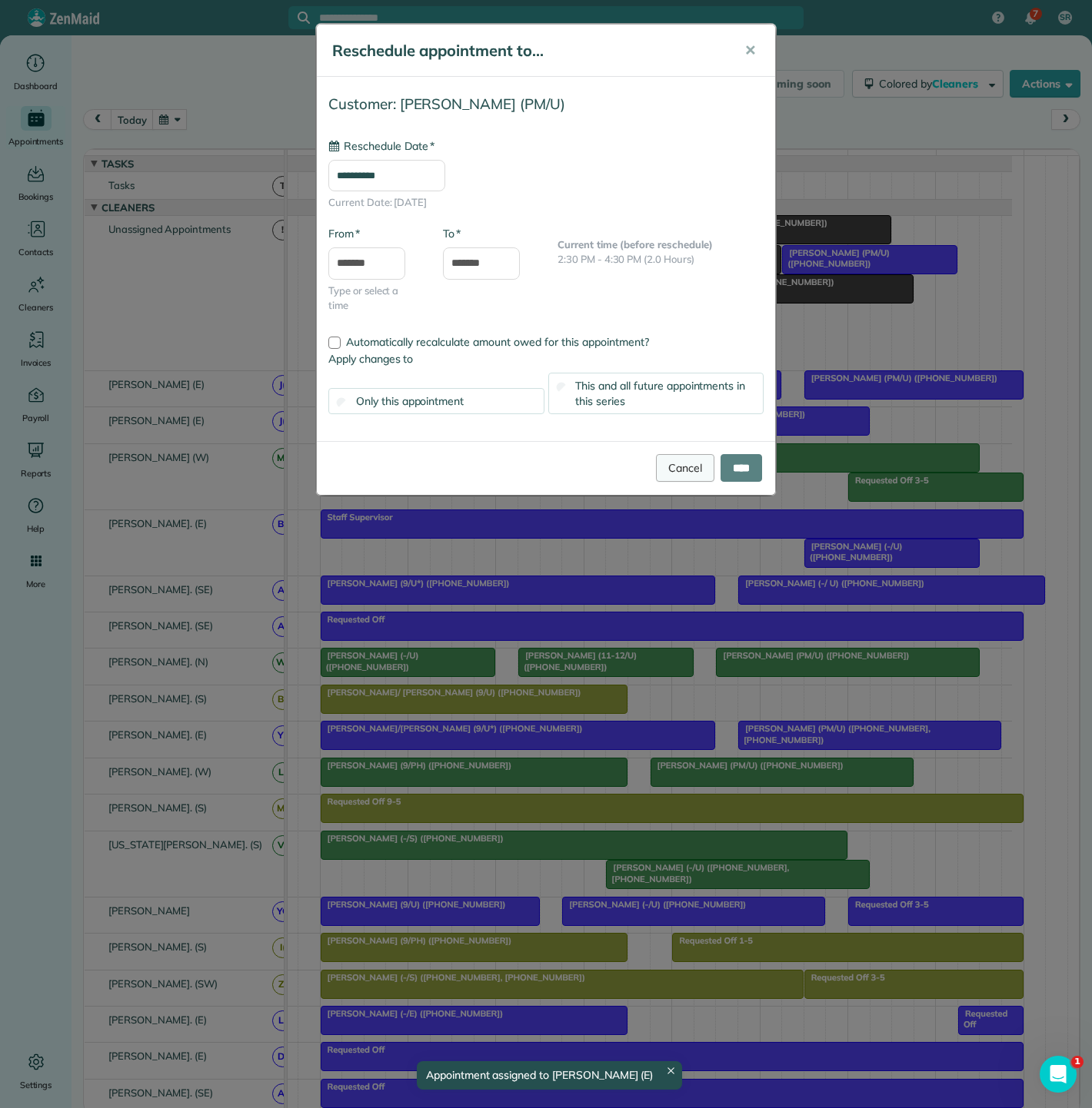
type input "**********"
click at [692, 460] on link "Cancel" at bounding box center [685, 468] width 58 height 28
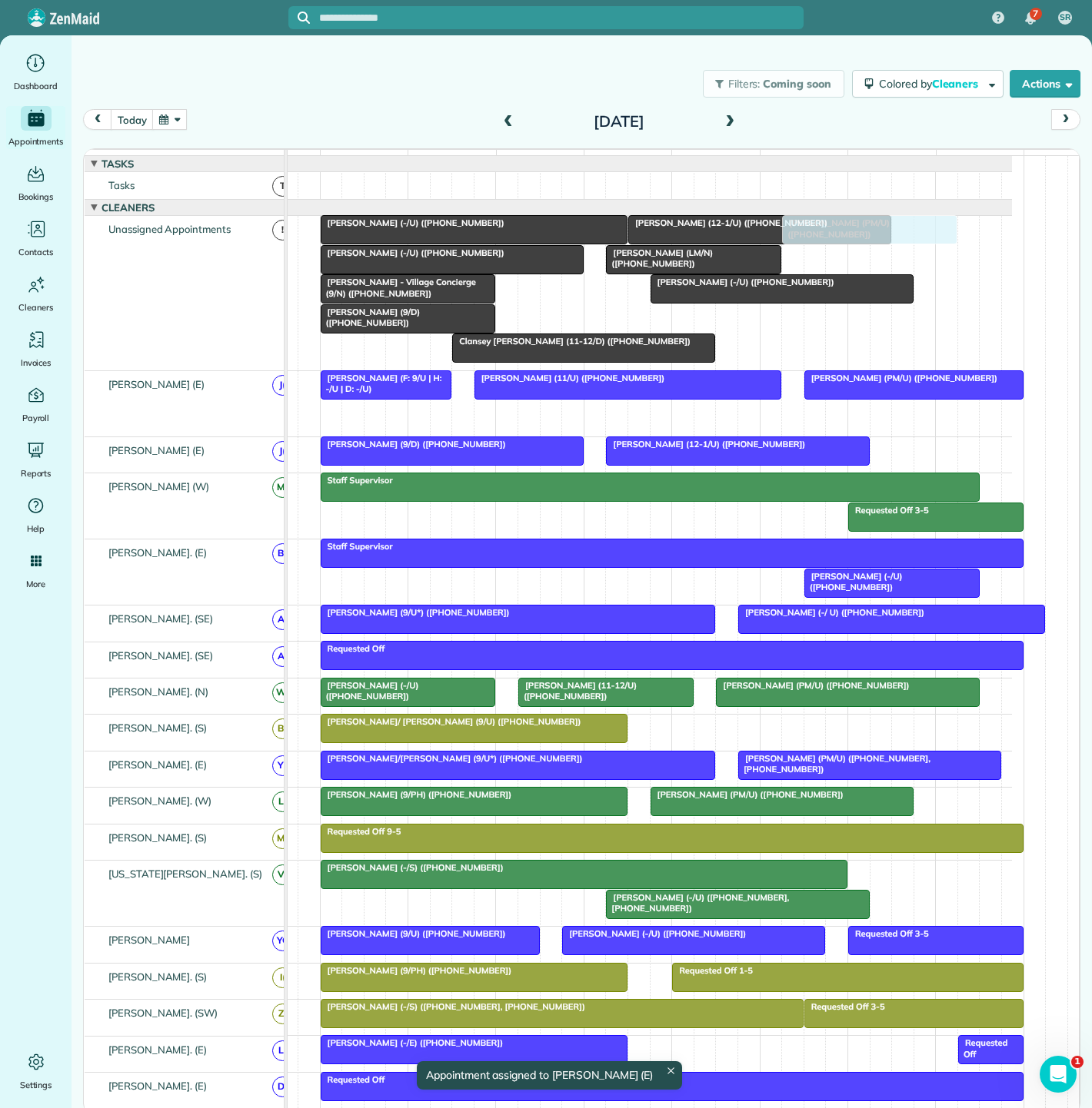
drag, startPoint x: 852, startPoint y: 419, endPoint x: 800, endPoint y: 335, distance: 98.8
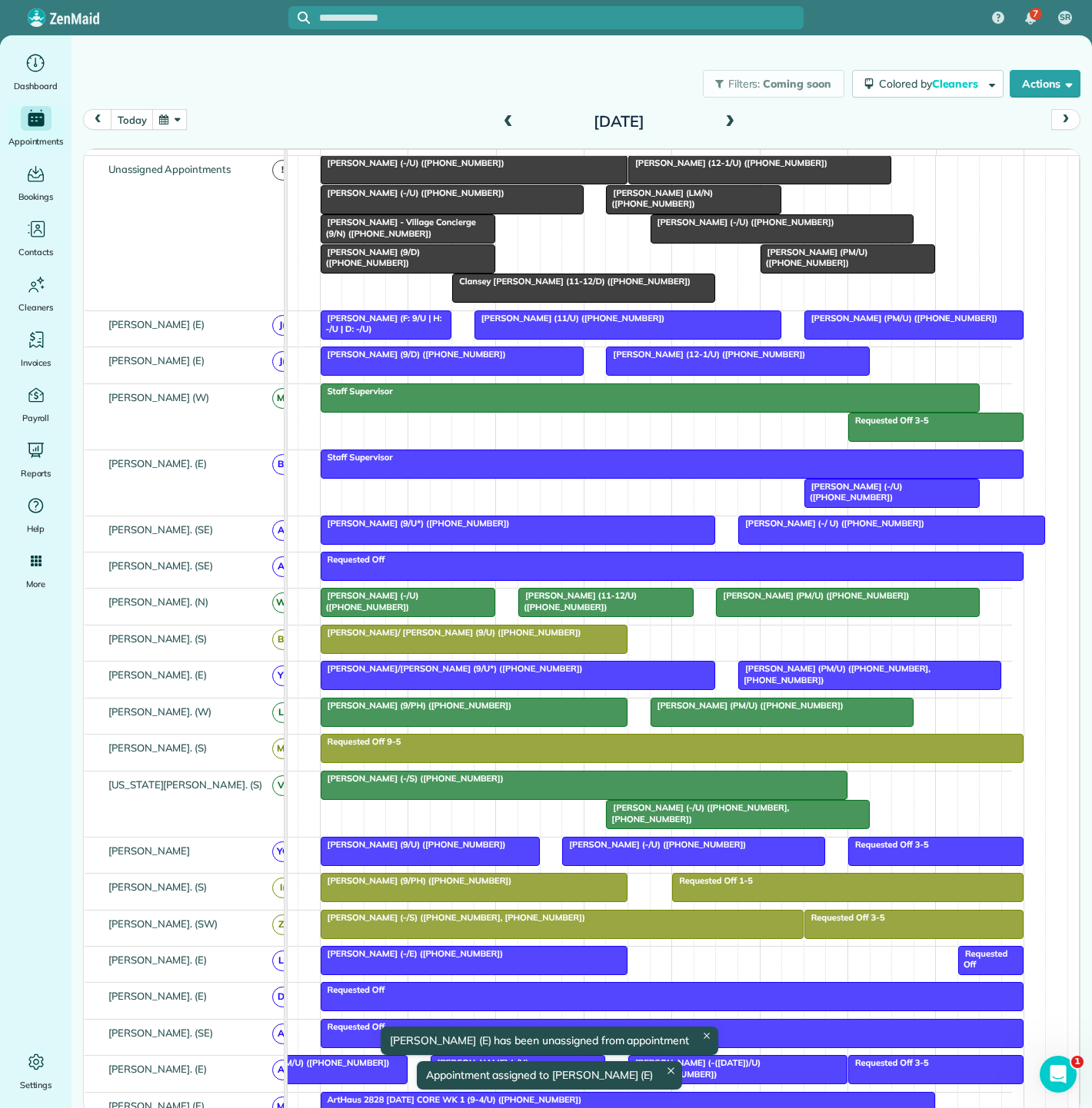
scroll to position [85, 0]
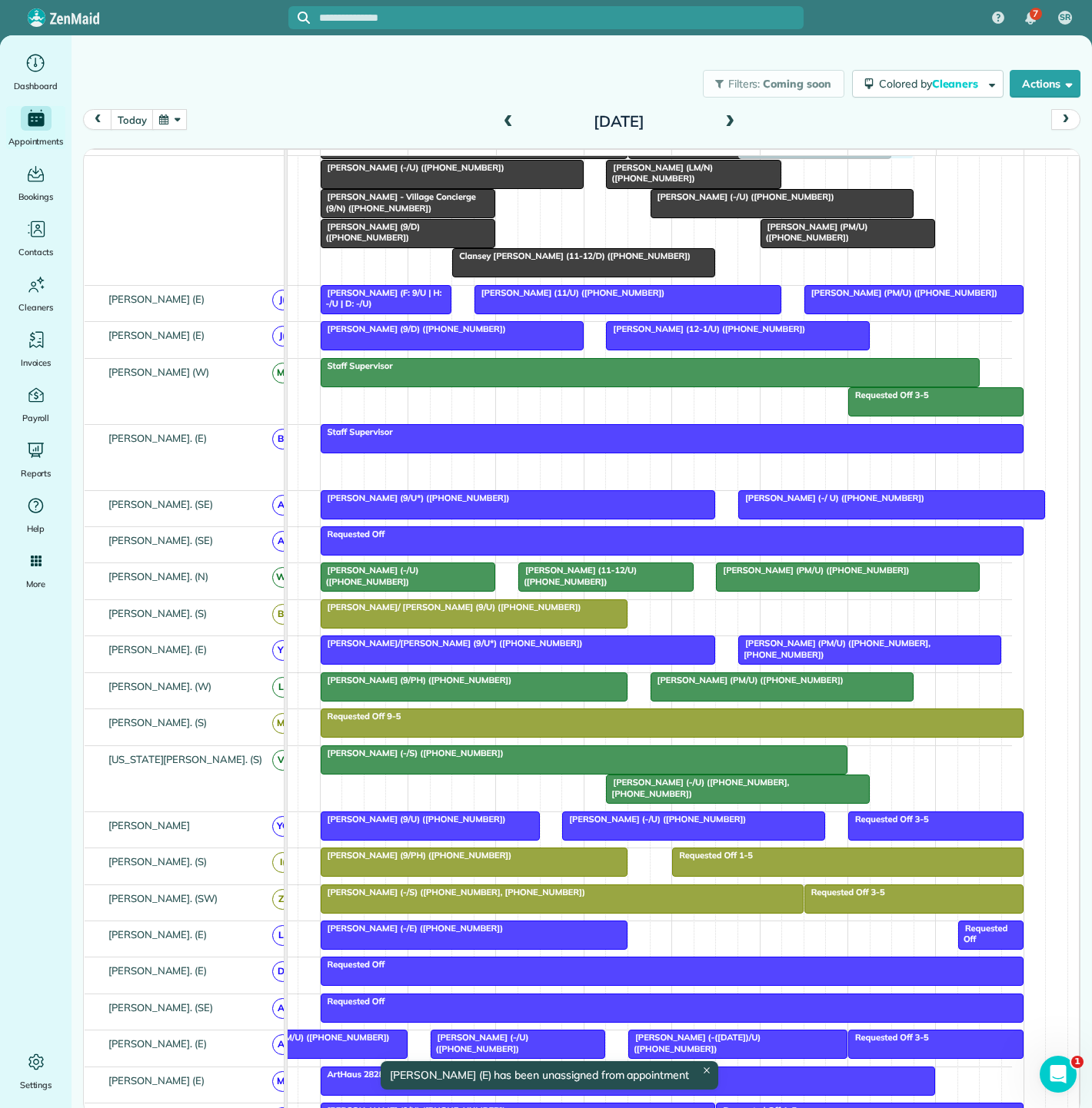
drag, startPoint x: 858, startPoint y: 466, endPoint x: 791, endPoint y: 264, distance: 212.8
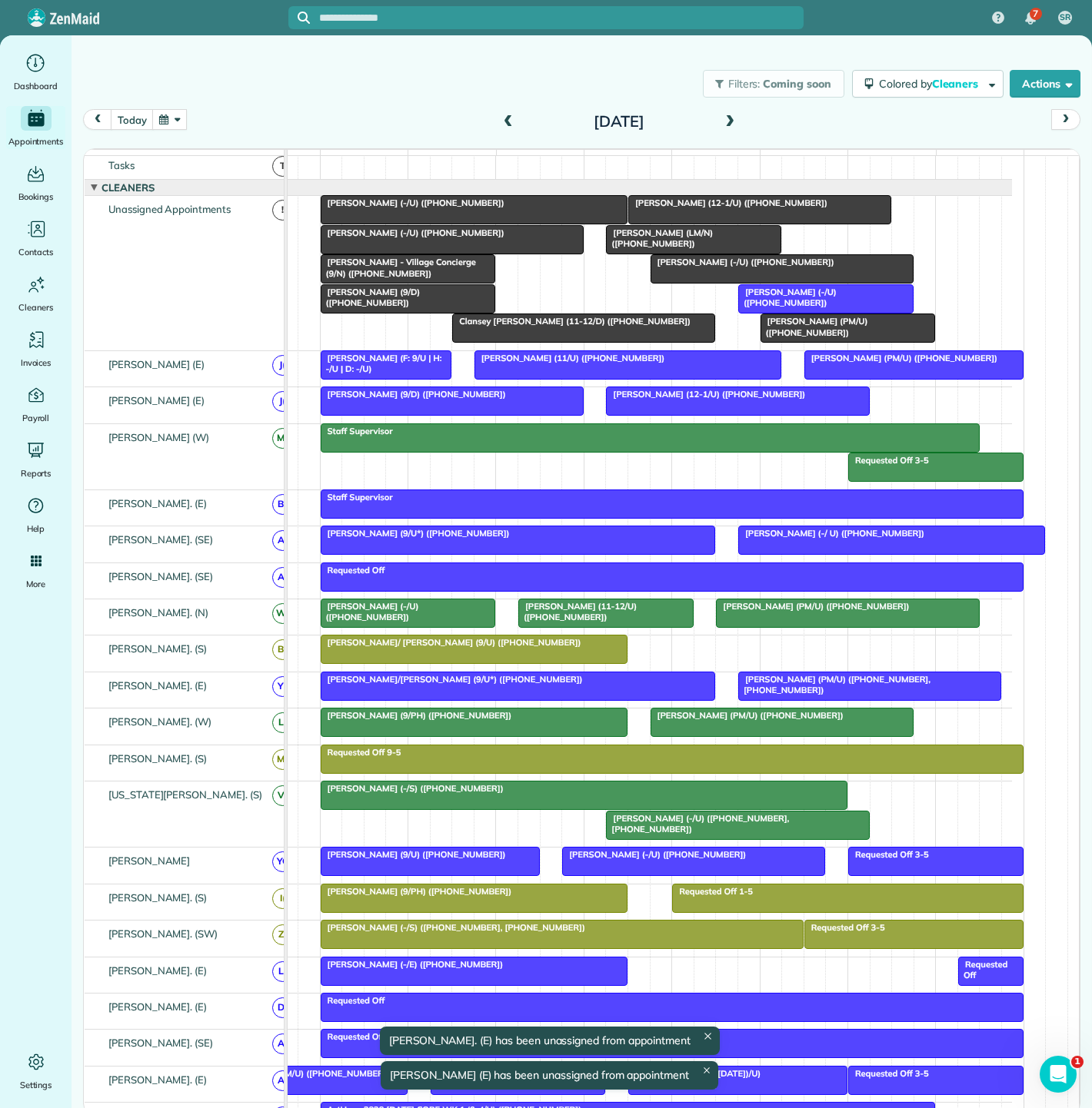
scroll to position [0, 0]
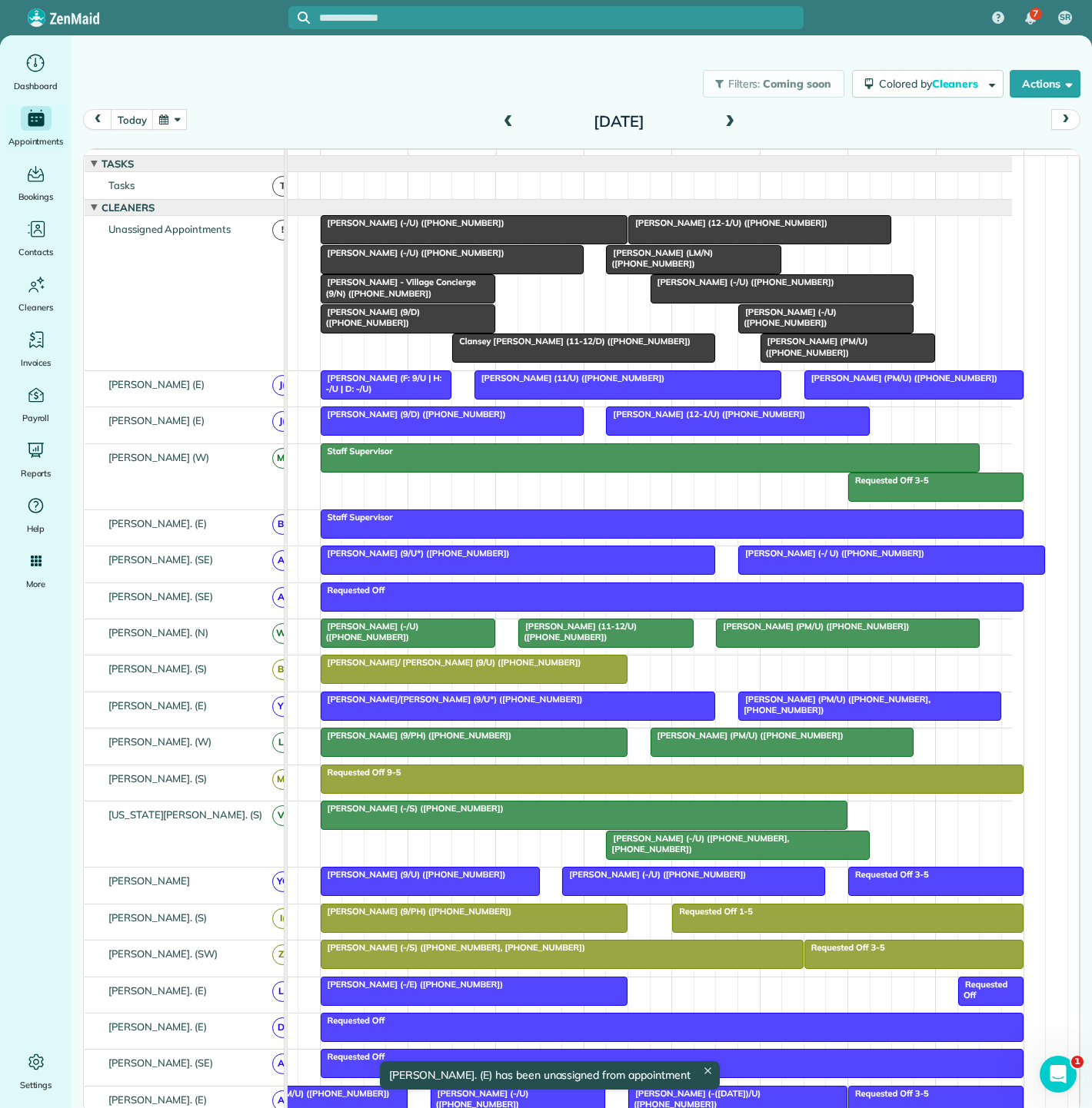
click at [428, 684] on div at bounding box center [474, 669] width 306 height 28
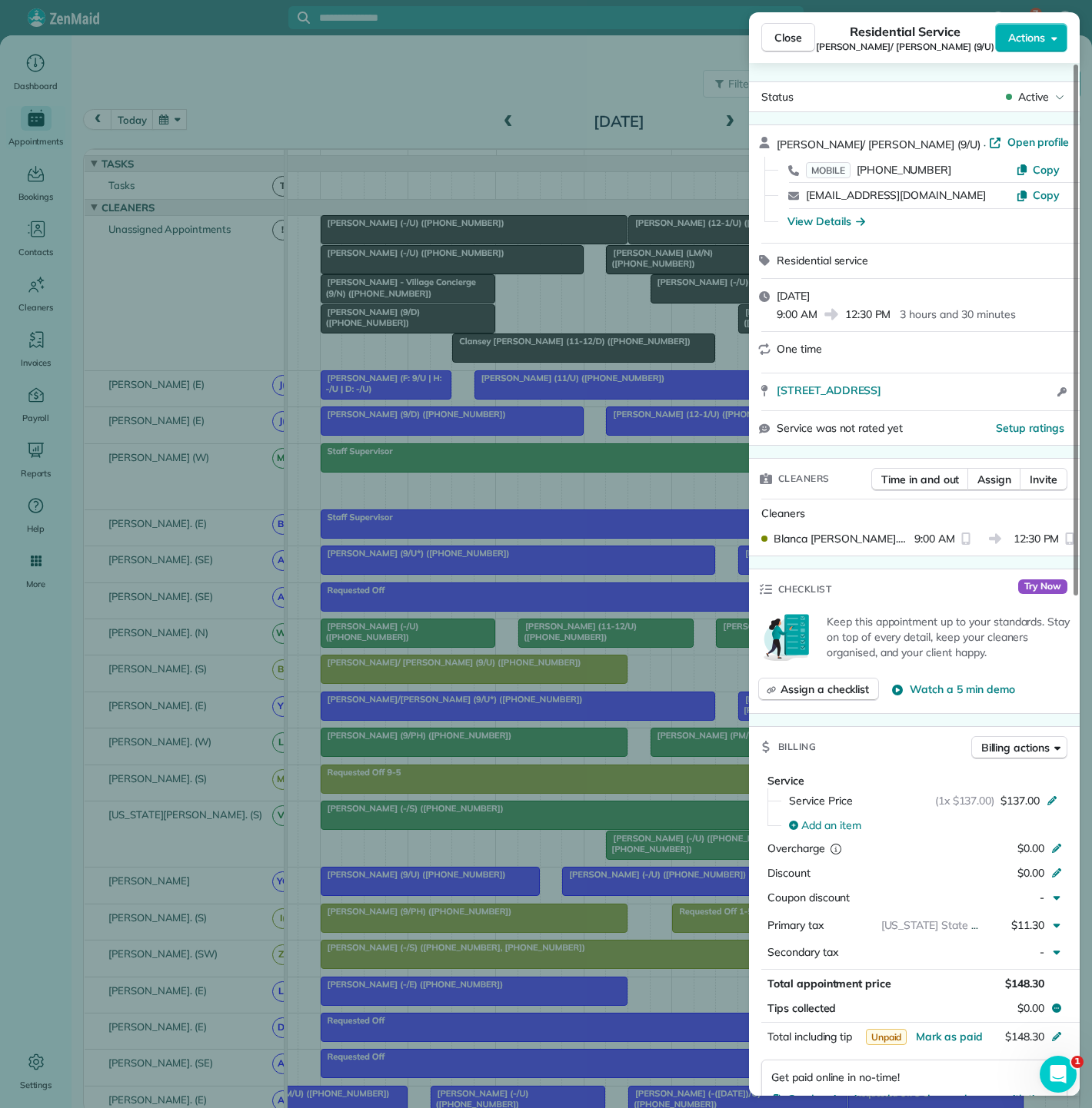
drag, startPoint x: 763, startPoint y: 392, endPoint x: 1034, endPoint y: 405, distance: 271.3
click at [1034, 405] on div "4251 Irving Ave Apt 1813 Dallas TX 75219 Open access information" at bounding box center [914, 392] width 331 height 37
drag, startPoint x: 479, startPoint y: 320, endPoint x: 456, endPoint y: 286, distance: 41.0
click at [479, 320] on div "Close Residential Service Tammy/ David Boone (9/U) Actions Status Active Tammy/…" at bounding box center [546, 554] width 1092 height 1108
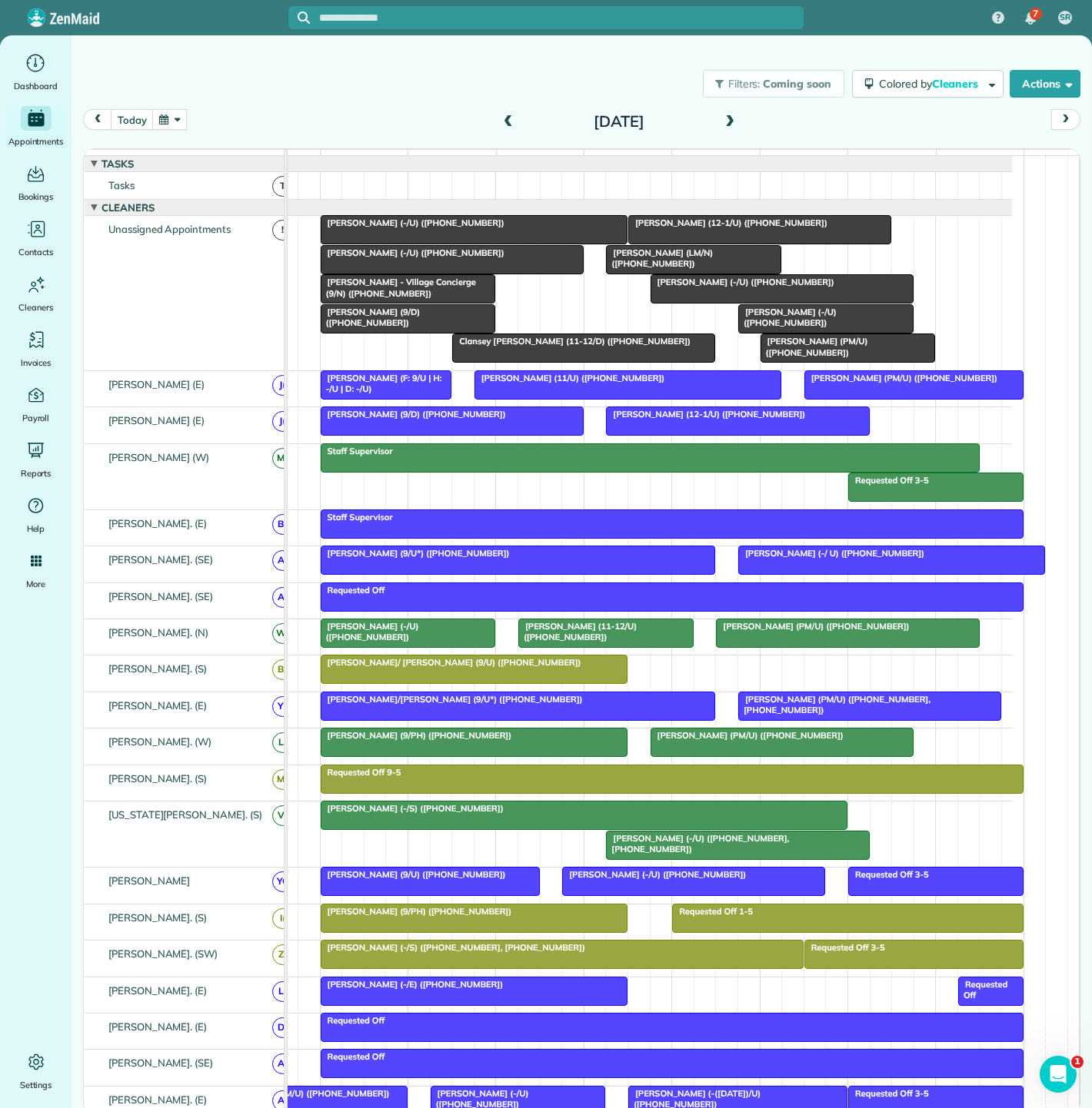
click at [467, 228] on span "[PERSON_NAME] (-/U) ([PHONE_NUMBER])" at bounding box center [413, 222] width 186 height 11
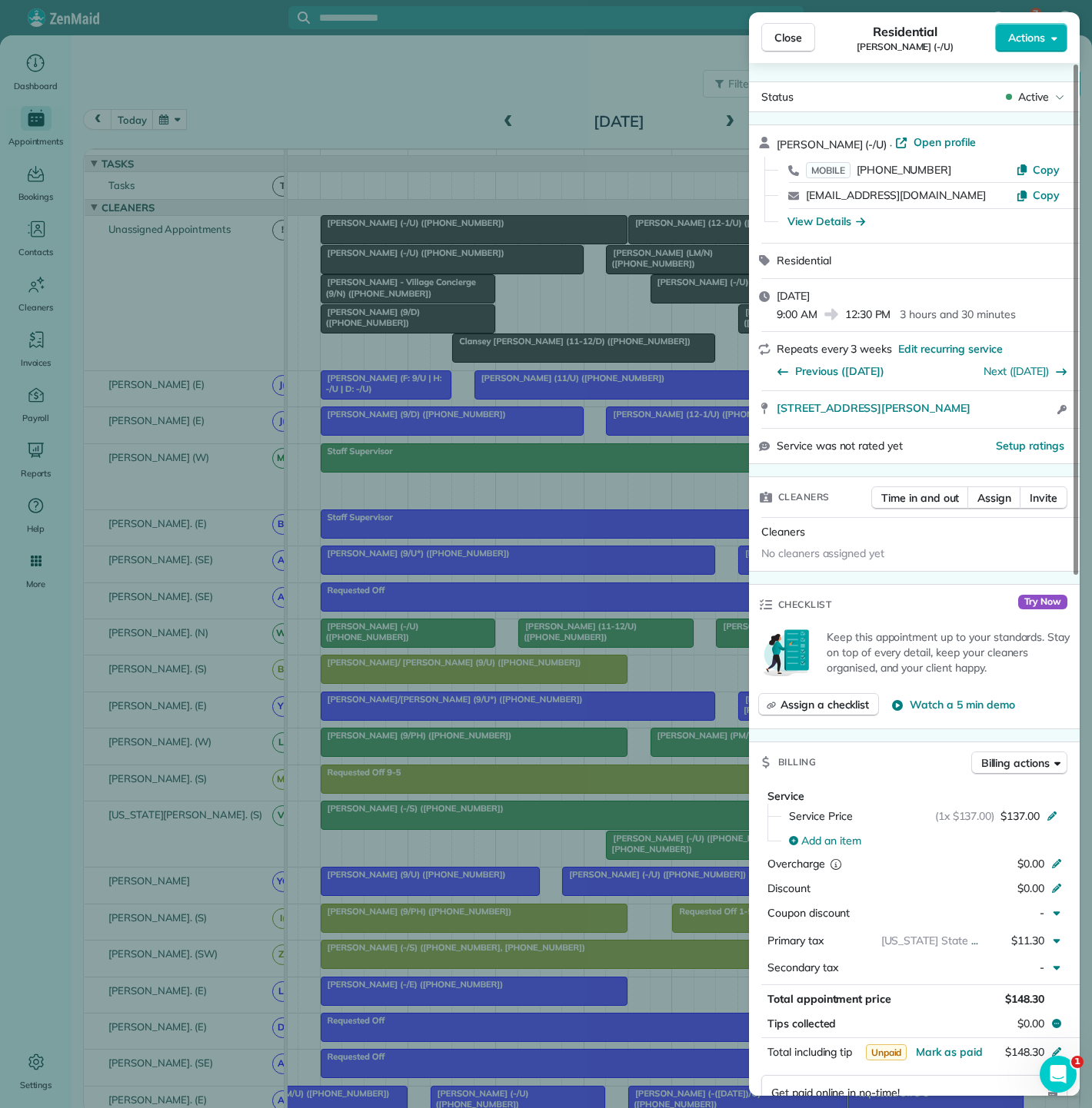
drag, startPoint x: 772, startPoint y: 414, endPoint x: 996, endPoint y: 414, distance: 224.0
click at [996, 414] on div "4231 Rawlins Street #20 Dallas TX 75219 Open access information" at bounding box center [914, 410] width 331 height 37
click at [471, 356] on div "Close Residential Elizabeth McNichol (-/U) Actions Status Active Elizabeth McNi…" at bounding box center [546, 554] width 1092 height 1108
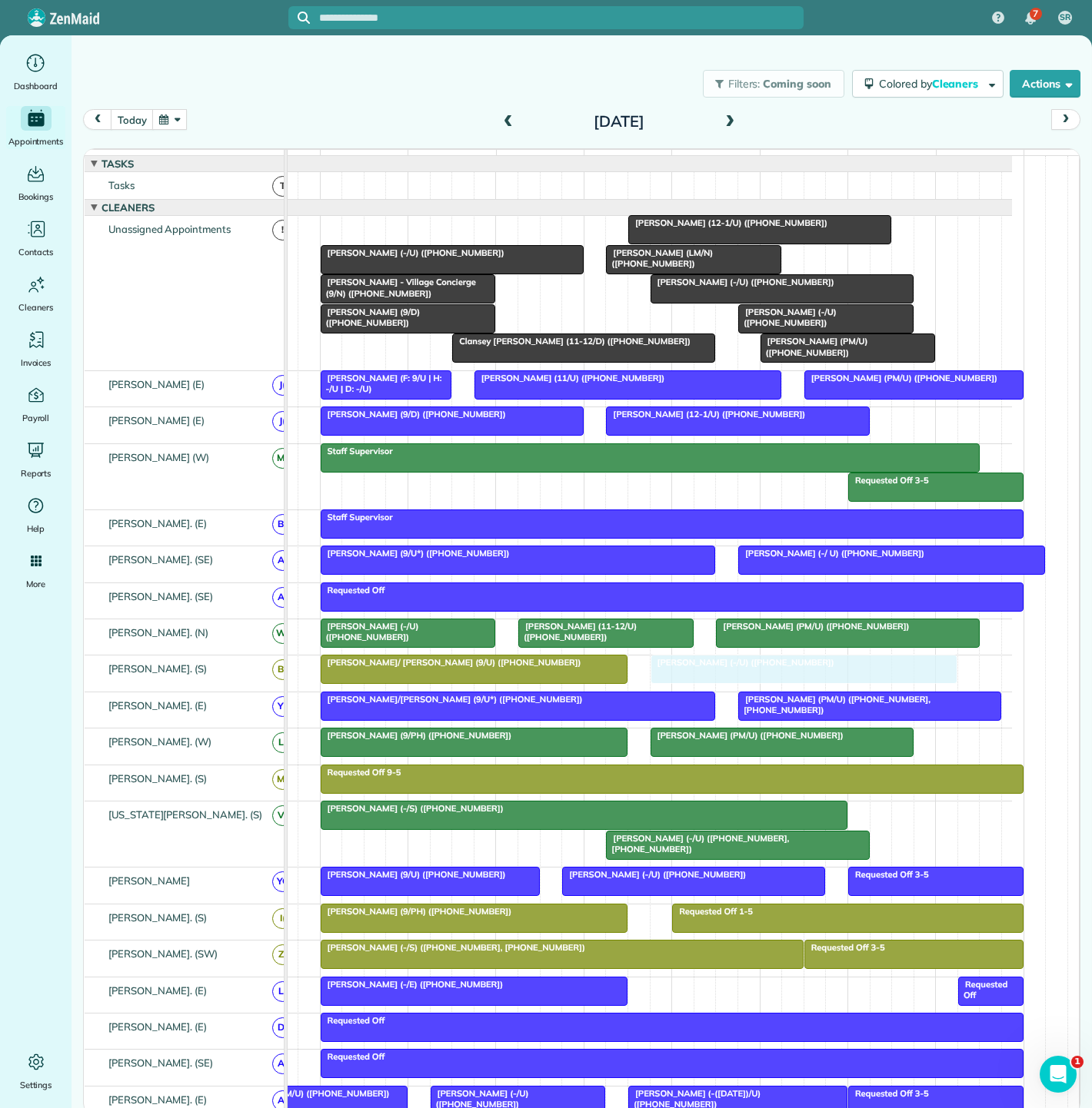
drag, startPoint x: 395, startPoint y: 239, endPoint x: 724, endPoint y: 673, distance: 544.6
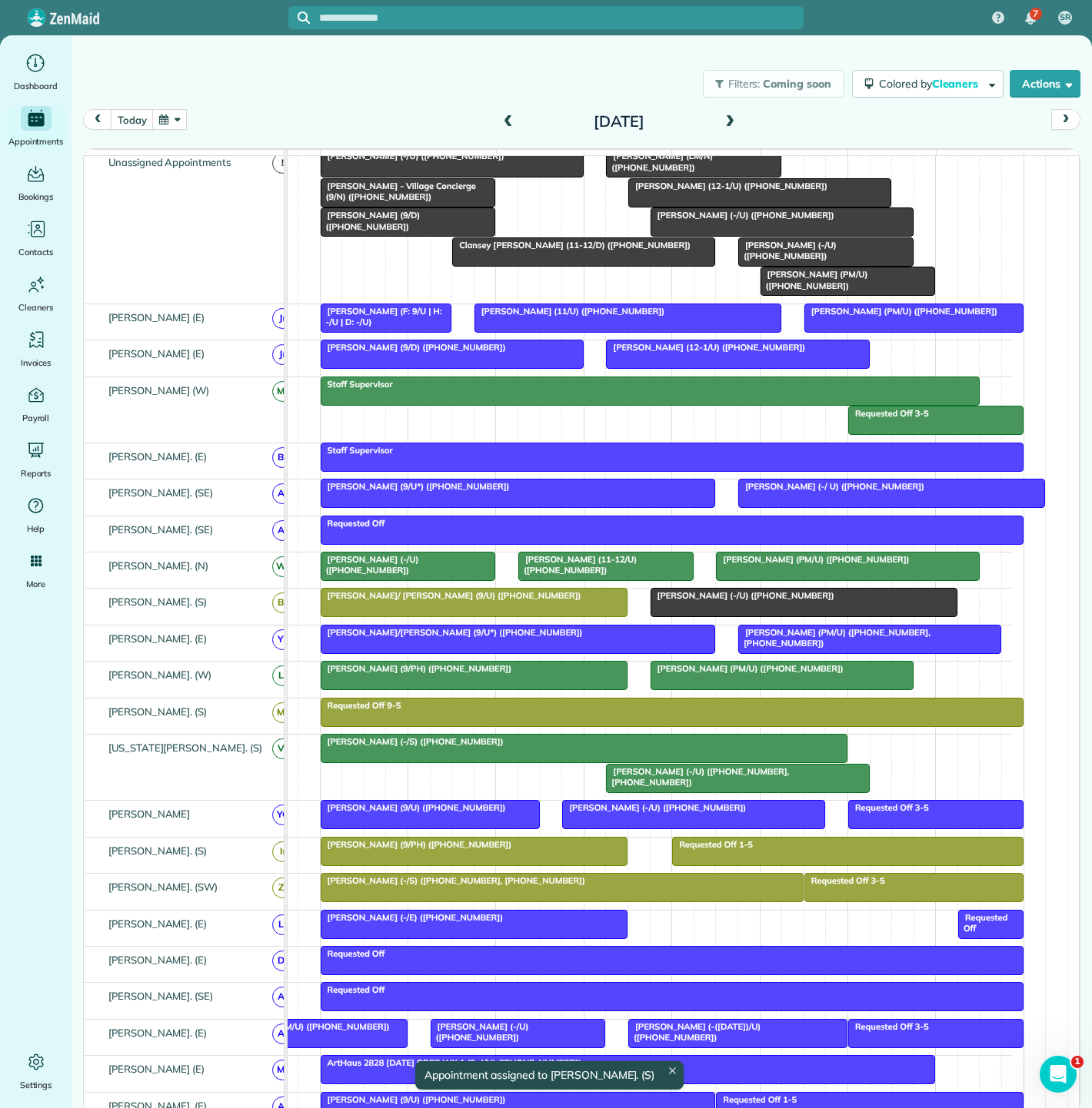
scroll to position [85, 0]
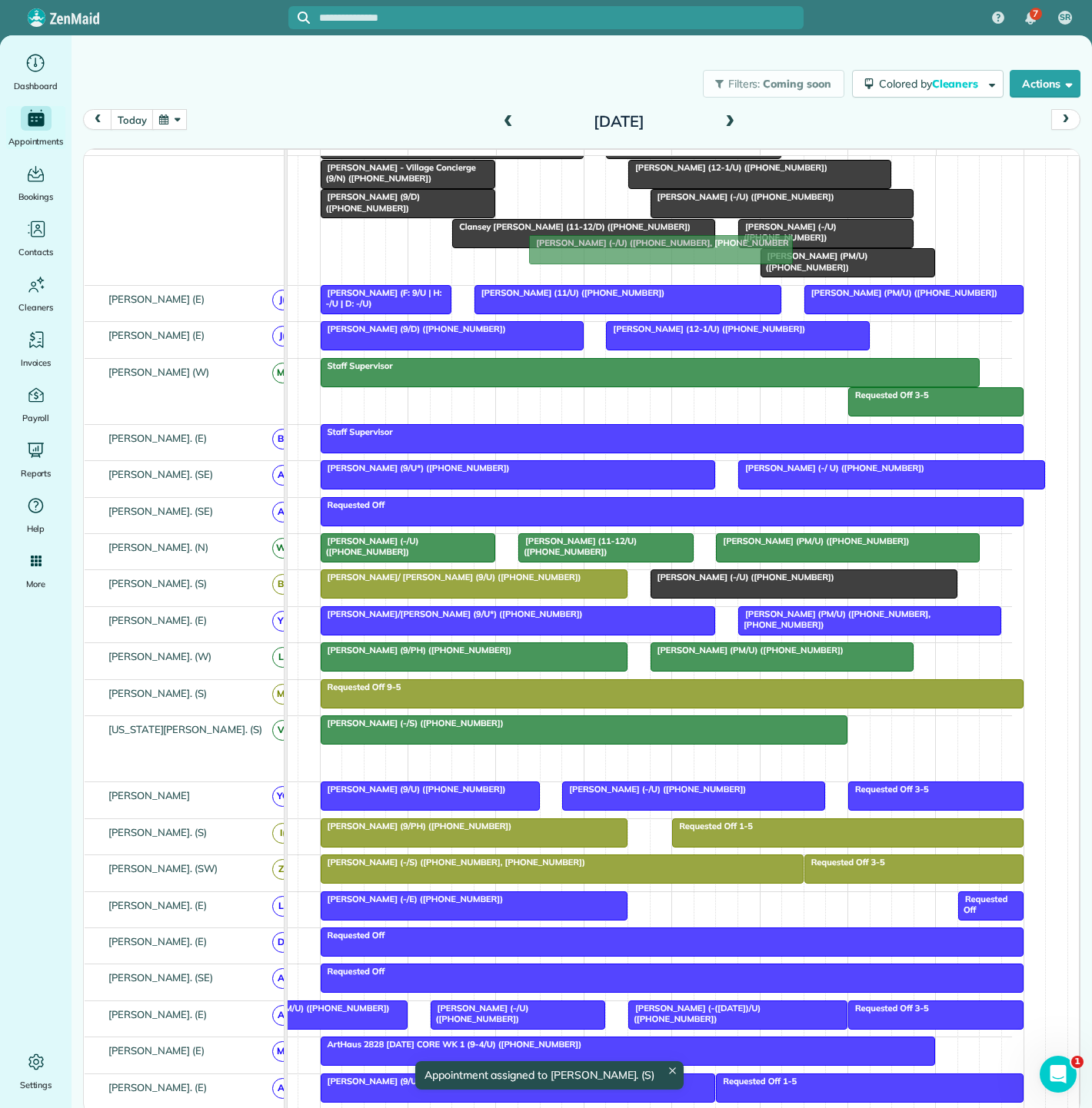
drag, startPoint x: 681, startPoint y: 767, endPoint x: 604, endPoint y: 241, distance: 531.6
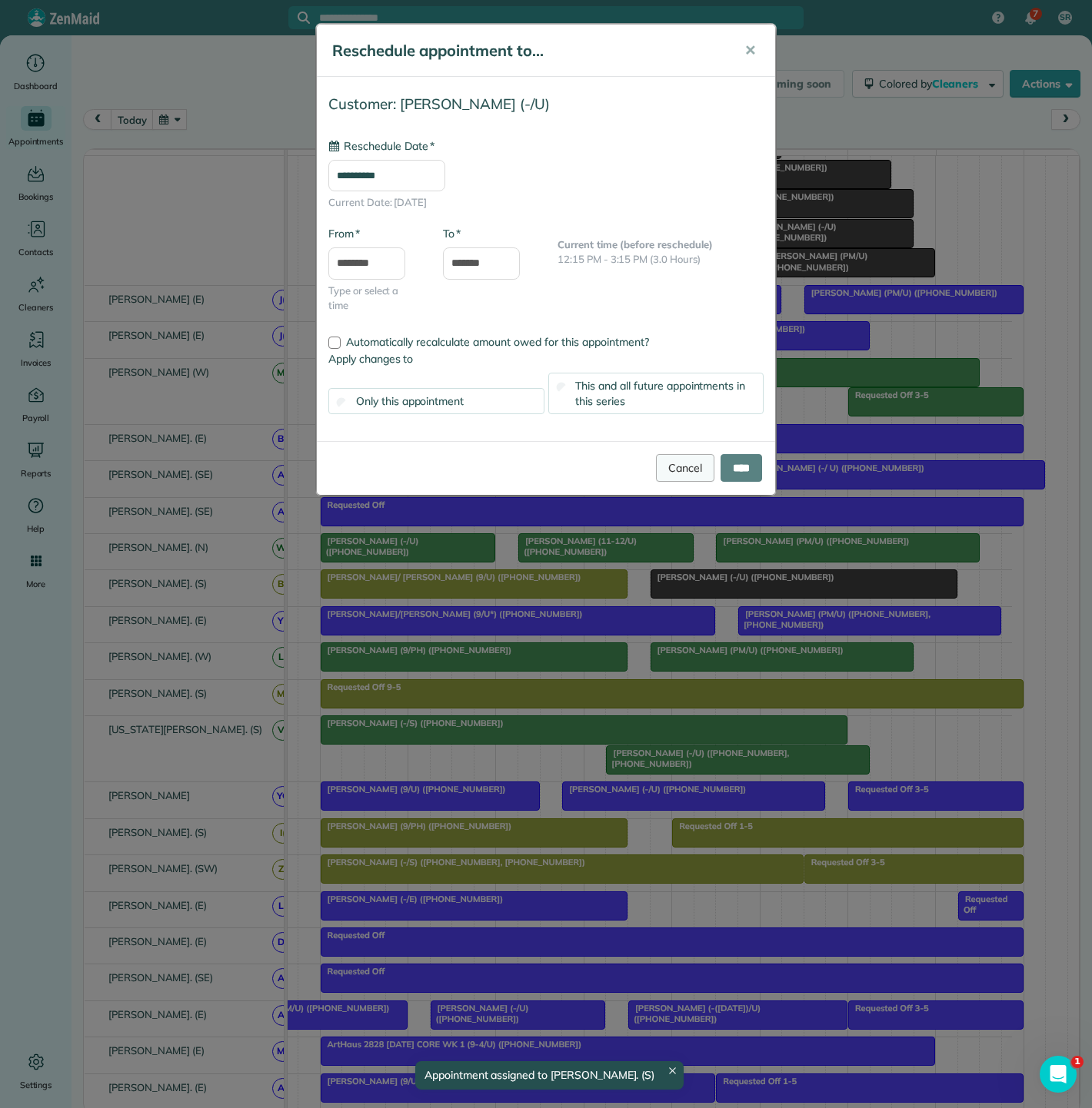
type input "**********"
click at [677, 464] on link "Cancel" at bounding box center [685, 468] width 58 height 28
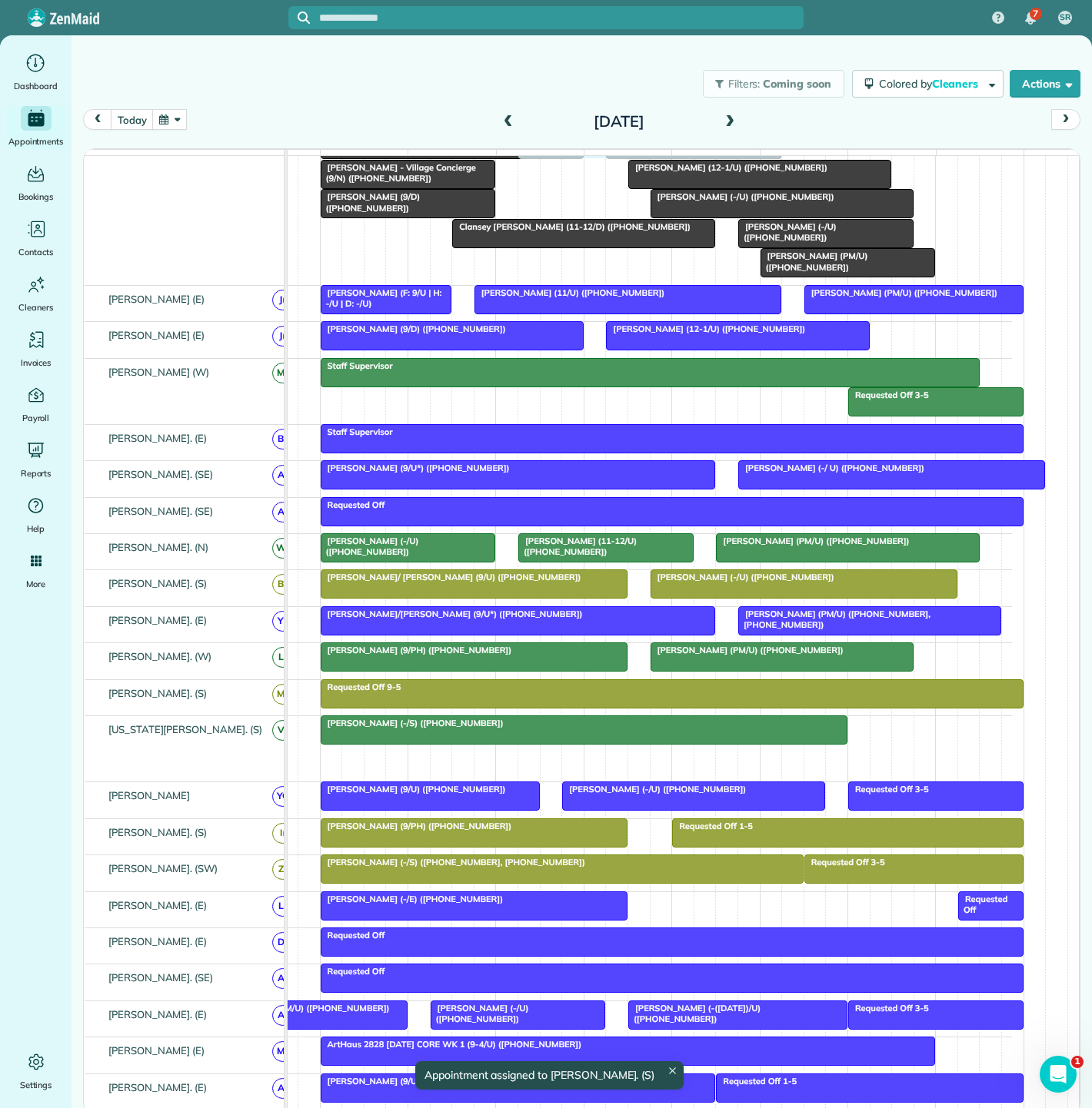
drag, startPoint x: 698, startPoint y: 767, endPoint x: 617, endPoint y: 260, distance: 513.4
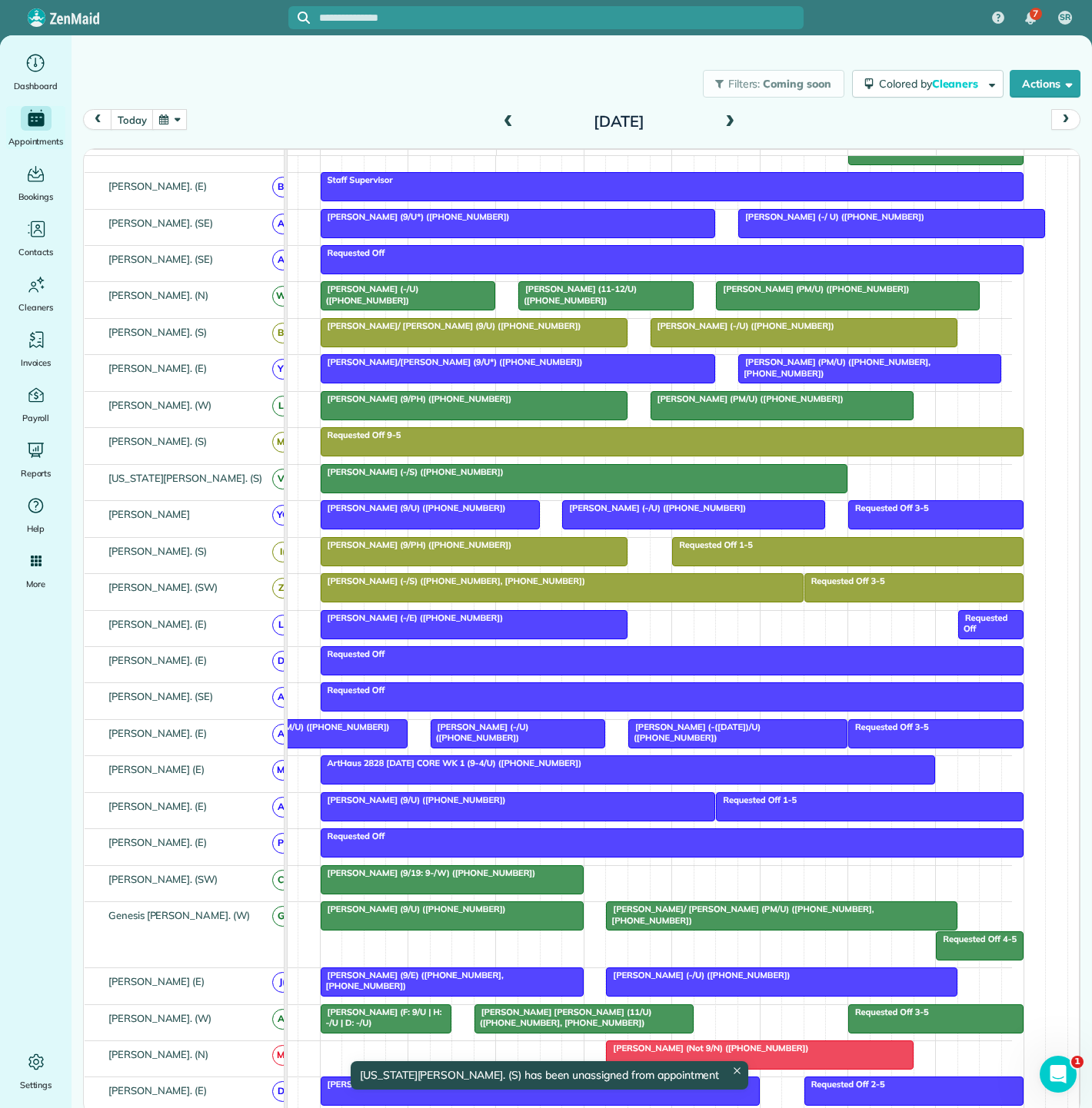
scroll to position [371, 0]
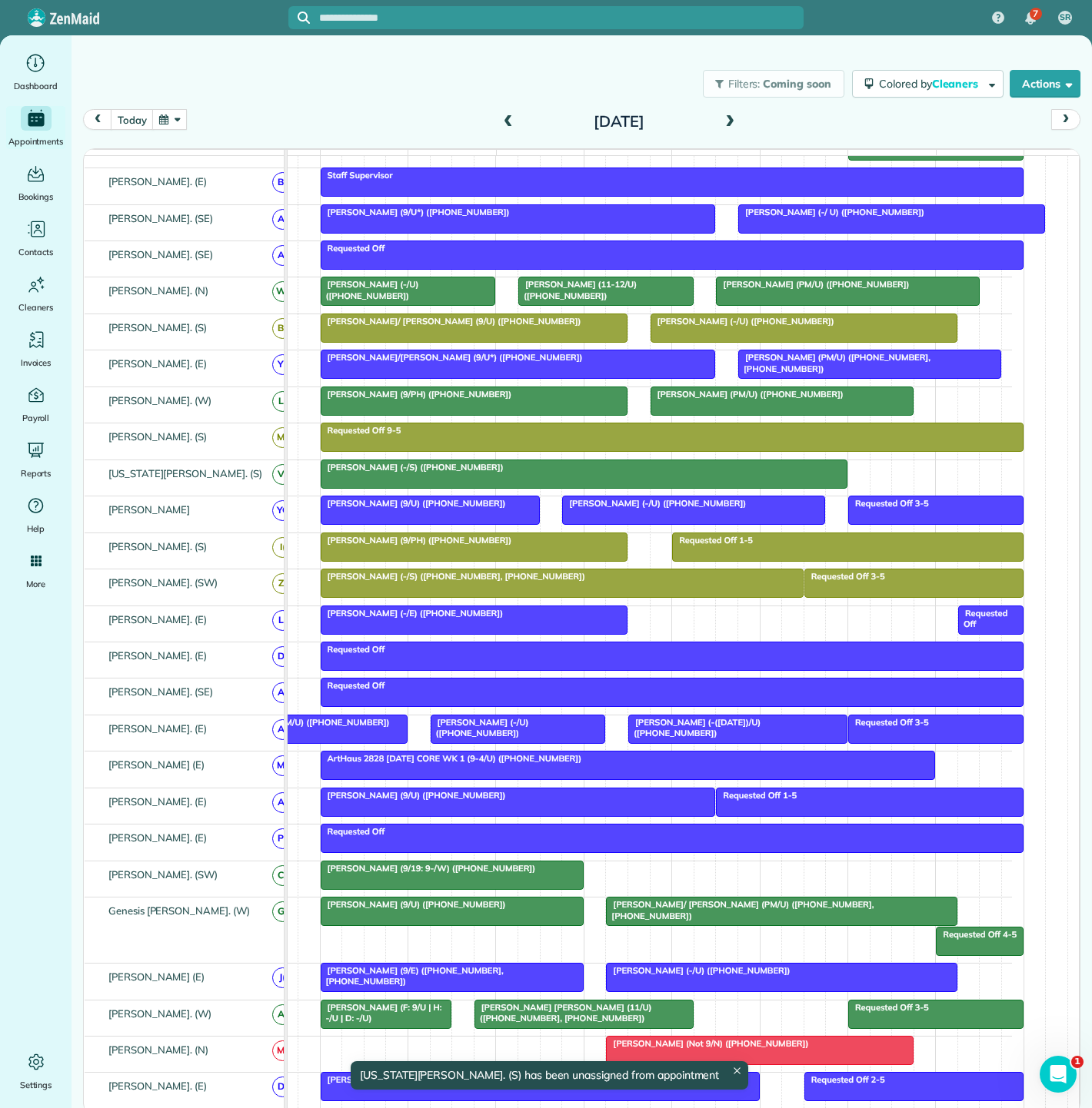
click at [498, 886] on div at bounding box center [452, 875] width 261 height 28
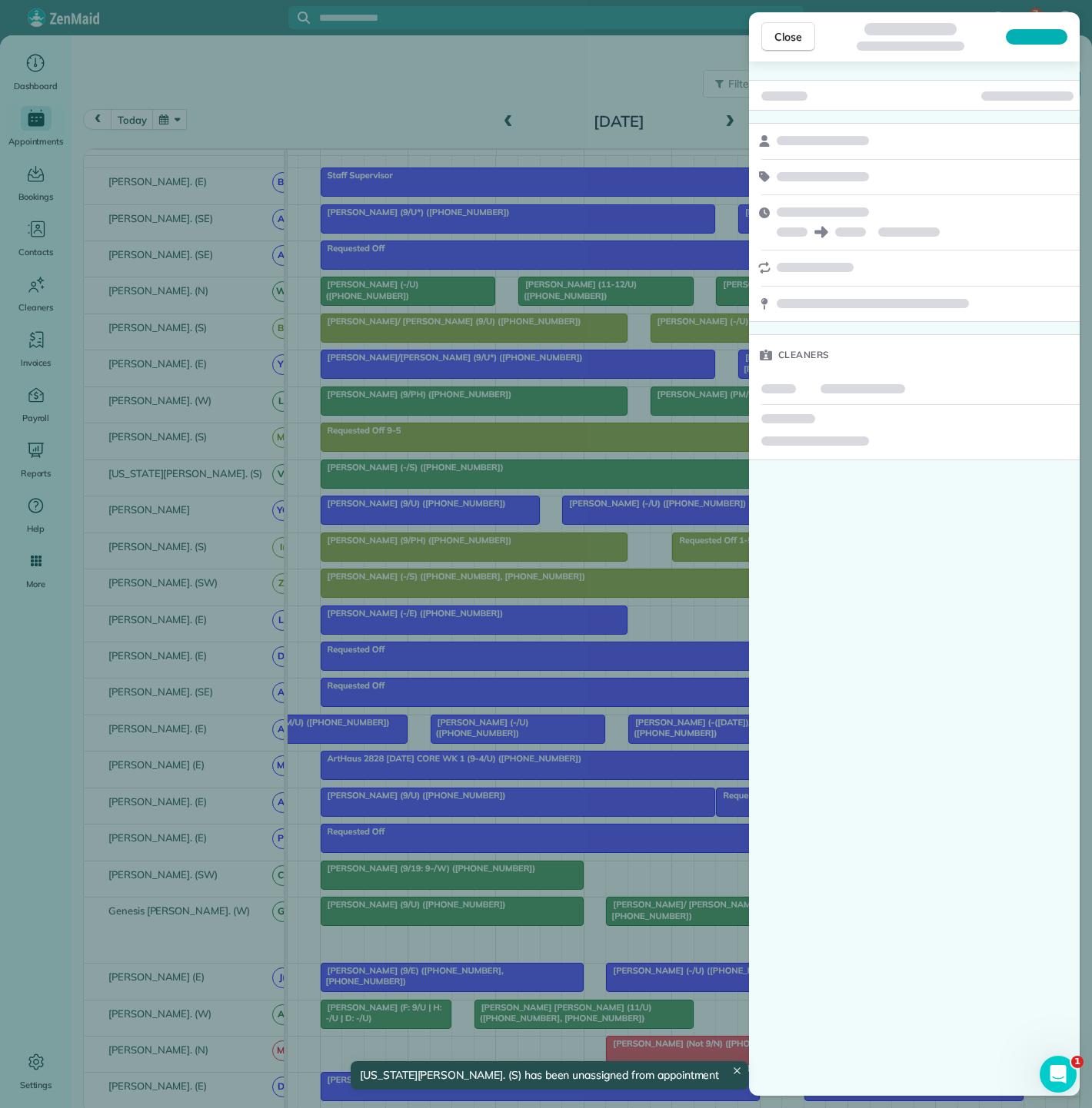
click at [595, 870] on div "Close Cleaners" at bounding box center [546, 554] width 1092 height 1108
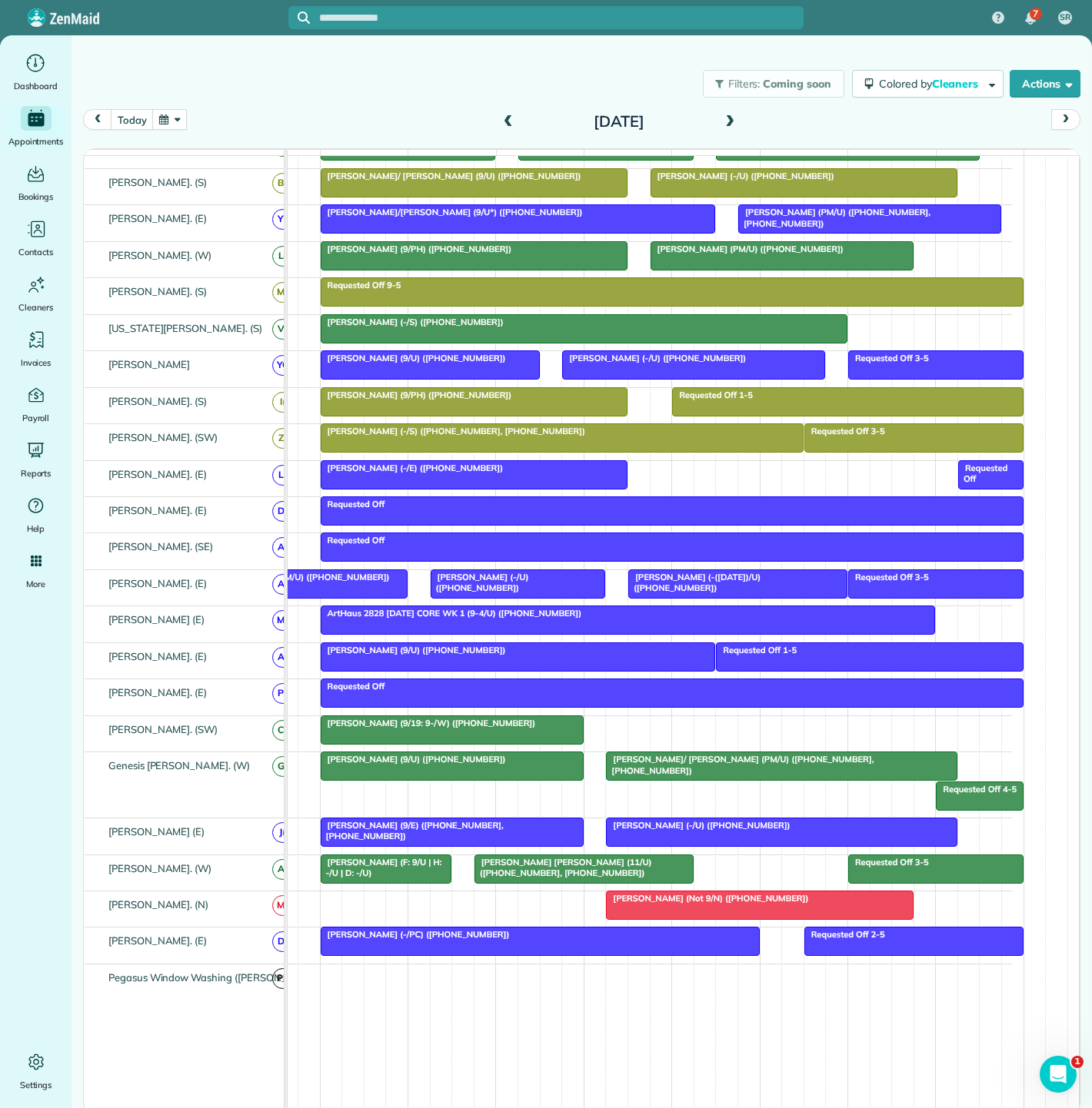
scroll to position [615, 0]
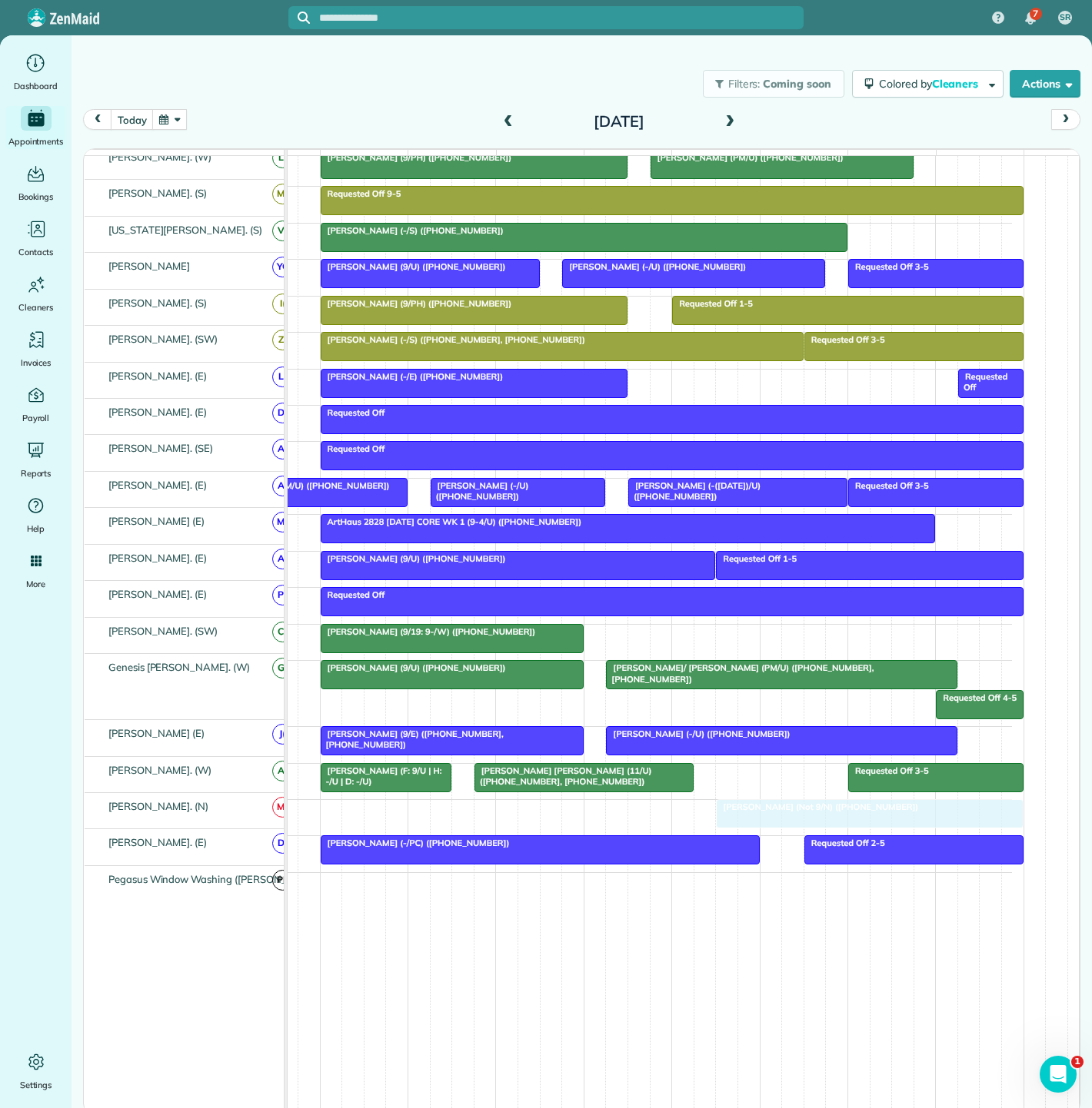
drag, startPoint x: 646, startPoint y: 809, endPoint x: 745, endPoint y: 809, distance: 99.0
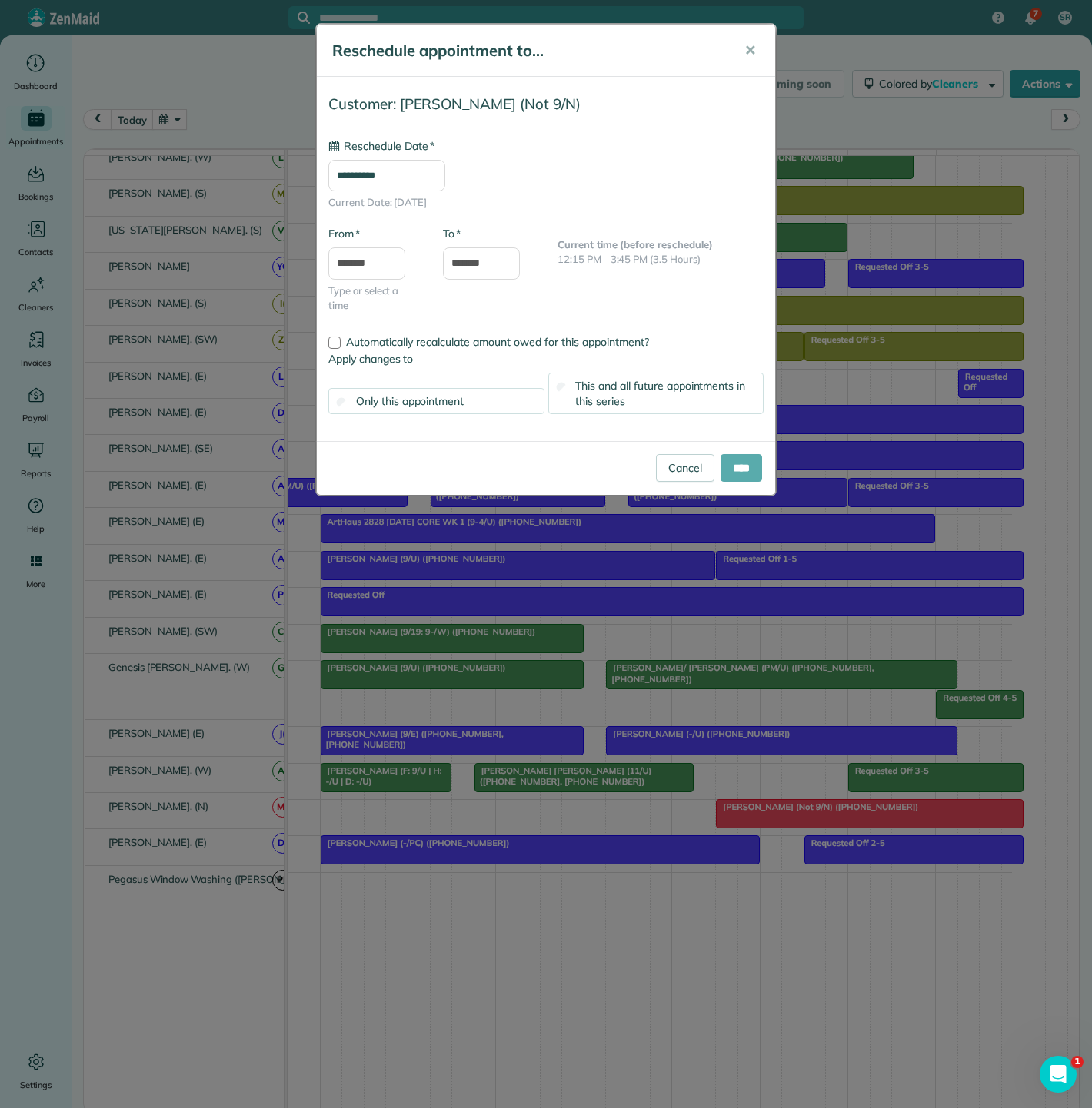
type input "**********"
click at [733, 474] on input "****" at bounding box center [741, 468] width 42 height 28
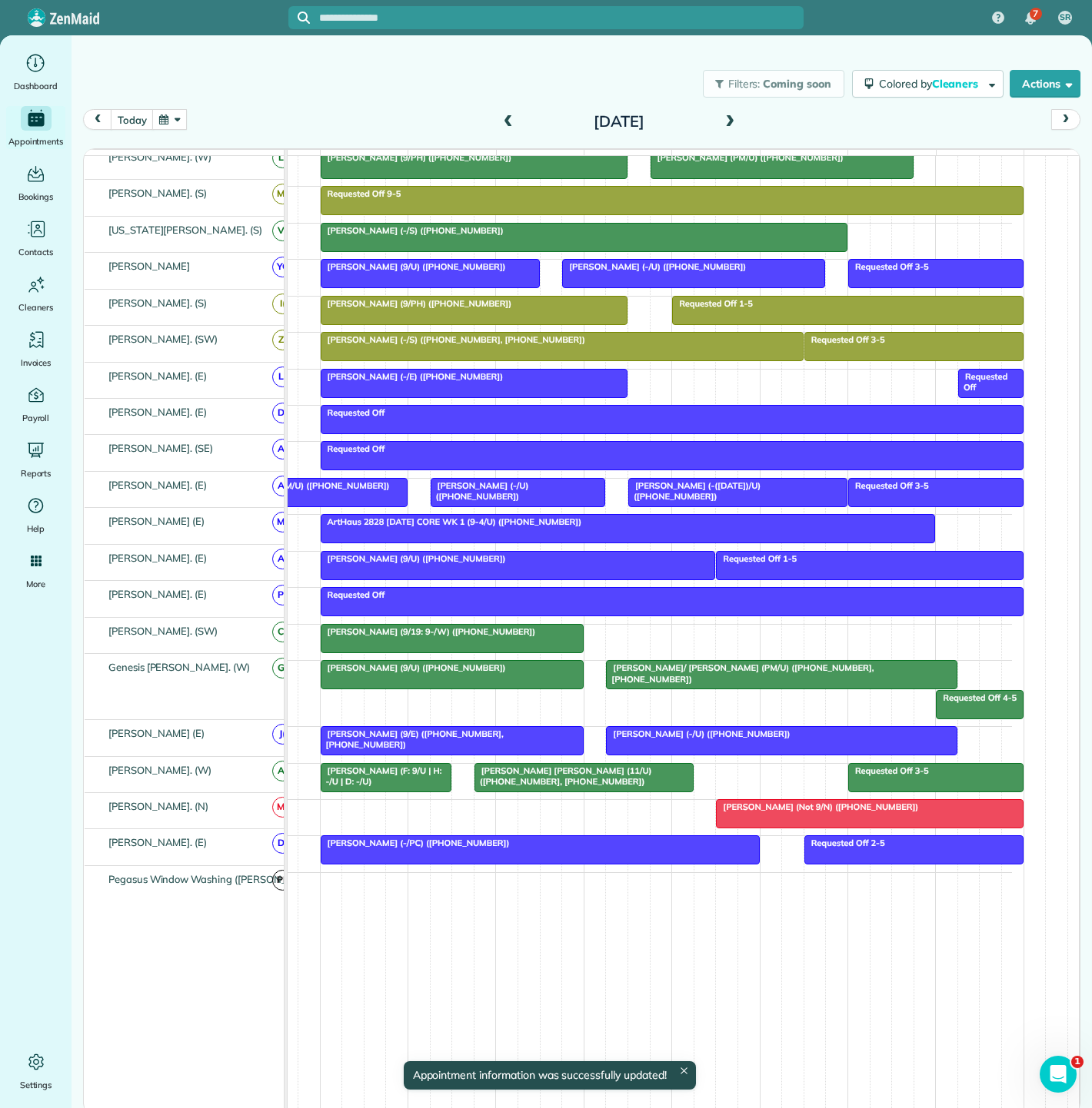
click at [239, 886] on span "Pegasus Window Washing ([PERSON_NAME])" at bounding box center [216, 879] width 221 height 13
drag, startPoint x: 239, startPoint y: 888, endPoint x: 263, endPoint y: 888, distance: 24.0
click at [263, 888] on td "Pegasus Window Washing (Phil Lake) PL" at bounding box center [190, 991] width 212 height 252
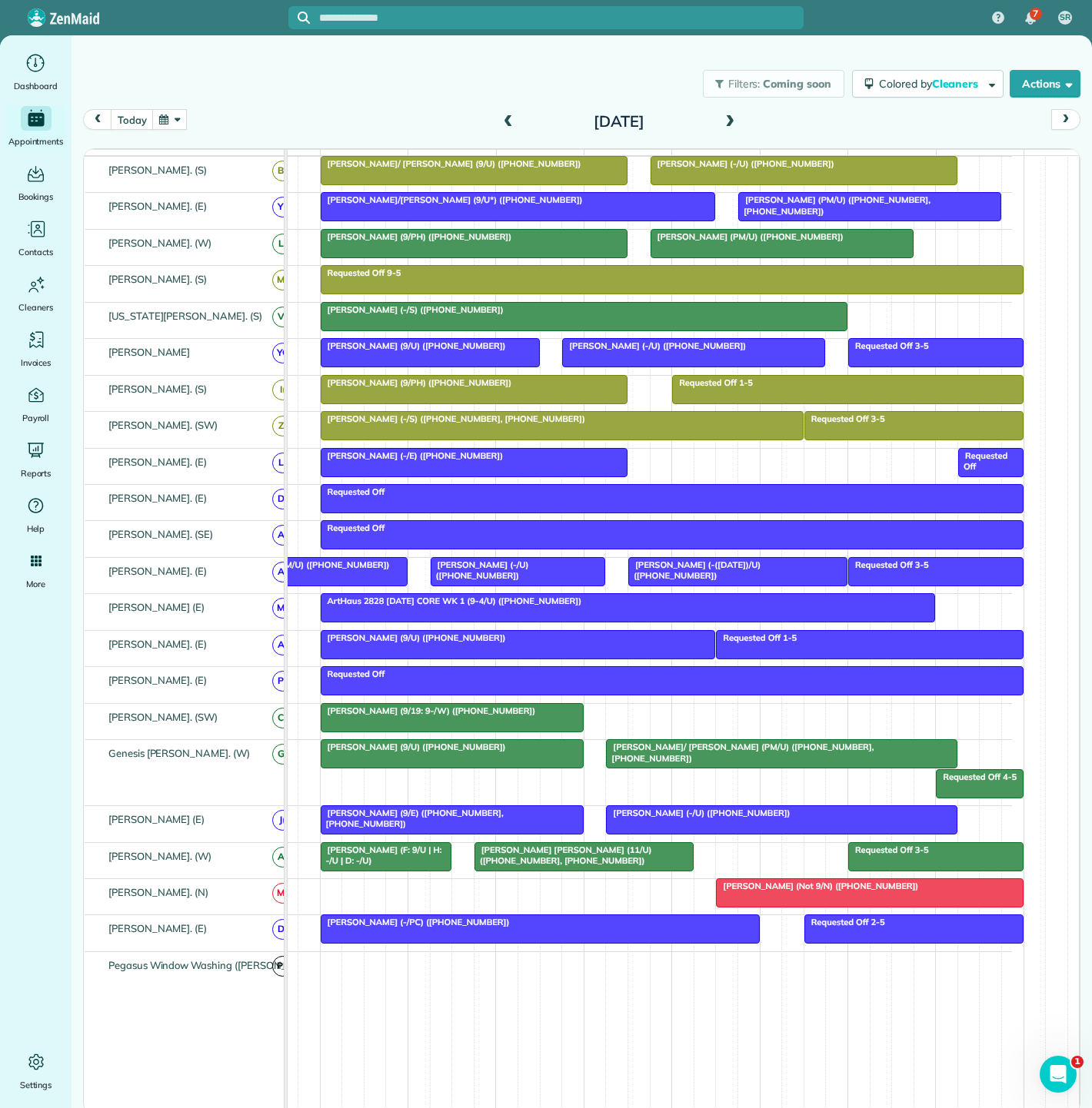
click at [426, 731] on div at bounding box center [452, 717] width 261 height 28
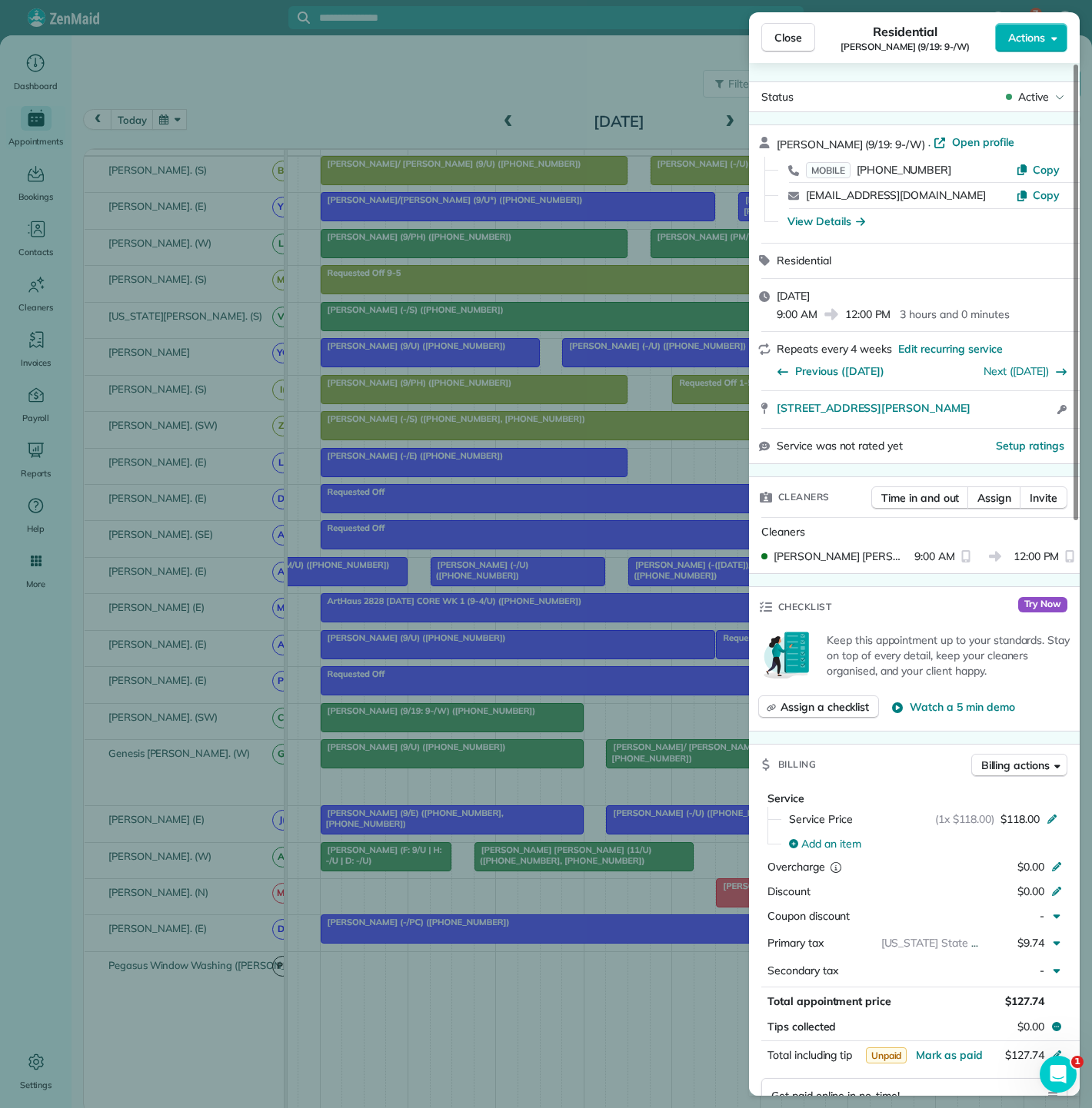
click at [426, 731] on div "Close Residential Nicole Granda (9/19: 9-/W) Actions Status Active Nicole Grand…" at bounding box center [546, 554] width 1092 height 1108
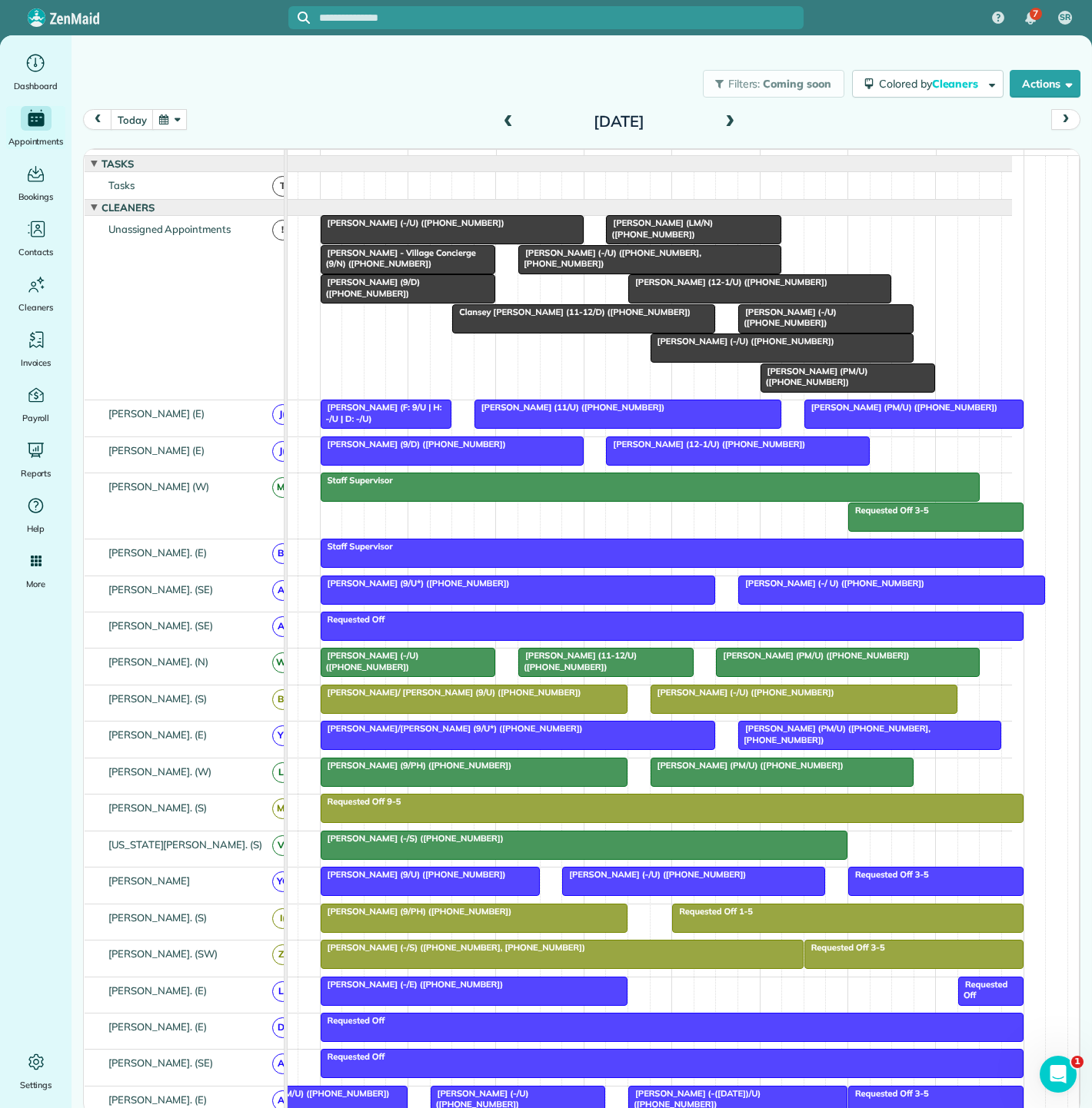
click at [410, 461] on div at bounding box center [452, 451] width 261 height 28
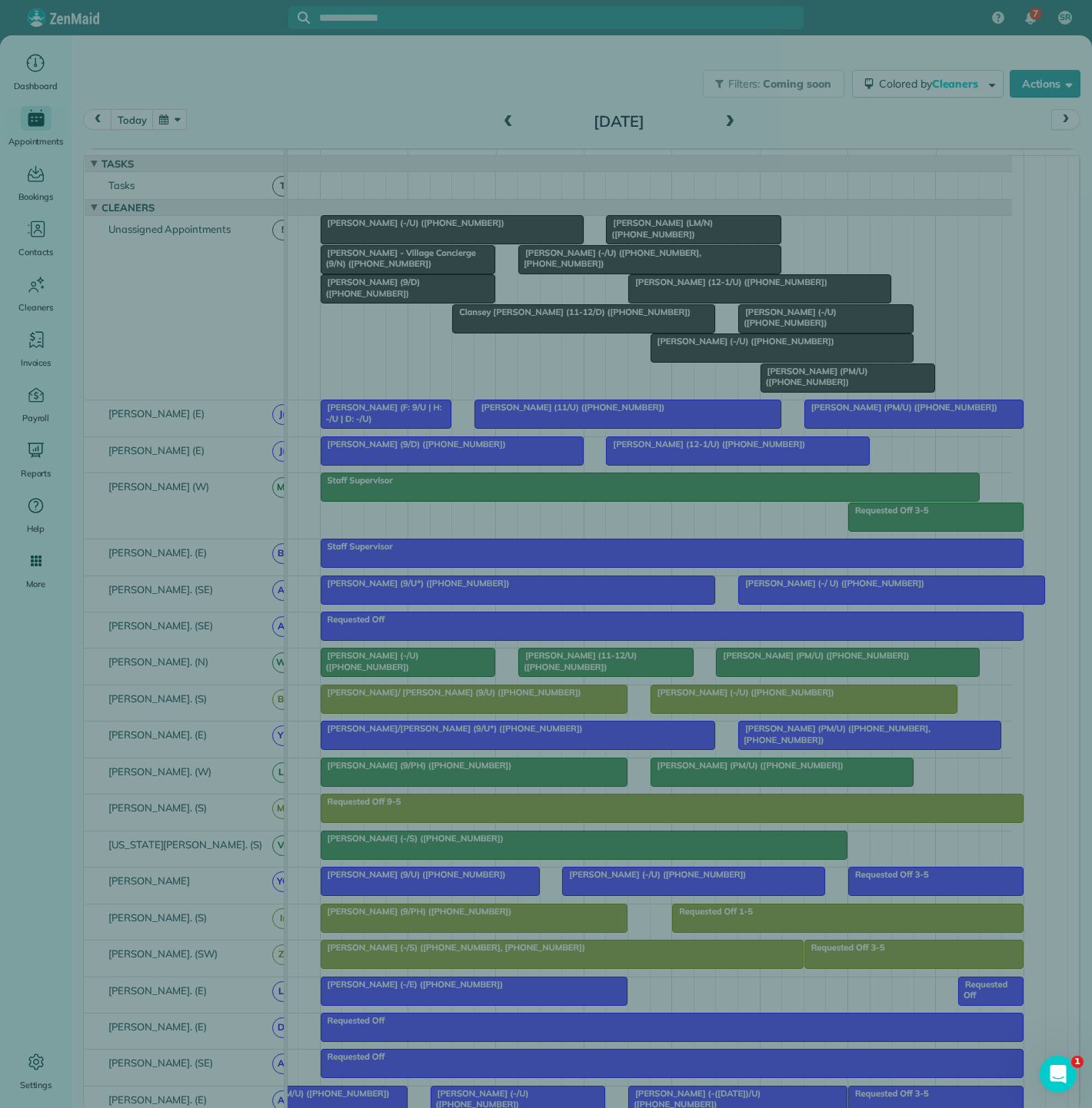
click at [410, 461] on div "Close Cleaners" at bounding box center [546, 554] width 1092 height 1108
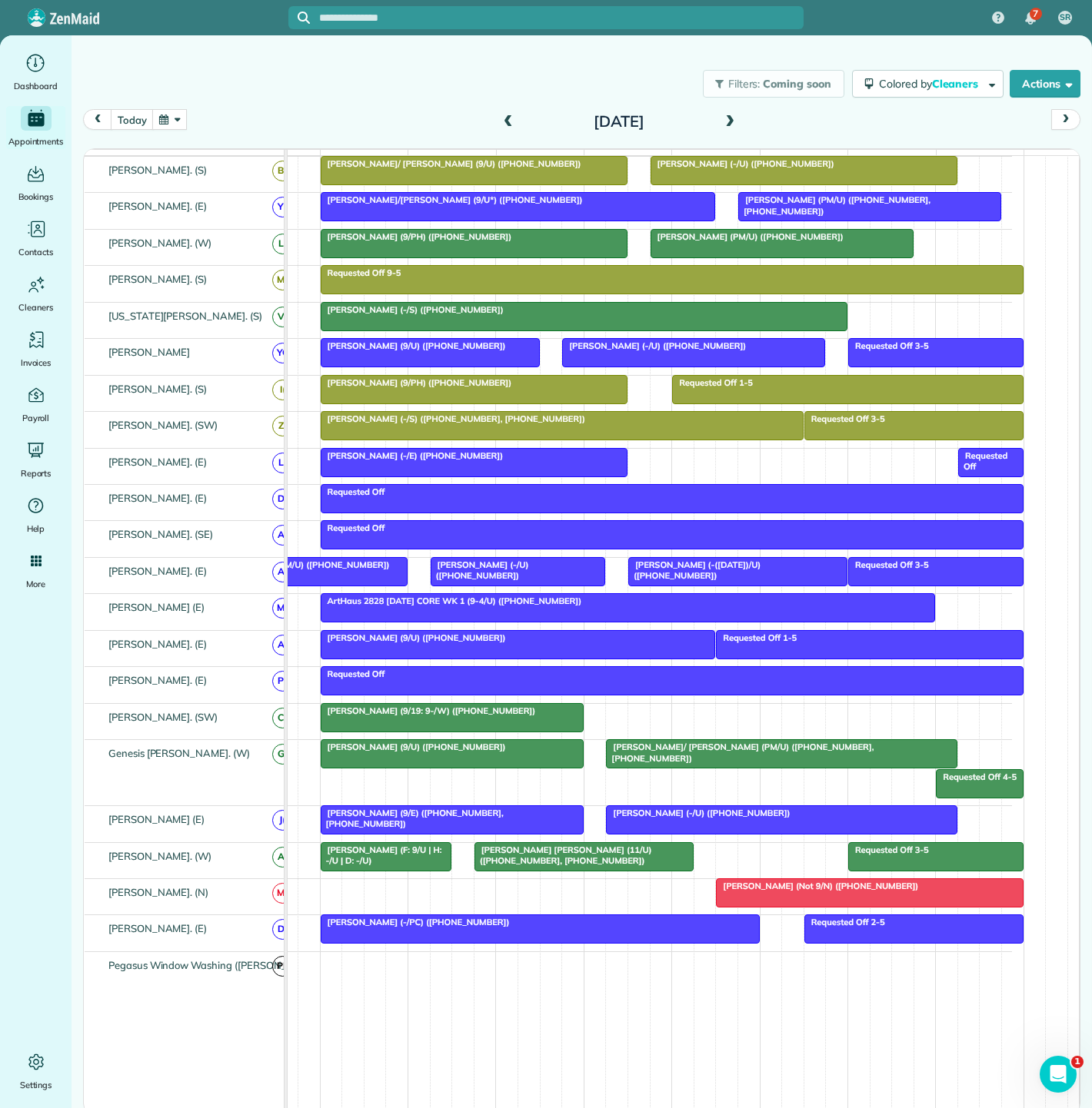
click at [792, 889] on span "[PERSON_NAME] (Not 9/N) ([PHONE_NUMBER])" at bounding box center [816, 886] width 204 height 11
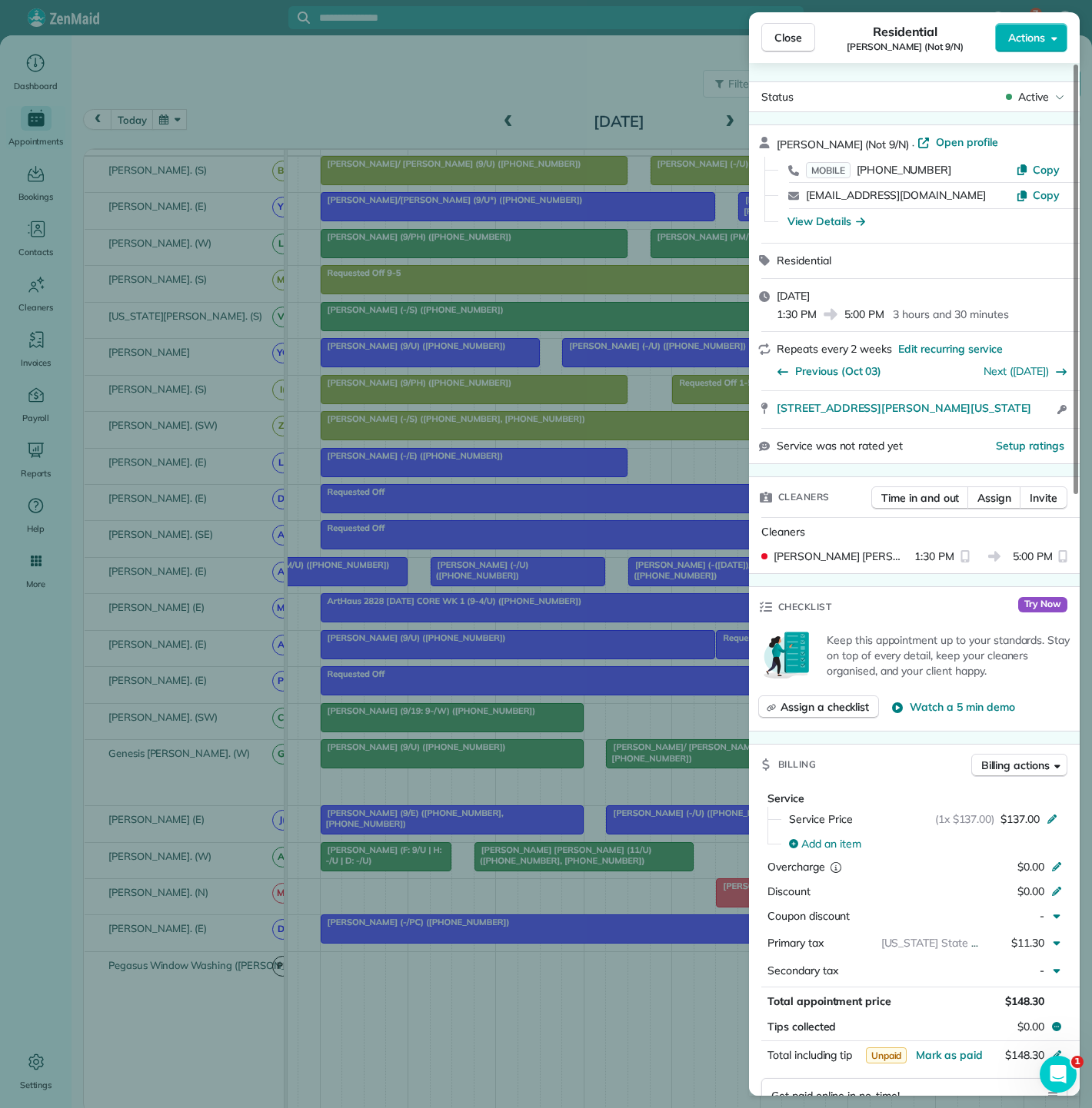
click at [540, 904] on div "Close Residential [PERSON_NAME] (Not 9/N) Actions Status Active [PERSON_NAME] (…" at bounding box center [546, 554] width 1092 height 1108
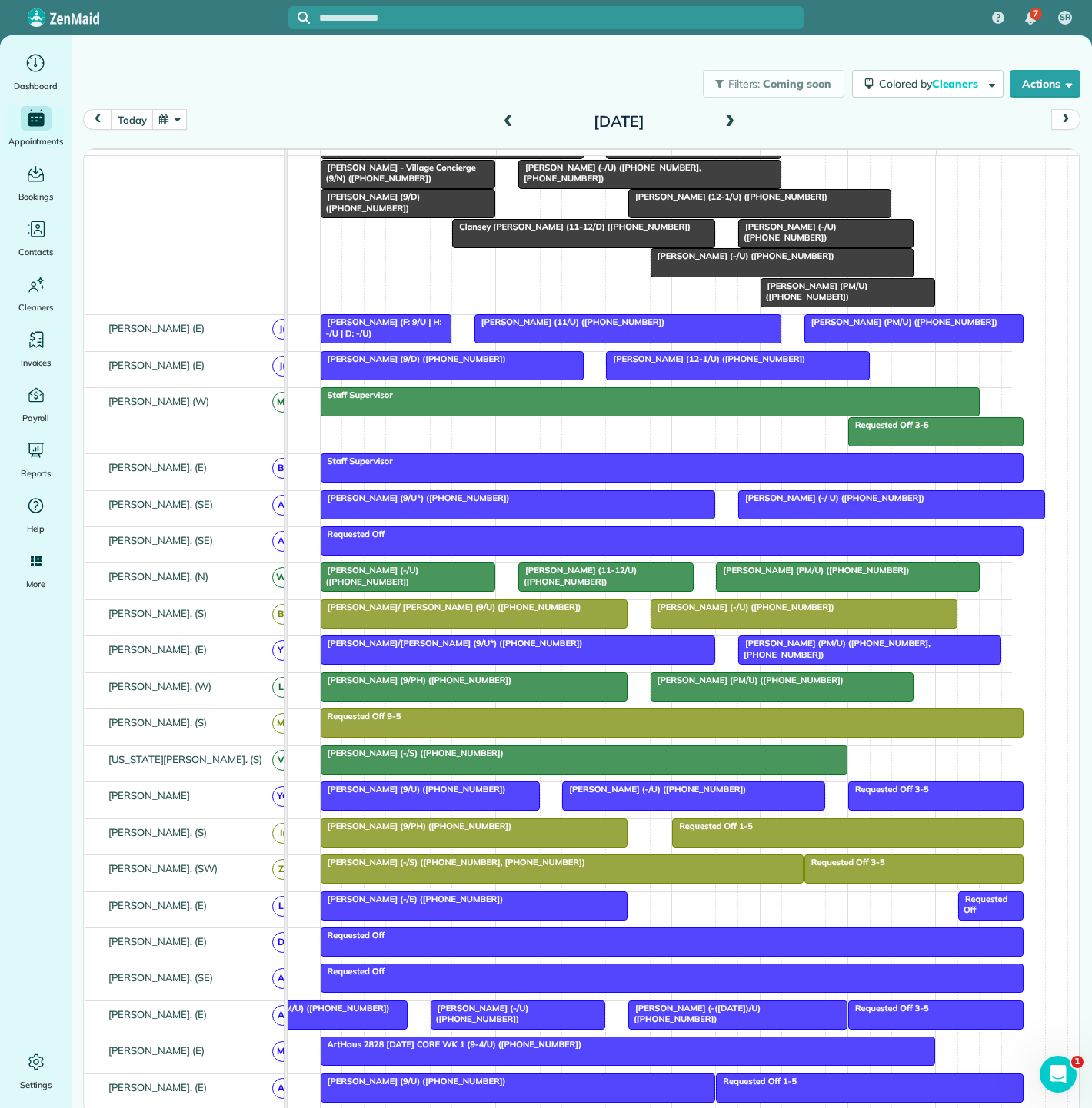
click at [471, 905] on div "[PERSON_NAME] (-/E) ([PHONE_NUMBER])" at bounding box center [474, 898] width 298 height 11
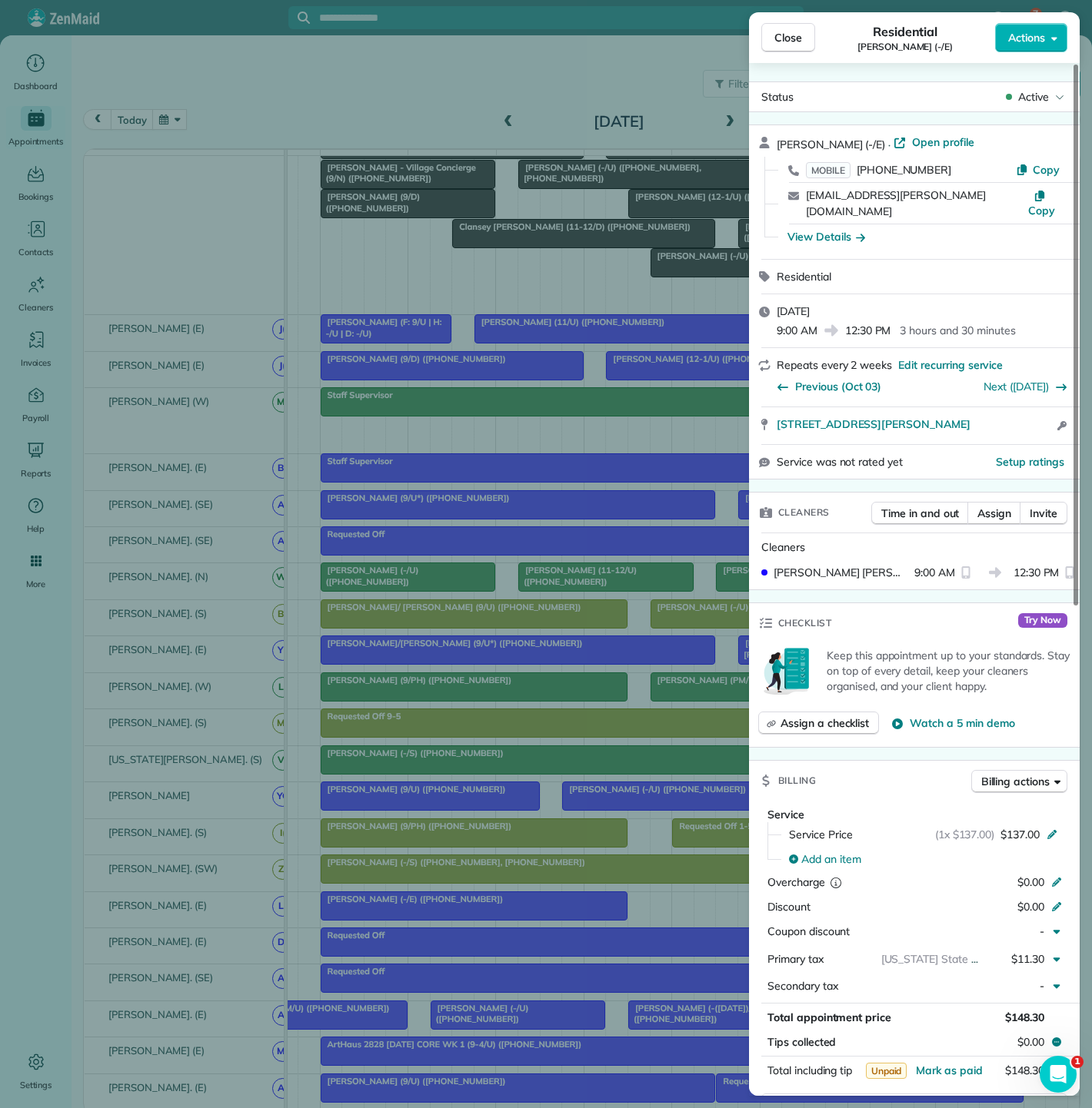
click at [471, 908] on div "Close Residential Ally Frye (-/E) Actions Status Active Ally Frye (-/E) · Open …" at bounding box center [546, 554] width 1092 height 1108
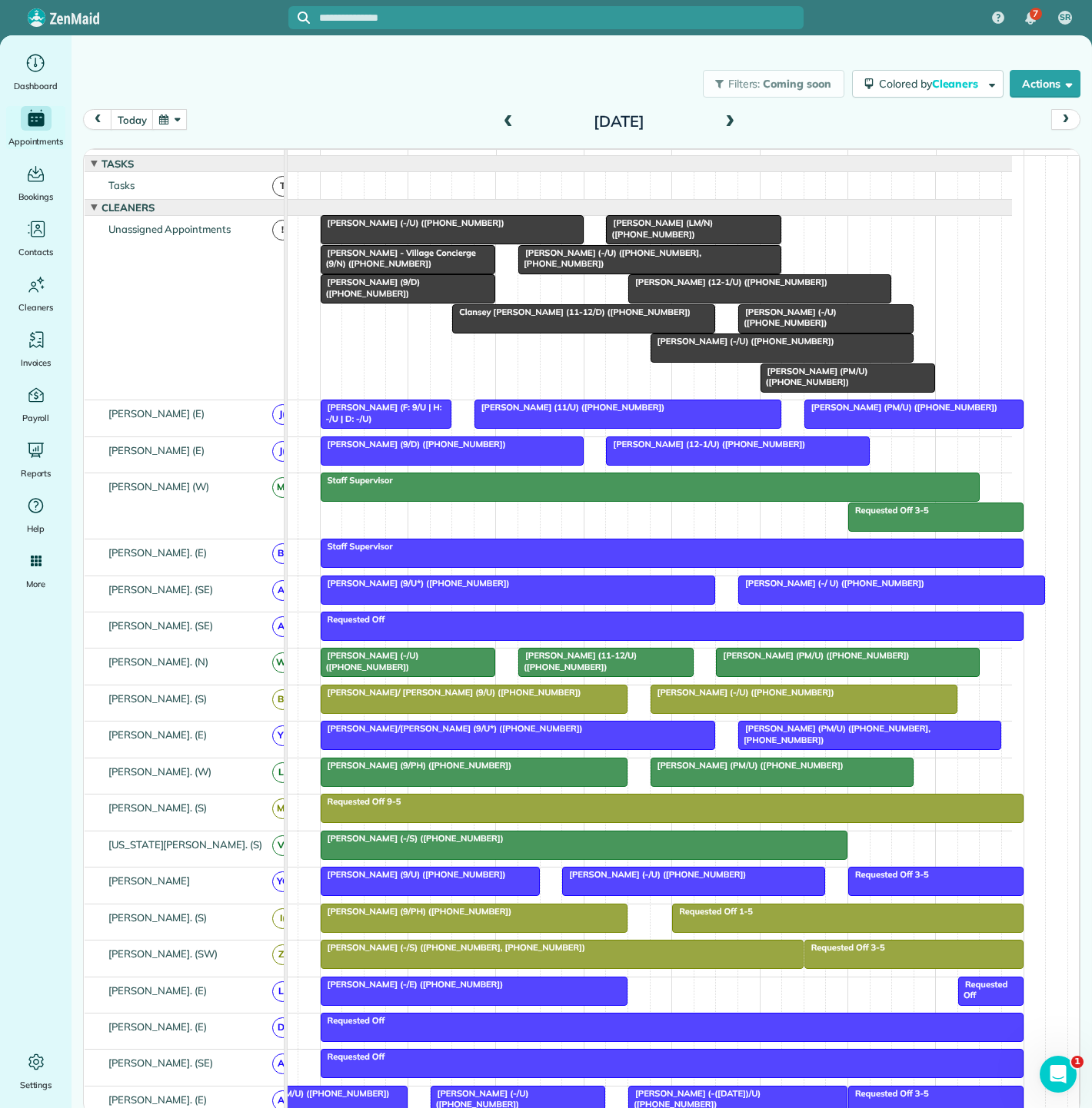
click at [658, 272] on div at bounding box center [650, 259] width 261 height 28
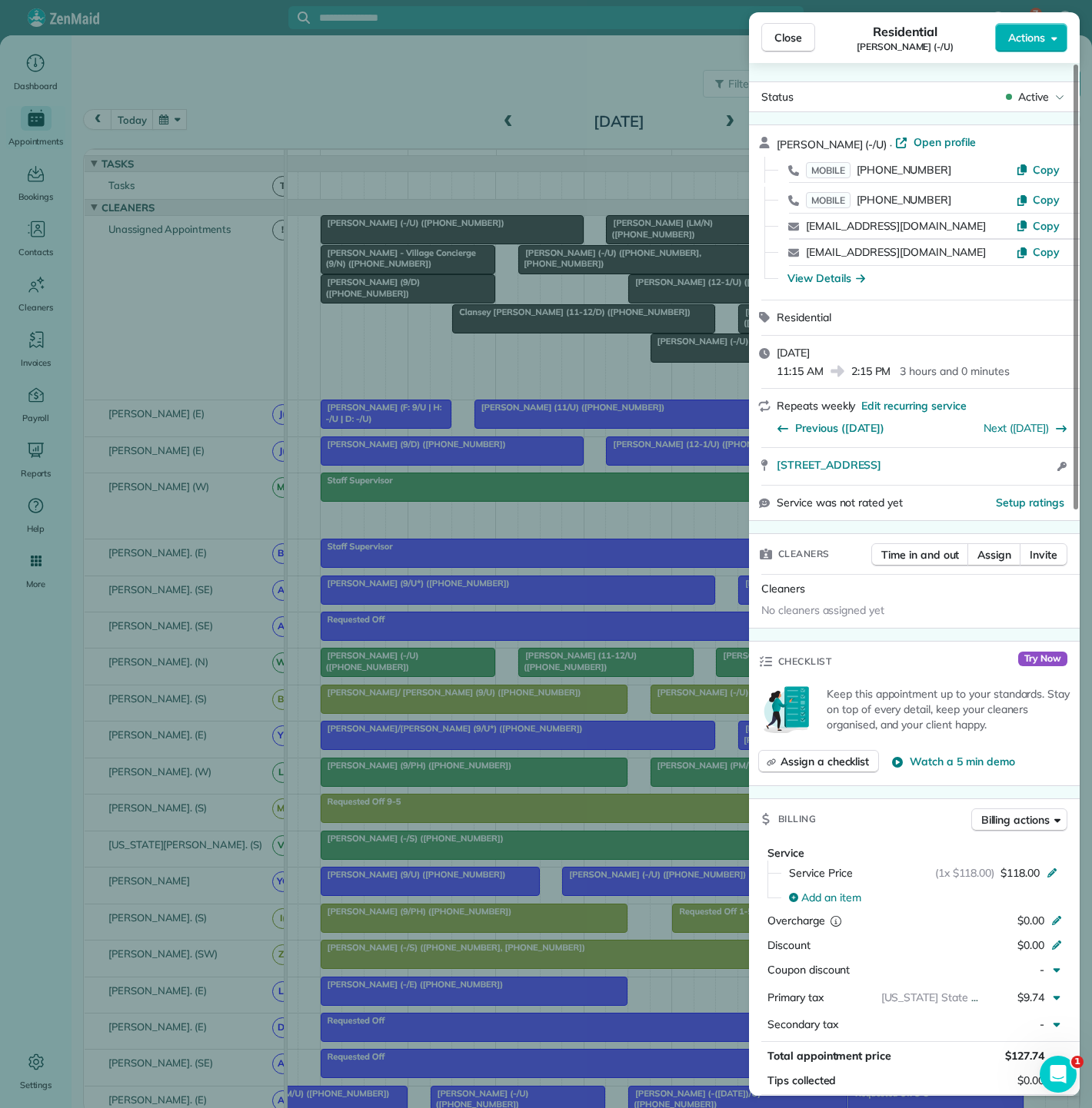
click at [571, 274] on div "Close Residential Stephen Howard (-/U) Actions Status Active Stephen Howard (-/…" at bounding box center [546, 554] width 1092 height 1108
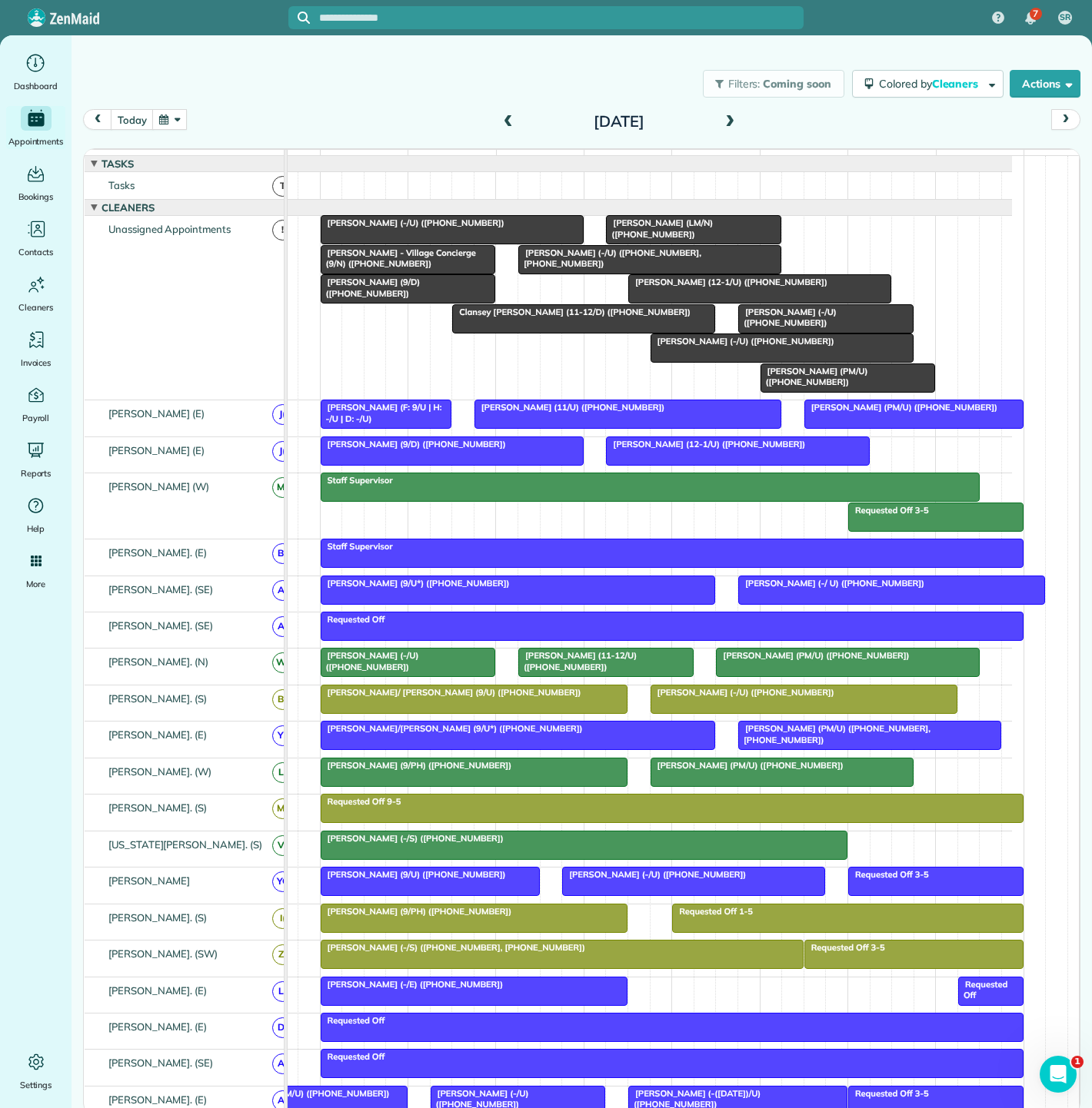
click at [724, 347] on span "[PERSON_NAME] (-/U) ([PHONE_NUMBER])" at bounding box center [743, 340] width 186 height 11
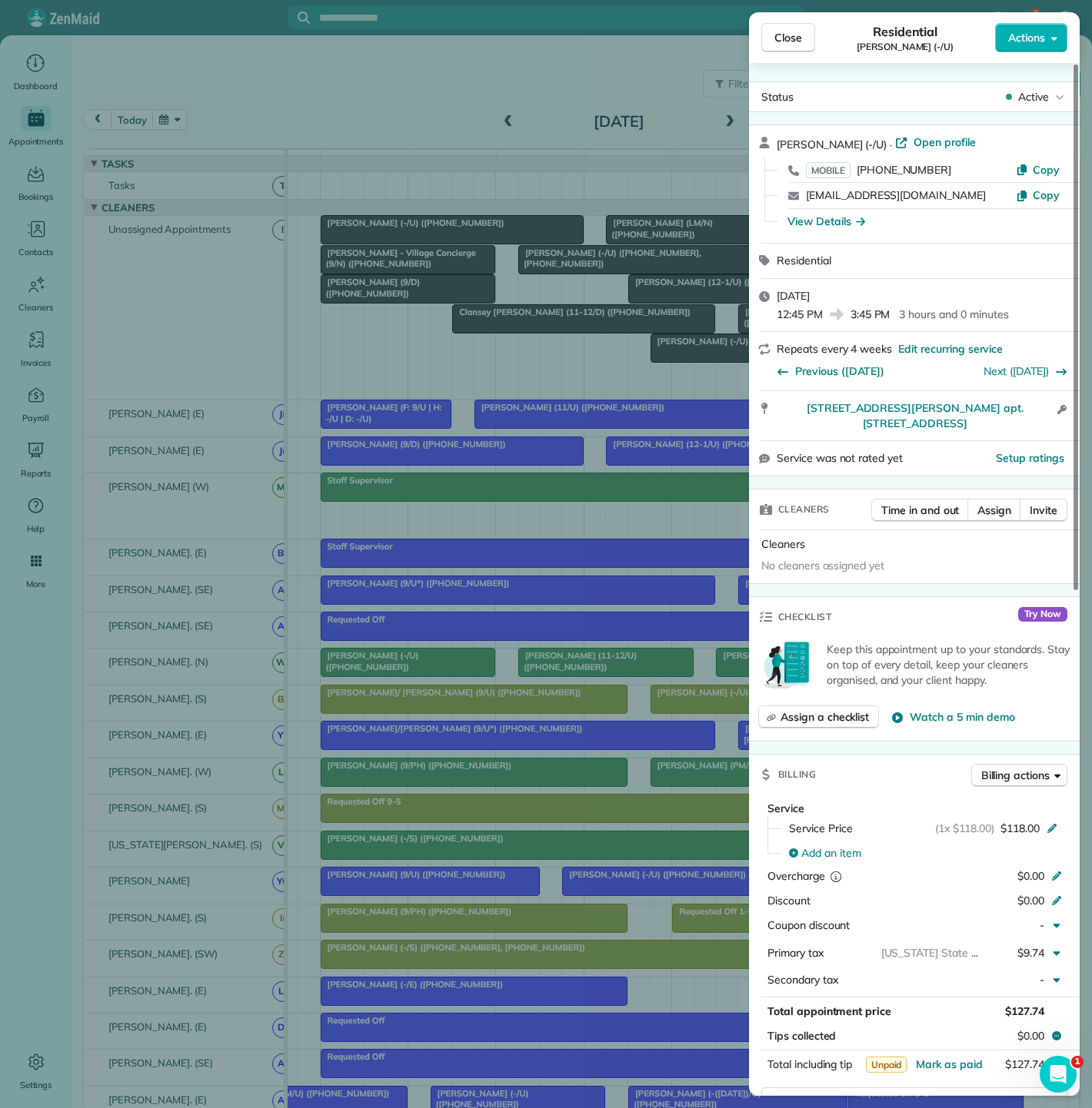
click at [955, 555] on div "No cleaners assigned yet" at bounding box center [914, 568] width 318 height 25
click at [602, 452] on div "Close Residential Ryan Cook (-/U) Actions Status Active Ryan Cook (-/U) · Open …" at bounding box center [546, 554] width 1092 height 1108
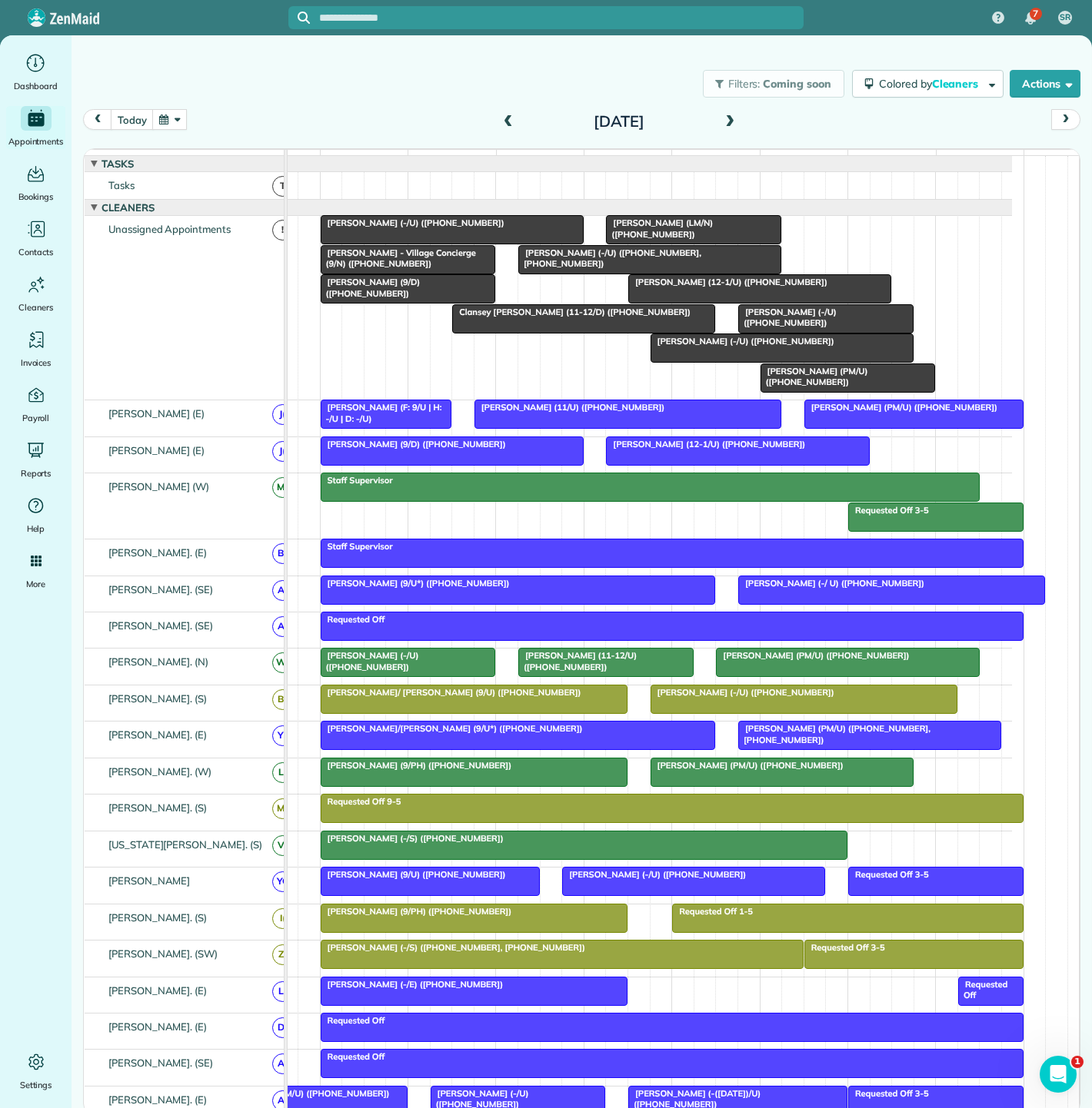
click at [427, 999] on div at bounding box center [474, 991] width 306 height 28
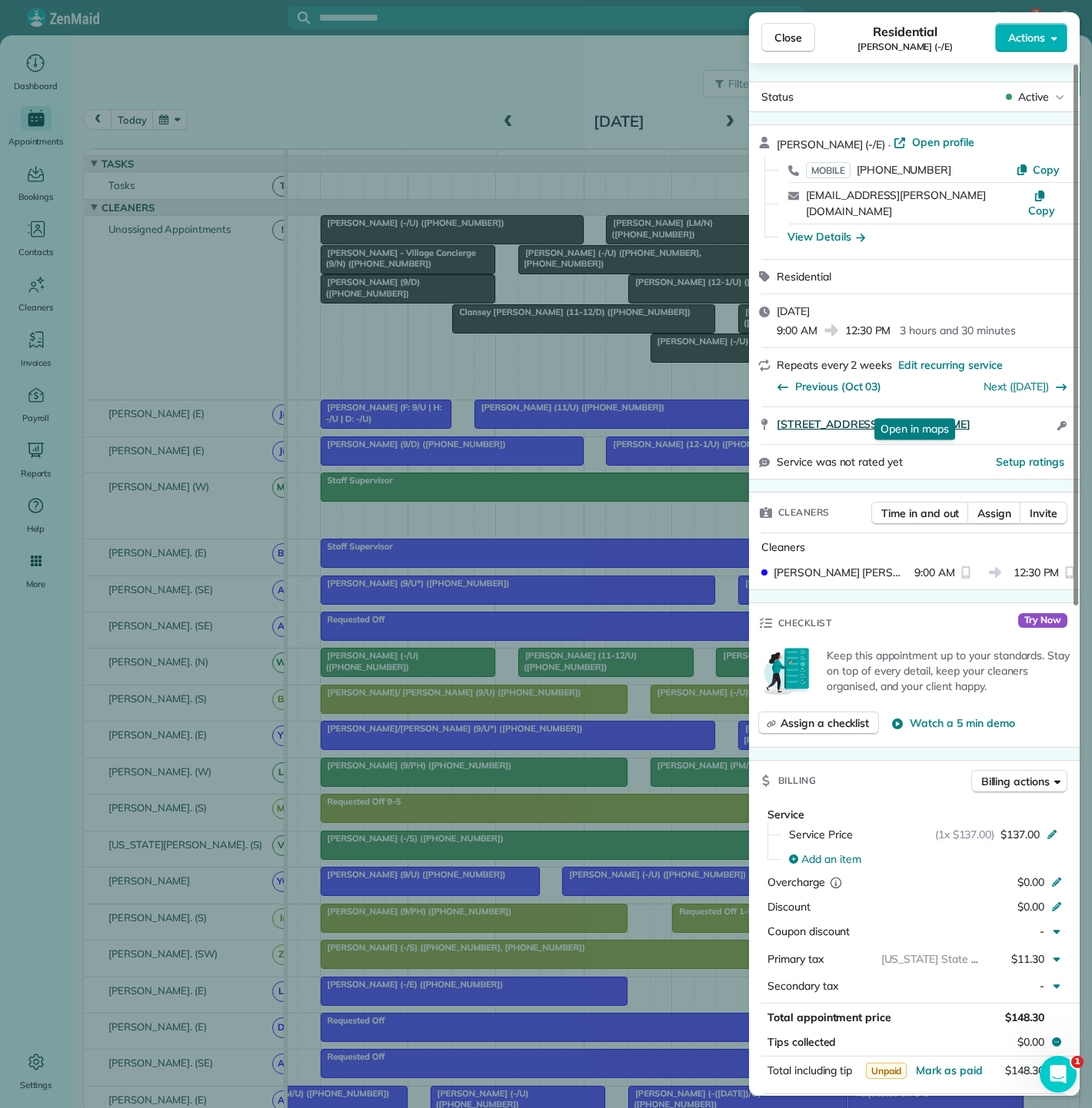
drag, startPoint x: 775, startPoint y: 409, endPoint x: 995, endPoint y: 408, distance: 220.0
click at [995, 408] on div "5200 Martel Ave #35D Dallas TX 75206 Open in maps Open in maps Open access info…" at bounding box center [914, 425] width 331 height 37
click at [472, 429] on div "Close Residential Ally Frye (-/E) Actions Status Active Ally Frye (-/E) · Open …" at bounding box center [546, 554] width 1092 height 1108
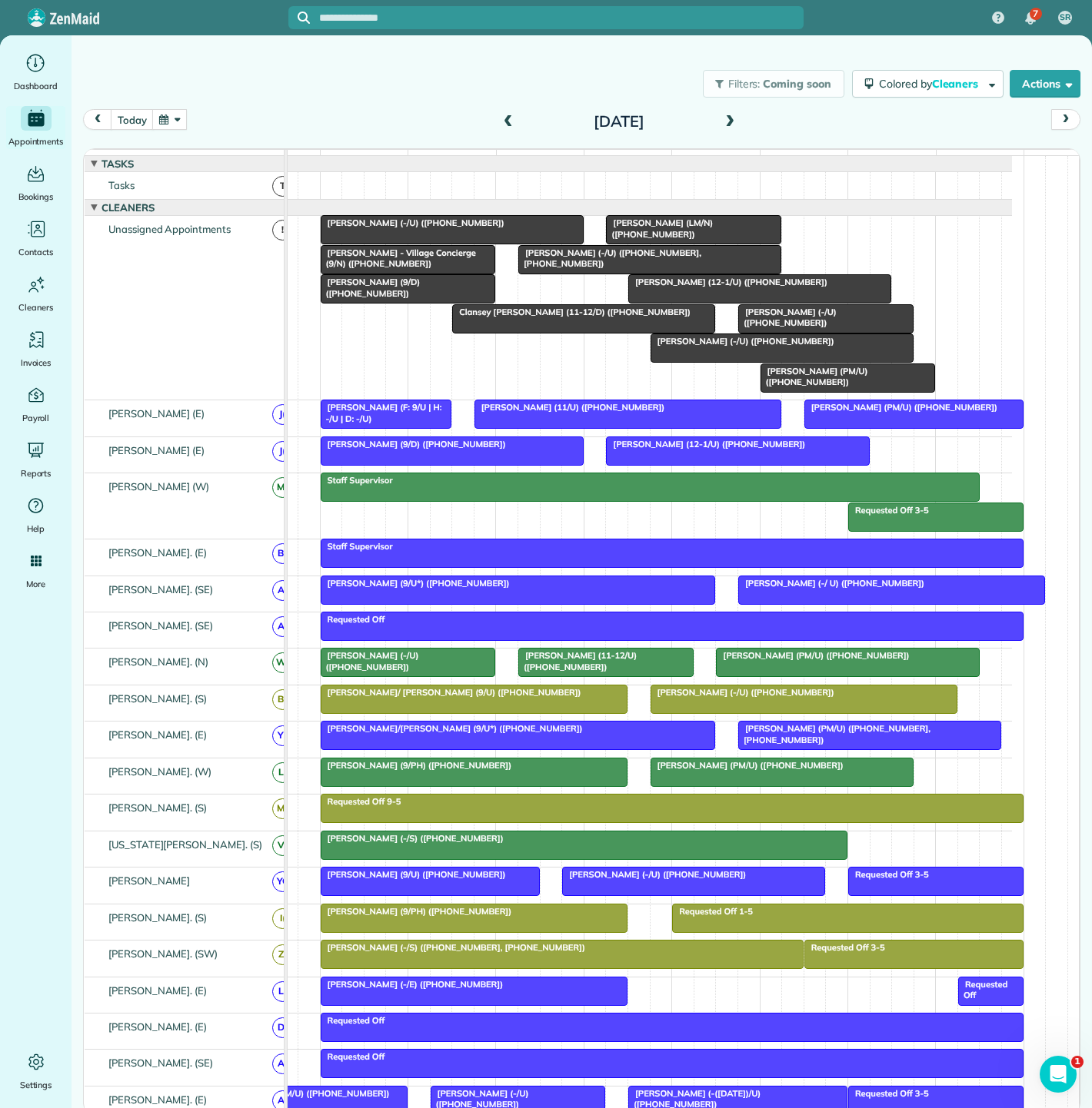
click at [568, 268] on span "[PERSON_NAME] (-/U) ([PHONE_NUMBER], [PHONE_NUMBER])" at bounding box center [609, 258] width 184 height 21
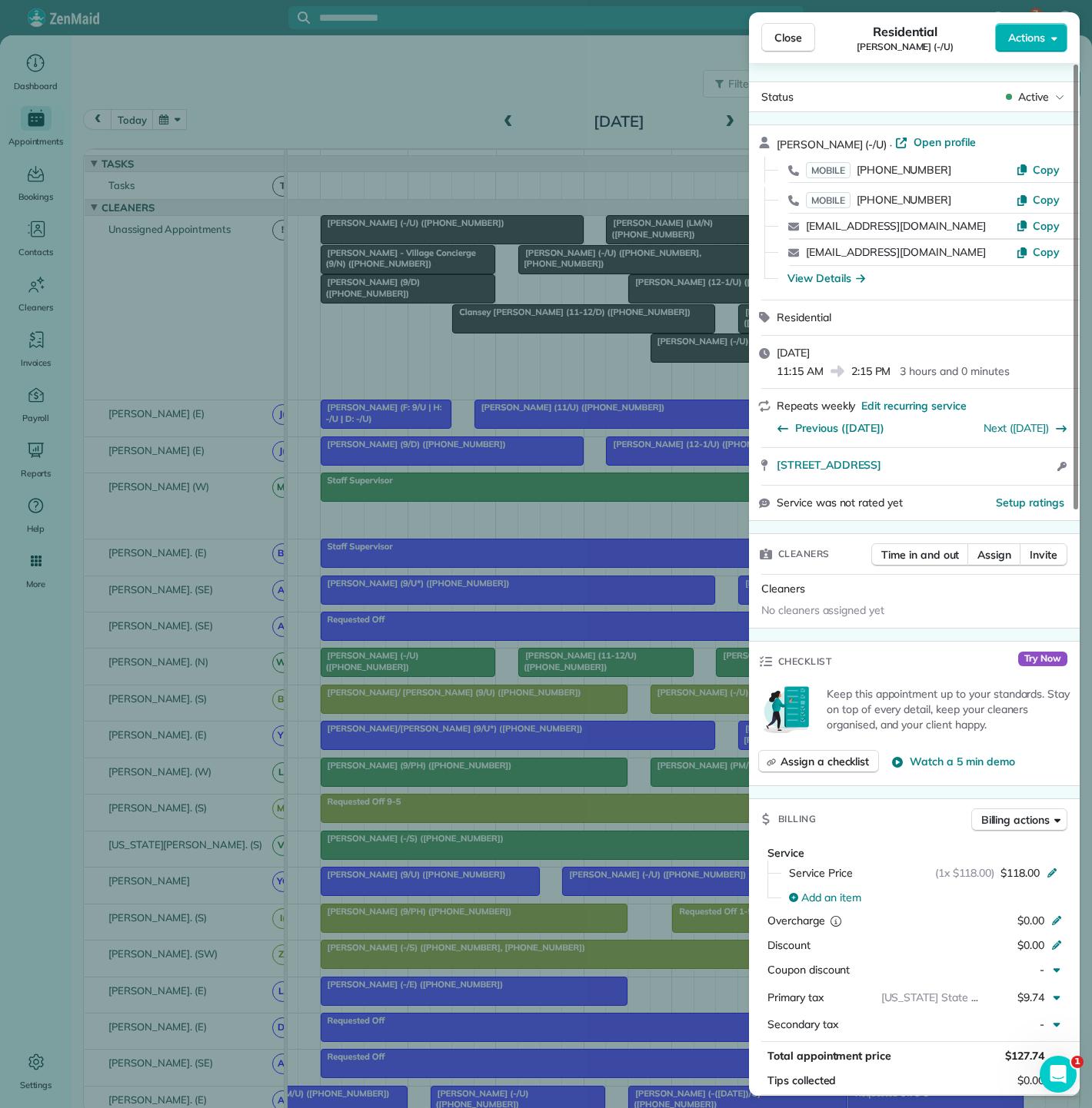
click at [552, 339] on div "Close Residential Stephen Howard (-/U) Actions Status Active Stephen Howard (-/…" at bounding box center [546, 554] width 1092 height 1108
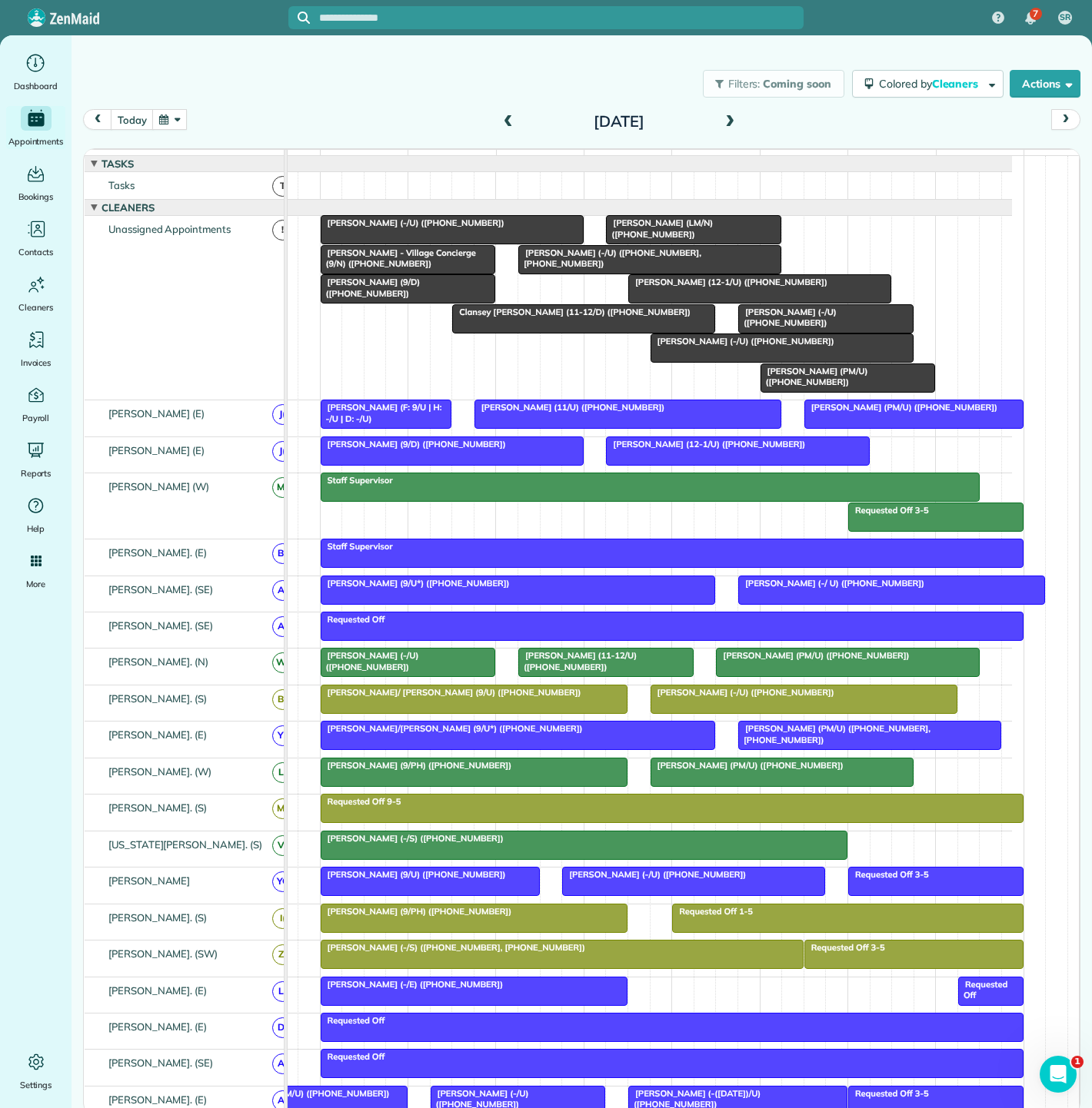
click at [742, 359] on div at bounding box center [782, 348] width 261 height 28
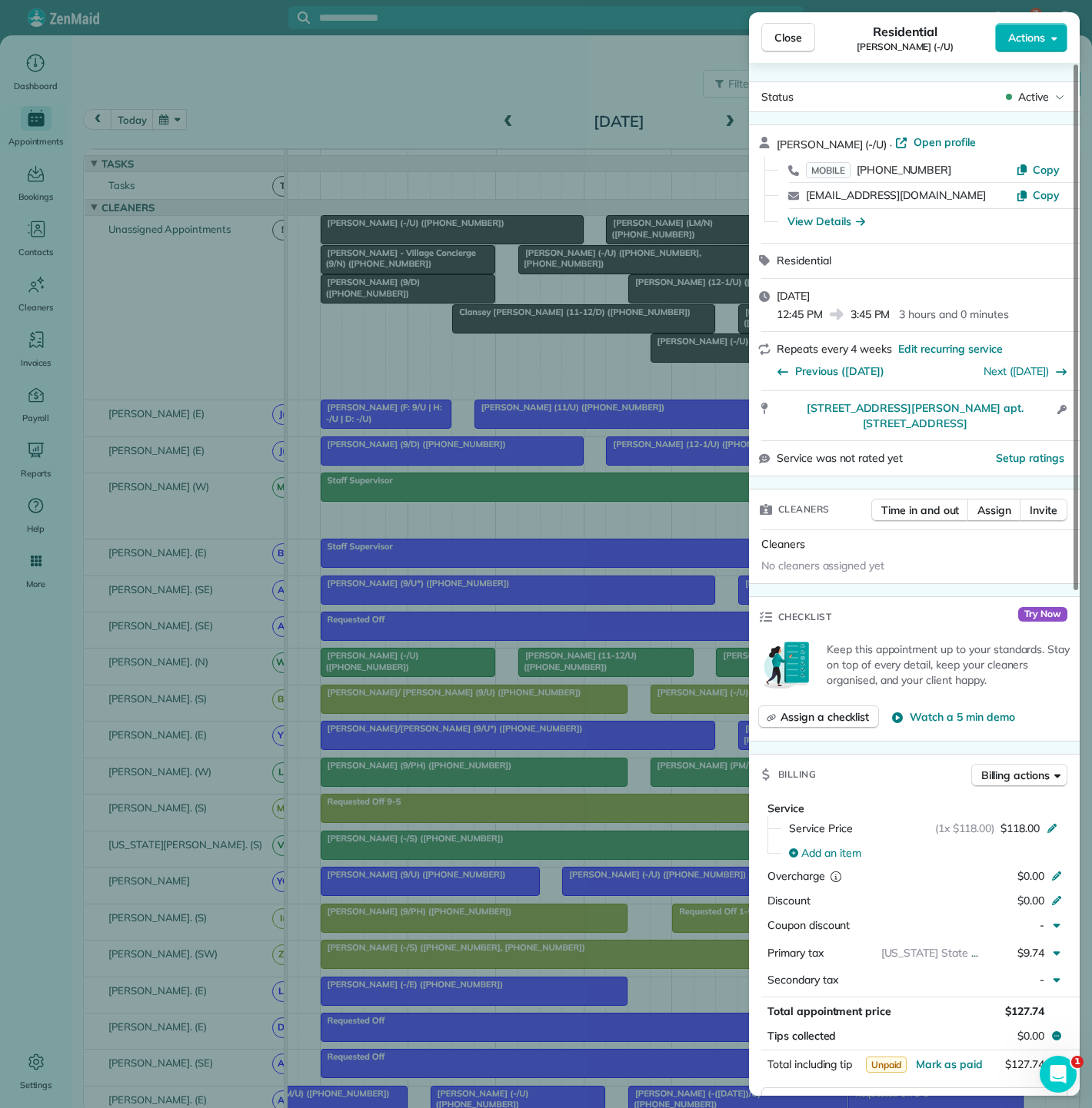
drag, startPoint x: 776, startPoint y: 415, endPoint x: 1005, endPoint y: 420, distance: 229.1
click at [1005, 420] on div "4319 mckinney ave. apt. 201 Dallas Tx 75205 Open access information" at bounding box center [914, 416] width 331 height 49
click at [434, 350] on div "Close Residential Ryan Cook (-/U) Actions Status Active Ryan Cook (-/U) · Open …" at bounding box center [546, 554] width 1092 height 1108
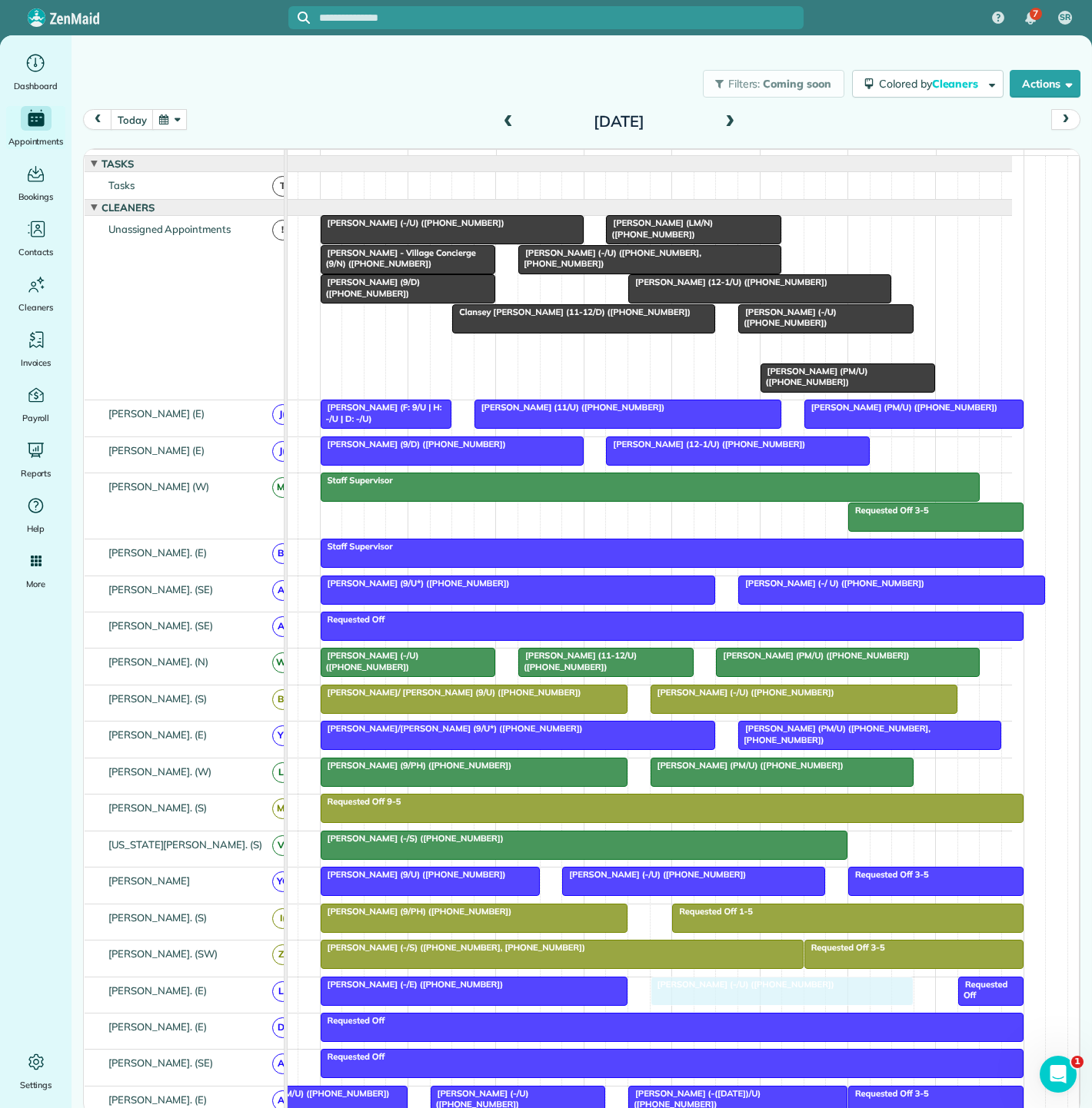
drag, startPoint x: 695, startPoint y: 370, endPoint x: 725, endPoint y: 1006, distance: 636.7
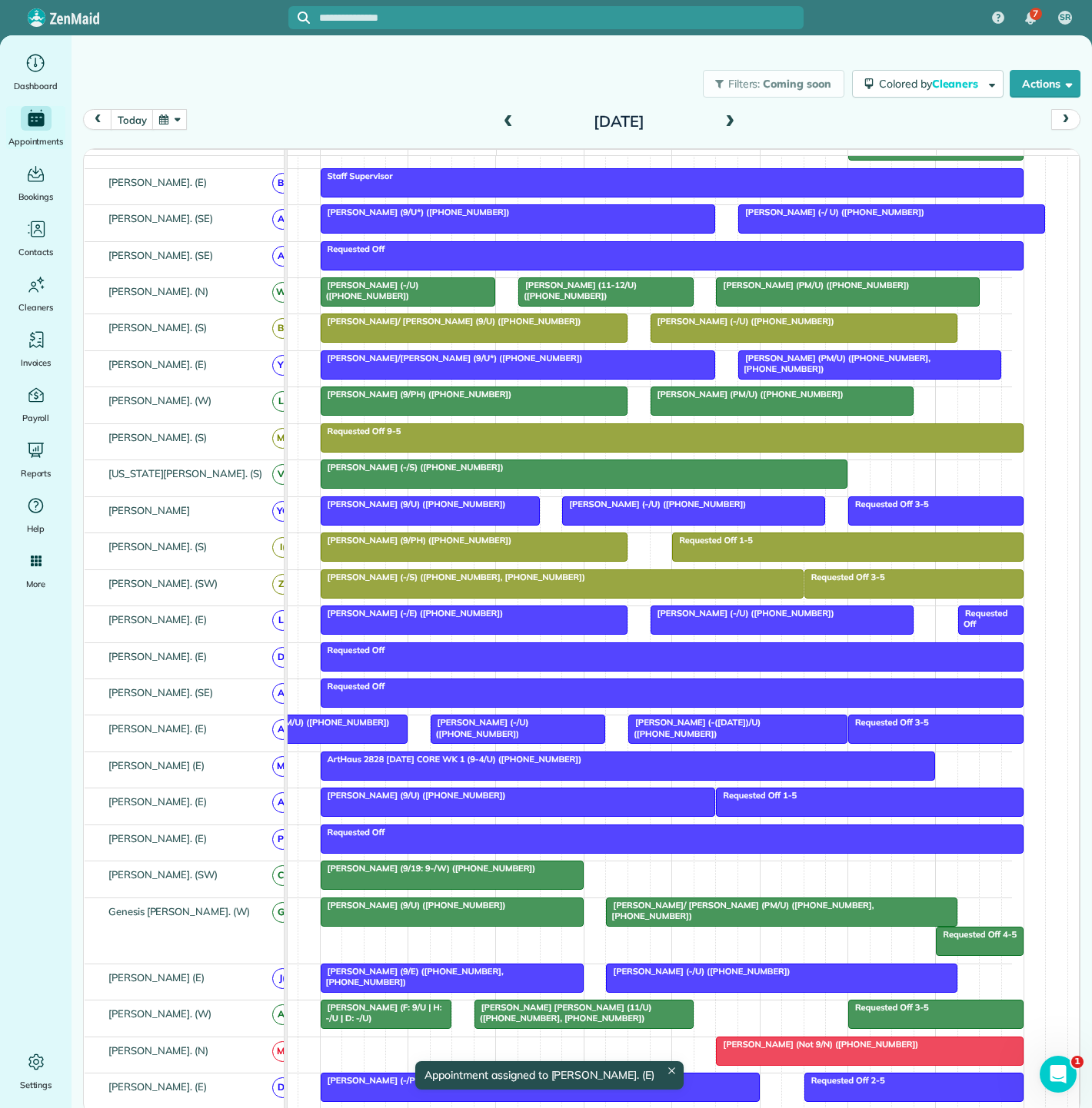
click at [459, 883] on div at bounding box center [452, 875] width 261 height 28
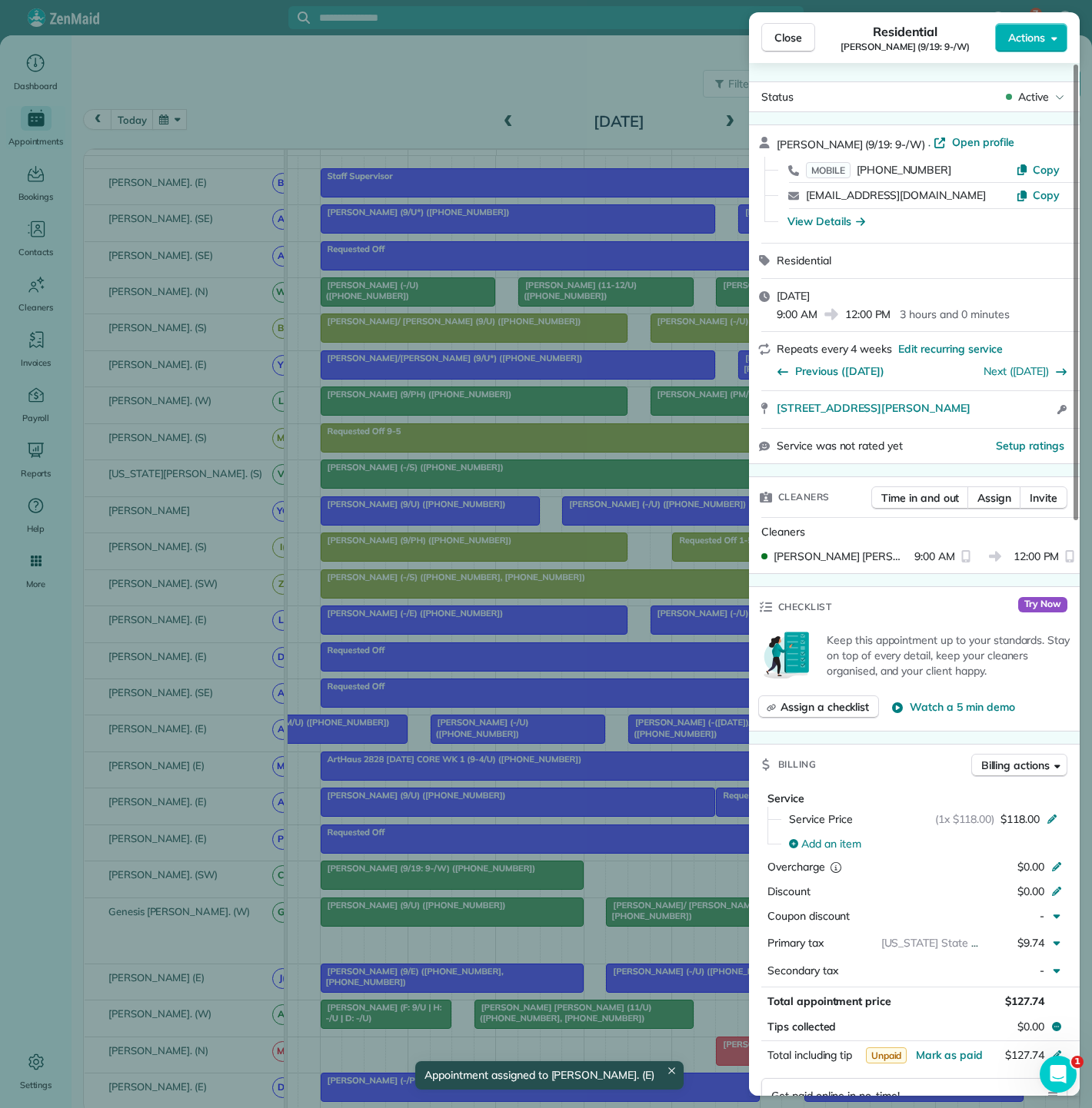
click at [605, 678] on div "Close Residential Nicole Granda (9/19: 9-/W) Actions Status Active Nicole Grand…" at bounding box center [546, 554] width 1092 height 1108
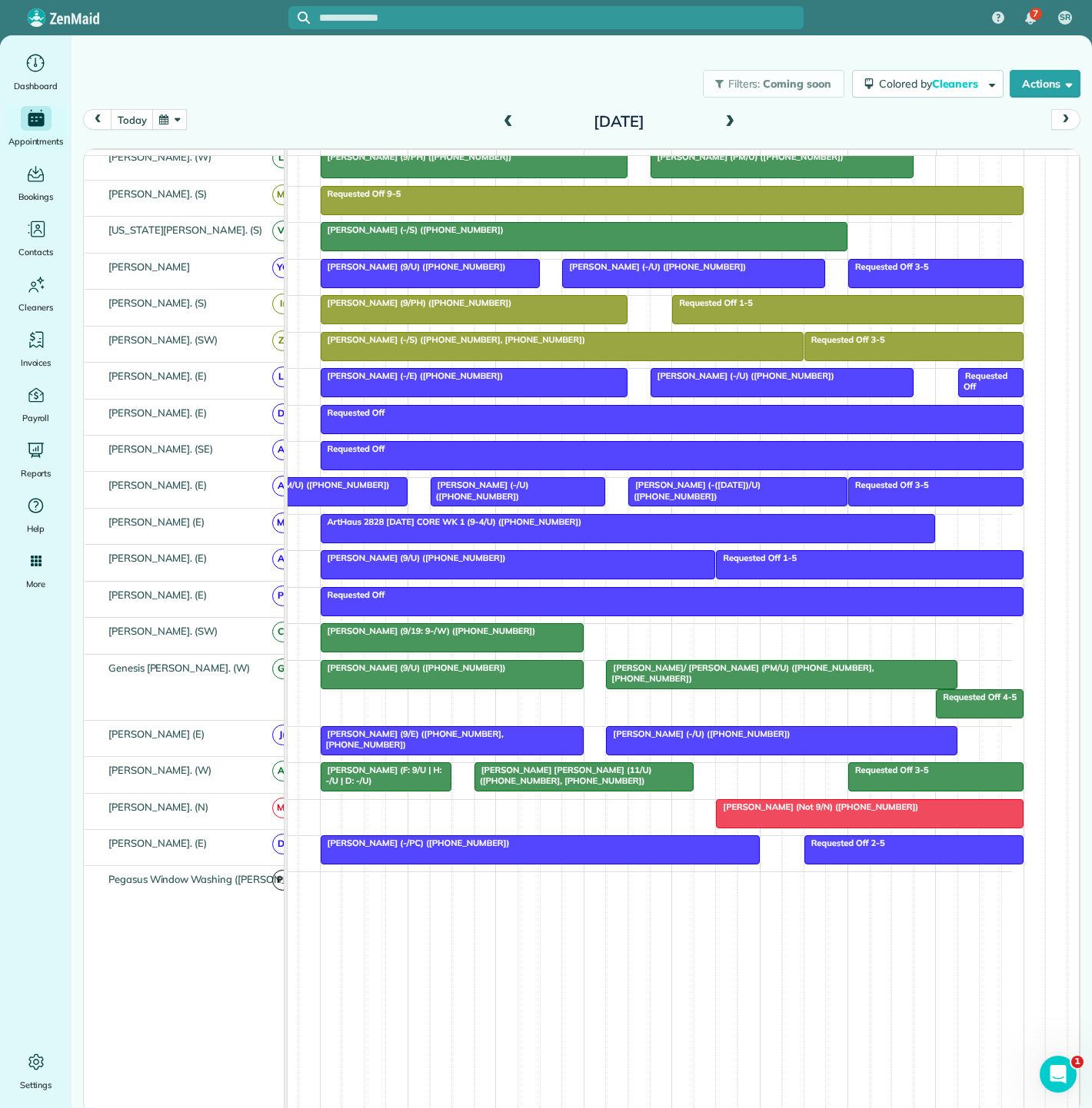
click at [501, 776] on span "[PERSON_NAME] [PERSON_NAME] (11/U) ([PHONE_NUMBER], [PHONE_NUMBER])" at bounding box center [563, 775] width 178 height 21
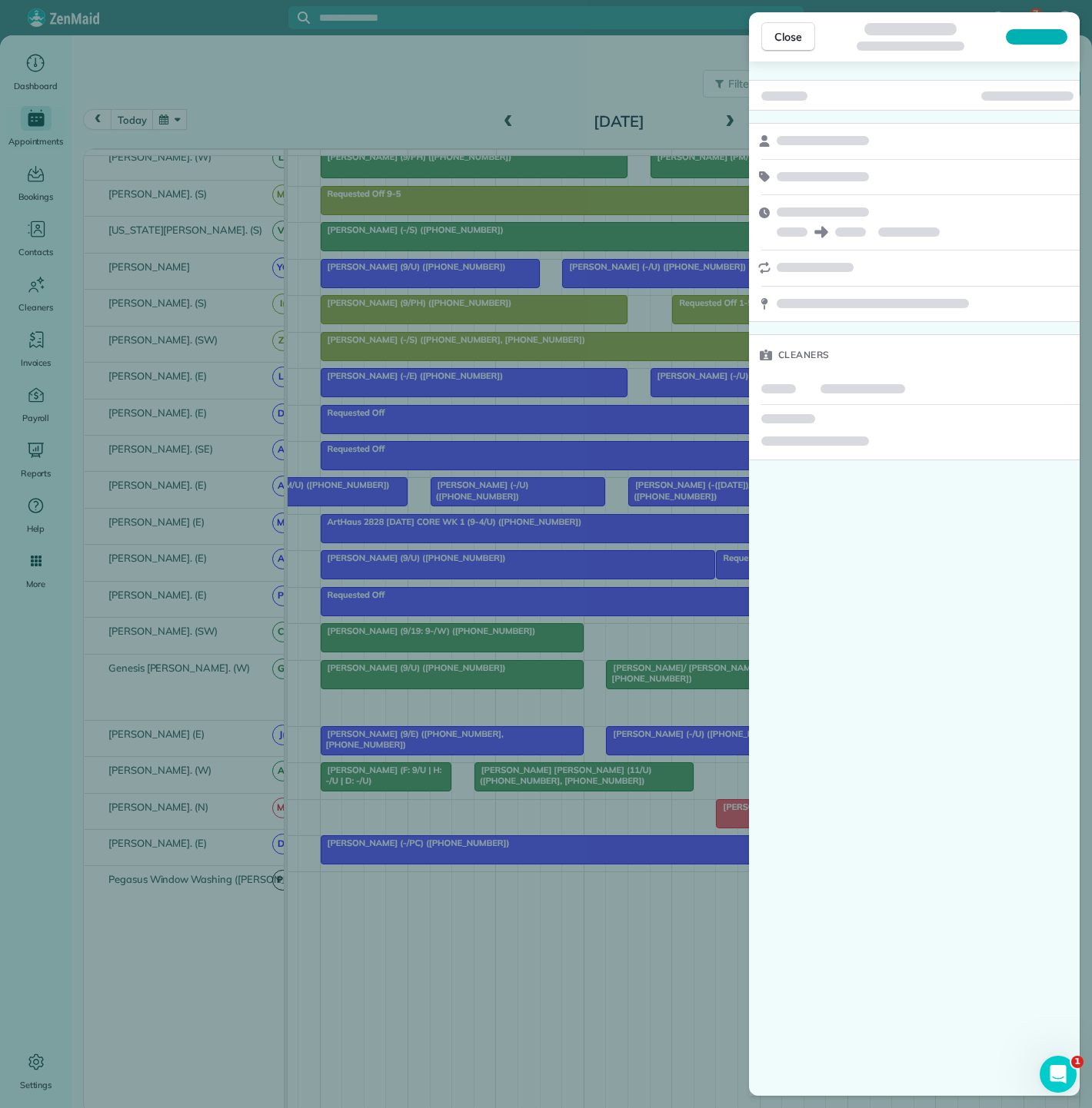
click at [501, 776] on div "Close Cleaners" at bounding box center [546, 554] width 1092 height 1108
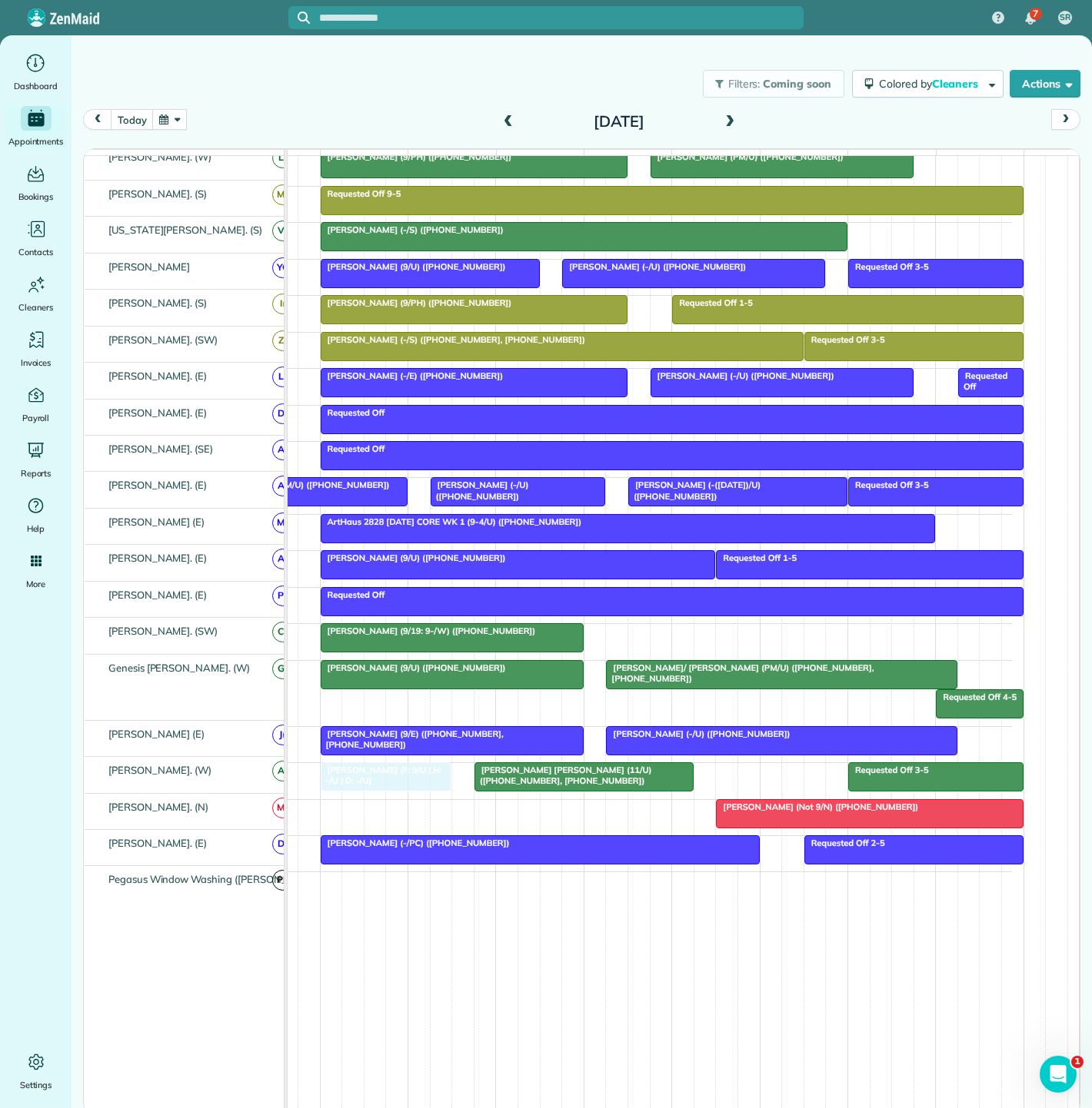
drag, startPoint x: 391, startPoint y: 779, endPoint x: 391, endPoint y: 792, distance: 13.0
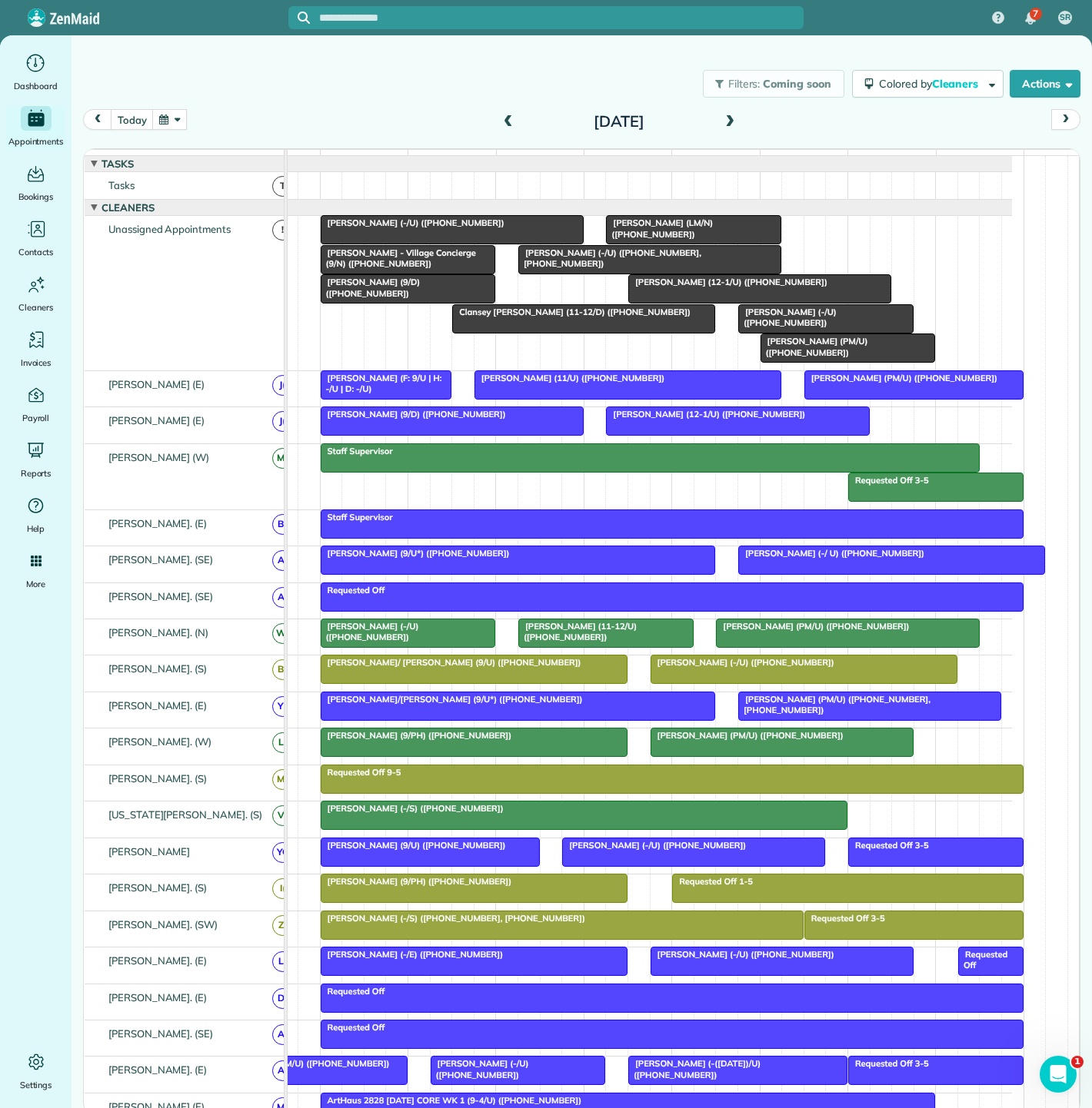
click at [459, 431] on div at bounding box center [452, 421] width 261 height 28
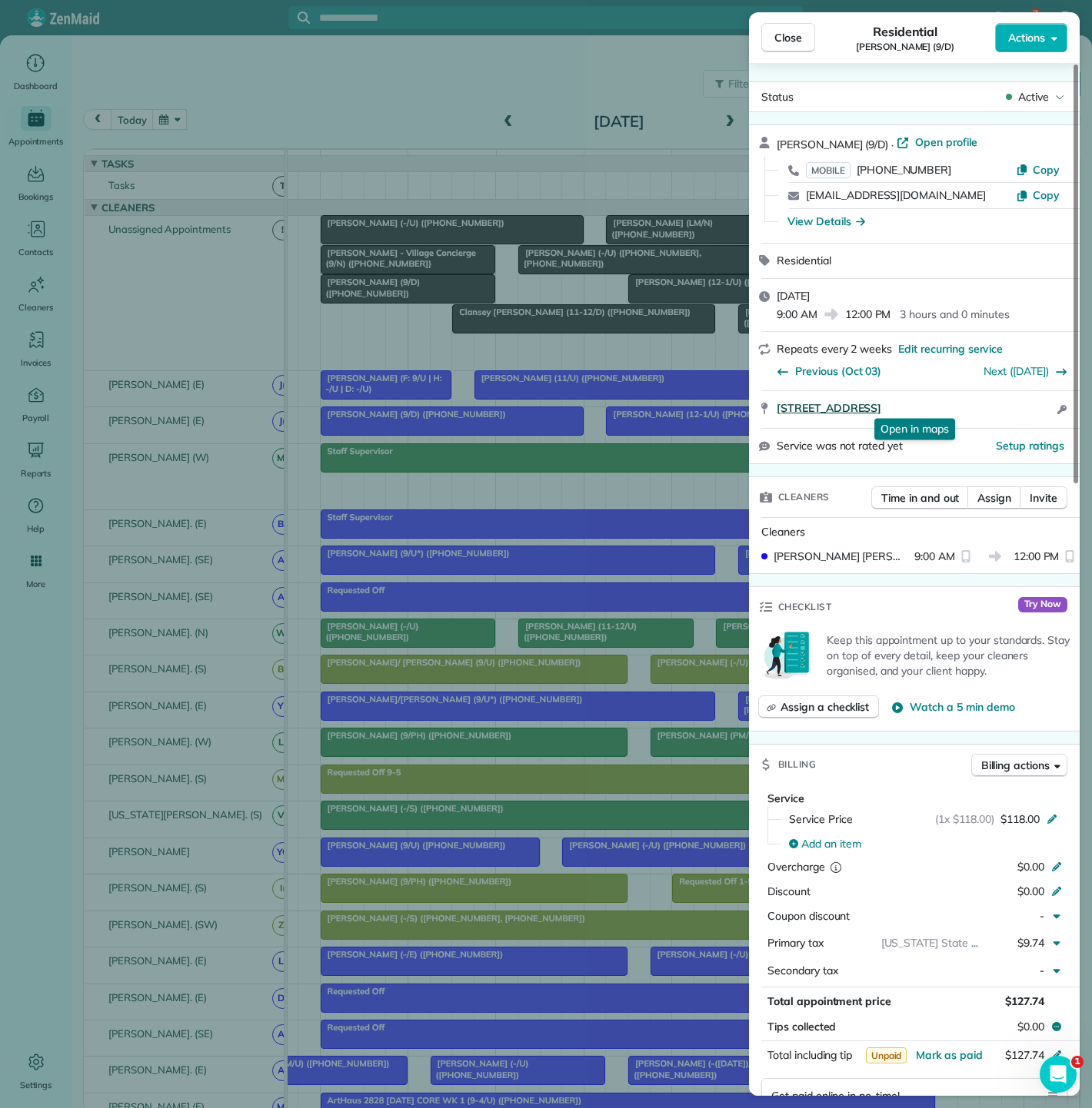
drag, startPoint x: 760, startPoint y: 406, endPoint x: 1037, endPoint y: 407, distance: 277.0
click at [1037, 407] on div "1800 North Field Street Apt 1911 Dallas TX 75202 Open in maps Open in maps Open…" at bounding box center [914, 410] width 331 height 37
click at [455, 248] on div "Close Residential Jasmyn Fall (9/D) Actions Status Active Jasmyn Fall (9/D) · O…" at bounding box center [546, 554] width 1092 height 1108
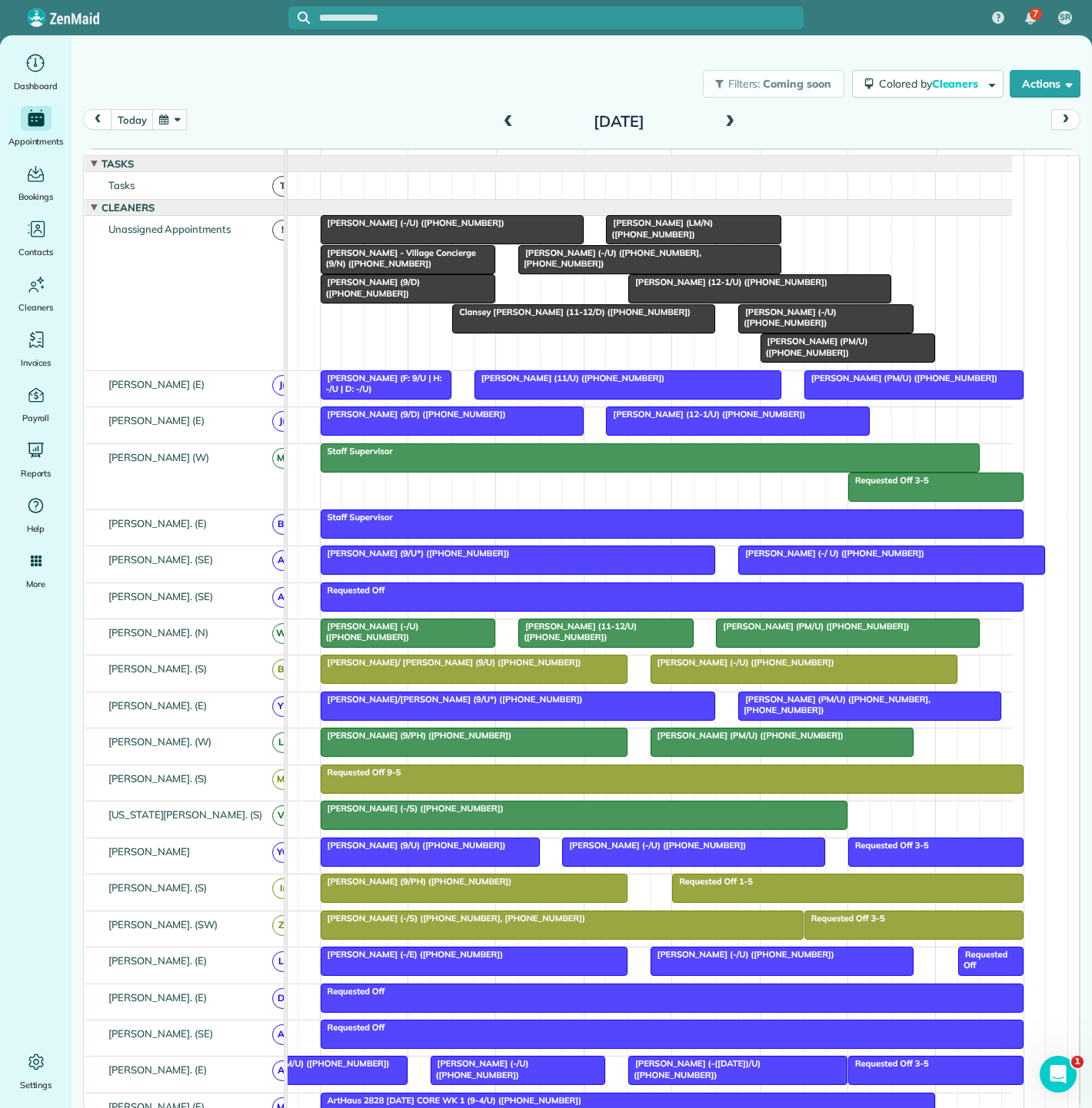
click at [569, 317] on span "Clansey [PERSON_NAME] (11-12/D) ([PHONE_NUMBER])" at bounding box center [572, 311] width 240 height 11
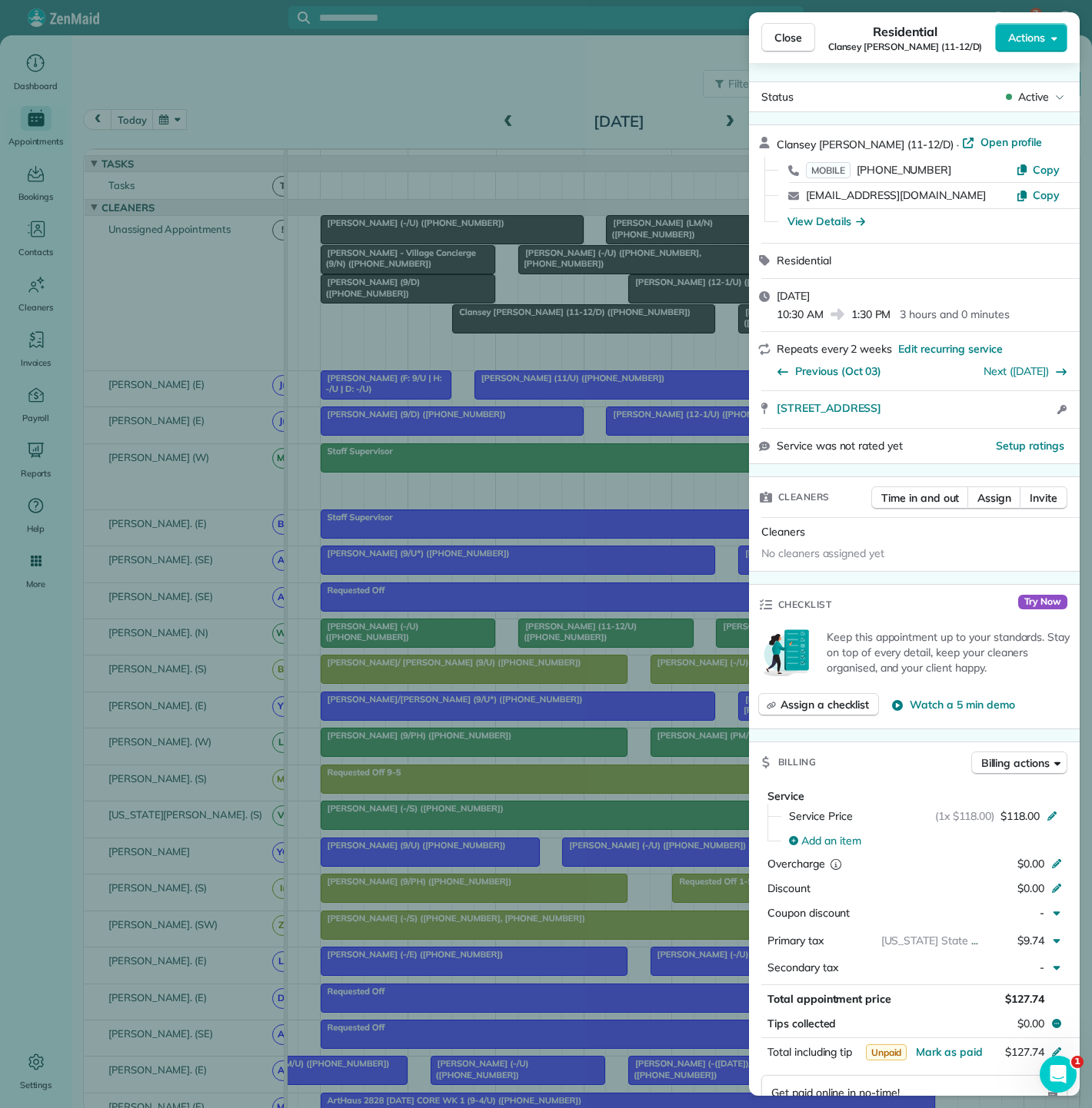
click at [545, 323] on div "Close Residential Clansey [PERSON_NAME] (11-12/D) Actions Status Active Clansey…" at bounding box center [546, 554] width 1092 height 1108
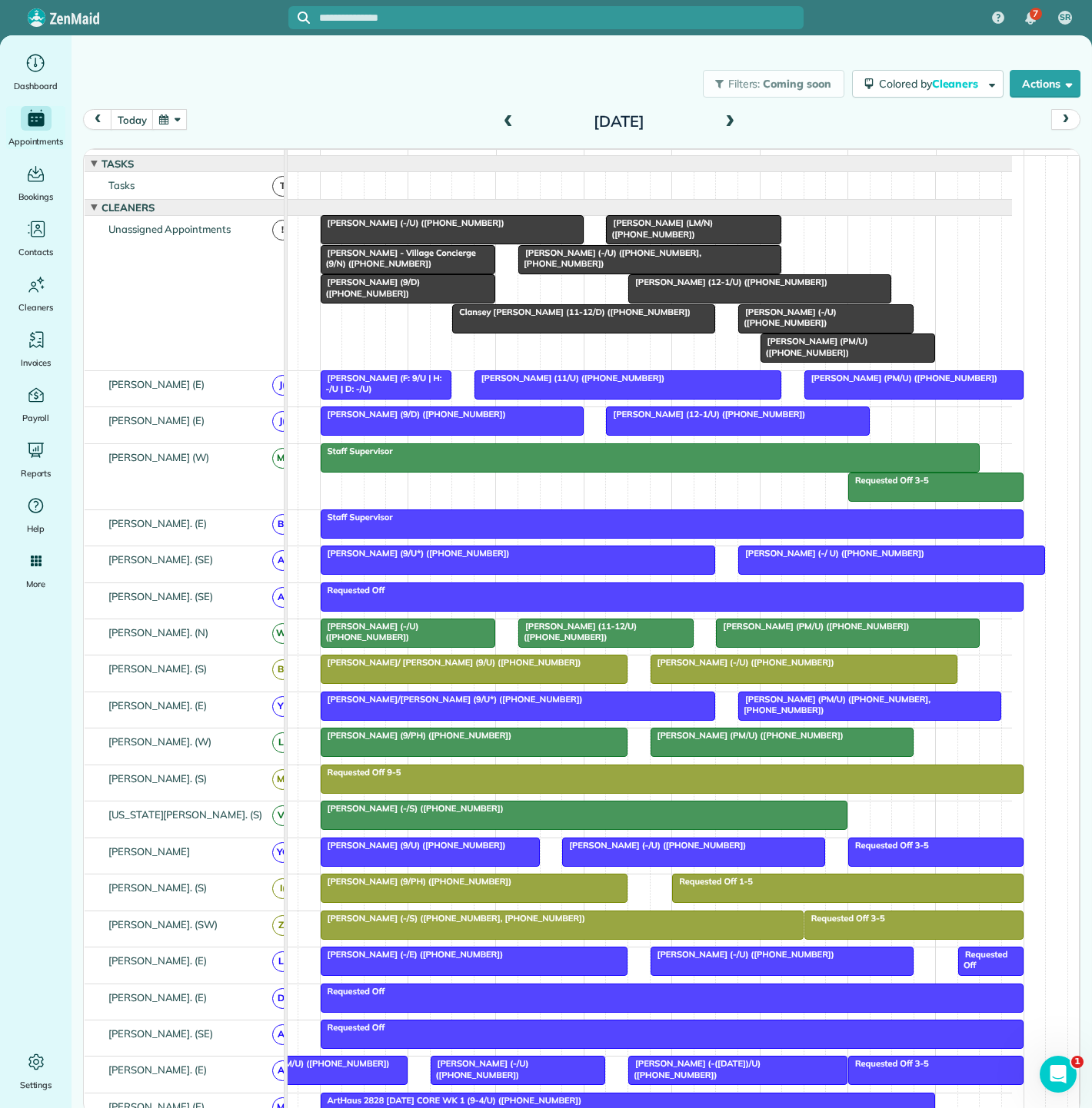
click at [698, 287] on span "[PERSON_NAME] (12-1/U) ([PHONE_NUMBER])" at bounding box center [727, 281] width 200 height 11
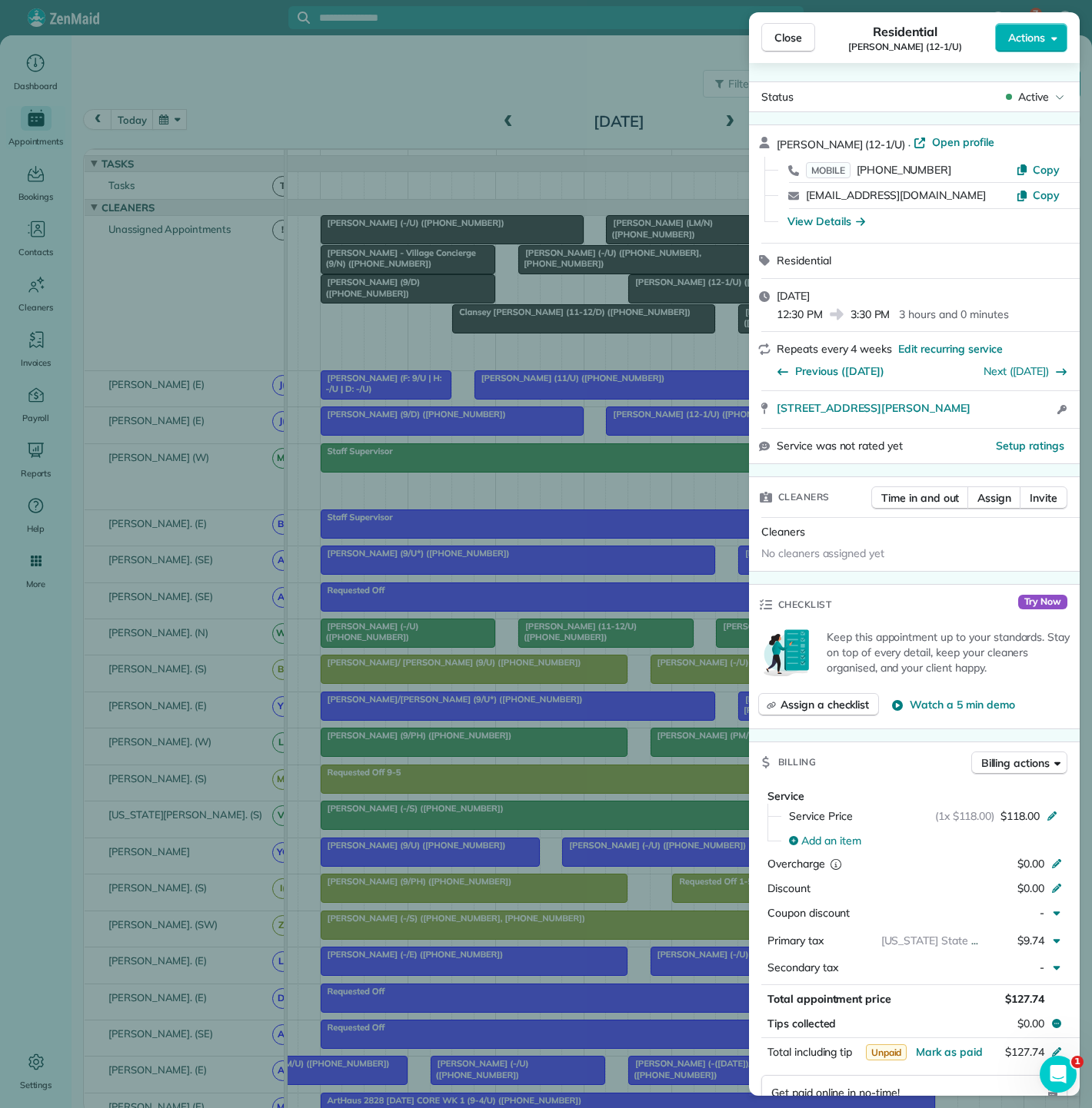
click at [622, 409] on div "Close Residential [PERSON_NAME] (12-1/U) Actions Status Active [PERSON_NAME] (1…" at bounding box center [546, 554] width 1092 height 1108
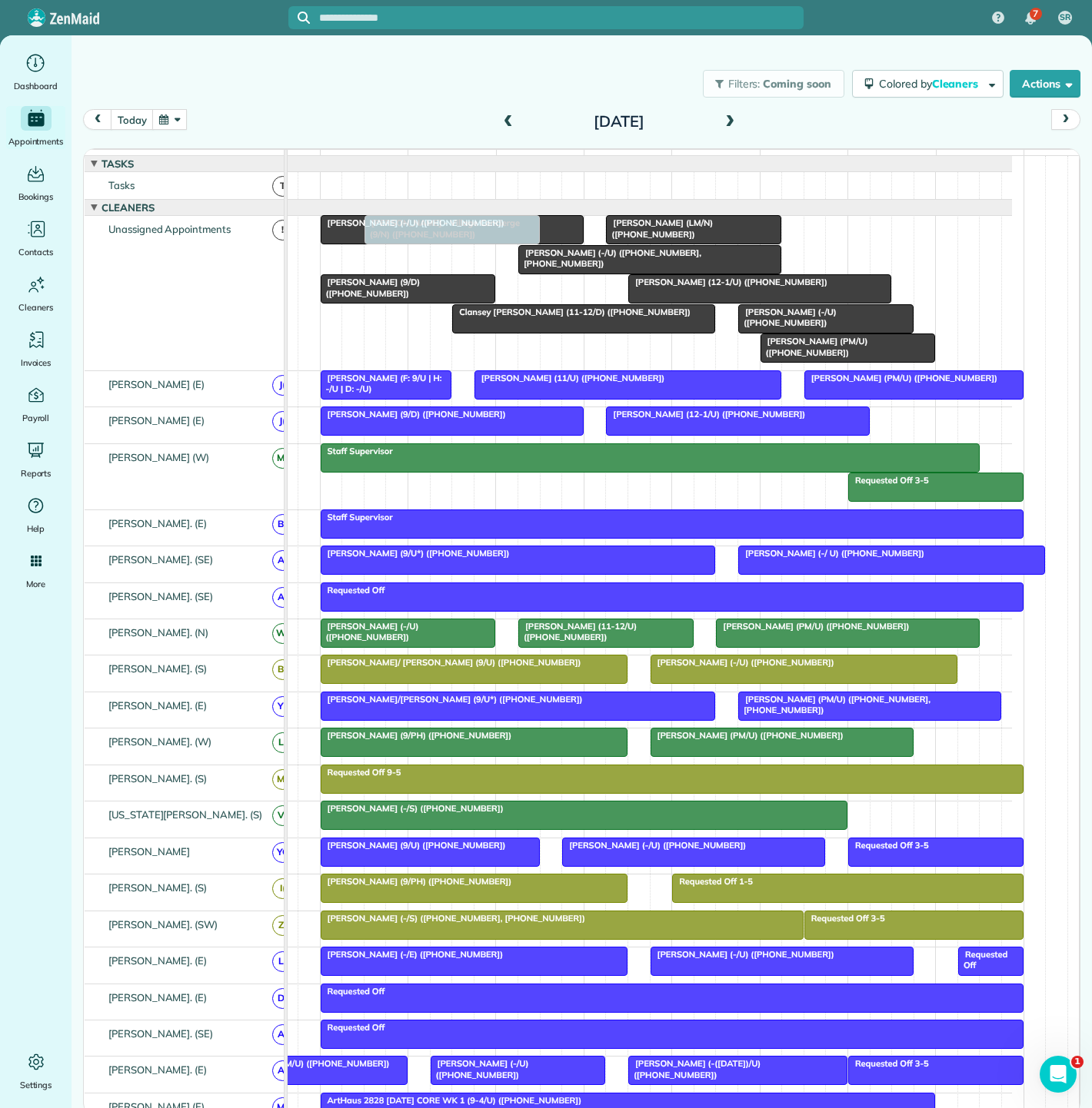
drag, startPoint x: 398, startPoint y: 276, endPoint x: 444, endPoint y: 302, distance: 52.8
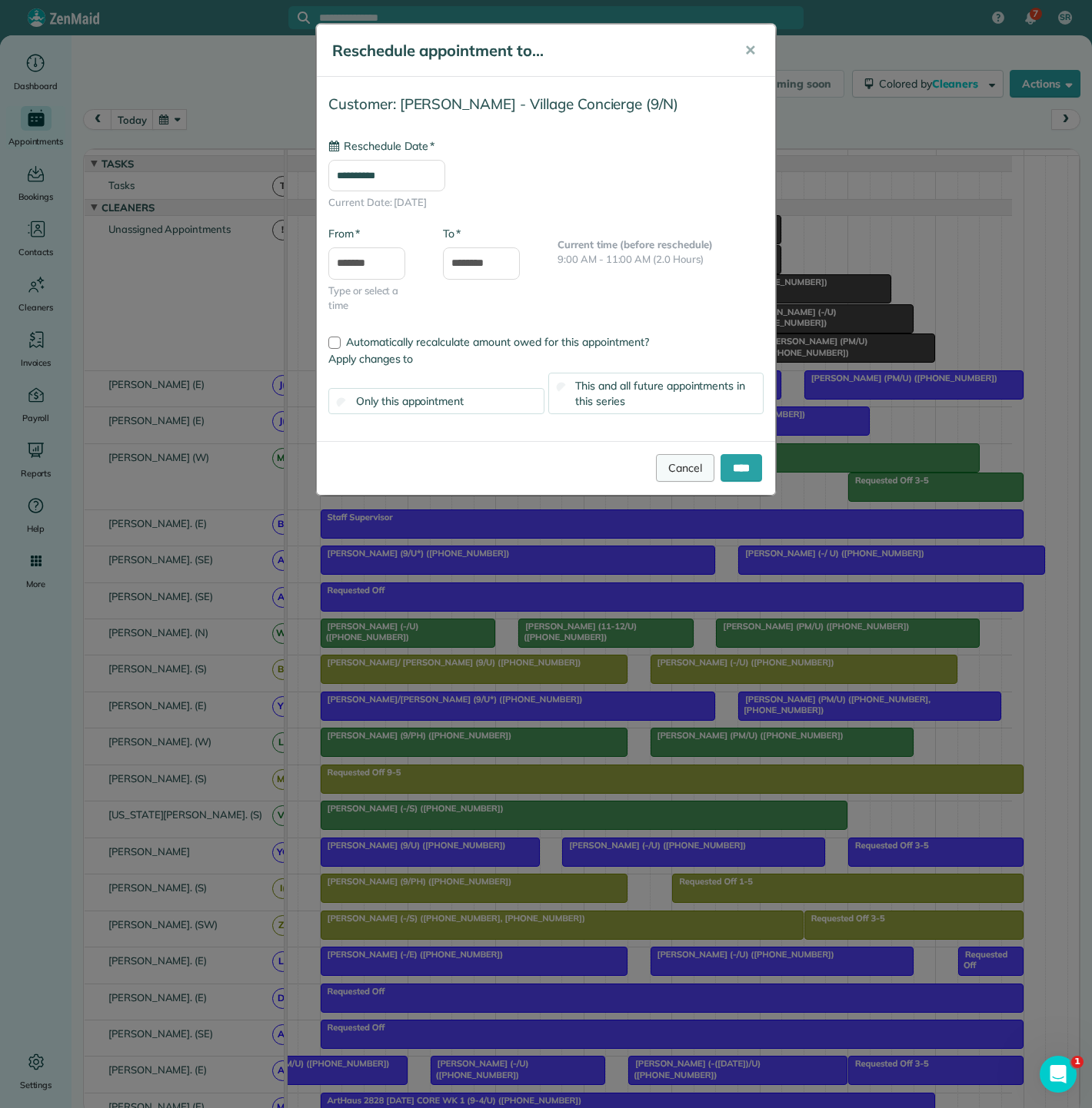
type input "**********"
drag, startPoint x: 657, startPoint y: 462, endPoint x: 657, endPoint y: 490, distance: 28.0
click at [657, 462] on link "Cancel" at bounding box center [685, 468] width 58 height 28
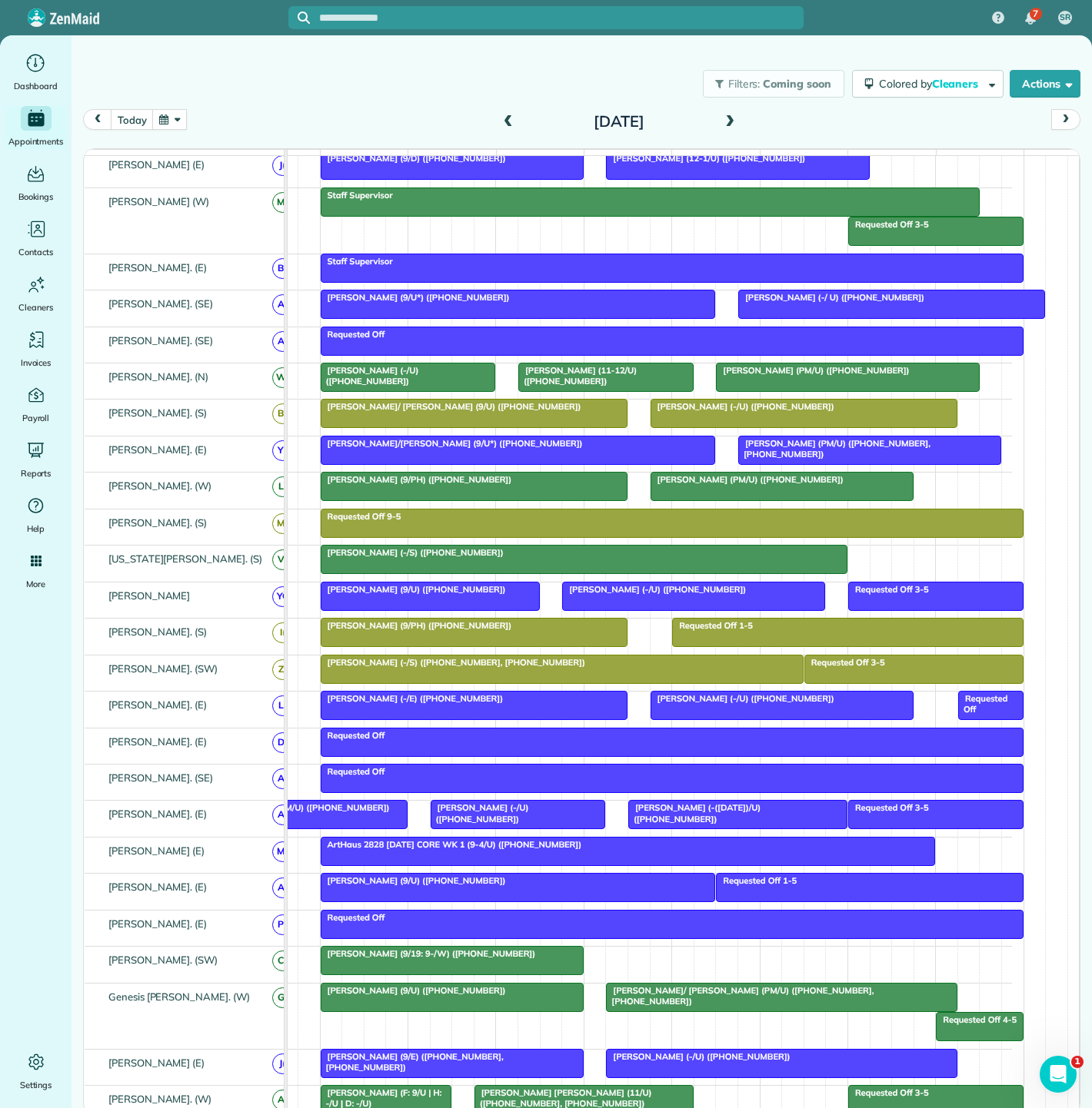
click at [470, 970] on div at bounding box center [452, 960] width 261 height 28
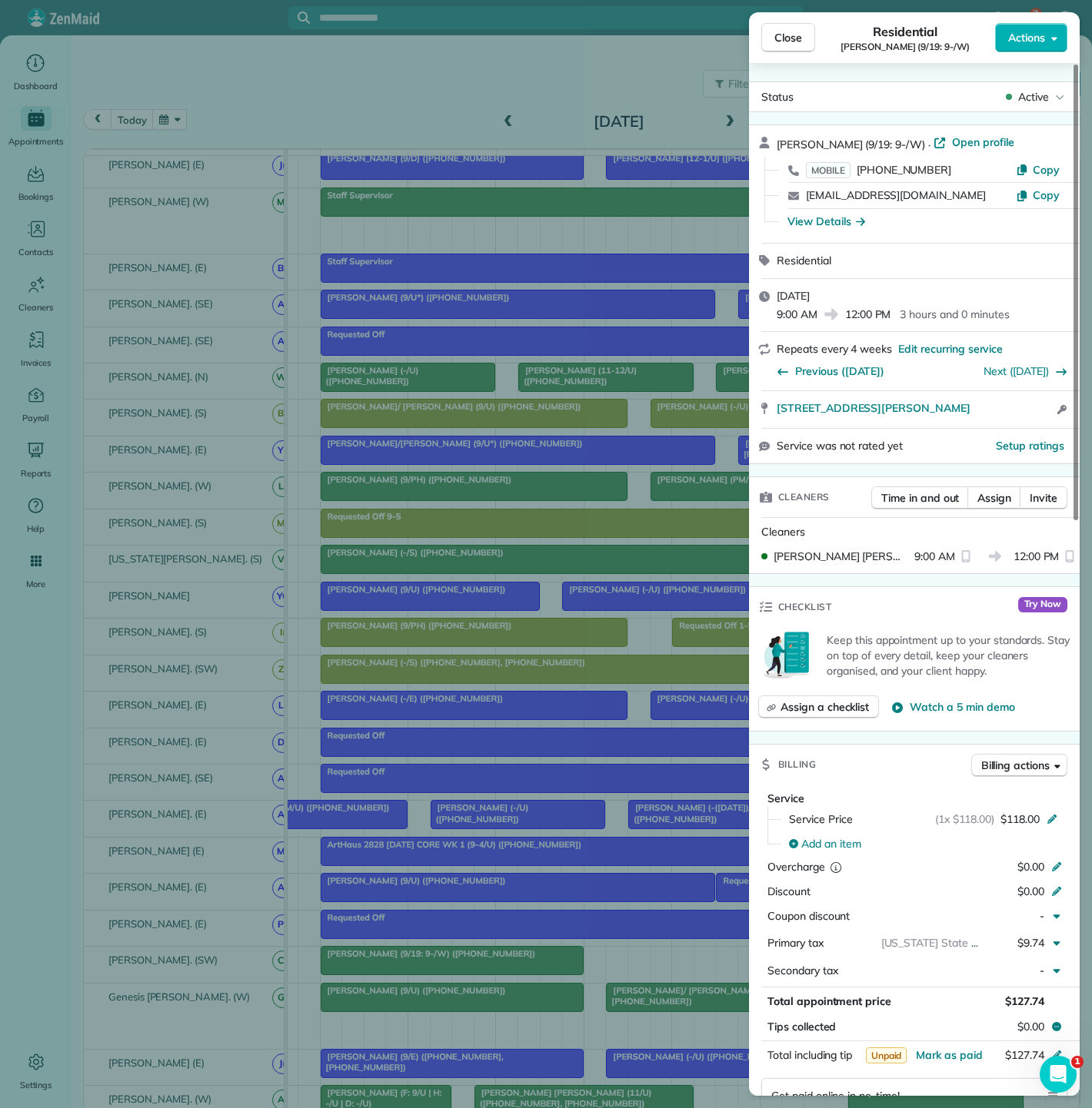
click at [573, 576] on div "Close Residential Nicole Granda (9/19: 9-/W) Actions Status Active Nicole Grand…" at bounding box center [546, 554] width 1092 height 1108
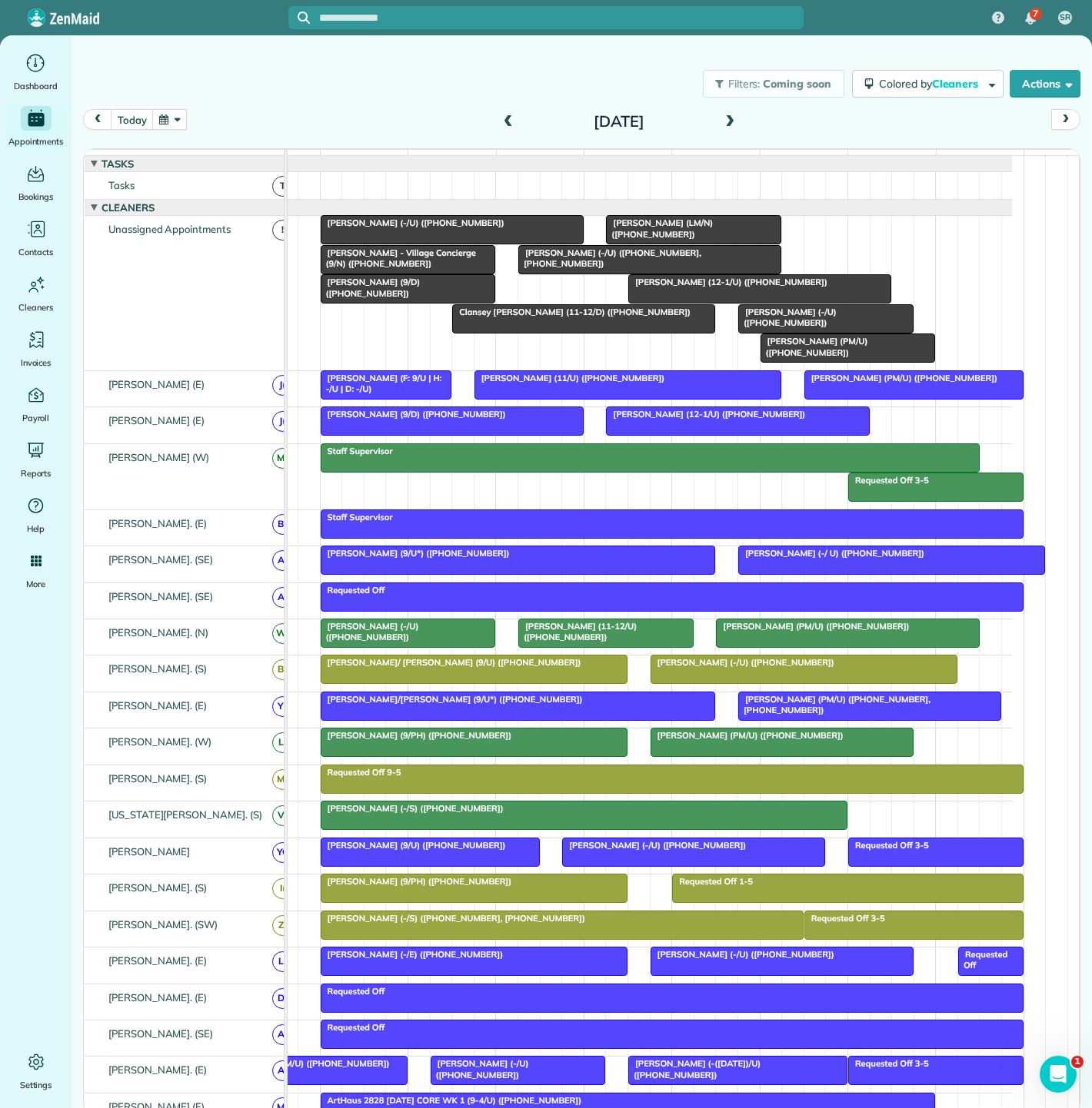
click at [564, 317] on span "Clansey [PERSON_NAME] (11-12/D) ([PHONE_NUMBER])" at bounding box center [572, 311] width 240 height 11
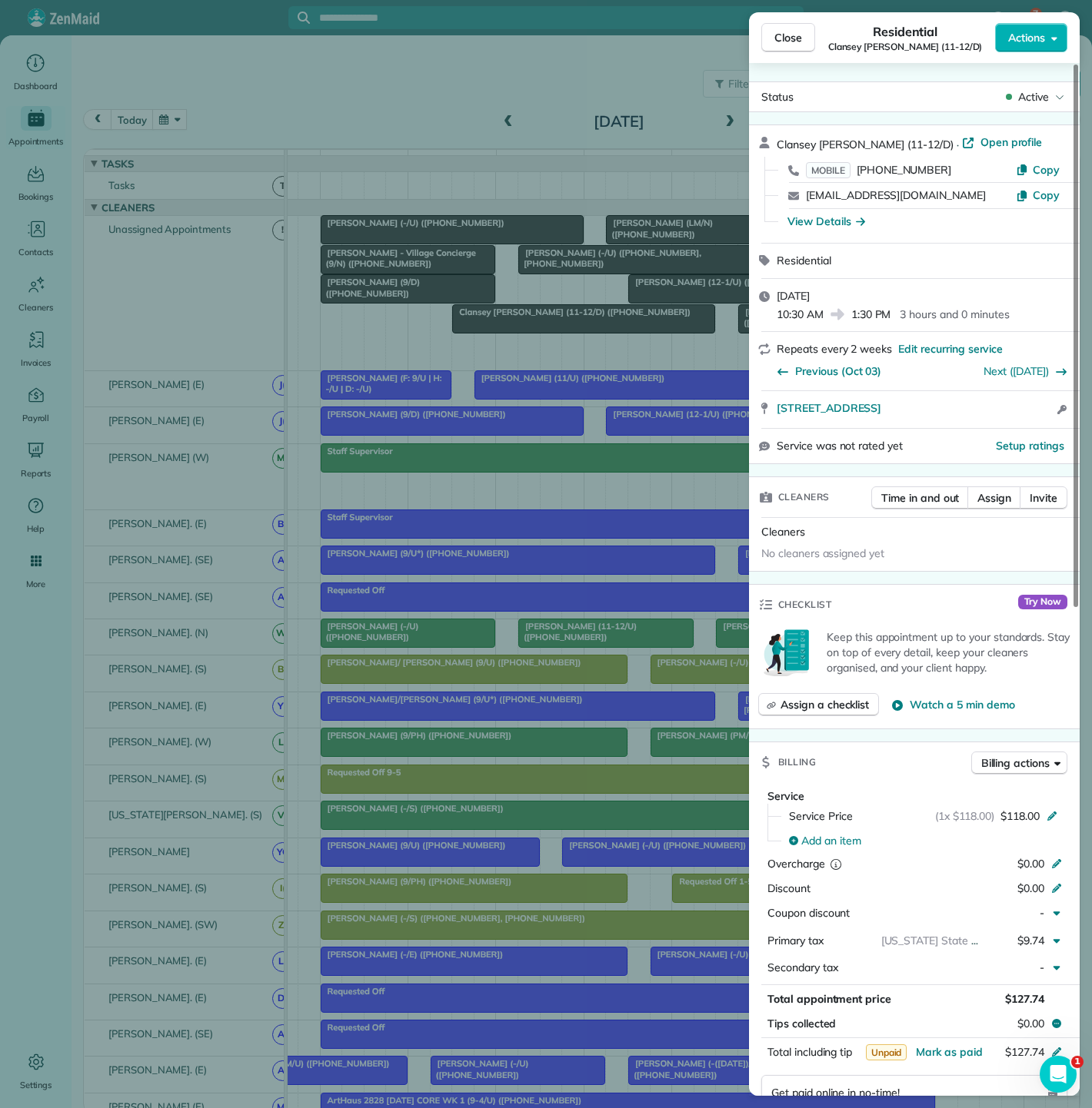
click at [546, 330] on div "Close Residential Clansey [PERSON_NAME] (11-12/D) Actions Status Active Clansey…" at bounding box center [546, 554] width 1092 height 1108
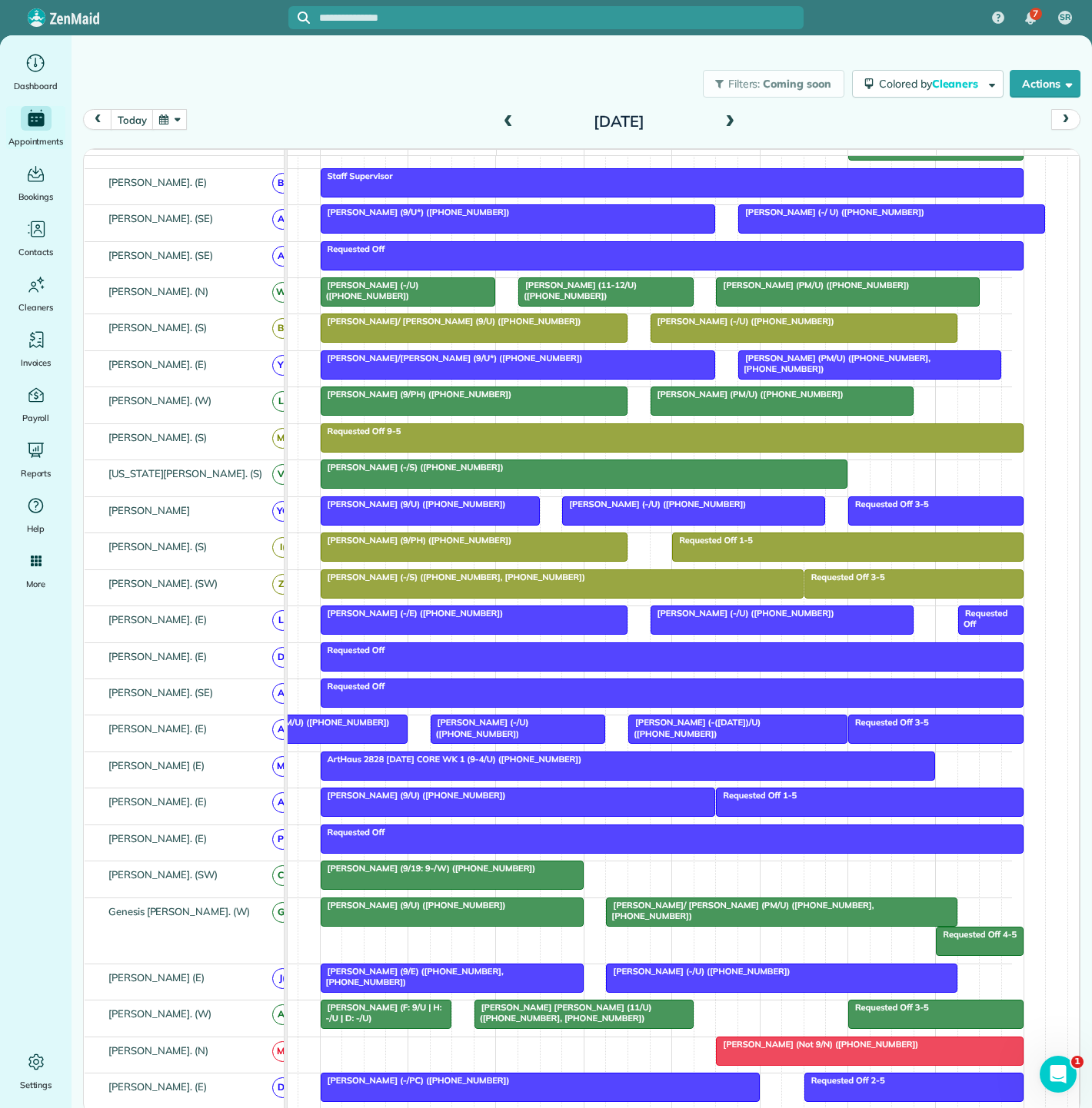
click at [447, 872] on span "[PERSON_NAME] (9/19: 9-/W) ([PHONE_NUMBER])" at bounding box center [428, 868] width 217 height 11
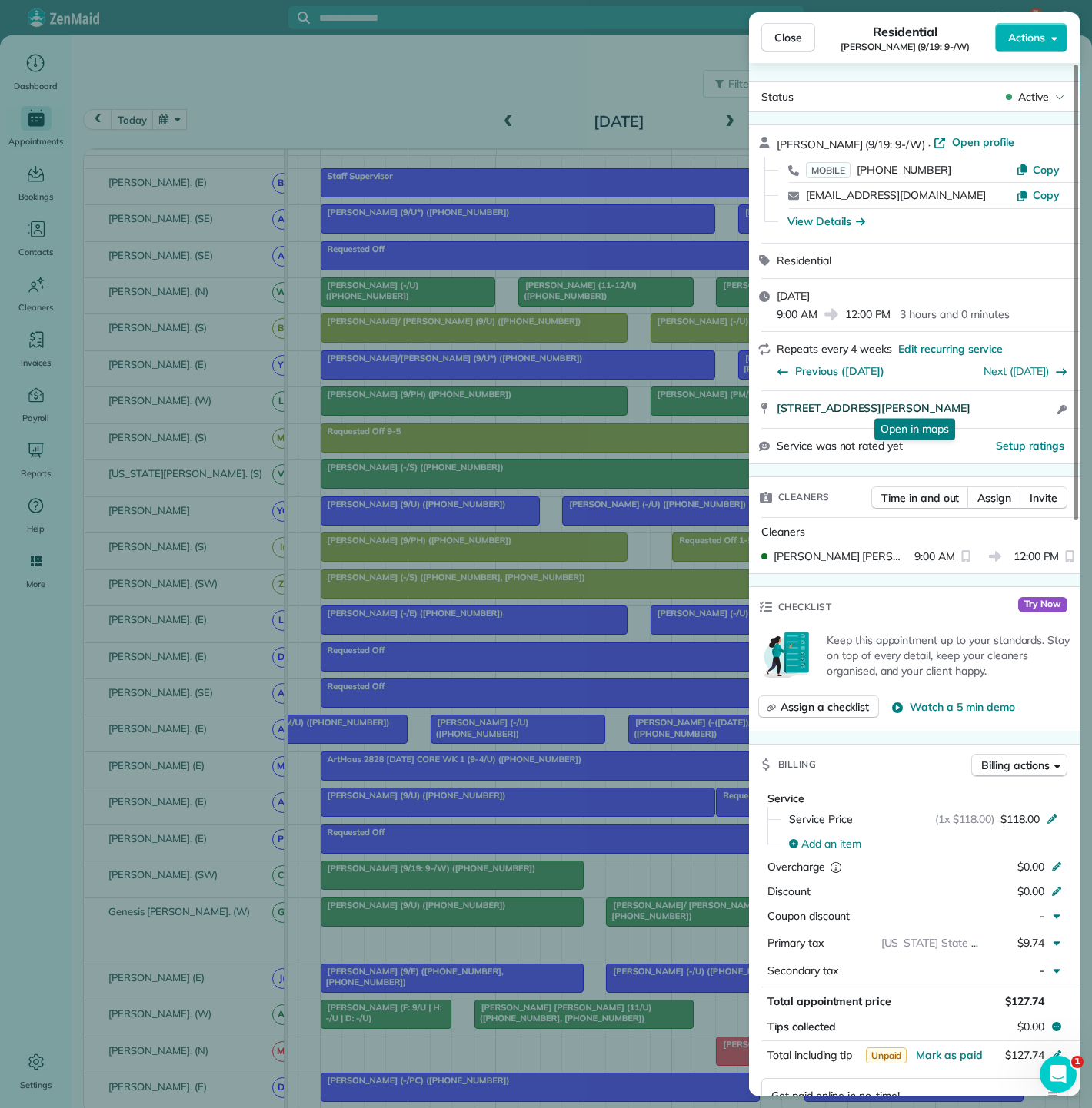
drag, startPoint x: 790, startPoint y: 407, endPoint x: 1023, endPoint y: 407, distance: 233.0
click at [1023, 407] on div "196 Margaret Avenue 1527 Dallas TX 75207 Open in maps Open in maps Open access …" at bounding box center [914, 410] width 331 height 37
click at [337, 306] on div "Close Residential Nicole Granda (9/19: 9-/W) Actions Status Active Nicole Grand…" at bounding box center [546, 554] width 1092 height 1108
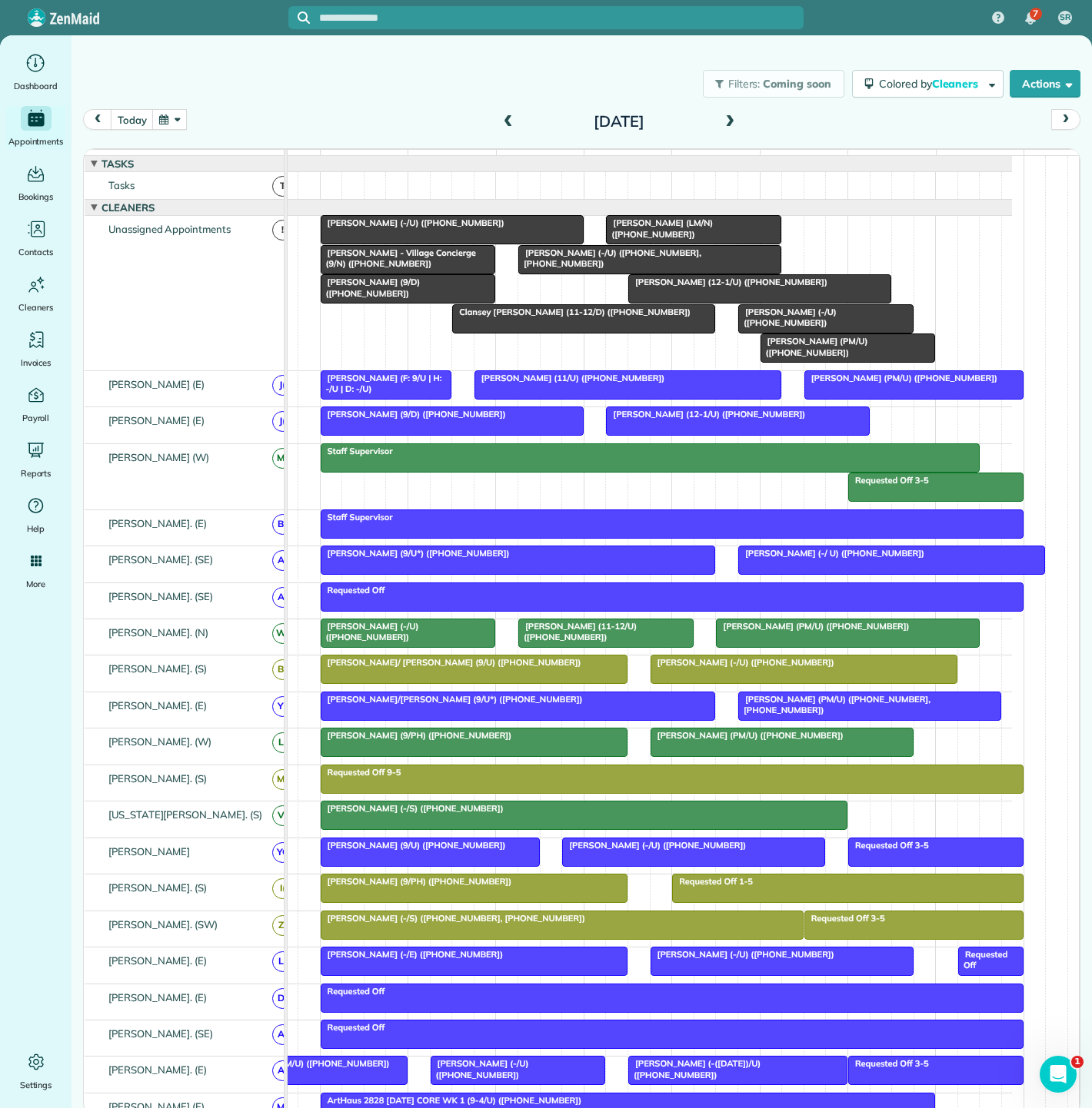
click at [518, 333] on div at bounding box center [583, 319] width 261 height 28
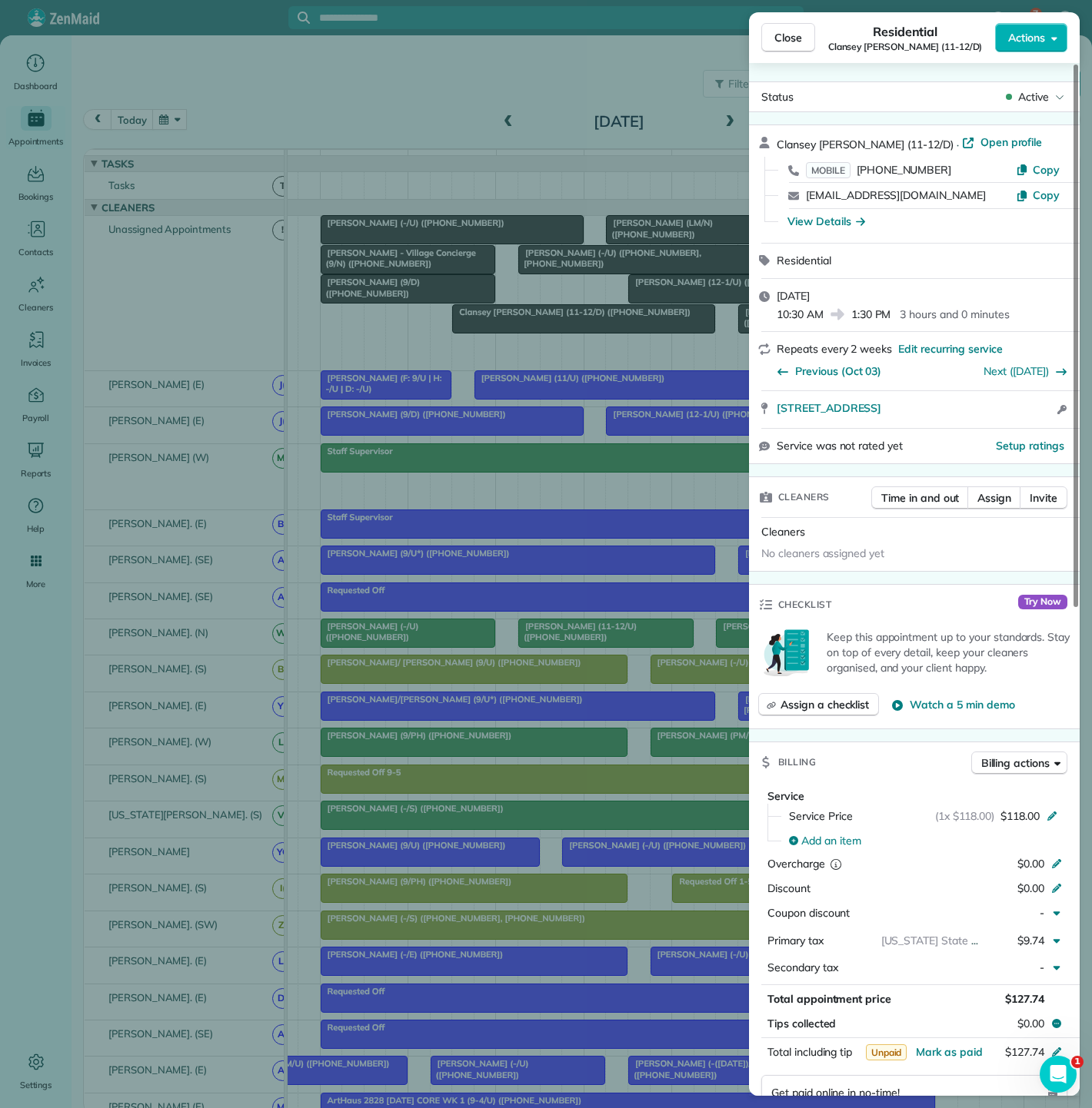
click at [519, 339] on div "Close Residential Clansey [PERSON_NAME] (11-12/D) Actions Status Active Clansey…" at bounding box center [546, 554] width 1092 height 1108
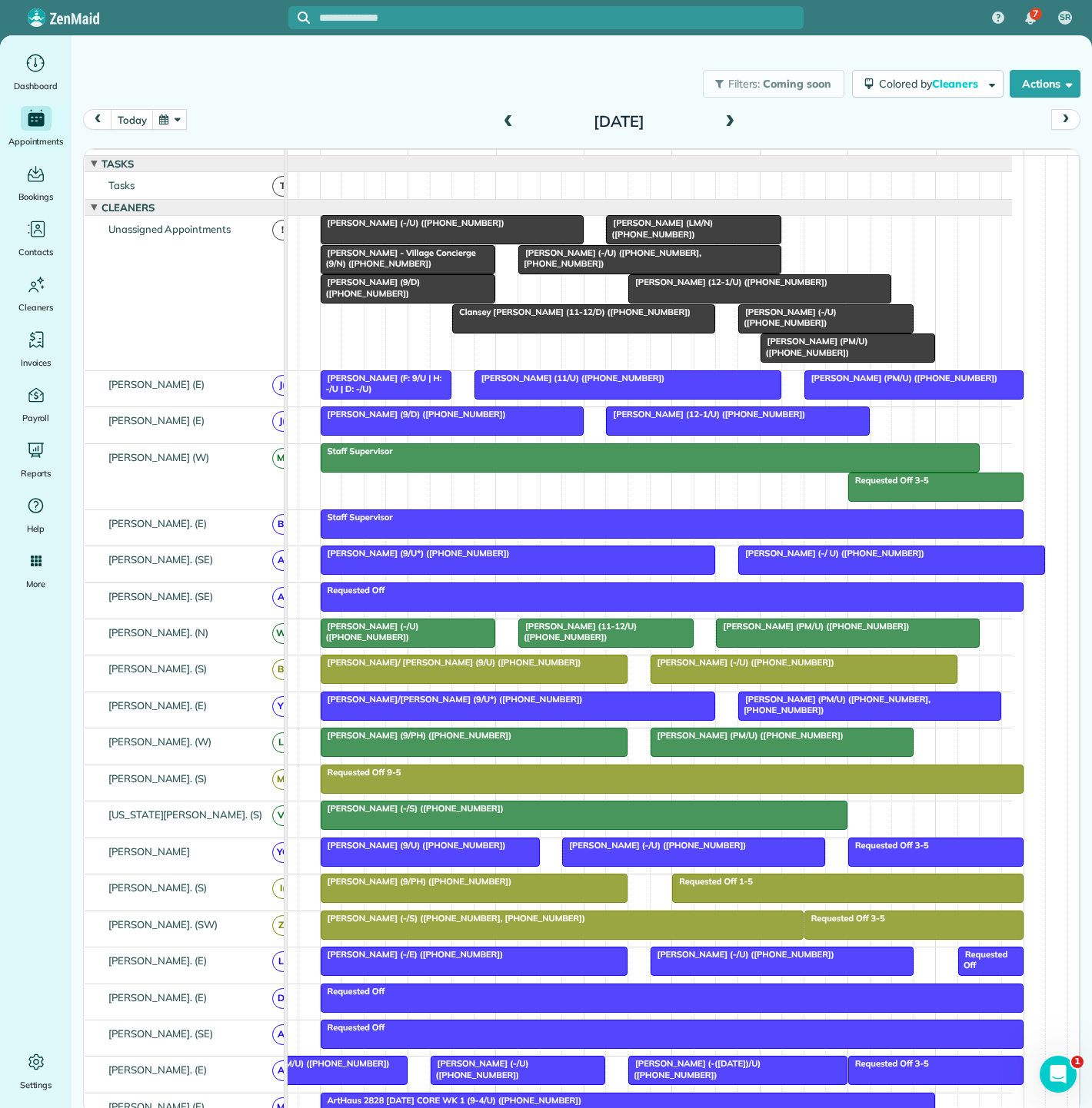
click at [521, 333] on div at bounding box center [583, 319] width 261 height 28
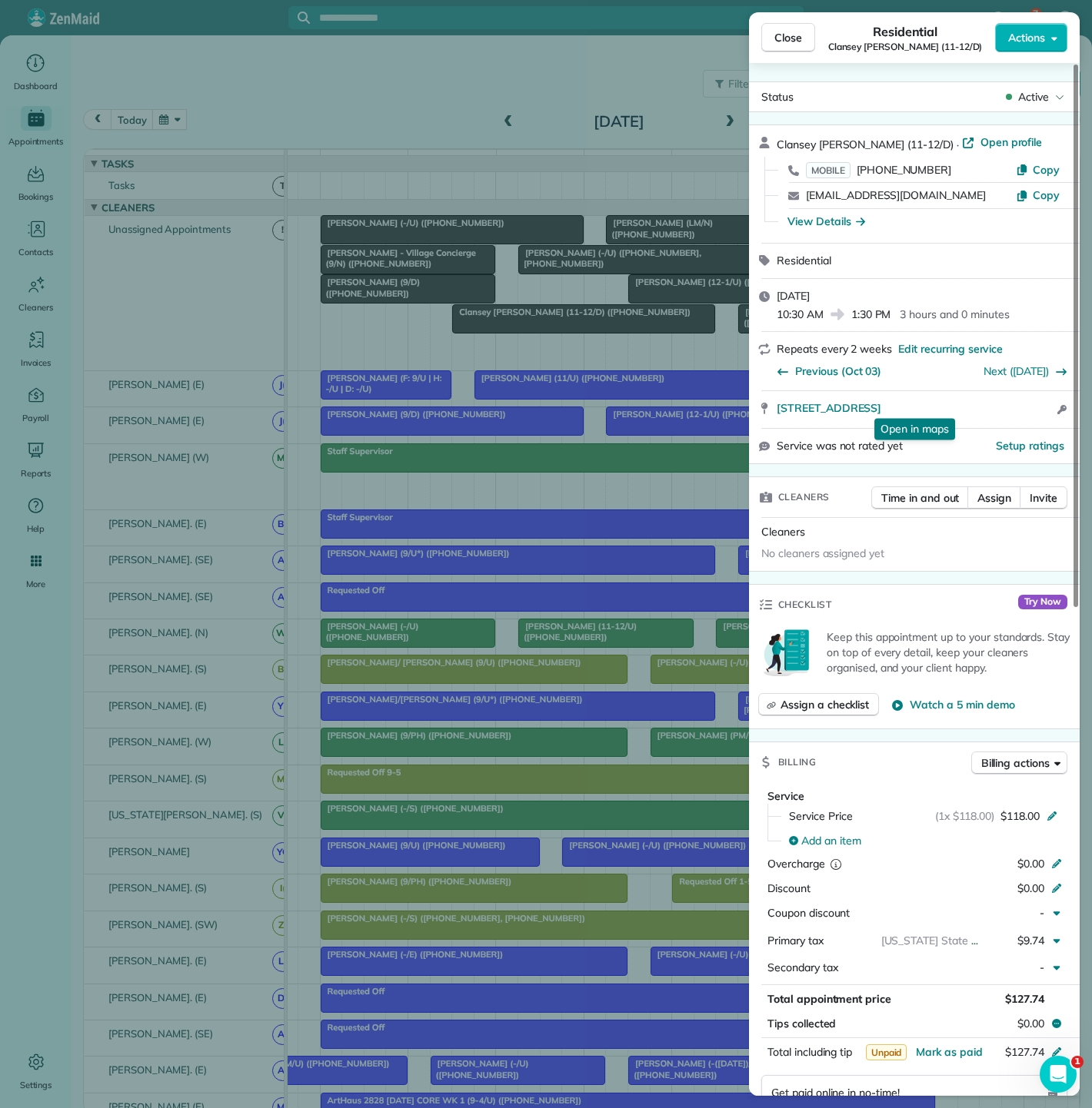
drag, startPoint x: 770, startPoint y: 407, endPoint x: 994, endPoint y: 414, distance: 224.1
click at [994, 414] on div "3131 Main Street #1325 Dallas TX 75226 Open in maps Open in maps Open access in…" at bounding box center [914, 410] width 331 height 37
click at [311, 695] on div "Close Residential Clansey [PERSON_NAME] (11-12/D) Actions Status Active Clansey…" at bounding box center [546, 554] width 1092 height 1108
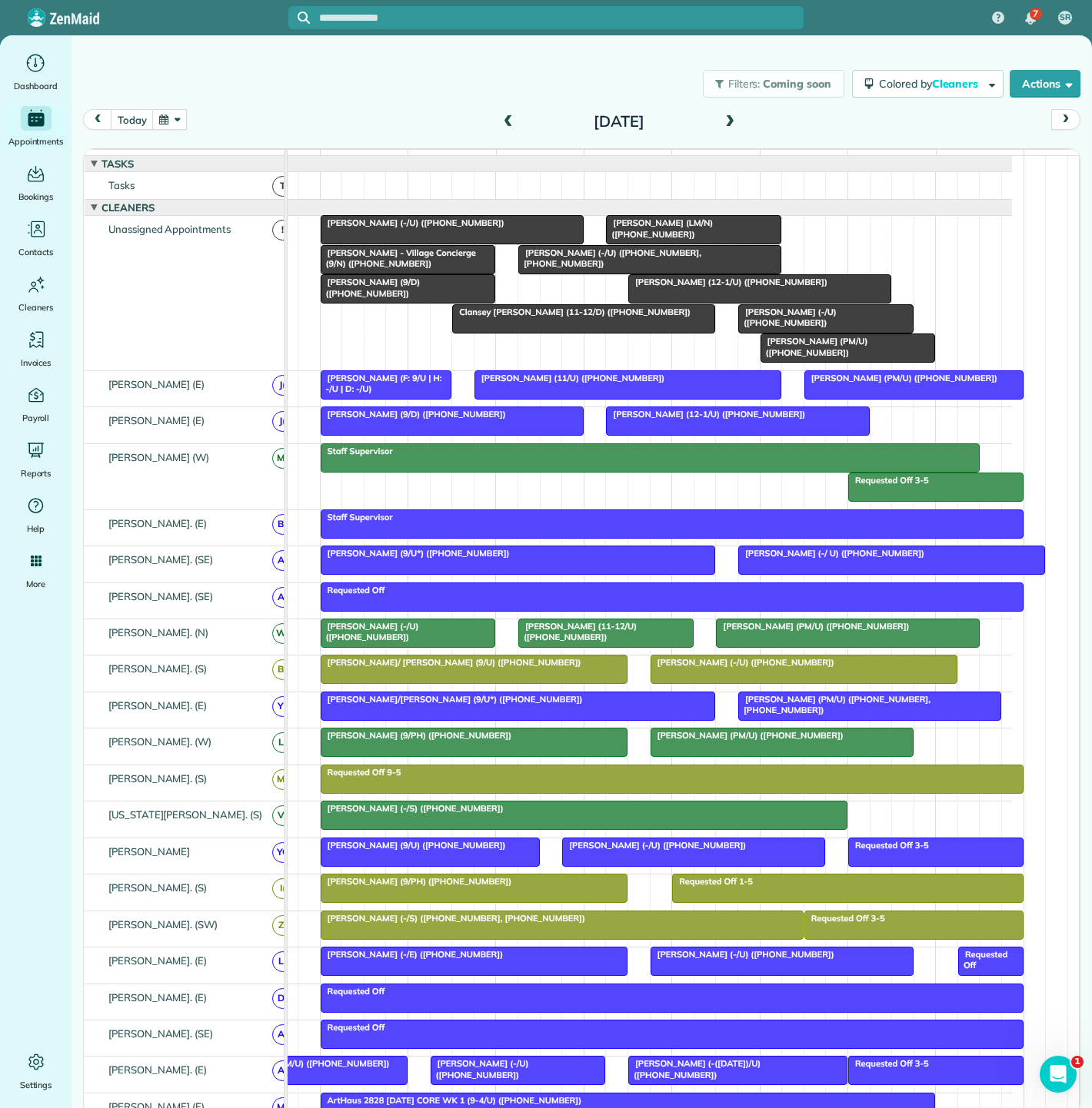
click at [500, 333] on div at bounding box center [583, 319] width 261 height 28
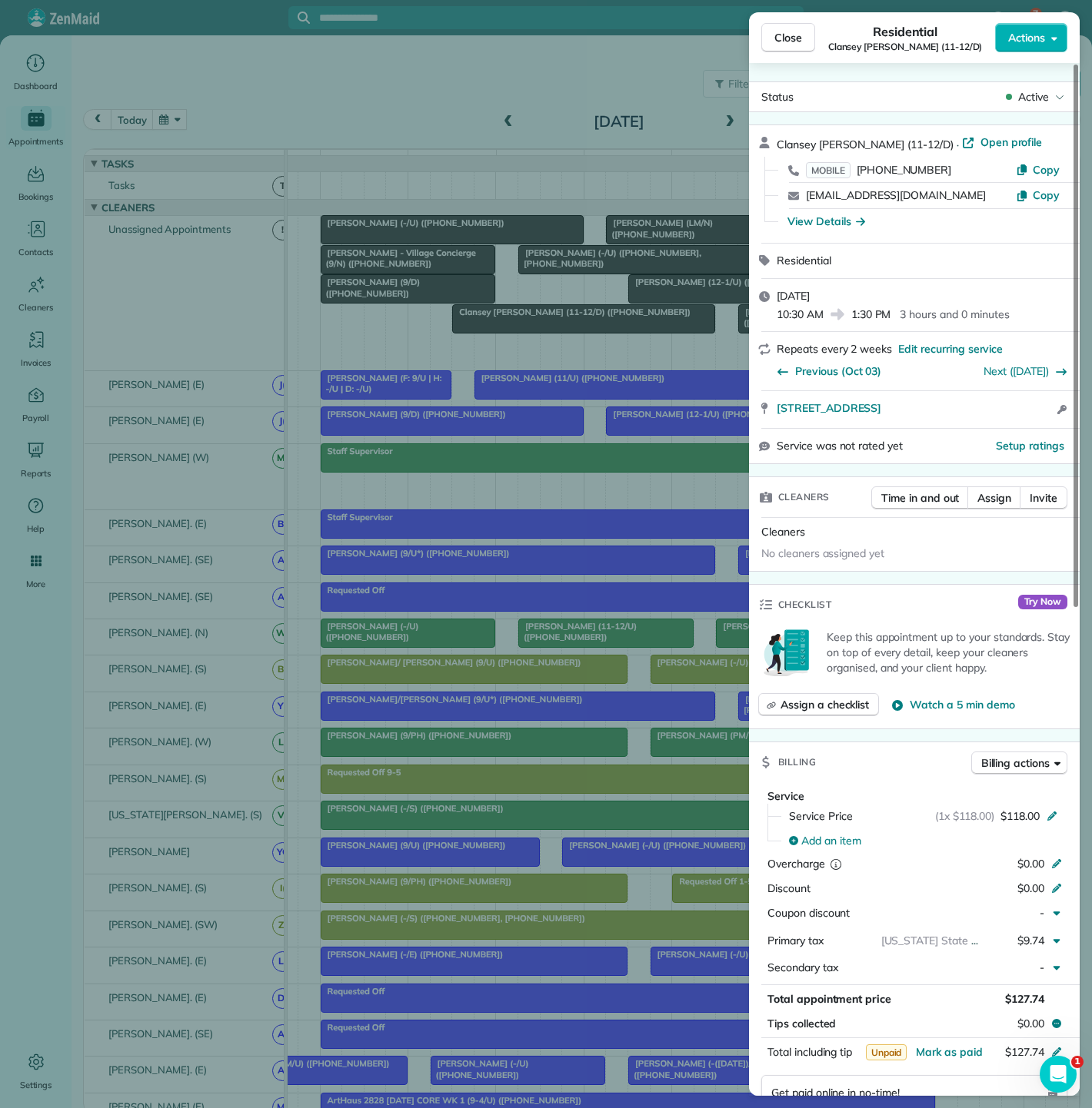
click at [369, 332] on div "Close Residential Clansey [PERSON_NAME] (11-12/D) Actions Status Active Clansey…" at bounding box center [546, 554] width 1092 height 1108
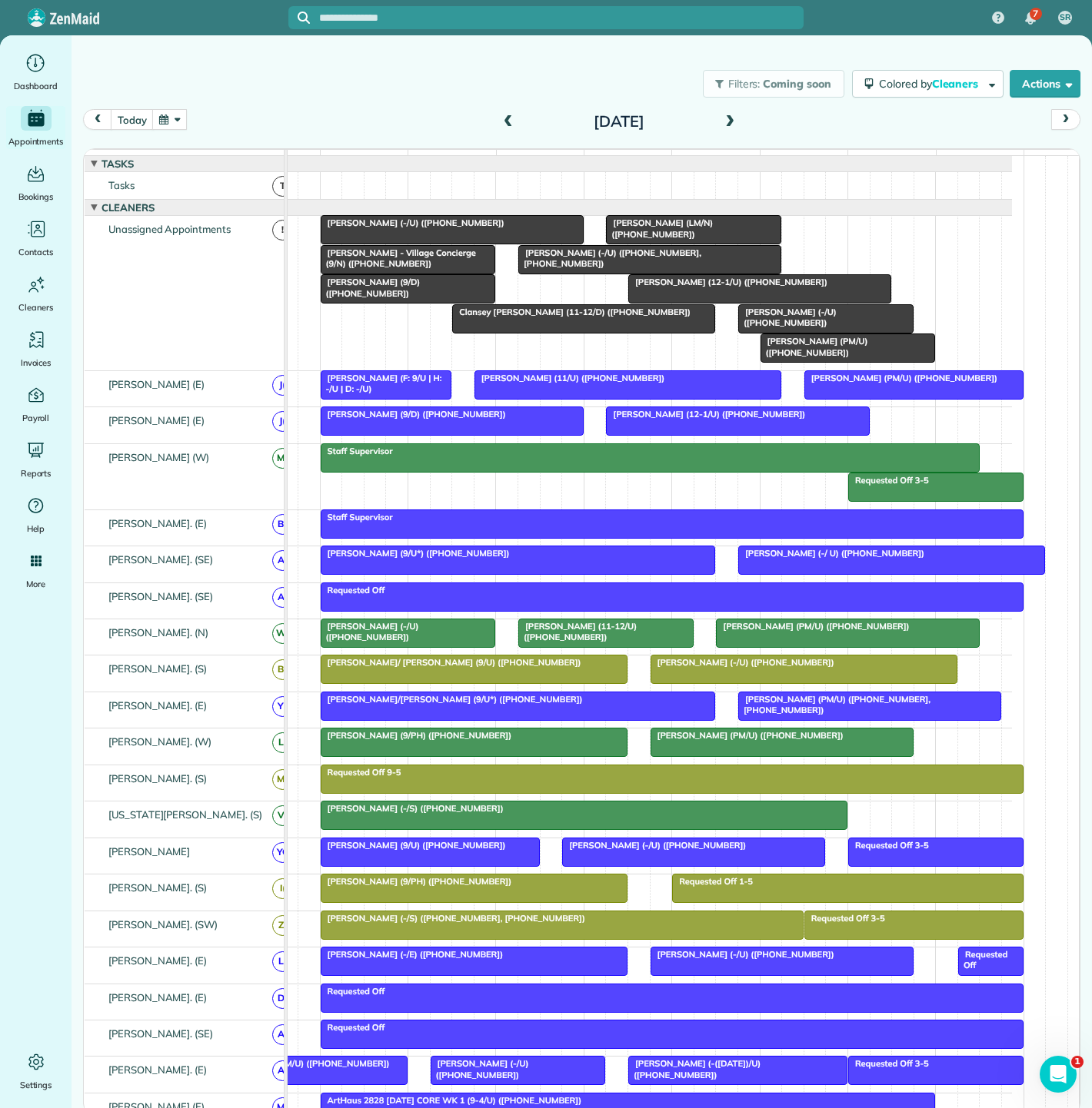
click at [752, 317] on span "[PERSON_NAME] (-/U) ([PHONE_NUMBER])" at bounding box center [786, 317] width 100 height 21
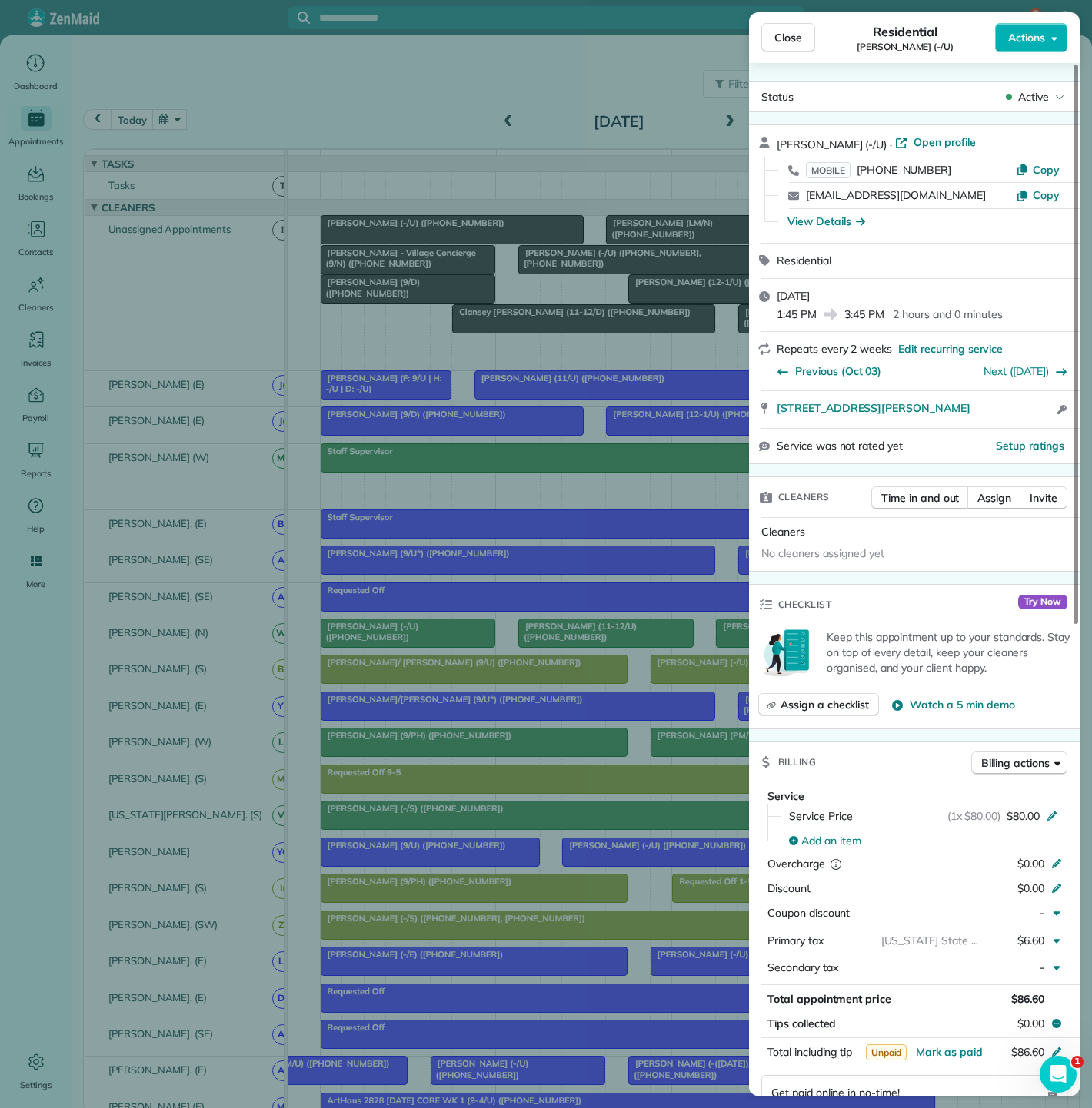
drag, startPoint x: 773, startPoint y: 410, endPoint x: 999, endPoint y: 414, distance: 226.0
click at [999, 414] on div "2355 Thomas Ave. #2113 Dallas TX 75201 Open access information" at bounding box center [914, 410] width 331 height 37
click at [540, 302] on div "Close Residential Brian Golden (-/U) Actions Status Active Brian Golden (-/U) ·…" at bounding box center [546, 554] width 1092 height 1108
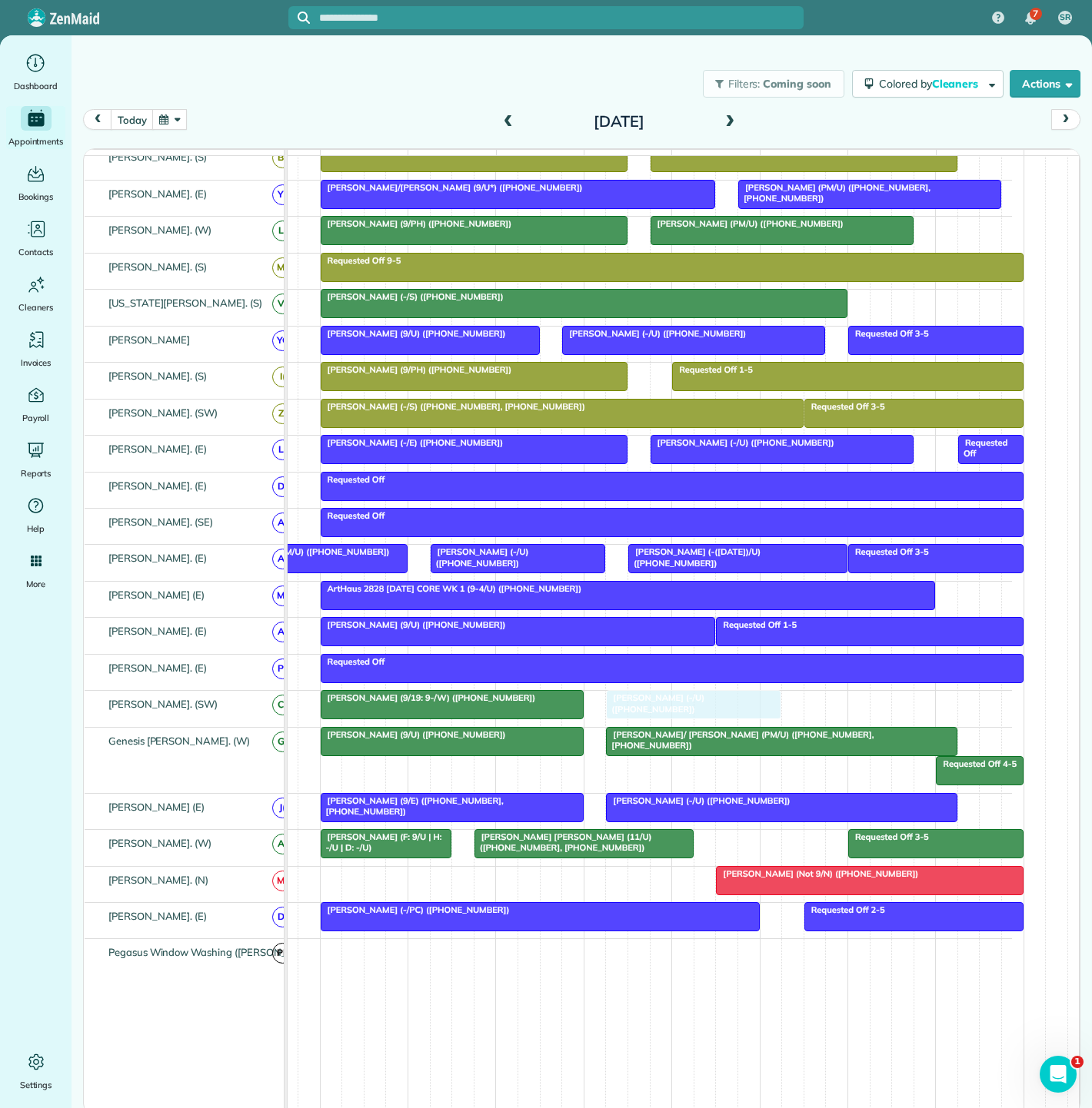
drag, startPoint x: 785, startPoint y: 384, endPoint x: 665, endPoint y: 716, distance: 353.0
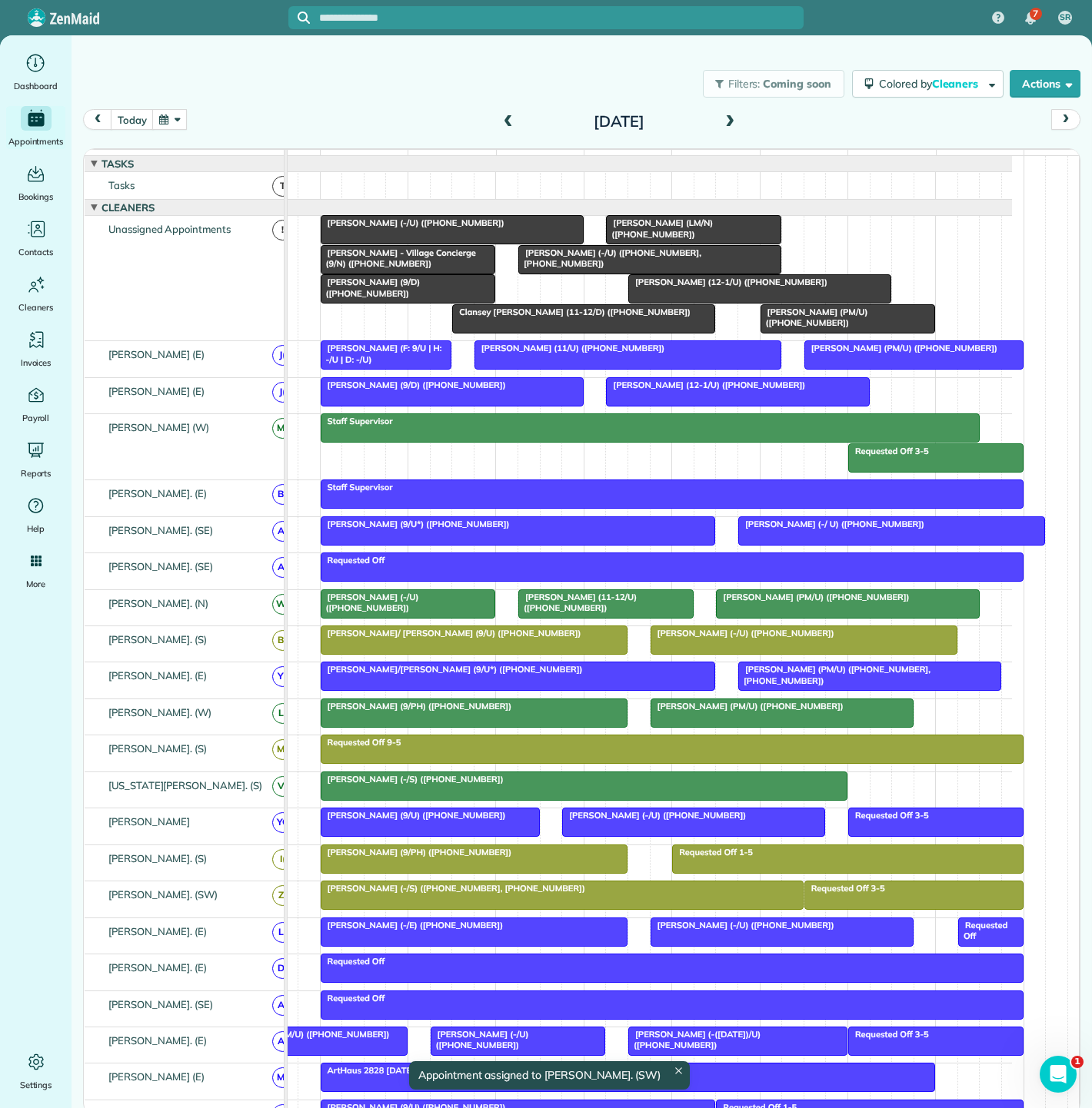
click at [416, 228] on span "[PERSON_NAME] (-/U) ([PHONE_NUMBER])" at bounding box center [413, 222] width 186 height 11
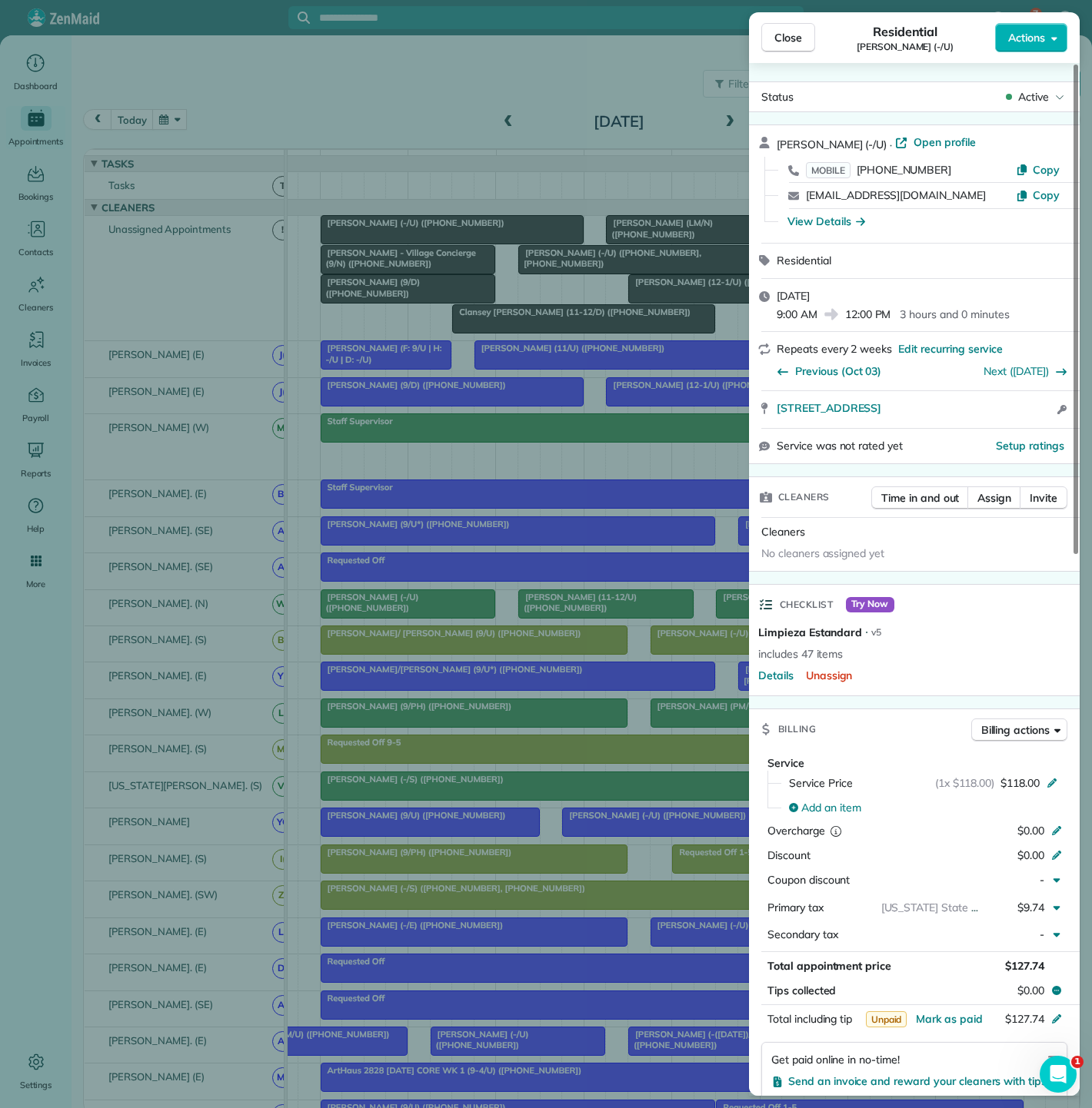
click at [621, 481] on div "Close Residential Dan Bartel (-/U) Actions Status Active Dan Bartel (-/U) · Ope…" at bounding box center [546, 554] width 1092 height 1108
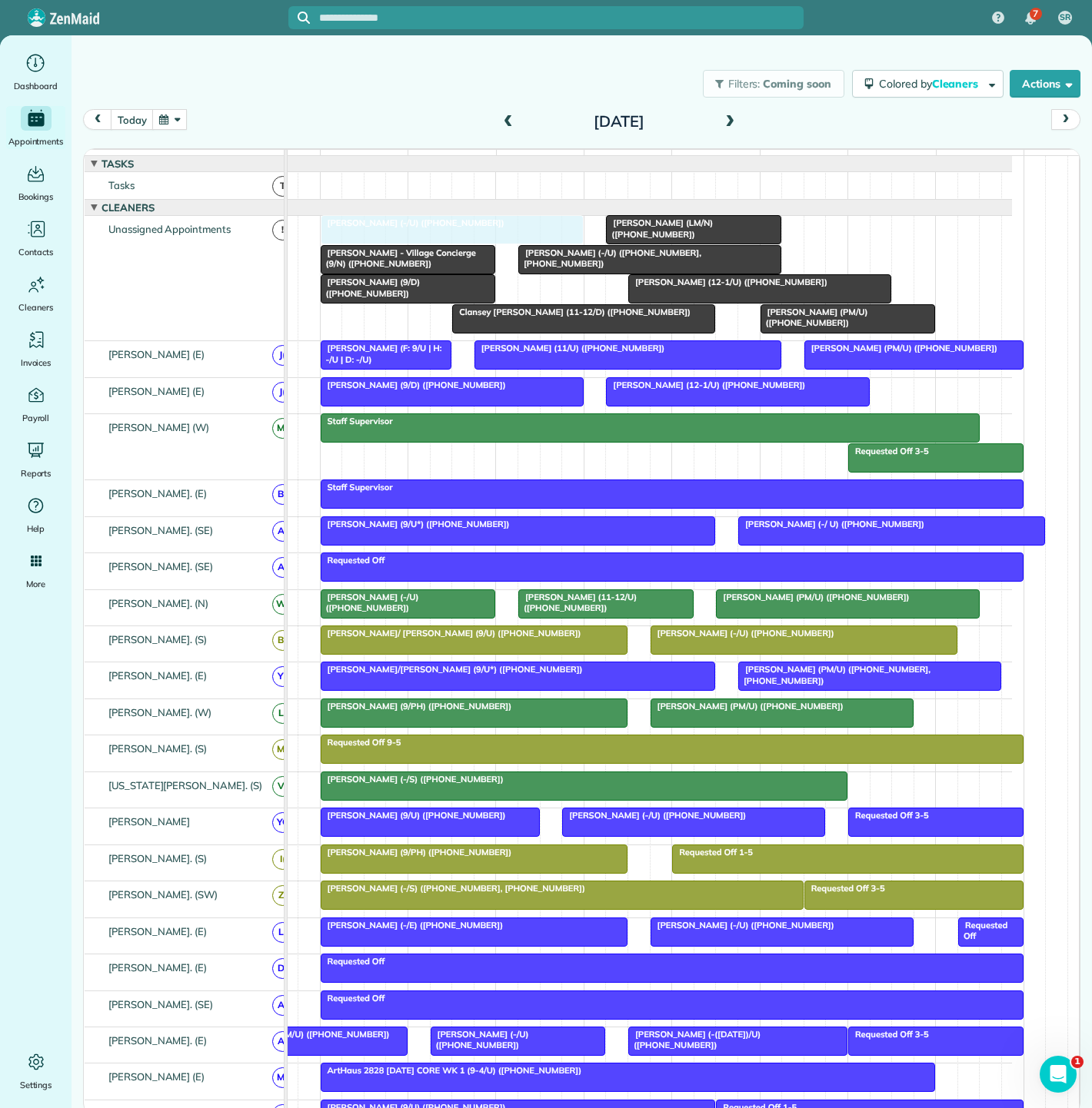
drag, startPoint x: 413, startPoint y: 242, endPoint x: 426, endPoint y: 298, distance: 57.5
click at [232, 298] on div "Luisita Torregrosa (LM/N) (+13476015223) Maddie Moore (9/D) (+12146211248) Dan …" at bounding box center [232, 277] width 0 height 125
click at [626, 256] on div at bounding box center [650, 259] width 261 height 28
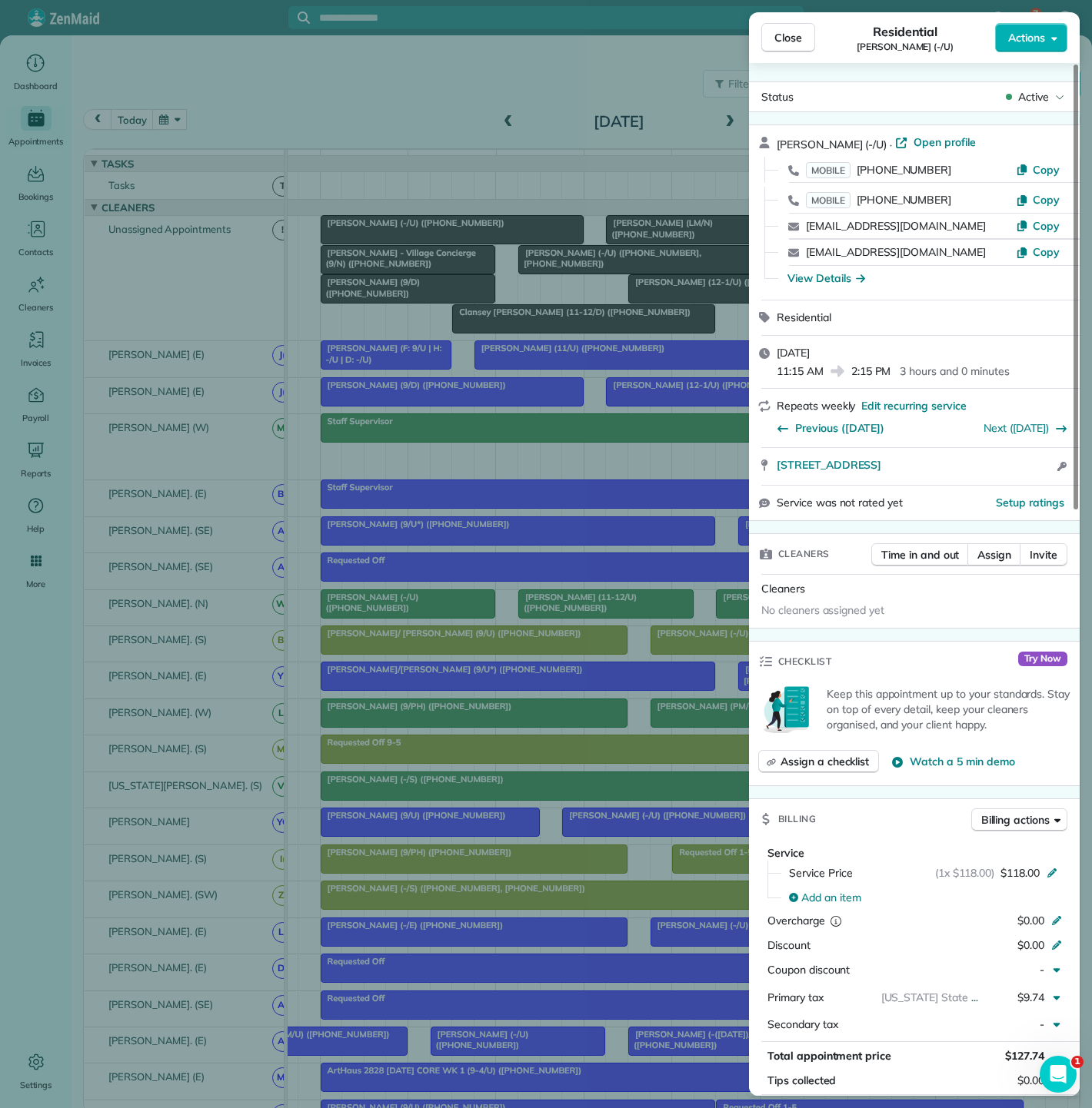
drag, startPoint x: 767, startPoint y: 480, endPoint x: 1021, endPoint y: 480, distance: 254.0
click at [1021, 480] on div "2588 N Houston st APT 2207 Dallas TX 75219 Open access information" at bounding box center [914, 466] width 331 height 37
click at [546, 329] on div "Close Residential Stephen Howard (-/U) Actions Status Active Stephen Howard (-/…" at bounding box center [546, 554] width 1092 height 1108
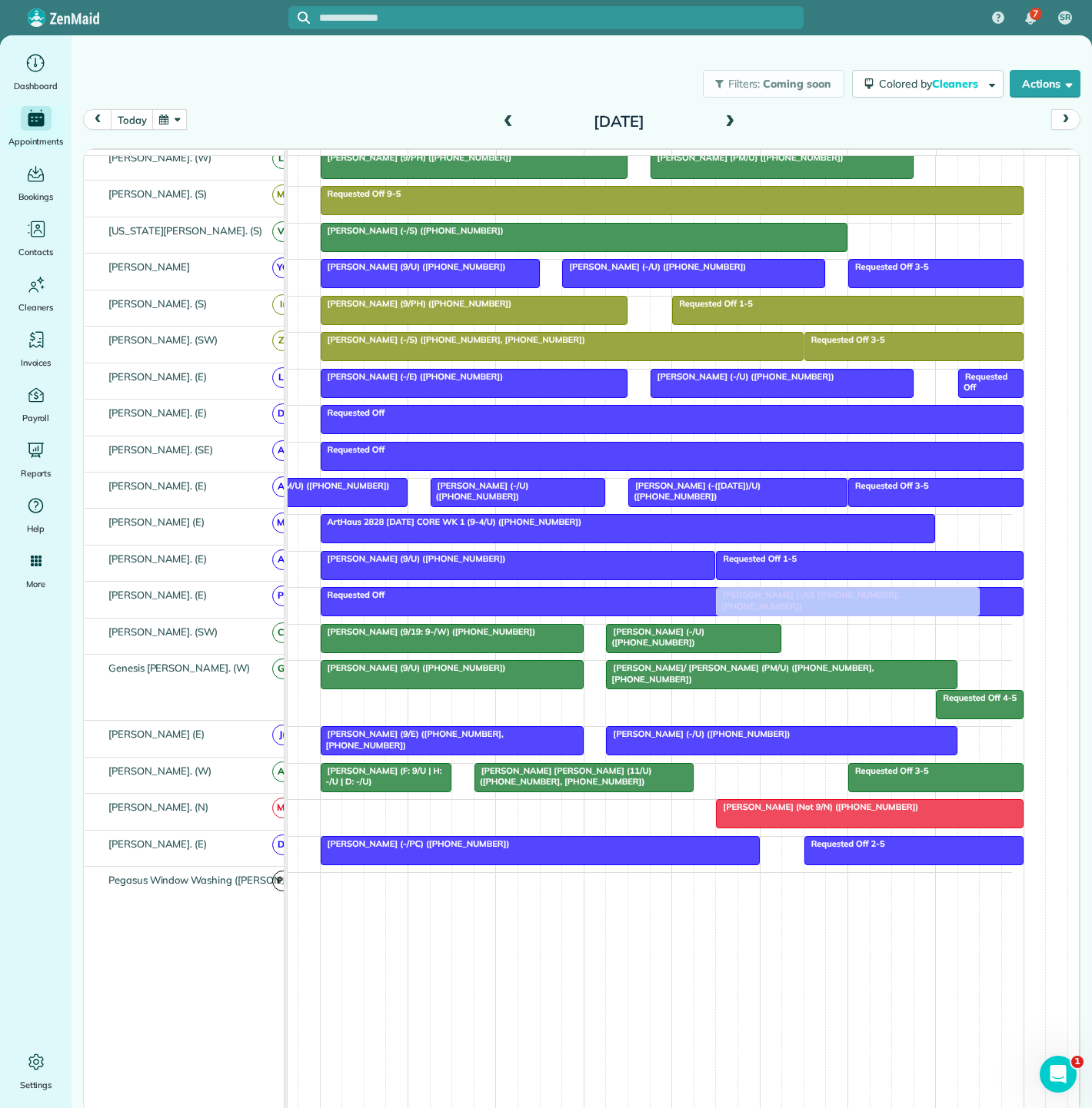
scroll to position [223, 55]
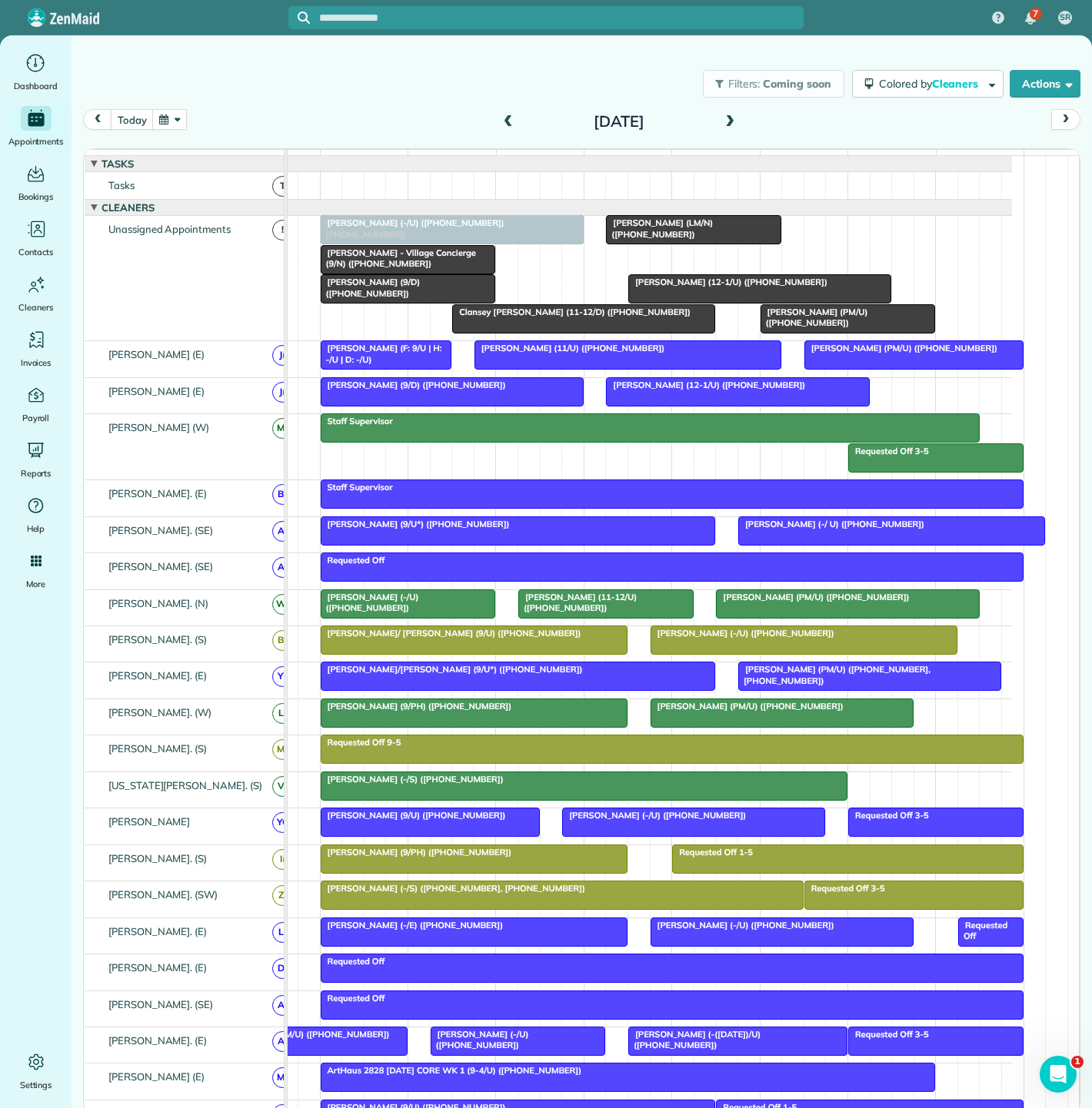
drag, startPoint x: 631, startPoint y: 268, endPoint x: 443, endPoint y: 306, distance: 191.8
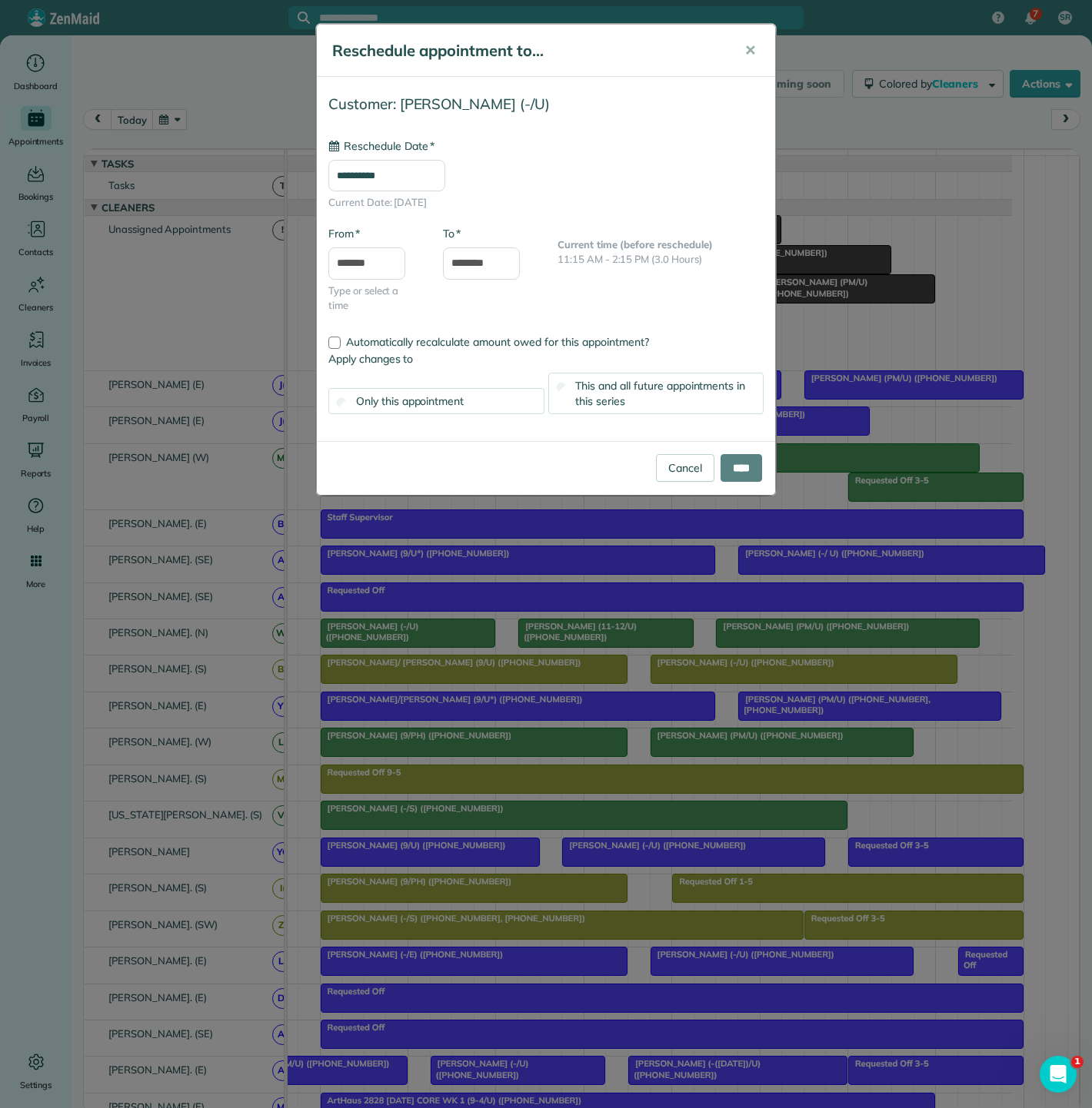
type input "**********"
click at [747, 481] on div "Cancel ****" at bounding box center [546, 468] width 458 height 54
click at [744, 470] on input "****" at bounding box center [741, 468] width 42 height 28
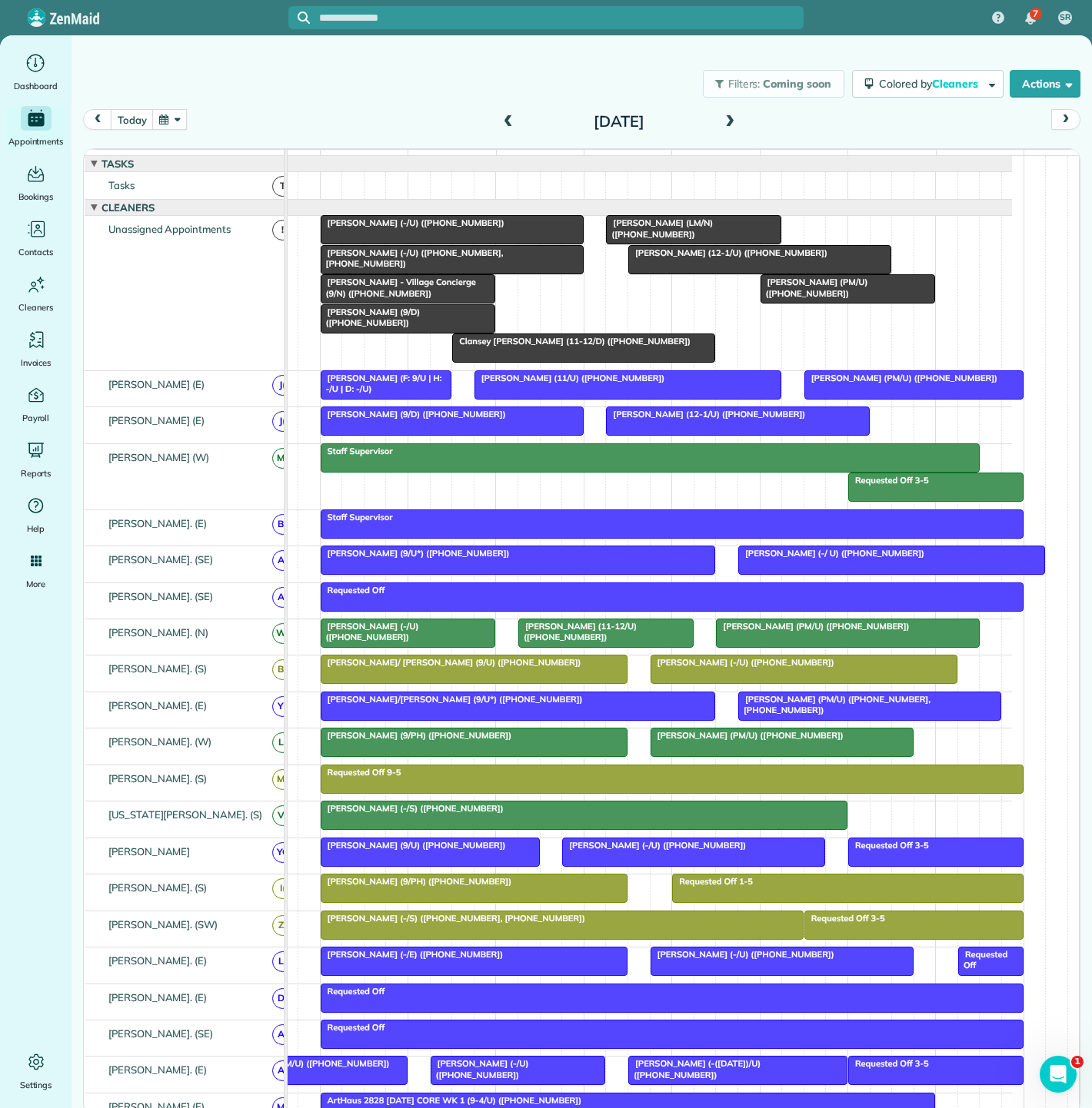
click at [847, 295] on span "[PERSON_NAME] (PM/U) ([PHONE_NUMBER])" at bounding box center [813, 287] width 108 height 21
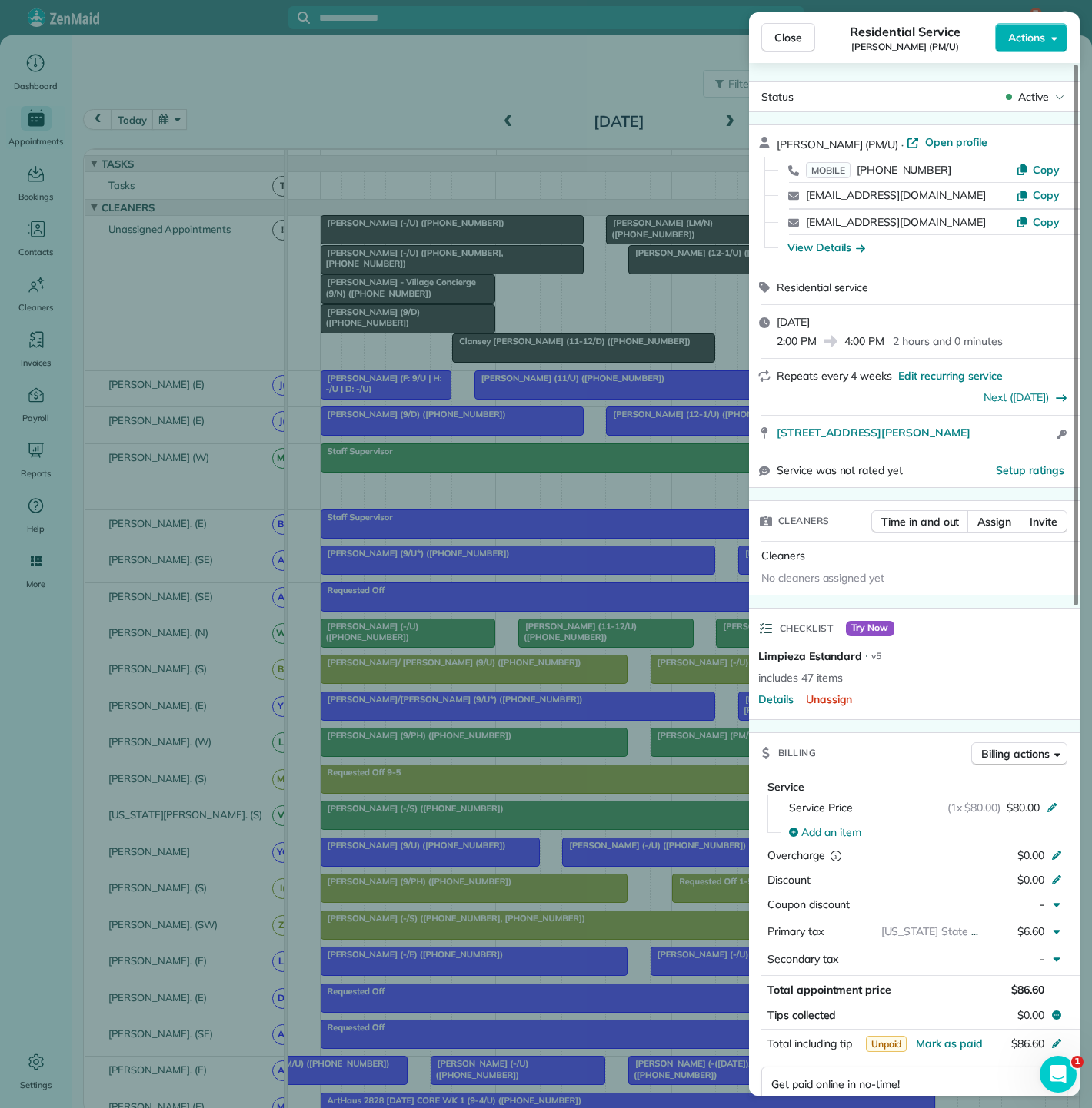
drag, startPoint x: 768, startPoint y: 437, endPoint x: 1044, endPoint y: 437, distance: 276.0
click at [1044, 437] on div "2820 McKinnon St, Apt 4021 Dallas TX 75201 Open access information" at bounding box center [914, 434] width 331 height 37
drag, startPoint x: 309, startPoint y: 354, endPoint x: 659, endPoint y: 298, distance: 354.5
click at [309, 354] on div "Close Residential Service Nick Macias (PM/U) Actions Status Active Nick Macias …" at bounding box center [546, 554] width 1092 height 1108
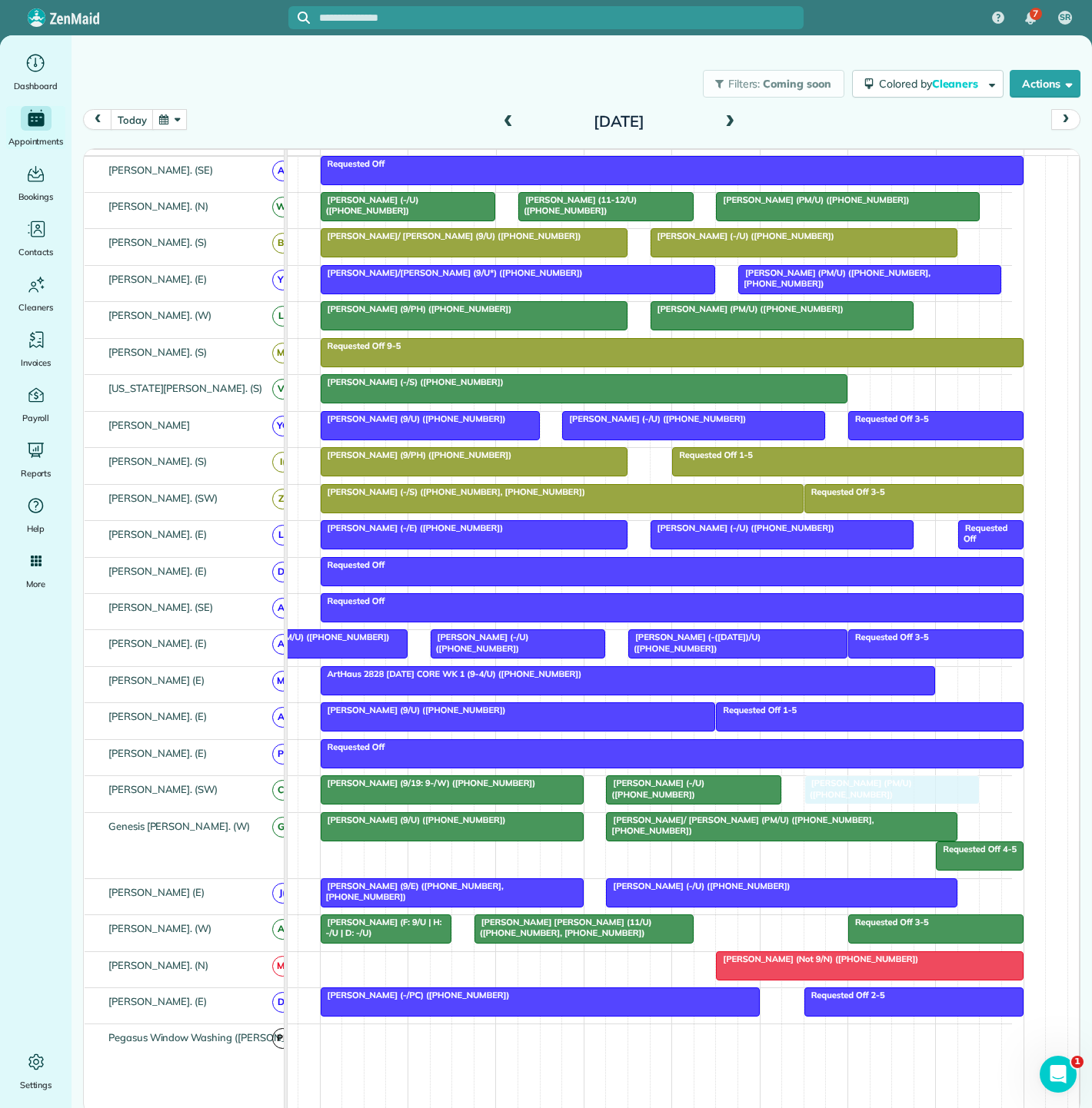
drag, startPoint x: 797, startPoint y: 303, endPoint x: 845, endPoint y: 796, distance: 495.3
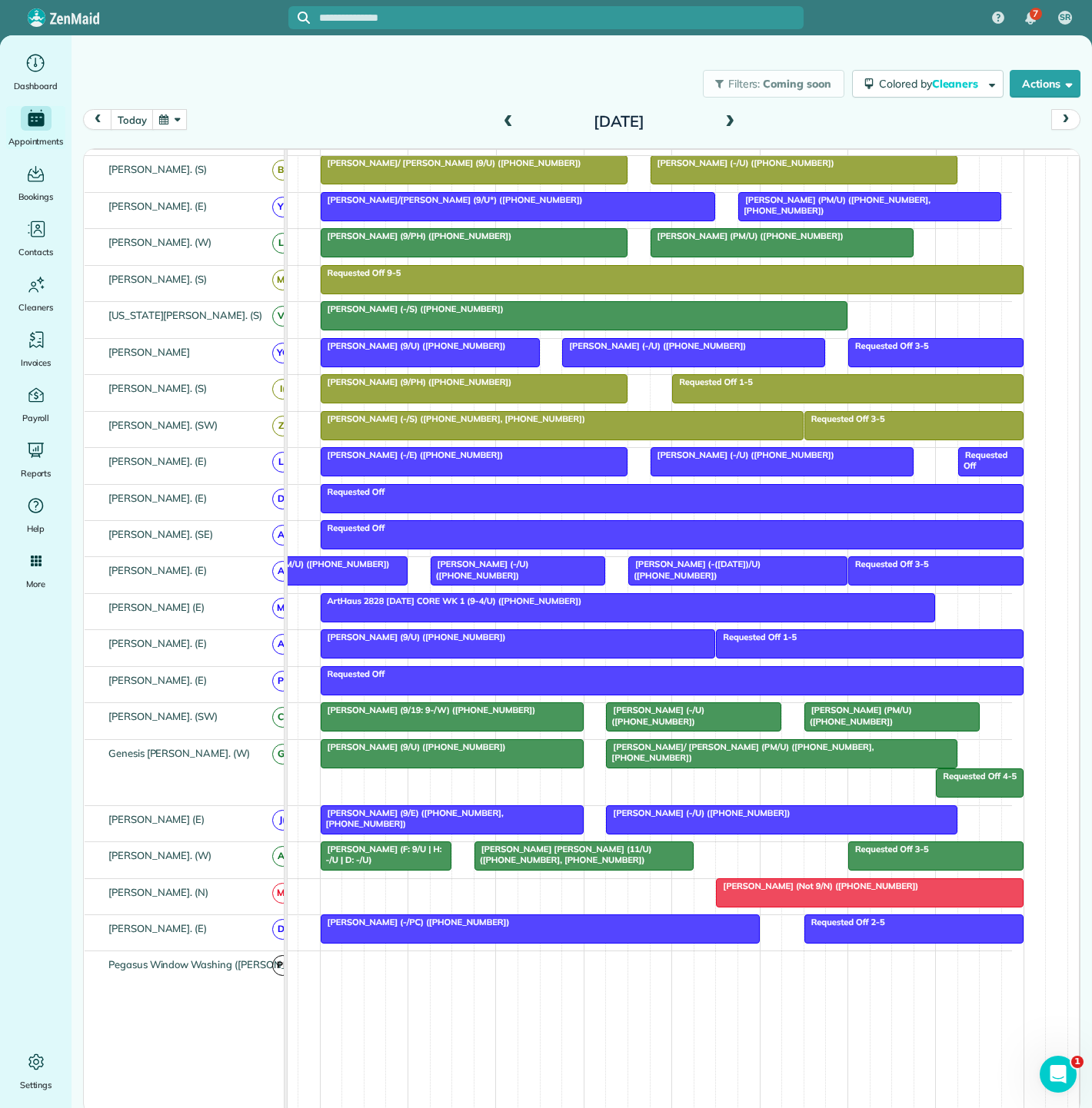
click at [759, 901] on div at bounding box center [870, 892] width 306 height 28
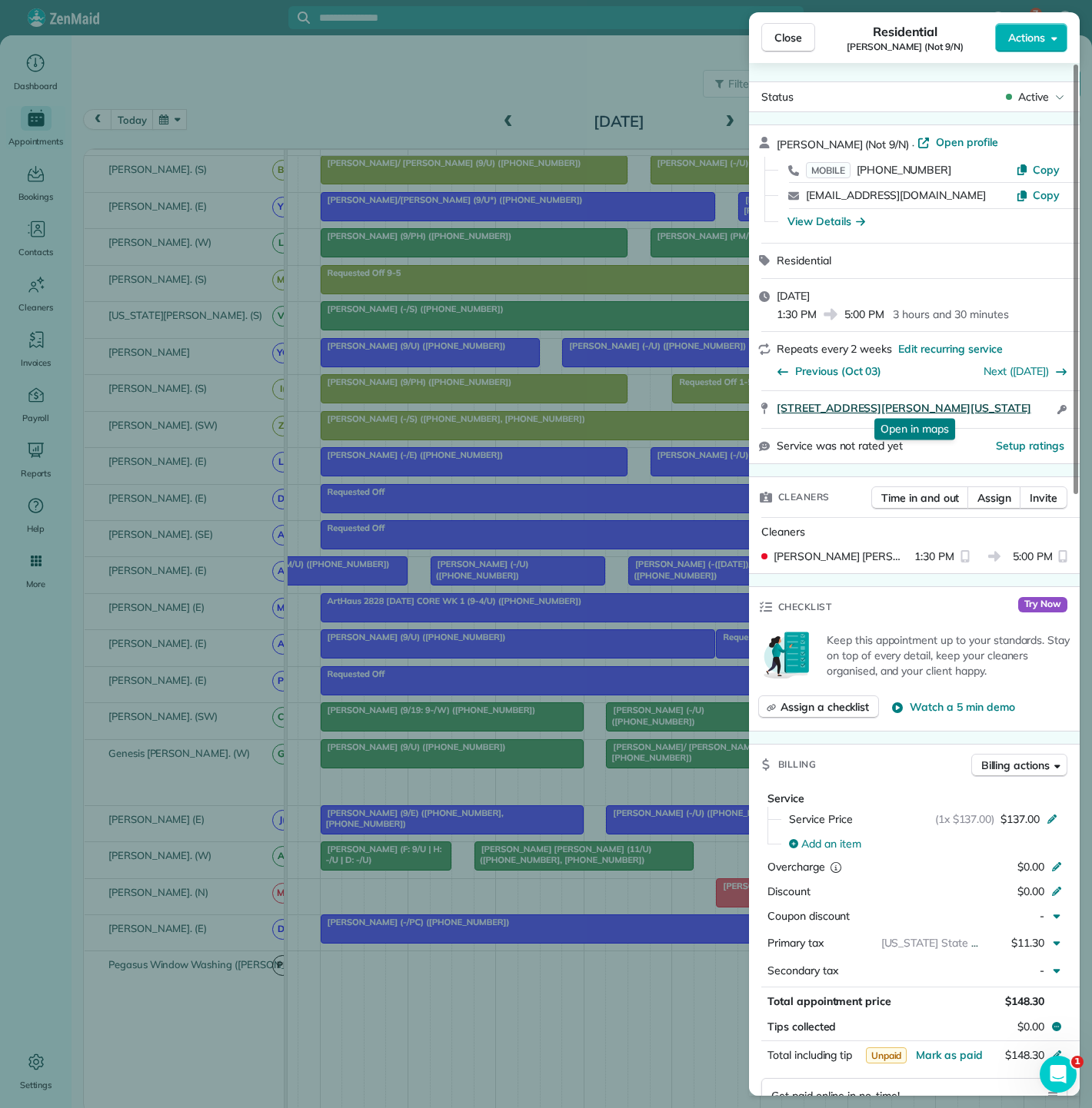
drag, startPoint x: 770, startPoint y: 413, endPoint x: 1022, endPoint y: 410, distance: 252.0
click at [1022, 410] on div "8600 Preston Rd Apt. 111 Dallas Texas 75225 Open in maps Open in maps Open acce…" at bounding box center [914, 410] width 331 height 37
click at [416, 539] on div "Close Residential [PERSON_NAME] (Not 9/N) Actions Status Active [PERSON_NAME] (…" at bounding box center [546, 554] width 1092 height 1108
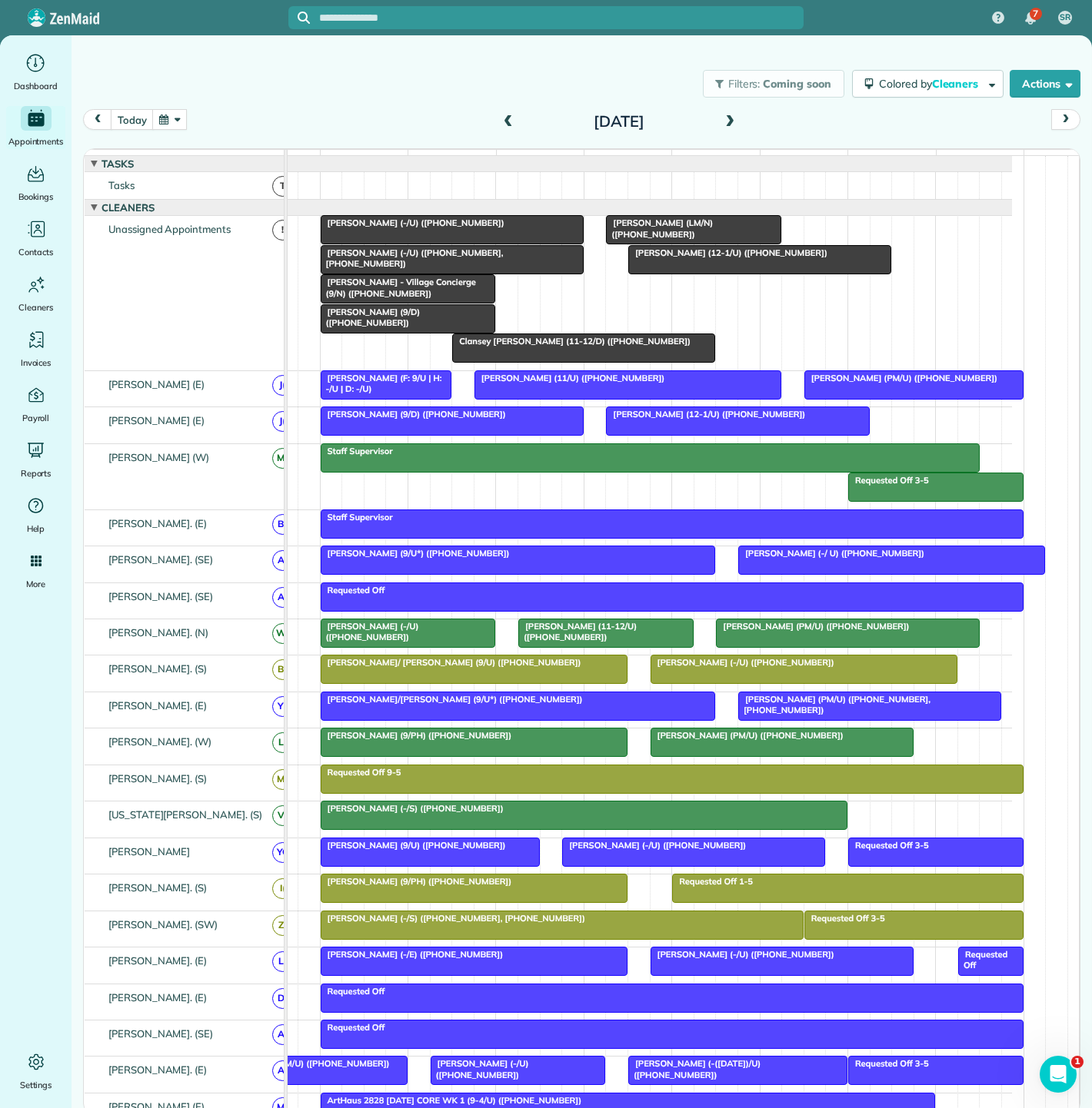
click at [362, 330] on div at bounding box center [408, 319] width 174 height 28
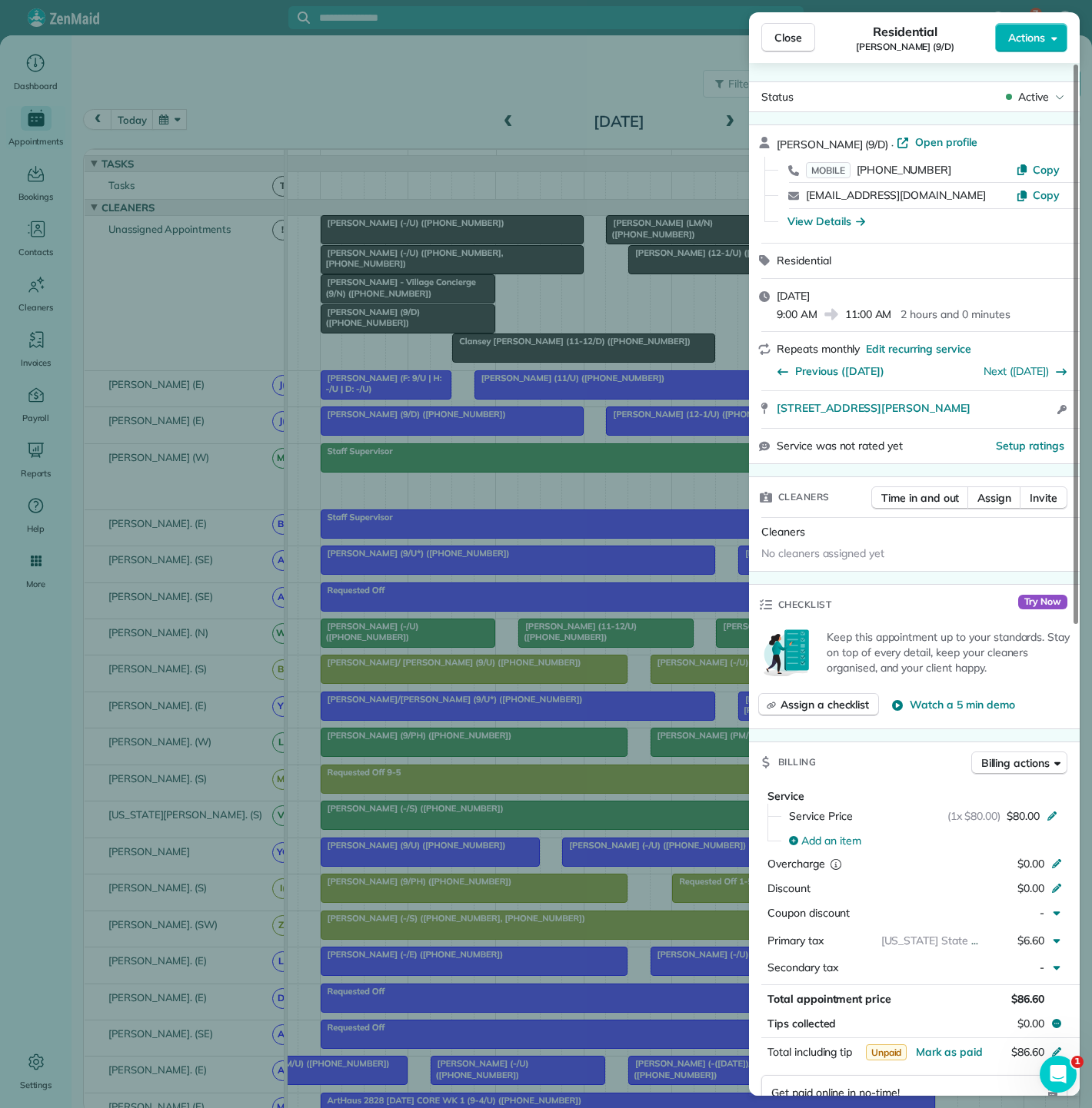
click at [362, 330] on div "Close Residential [PERSON_NAME] (9/D) Actions Status Active [PERSON_NAME] (9/D)…" at bounding box center [546, 554] width 1092 height 1108
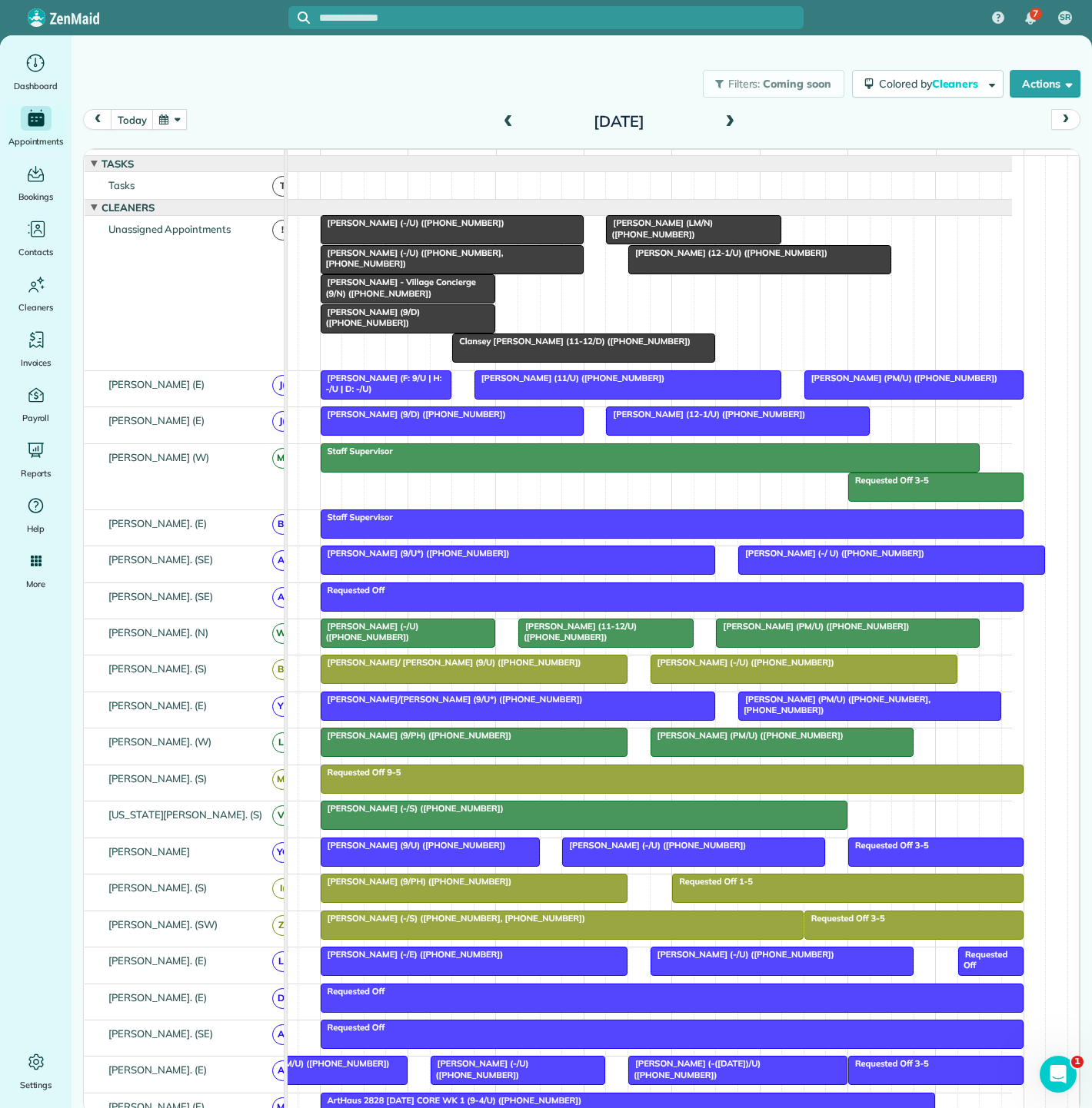
click at [400, 240] on div at bounding box center [452, 229] width 261 height 28
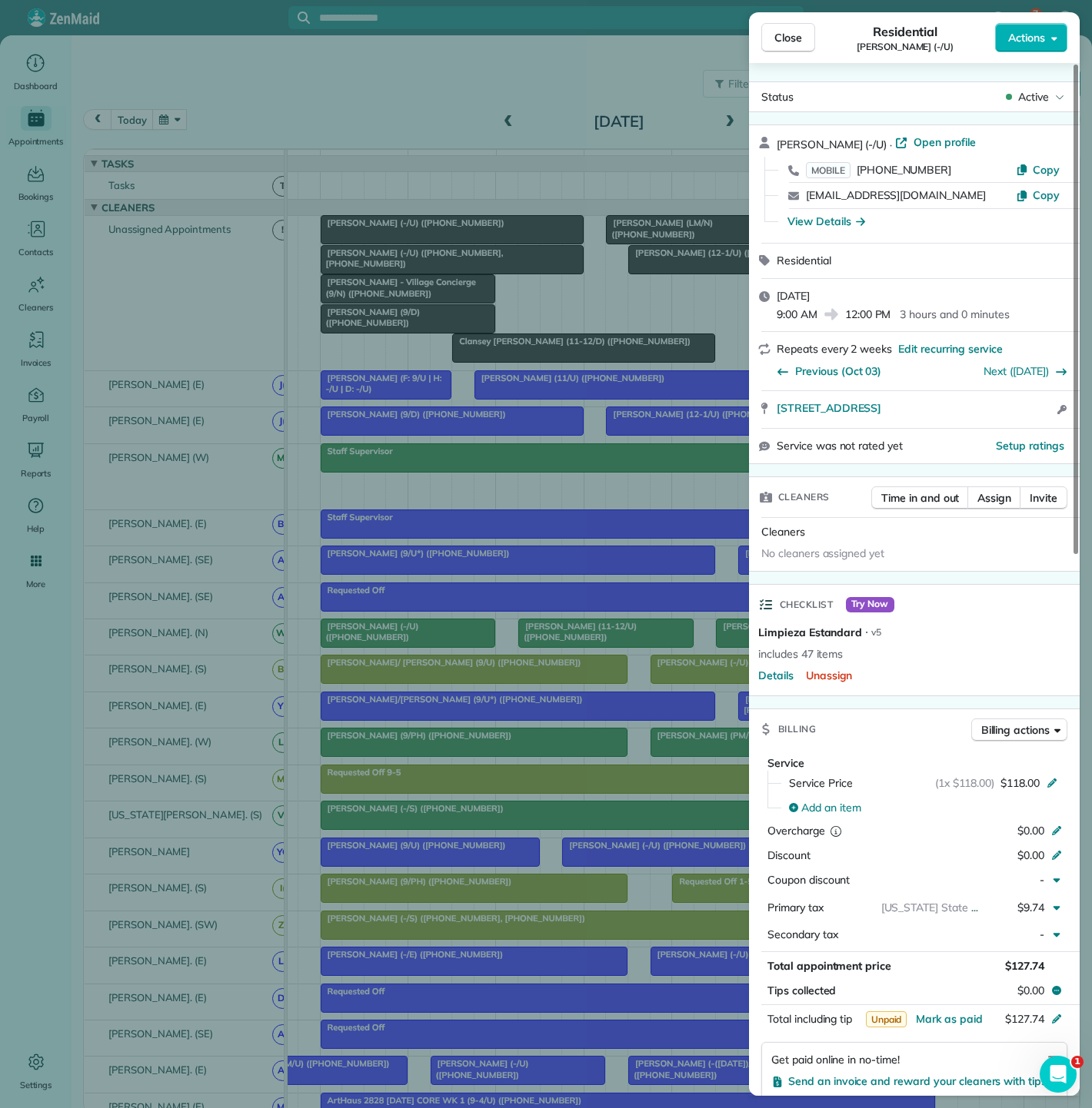
click at [470, 294] on div "Close Residential Dan Bartel (-/U) Actions Status Active Dan Bartel (-/U) · Ope…" at bounding box center [546, 554] width 1092 height 1108
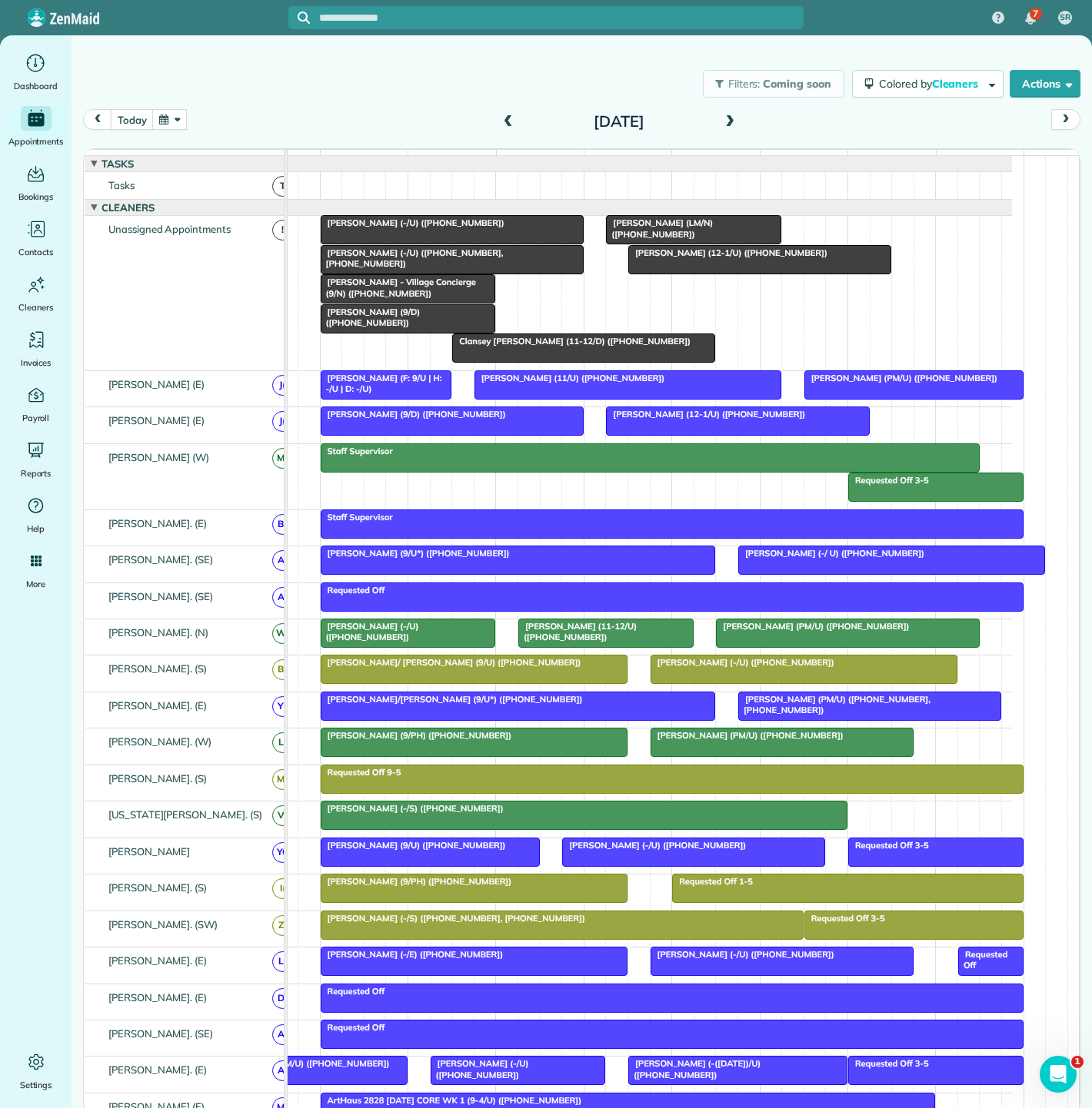
click at [439, 270] on div at bounding box center [452, 259] width 261 height 28
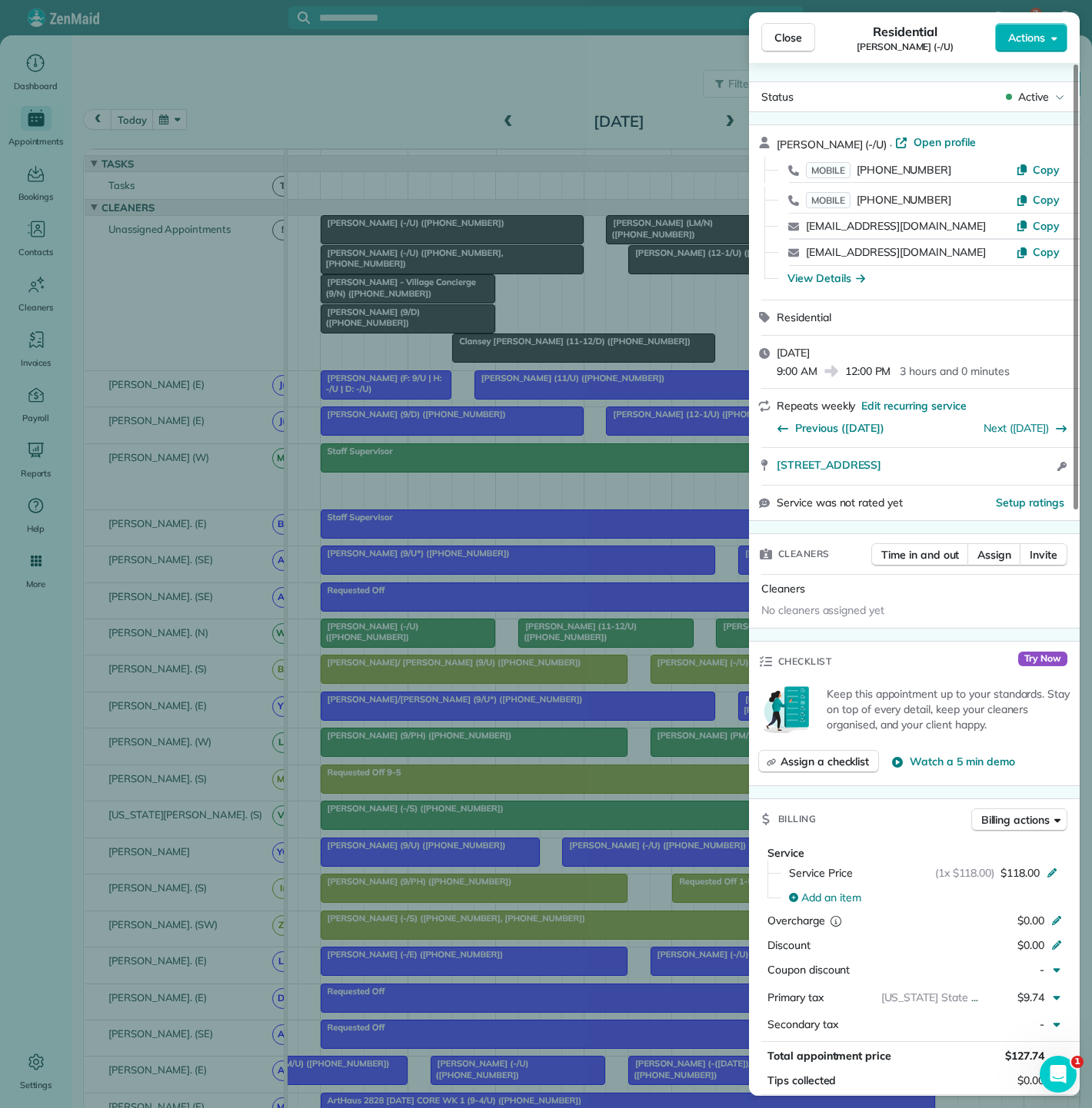
click at [439, 270] on div "Close Residential [PERSON_NAME] (-/U) Actions Status Active [PERSON_NAME] (-/U)…" at bounding box center [546, 554] width 1092 height 1108
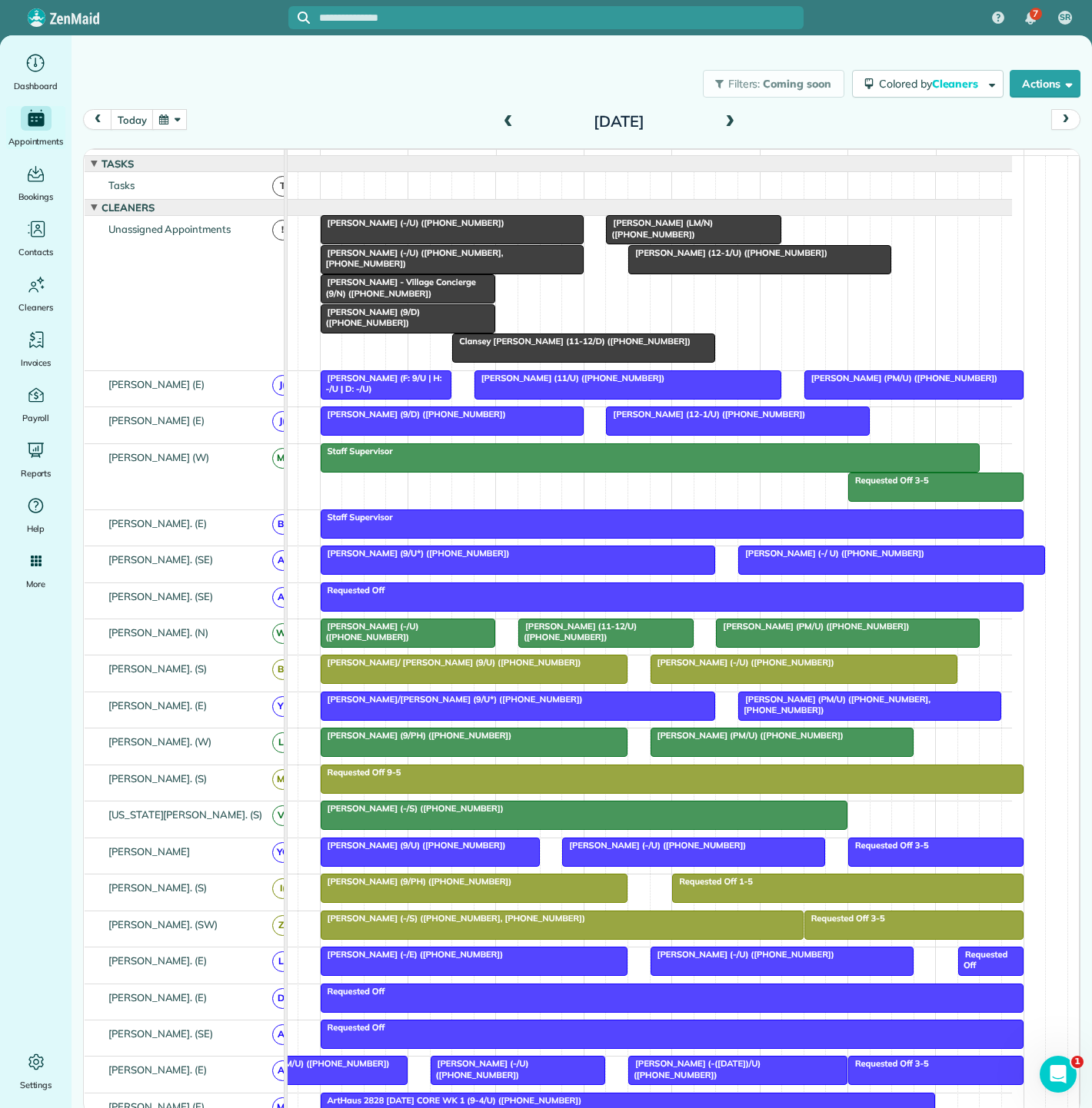
click at [731, 271] on div at bounding box center [759, 259] width 261 height 28
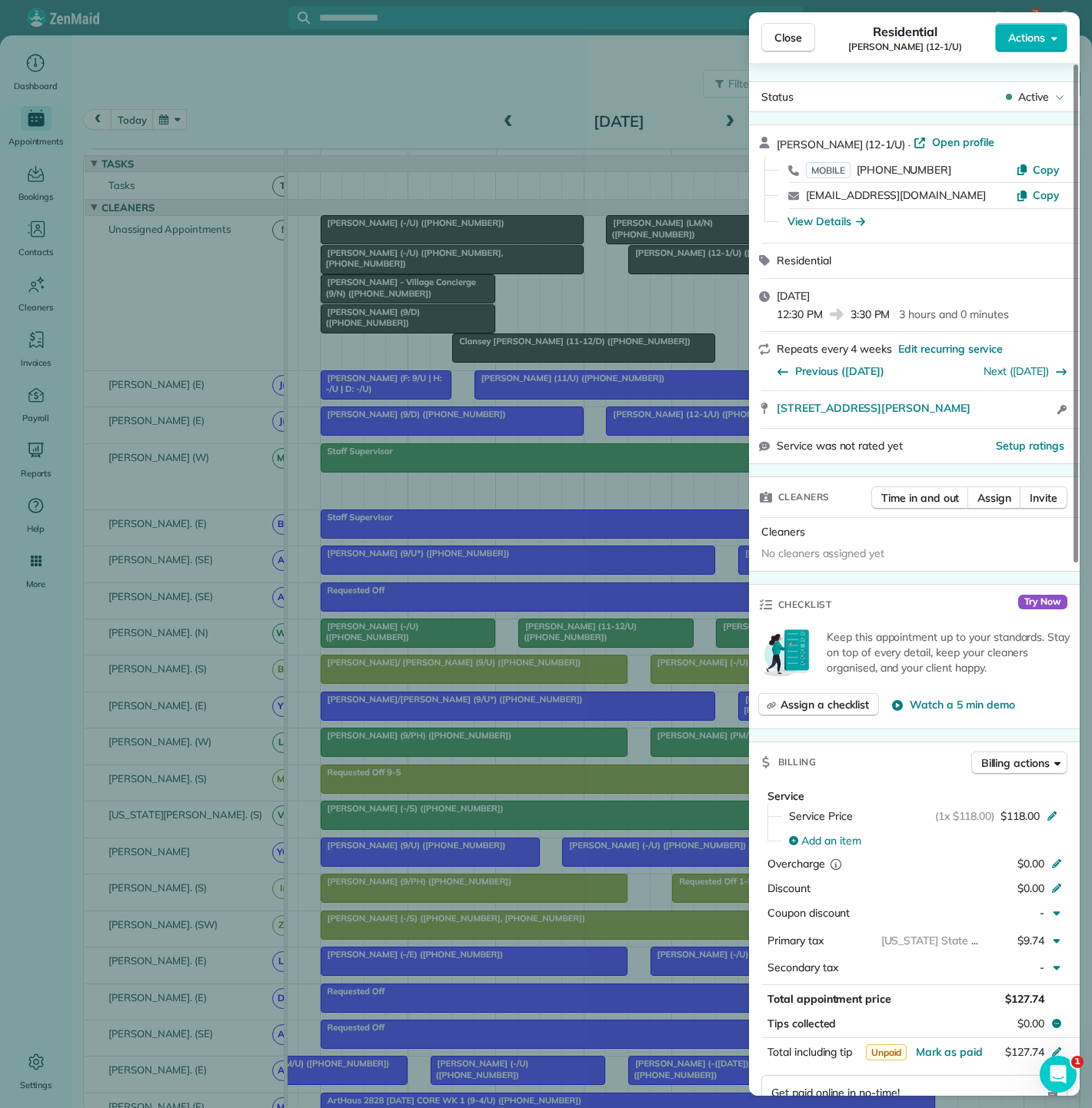
click at [659, 277] on div "Close Residential [PERSON_NAME] (12-1/U) Actions Status Active [PERSON_NAME] (1…" at bounding box center [546, 554] width 1092 height 1108
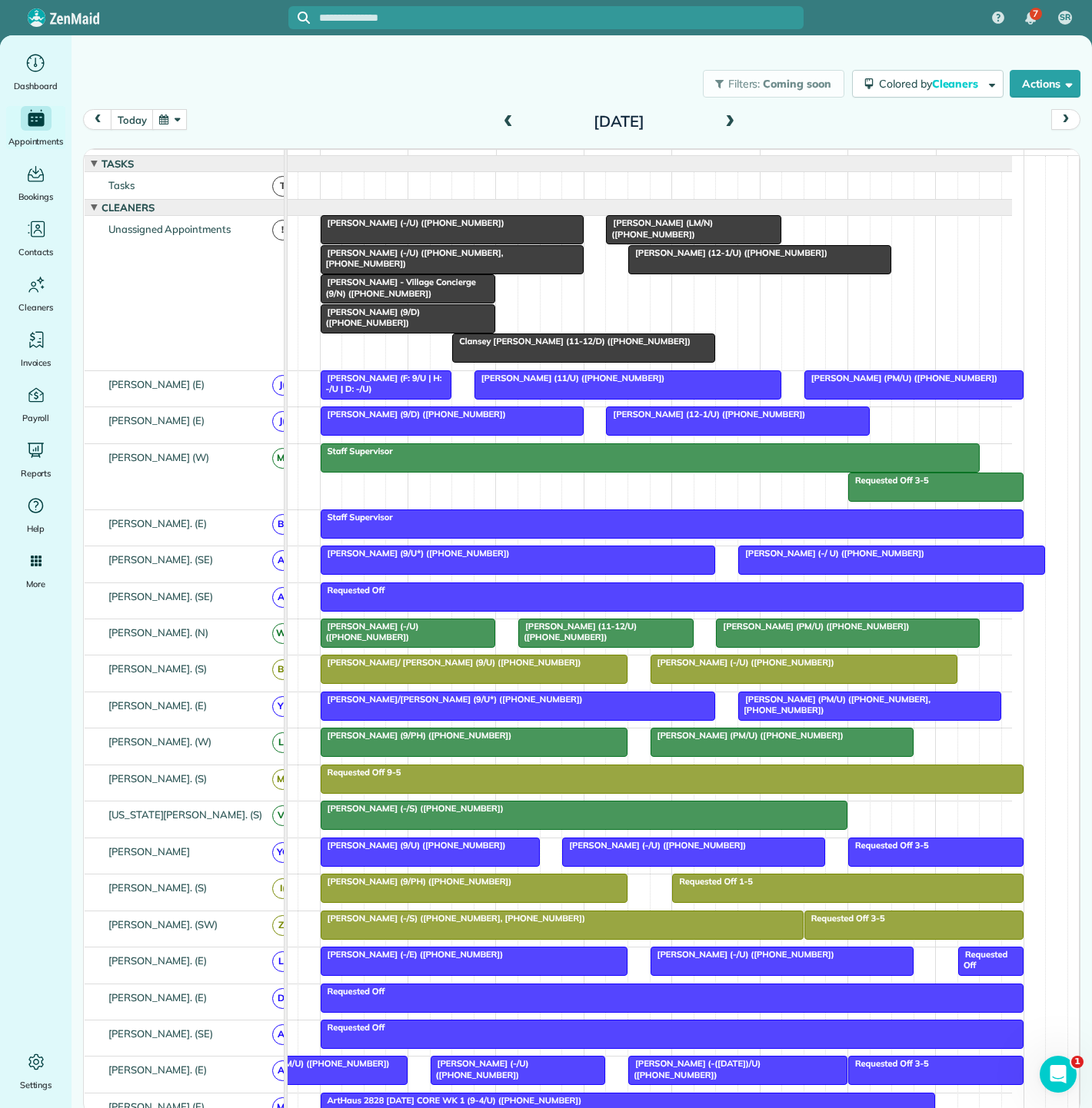
click at [428, 420] on span "[PERSON_NAME] (9/D) ([PHONE_NUMBER])" at bounding box center [413, 414] width 187 height 11
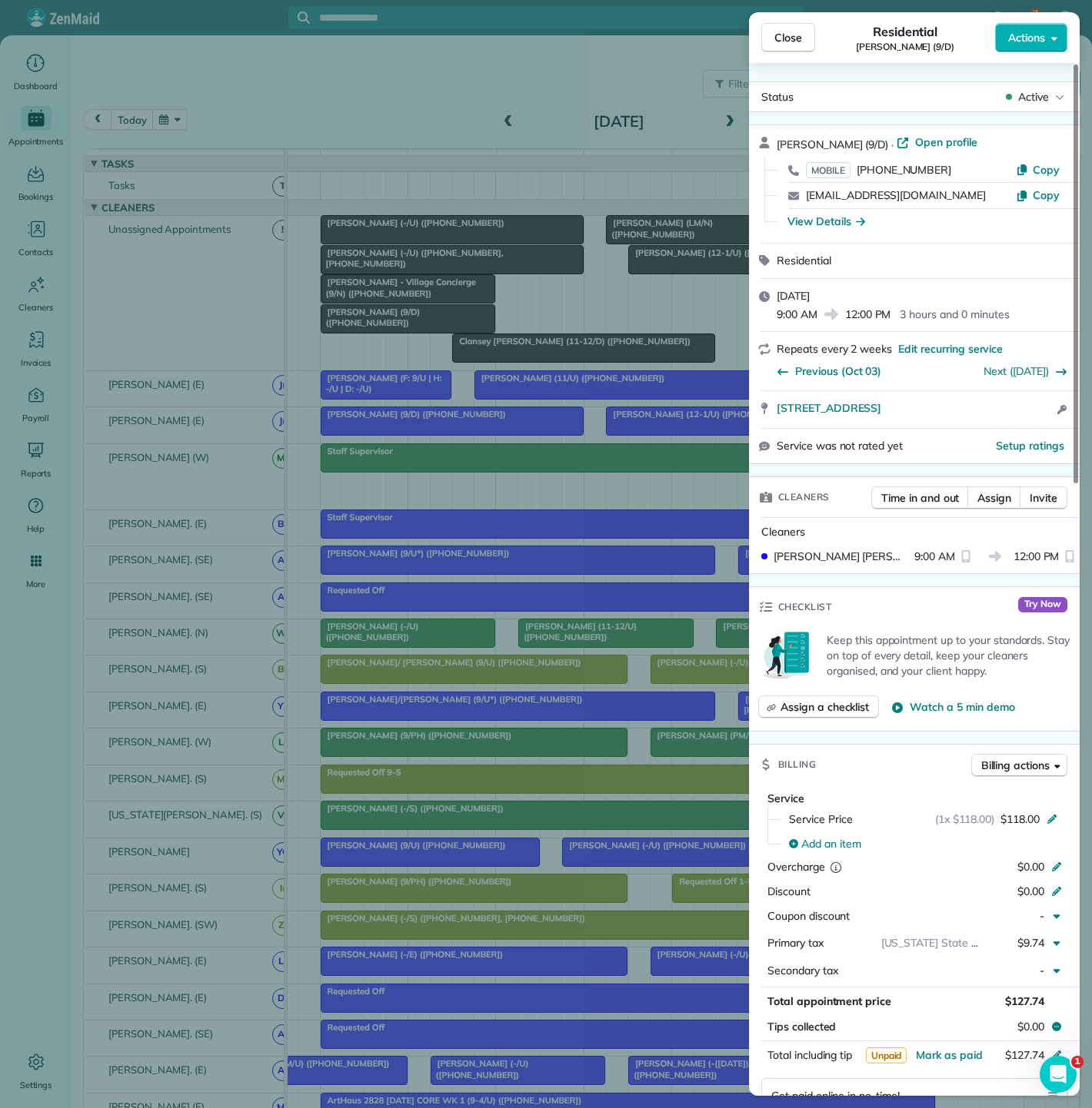
click at [428, 426] on div "Close Residential Jasmyn Fall (9/D) Actions Status Active Jasmyn Fall (9/D) · O…" at bounding box center [546, 554] width 1092 height 1108
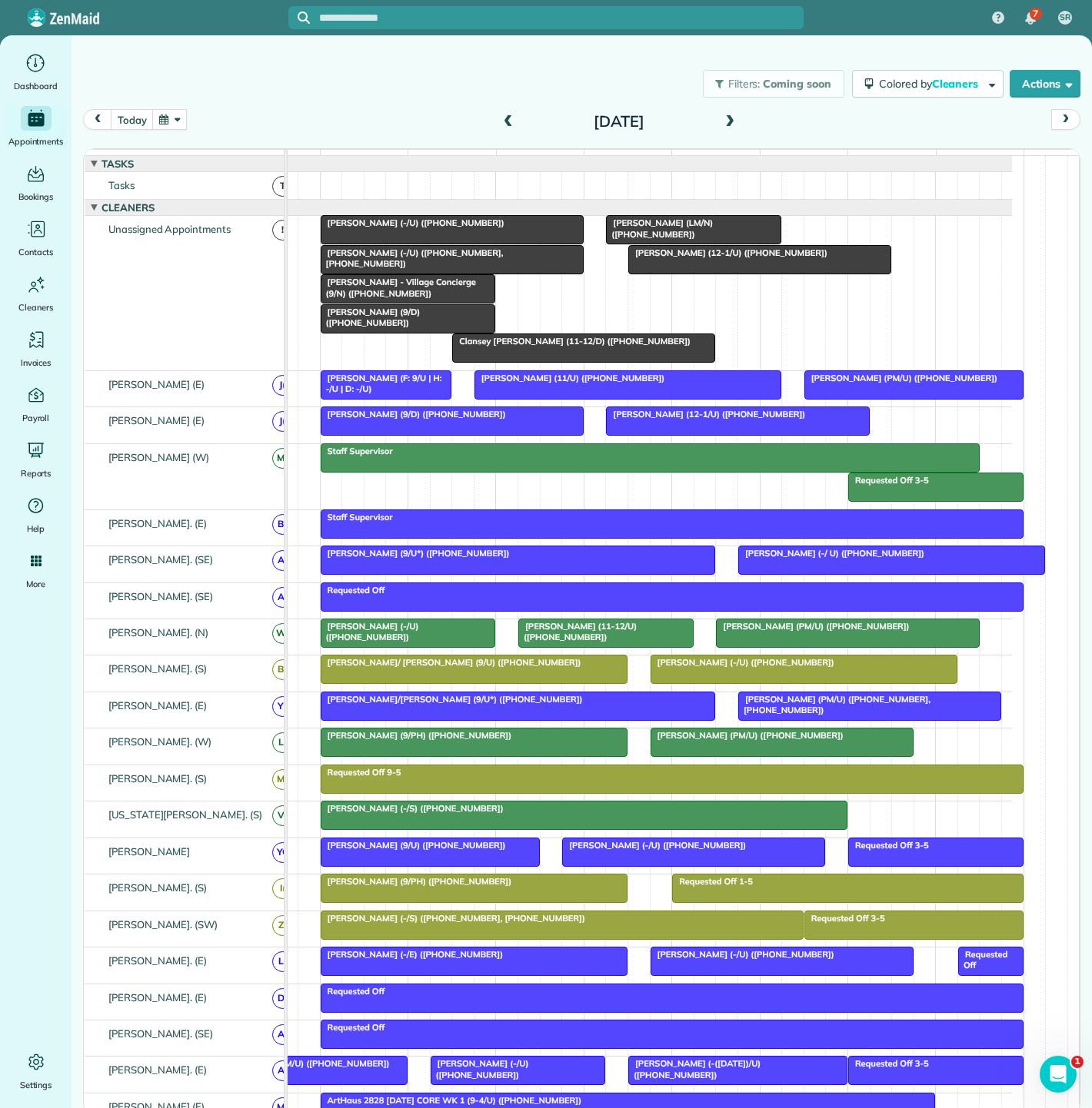
click at [531, 420] on div "[PERSON_NAME] (9/D) ([PHONE_NUMBER])" at bounding box center [452, 414] width 253 height 11
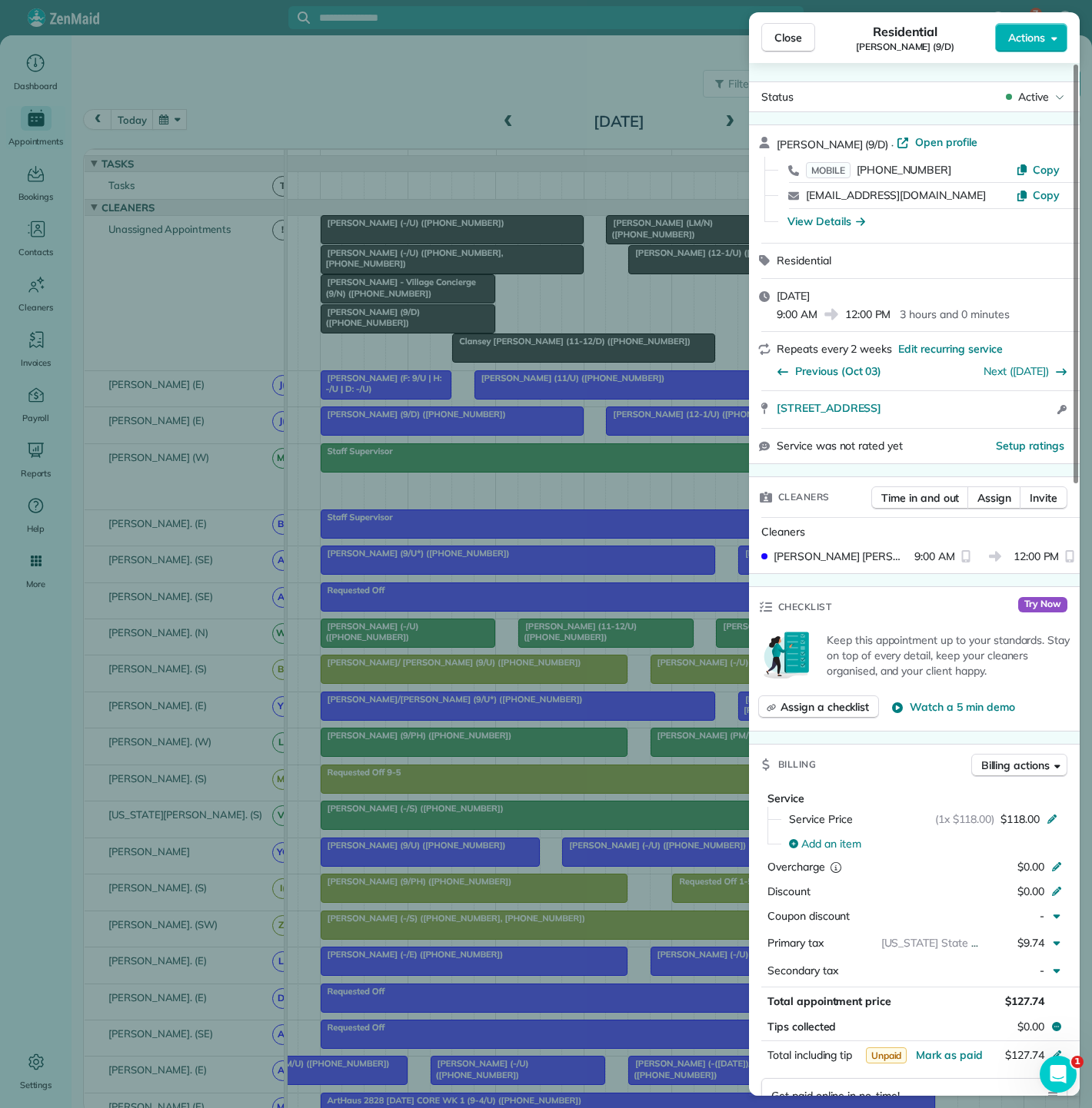
click at [531, 430] on div "Close Residential Jasmyn Fall (9/D) Actions Status Active Jasmyn Fall (9/D) · O…" at bounding box center [546, 554] width 1092 height 1108
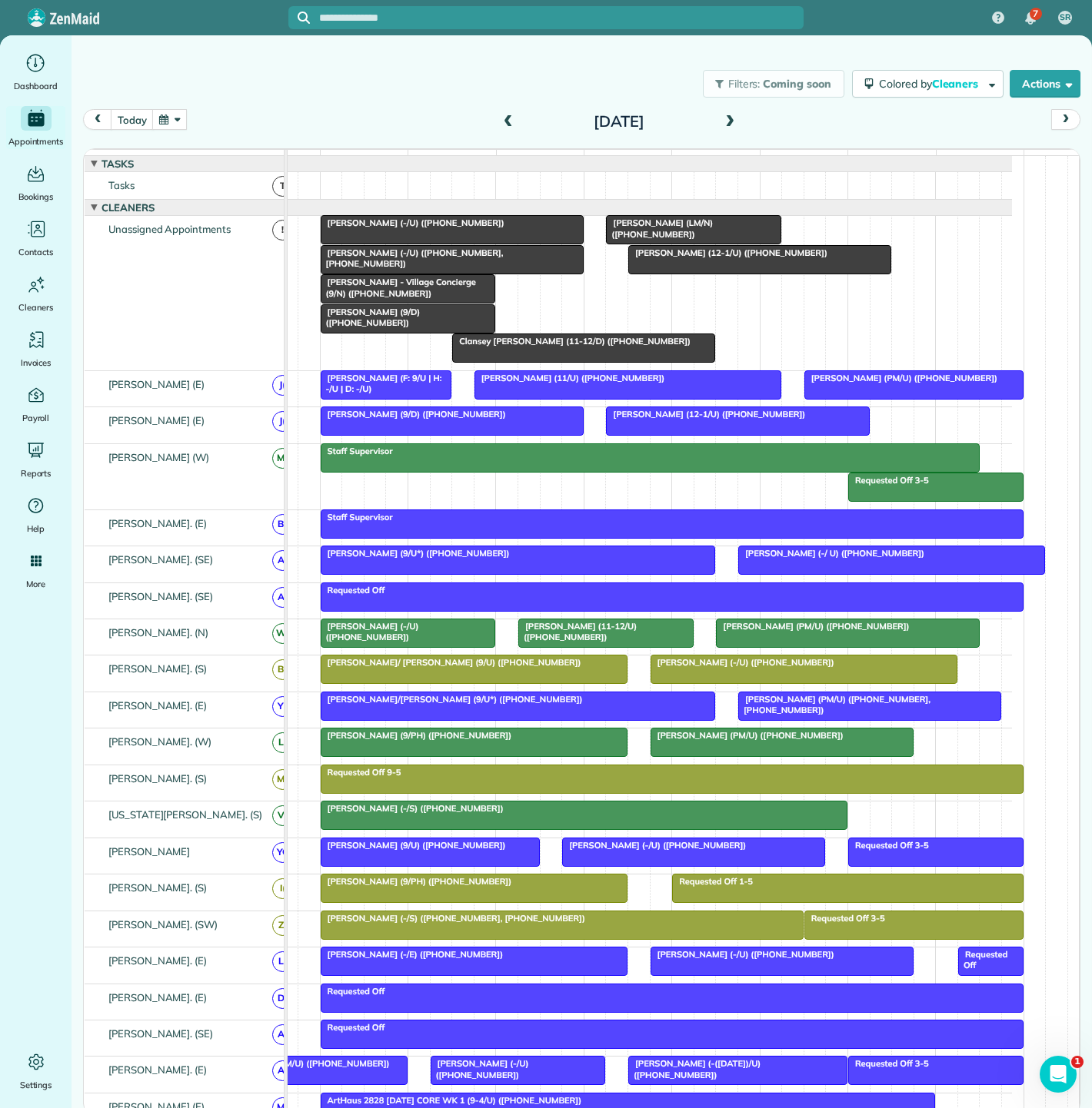
click at [664, 420] on span "[PERSON_NAME] (12-1/U) ([PHONE_NUMBER])" at bounding box center [705, 414] width 200 height 11
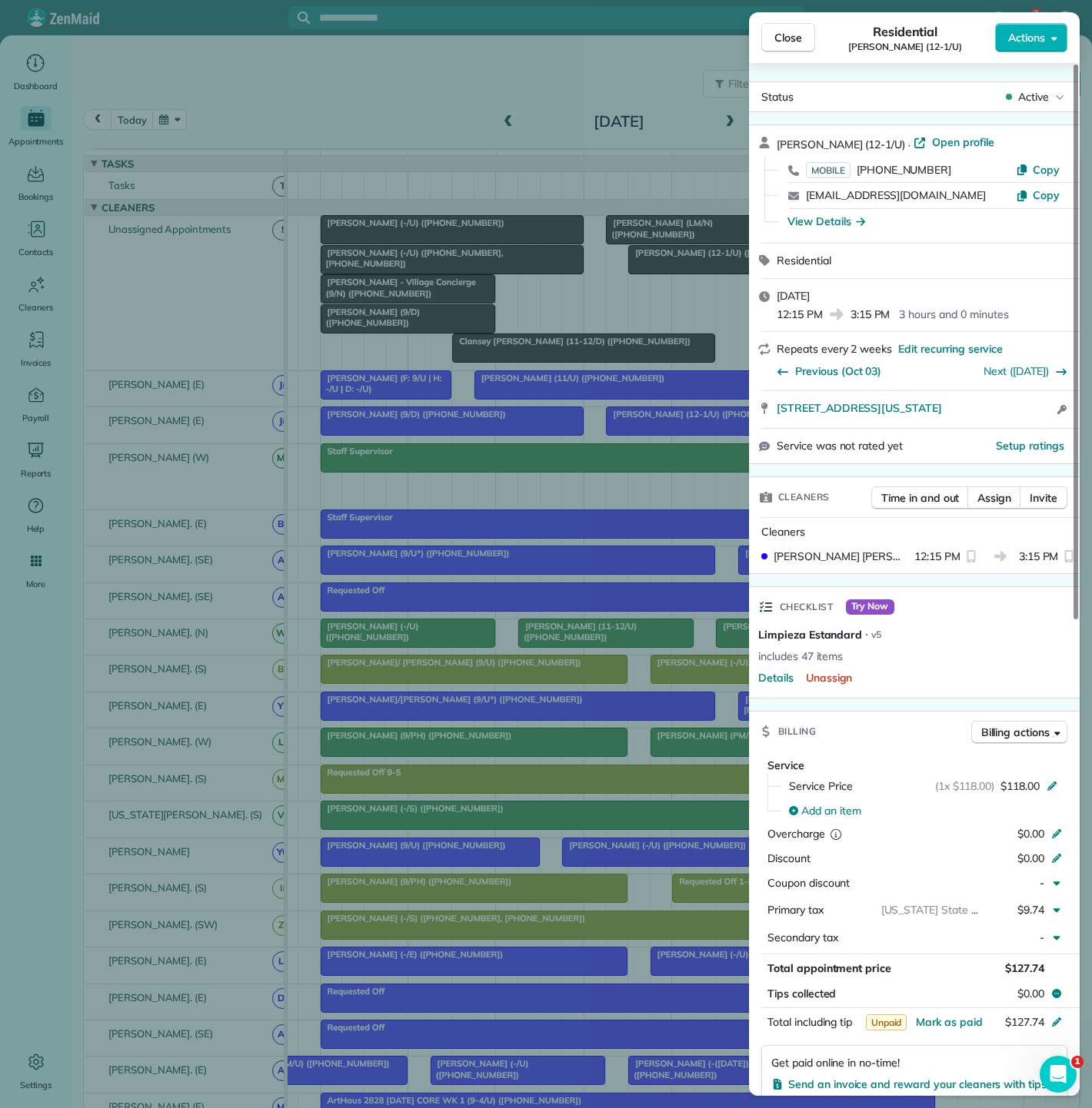
click at [664, 429] on div "Close Residential Vivien Yang (12-1/U) Actions Status Active Vivien Yang (12-1/…" at bounding box center [546, 554] width 1092 height 1108
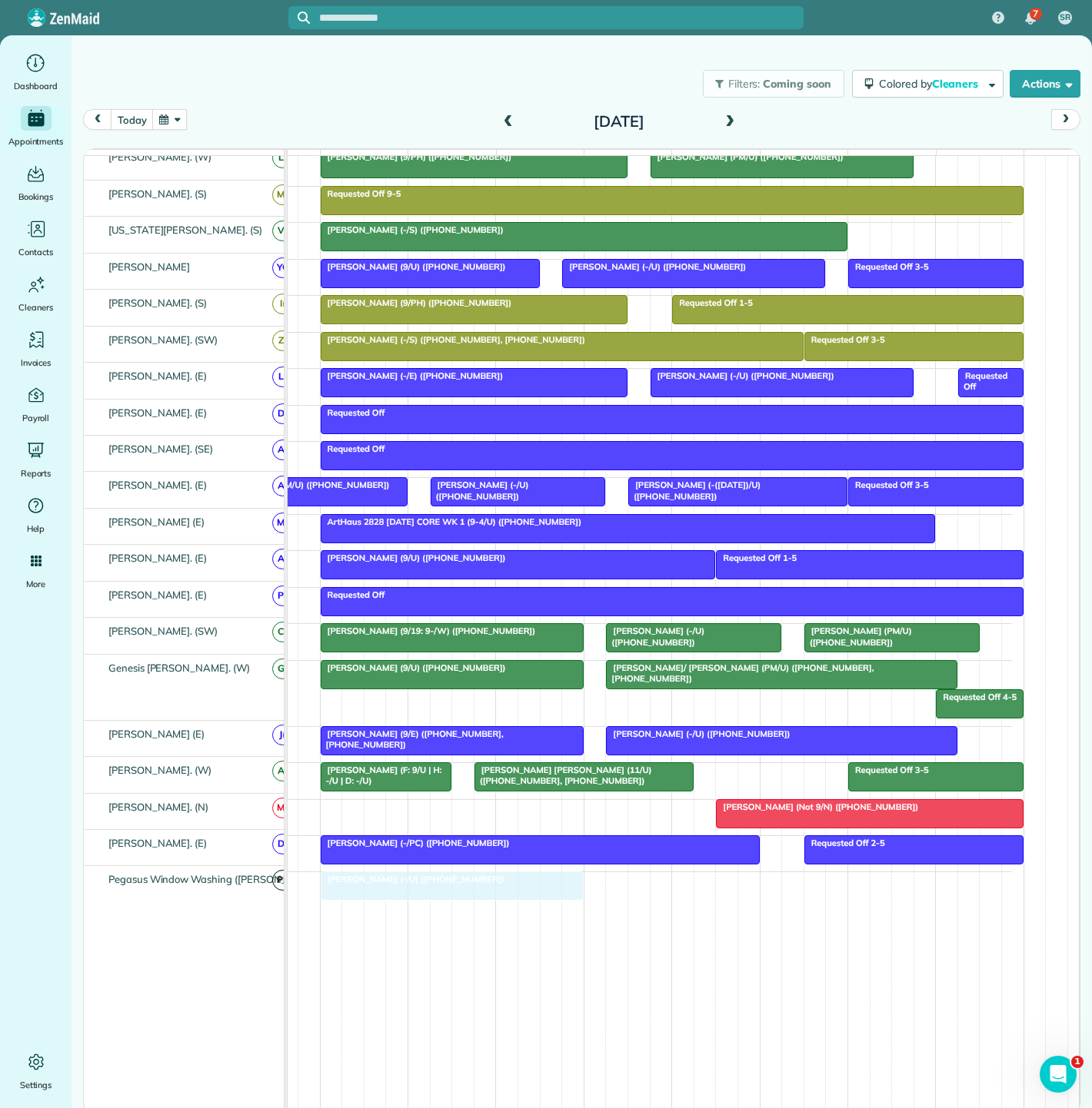
drag, startPoint x: 448, startPoint y: 240, endPoint x: 446, endPoint y: 913, distance: 673.0
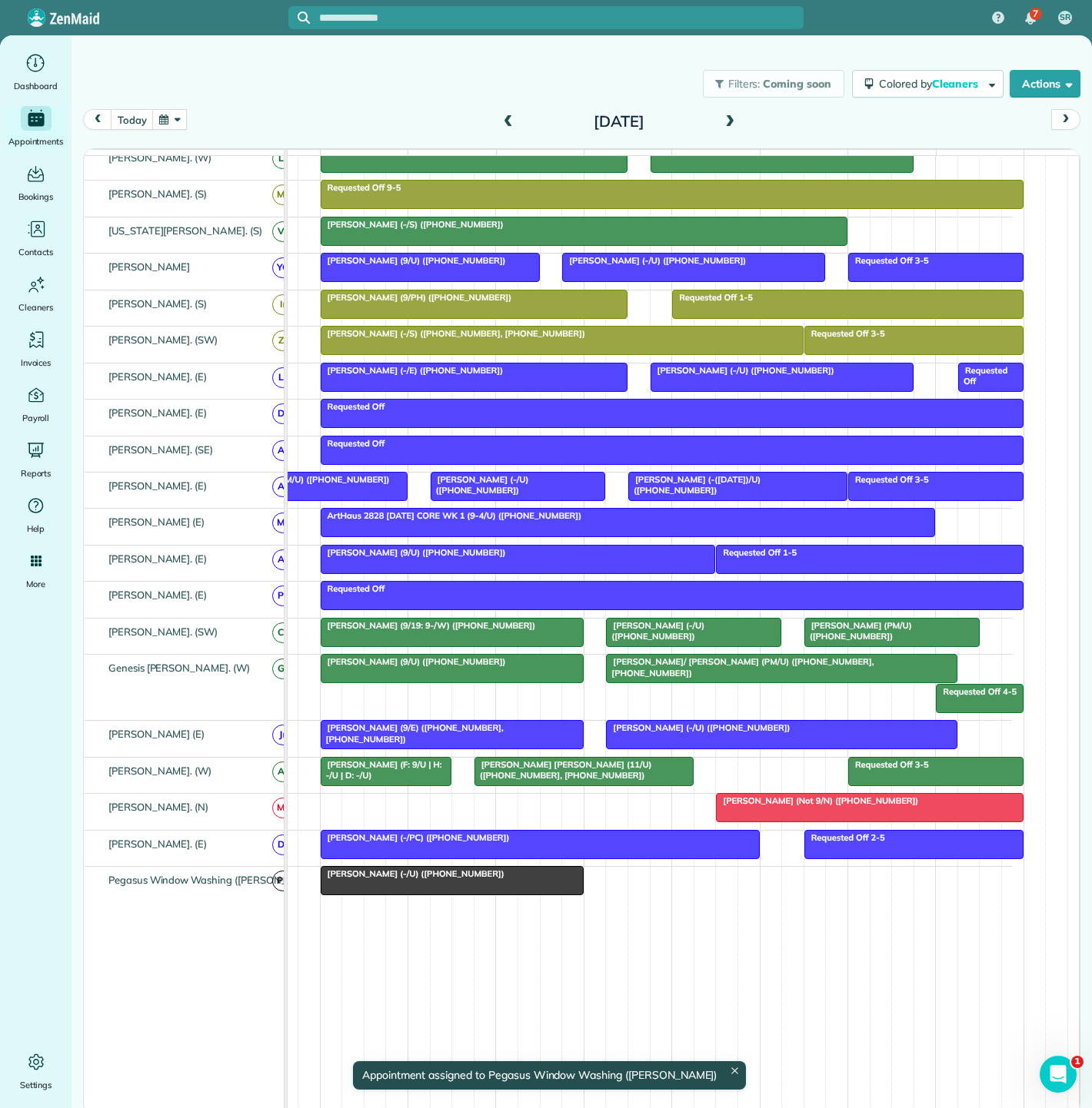
click at [411, 889] on div at bounding box center [452, 881] width 261 height 28
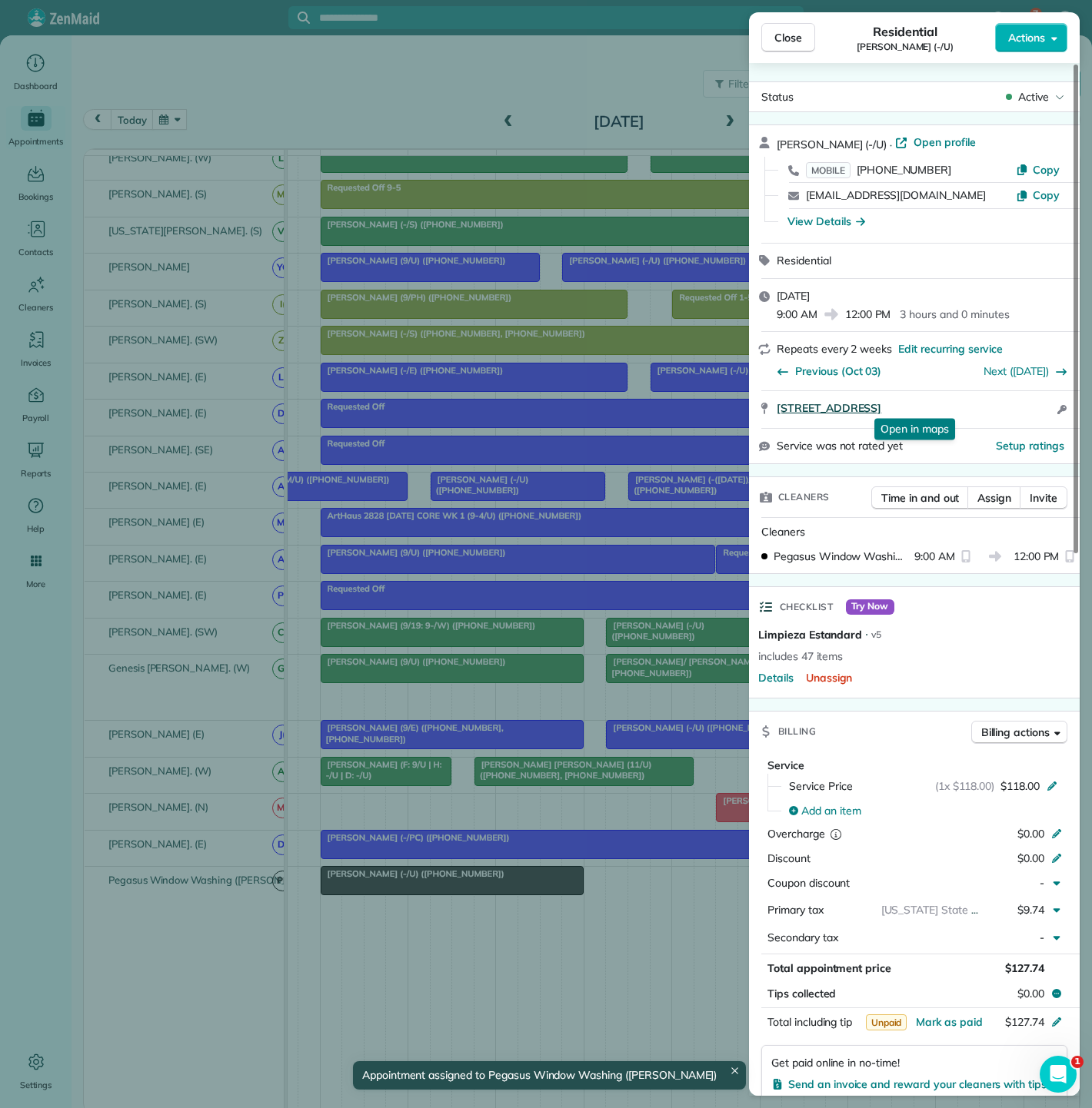
drag, startPoint x: 767, startPoint y: 413, endPoint x: 1034, endPoint y: 411, distance: 267.0
click at [1034, 411] on div "2215 Cedar Springs Rd Apt 1212 Dallas TX 75201 Open in maps Open in maps Open a…" at bounding box center [914, 410] width 331 height 37
drag, startPoint x: 340, startPoint y: 541, endPoint x: 393, endPoint y: 541, distance: 53.0
click at [340, 541] on div "Close Residential Dan Bartel (-/U) Actions Status Active Dan Bartel (-/U) · Ope…" at bounding box center [546, 554] width 1092 height 1108
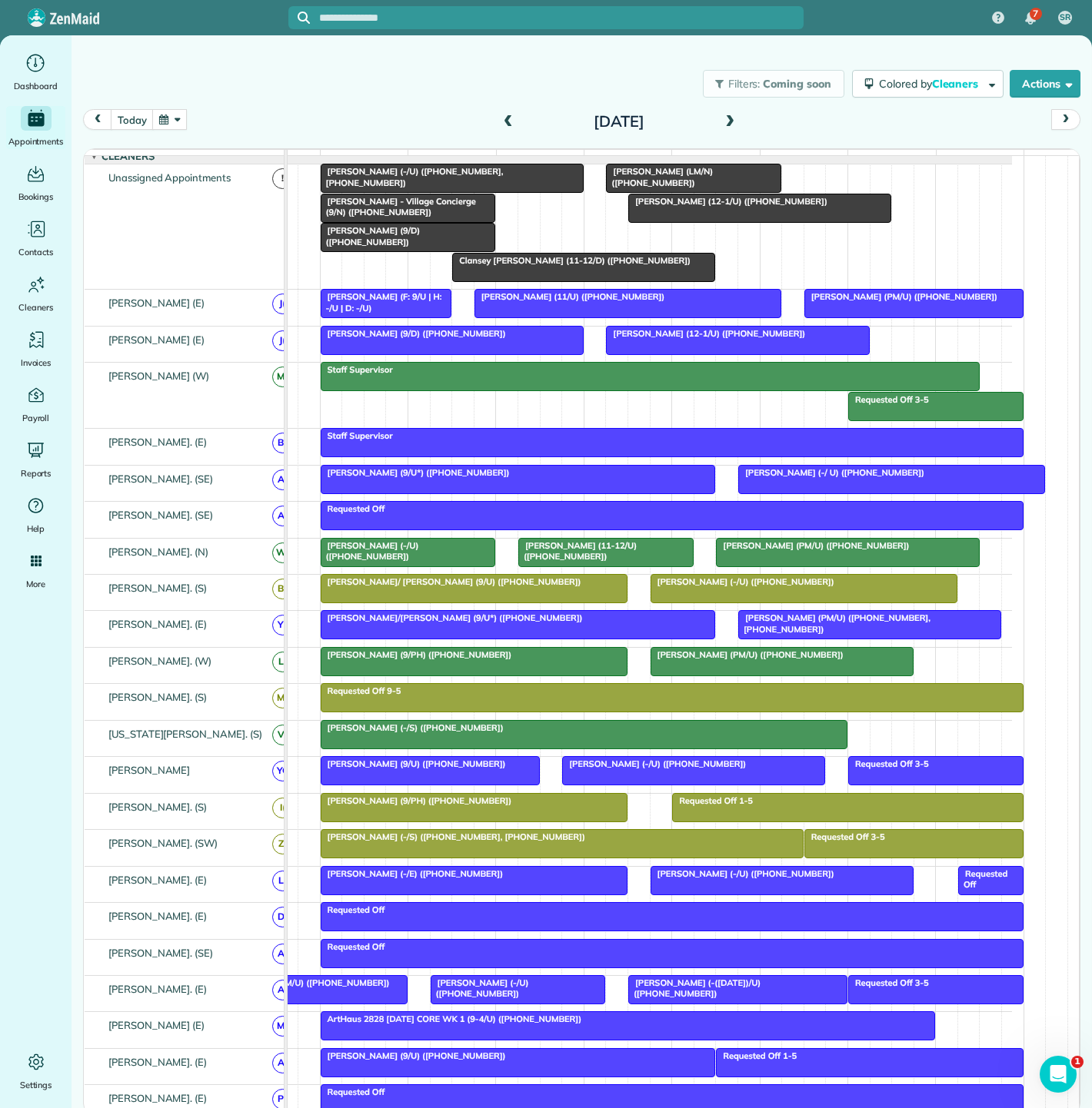
click at [371, 243] on span "[PERSON_NAME] (9/D) ([PHONE_NUMBER])" at bounding box center [370, 236] width 101 height 21
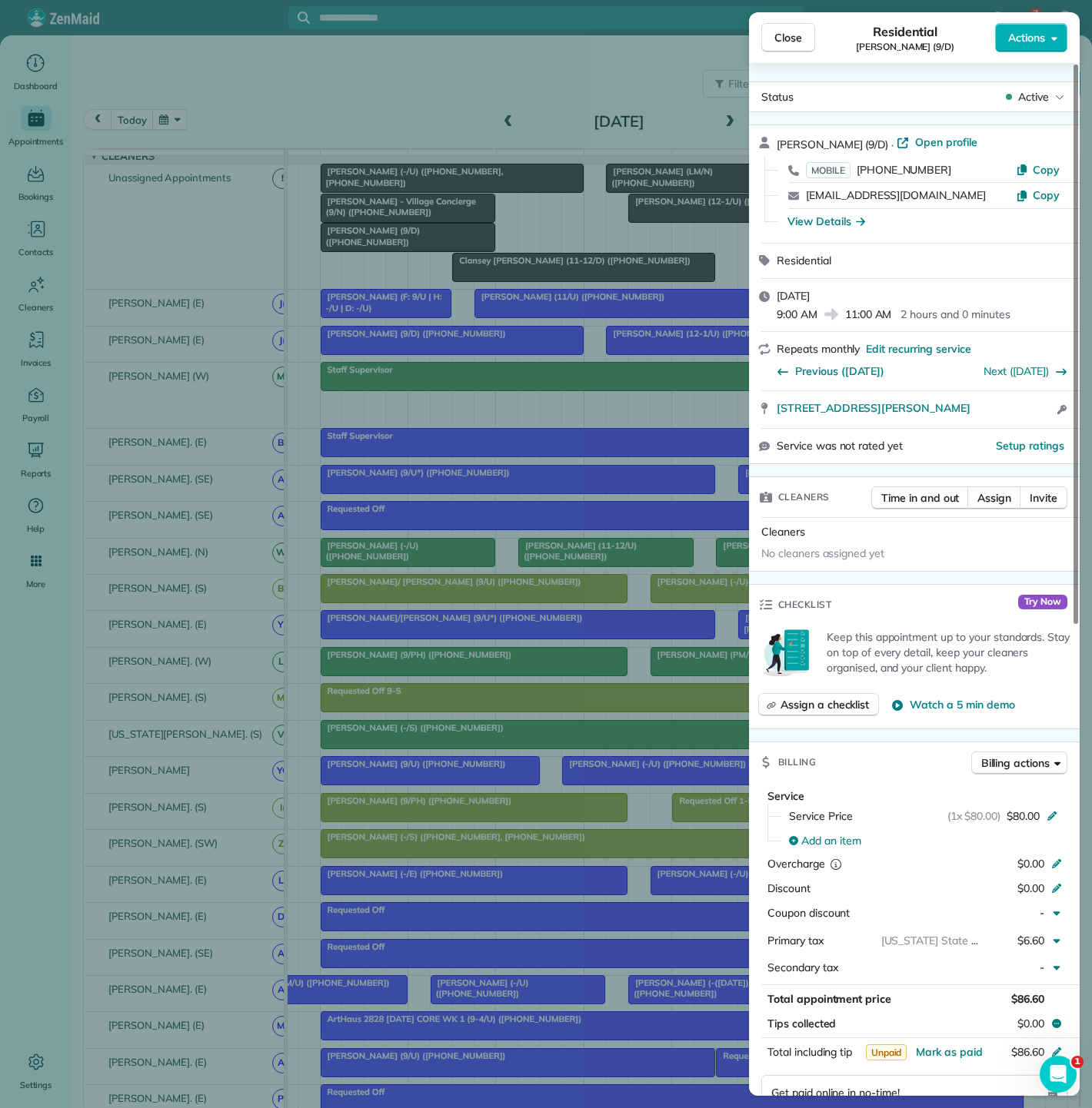
drag, startPoint x: 771, startPoint y: 407, endPoint x: 1010, endPoint y: 415, distance: 239.1
click at [1010, 415] on div "2728 McKinnon St 903 Dallas TX 75201 Open access information" at bounding box center [914, 410] width 331 height 37
drag, startPoint x: 461, startPoint y: 308, endPoint x: 389, endPoint y: 264, distance: 84.4
click at [461, 308] on div "Close Residential [PERSON_NAME] (9/D) Actions Status Active [PERSON_NAME] (9/D)…" at bounding box center [546, 554] width 1092 height 1108
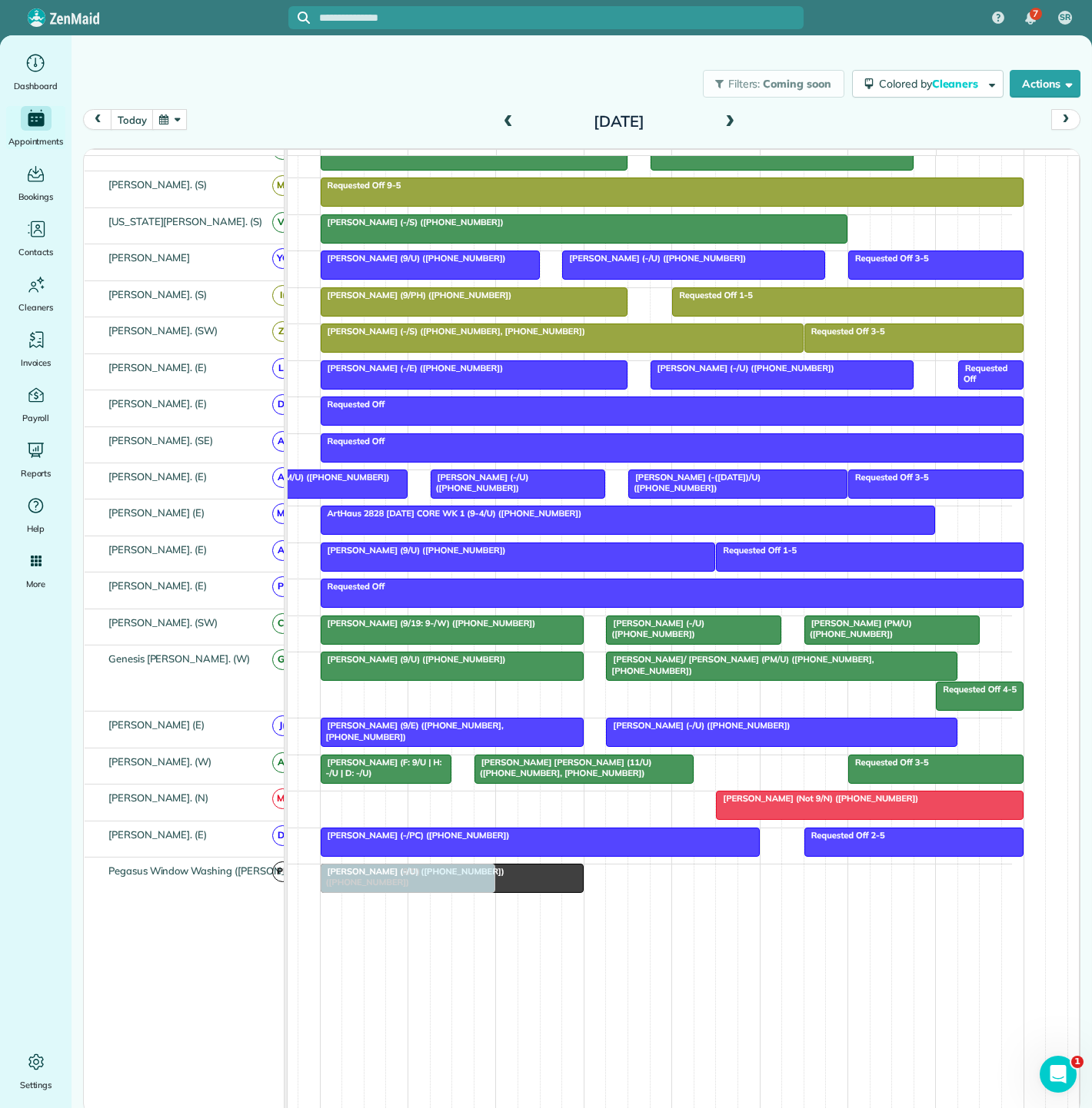
drag, startPoint x: 369, startPoint y: 247, endPoint x: 369, endPoint y: 869, distance: 622.0
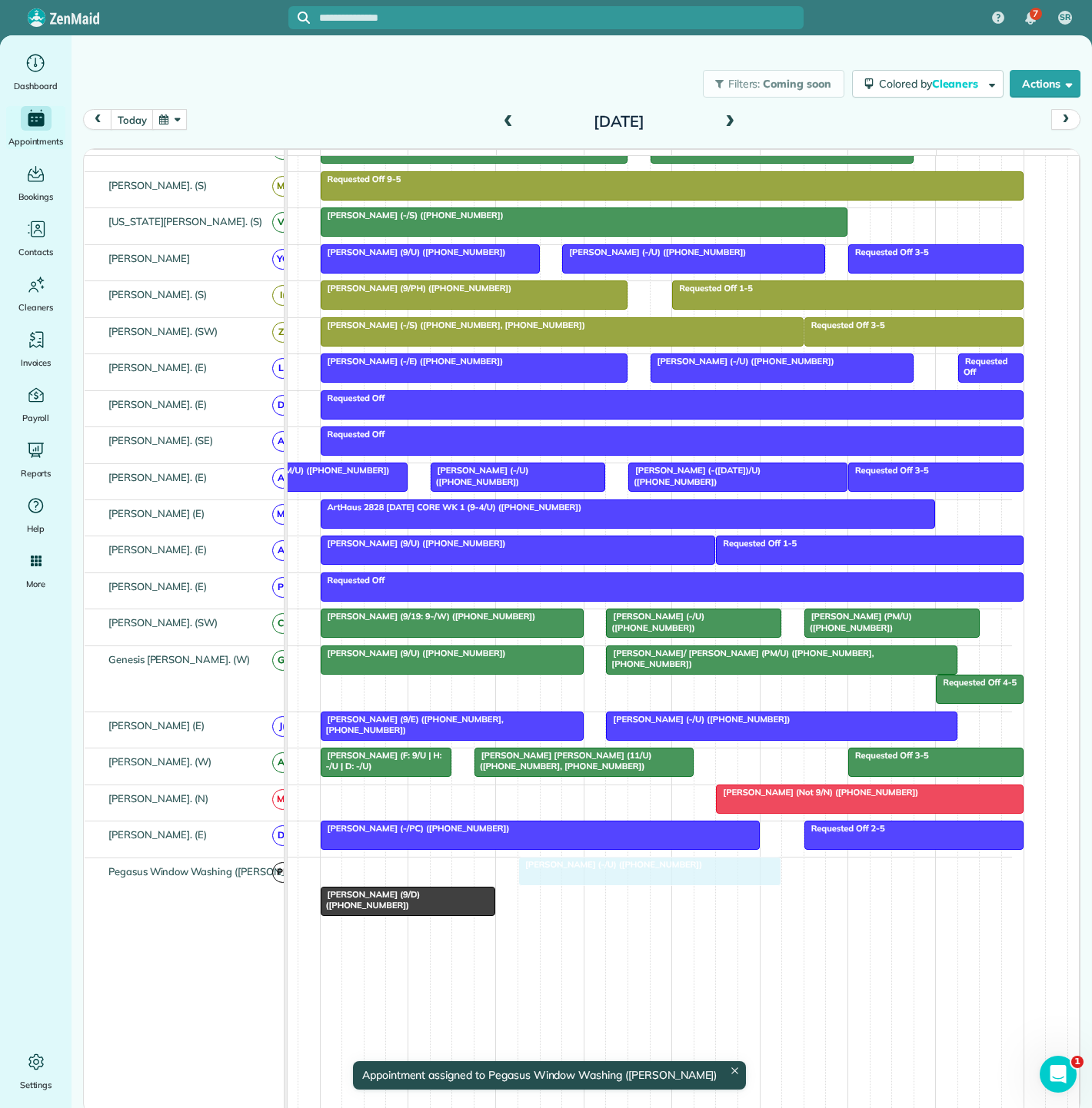
drag, startPoint x: 350, startPoint y: 879, endPoint x: 542, endPoint y: 871, distance: 192.2
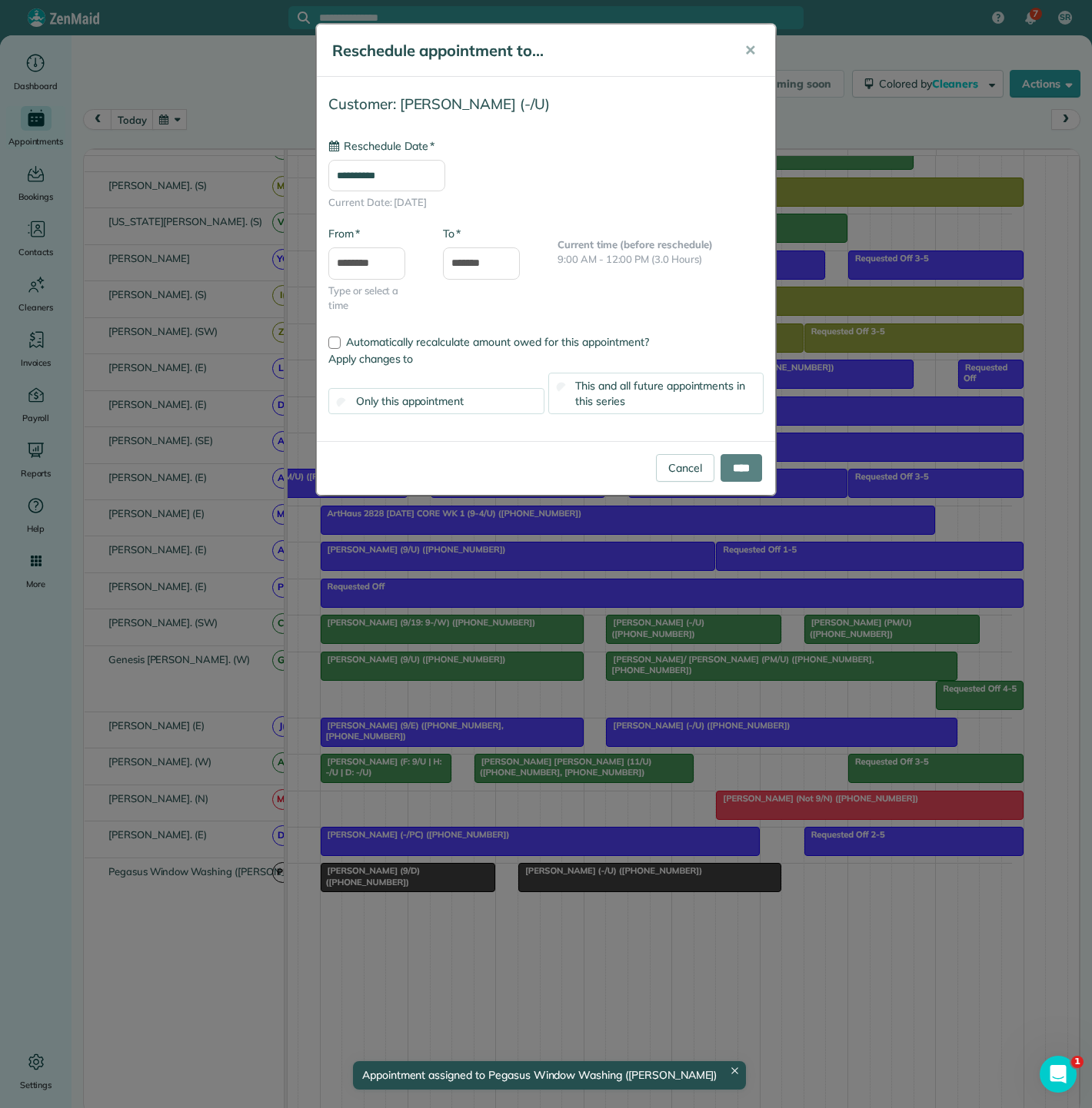
type input "**********"
click at [756, 459] on input "****" at bounding box center [741, 468] width 42 height 28
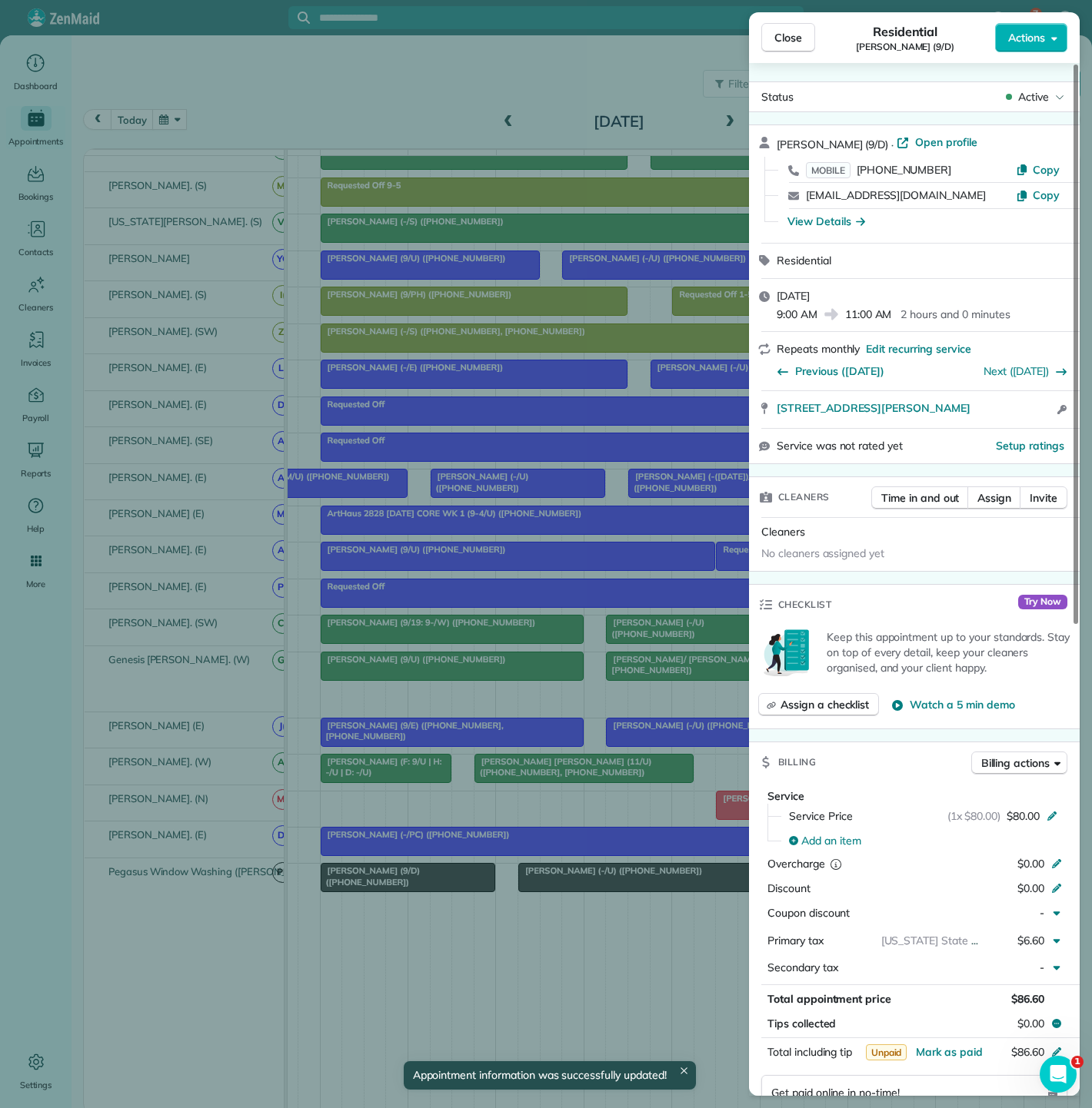
click at [473, 883] on div "Close Residential [PERSON_NAME] (9/D) Actions Status Active [PERSON_NAME] (9/D)…" at bounding box center [546, 554] width 1092 height 1108
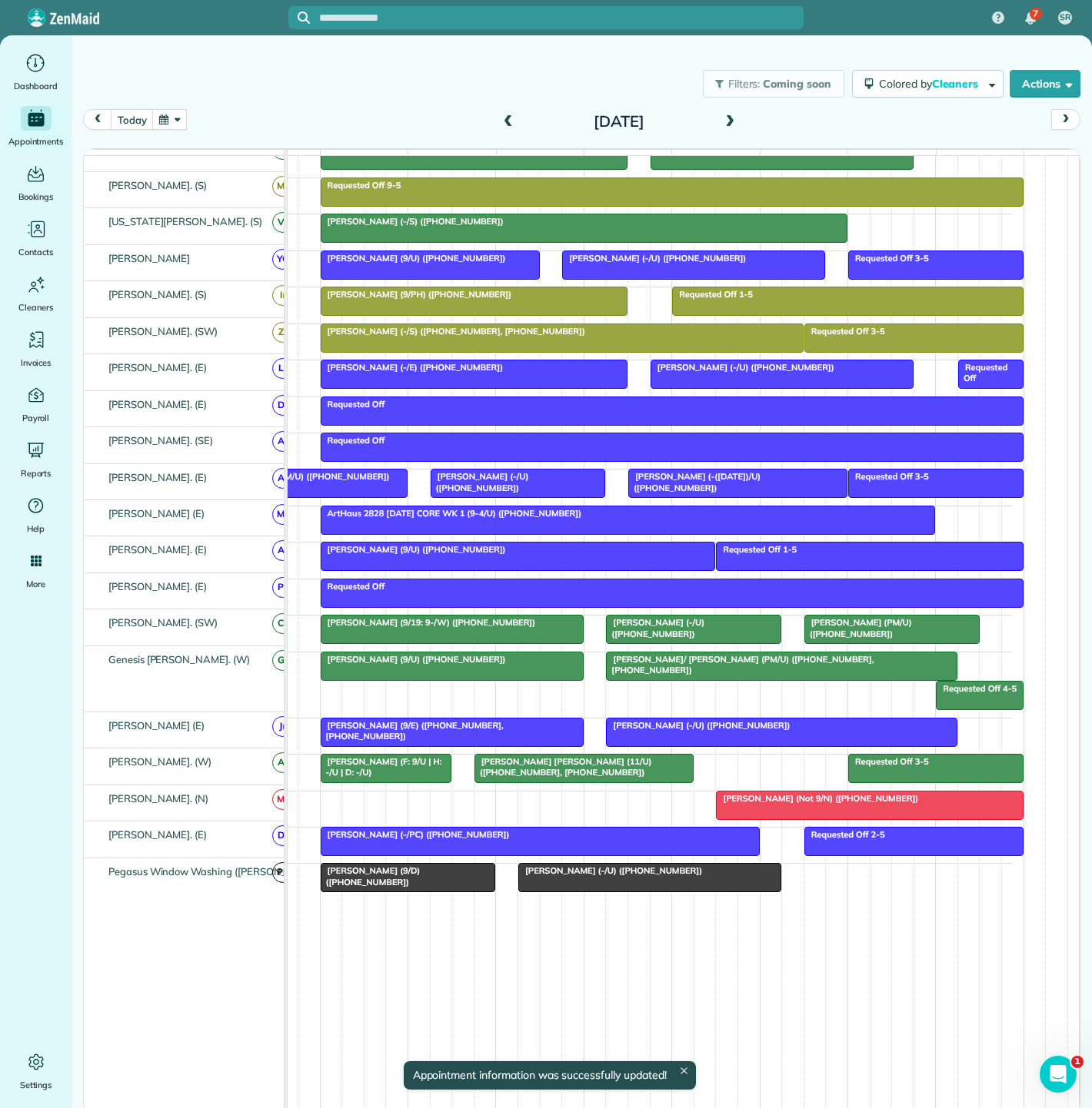
click at [560, 875] on div "[PERSON_NAME] (-/U) ([PHONE_NUMBER])" at bounding box center [650, 870] width 253 height 11
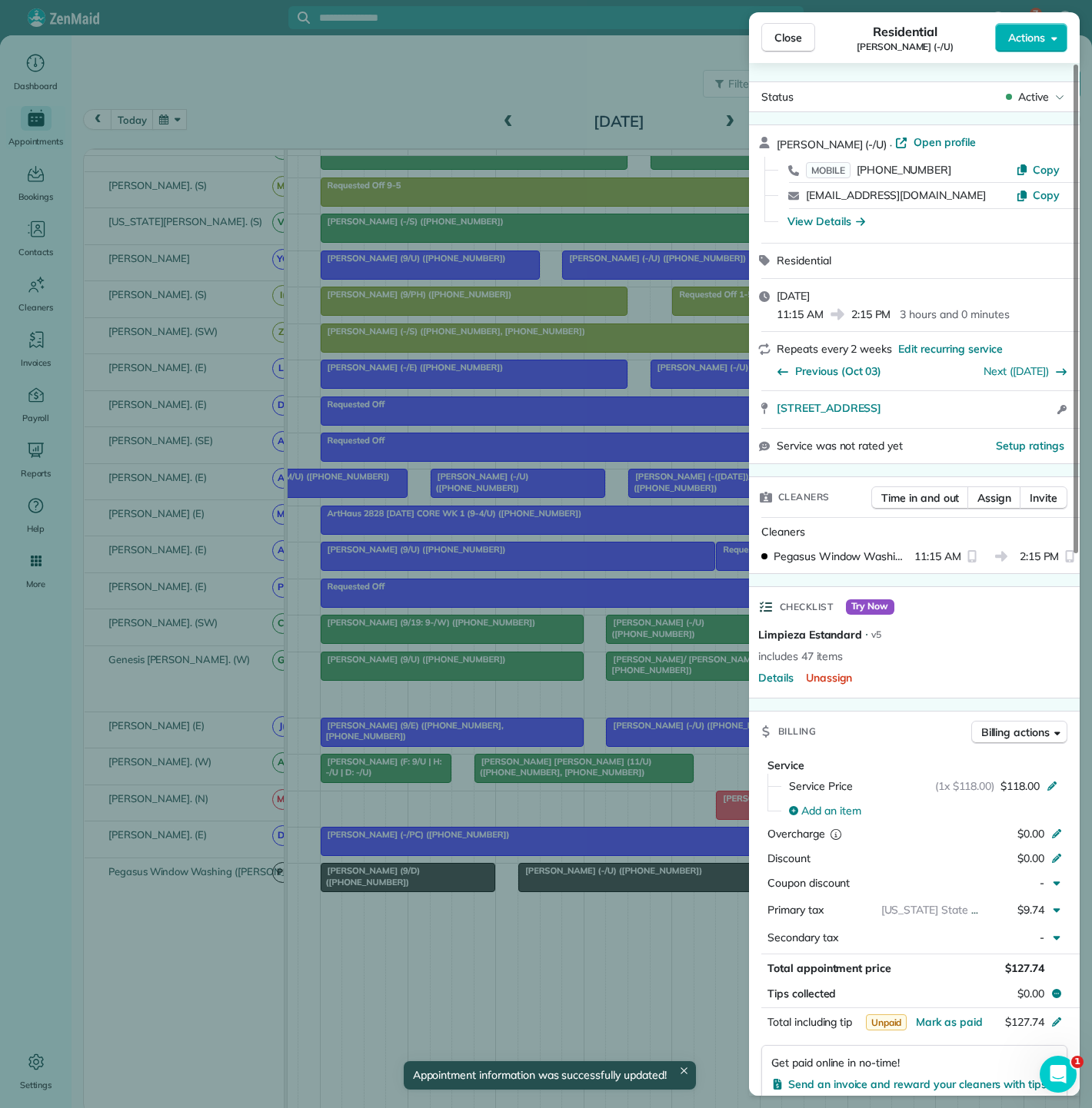
click at [560, 875] on div "Close Residential [PERSON_NAME] (-/U) Actions Status Active [PERSON_NAME] (-/U)…" at bounding box center [546, 554] width 1092 height 1108
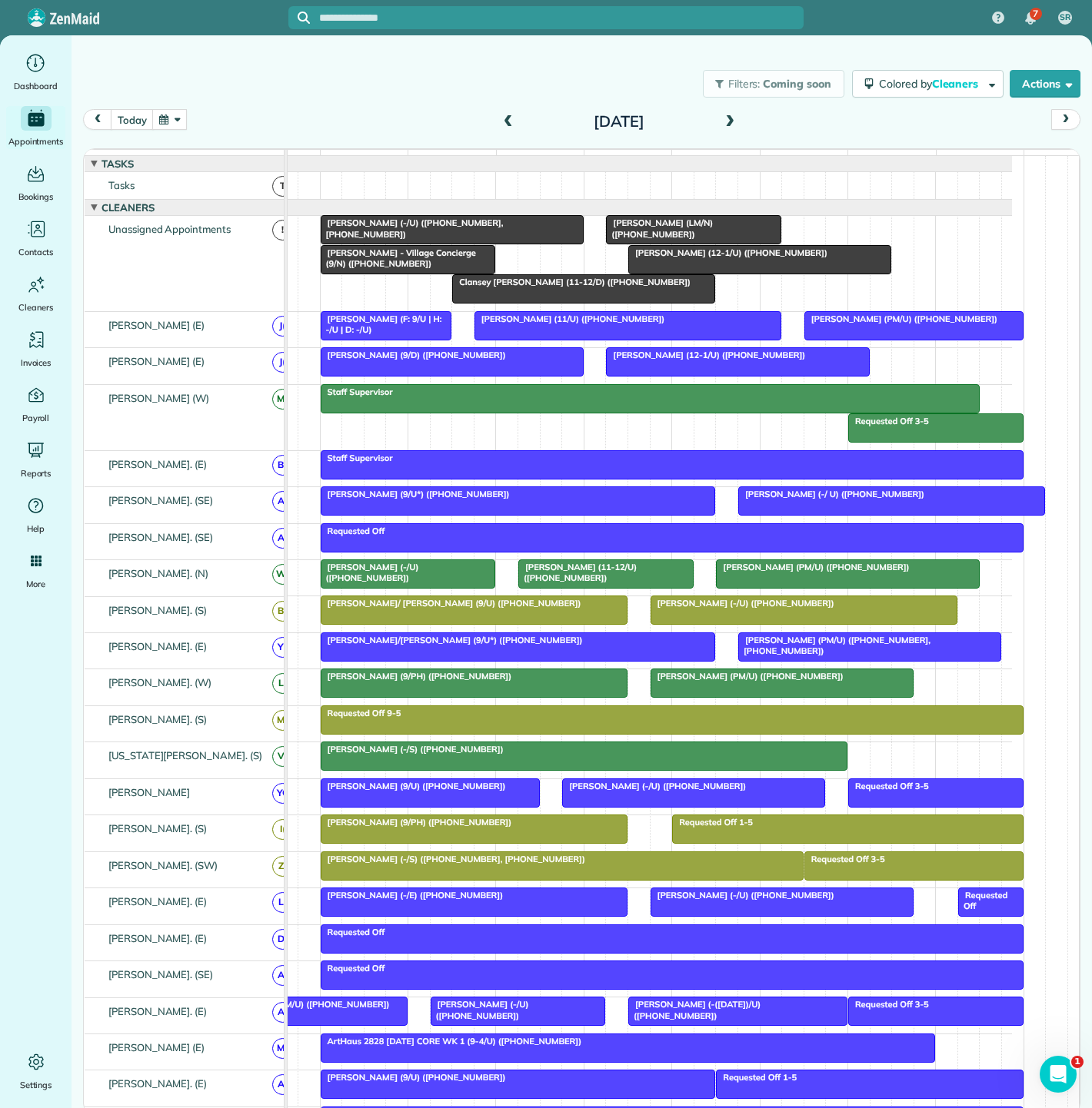
click at [680, 236] on span "[PERSON_NAME] (LM/N) ([PHONE_NUMBER])" at bounding box center [659, 228] width 107 height 21
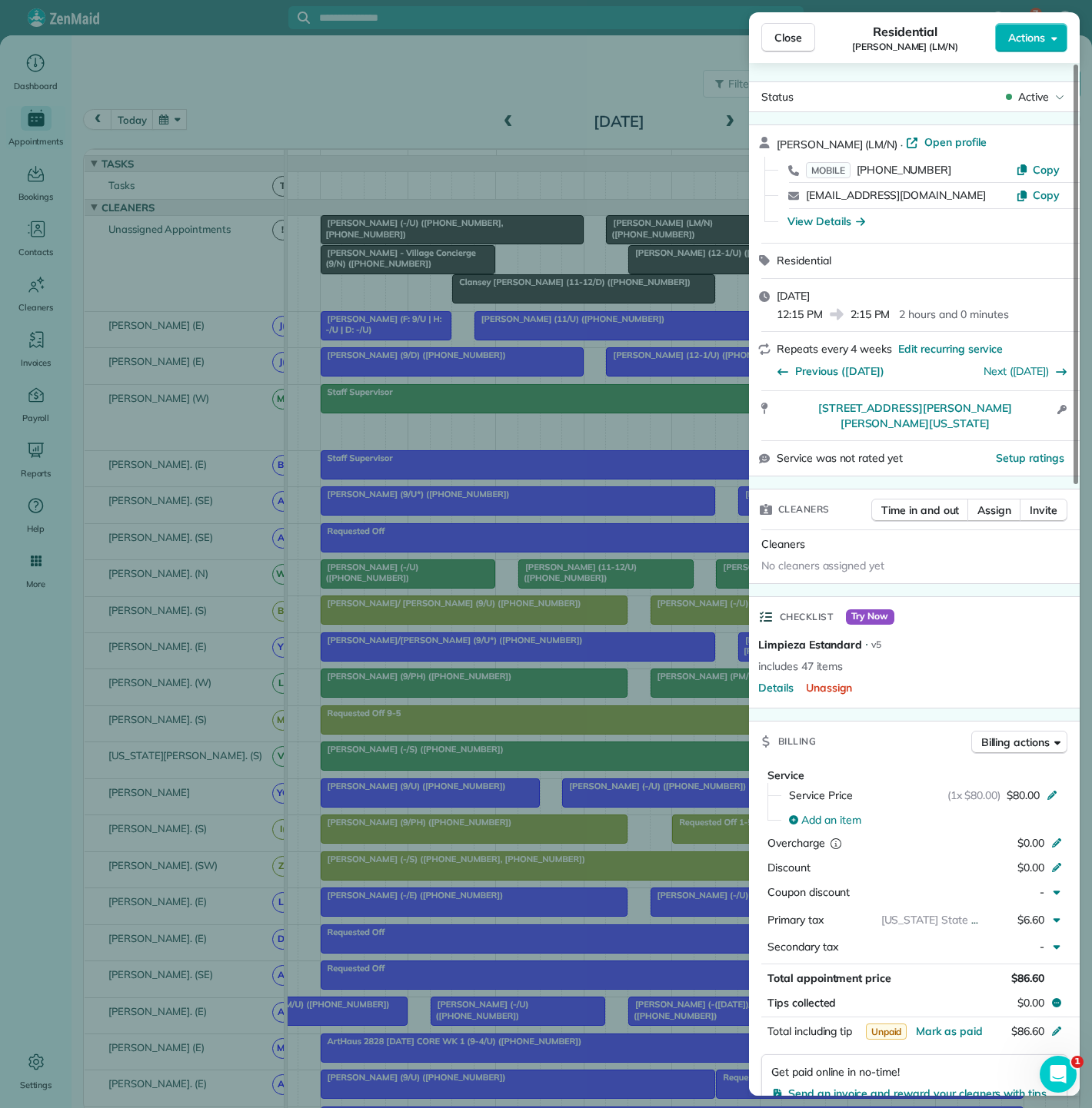
click at [573, 430] on div "Close Residential [PERSON_NAME] (LM/N) Actions Status Active [PERSON_NAME] (LM/…" at bounding box center [546, 554] width 1092 height 1108
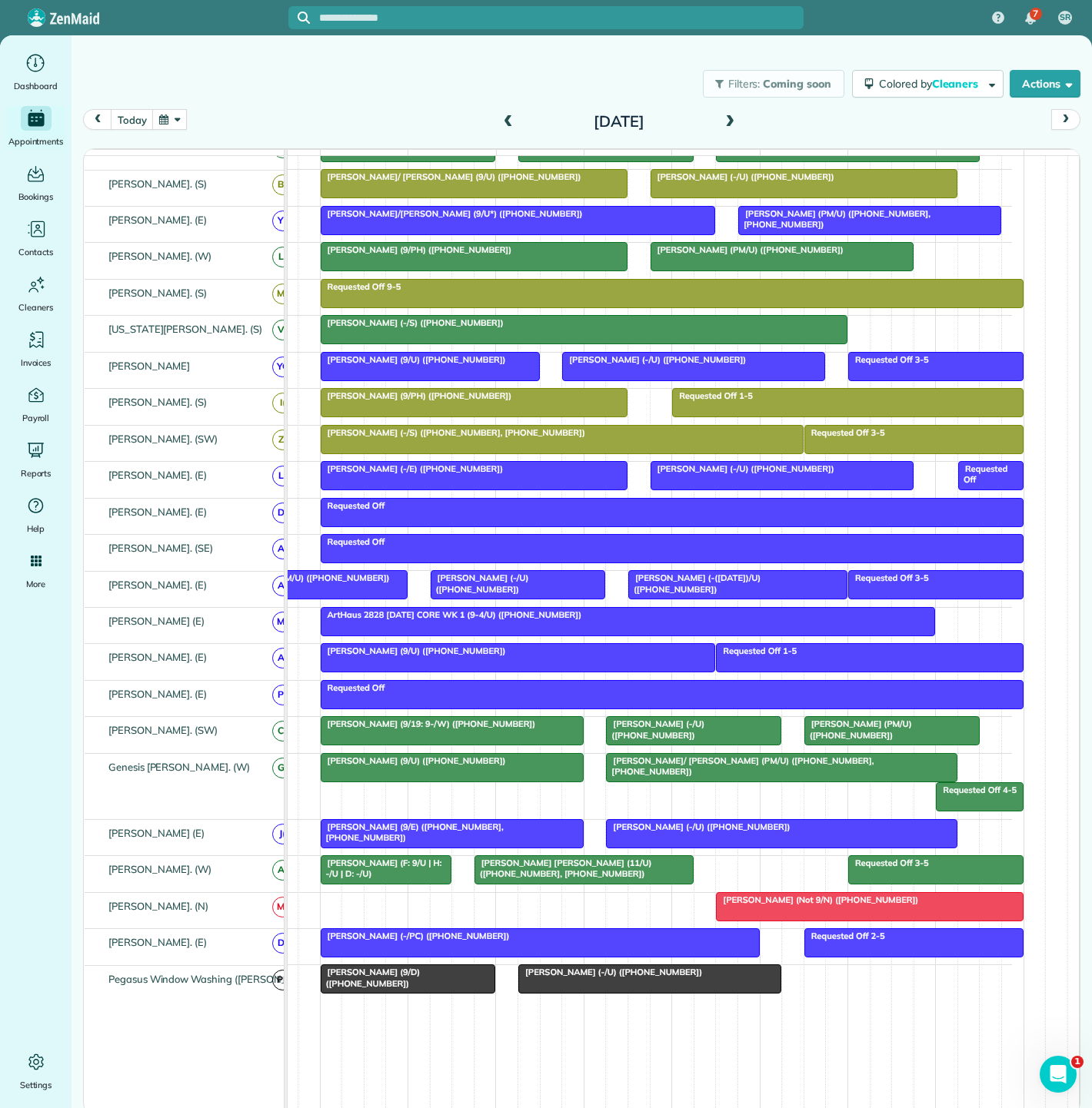
click at [659, 838] on div at bounding box center [782, 833] width 350 height 28
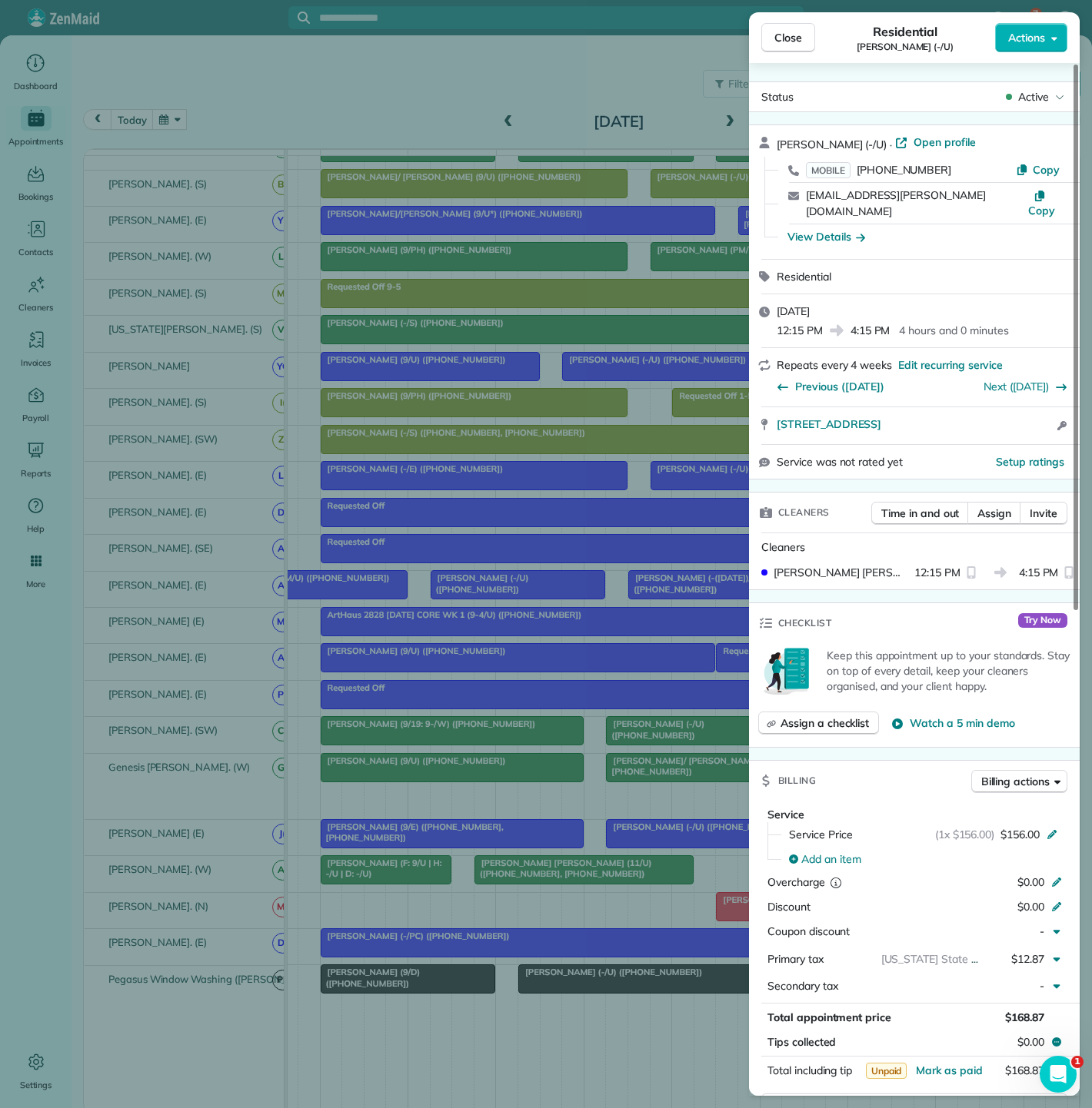
click at [539, 835] on div "Close Residential [PERSON_NAME] (-/U) Actions Status Active [PERSON_NAME] (-/U)…" at bounding box center [546, 554] width 1092 height 1108
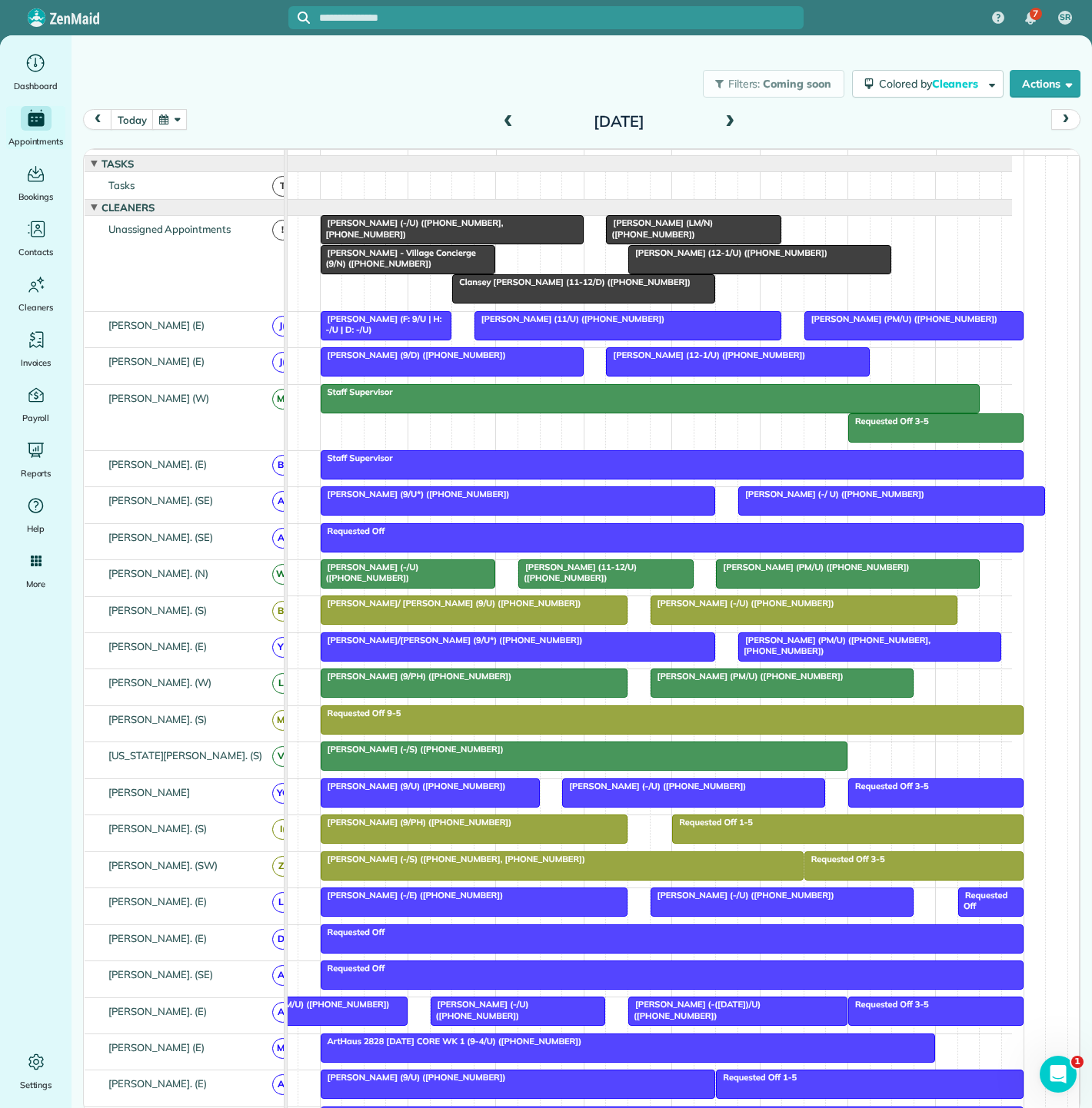
click at [613, 239] on span "[PERSON_NAME] (LM/N) ([PHONE_NUMBER])" at bounding box center [659, 228] width 107 height 21
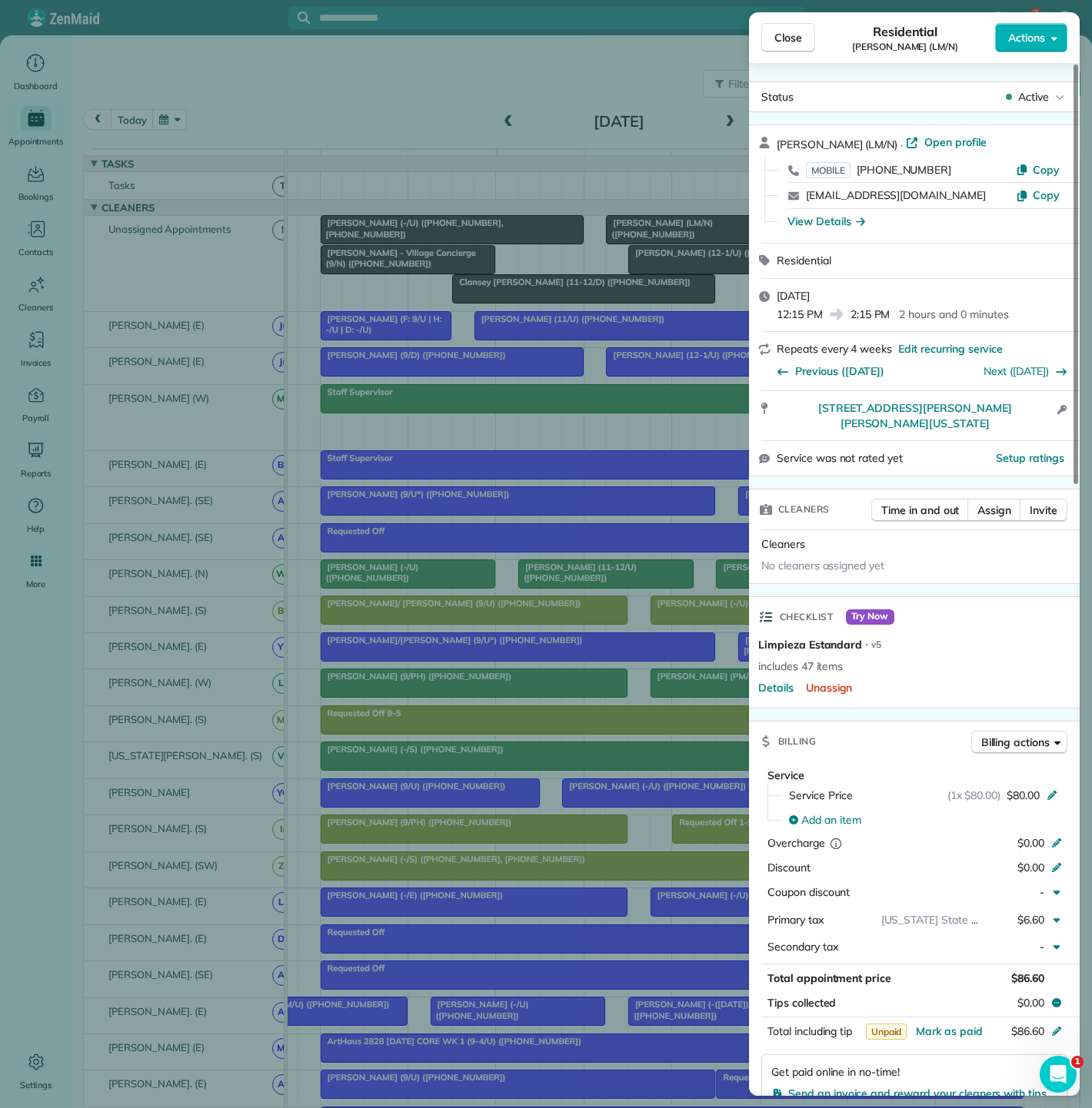
click at [613, 246] on div "Close Residential [PERSON_NAME] (LM/N) Actions Status Active [PERSON_NAME] (LM/…" at bounding box center [546, 554] width 1092 height 1108
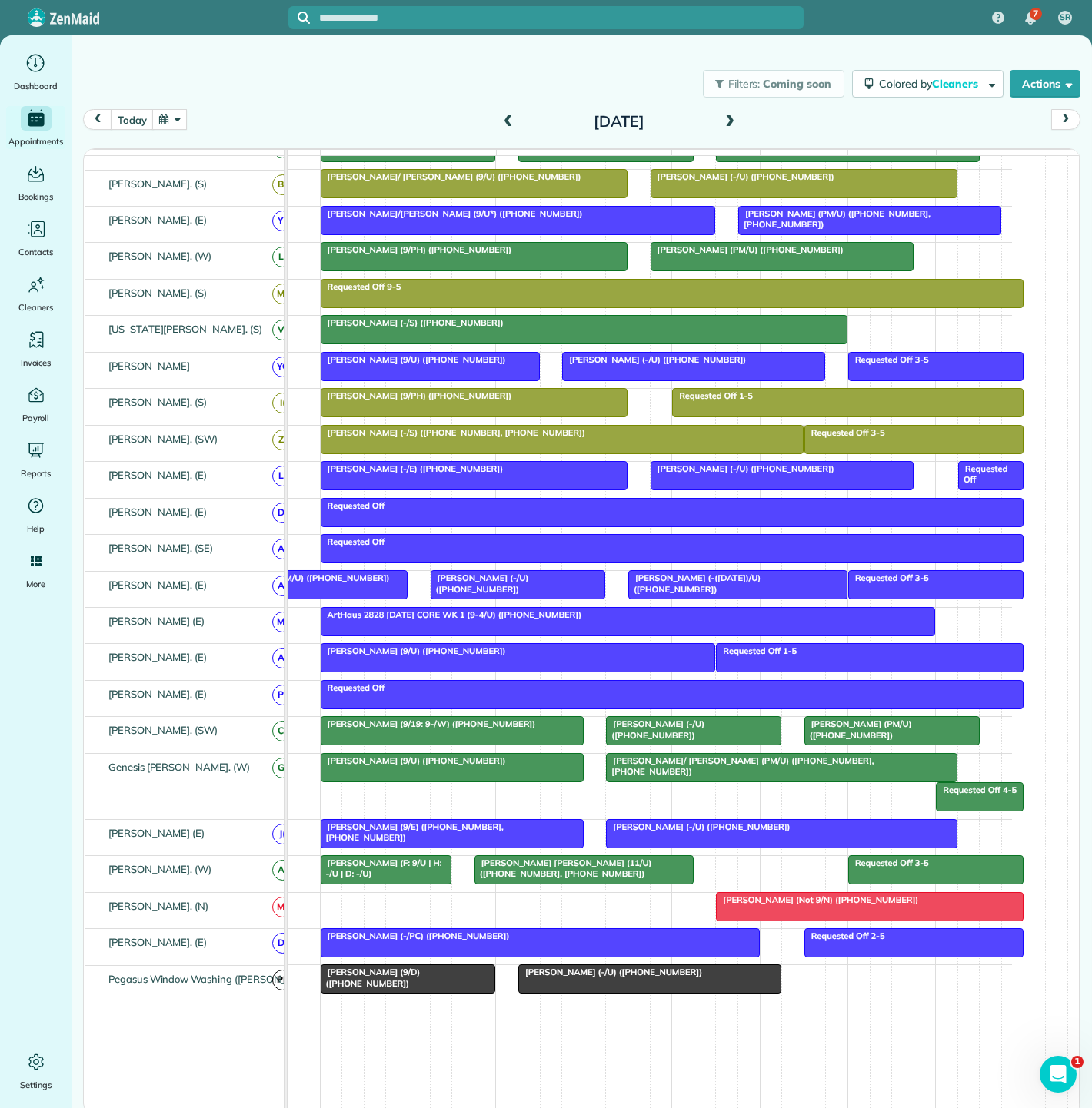
click at [481, 834] on span "[PERSON_NAME] (9/E) ([PHONE_NUMBER], [PHONE_NUMBER])" at bounding box center [412, 832] width 184 height 21
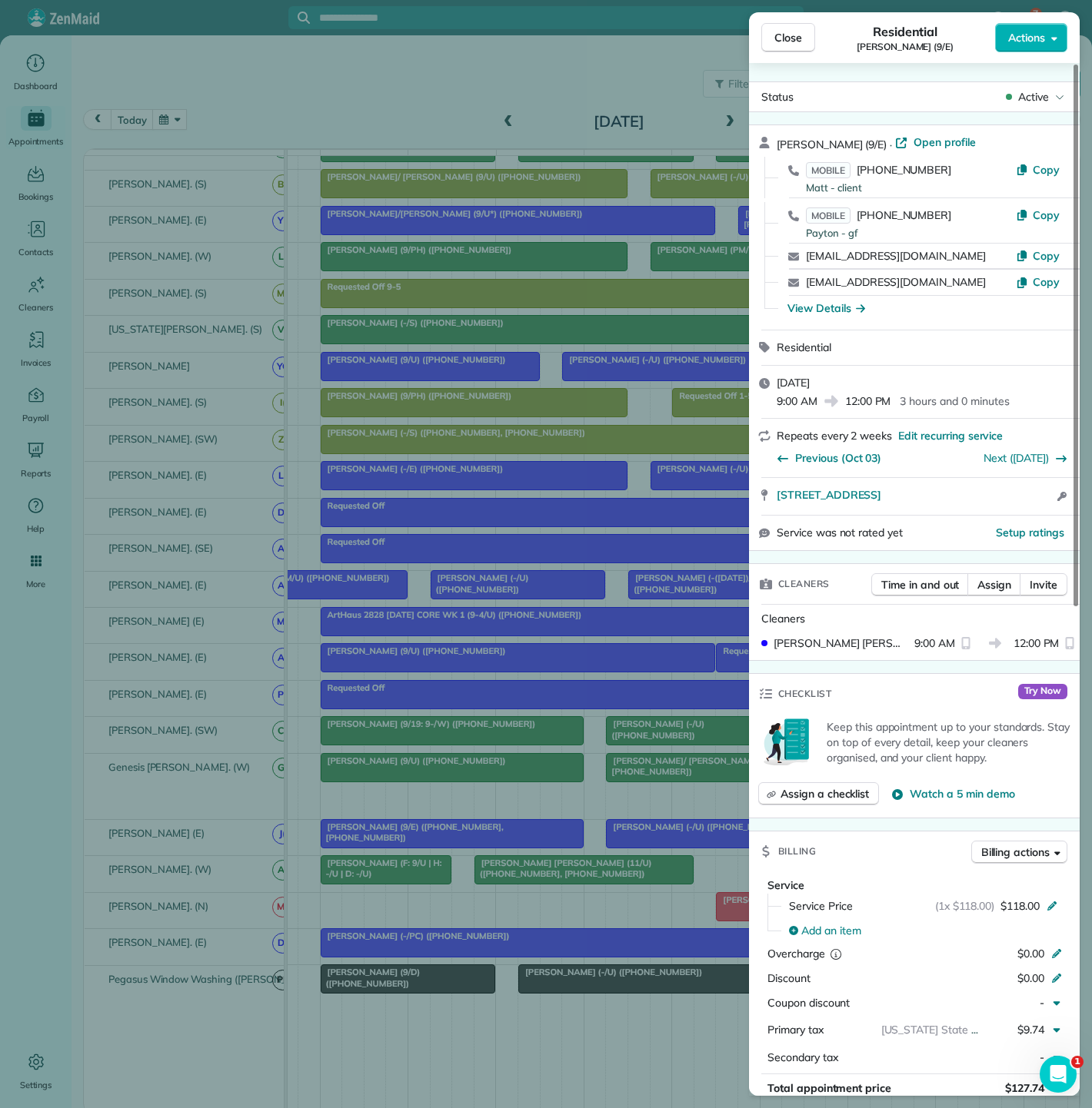
click at [466, 826] on div "Close Residential [PERSON_NAME] (9/E) Actions Status Active [PERSON_NAME] (9/E)…" at bounding box center [546, 554] width 1092 height 1108
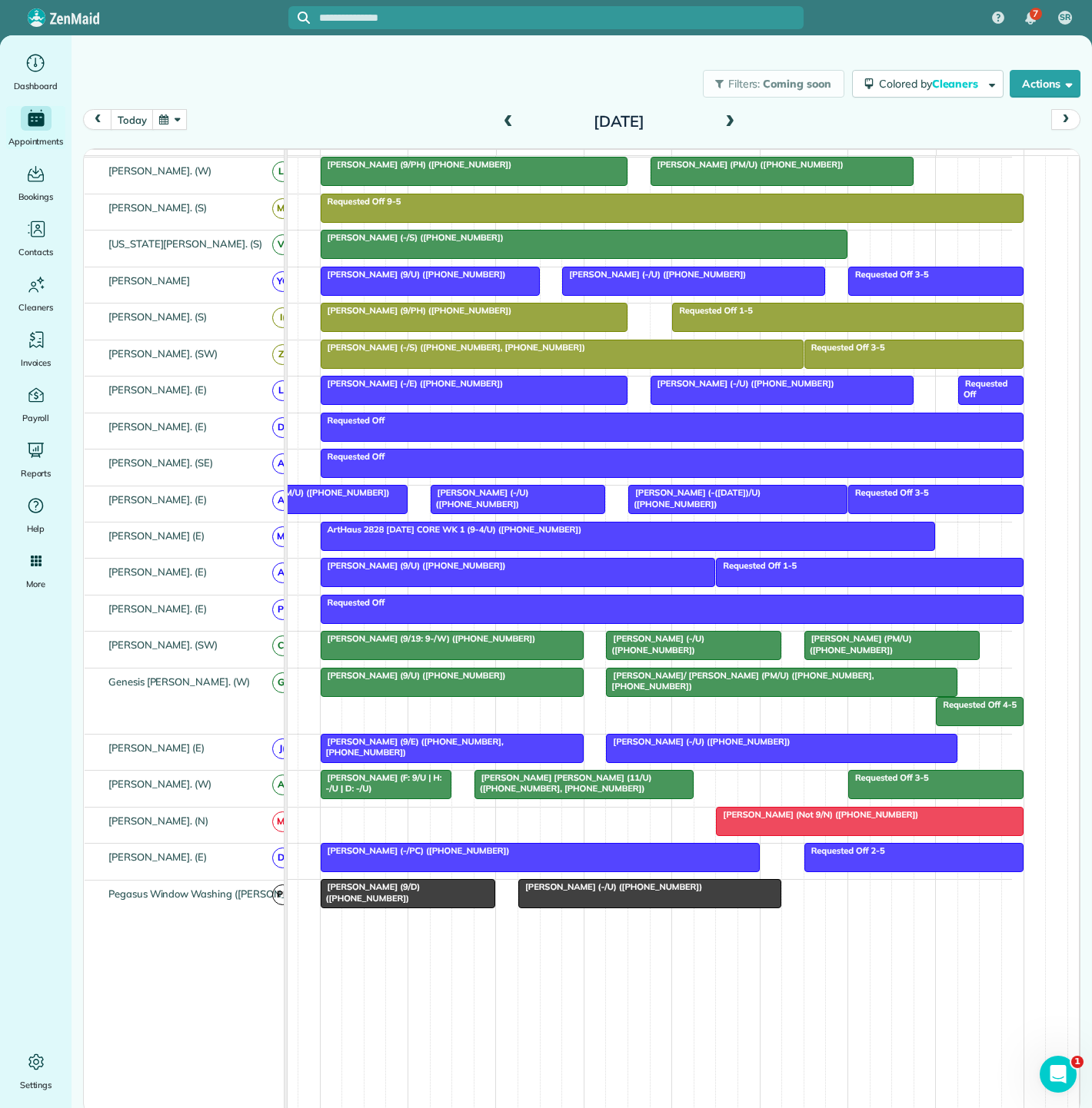
click at [763, 834] on div at bounding box center [870, 821] width 306 height 28
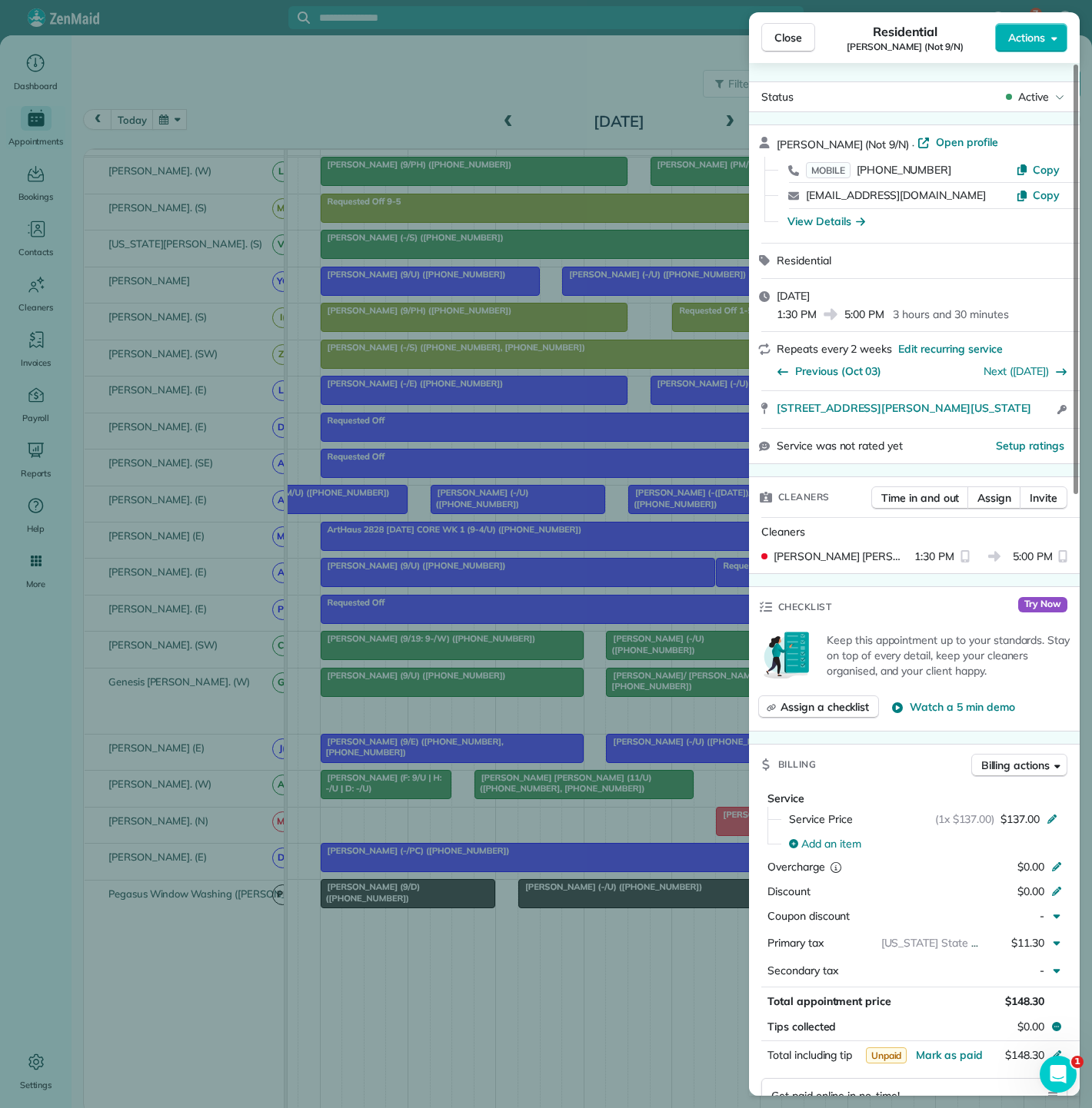
click at [680, 835] on div "Close Residential [PERSON_NAME] (Not 9/N) Actions Status Active [PERSON_NAME] (…" at bounding box center [546, 554] width 1092 height 1108
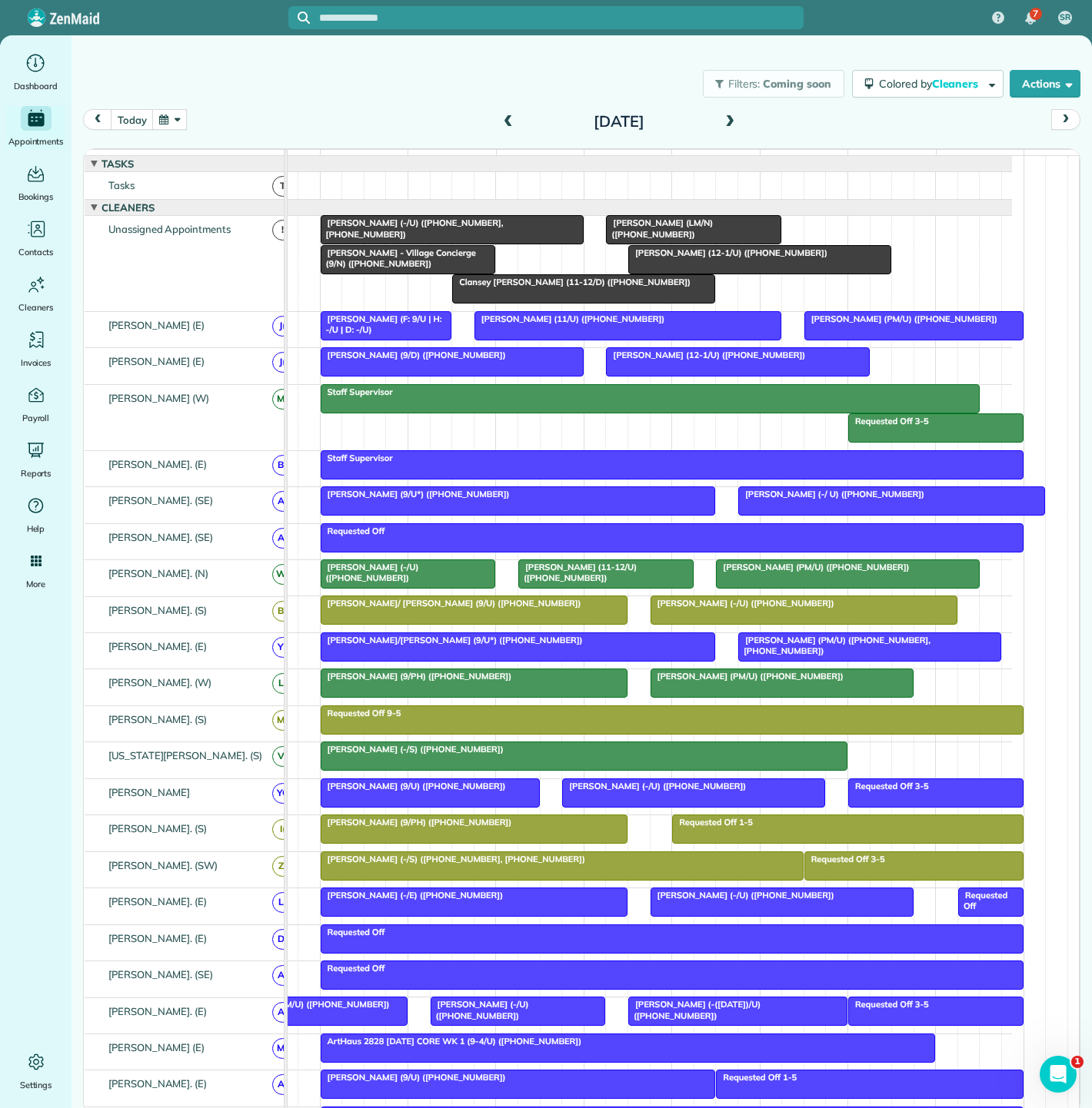
click at [658, 238] on span "[PERSON_NAME] (LM/N) ([PHONE_NUMBER])" at bounding box center [659, 228] width 107 height 21
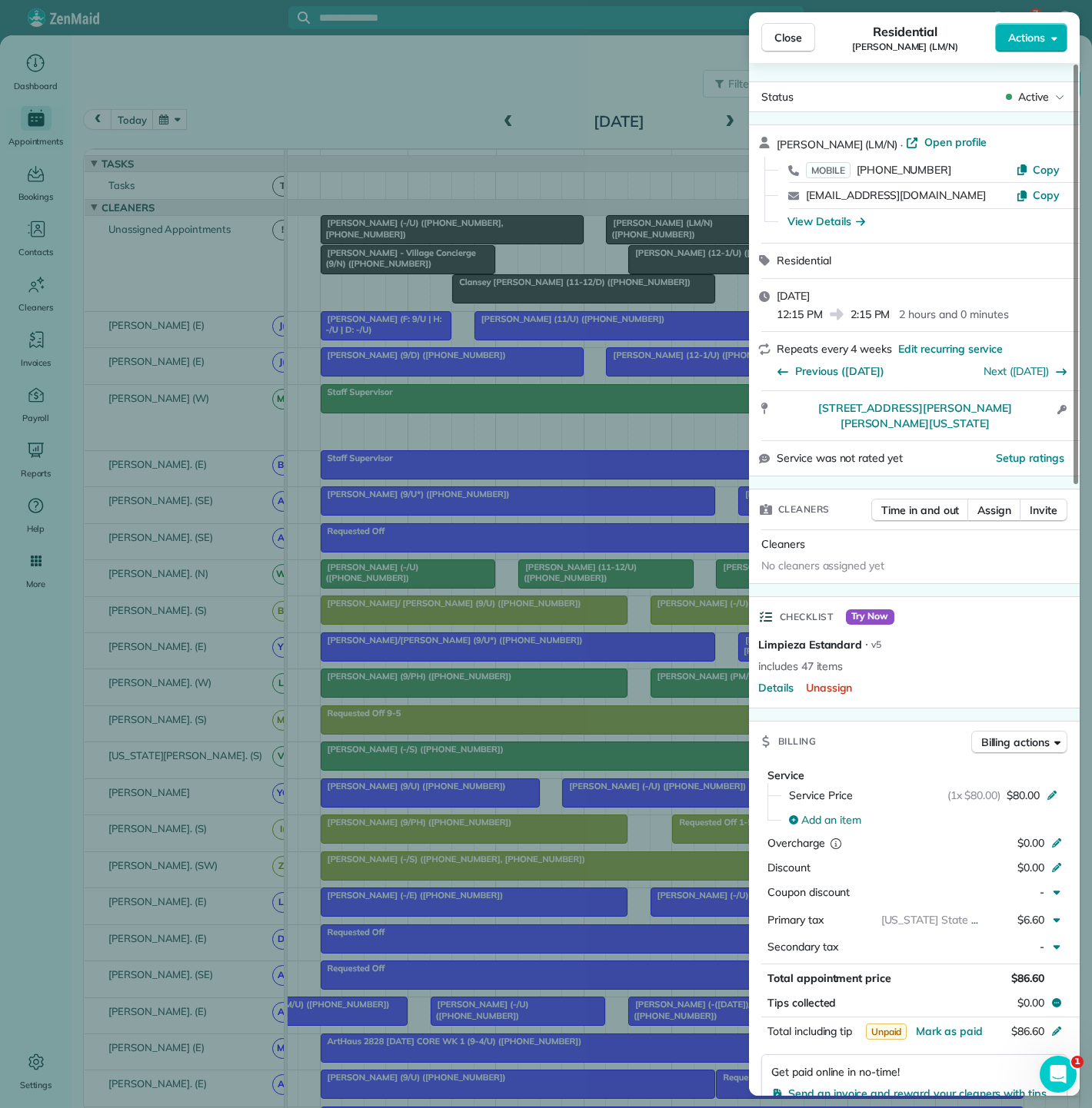
click at [658, 238] on div "Close Residential [PERSON_NAME] (LM/N) Actions Status Active [PERSON_NAME] (LM/…" at bounding box center [546, 554] width 1092 height 1108
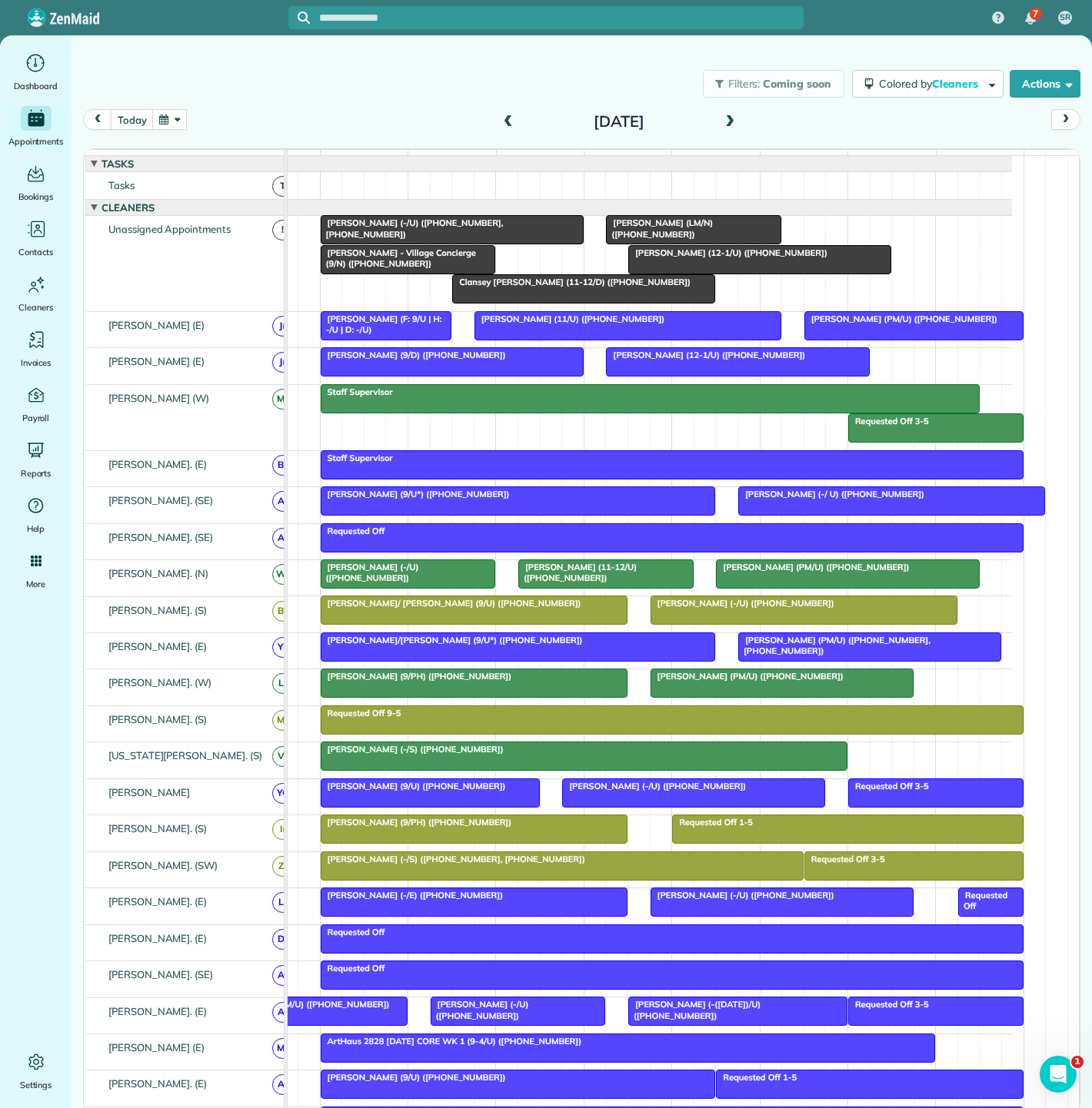
click at [369, 270] on div "[PERSON_NAME] - Village Concierge (9/N) ([PHONE_NUMBER])" at bounding box center [408, 258] width 166 height 22
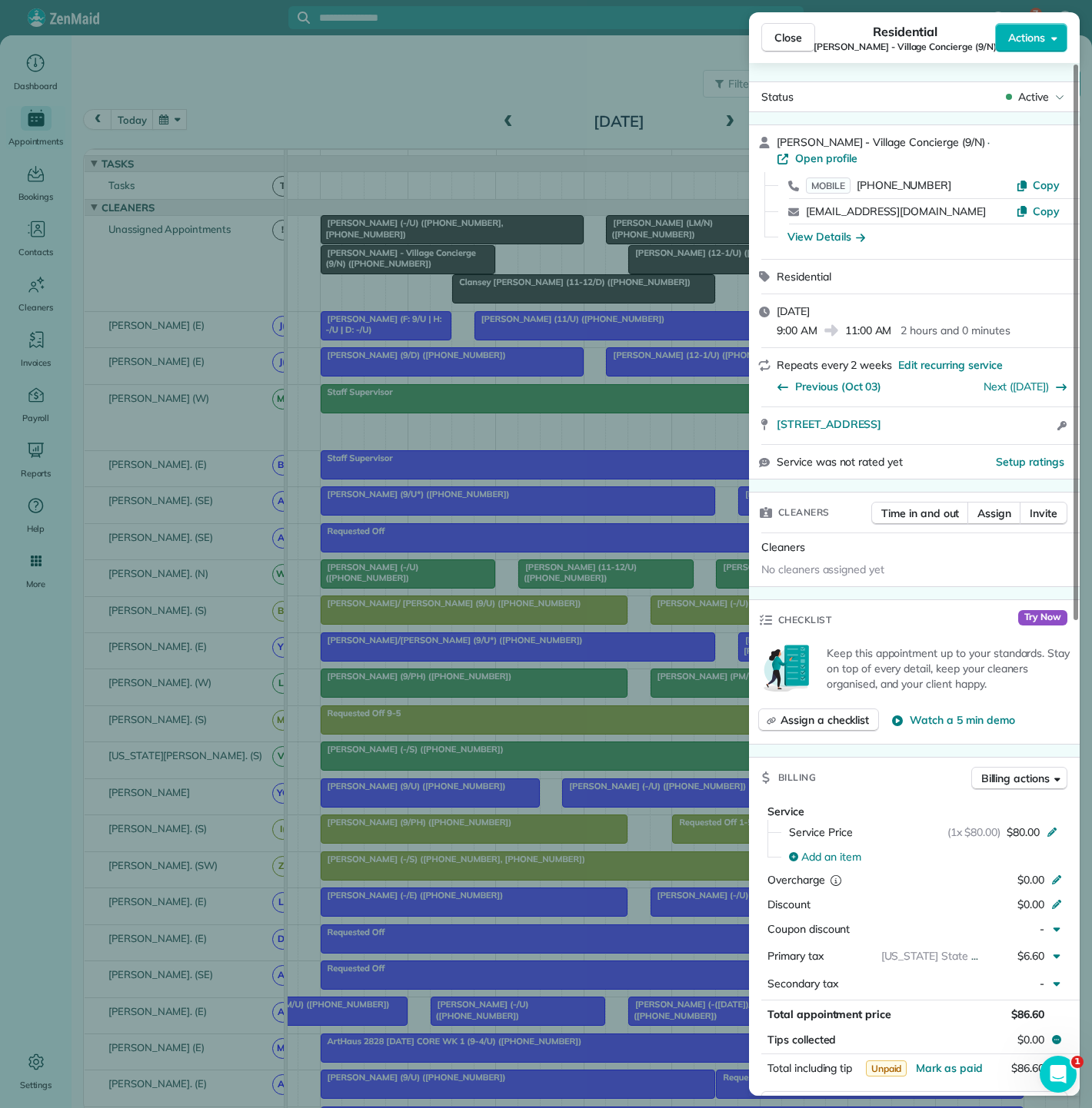
click at [369, 279] on div "Close Residential [PERSON_NAME] - Village Concierge (9/N) Actions Status Active…" at bounding box center [546, 554] width 1092 height 1108
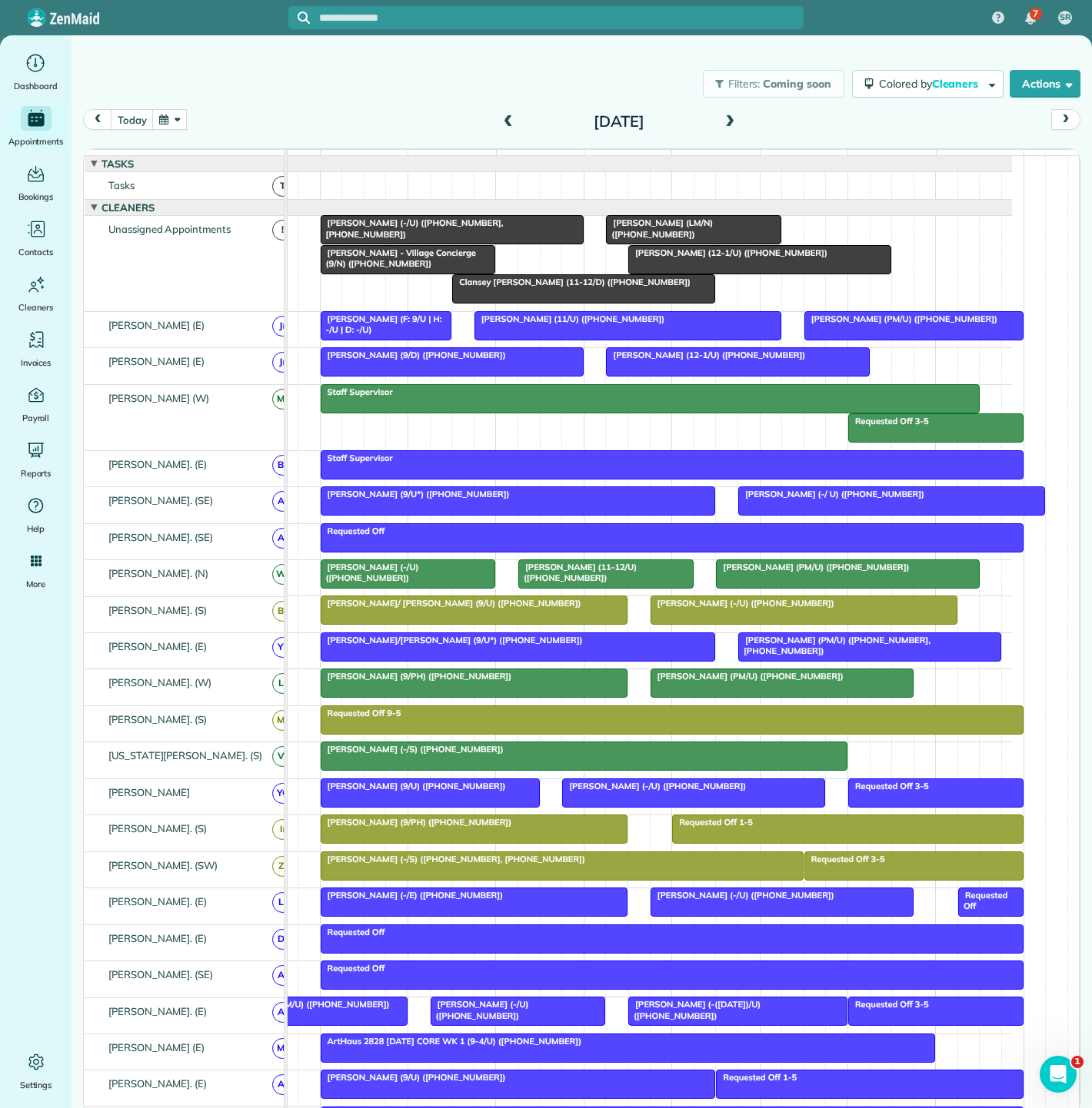
click at [703, 258] on span "[PERSON_NAME] (12-1/U) ([PHONE_NUMBER])" at bounding box center [727, 252] width 200 height 11
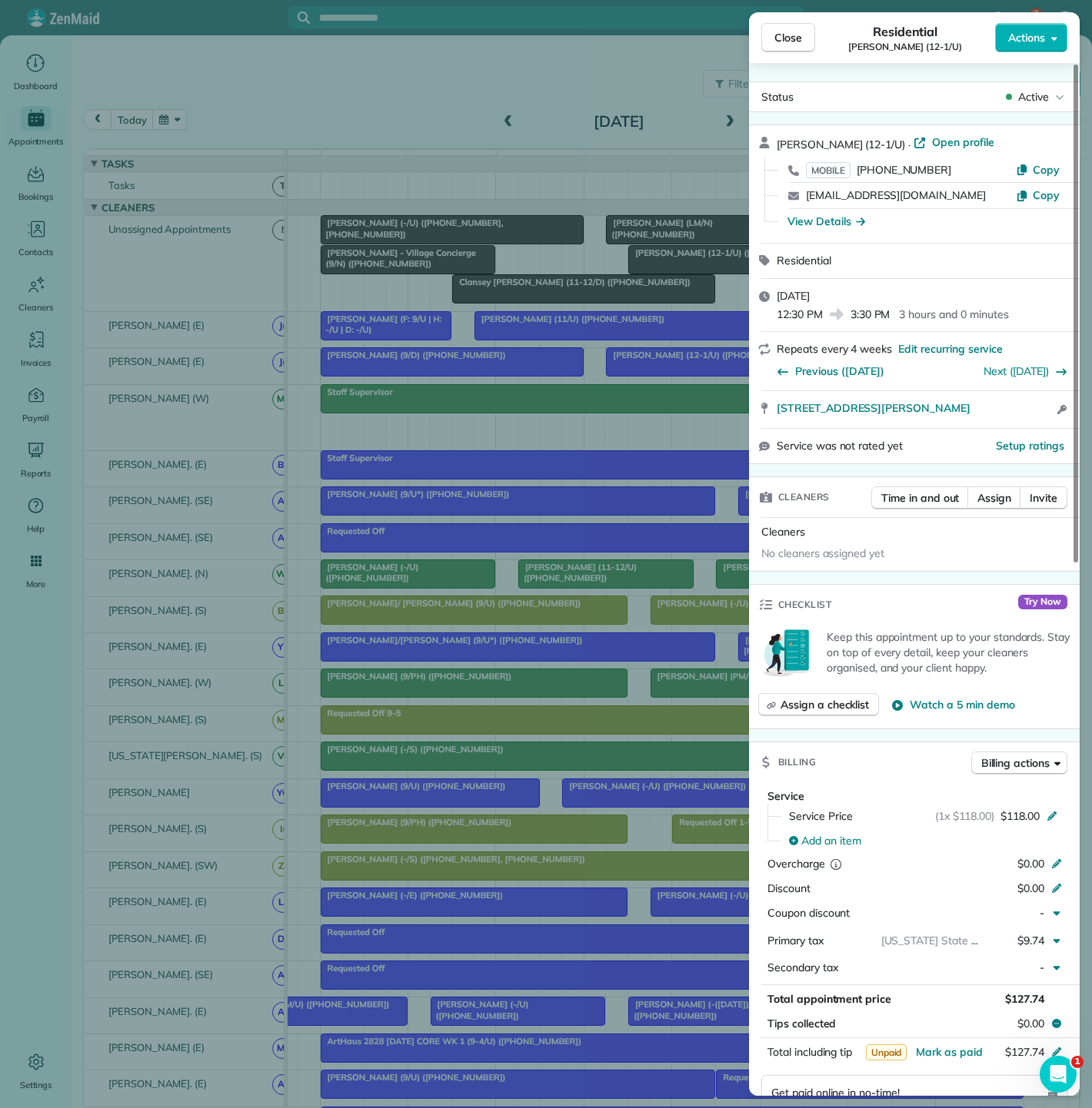
click at [604, 272] on div "Close Residential [PERSON_NAME] (12-1/U) Actions Status Active [PERSON_NAME] (1…" at bounding box center [546, 554] width 1092 height 1108
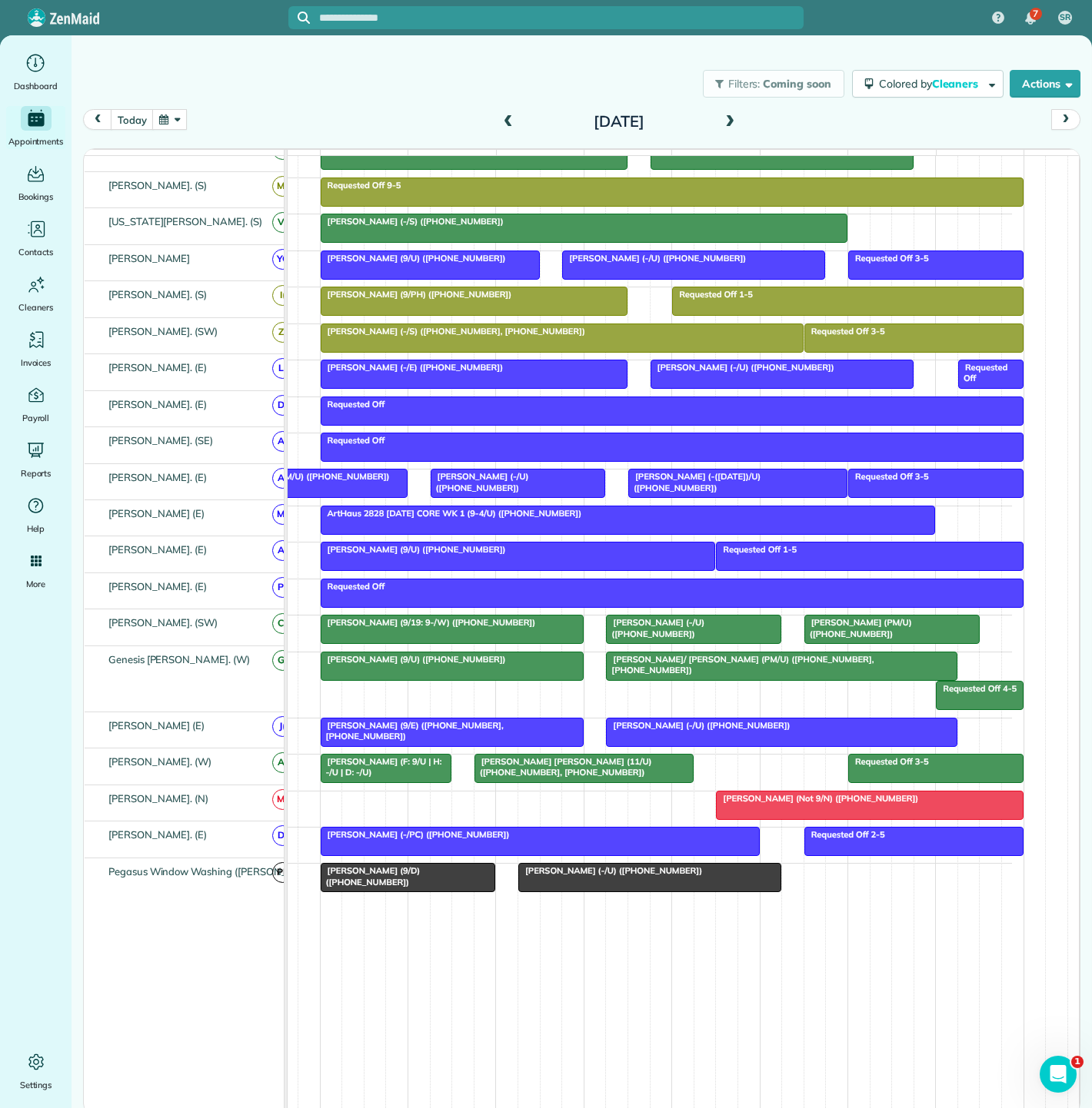
click at [439, 837] on span "[PERSON_NAME] (-/PC) ([PHONE_NUMBER])" at bounding box center [415, 834] width 191 height 11
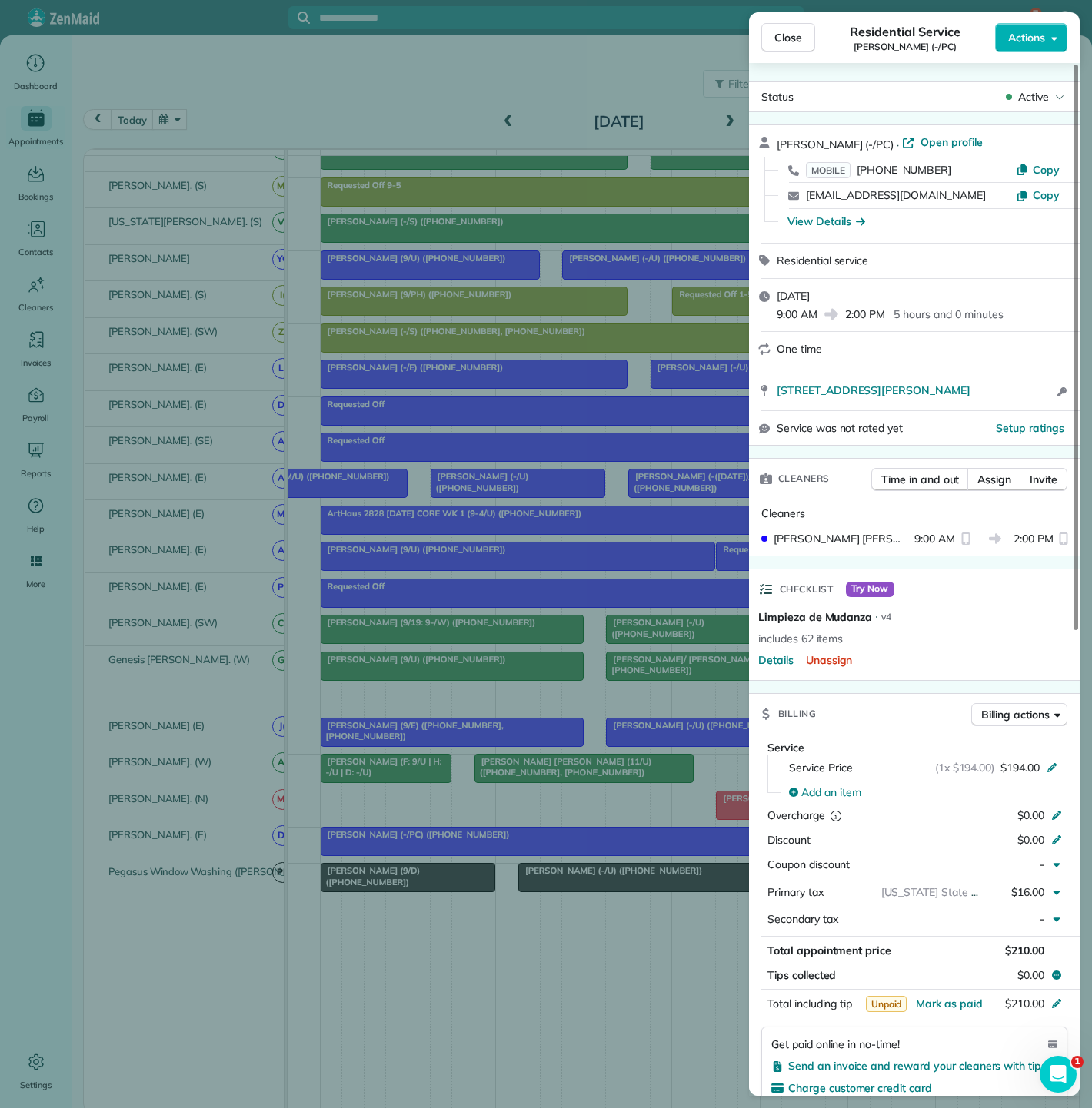
click at [439, 837] on div "Close Residential Service [PERSON_NAME] (-/PC) Actions Status Active [PERSON_NA…" at bounding box center [546, 554] width 1092 height 1108
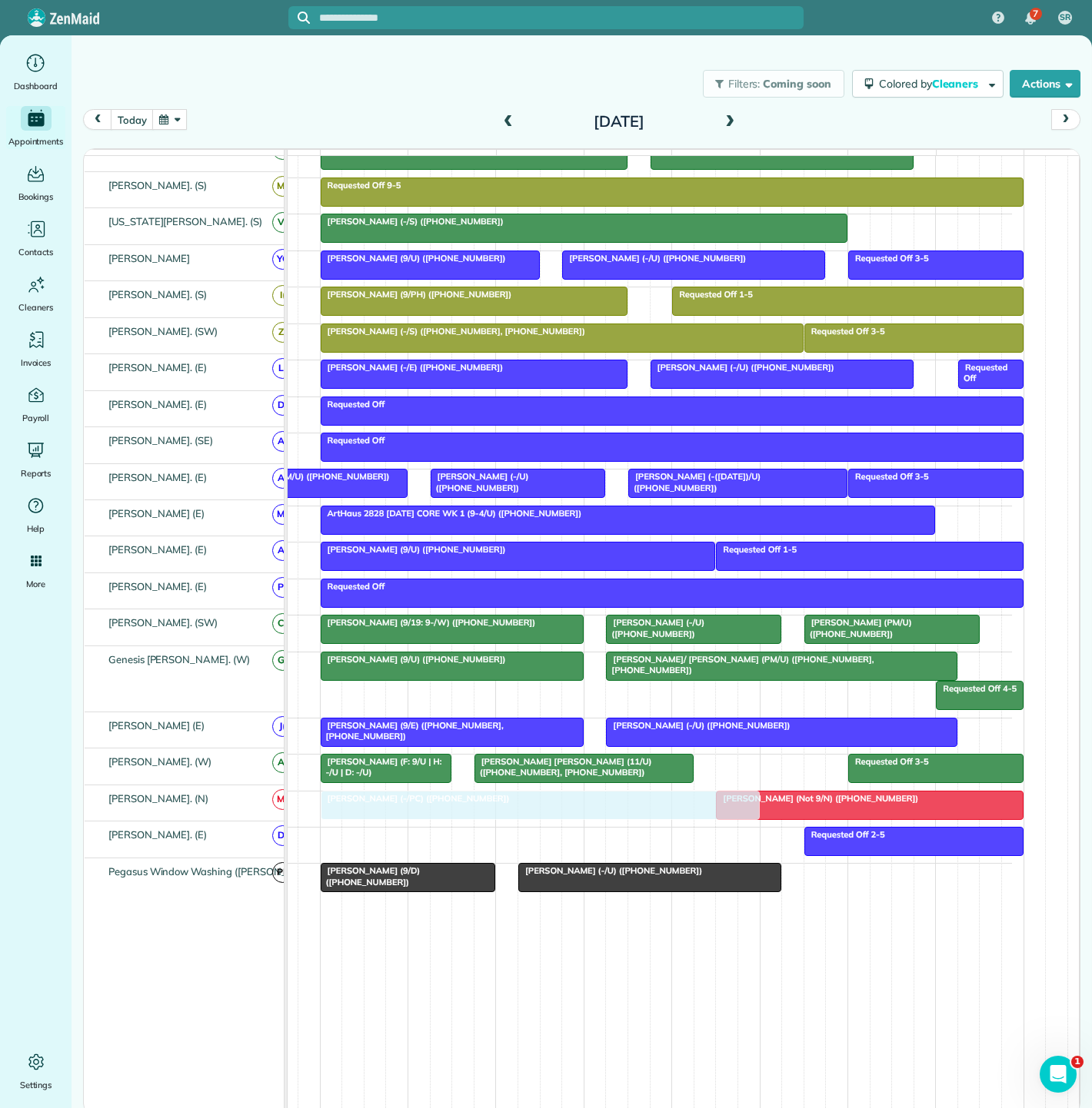
drag, startPoint x: 440, startPoint y: 841, endPoint x: 451, endPoint y: 792, distance: 50.2
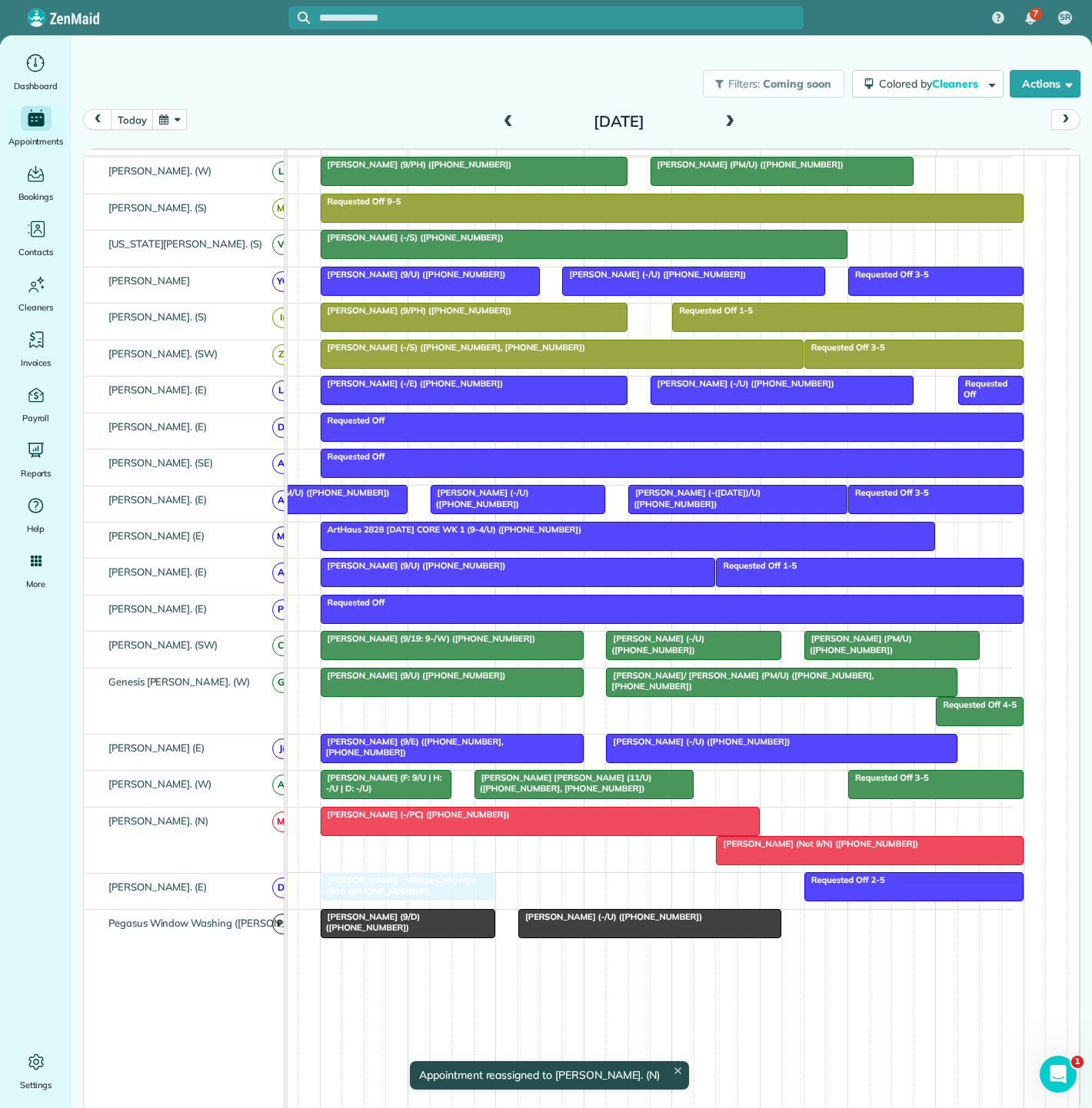
drag, startPoint x: 455, startPoint y: 264, endPoint x: 448, endPoint y: 904, distance: 640.0
drag, startPoint x: 679, startPoint y: 240, endPoint x: 593, endPoint y: 889, distance: 654.7
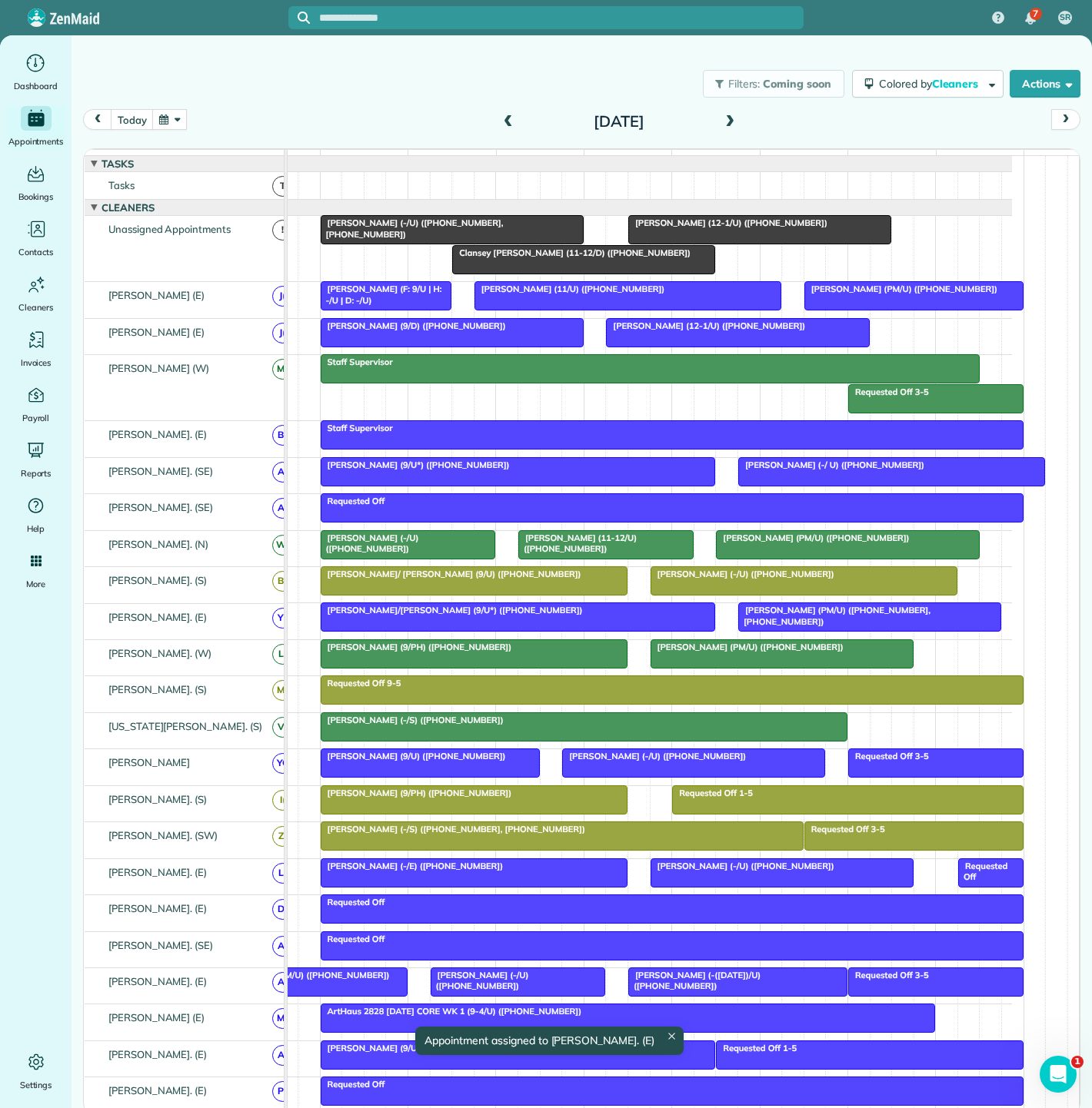
click at [433, 234] on span "[PERSON_NAME] (-/U) ([PHONE_NUMBER], [PHONE_NUMBER])" at bounding box center [412, 228] width 184 height 21
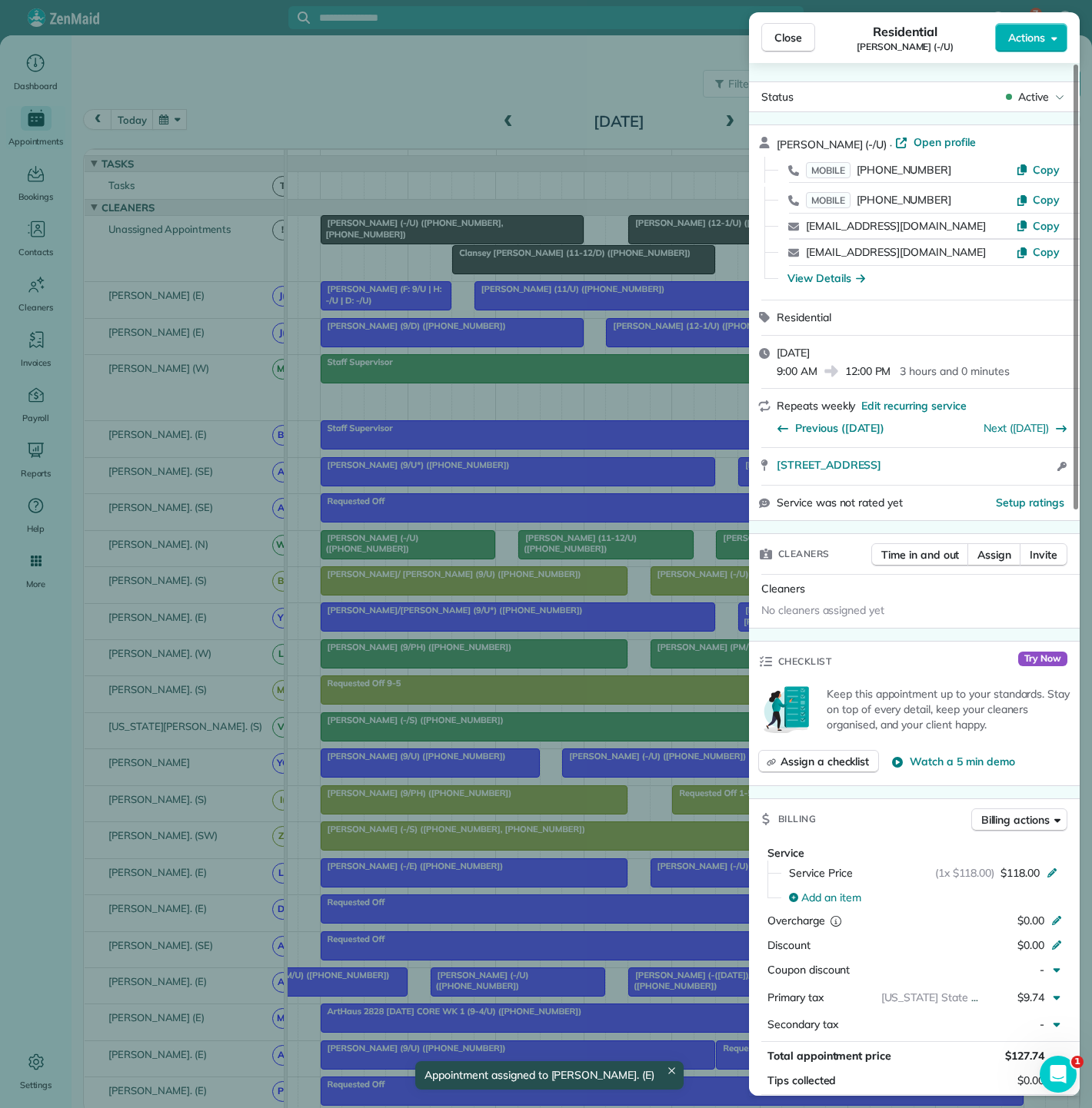
click at [433, 234] on div "Close Residential [PERSON_NAME] (-/U) Actions Status Active [PERSON_NAME] (-/U)…" at bounding box center [546, 554] width 1092 height 1108
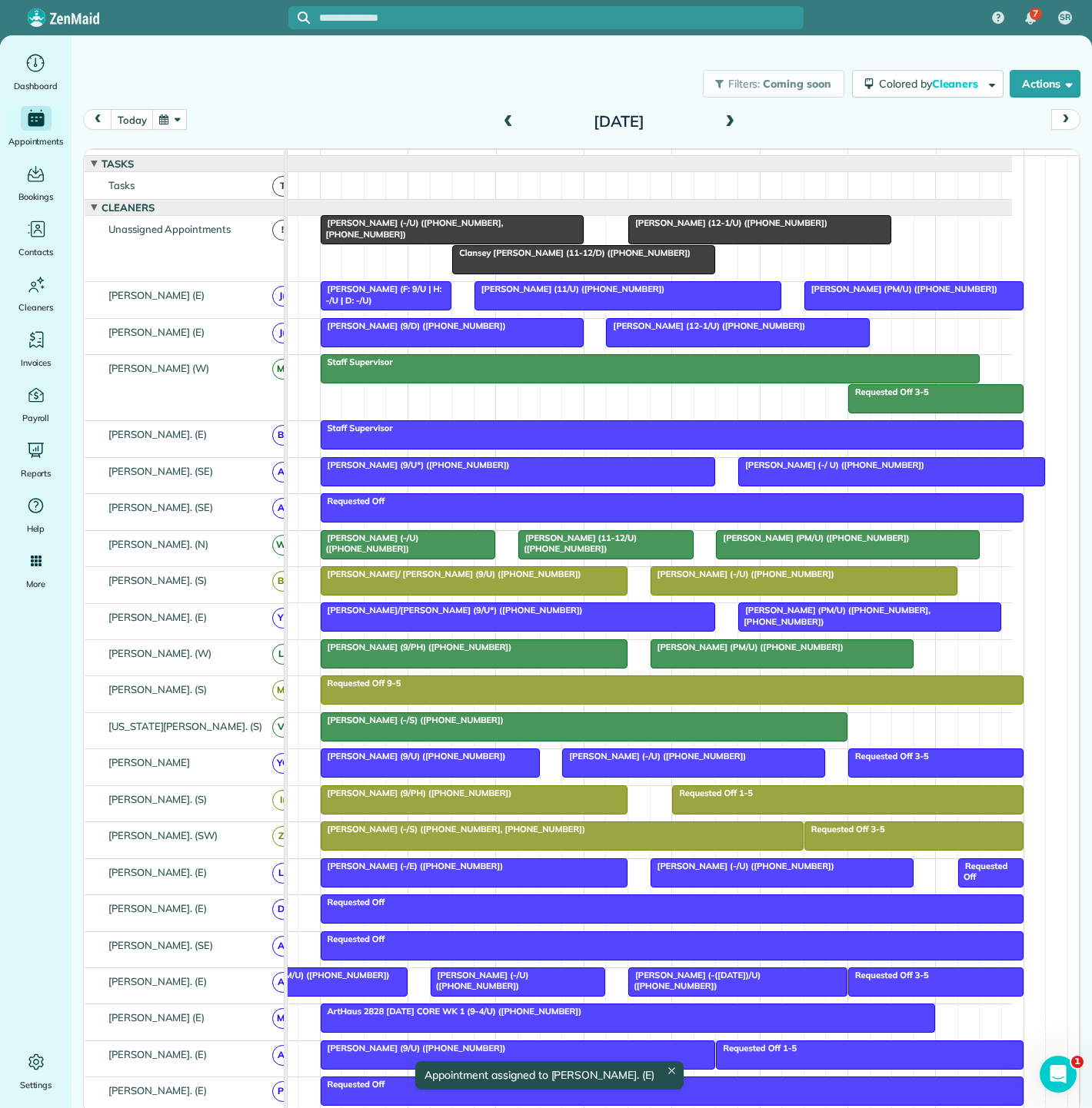
click at [512, 273] on div at bounding box center [583, 259] width 261 height 28
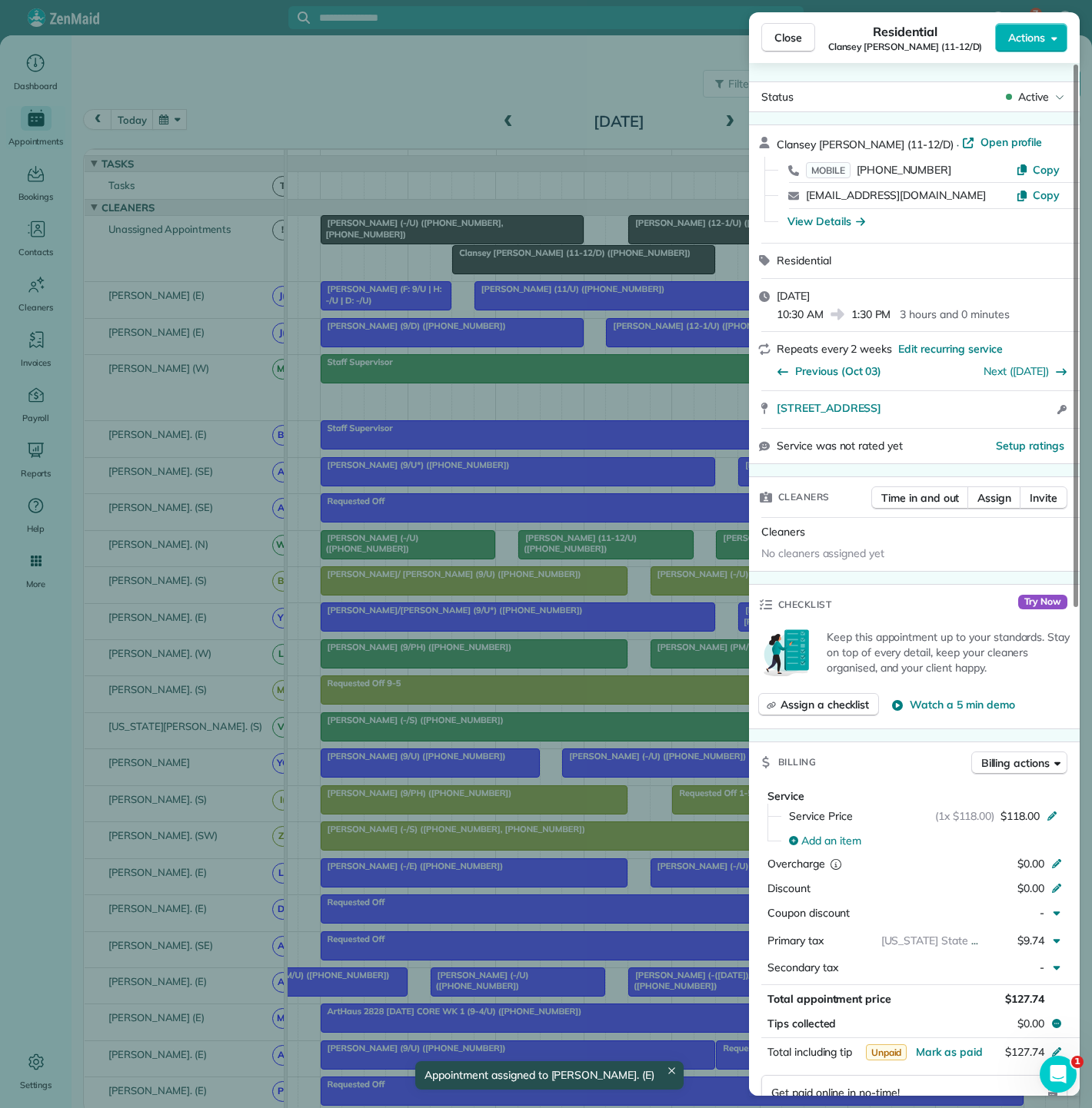
click at [512, 273] on div "Close Residential Clansey [PERSON_NAME] (11-12/D) Actions Status Active Clansey…" at bounding box center [546, 554] width 1092 height 1108
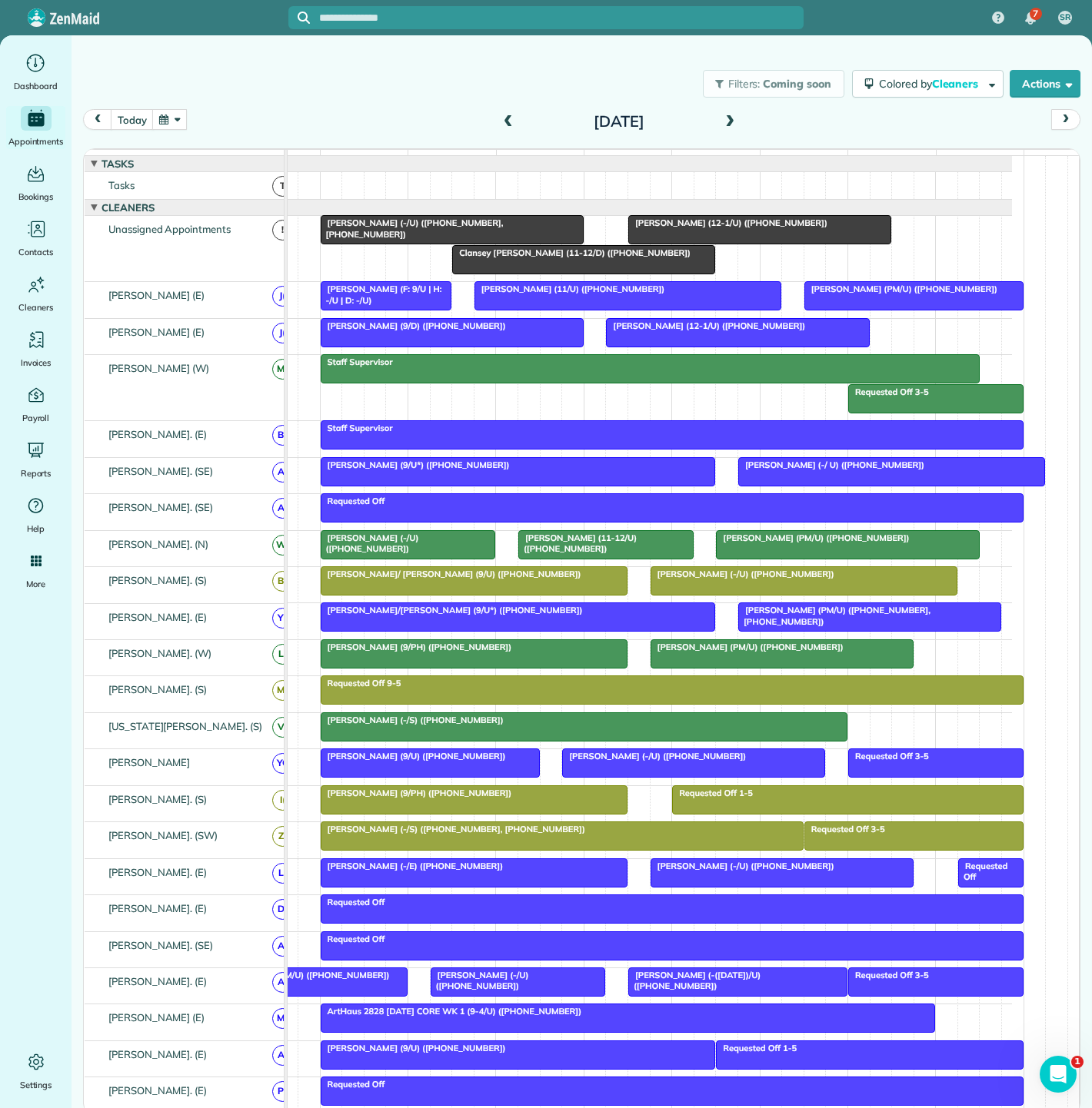
click at [668, 228] on span "[PERSON_NAME] (12-1/U) ([PHONE_NUMBER])" at bounding box center [727, 222] width 200 height 11
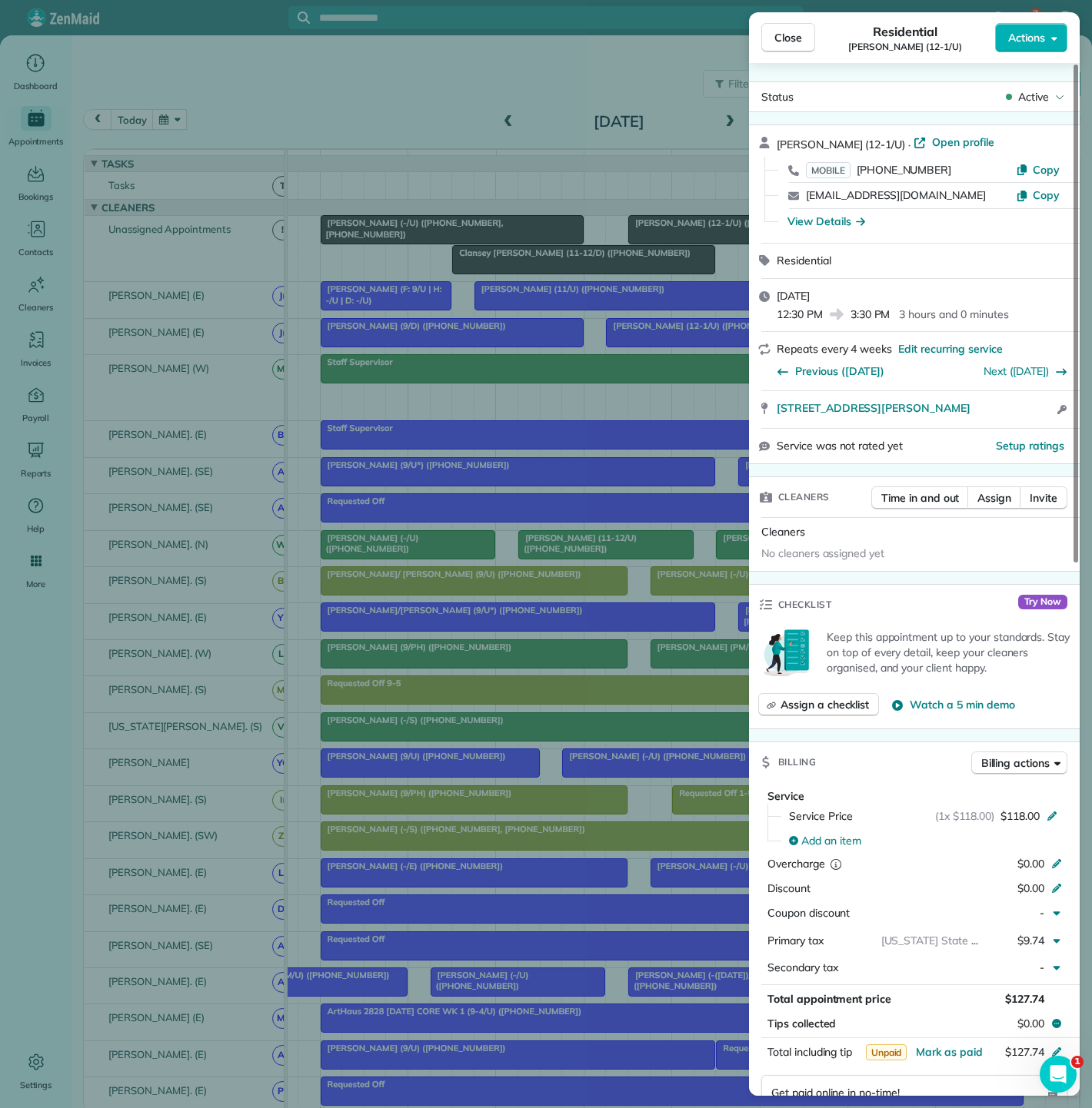
click at [643, 386] on div "Close Residential [PERSON_NAME] (12-1/U) Actions Status Active [PERSON_NAME] (1…" at bounding box center [546, 554] width 1092 height 1108
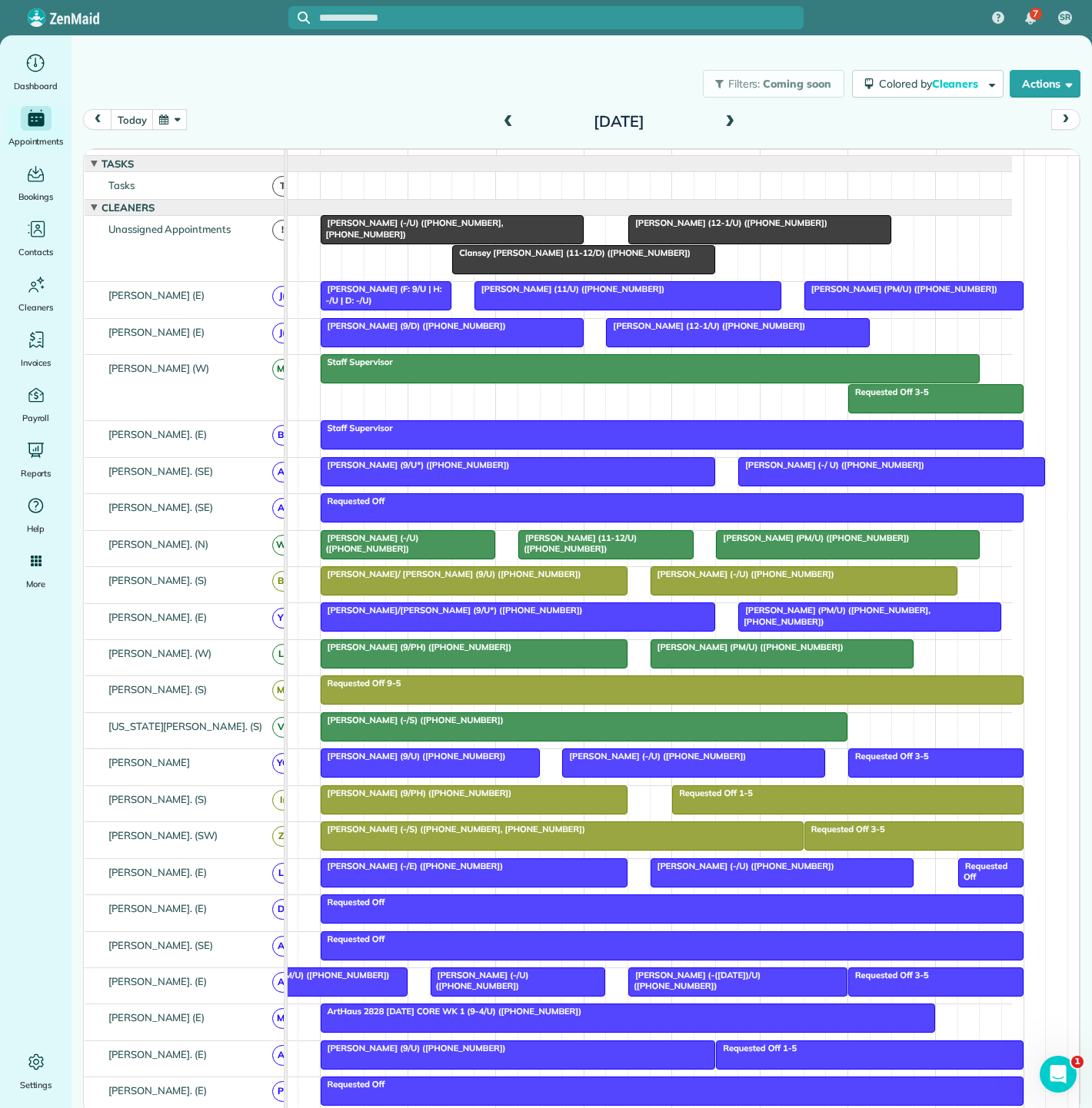
click at [722, 244] on div at bounding box center [759, 229] width 261 height 28
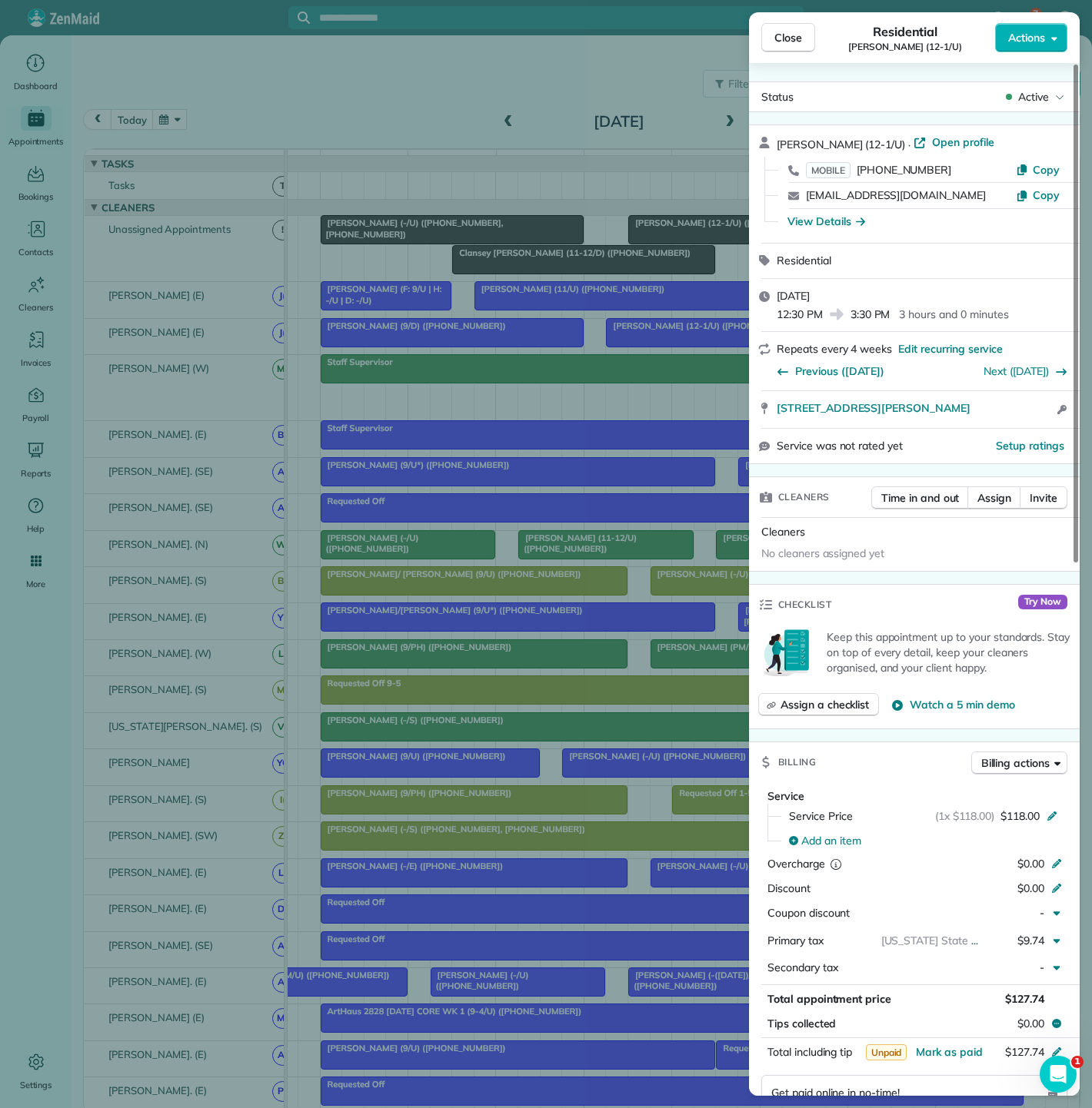
copy span "[STREET_ADDRESS][PERSON_NAME]"
drag, startPoint x: 774, startPoint y: 405, endPoint x: 1011, endPoint y: 413, distance: 237.1
click at [1011, 413] on div "[STREET_ADDRESS][PERSON_NAME] Open access information" at bounding box center [914, 410] width 331 height 37
drag, startPoint x: 336, startPoint y: 311, endPoint x: 371, endPoint y: 336, distance: 43.0
click at [336, 311] on div "Close Residential [PERSON_NAME] (12-1/U) Actions Status Active [PERSON_NAME] (1…" at bounding box center [546, 554] width 1092 height 1108
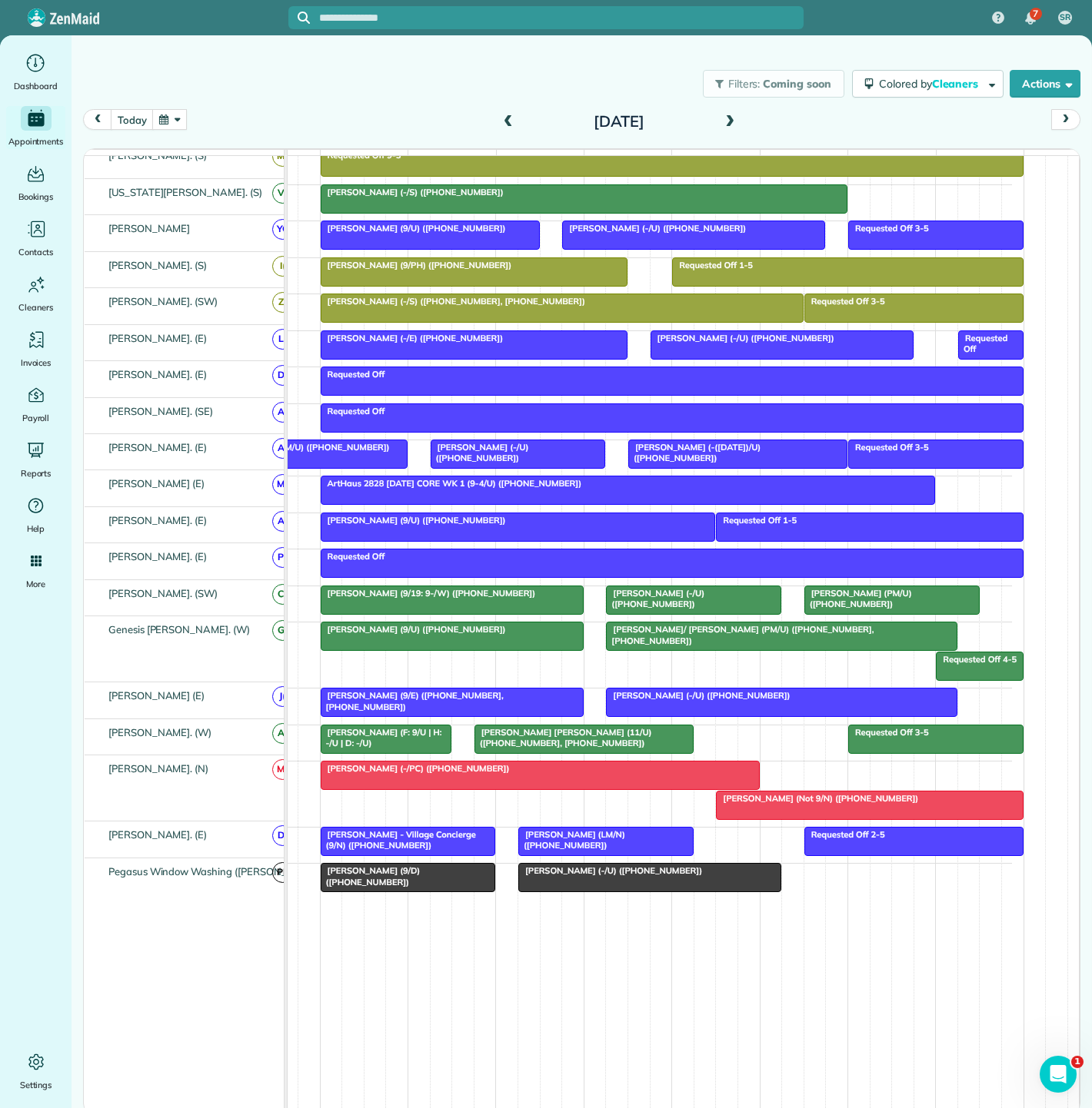
click at [442, 837] on span "[PERSON_NAME] - Village Concierge (9/N) ([PHONE_NUMBER])" at bounding box center [398, 840] width 156 height 21
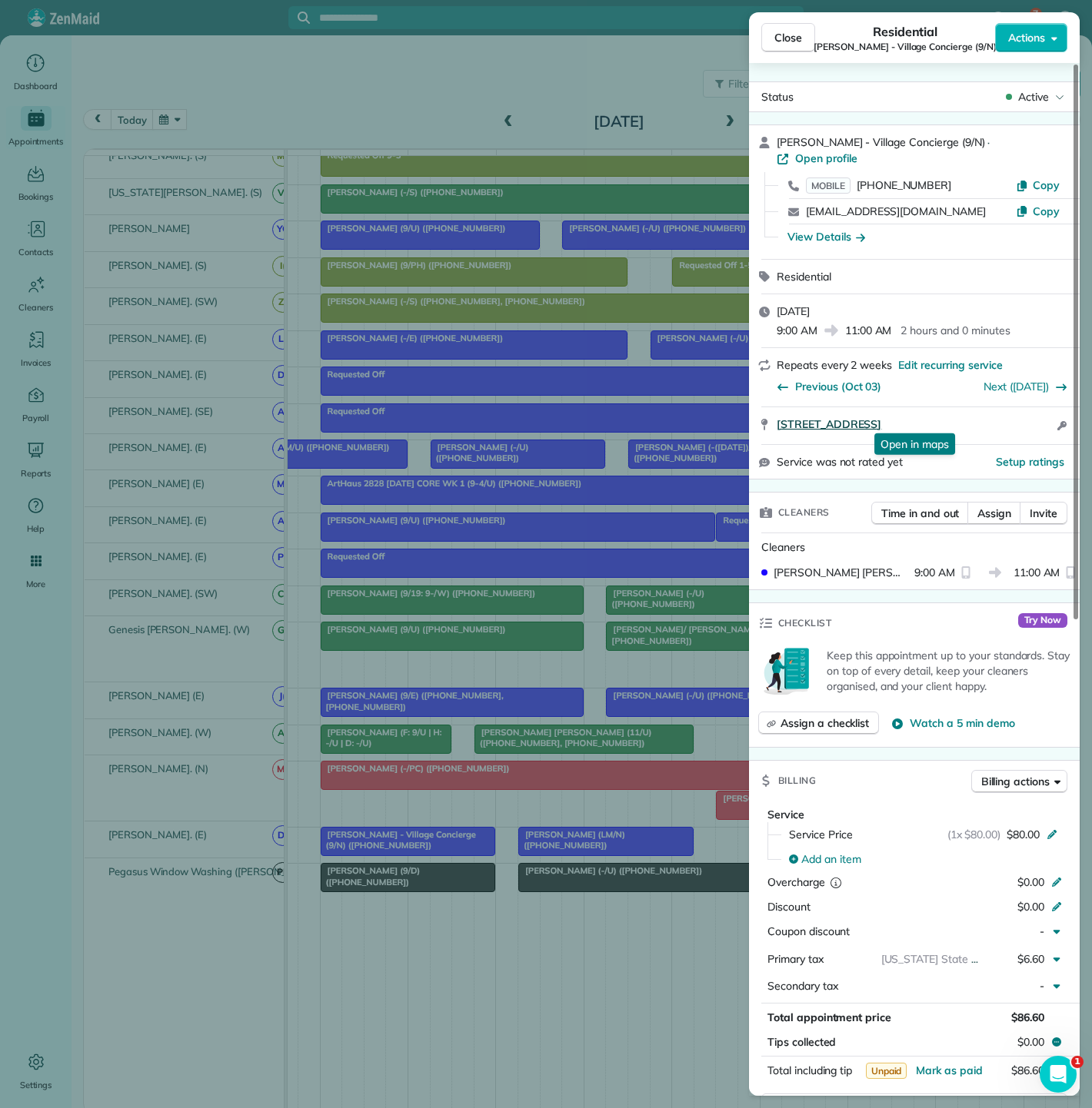
copy span "[STREET_ADDRESS]"
drag, startPoint x: 770, startPoint y: 425, endPoint x: 115, endPoint y: 196, distance: 693.9
click at [1041, 425] on div "[STREET_ADDRESS] Open in maps Open in maps Open access information" at bounding box center [914, 425] width 331 height 37
click at [270, 767] on div "Close Residential [PERSON_NAME] - Village Concierge (9/N) Actions Status Active…" at bounding box center [546, 554] width 1092 height 1108
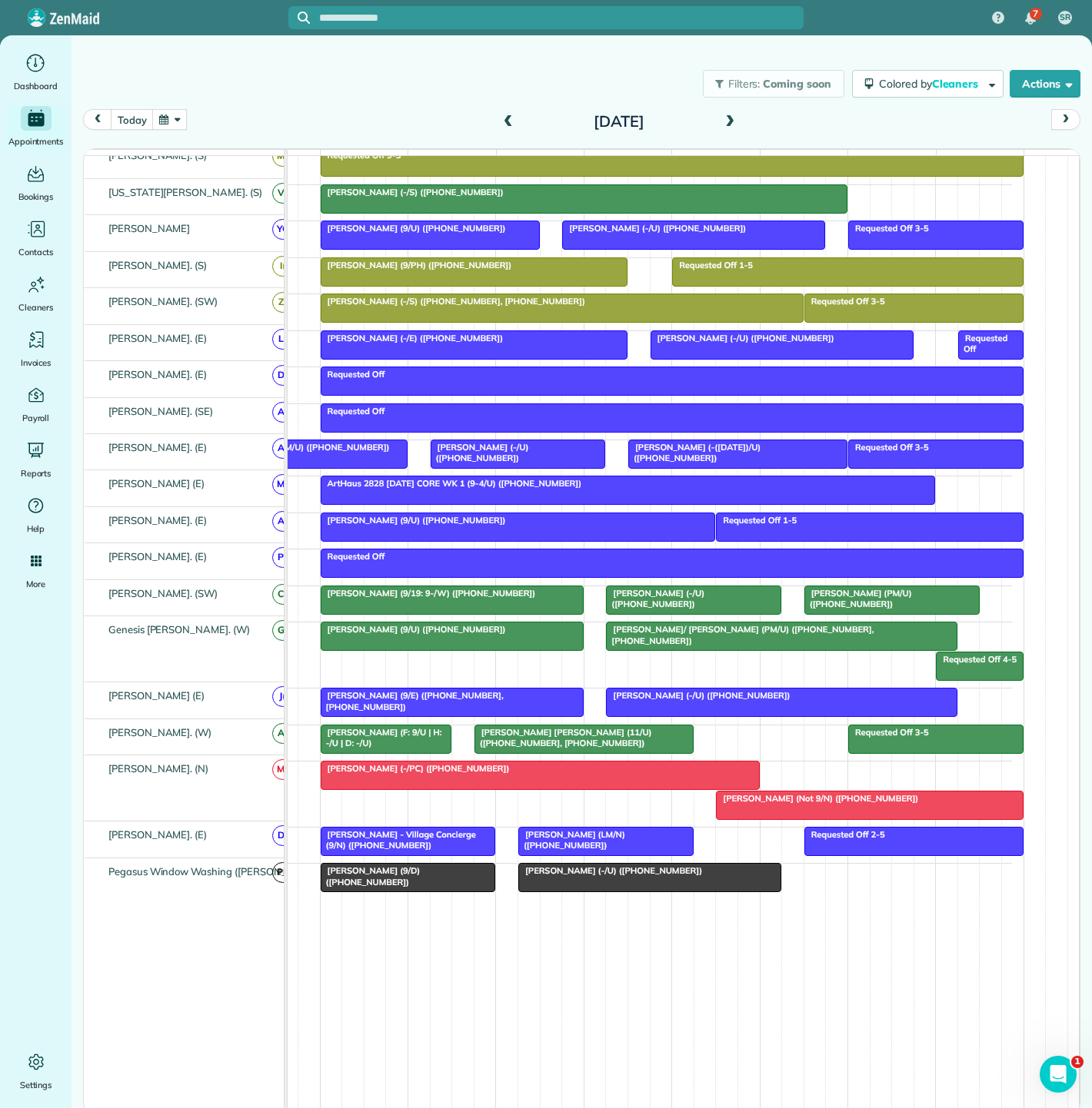
click at [602, 841] on div "[PERSON_NAME] (LM/N) ([PHONE_NUMBER])" at bounding box center [606, 840] width 166 height 22
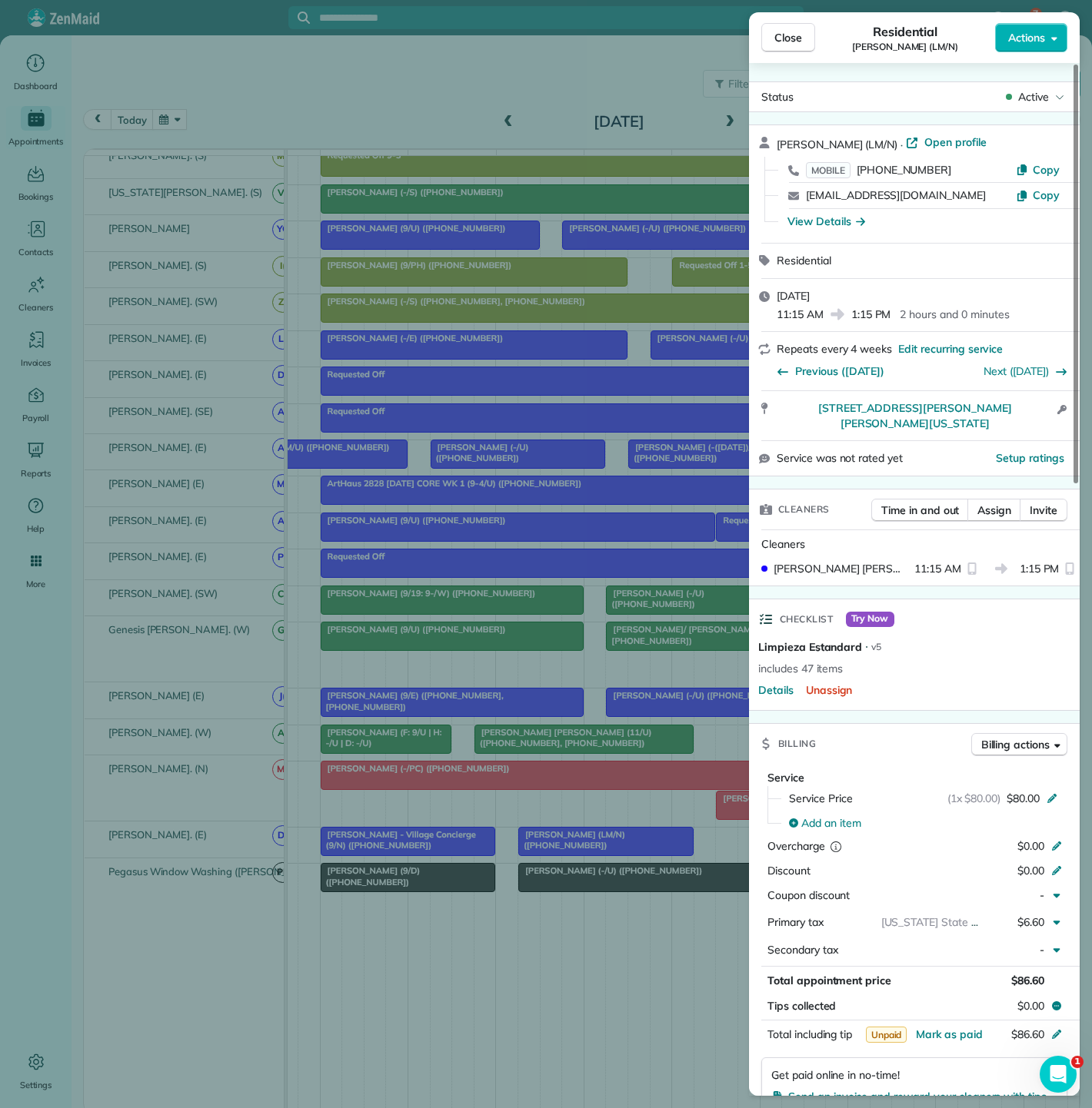
copy span "[STREET_ADDRESS][PERSON_NAME][PERSON_NAME][US_STATE]"
drag, startPoint x: 772, startPoint y: 417, endPoint x: 1044, endPoint y: 414, distance: 272.0
click at [1044, 414] on div "[STREET_ADDRESS][PERSON_NAME][PERSON_NAME][US_STATE] Open access information" at bounding box center [914, 416] width 331 height 49
click at [626, 601] on div "Close Residential [PERSON_NAME] (LM/N) Actions Status Active [PERSON_NAME] (LM/…" at bounding box center [546, 554] width 1092 height 1108
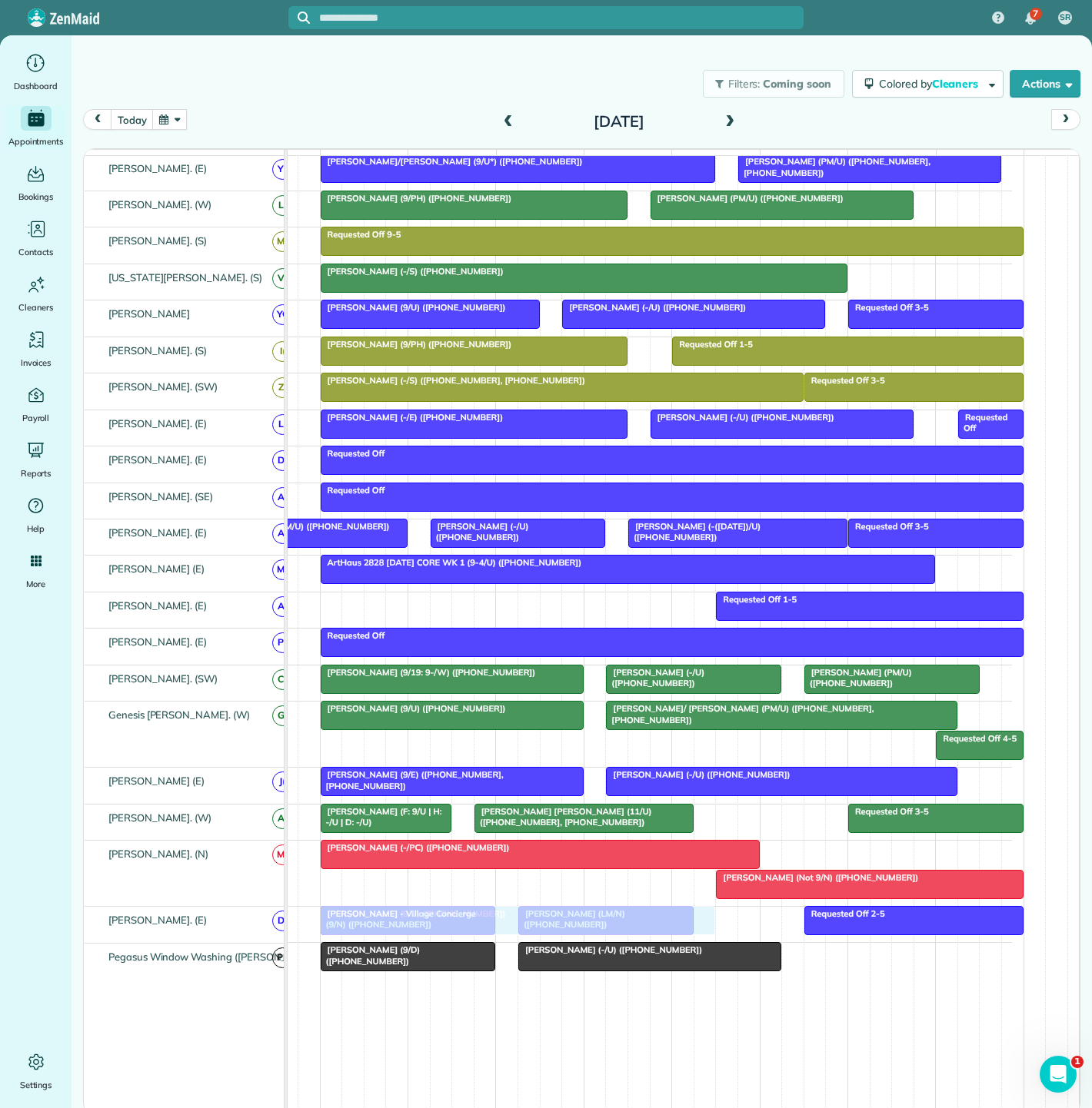
drag, startPoint x: 450, startPoint y: 605, endPoint x: 459, endPoint y: 930, distance: 325.1
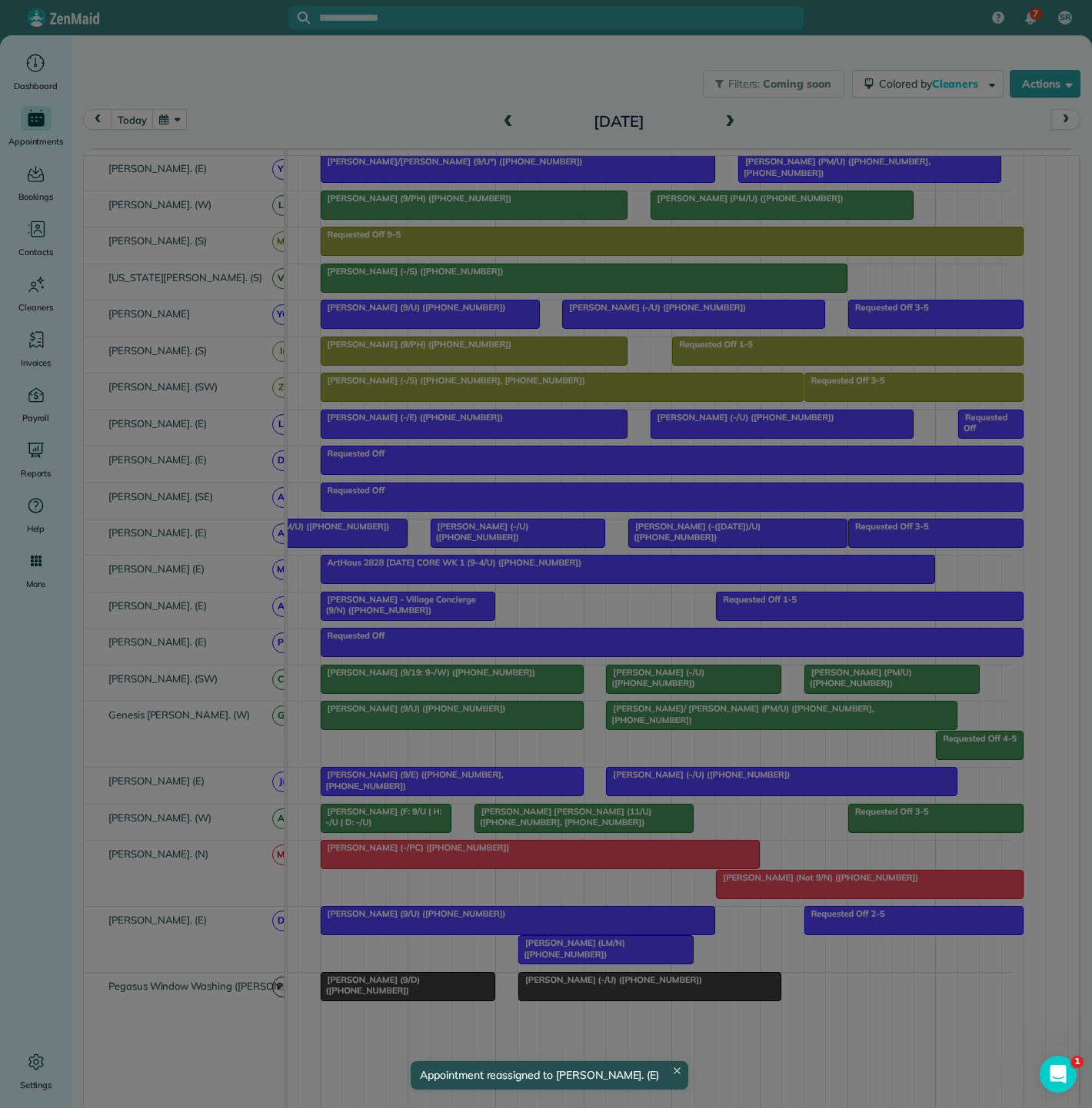
drag, startPoint x: 408, startPoint y: 948, endPoint x: 404, endPoint y: 598, distance: 350.0
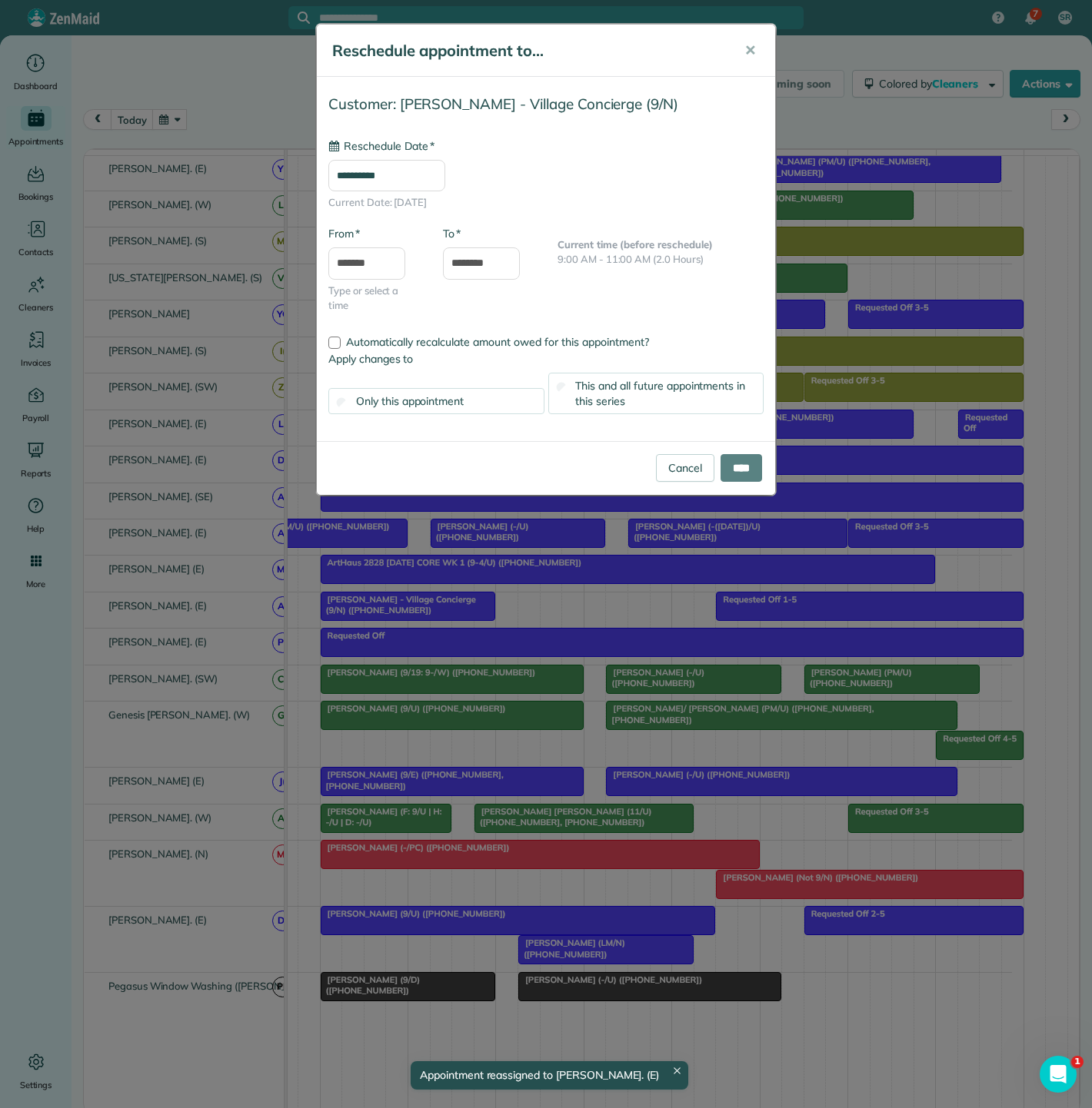
type input "**********"
click at [744, 470] on input "****" at bounding box center [741, 468] width 42 height 28
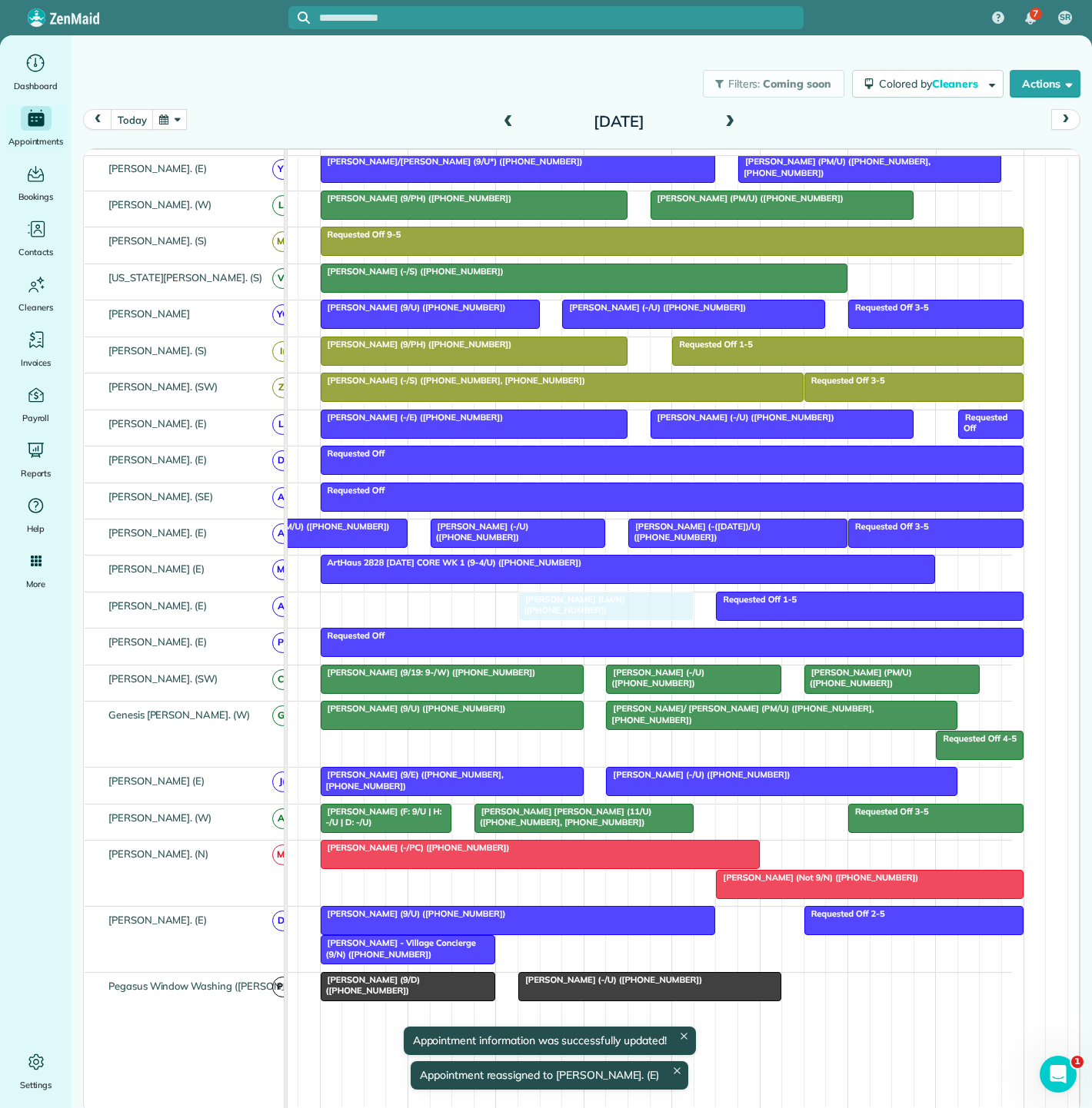
drag, startPoint x: 572, startPoint y: 961, endPoint x: 578, endPoint y: 606, distance: 355.1
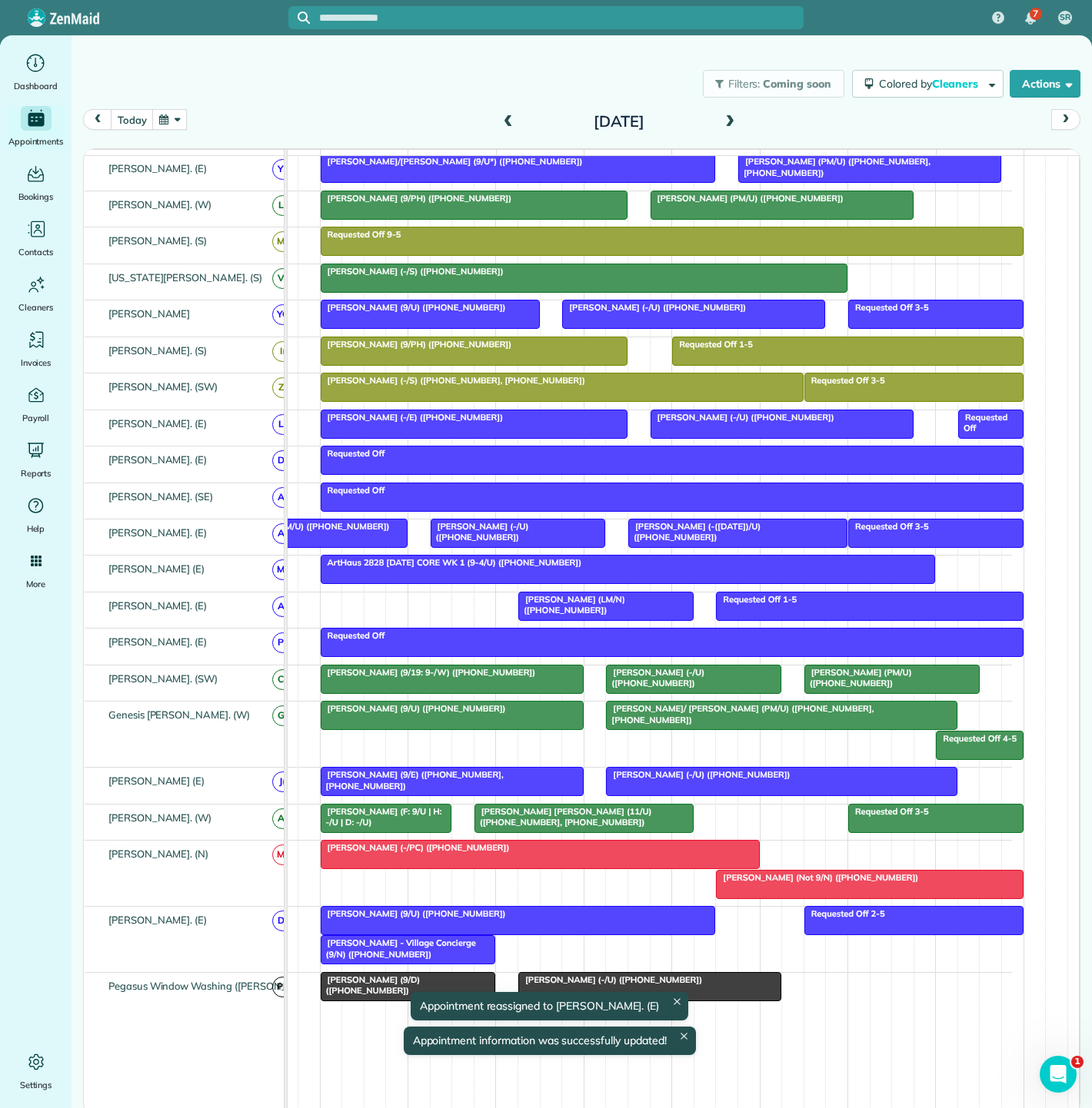
drag, startPoint x: 427, startPoint y: 956, endPoint x: 437, endPoint y: 579, distance: 377.1
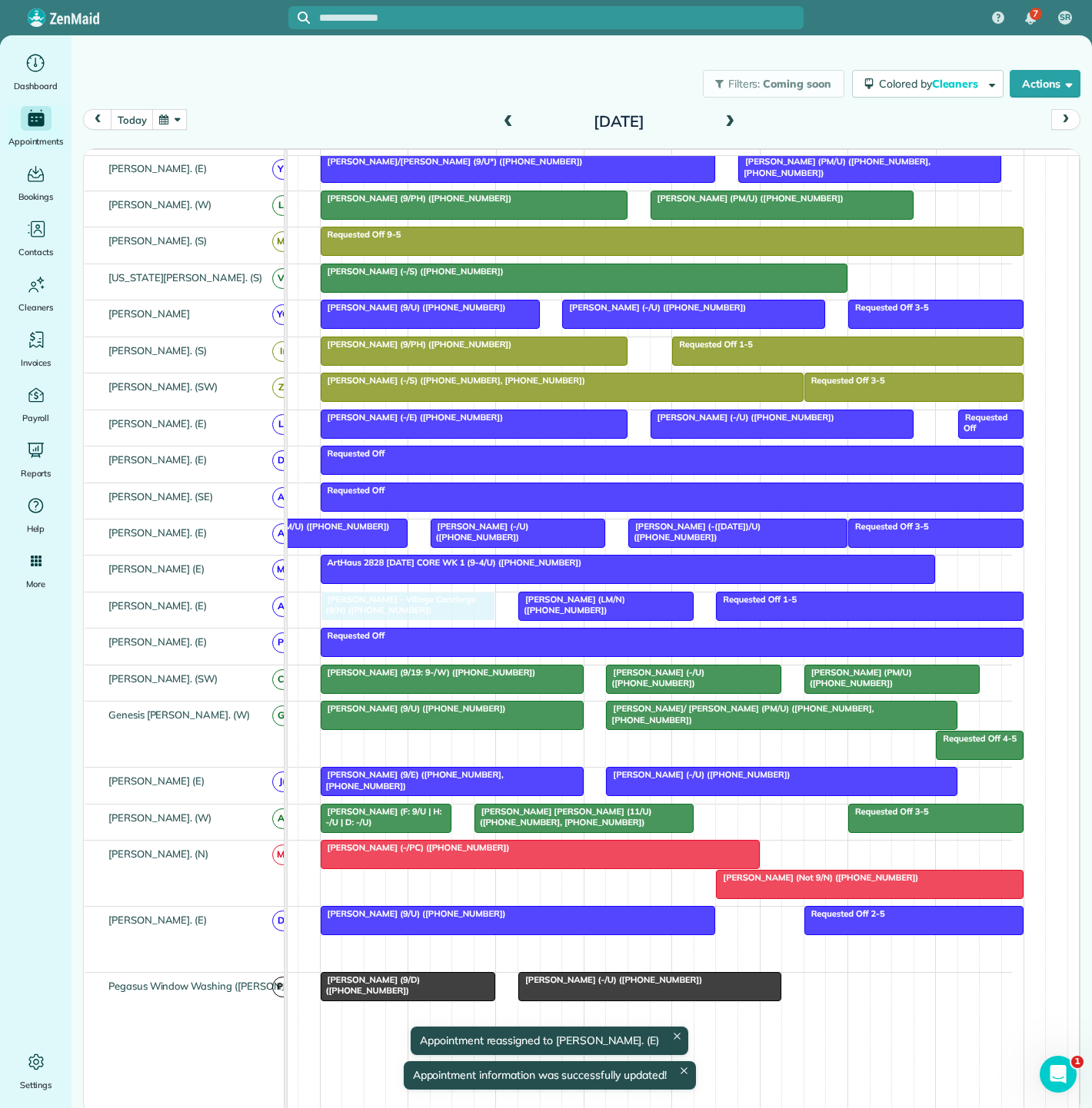
drag, startPoint x: 422, startPoint y: 947, endPoint x: 424, endPoint y: 613, distance: 334.0
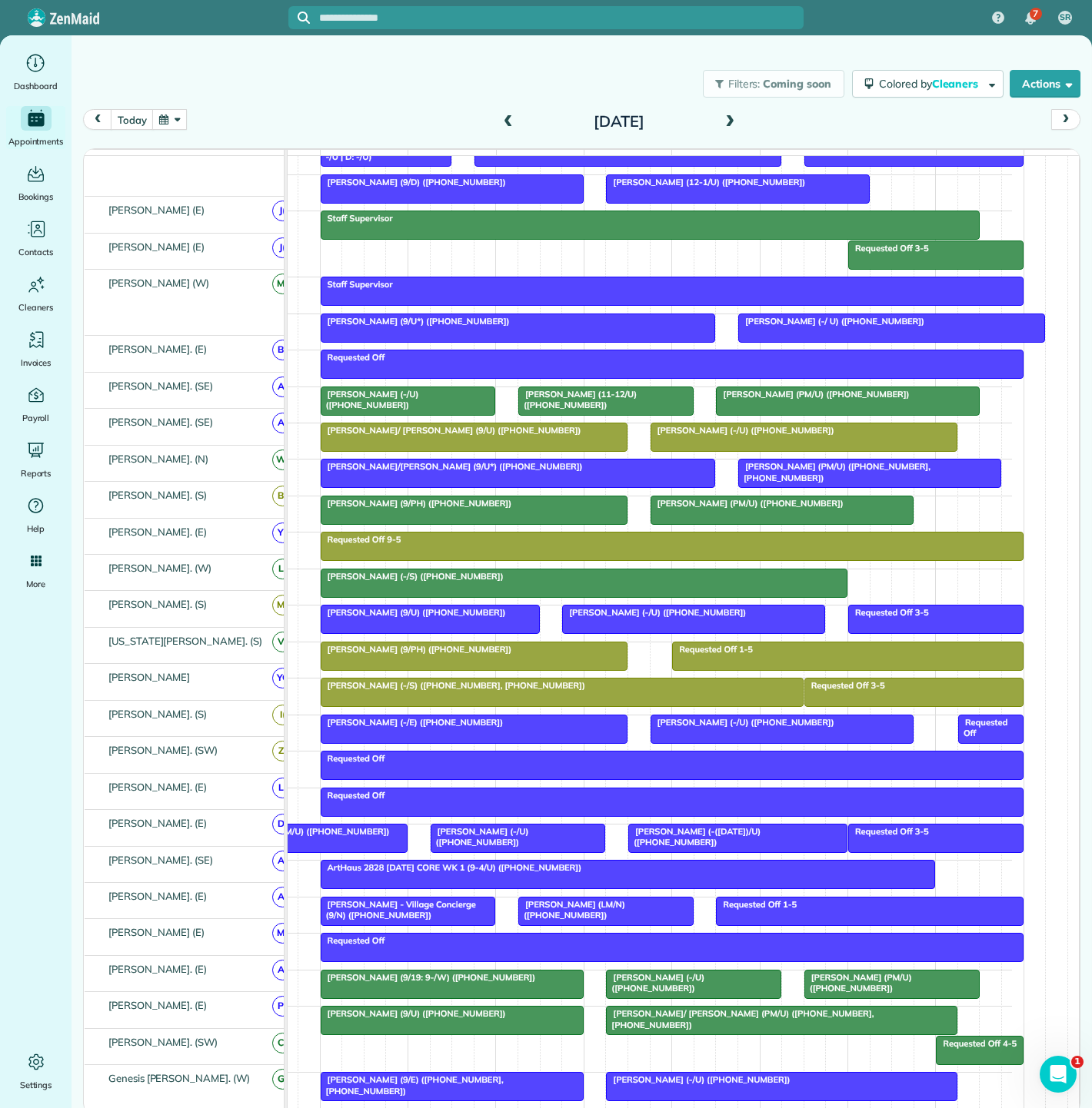
scroll to position [144, 0]
